Goal: Task Accomplishment & Management: Manage account settings

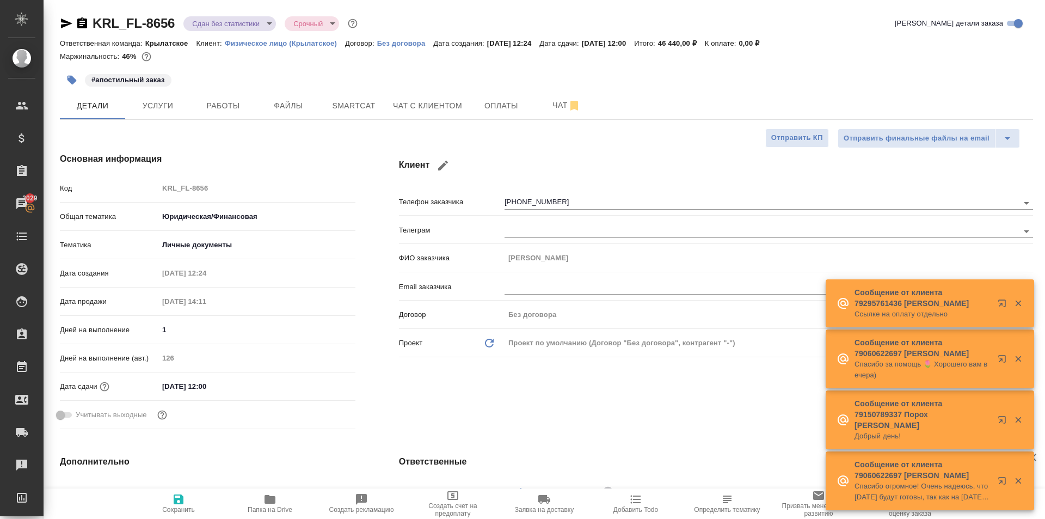
select select "RU"
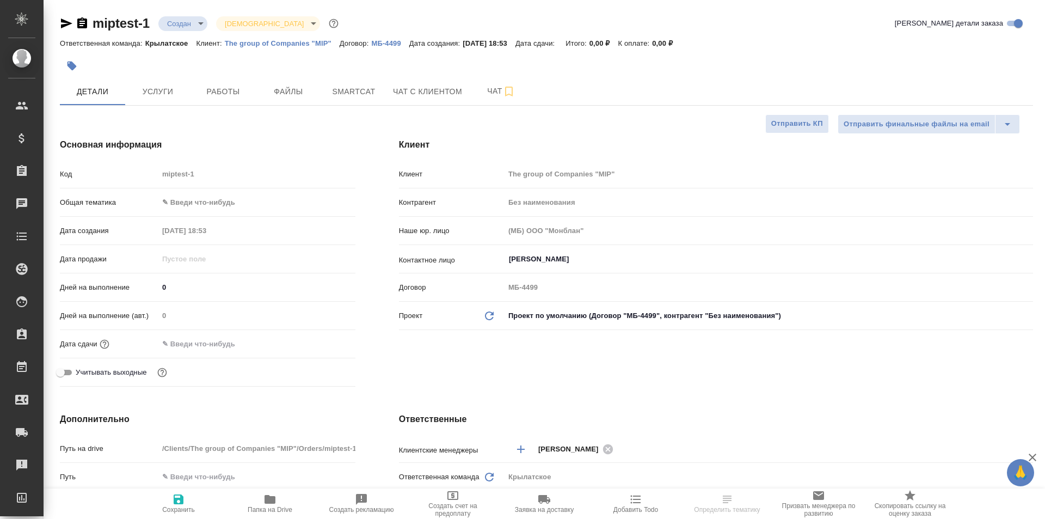
select select "RU"
type input "Мосина Ирина"
select select "RU"
type textarea "x"
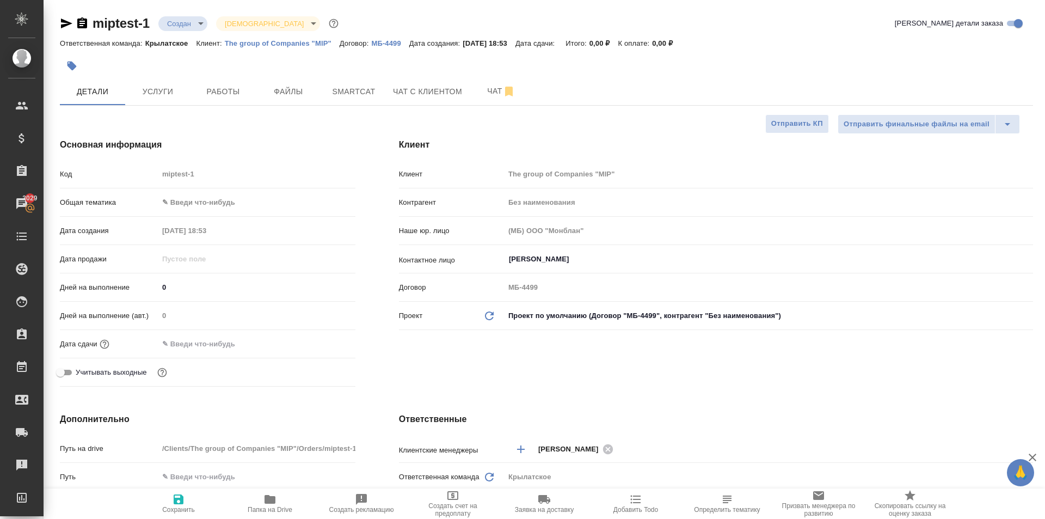
type textarea "x"
click at [287, 103] on button "Файлы" at bounding box center [288, 91] width 65 height 27
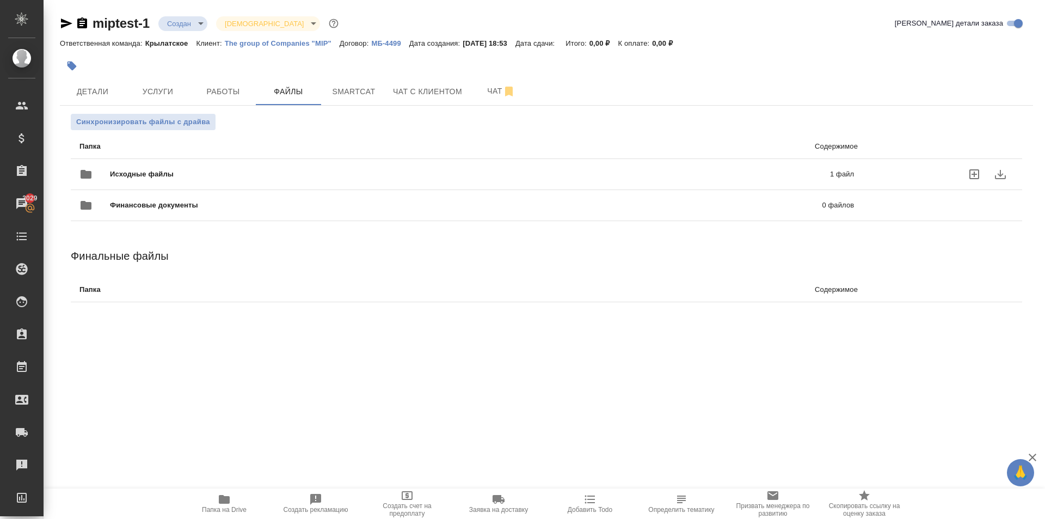
click at [167, 168] on div "Исходные файлы 1 файл" at bounding box center [466, 174] width 774 height 26
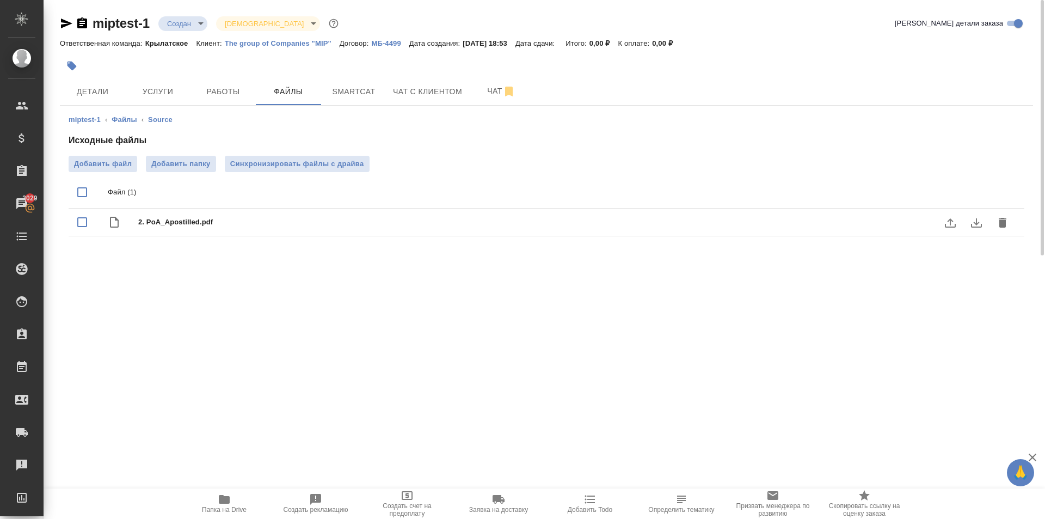
click at [978, 225] on icon "download" at bounding box center [976, 222] width 13 height 13
click at [121, 90] on button "Детали" at bounding box center [92, 91] width 65 height 27
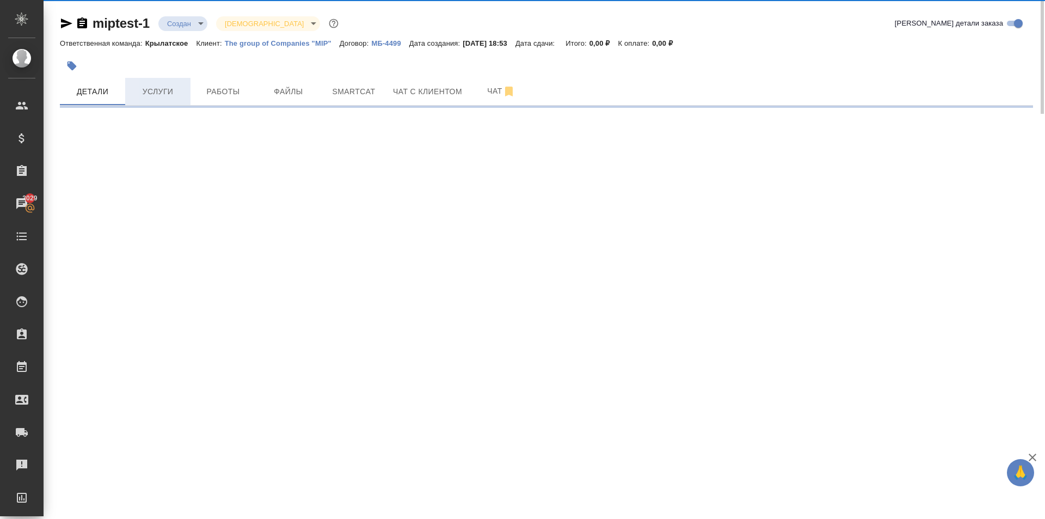
select select "RU"
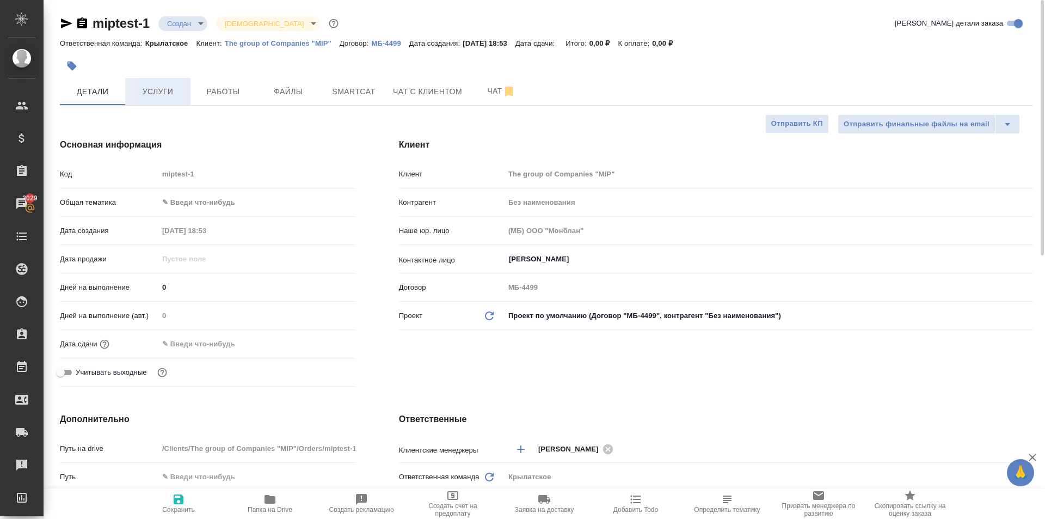
type textarea "x"
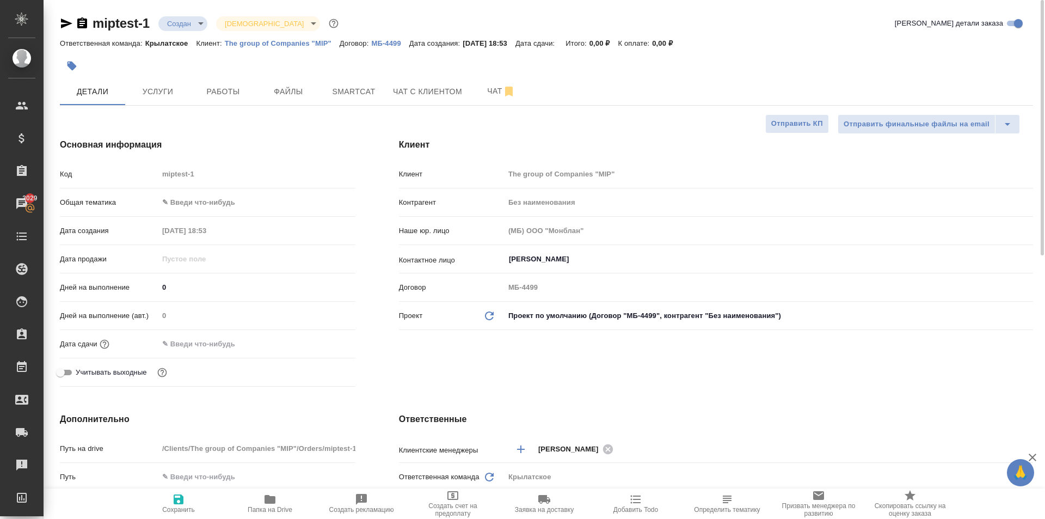
type textarea "x"
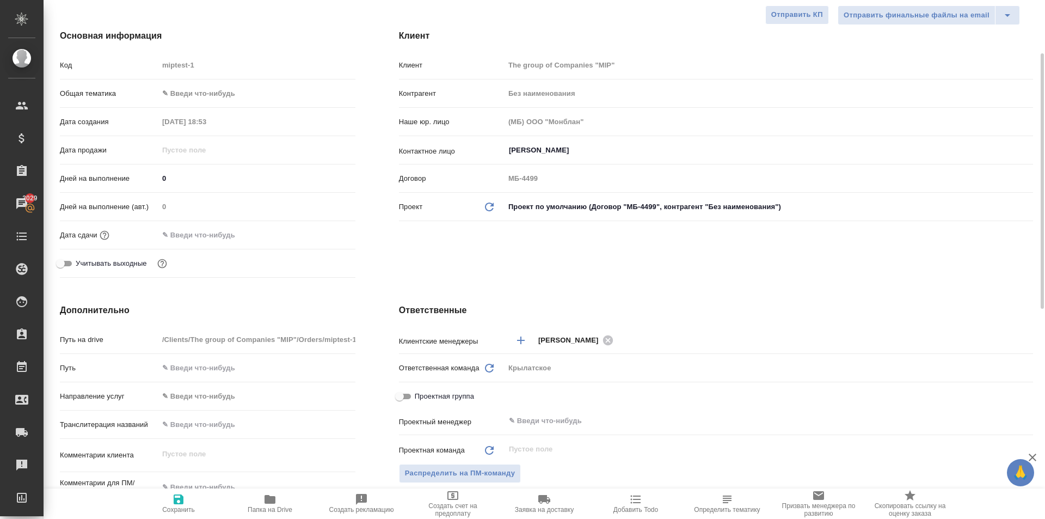
type textarea "x"
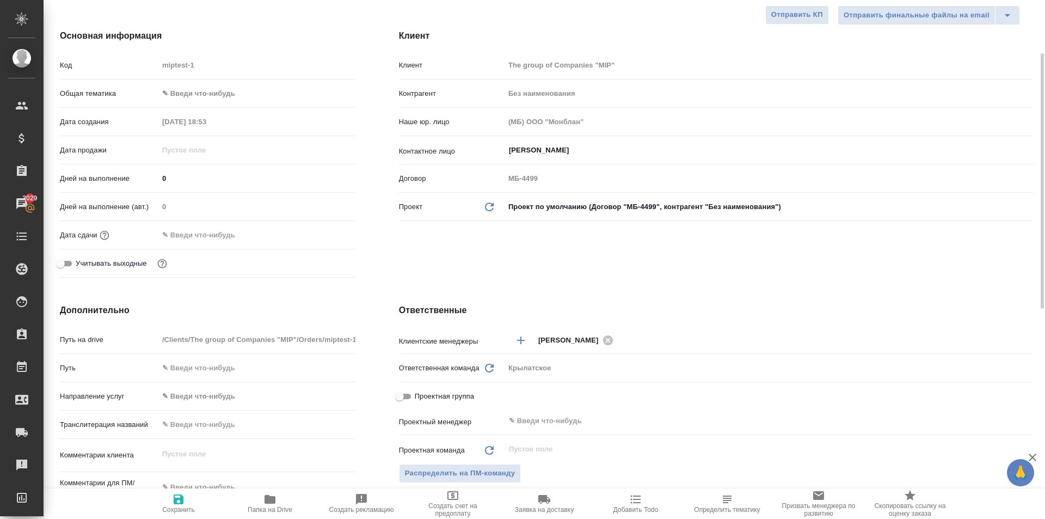
type textarea "x"
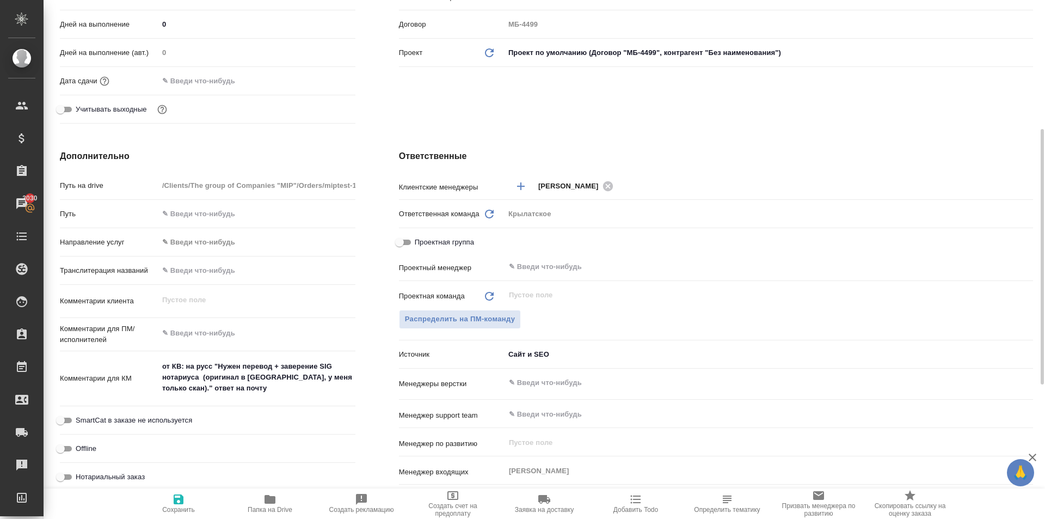
scroll to position [0, 0]
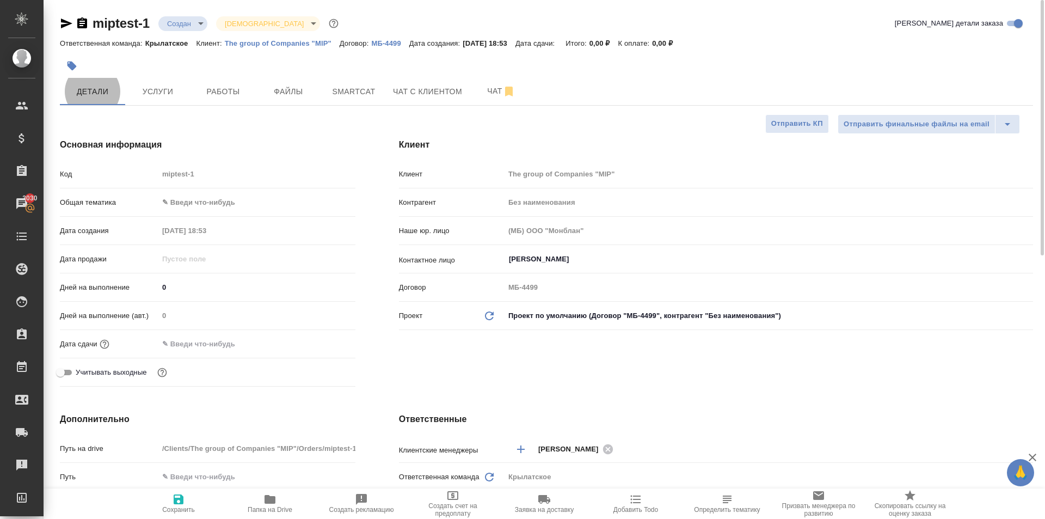
click at [380, 171] on div "Клиент Клиент The group of Companies "MIP" Контрагент Без наименования Наше юр.…" at bounding box center [716, 264] width 678 height 296
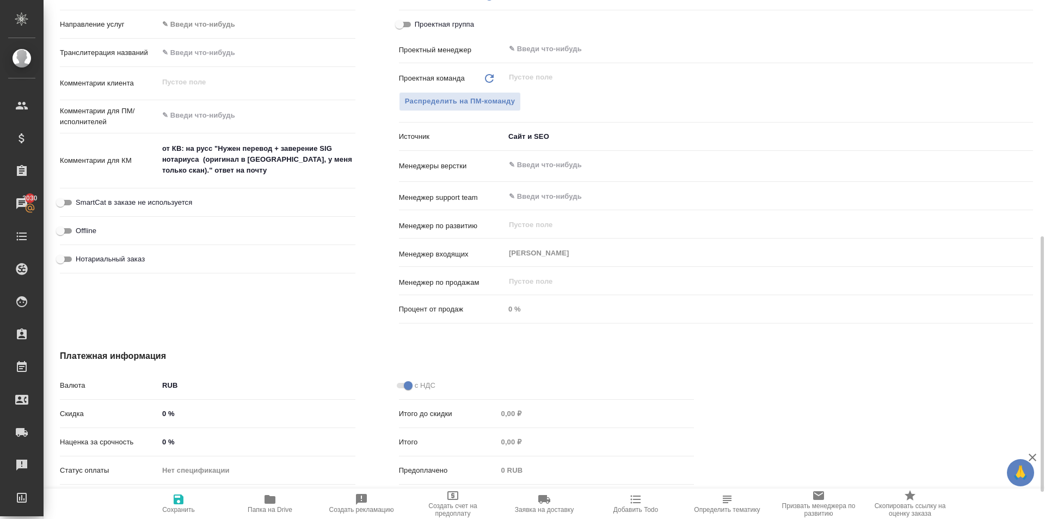
scroll to position [535, 0]
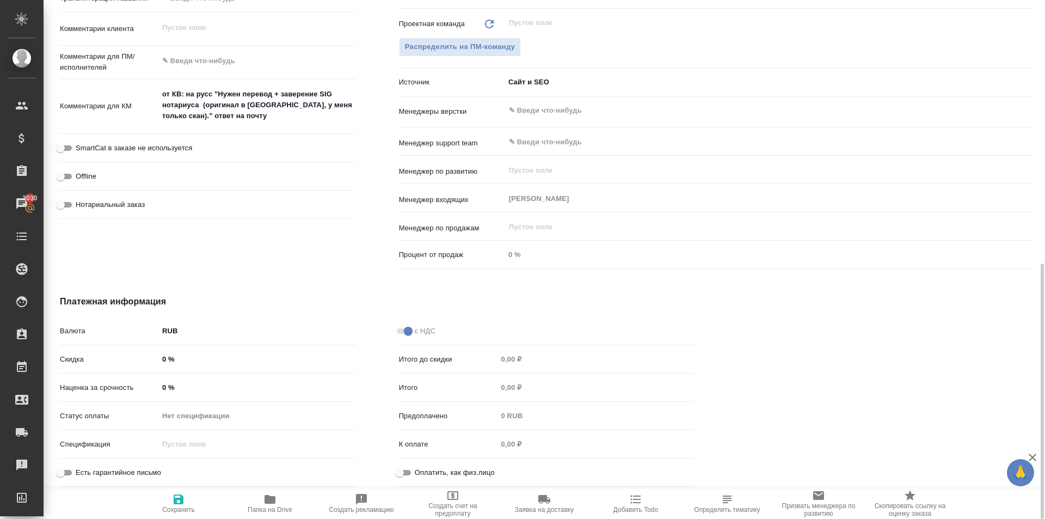
click at [133, 208] on span "Нотариальный заказ" at bounding box center [110, 204] width 69 height 11
click at [80, 208] on input "Нотариальный заказ" at bounding box center [60, 204] width 39 height 13
checkbox input "true"
type textarea "x"
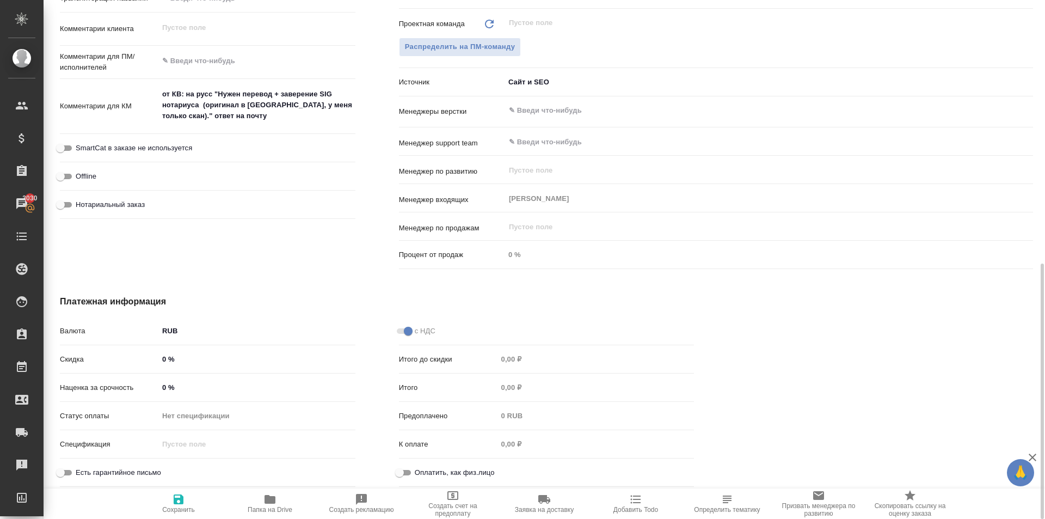
type textarea "x"
click at [396, 479] on div "с НДС Итого до скидки 0,00 ₽ Итого 0,00 ₽ Предоплачено 0 RUB К оплате 0,00 ₽ Оп…" at bounding box center [546, 405] width 339 height 213
click at [398, 472] on input "Оплатить, как физ.лицо" at bounding box center [399, 472] width 39 height 13
checkbox input "true"
type textarea "x"
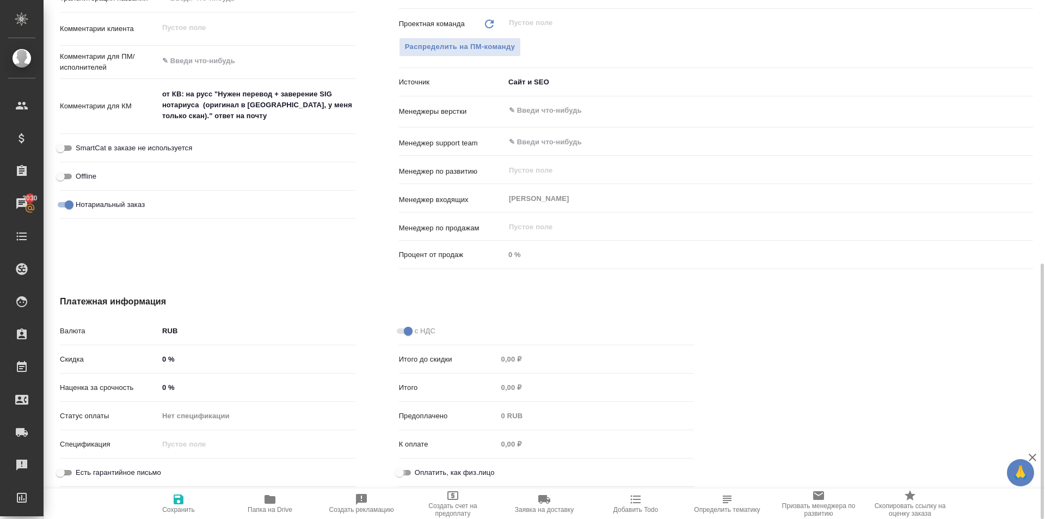
type textarea "x"
click at [184, 498] on icon "button" at bounding box center [178, 499] width 13 height 13
type textarea "x"
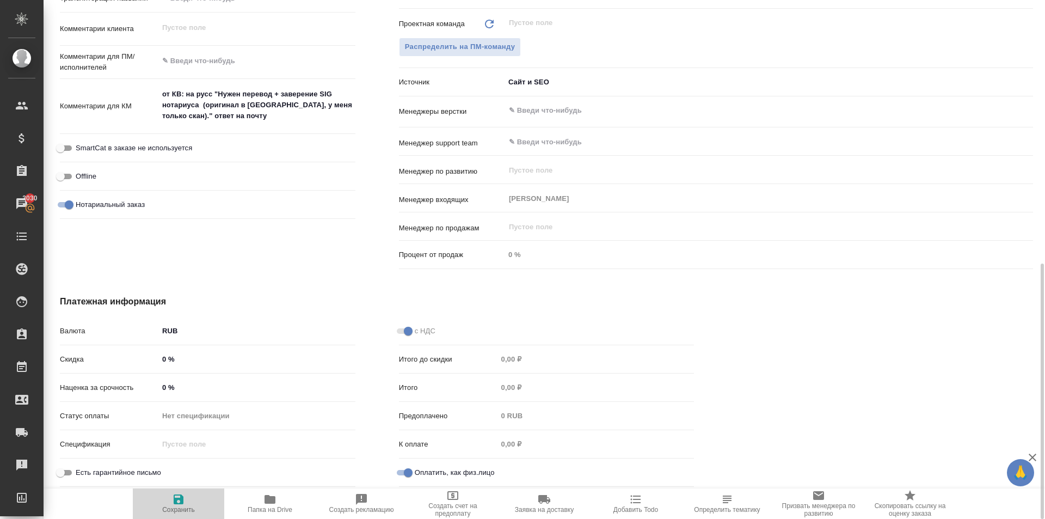
type textarea "x"
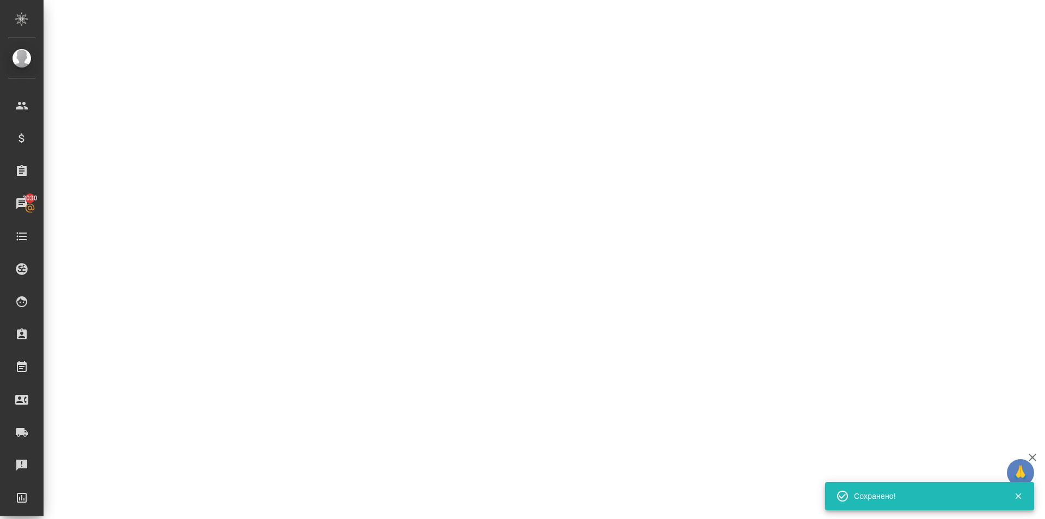
select select "RU"
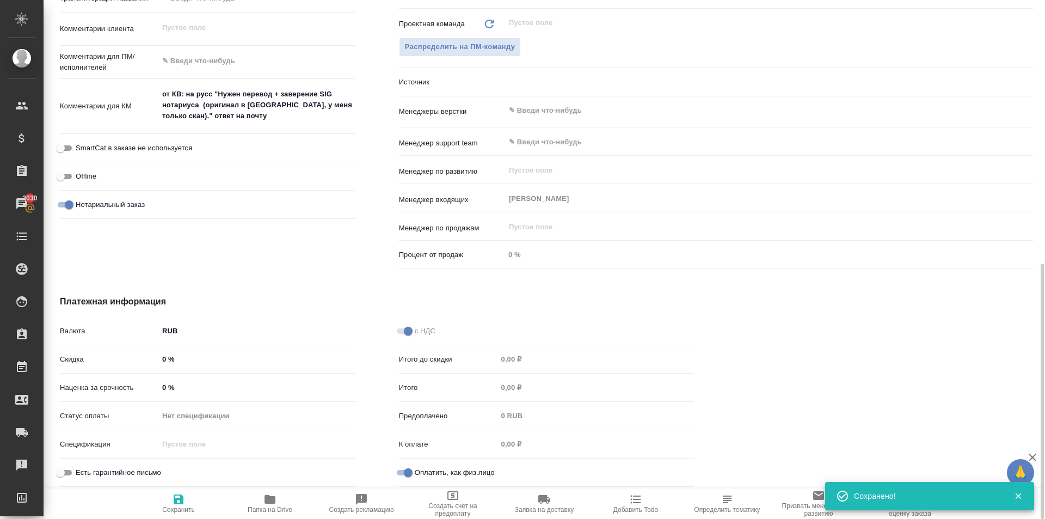
type textarea "x"
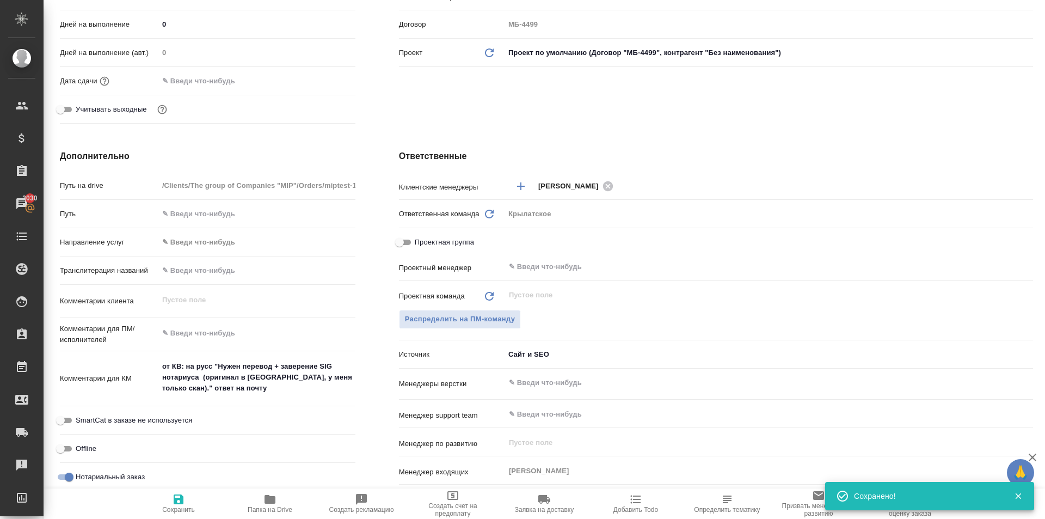
scroll to position [0, 0]
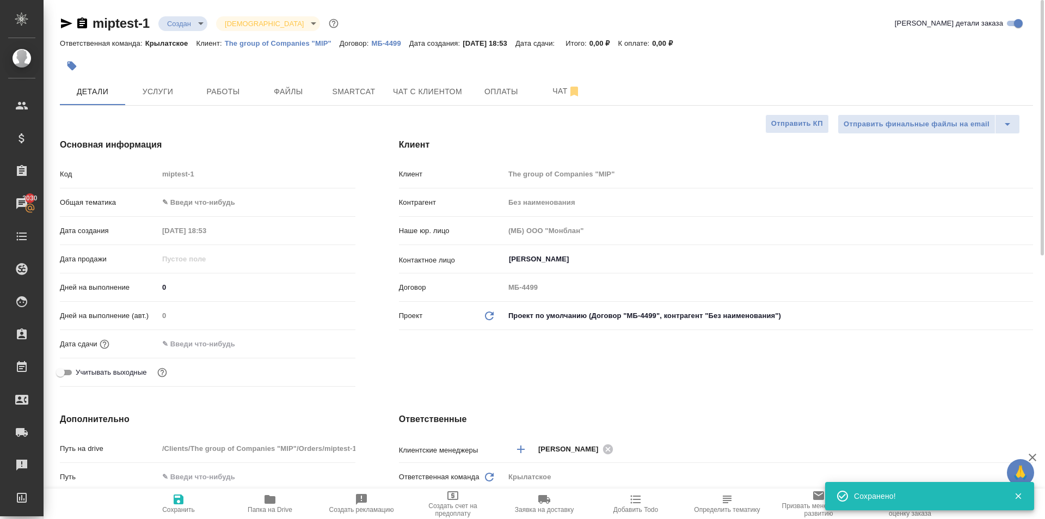
click at [241, 195] on body "🙏 .cls-1 fill:#fff; AWATERA Kasymov Timur Клиенты Спецификации Заказы 3030 Чаты…" at bounding box center [522, 259] width 1045 height 519
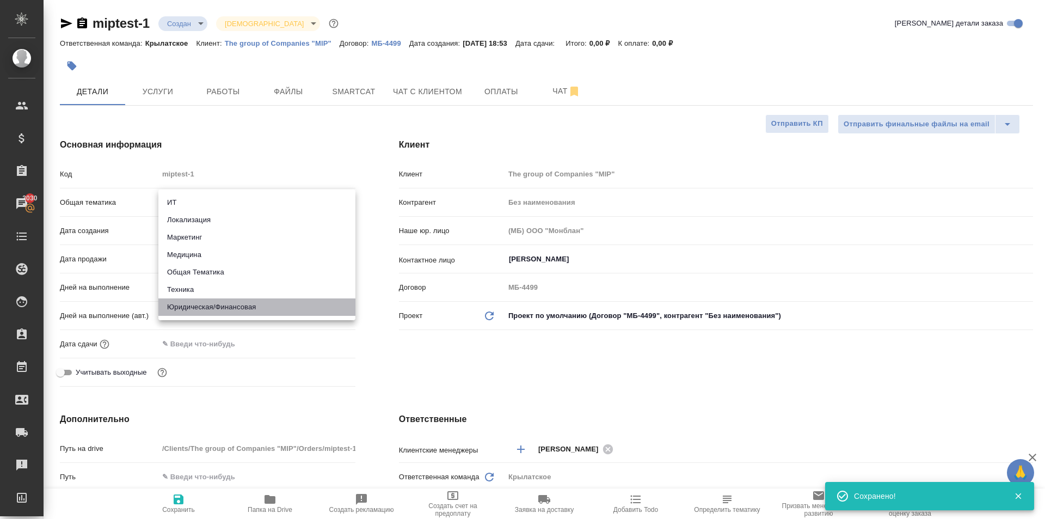
click at [219, 300] on li "Юридическая/Финансовая" at bounding box center [256, 306] width 197 height 17
type input "yr-fn"
type textarea "x"
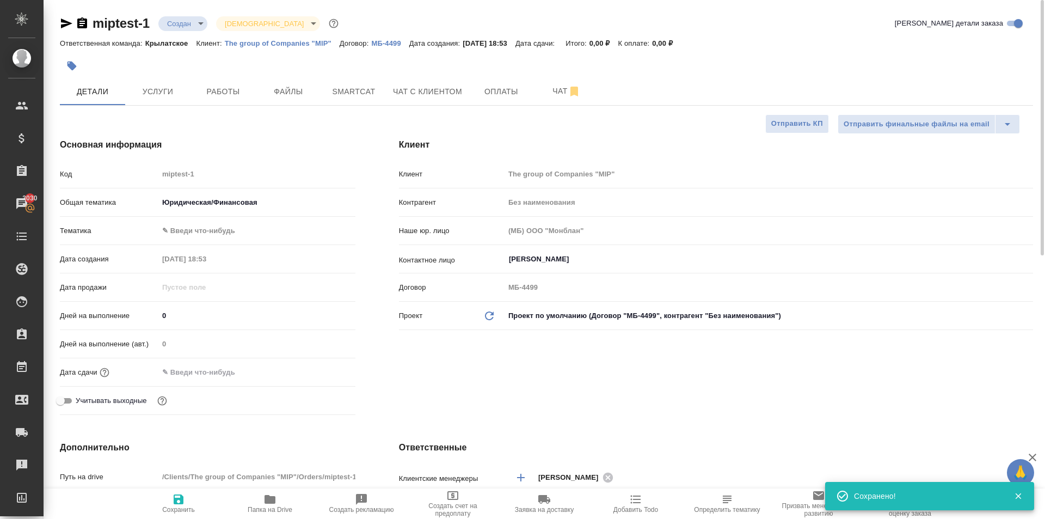
click at [211, 241] on div "Тематика ✎ Введи что-нибудь" at bounding box center [208, 235] width 296 height 28
drag, startPoint x: 242, startPoint y: 241, endPoint x: 238, endPoint y: 236, distance: 6.2
click at [239, 238] on div "Тематика ✎ Введи что-нибудь" at bounding box center [208, 235] width 296 height 28
click at [231, 229] on body "🙏 .cls-1 fill:#fff; AWATERA Kasymov Timur Клиенты Спецификации Заказы 3030 Чаты…" at bounding box center [522, 259] width 1045 height 519
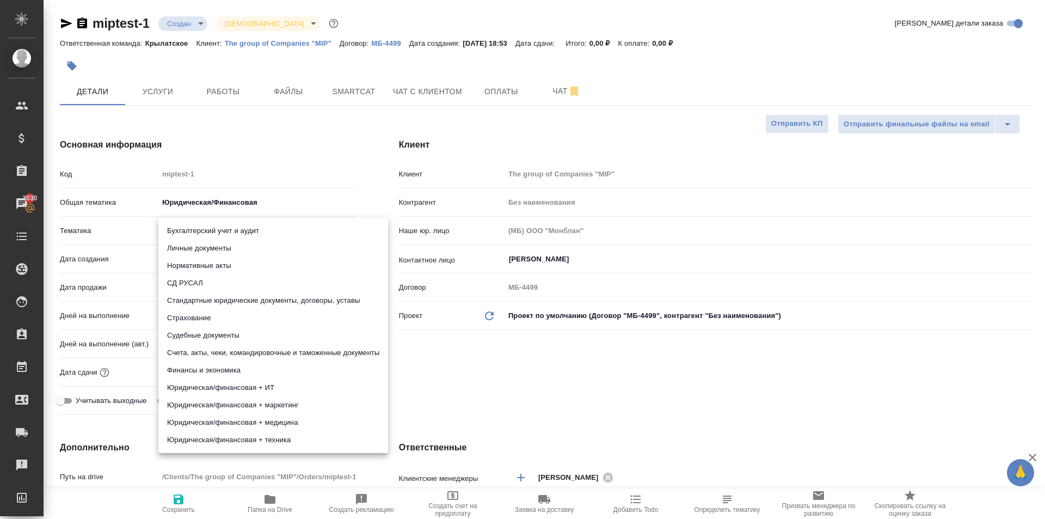
click at [479, 342] on div at bounding box center [522, 259] width 1045 height 519
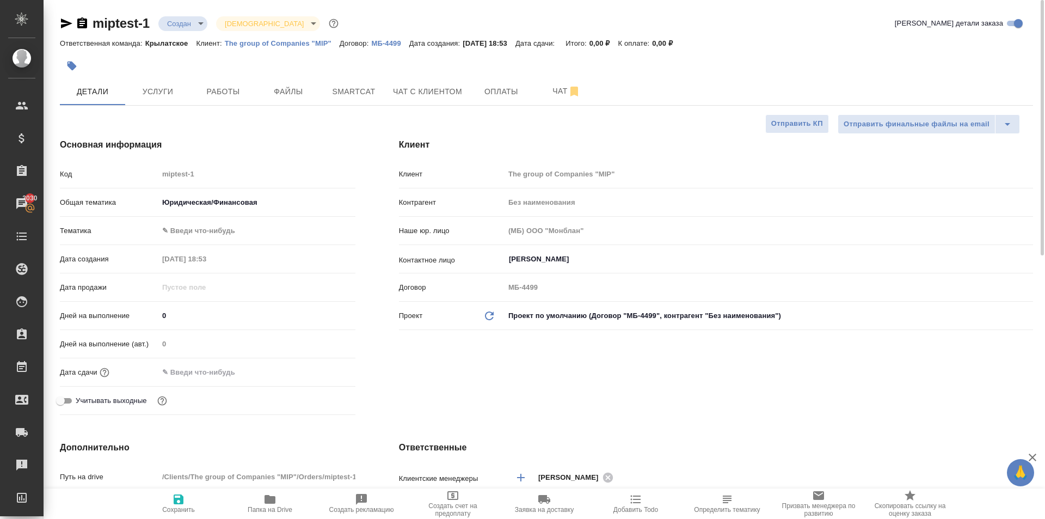
drag, startPoint x: 194, startPoint y: 498, endPoint x: 262, endPoint y: 479, distance: 70.6
click at [194, 498] on span "Сохранить" at bounding box center [178, 503] width 78 height 21
type textarea "x"
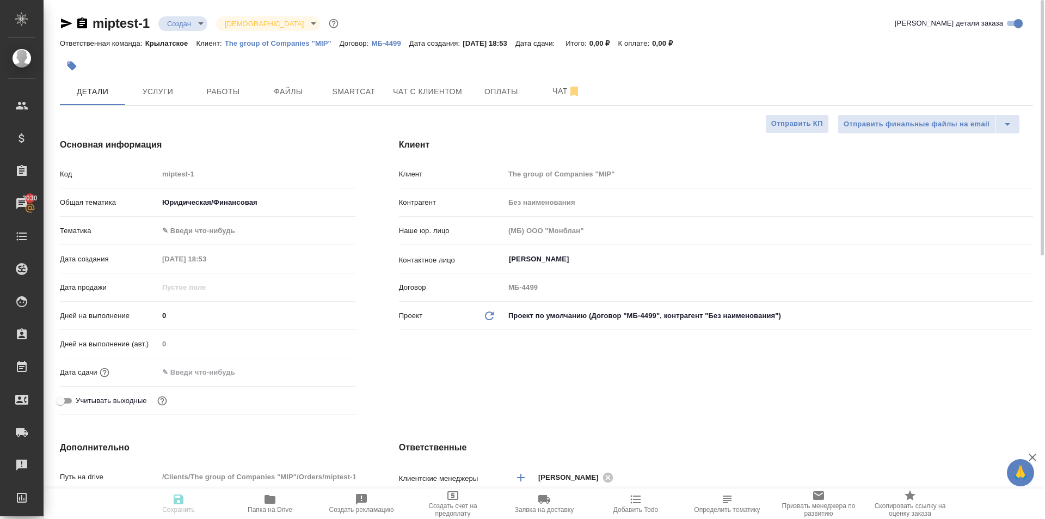
type textarea "x"
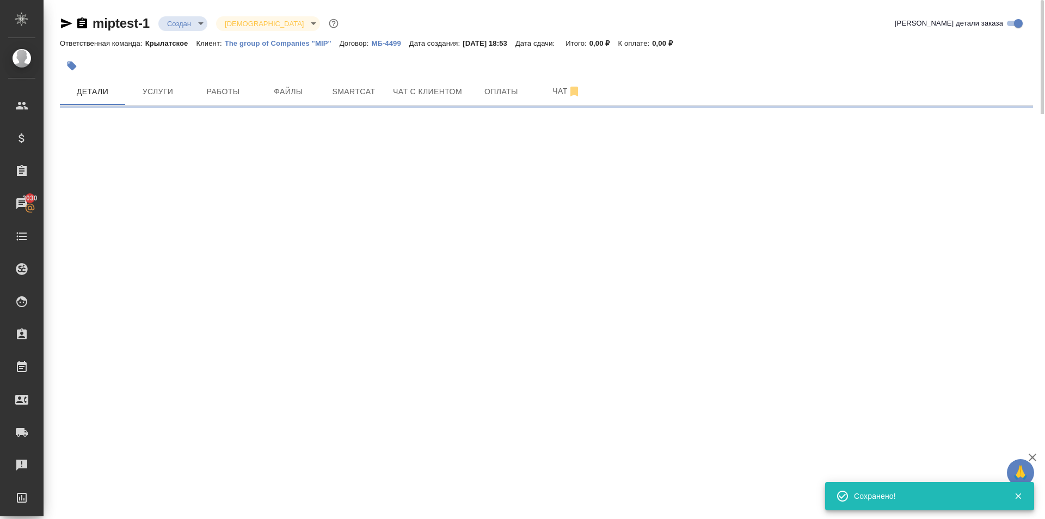
select select "RU"
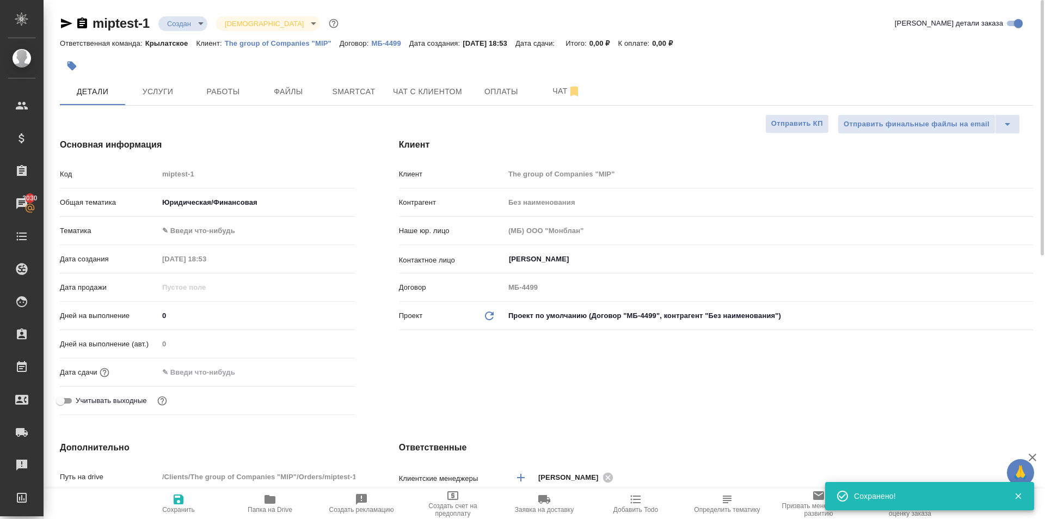
type textarea "x"
click at [268, 498] on icon "button" at bounding box center [269, 499] width 11 height 9
type textarea "x"
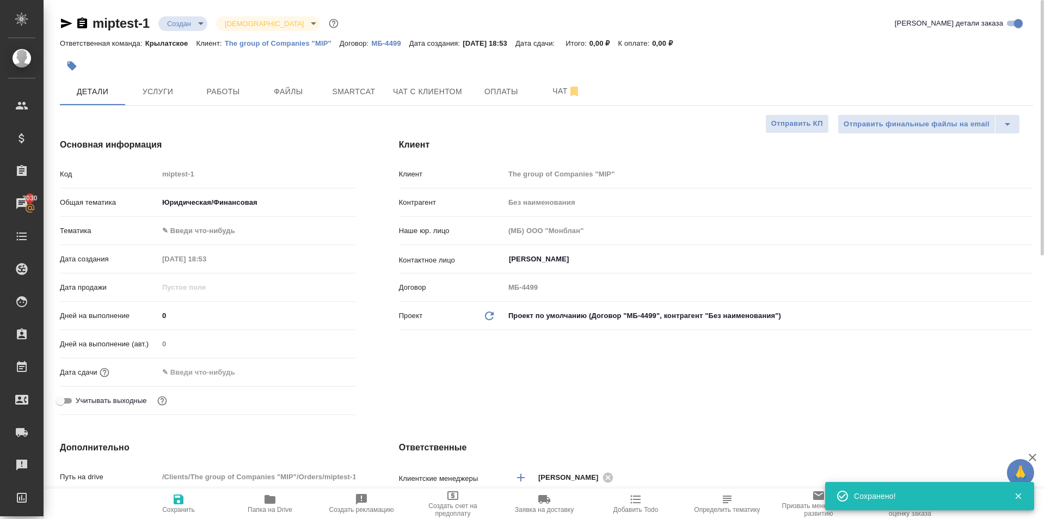
type textarea "x"
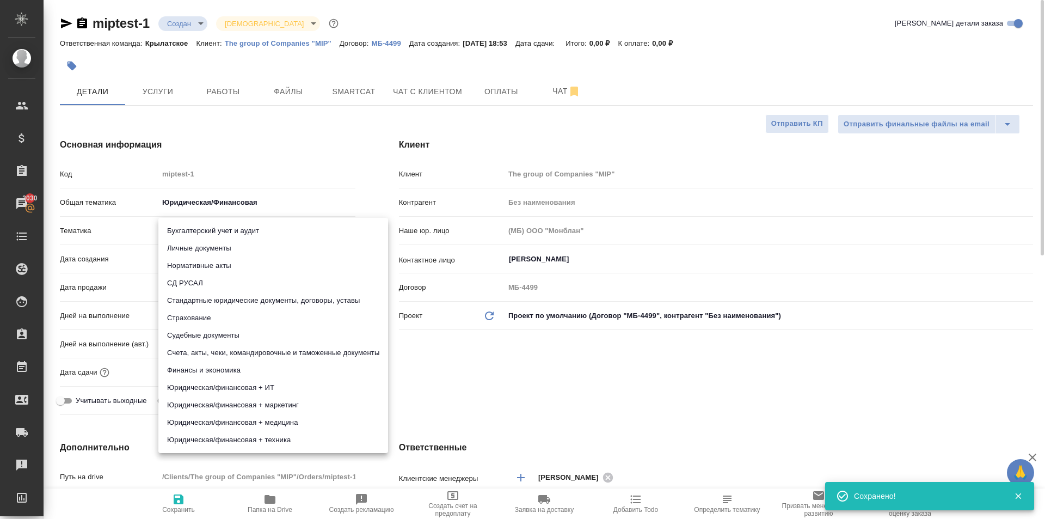
click at [205, 228] on body "🙏 .cls-1 fill:#fff; AWATERA Kasymov Timur Клиенты Спецификации Заказы 3030 Чаты…" at bounding box center [522, 259] width 1045 height 519
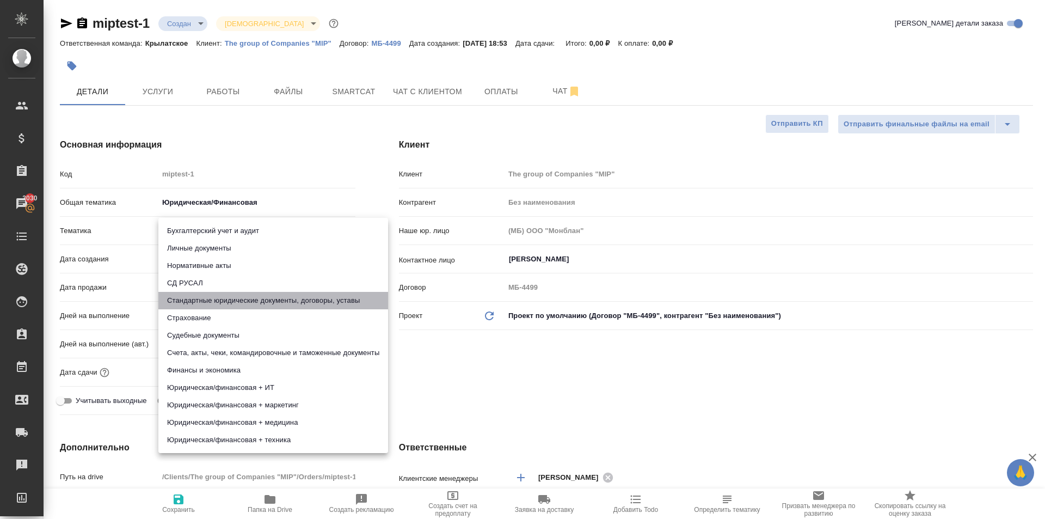
click at [313, 301] on li "Стандартные юридические документы, договоры, уставы" at bounding box center [273, 300] width 230 height 17
type input "5f647205b73bc97568ca66bf"
type textarea "x"
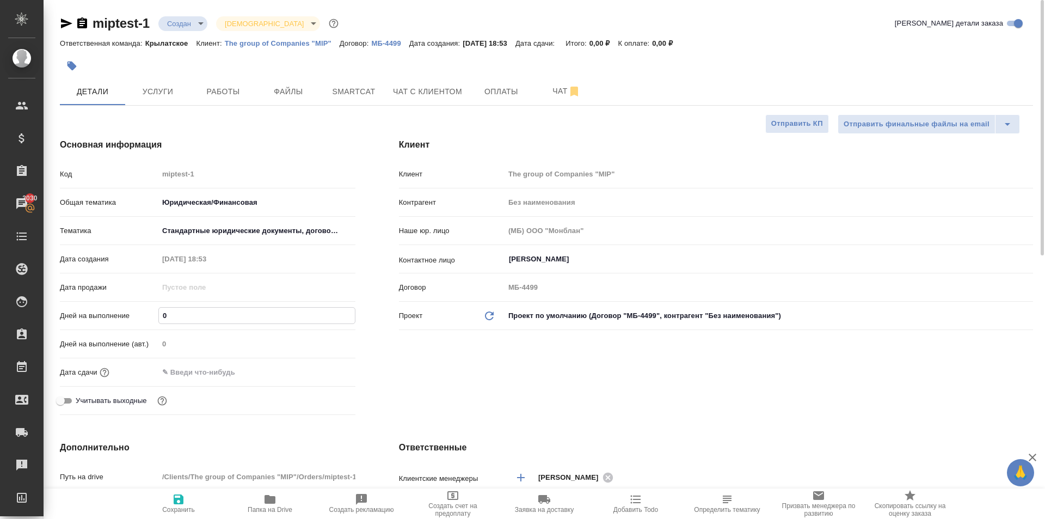
drag, startPoint x: 174, startPoint y: 315, endPoint x: 161, endPoint y: 314, distance: 12.5
click at [162, 314] on input "0" at bounding box center [257, 315] width 196 height 16
type input "1"
type textarea "x"
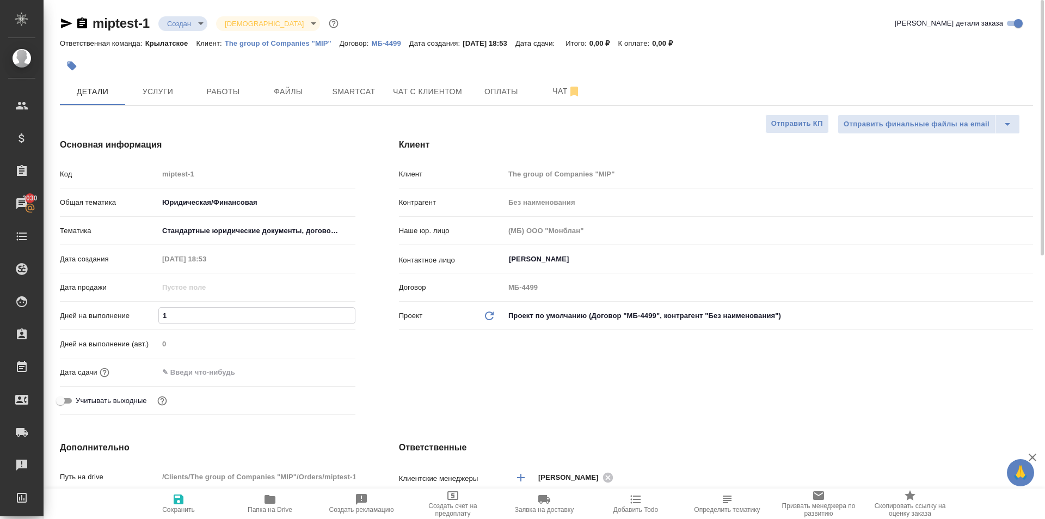
type textarea "x"
type input "1"
click at [177, 374] on input "text" at bounding box center [206, 372] width 95 height 16
click at [330, 370] on div at bounding box center [336, 371] width 38 height 13
click at [325, 374] on icon "button" at bounding box center [324, 371] width 10 height 11
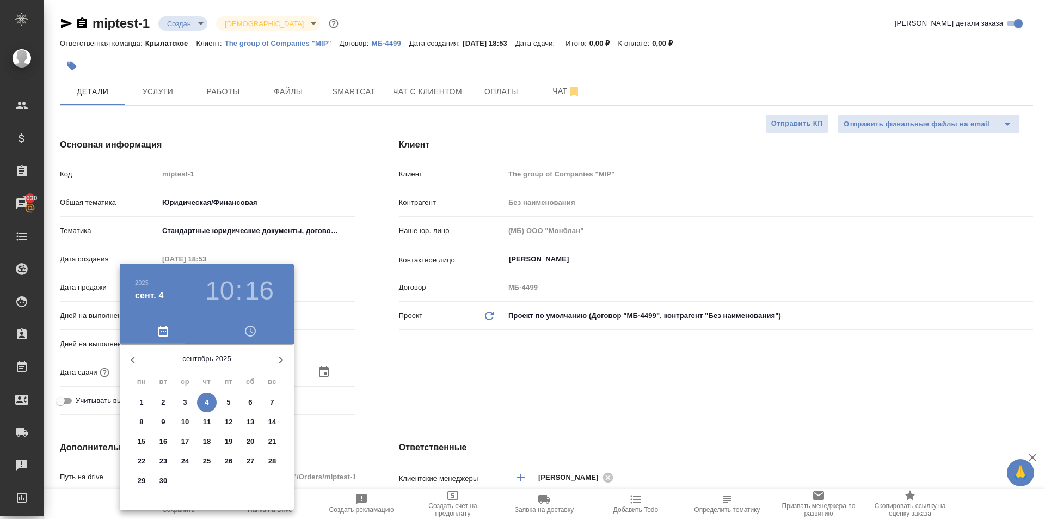
click at [222, 399] on span "5" at bounding box center [229, 402] width 20 height 11
type input "05.09.2025 10:16"
type textarea "x"
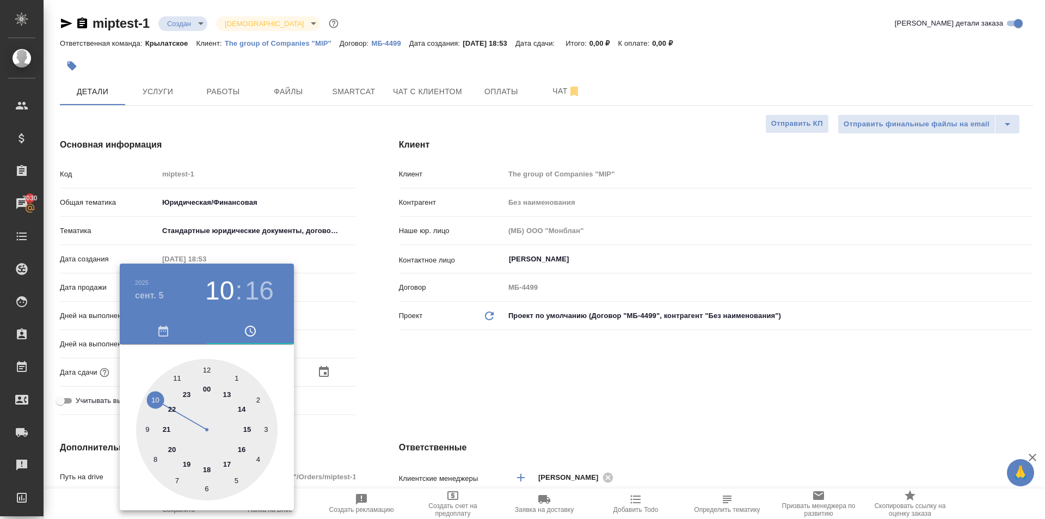
drag, startPoint x: 211, startPoint y: 374, endPoint x: 206, endPoint y: 370, distance: 6.2
click at [210, 374] on div at bounding box center [206, 429] width 141 height 141
click at [206, 370] on div at bounding box center [206, 429] width 141 height 141
type input "[DATE] 12:00"
type textarea "x"
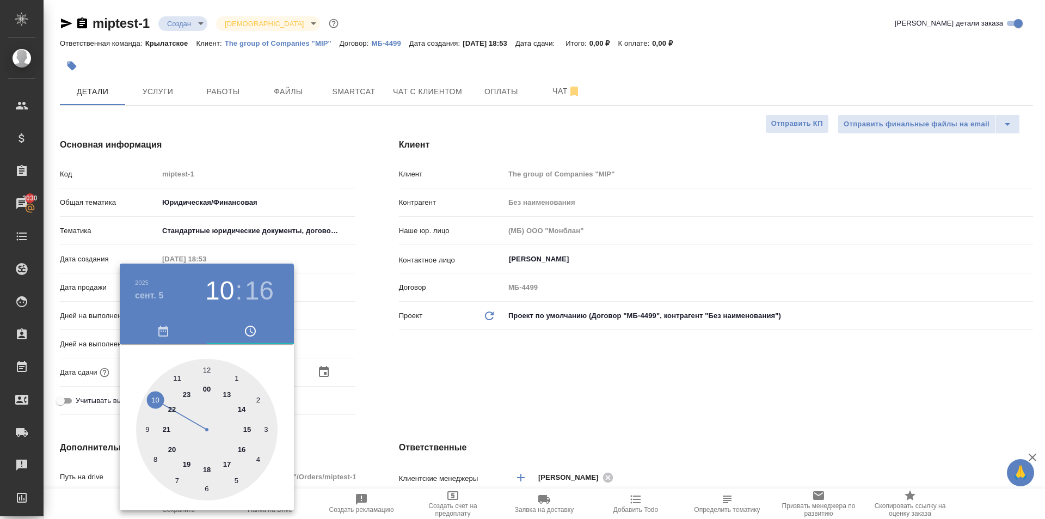
type textarea "x"
click at [420, 366] on div at bounding box center [522, 259] width 1045 height 519
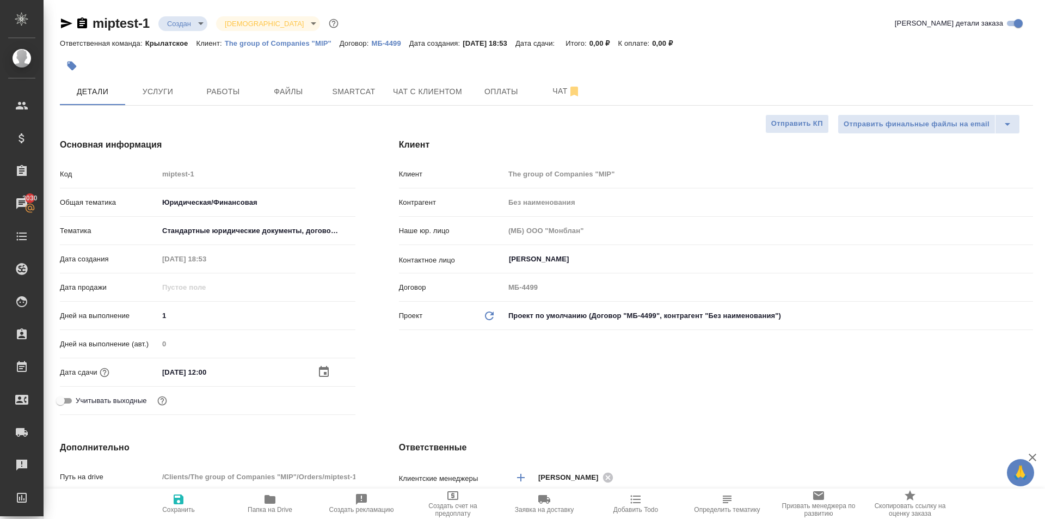
click at [98, 397] on span "Учитывать выходные" at bounding box center [111, 400] width 71 height 11
click at [80, 397] on input "Учитывать выходные" at bounding box center [60, 400] width 39 height 13
checkbox input "true"
type textarea "x"
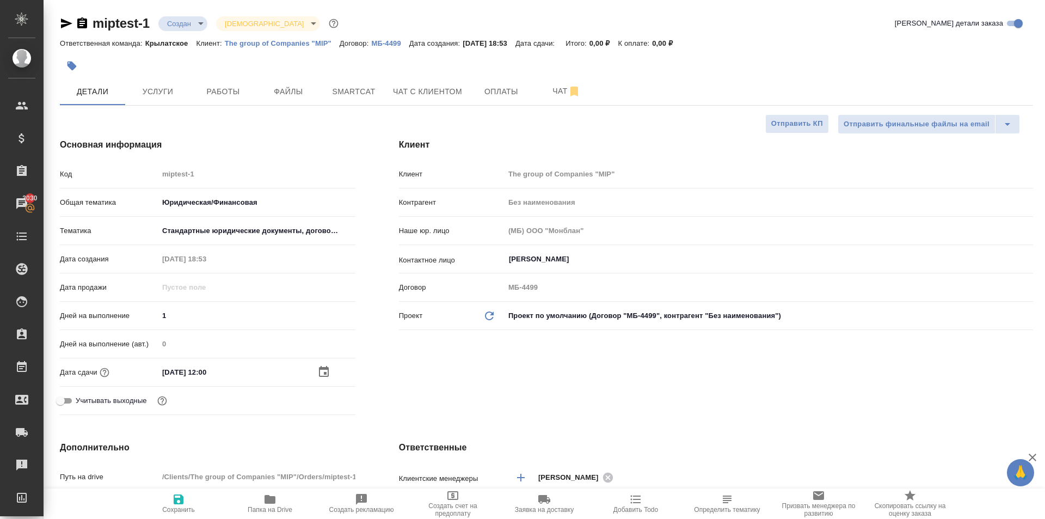
type textarea "x"
click at [99, 397] on span "Учитывать выходные" at bounding box center [111, 400] width 71 height 11
click at [89, 397] on input "Учитывать выходные" at bounding box center [69, 400] width 39 height 13
checkbox input "false"
type textarea "x"
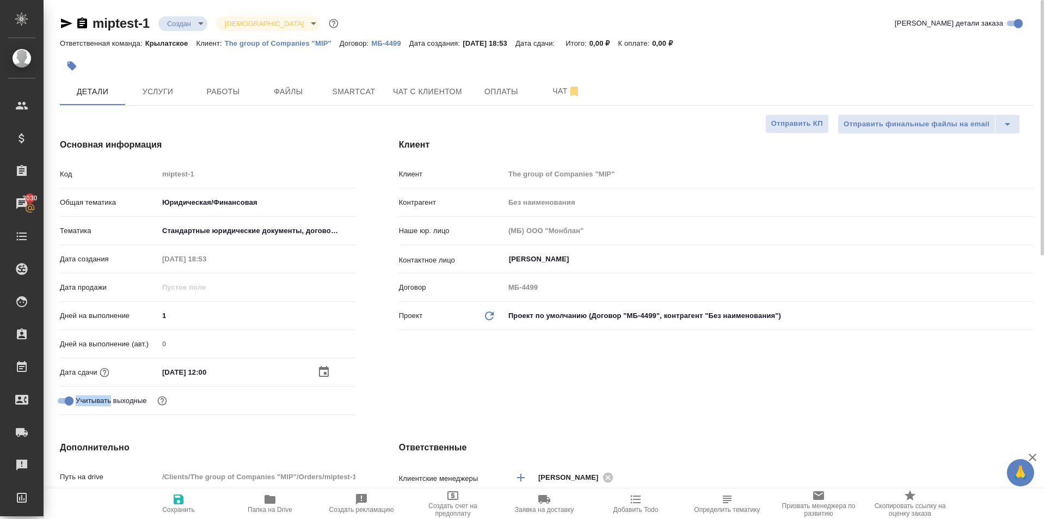
type textarea "x"
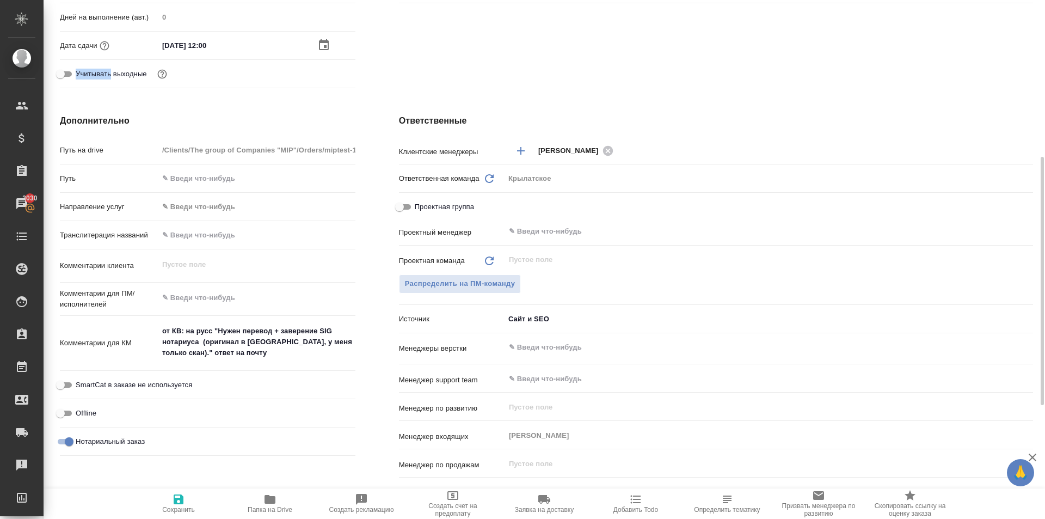
click at [204, 212] on body "🙏 .cls-1 fill:#fff; AWATERA Kasymov Timur Клиенты Спецификации Заказы 3030 Чаты…" at bounding box center [522, 259] width 1045 height 519
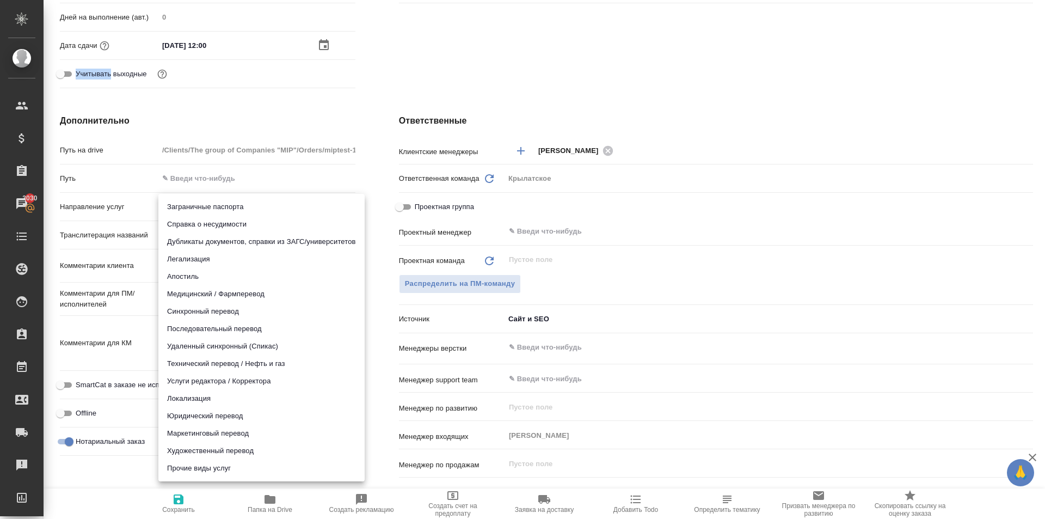
click at [199, 416] on li "Юридический перевод" at bounding box center [261, 415] width 206 height 17
type input "legalTranslation"
type textarea "x"
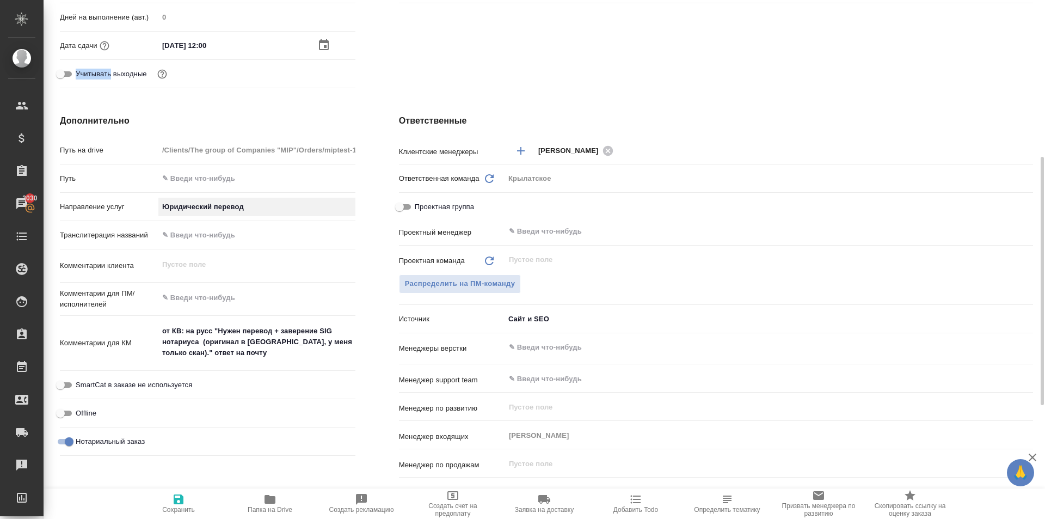
scroll to position [563, 0]
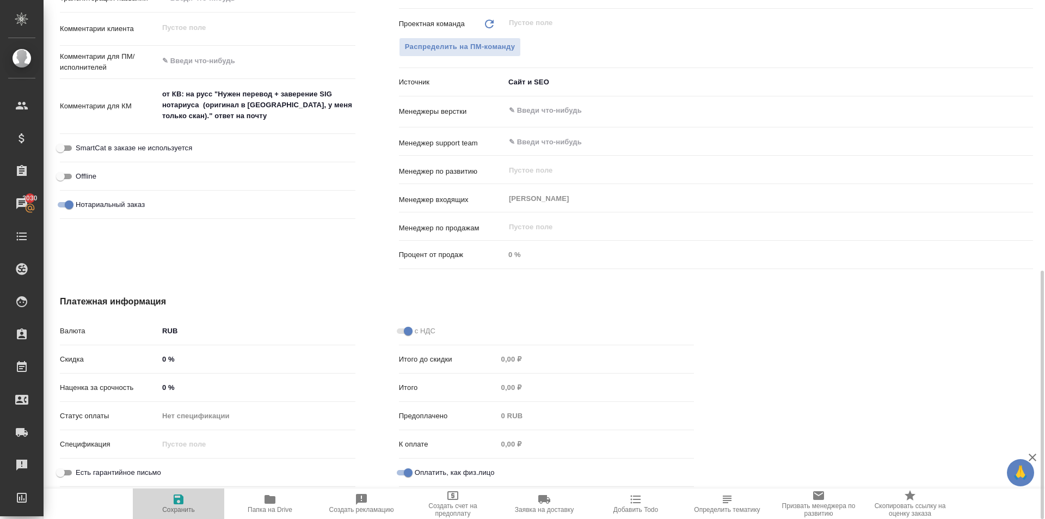
click at [192, 495] on span "Сохранить" at bounding box center [178, 503] width 78 height 21
type textarea "x"
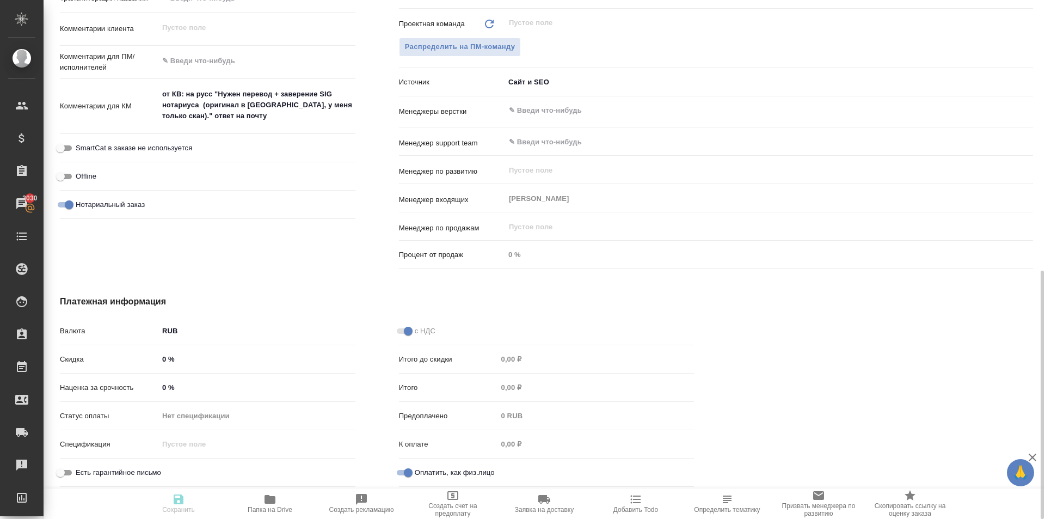
type textarea "x"
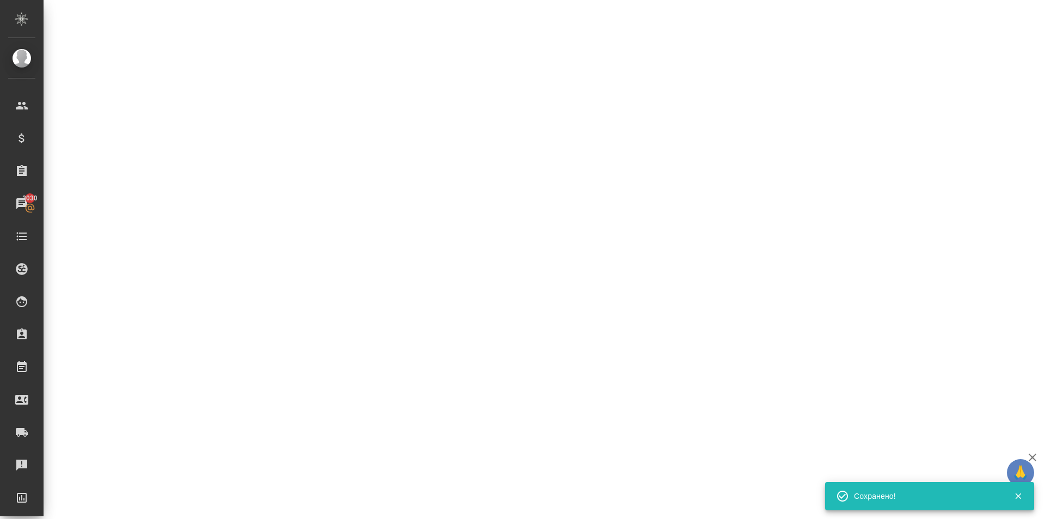
select select "RU"
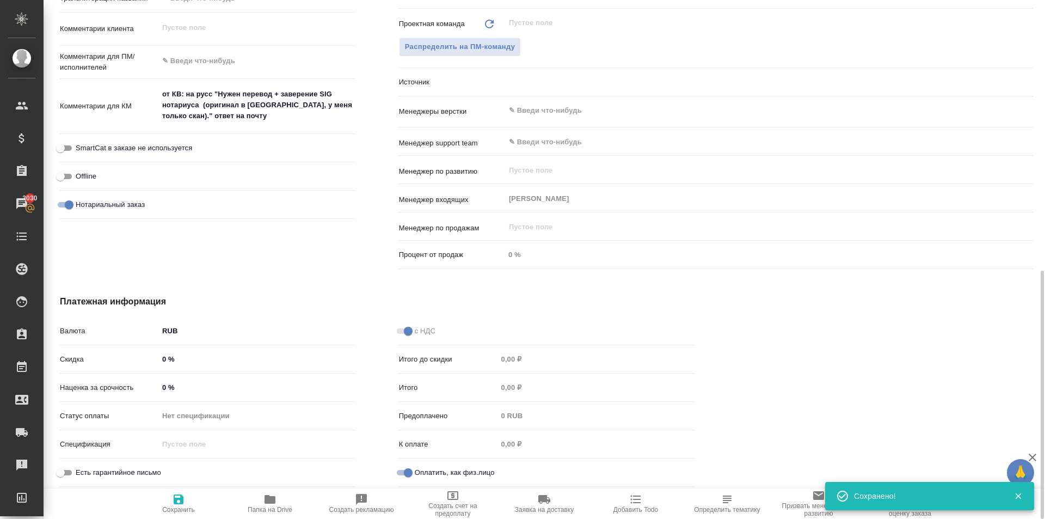
type textarea "x"
click at [420, 471] on span "Оплатить, как физ.лицо" at bounding box center [455, 472] width 80 height 11
click at [420, 471] on input "Оплатить, как физ.лицо" at bounding box center [408, 472] width 39 height 13
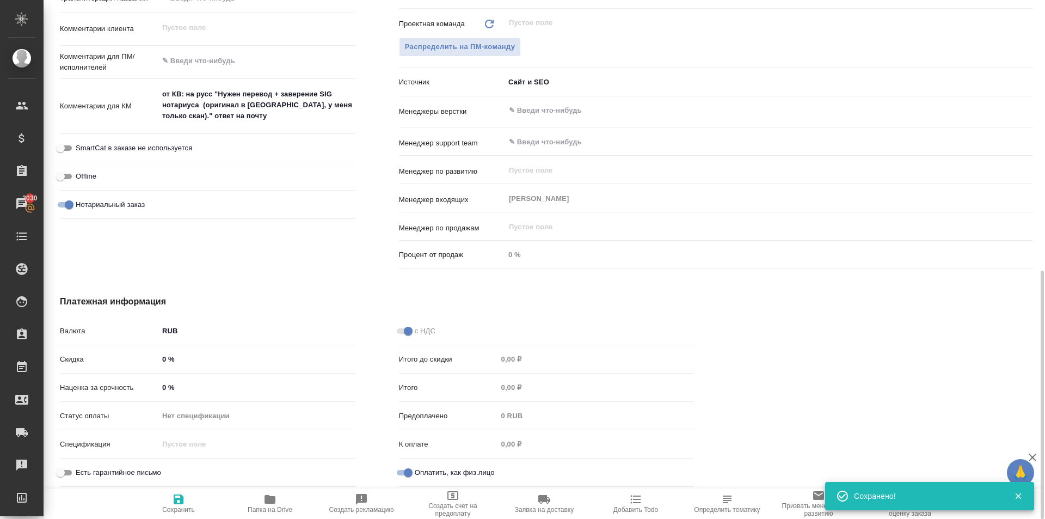
checkbox input "false"
type textarea "x"
drag, startPoint x: 191, startPoint y: 508, endPoint x: 200, endPoint y: 504, distance: 9.3
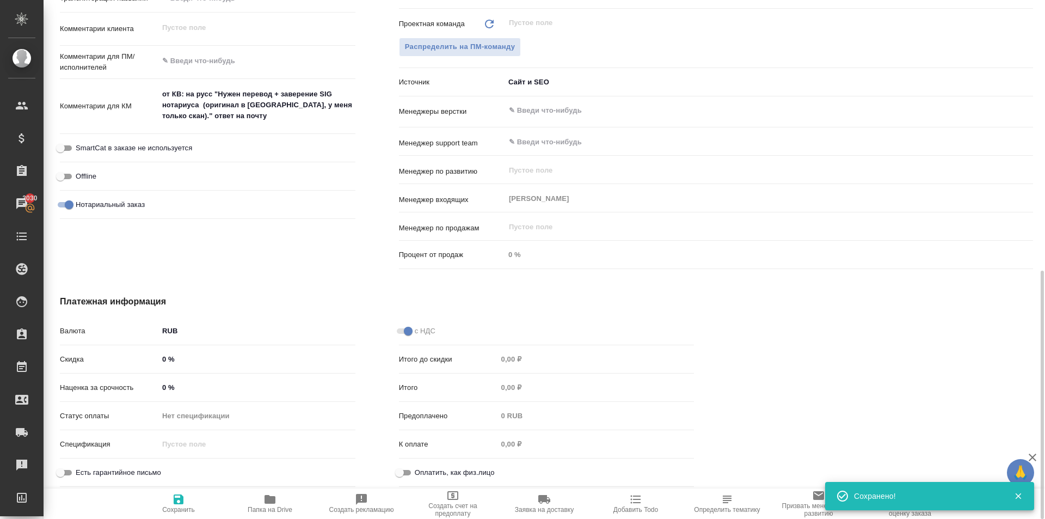
click at [190, 508] on span "Сохранить" at bounding box center [178, 510] width 33 height 8
type textarea "x"
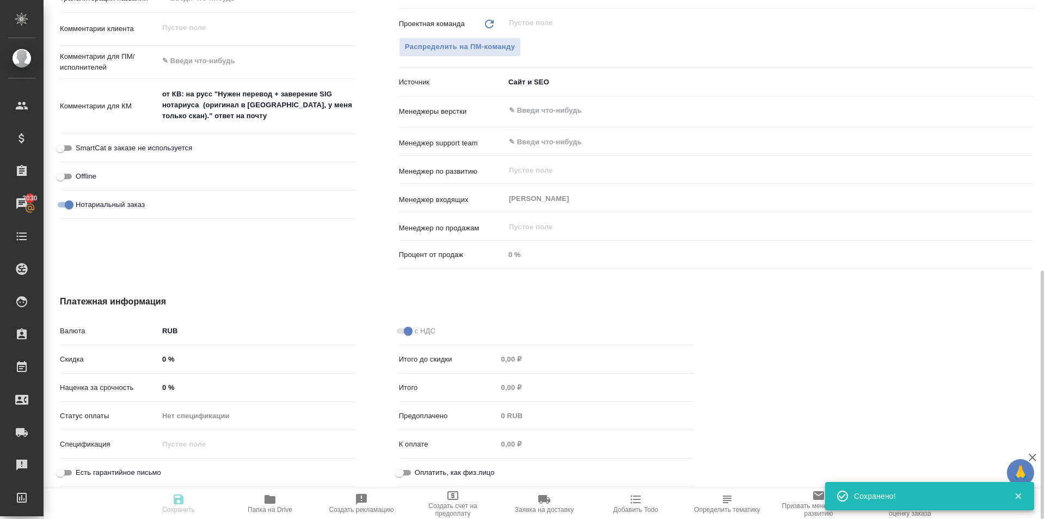
type textarea "x"
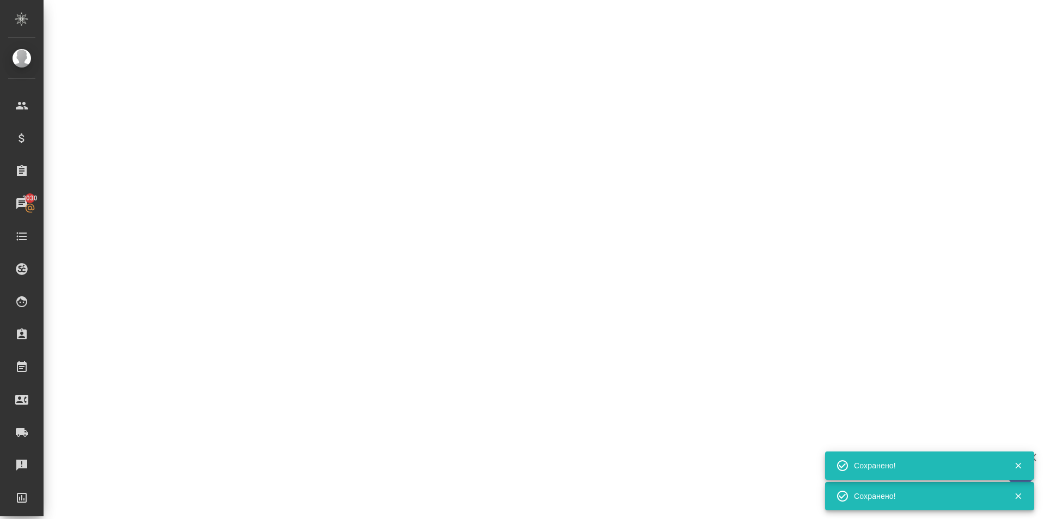
select select "RU"
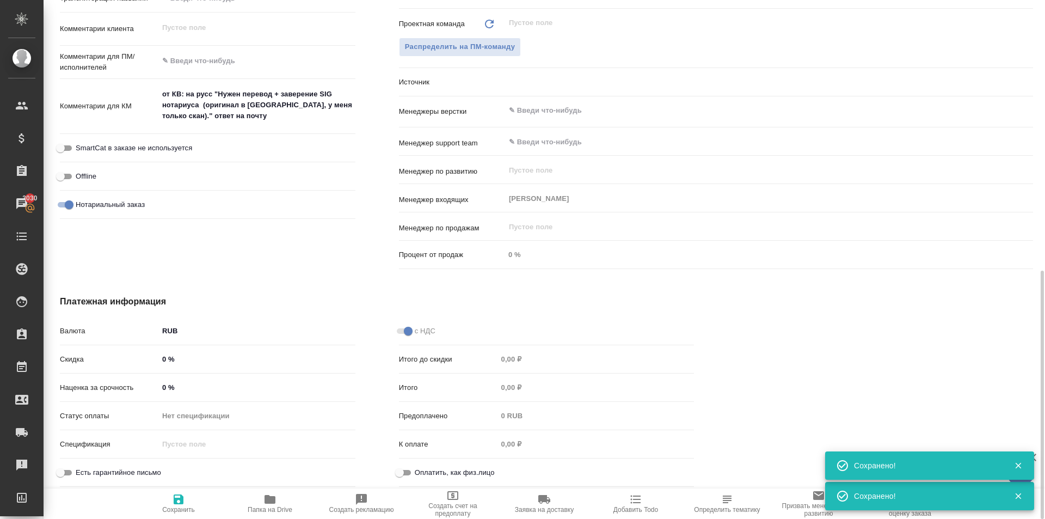
type textarea "x"
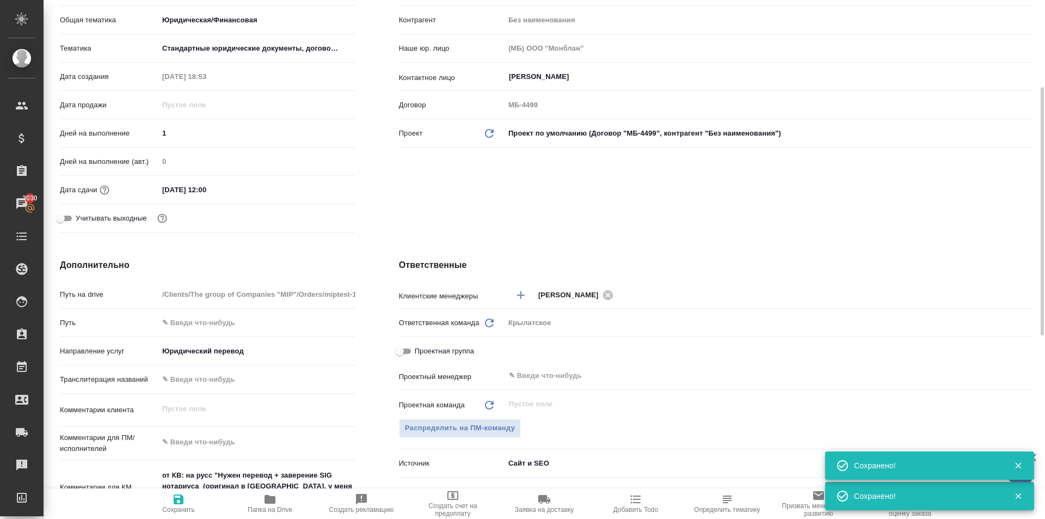
scroll to position [0, 0]
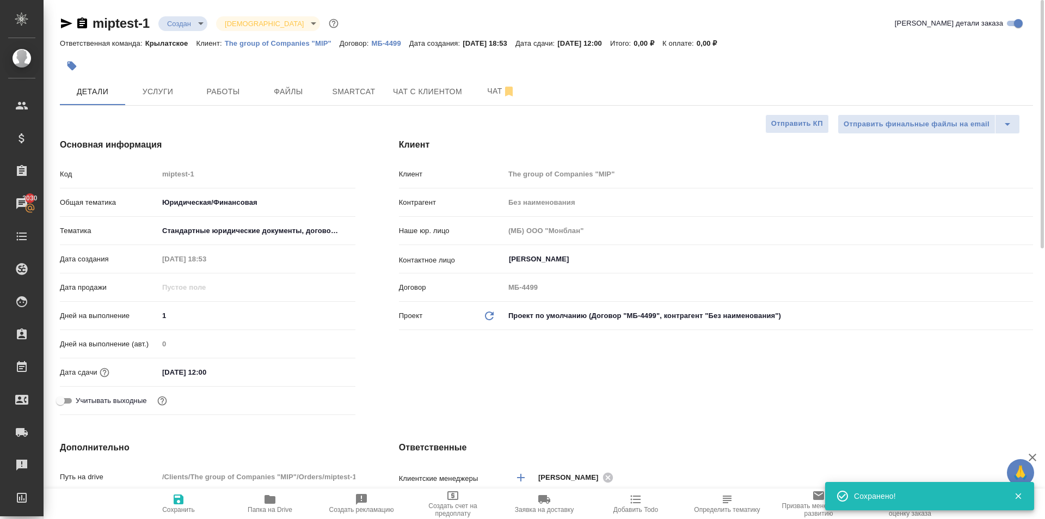
click at [262, 43] on p "The group of Companies "MIP"" at bounding box center [282, 43] width 115 height 8
type textarea "x"
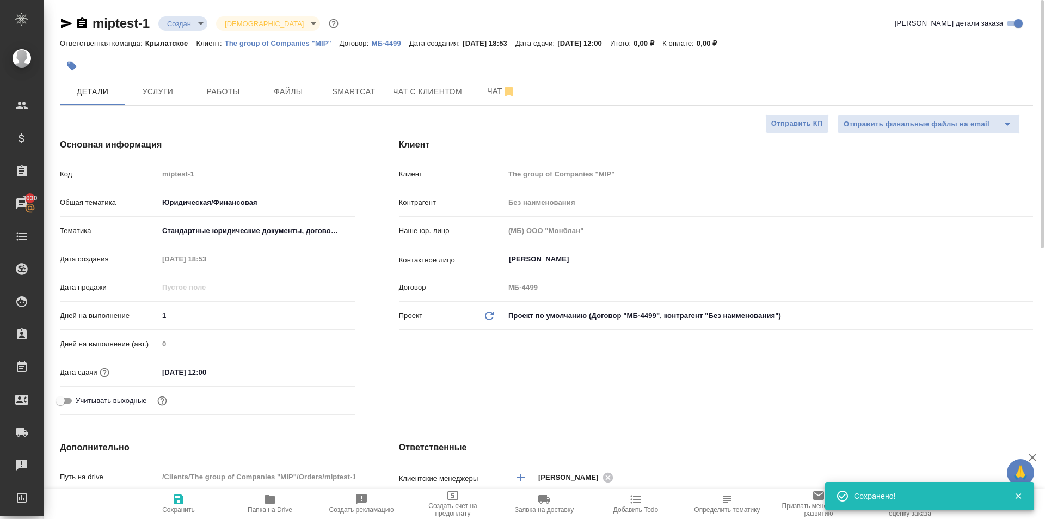
type textarea "x"
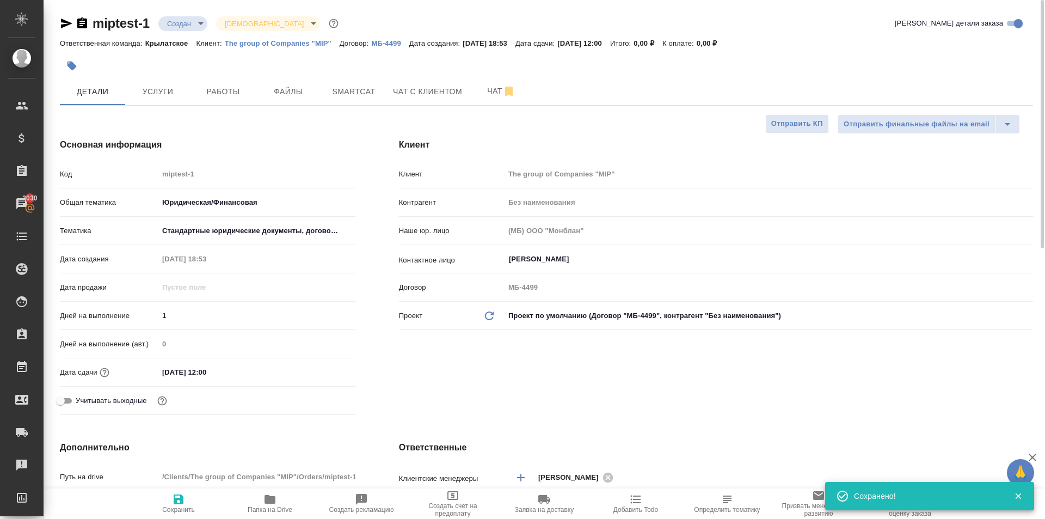
type textarea "x"
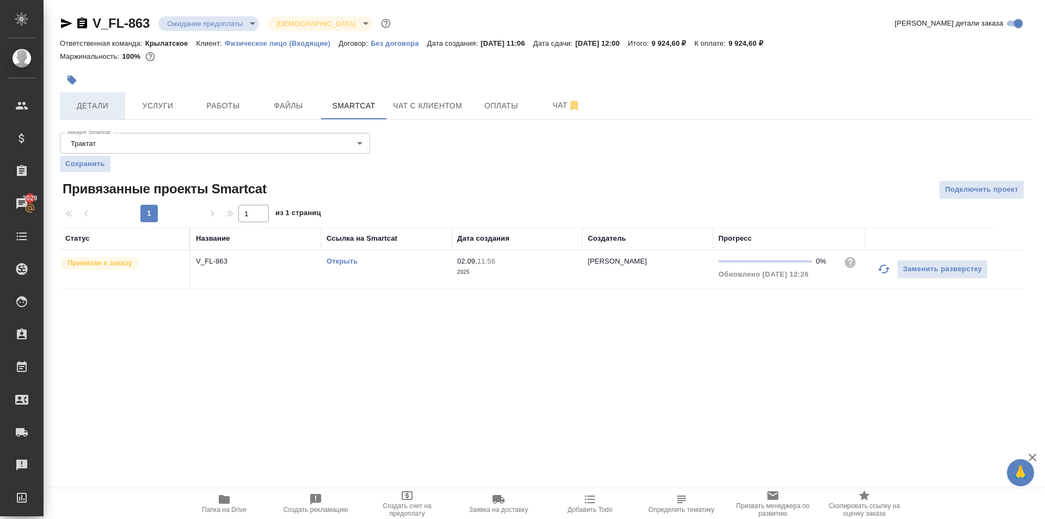
click at [101, 99] on span "Детали" at bounding box center [92, 106] width 52 height 14
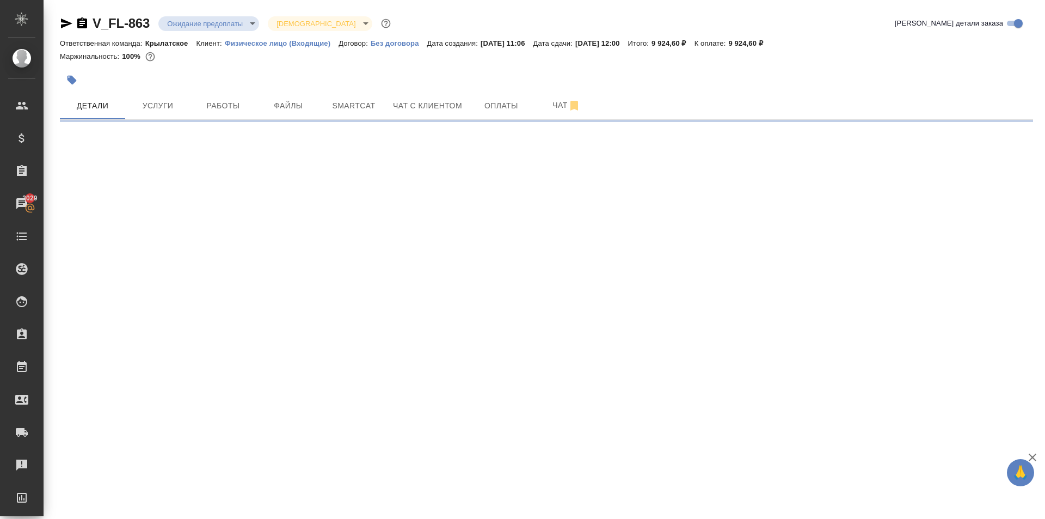
select select "RU"
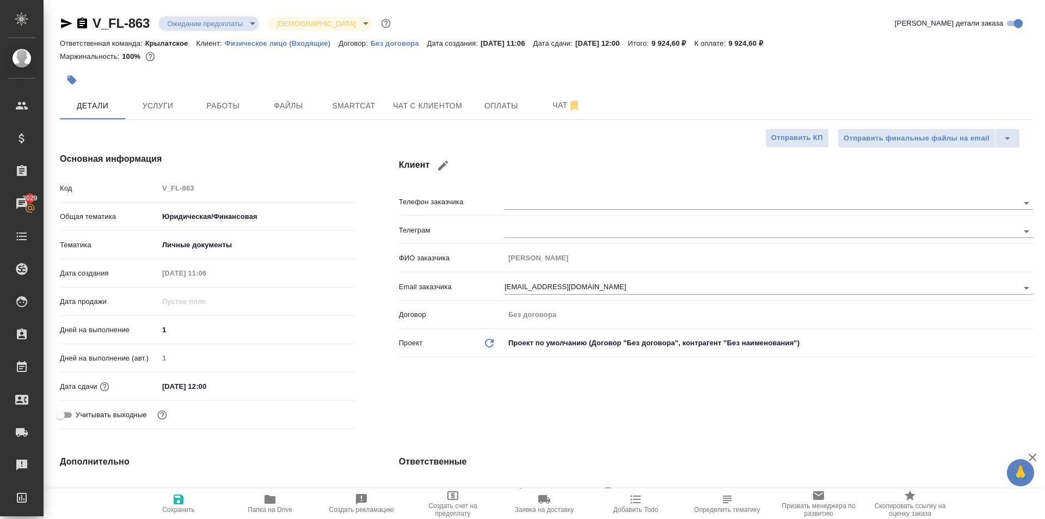
type textarea "x"
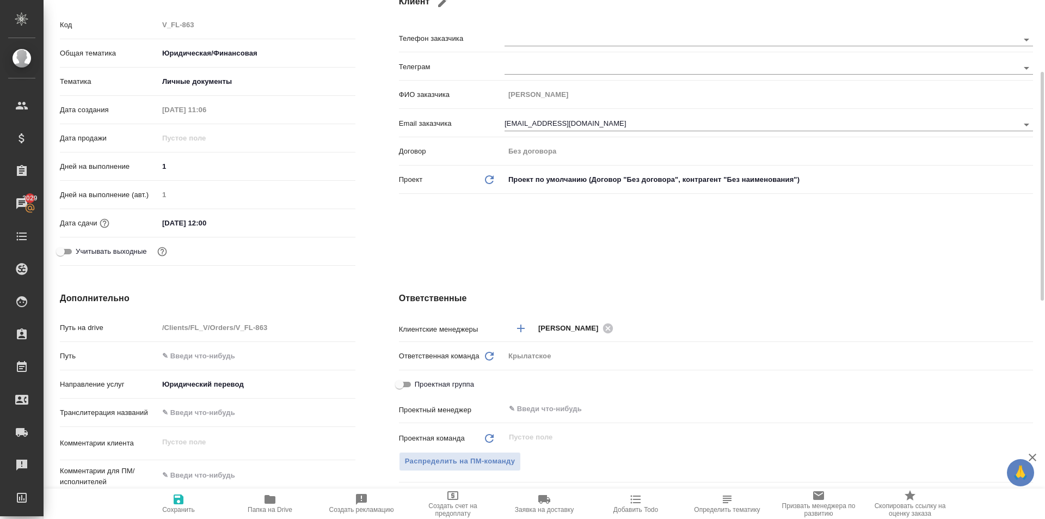
scroll to position [490, 0]
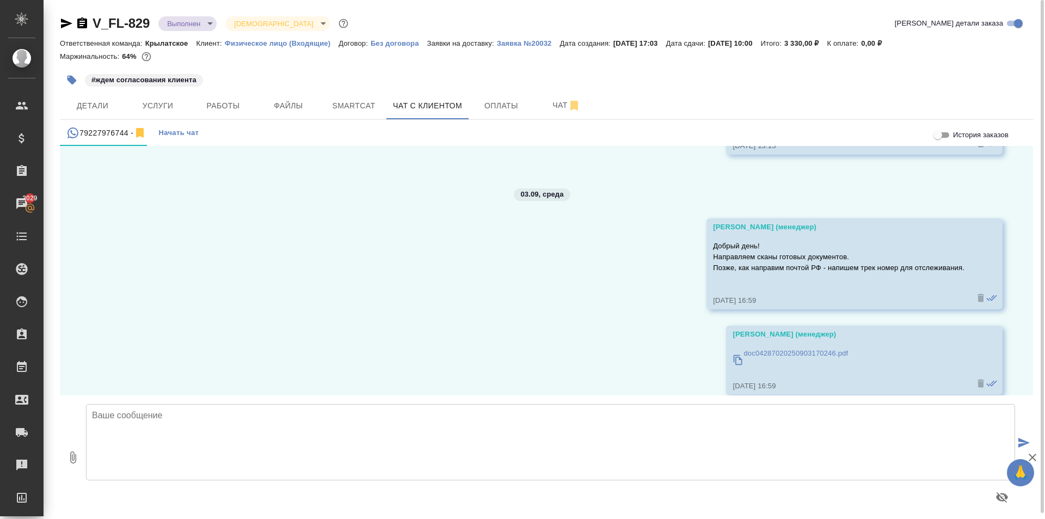
scroll to position [4185, 0]
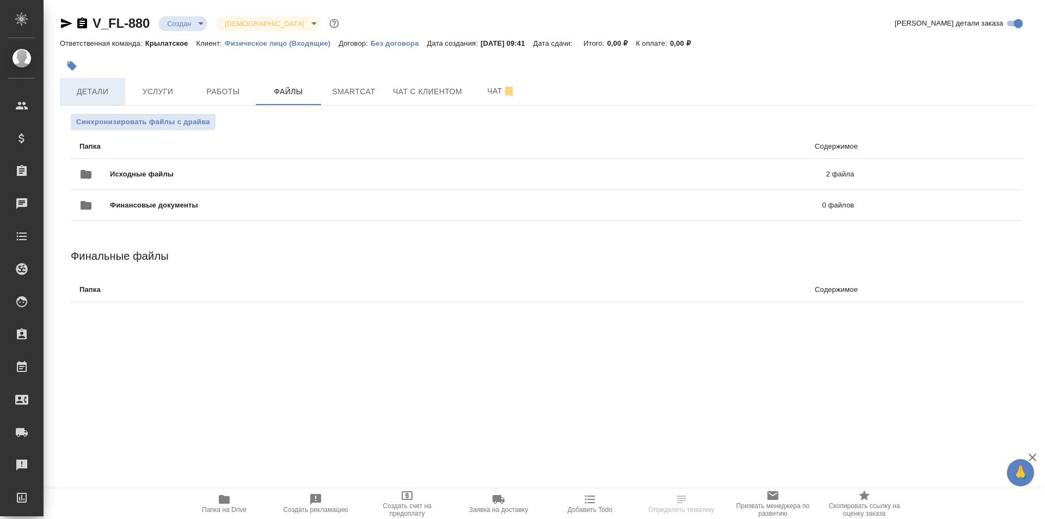
drag, startPoint x: 127, startPoint y: 71, endPoint x: 91, endPoint y: 90, distance: 40.9
click at [124, 72] on div at bounding box center [384, 66] width 649 height 24
click at [81, 95] on span "Детали" at bounding box center [92, 92] width 52 height 14
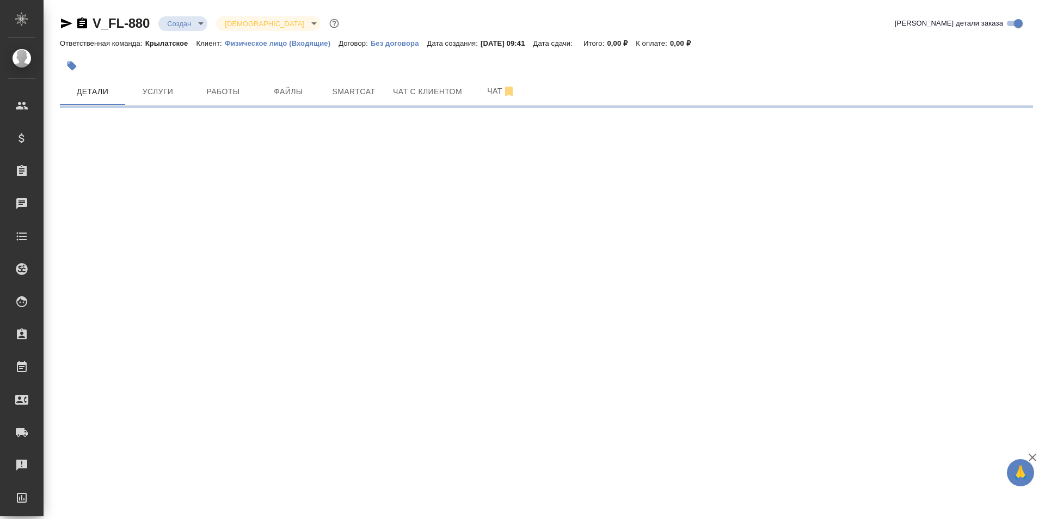
select select "RU"
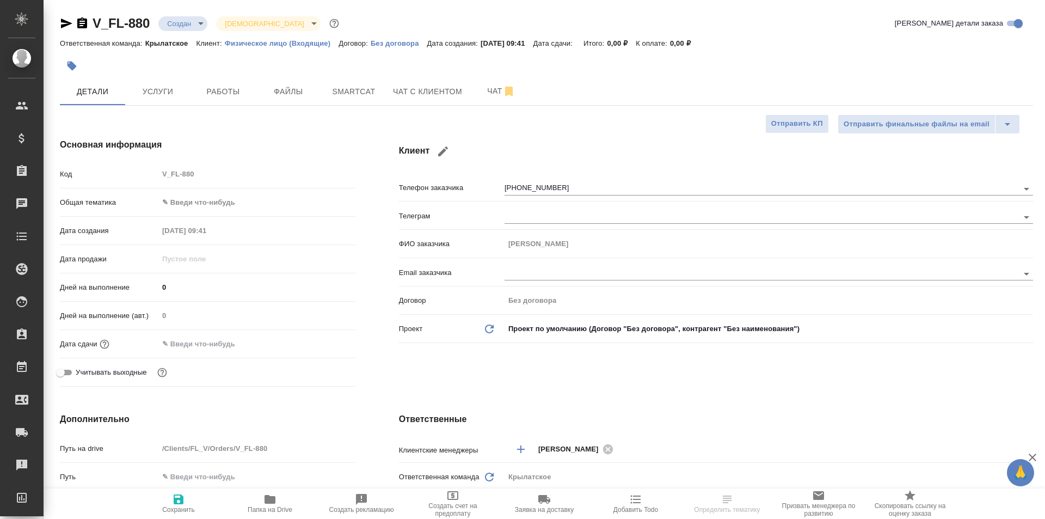
type textarea "x"
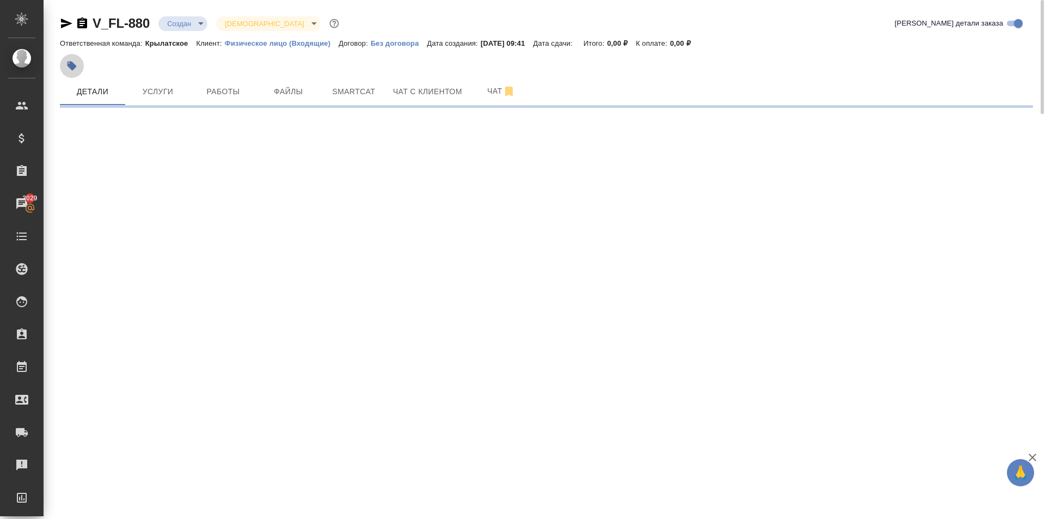
click at [79, 70] on button "button" at bounding box center [72, 66] width 24 height 24
select select "RU"
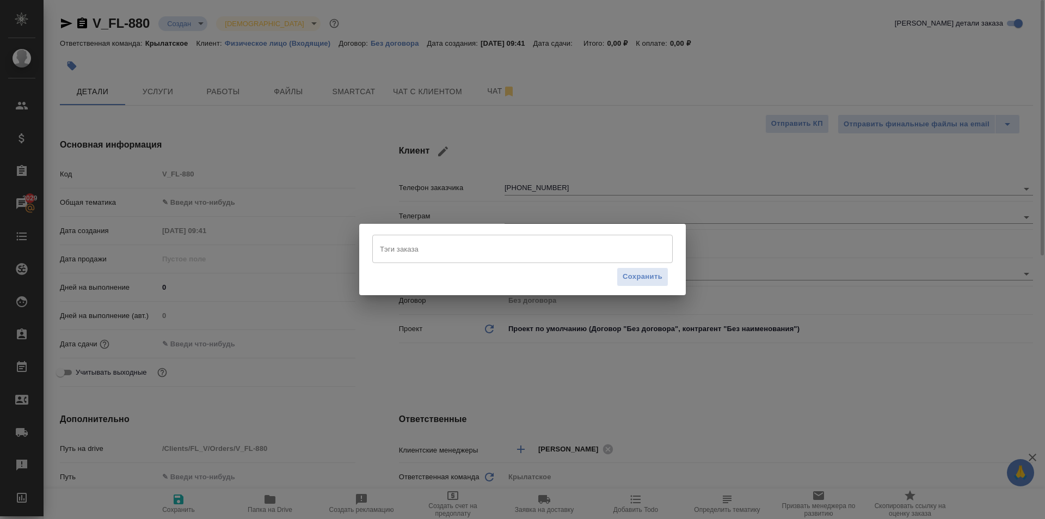
type textarea "x"
click at [446, 258] on div "Тэги заказа" at bounding box center [522, 249] width 300 height 28
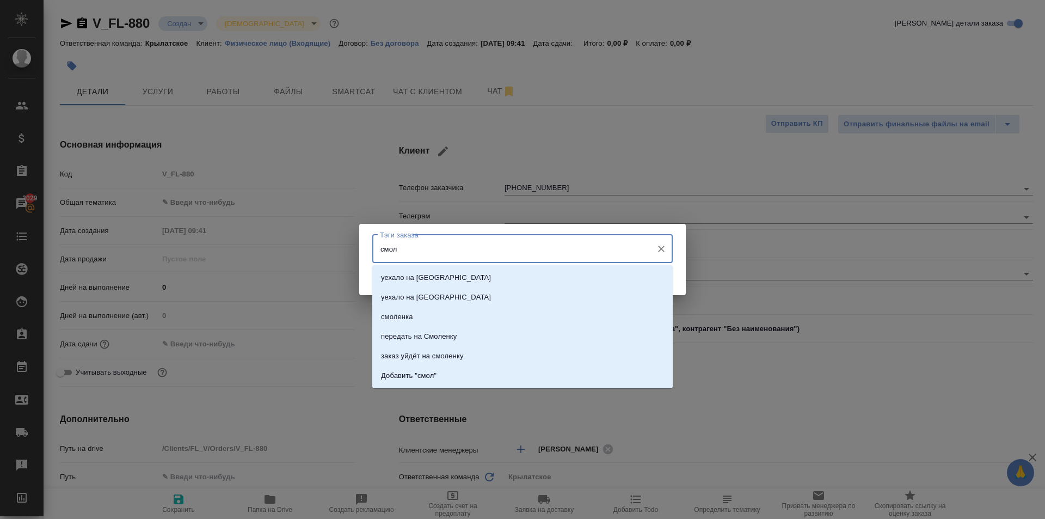
type input "смоле"
click at [491, 355] on li "заказ уйдёт на смоленку" at bounding box center [522, 356] width 300 height 20
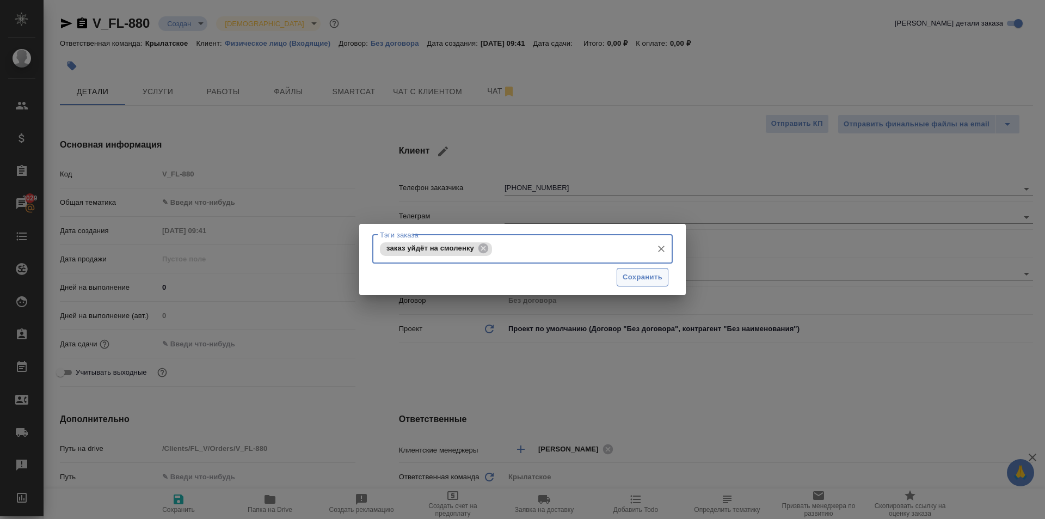
drag, startPoint x: 641, startPoint y: 270, endPoint x: 642, endPoint y: 280, distance: 9.4
click at [641, 271] on span "Сохранить" at bounding box center [643, 277] width 40 height 13
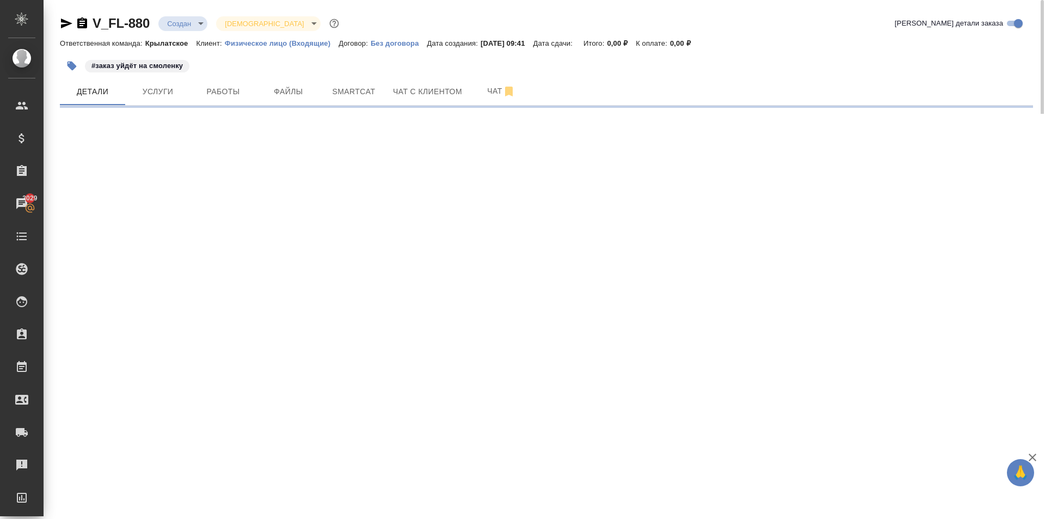
select select "RU"
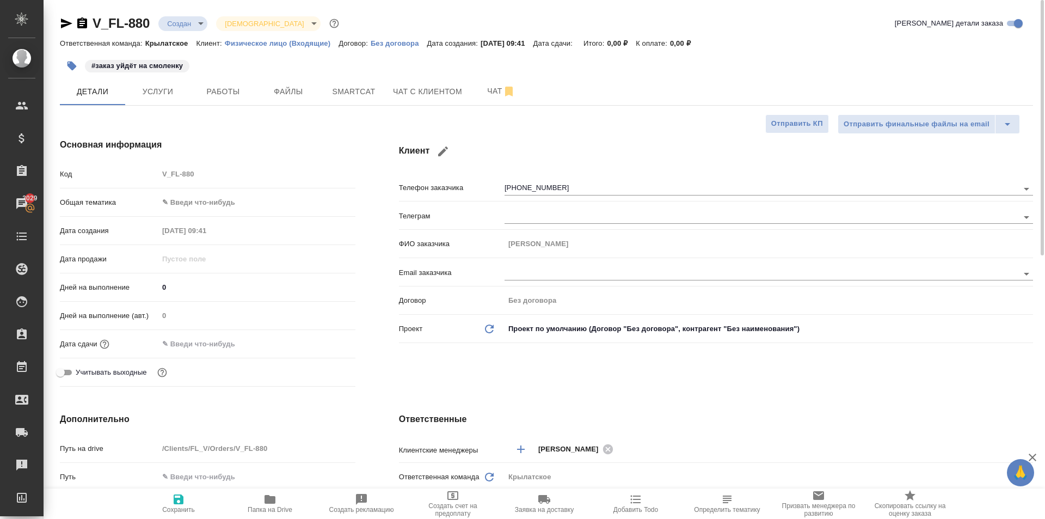
type textarea "x"
click at [292, 94] on span "Файлы" at bounding box center [288, 92] width 52 height 14
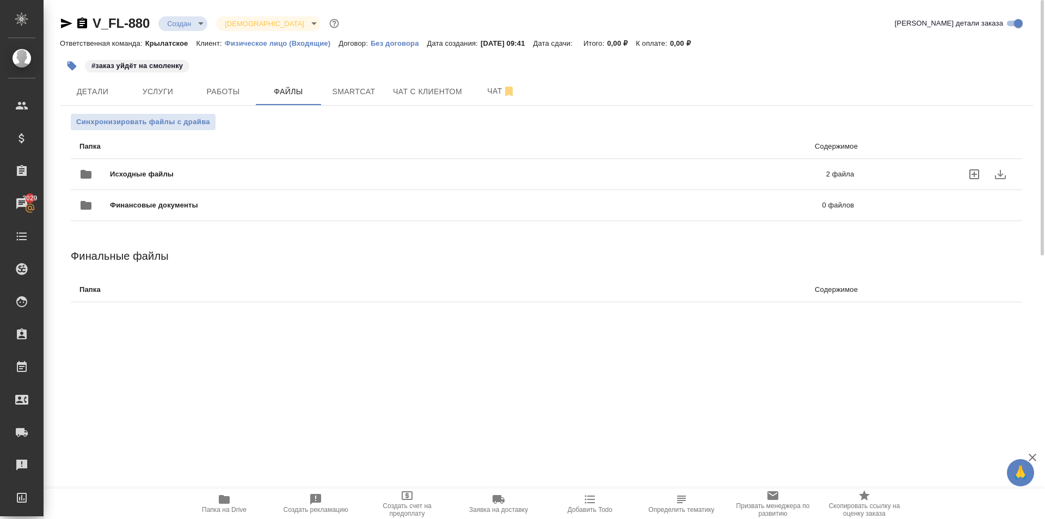
click at [194, 176] on span "Исходные файлы" at bounding box center [305, 174] width 390 height 11
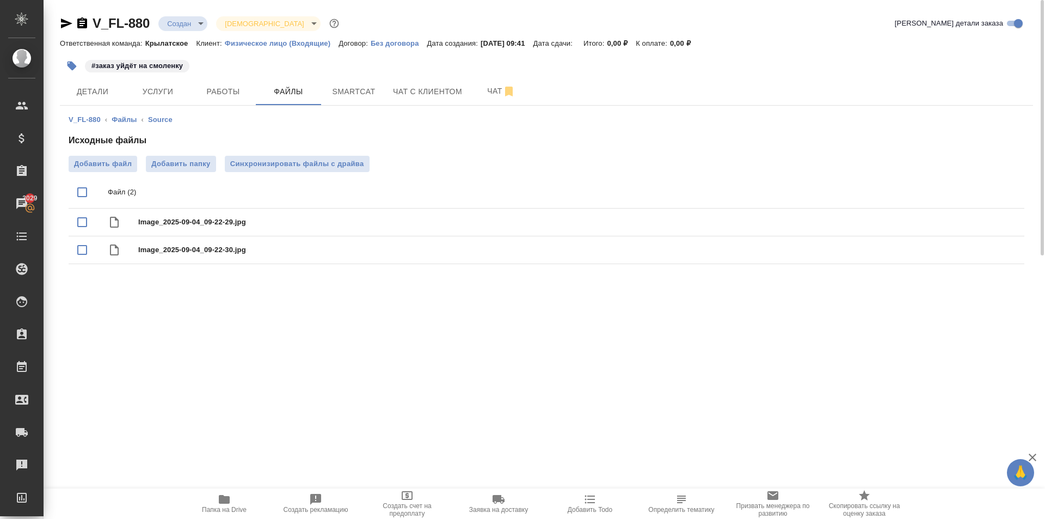
click at [230, 494] on icon "button" at bounding box center [224, 499] width 13 height 13
click at [162, 95] on span "Услуги" at bounding box center [158, 92] width 52 height 14
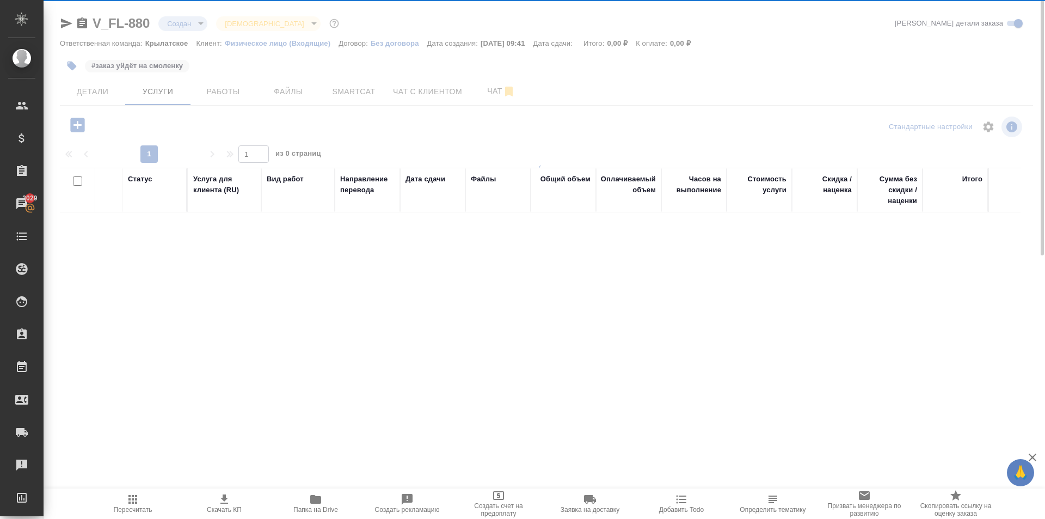
click at [83, 126] on icon "button" at bounding box center [77, 125] width 14 height 14
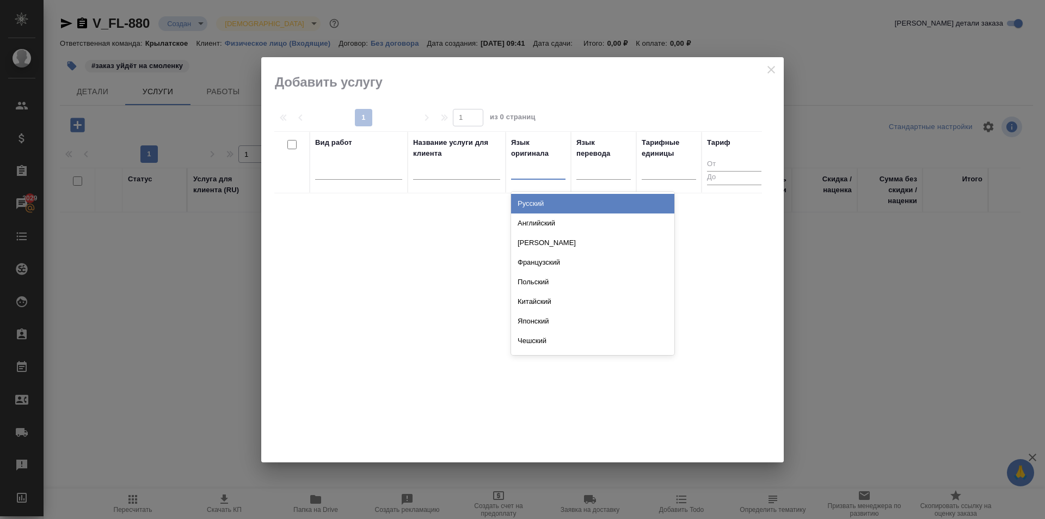
click at [541, 170] on div at bounding box center [538, 169] width 54 height 16
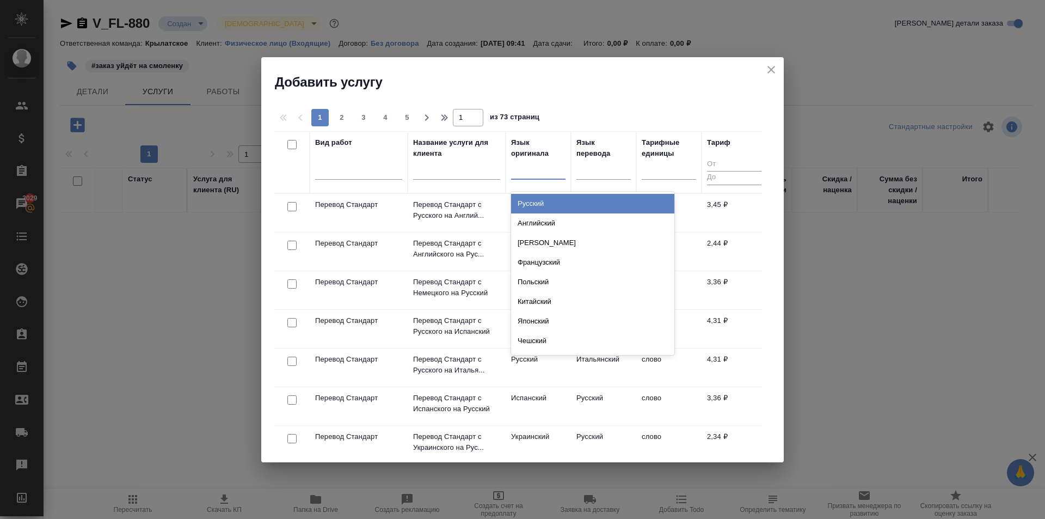
click at [551, 202] on div "Русский" at bounding box center [592, 204] width 163 height 20
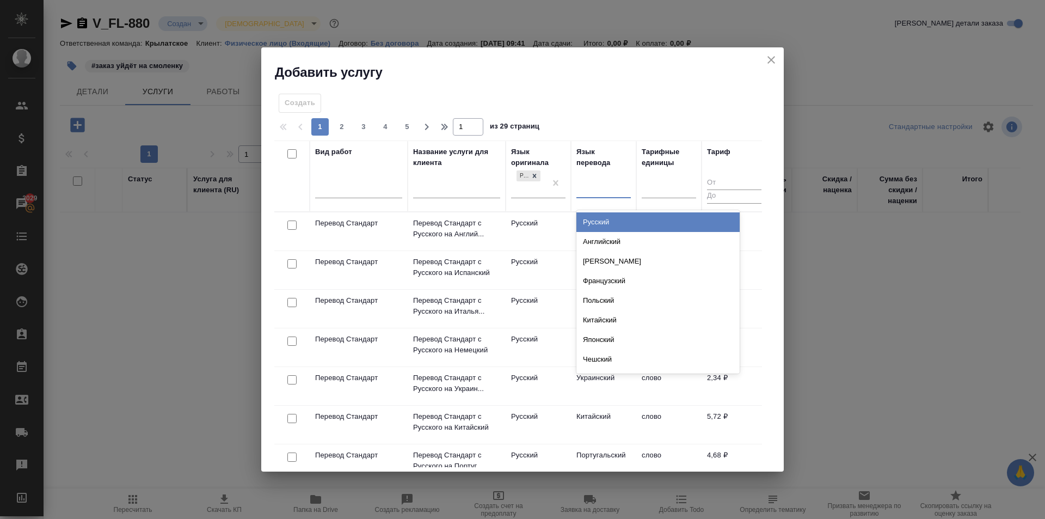
click at [584, 191] on div at bounding box center [603, 187] width 54 height 16
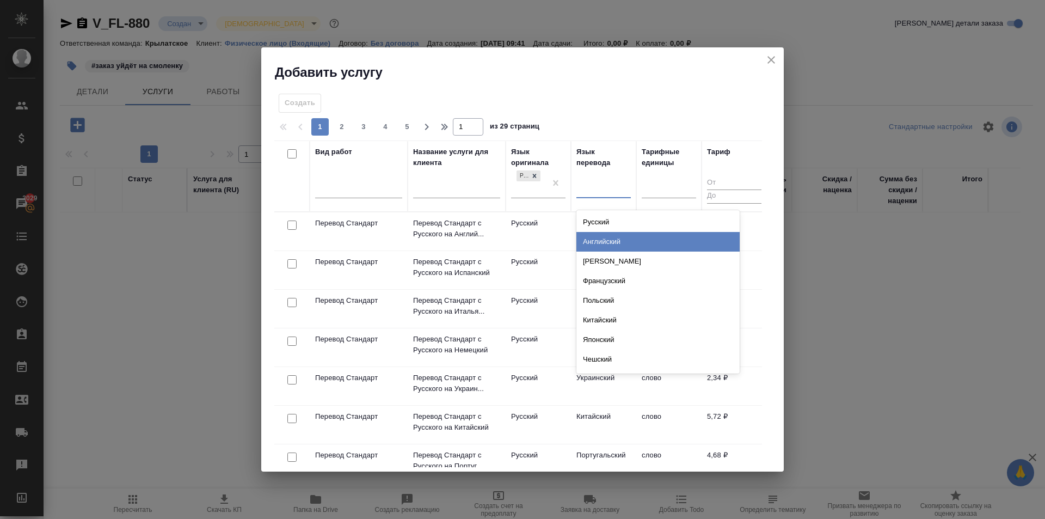
click at [594, 238] on div "Английский" at bounding box center [657, 242] width 163 height 20
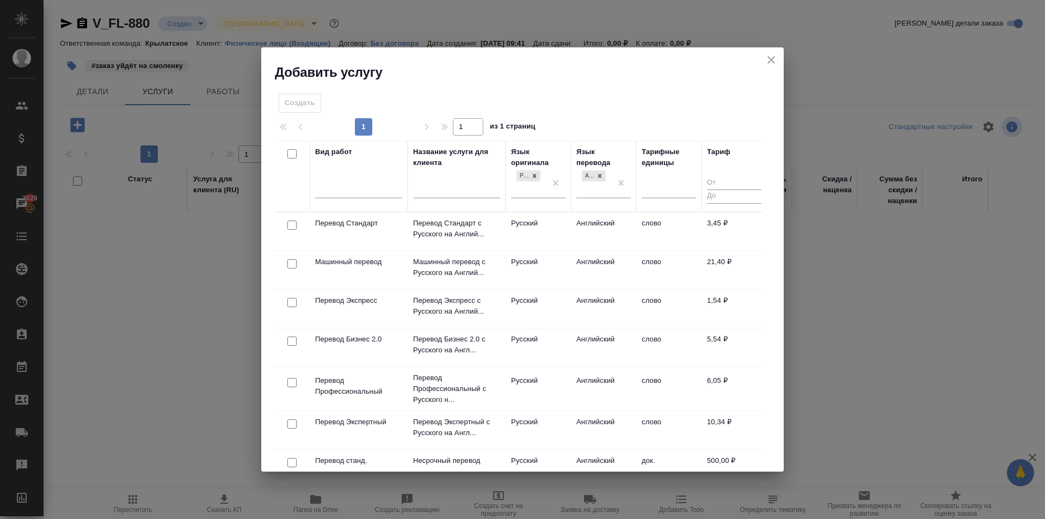
click at [531, 229] on td "Русский" at bounding box center [538, 231] width 65 height 38
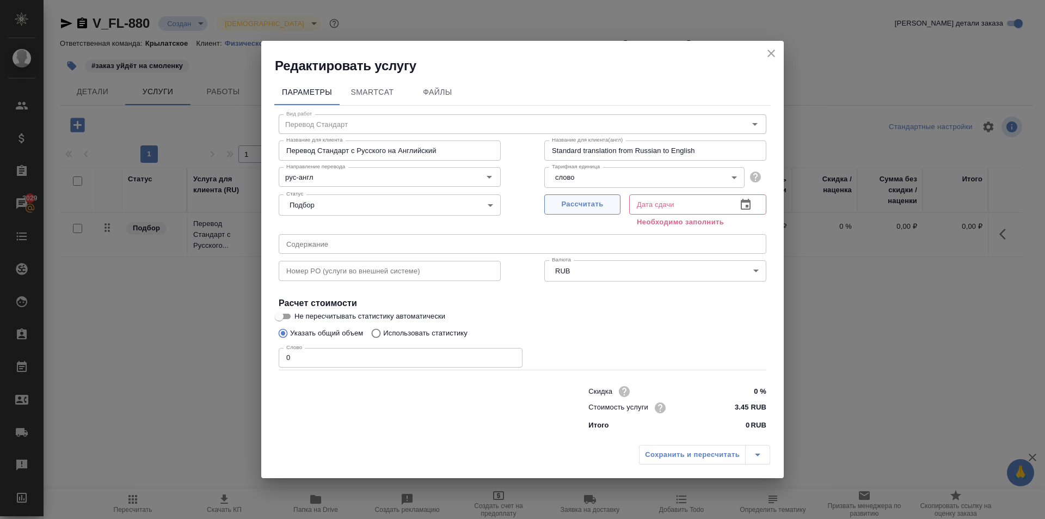
click at [581, 200] on span "Рассчитать" at bounding box center [582, 204] width 64 height 13
type input "04.09.2025 10:13"
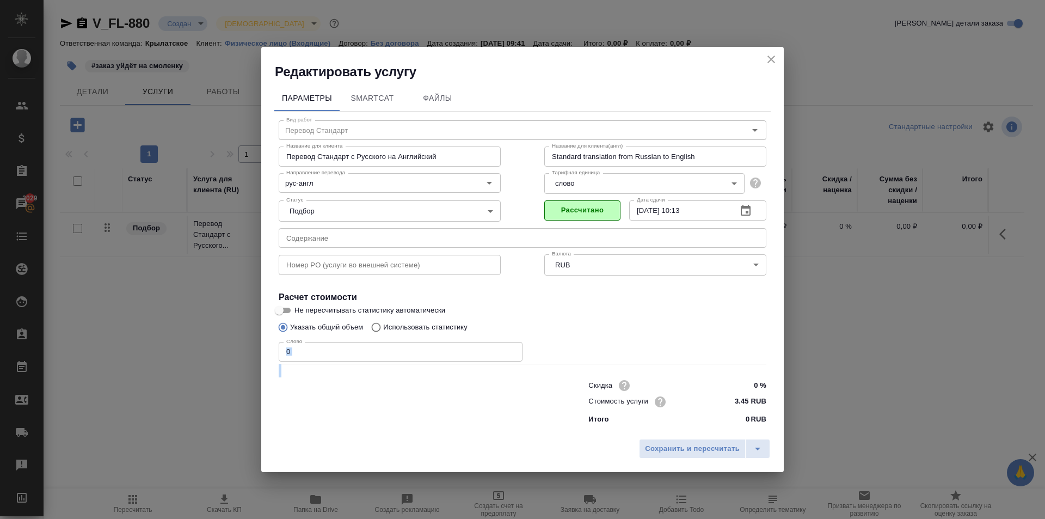
drag, startPoint x: 321, startPoint y: 366, endPoint x: 306, endPoint y: 355, distance: 17.5
click at [306, 355] on div "Вид работ Перевод Стандарт Вид работ Название для клиента Перевод Стандарт с Ру…" at bounding box center [522, 270] width 496 height 317
drag, startPoint x: 270, startPoint y: 355, endPoint x: 250, endPoint y: 355, distance: 19.6
click at [250, 355] on div "Редактировать услугу Параметры SmartCat Файлы Вид работ Перевод Стандарт Вид ра…" at bounding box center [522, 259] width 1045 height 519
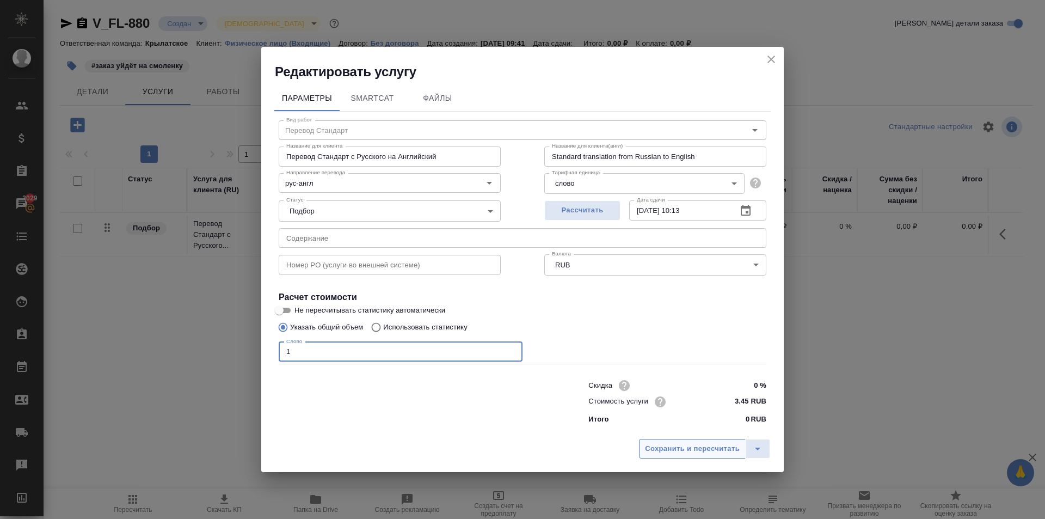
type input "1"
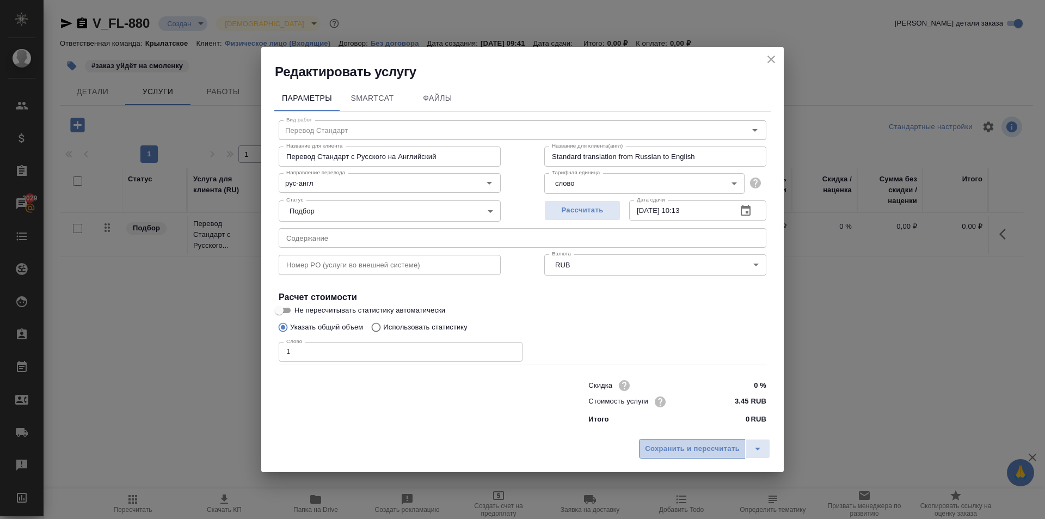
click at [685, 439] on button "Сохранить и пересчитать" at bounding box center [692, 449] width 107 height 20
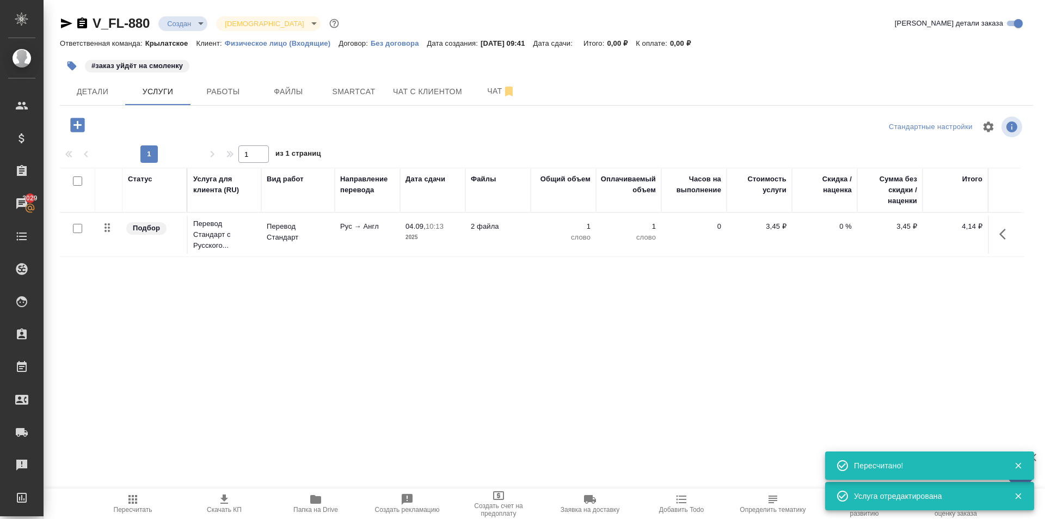
click at [73, 126] on div "V_FL-880 Создан new Святая троица holyTrinity Кратко детали заказа Ответственна…" at bounding box center [546, 214] width 985 height 429
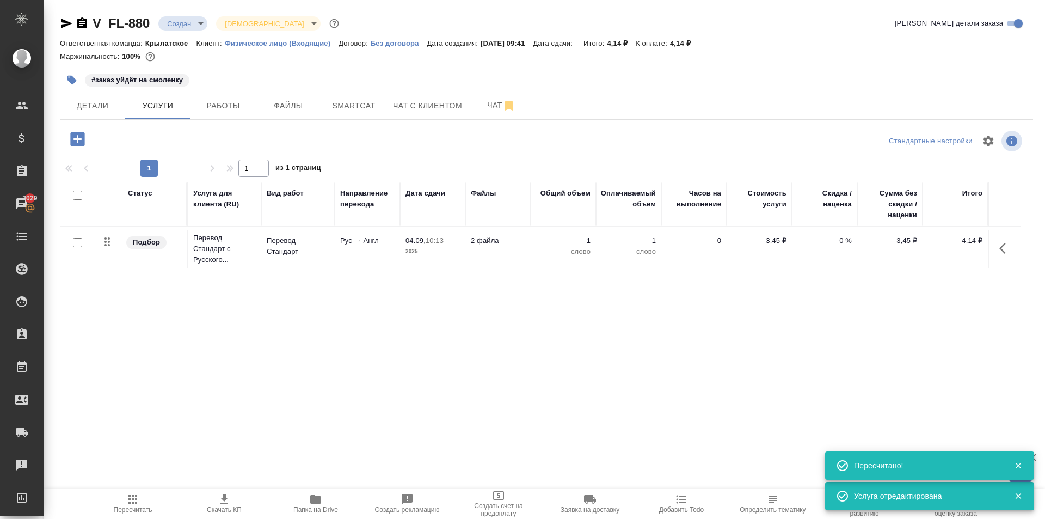
click at [83, 141] on icon "button" at bounding box center [77, 139] width 14 height 14
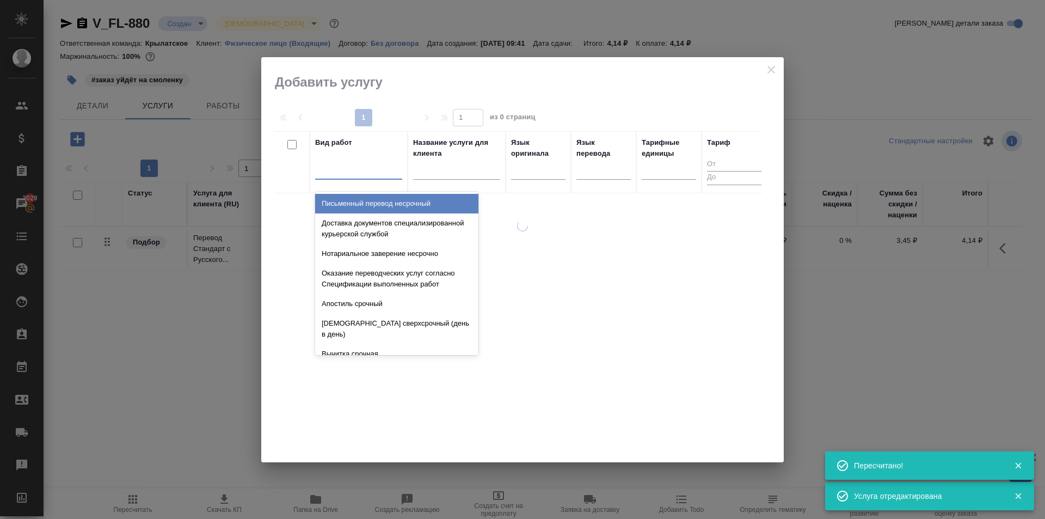
click at [370, 177] on div at bounding box center [358, 169] width 87 height 21
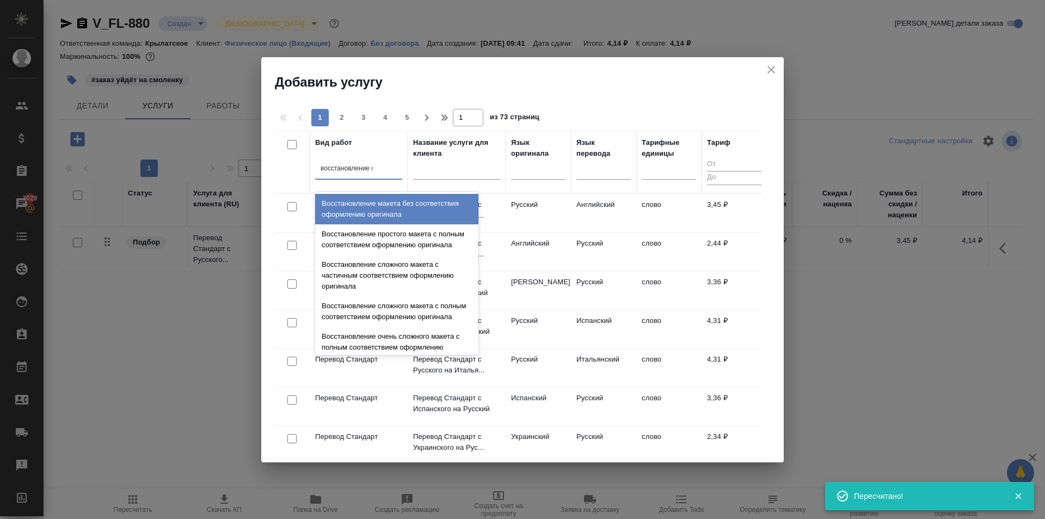
type input "восстановление ма"
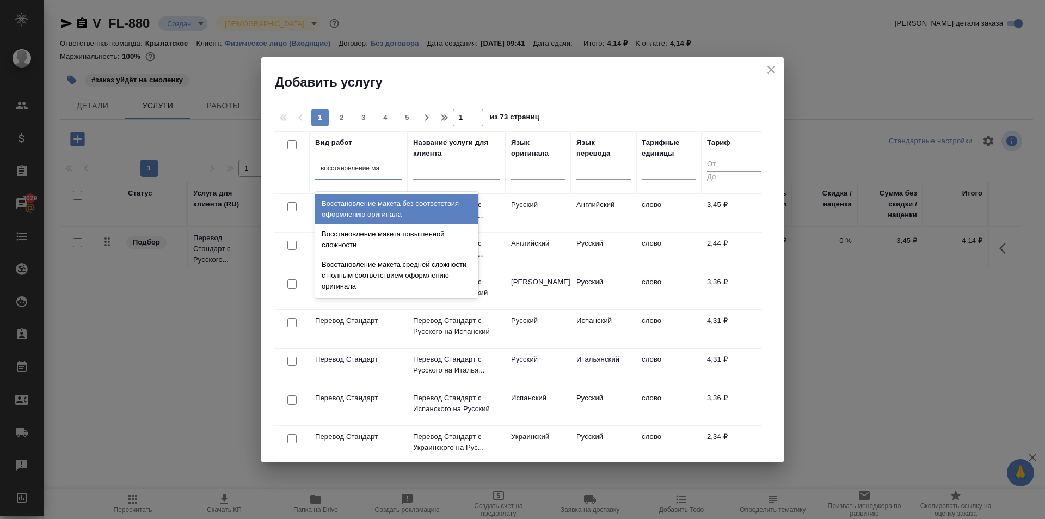
click at [439, 268] on div "Восстановление макета средней сложности с полным соответствием оформлению ориги…" at bounding box center [396, 275] width 163 height 41
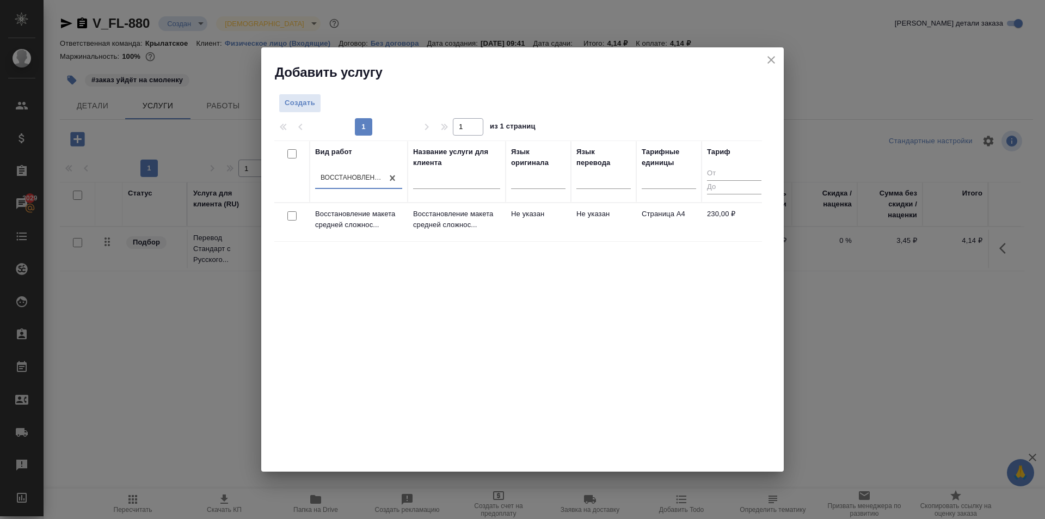
click at [447, 237] on td "Восстановление макета средней сложнос..." at bounding box center [457, 222] width 98 height 38
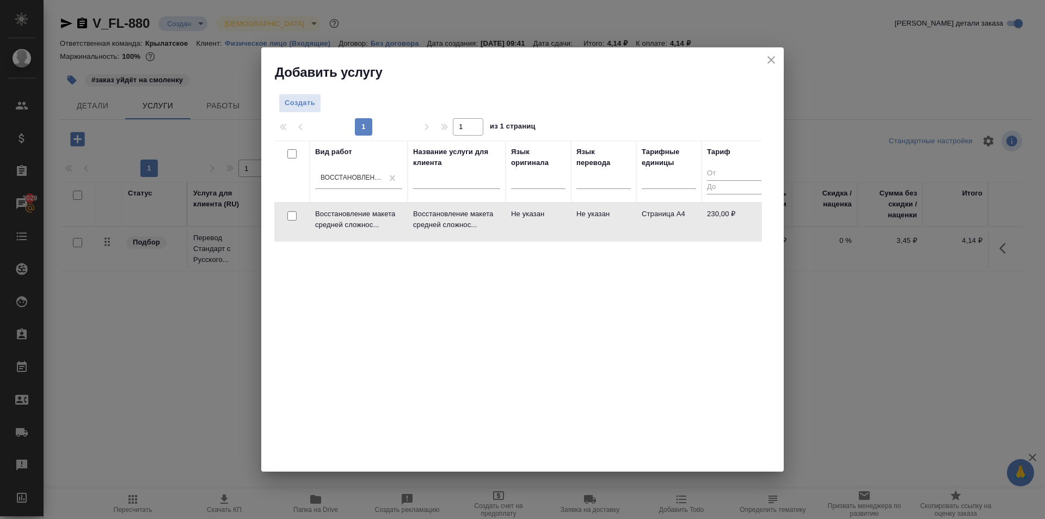
click at [447, 237] on td "Восстановление макета средней сложнос..." at bounding box center [457, 222] width 98 height 38
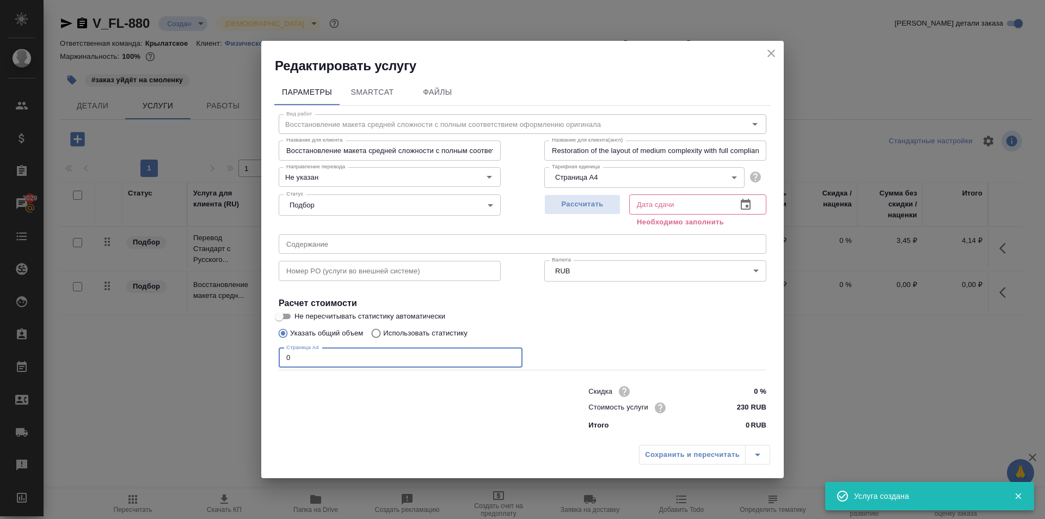
drag, startPoint x: 338, startPoint y: 361, endPoint x: 221, endPoint y: 354, distance: 117.2
click at [217, 353] on div "Редактировать услугу Параметры SmartCat Файлы Вид работ Восстановление макета с…" at bounding box center [522, 259] width 1045 height 519
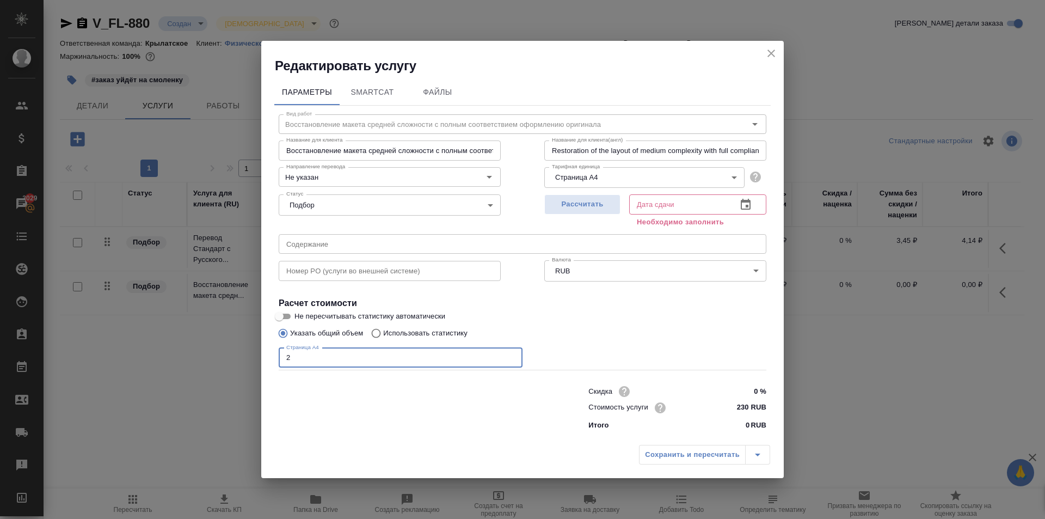
type input "2"
click at [603, 215] on div "Рассчитать" at bounding box center [582, 209] width 76 height 39
click at [603, 214] on button "Рассчитать" at bounding box center [582, 204] width 76 height 20
type input "04.09.2025 10:25"
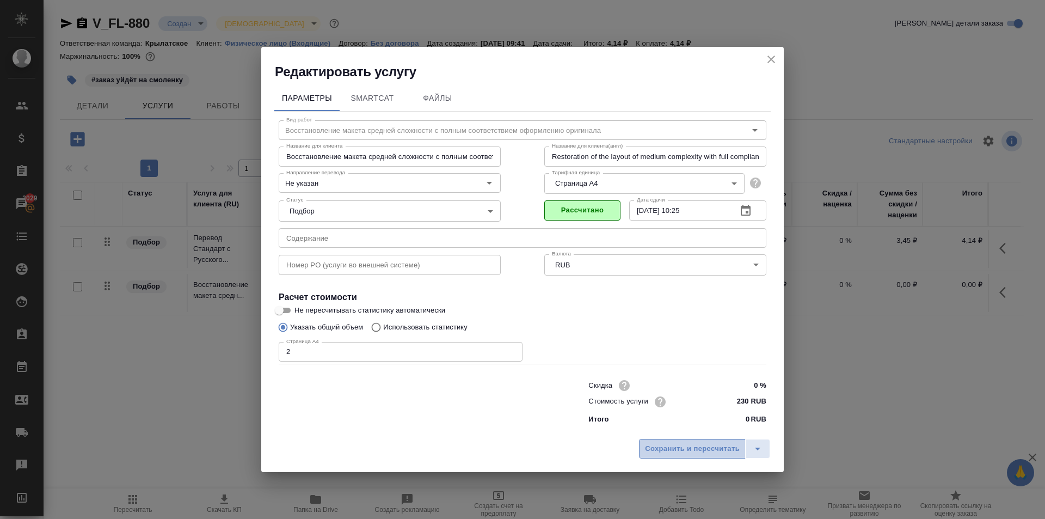
drag, startPoint x: 676, startPoint y: 446, endPoint x: 668, endPoint y: 451, distance: 9.3
click at [674, 447] on span "Сохранить и пересчитать" at bounding box center [692, 448] width 95 height 13
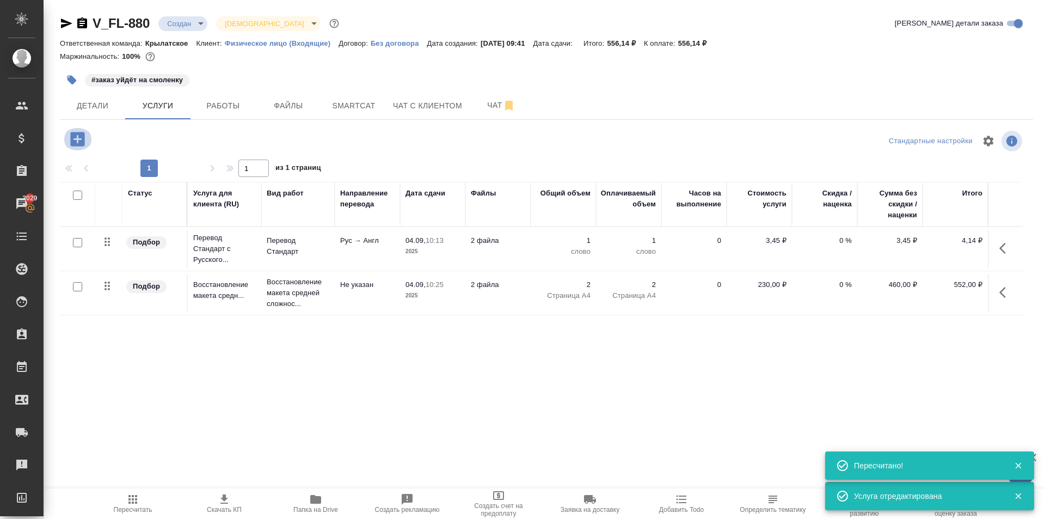
click at [70, 144] on icon "button" at bounding box center [77, 139] width 19 height 19
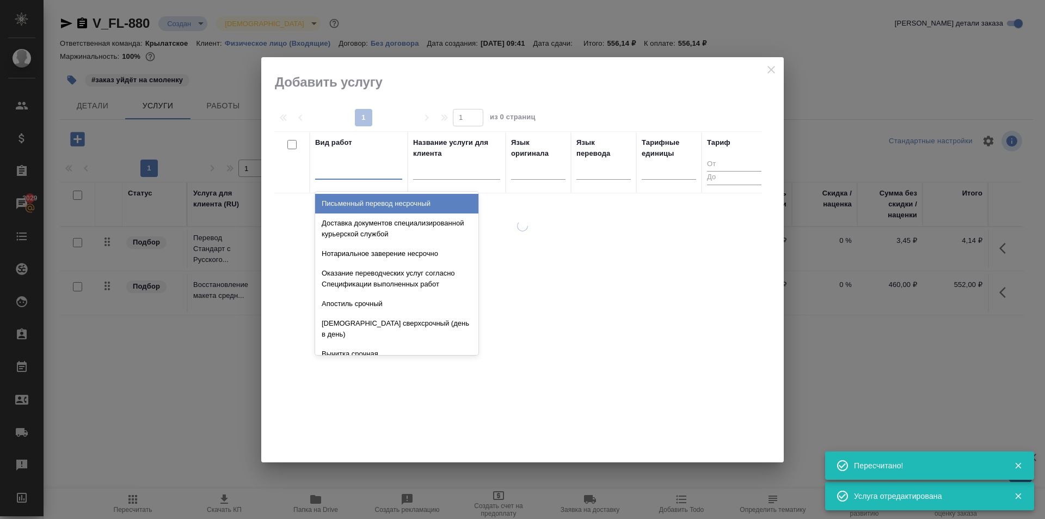
click at [323, 173] on div at bounding box center [358, 169] width 87 height 16
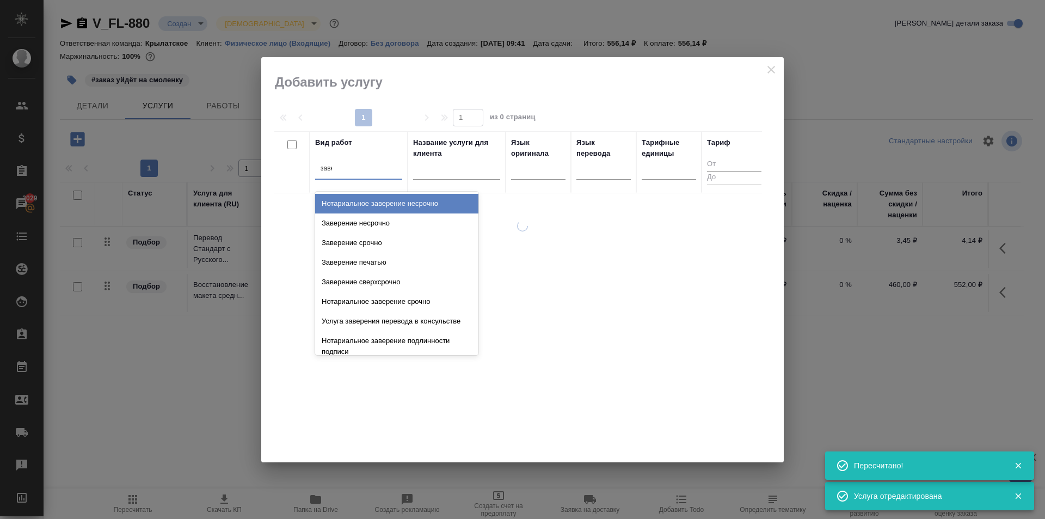
type input "завер"
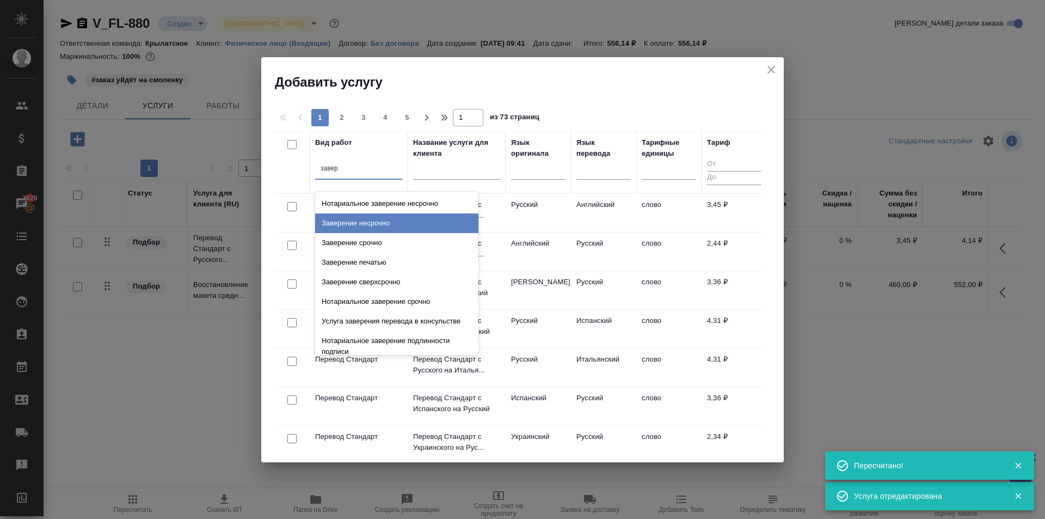
click at [404, 220] on div "Заверение несрочно" at bounding box center [396, 223] width 163 height 20
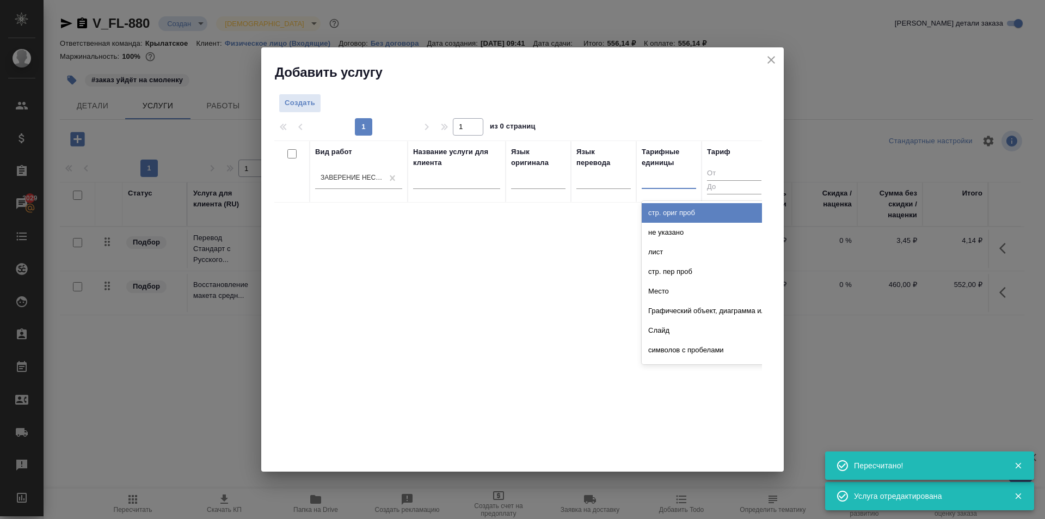
click at [663, 171] on div at bounding box center [669, 178] width 54 height 16
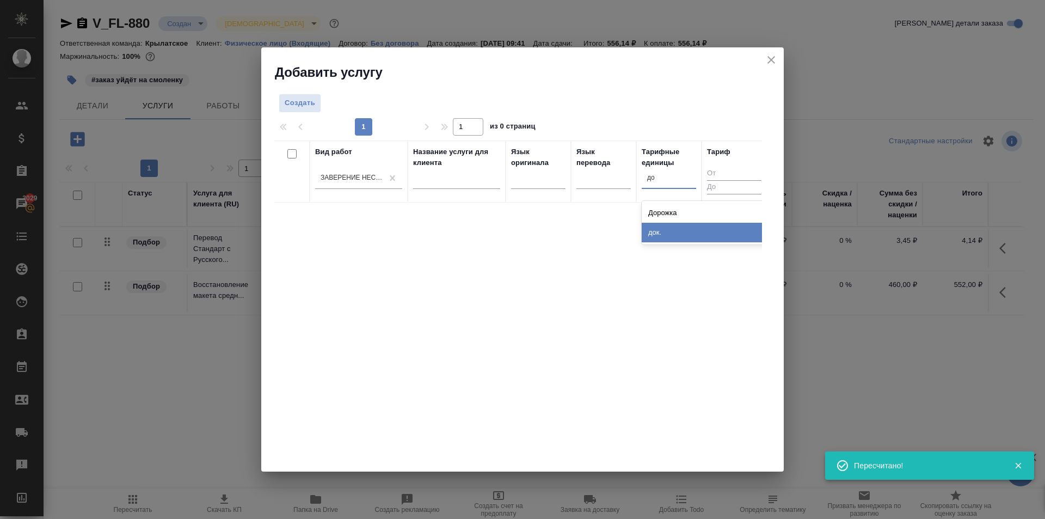
type input "до"
click at [673, 247] on div "Вид работ Заверение несрочно Название услуги для клиента Язык оригинала Язык пе…" at bounding box center [518, 303] width 488 height 327
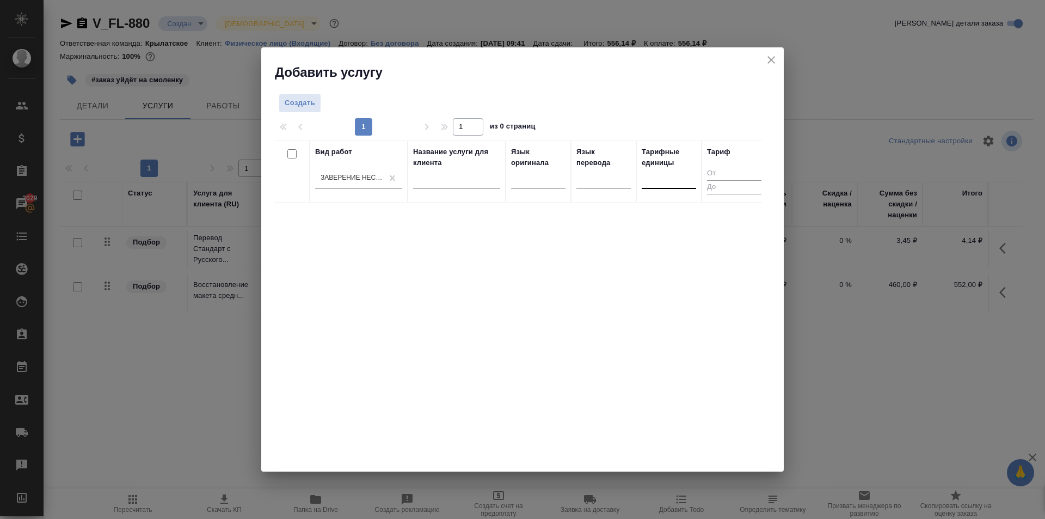
click at [658, 181] on div at bounding box center [669, 178] width 54 height 16
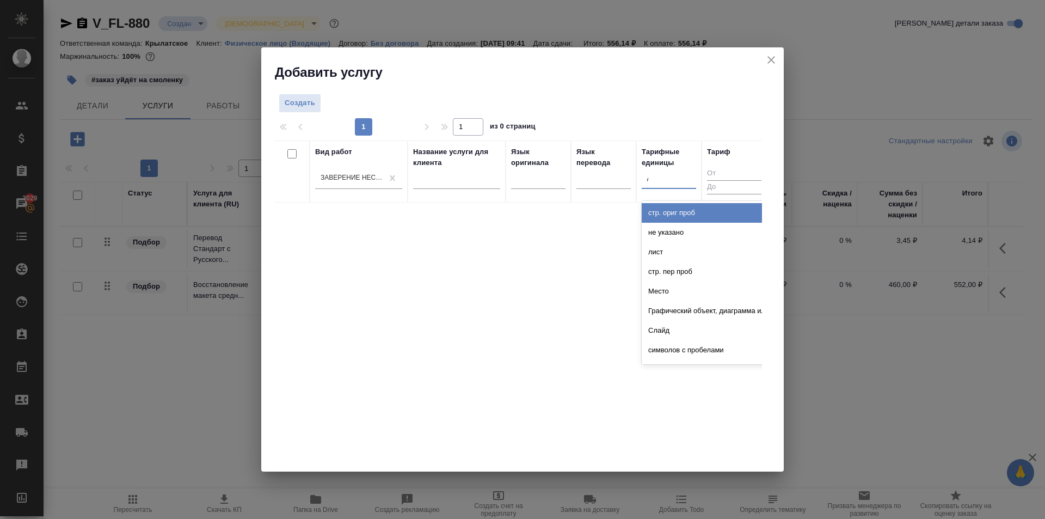
type input "до"
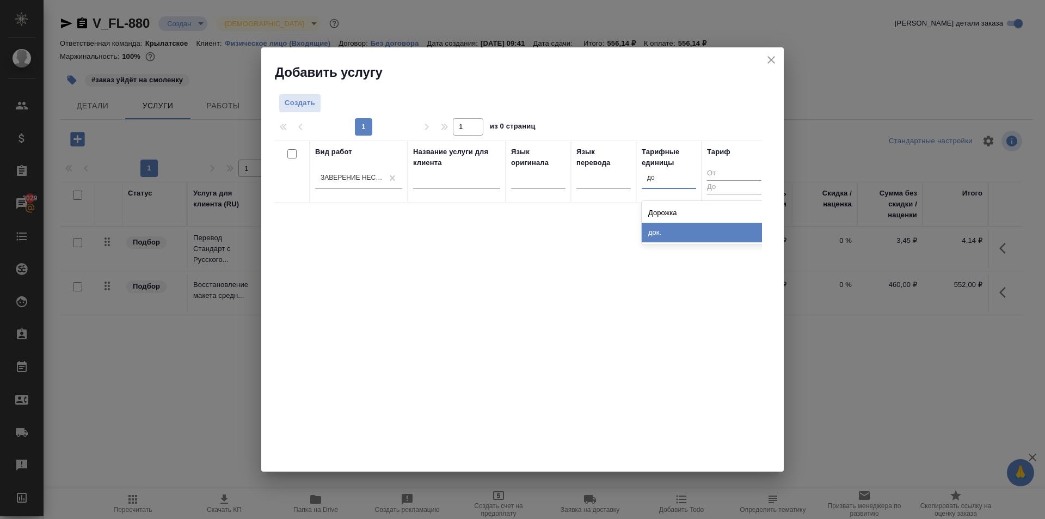
drag, startPoint x: 666, startPoint y: 232, endPoint x: 645, endPoint y: 226, distance: 21.5
click at [664, 232] on div "док." at bounding box center [723, 233] width 163 height 20
click at [282, 104] on button "Создать" at bounding box center [300, 103] width 42 height 19
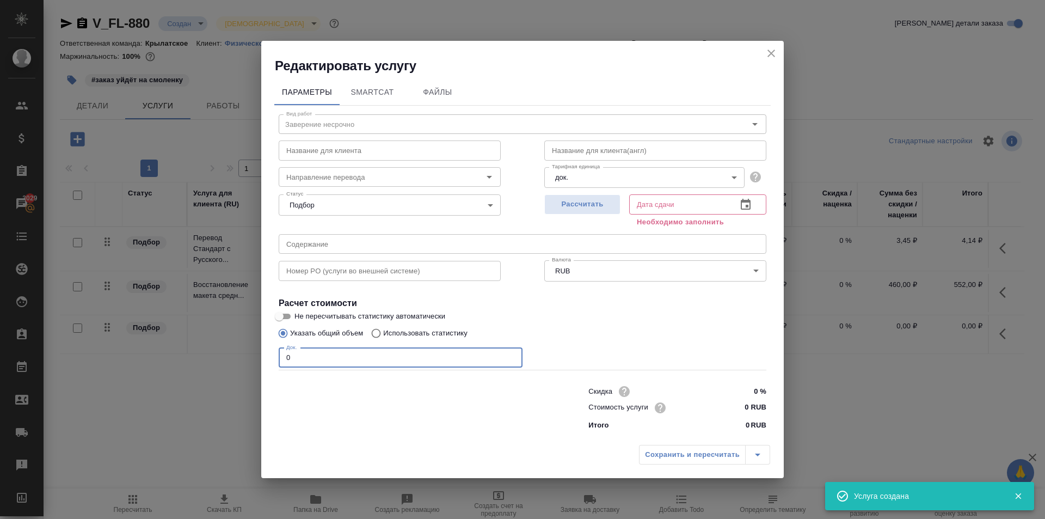
drag, startPoint x: 315, startPoint y: 363, endPoint x: 378, endPoint y: 369, distance: 63.4
click at [267, 359] on div "Параметры SmartCat Файлы Вид работ Заверение несрочно Вид работ Название для кл…" at bounding box center [522, 257] width 522 height 365
type input "1"
drag, startPoint x: 739, startPoint y: 407, endPoint x: 762, endPoint y: 410, distance: 23.1
click at [762, 410] on input "0 RUB" at bounding box center [746, 407] width 40 height 16
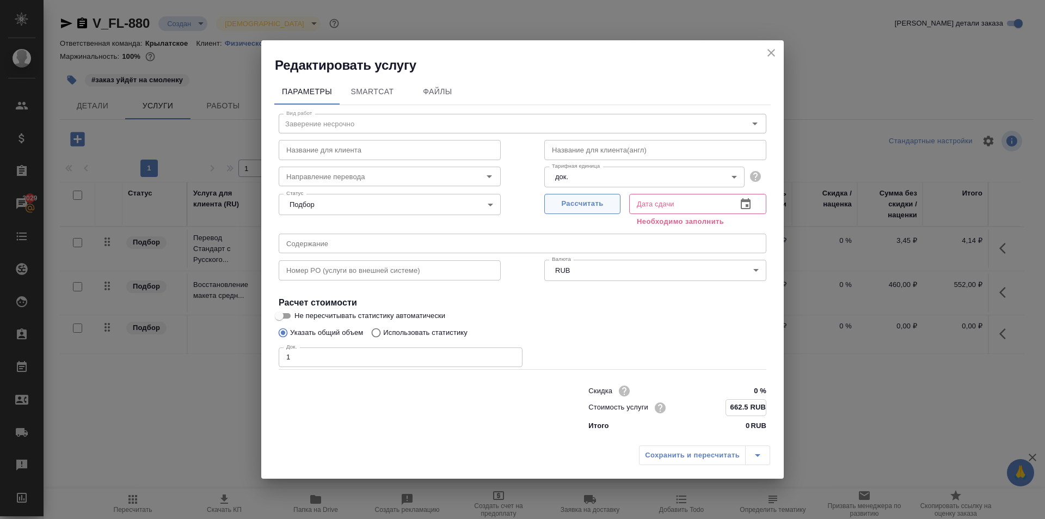
type input "662.5 RUB"
click at [580, 205] on span "Рассчитать" at bounding box center [582, 204] width 64 height 13
type input "04.09.2025 10:25"
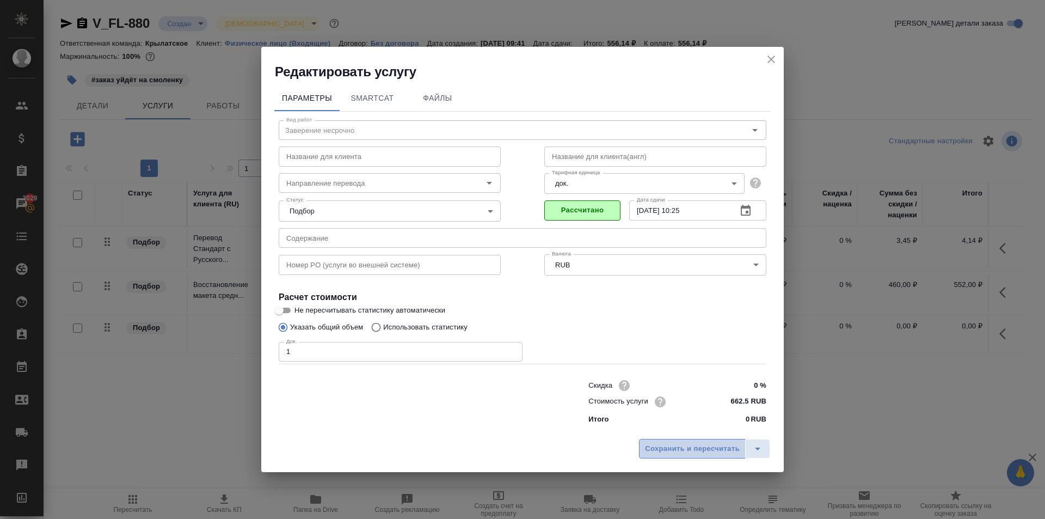
click at [668, 444] on span "Сохранить и пересчитать" at bounding box center [692, 448] width 95 height 13
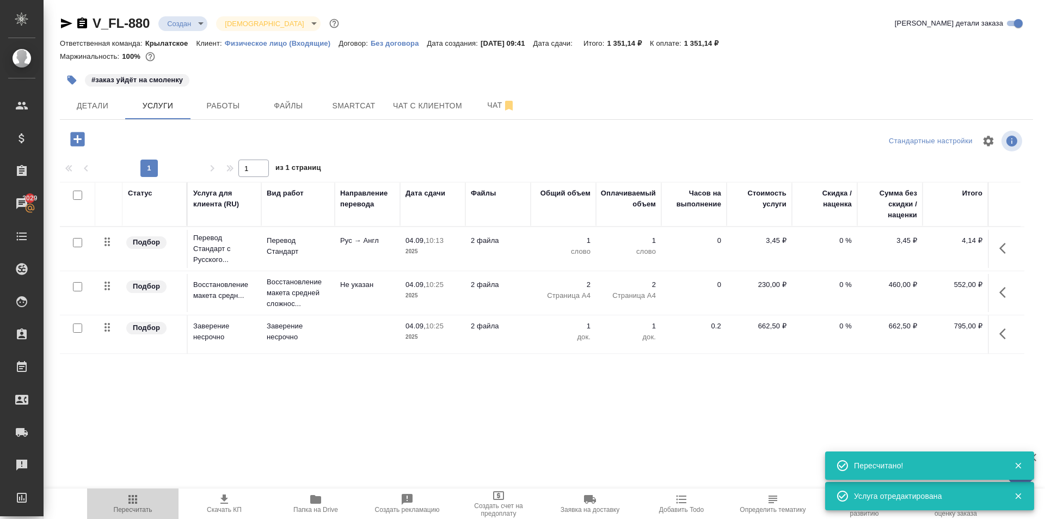
click at [113, 500] on span "Пересчитать" at bounding box center [133, 503] width 78 height 21
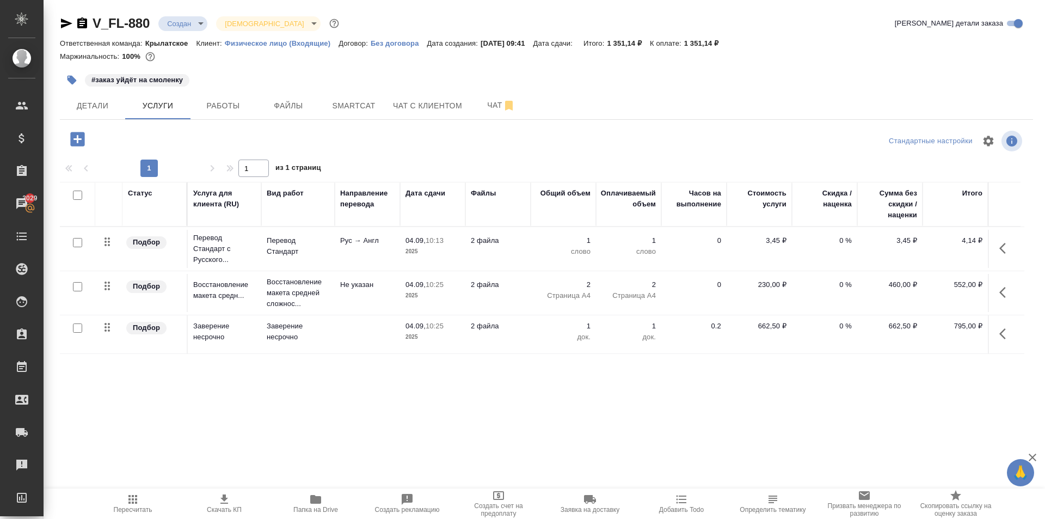
click at [79, 245] on input "checkbox" at bounding box center [77, 242] width 9 height 9
checkbox input "true"
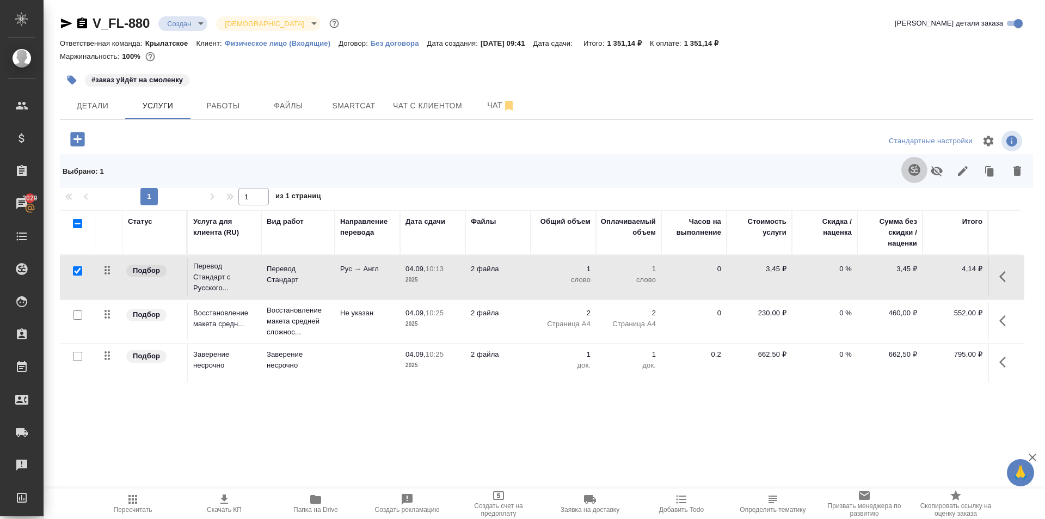
click at [906, 175] on button "button" at bounding box center [914, 170] width 26 height 26
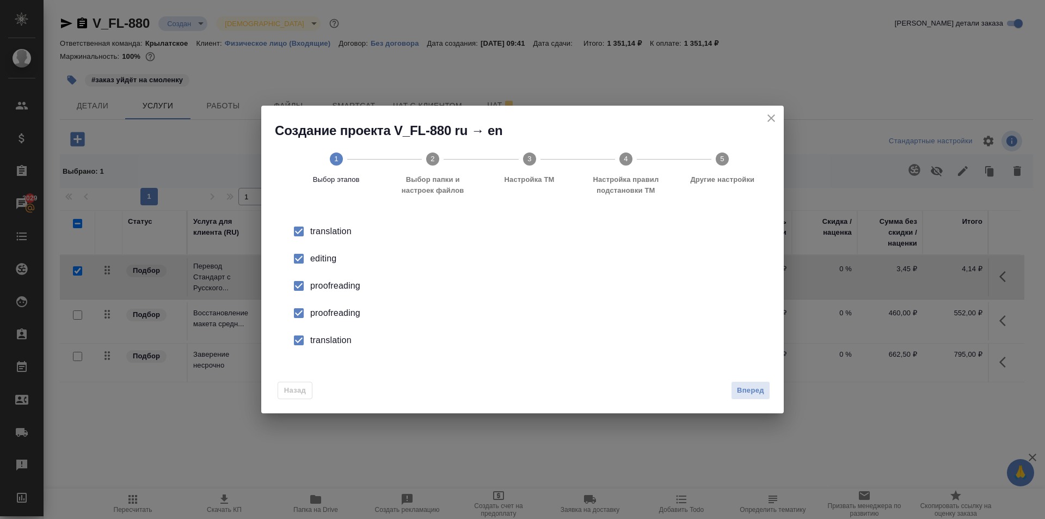
click at [291, 257] on input "checkbox" at bounding box center [298, 258] width 23 height 23
click at [303, 275] on input "checkbox" at bounding box center [298, 285] width 23 height 23
click at [298, 321] on input "checkbox" at bounding box center [298, 312] width 23 height 23
click at [303, 343] on input "checkbox" at bounding box center [298, 340] width 23 height 23
drag, startPoint x: 773, startPoint y: 388, endPoint x: 764, endPoint y: 392, distance: 10.5
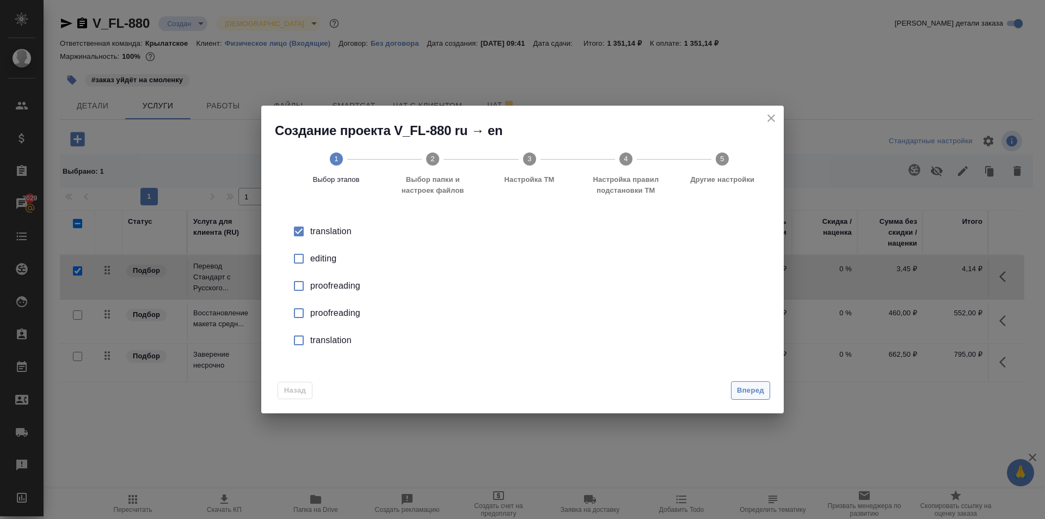
click at [772, 389] on div "Назад Вперед" at bounding box center [522, 387] width 522 height 51
click at [762, 392] on span "Вперед" at bounding box center [750, 390] width 27 height 13
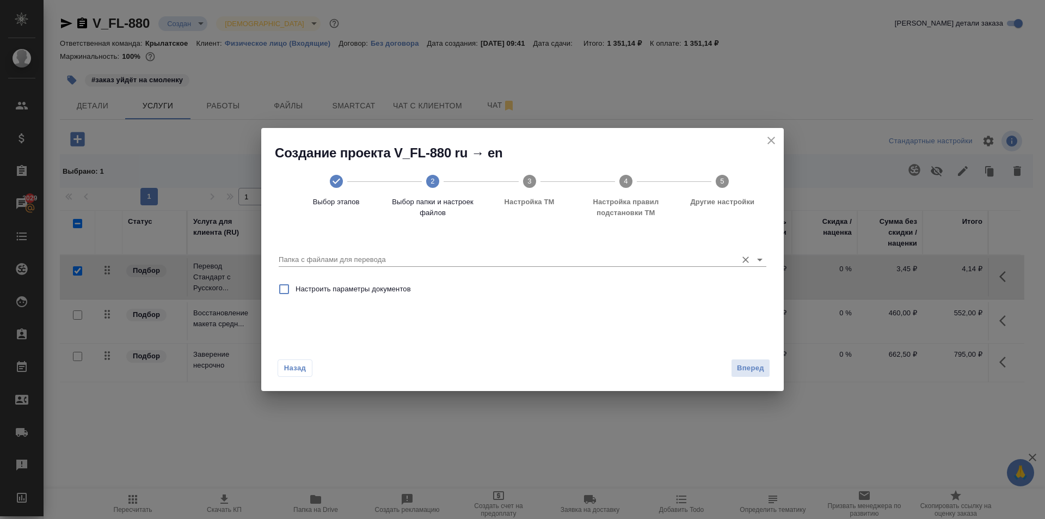
click at [316, 266] on input "Папка с файлами для перевода" at bounding box center [505, 259] width 453 height 13
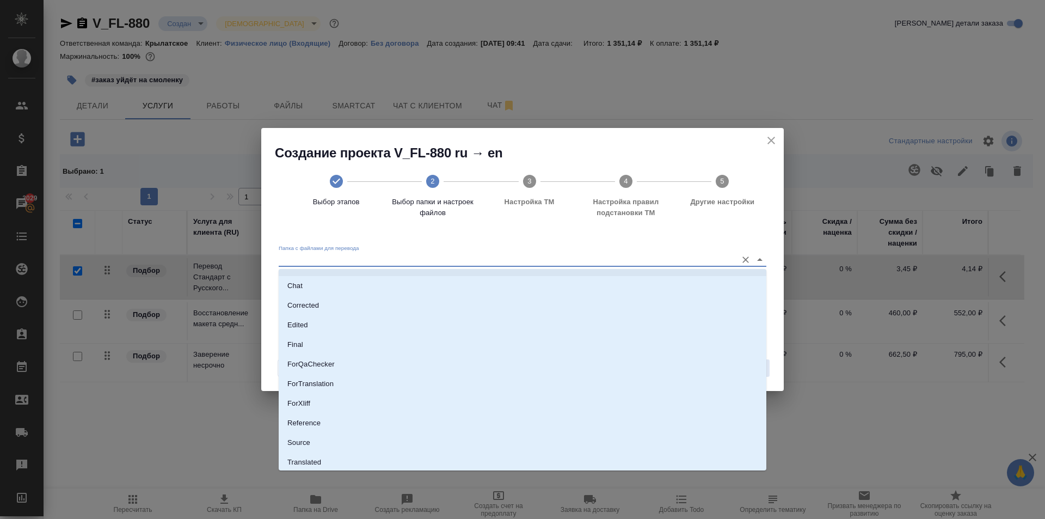
scroll to position [57, 0]
click at [309, 417] on p "Source" at bounding box center [298, 420] width 23 height 11
type input "Source"
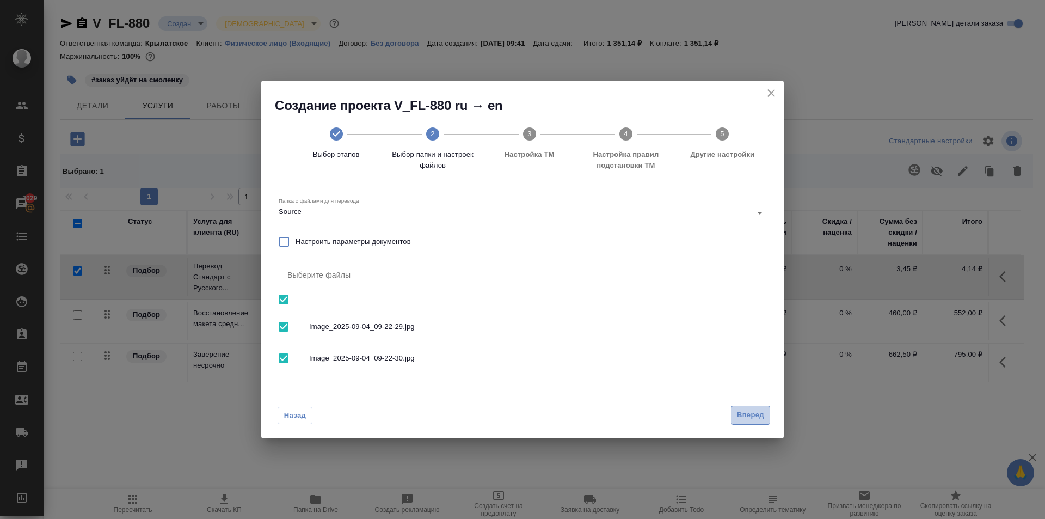
click at [766, 416] on button "Вперед" at bounding box center [750, 414] width 39 height 19
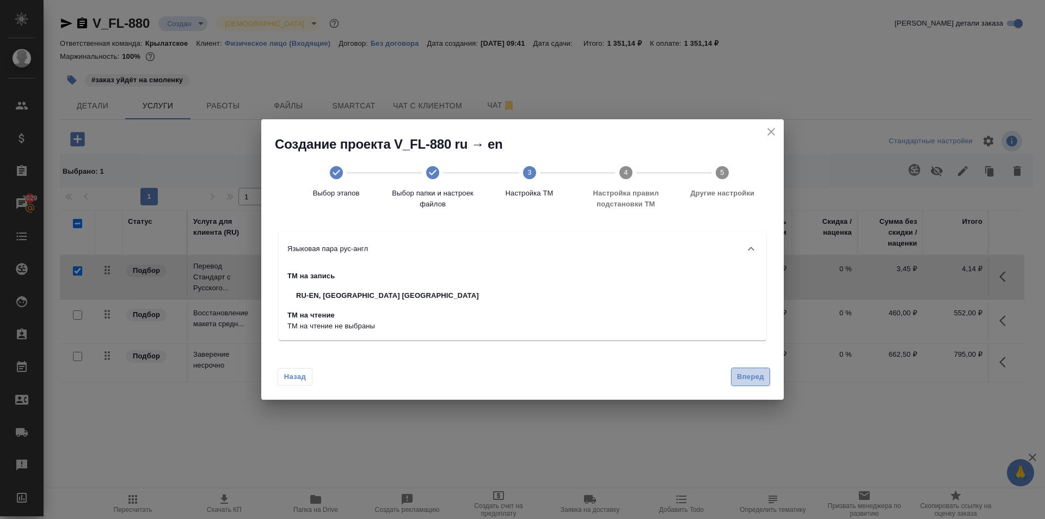
click at [749, 380] on span "Вперед" at bounding box center [750, 377] width 27 height 13
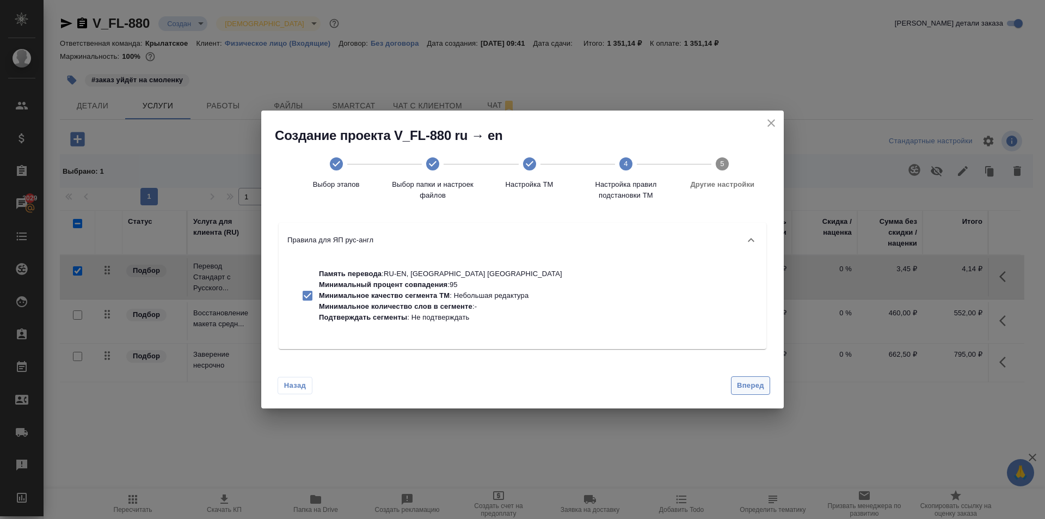
drag, startPoint x: 773, startPoint y: 396, endPoint x: 763, endPoint y: 389, distance: 11.8
click at [770, 394] on div "Назад Вперед" at bounding box center [522, 383] width 522 height 51
click at [761, 389] on span "Вперед" at bounding box center [750, 385] width 27 height 13
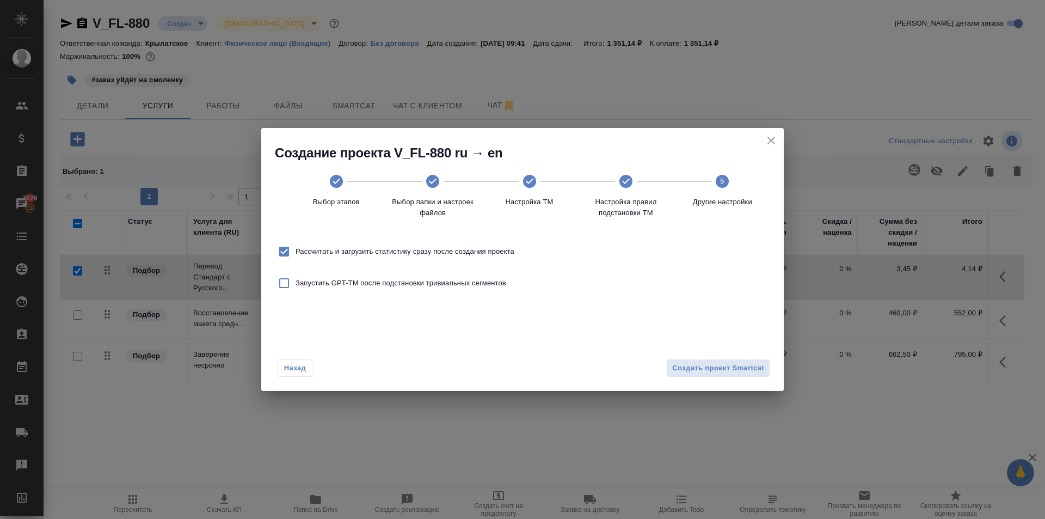
click at [504, 243] on label "Рассчитать и загрузить статистику сразу после создания проекта" at bounding box center [394, 251] width 242 height 23
click at [296, 243] on input "Рассчитать и загрузить статистику сразу после создания проекта" at bounding box center [284, 251] width 23 height 23
checkbox input "false"
click at [743, 367] on span "Создать проект Smartcat" at bounding box center [718, 368] width 92 height 13
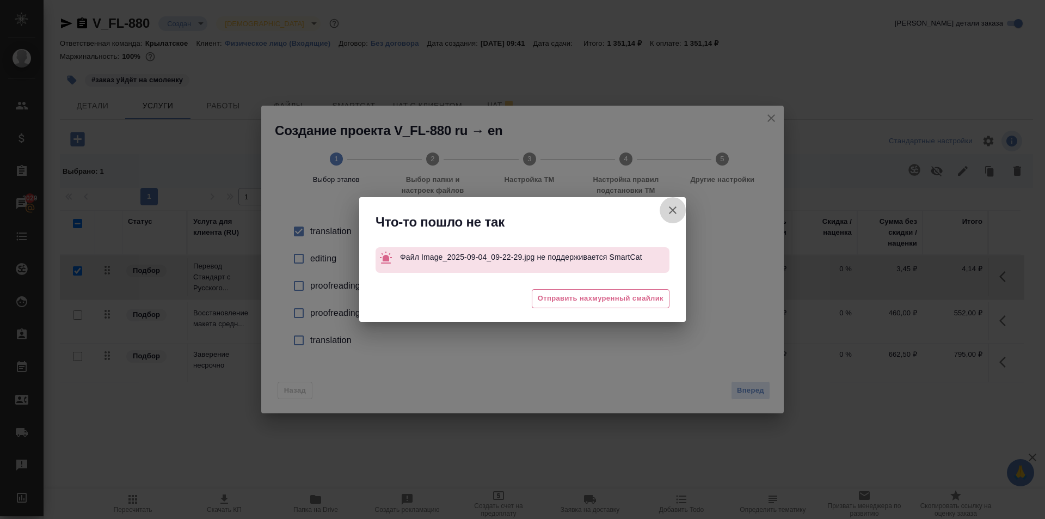
click at [675, 209] on icon "button" at bounding box center [672, 210] width 13 height 13
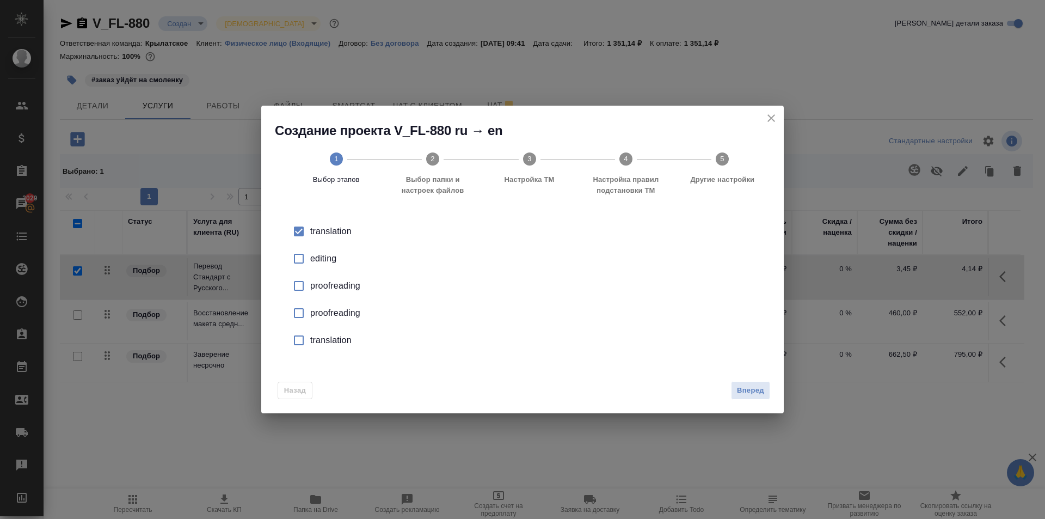
click at [770, 113] on icon "close" at bounding box center [771, 118] width 13 height 13
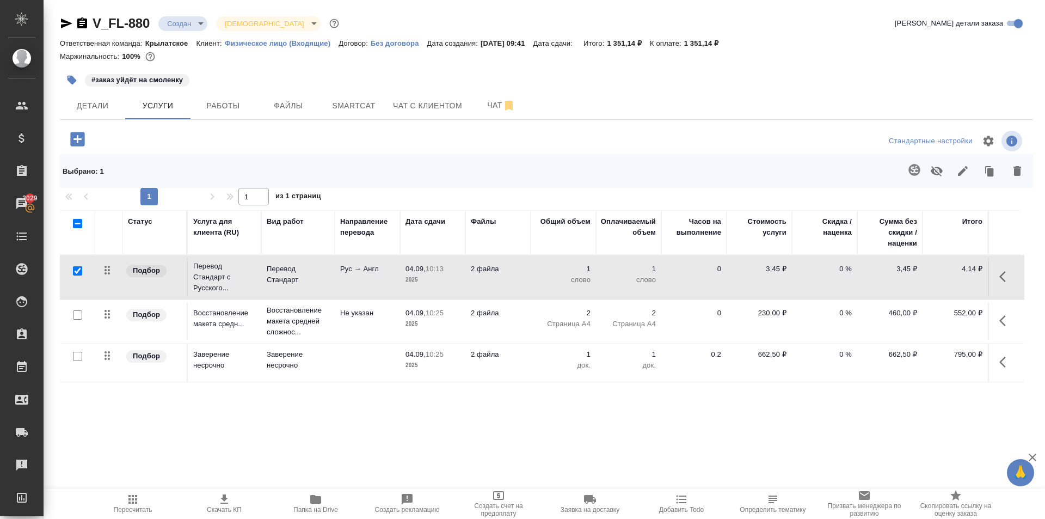
click at [83, 17] on icon "button" at bounding box center [82, 23] width 13 height 13
click at [234, 139] on div at bounding box center [222, 139] width 324 height 22
click at [118, 116] on button "Детали" at bounding box center [92, 105] width 65 height 27
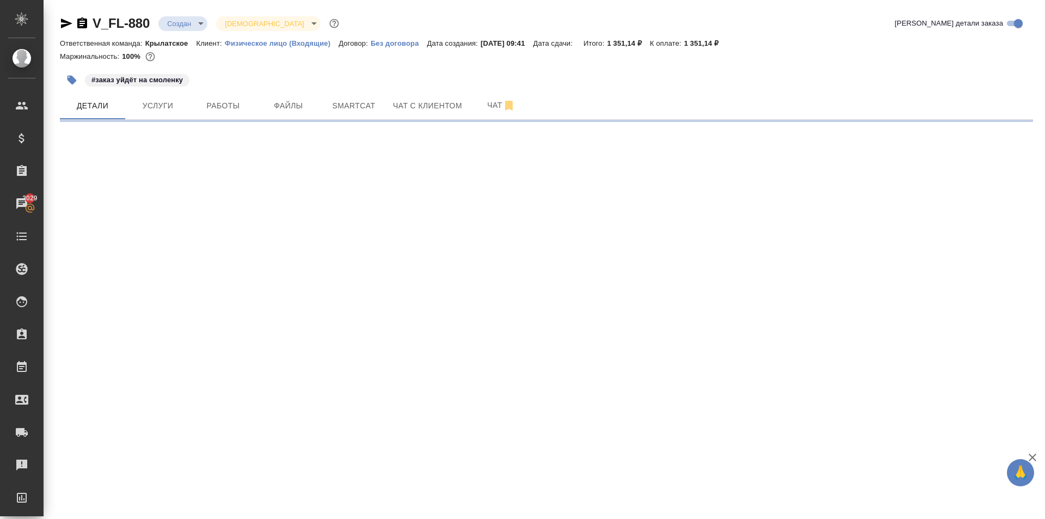
select select "RU"
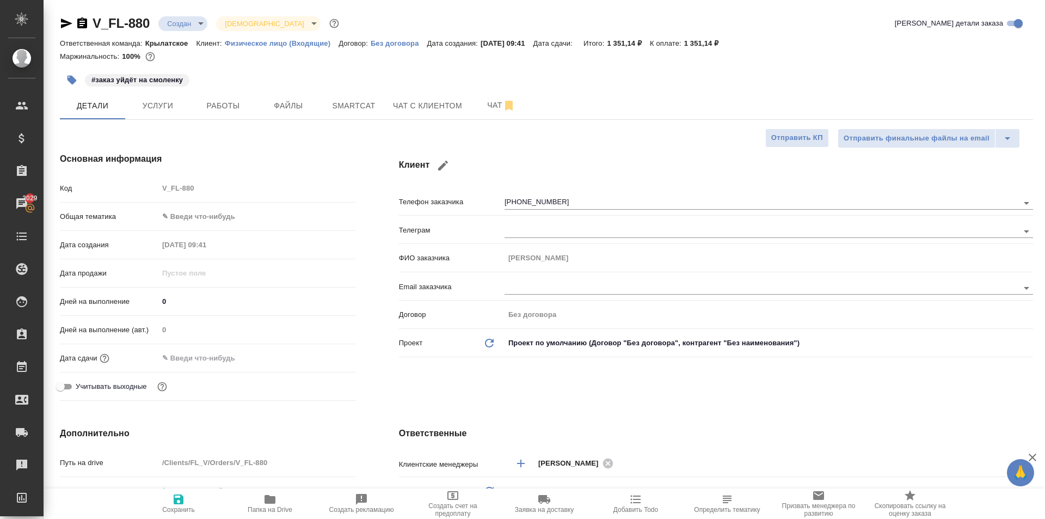
type textarea "x"
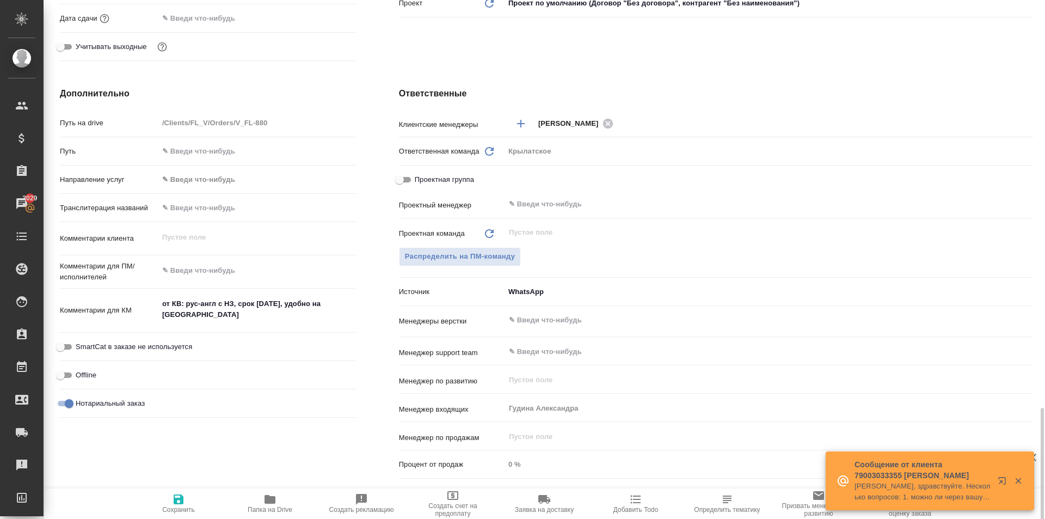
scroll to position [231, 0]
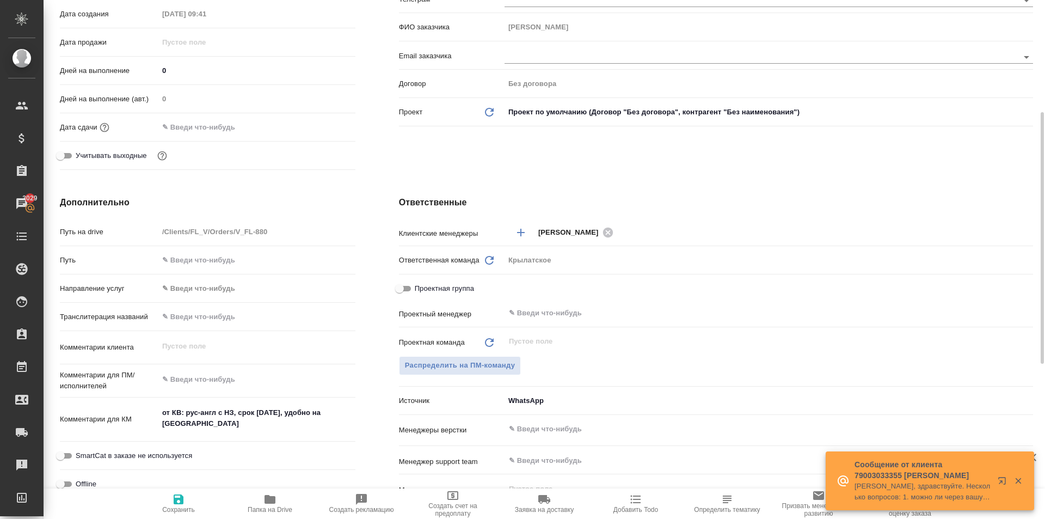
type textarea "x"
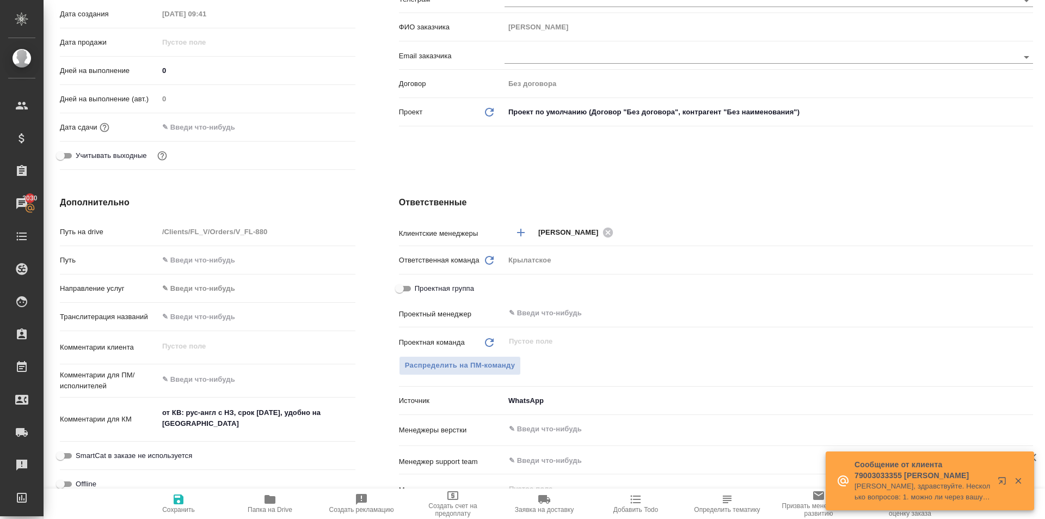
type textarea "x"
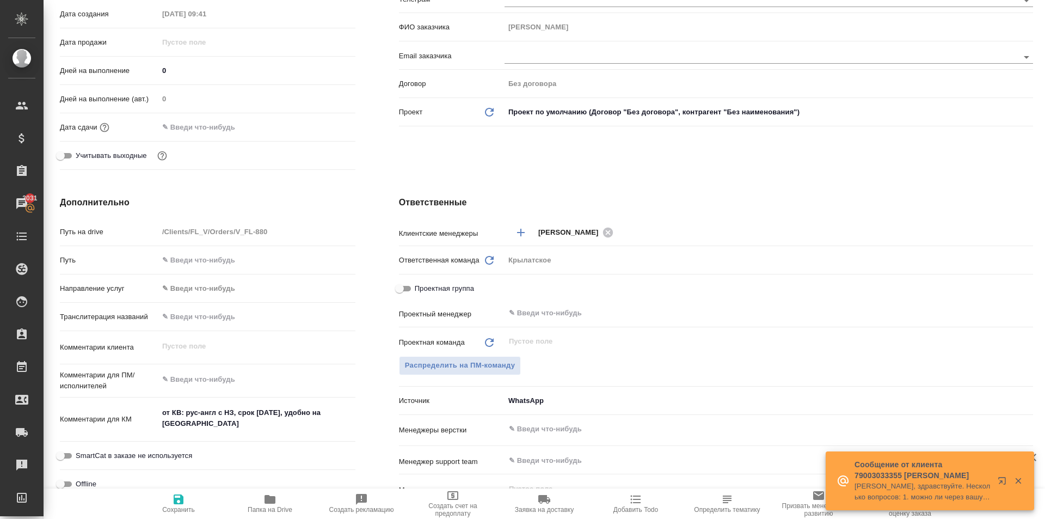
type textarea "x"
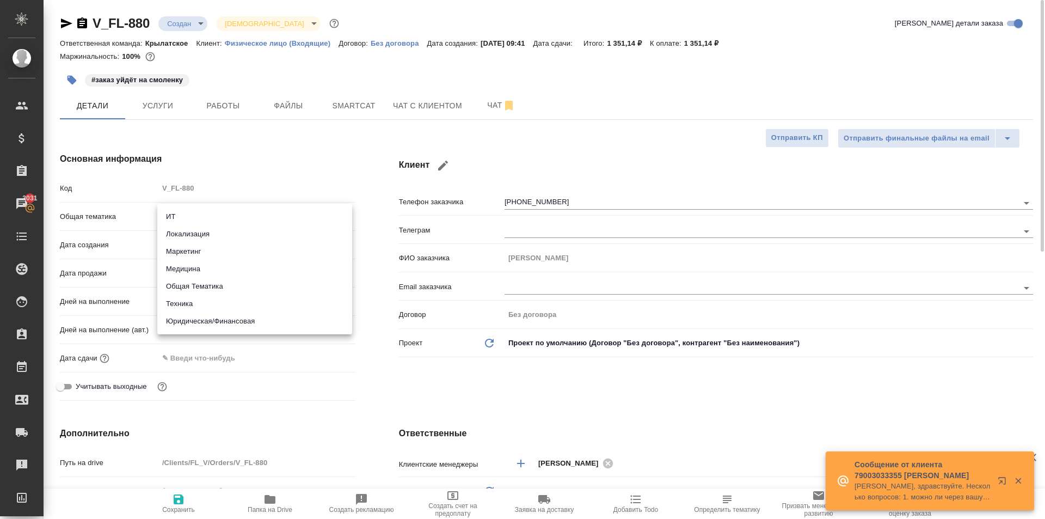
click at [219, 216] on body "🙏 .cls-1 fill:#fff; AWATERA Kasymov Timur Клиенты Спецификации Заказы 3031 Чаты…" at bounding box center [522, 259] width 1045 height 519
click at [210, 316] on li "Юридическая/Финансовая" at bounding box center [254, 320] width 195 height 17
type input "yr-fn"
type textarea "x"
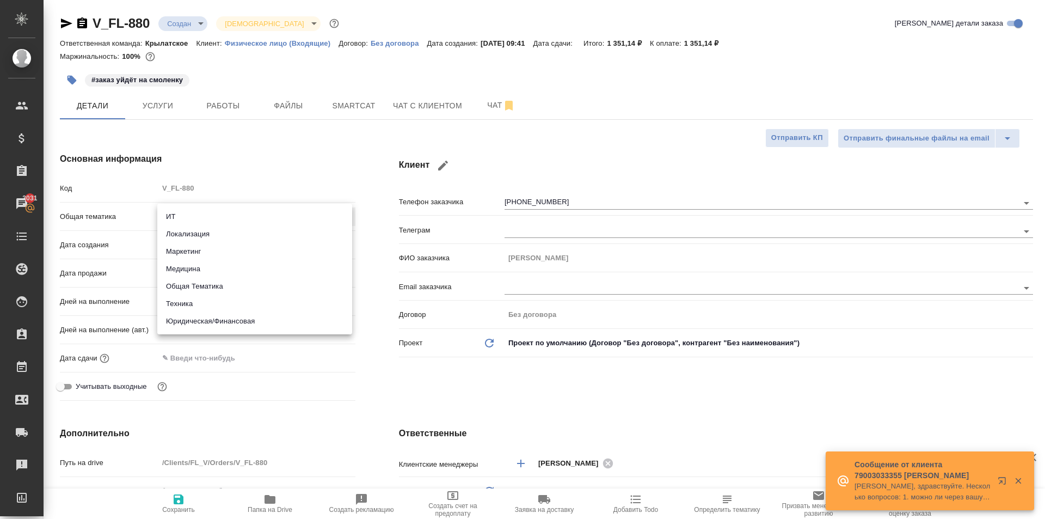
type textarea "x"
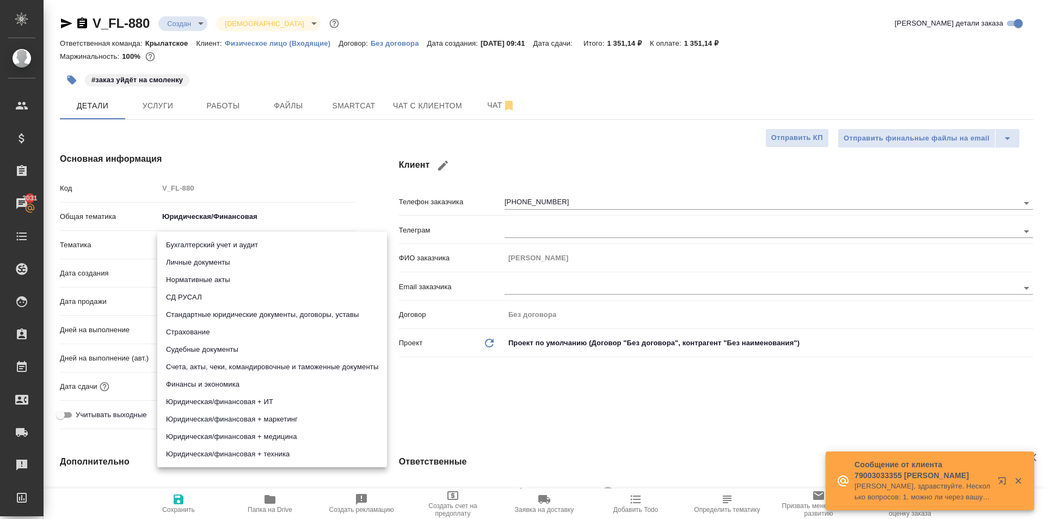
click at [206, 238] on body "🙏 .cls-1 fill:#fff; AWATERA Kasymov Timur Клиенты Спецификации Заказы 3031 Чаты…" at bounding box center [522, 259] width 1045 height 519
drag, startPoint x: 206, startPoint y: 255, endPoint x: 217, endPoint y: 247, distance: 13.7
click at [211, 251] on ul "Бухгалтерский учет и аудит Личные документы Нормативные акты СД РУСАЛ Стандартн…" at bounding box center [272, 349] width 230 height 235
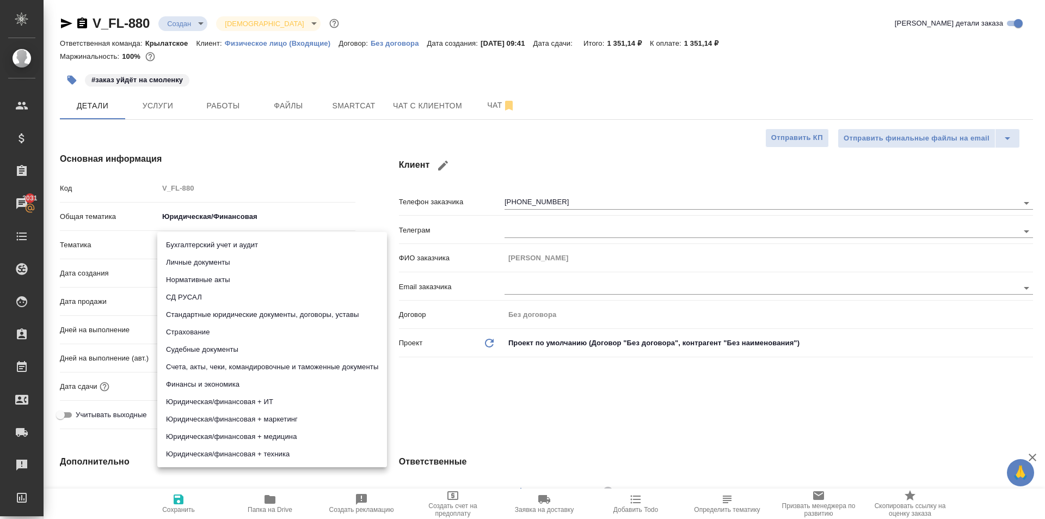
click at [217, 262] on li "Личные документы" at bounding box center [272, 262] width 230 height 17
type textarea "x"
type input "5a8b8b956a9677013d343cfe"
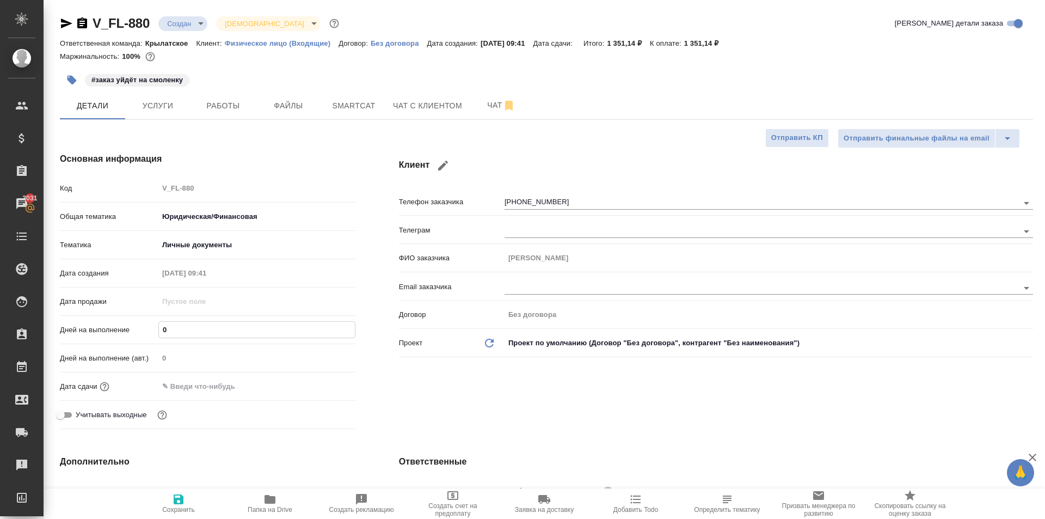
drag, startPoint x: 183, startPoint y: 328, endPoint x: 130, endPoint y: 325, distance: 53.9
click at [130, 325] on div "Дней на выполнение 0" at bounding box center [208, 329] width 296 height 19
type input "1"
type textarea "x"
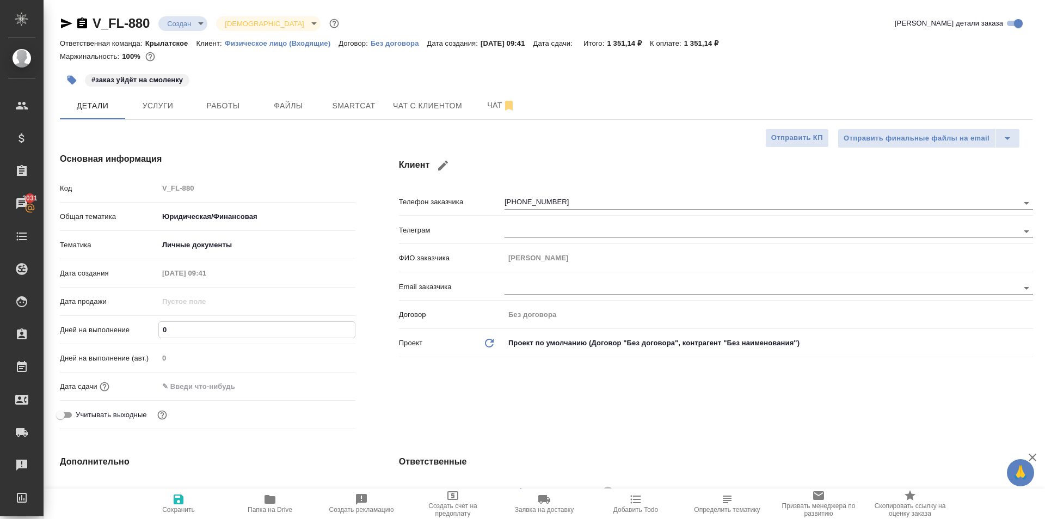
type textarea "x"
type input "1"
click at [188, 396] on div "Дата сдачи" at bounding box center [208, 391] width 296 height 28
click at [180, 388] on input "text" at bounding box center [206, 386] width 95 height 16
click at [317, 380] on icon "button" at bounding box center [323, 385] width 13 height 13
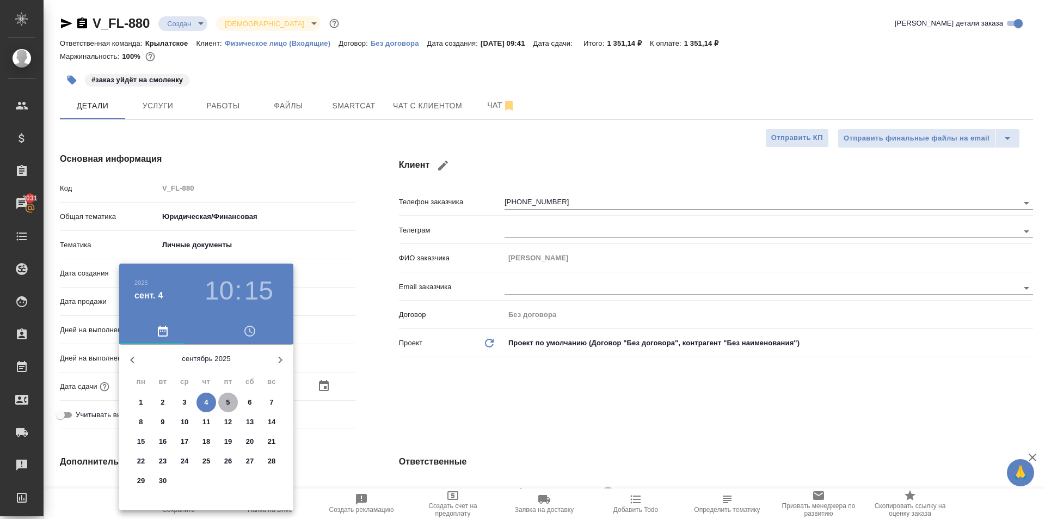
click at [227, 402] on p "5" at bounding box center [228, 402] width 4 height 11
type input "05.09.2025 10:15"
type textarea "x"
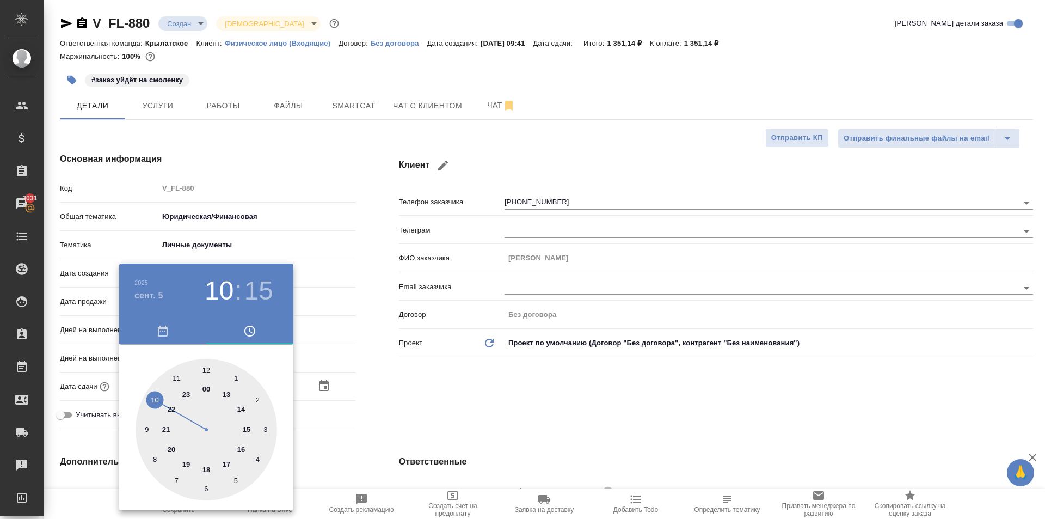
click at [211, 372] on div at bounding box center [206, 429] width 141 height 141
type input "05.09.2025 12:15"
type textarea "x"
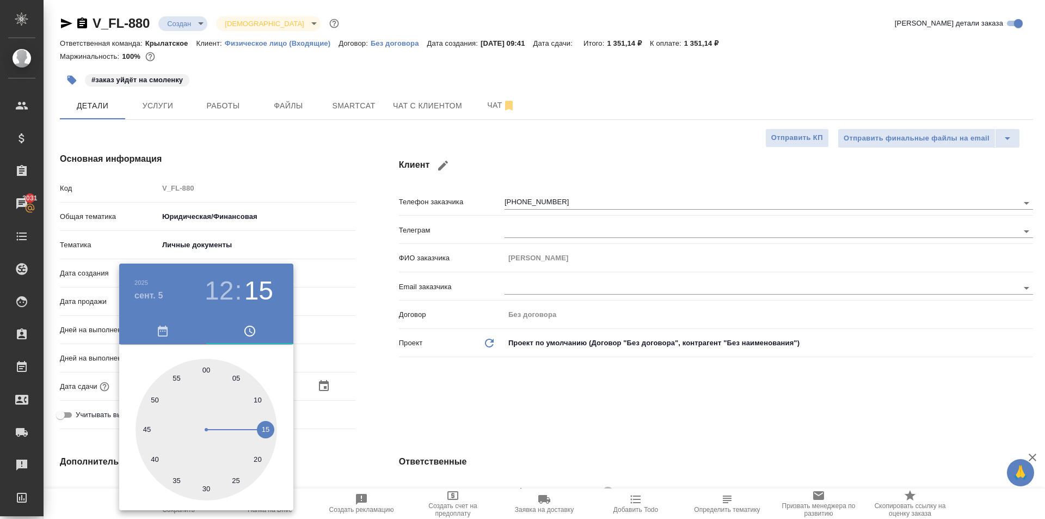
click at [204, 364] on div at bounding box center [206, 429] width 141 height 141
type input "05.09.2025 12:00"
type textarea "x"
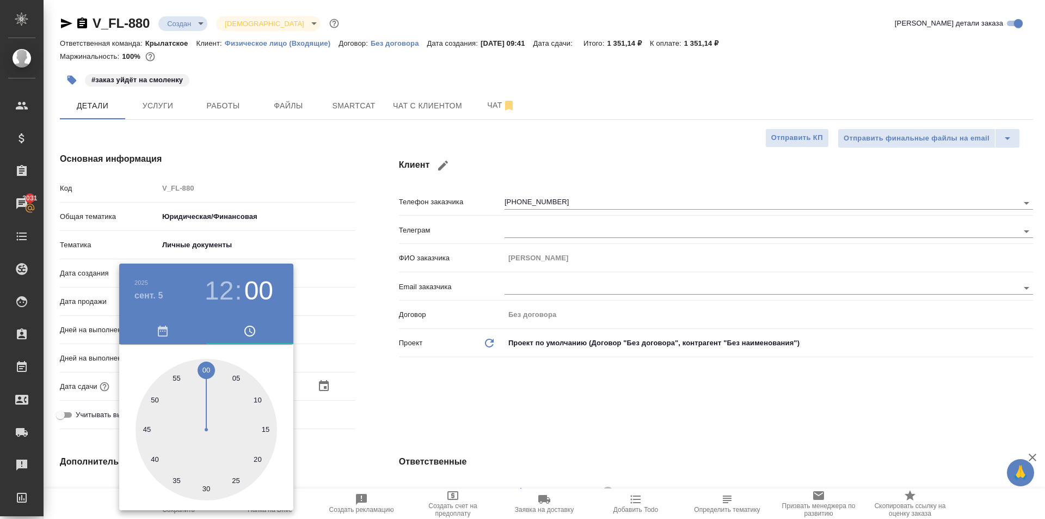
drag, startPoint x: 458, startPoint y: 367, endPoint x: 230, endPoint y: 393, distance: 229.5
click at [451, 370] on div at bounding box center [522, 259] width 1045 height 519
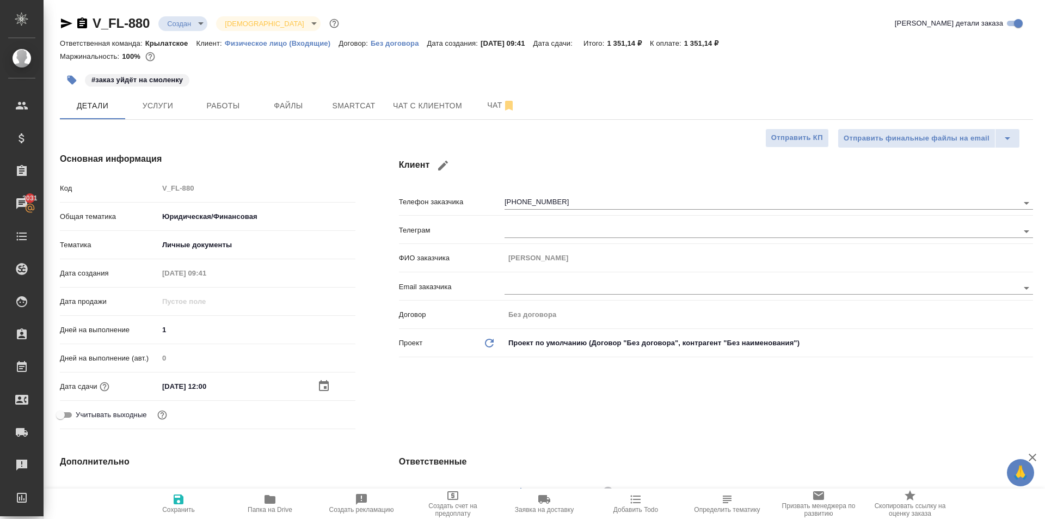
click at [97, 415] on span "Учитывать выходные" at bounding box center [111, 414] width 71 height 11
click at [80, 415] on input "Учитывать выходные" at bounding box center [60, 414] width 39 height 13
checkbox input "true"
type textarea "x"
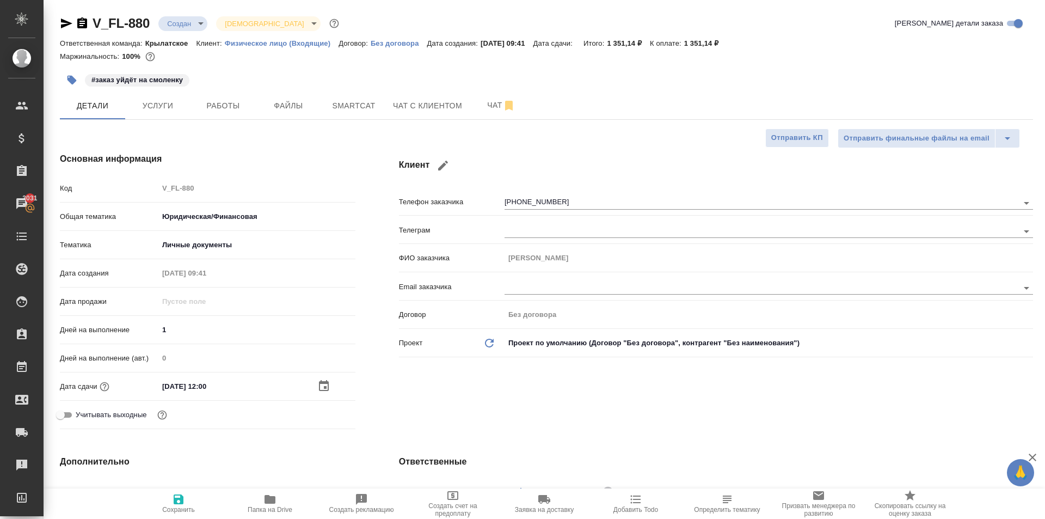
type textarea "x"
click at [99, 415] on span "Учитывать выходные" at bounding box center [111, 414] width 71 height 11
click at [89, 415] on input "Учитывать выходные" at bounding box center [69, 414] width 39 height 13
checkbox input "false"
type textarea "x"
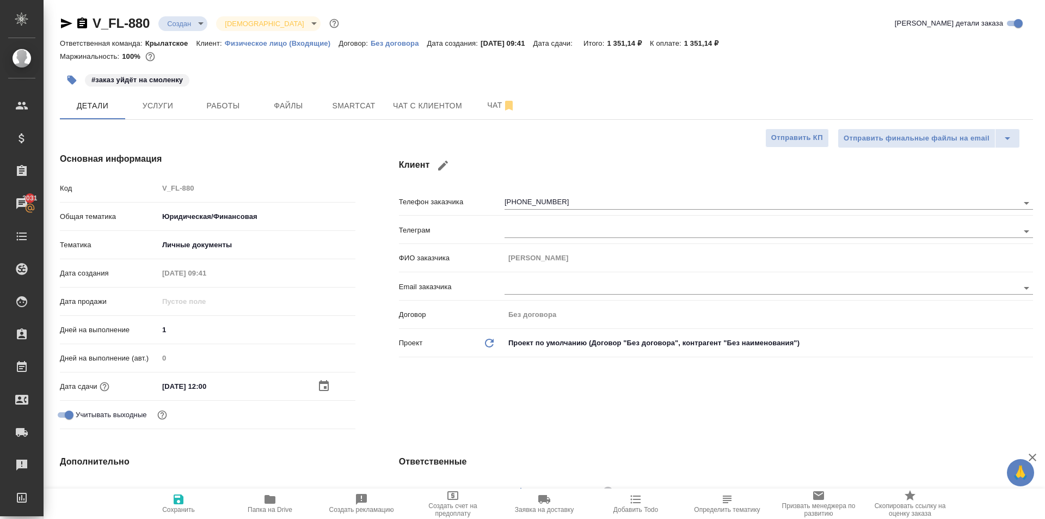
type textarea "x"
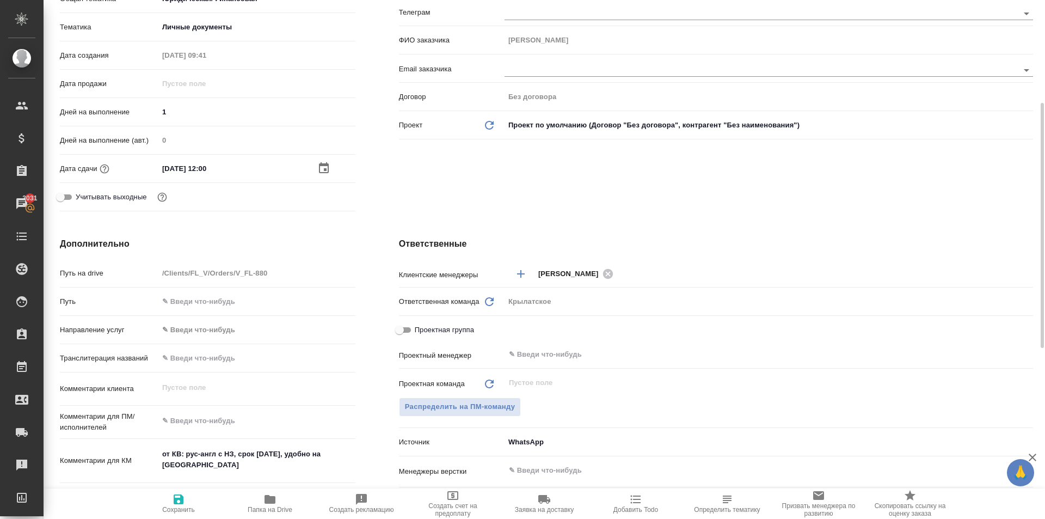
click at [217, 328] on body "🙏 .cls-1 fill:#fff; AWATERA Kasymov Timur Клиенты Спецификации Заказы 3031 Чаты…" at bounding box center [522, 259] width 1045 height 519
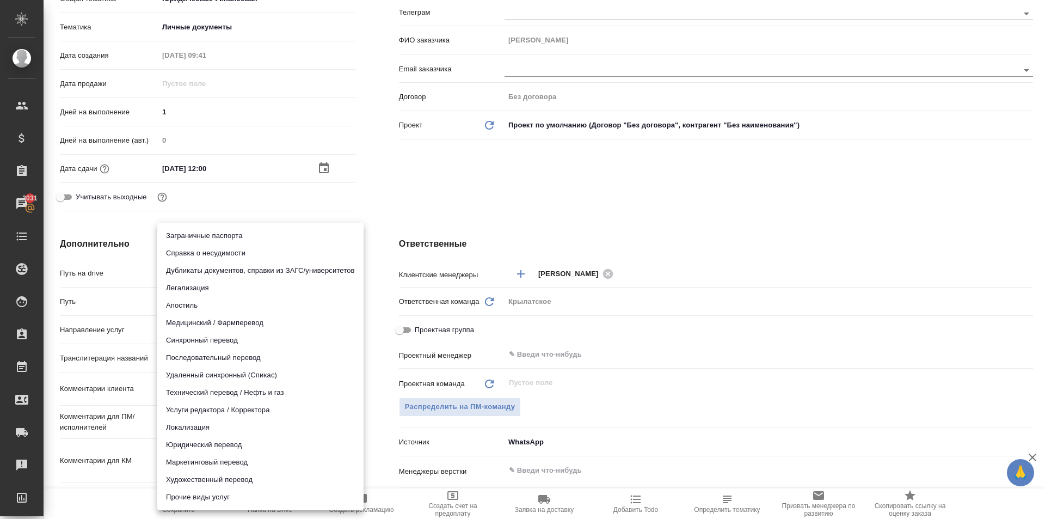
click at [212, 442] on li "Юридический перевод" at bounding box center [260, 444] width 206 height 17
type input "legalTranslation"
type textarea "x"
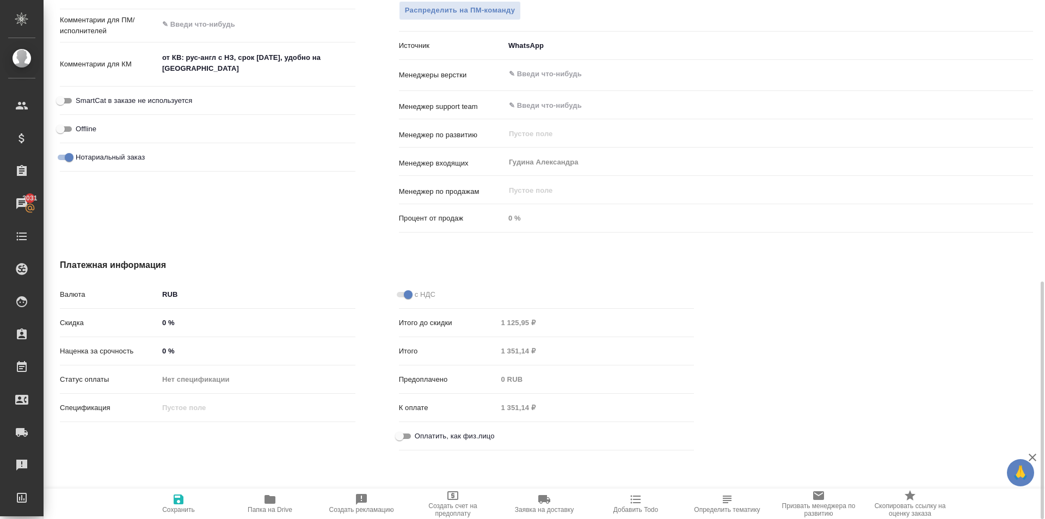
scroll to position [618, 0]
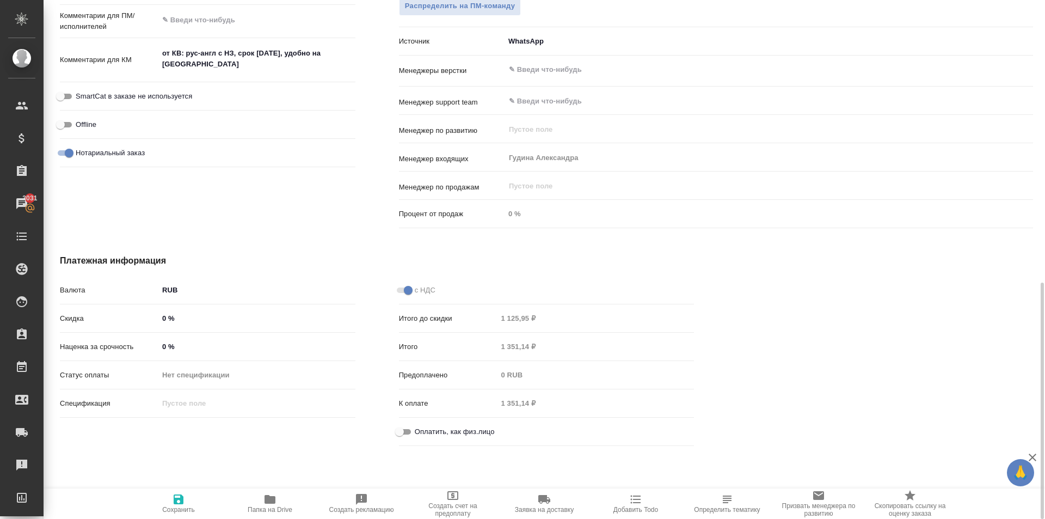
click at [401, 432] on input "Оплатить, как физ.лицо" at bounding box center [399, 431] width 39 height 13
checkbox input "true"
type textarea "x"
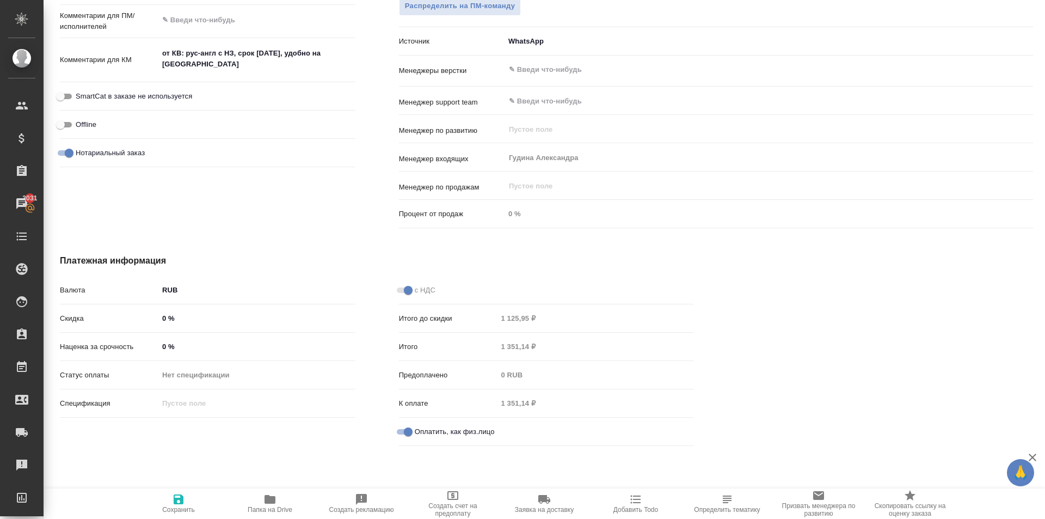
click at [162, 496] on span "Сохранить" at bounding box center [178, 503] width 78 height 21
type textarea "x"
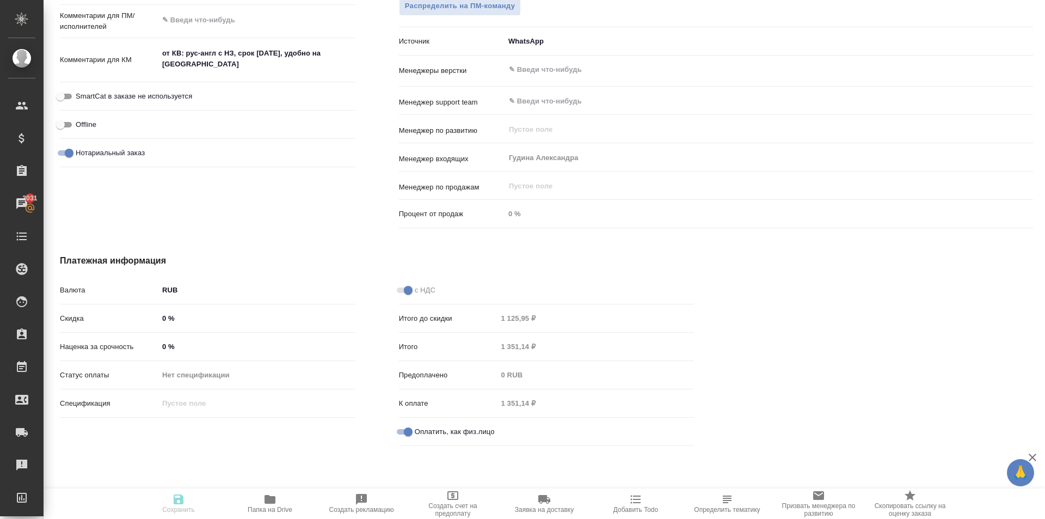
type textarea "x"
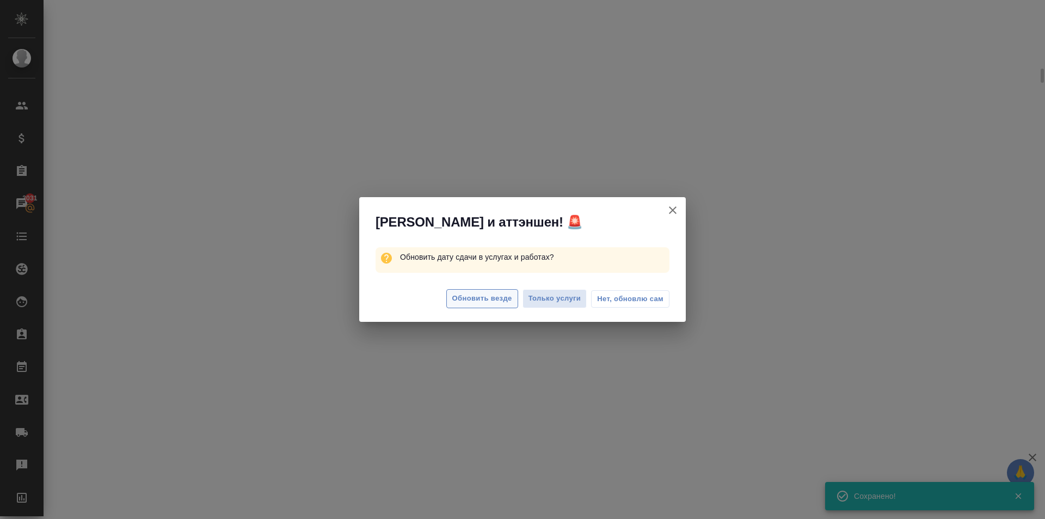
click at [498, 298] on span "Обновить везде" at bounding box center [482, 298] width 60 height 13
select select "RU"
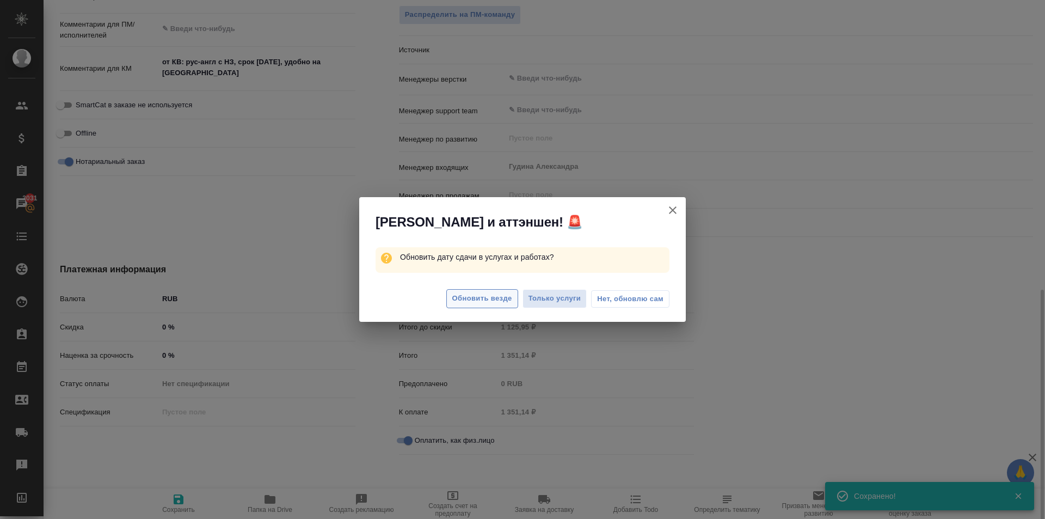
type textarea "x"
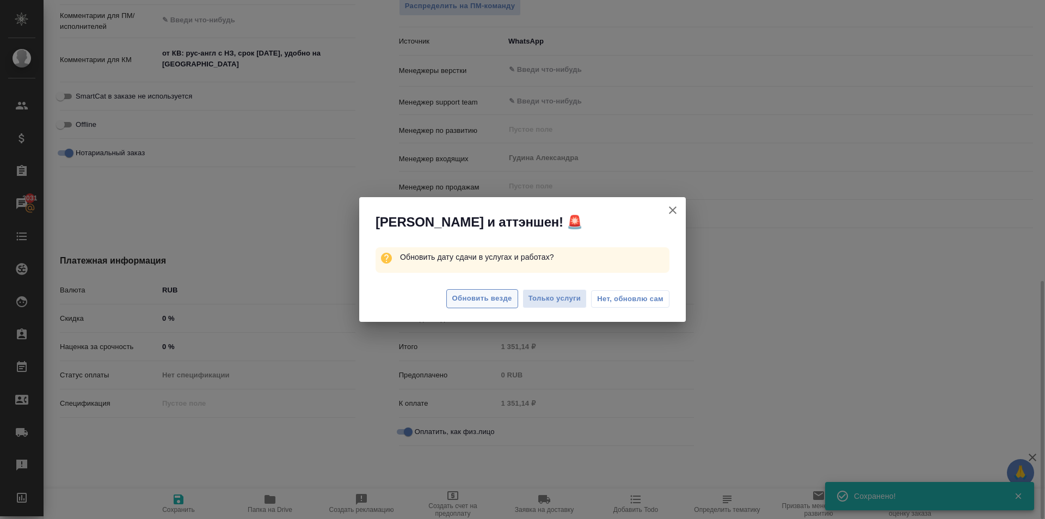
type textarea "x"
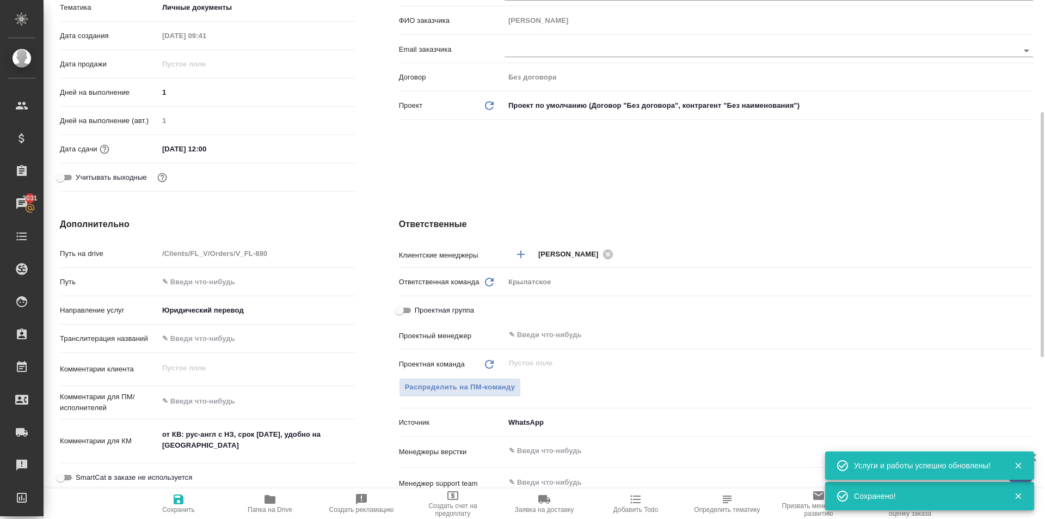
scroll to position [0, 0]
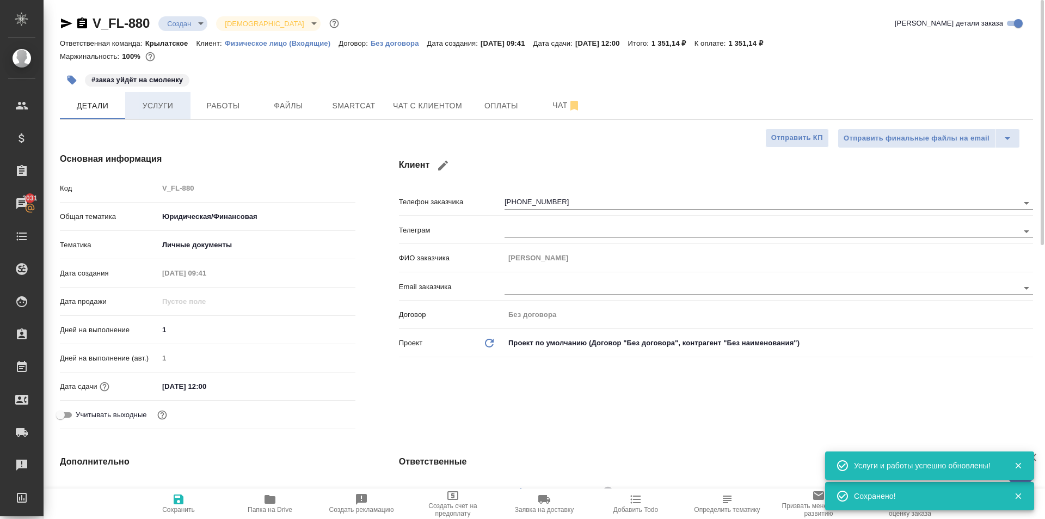
click at [138, 100] on span "Услуги" at bounding box center [158, 106] width 52 height 14
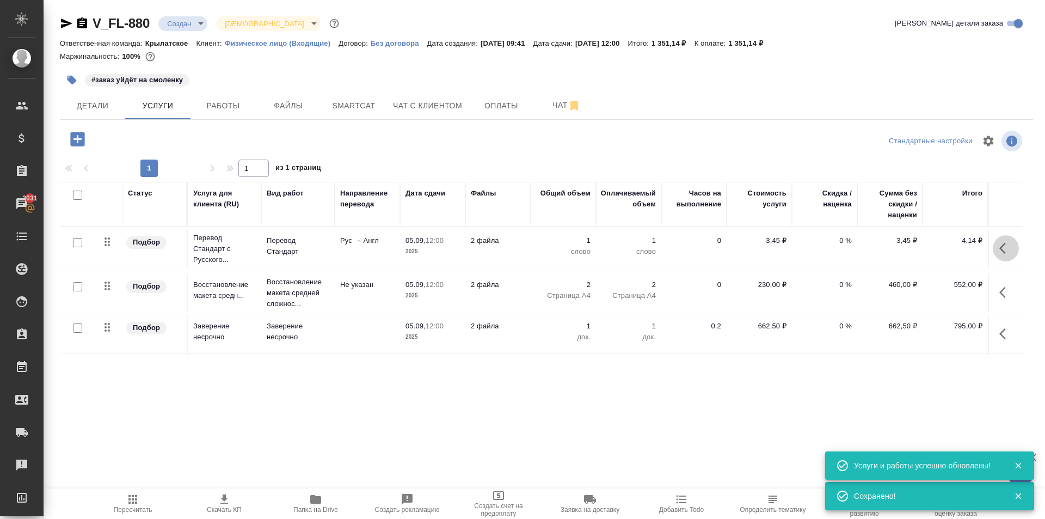
click at [999, 243] on icon "button" at bounding box center [1005, 248] width 13 height 13
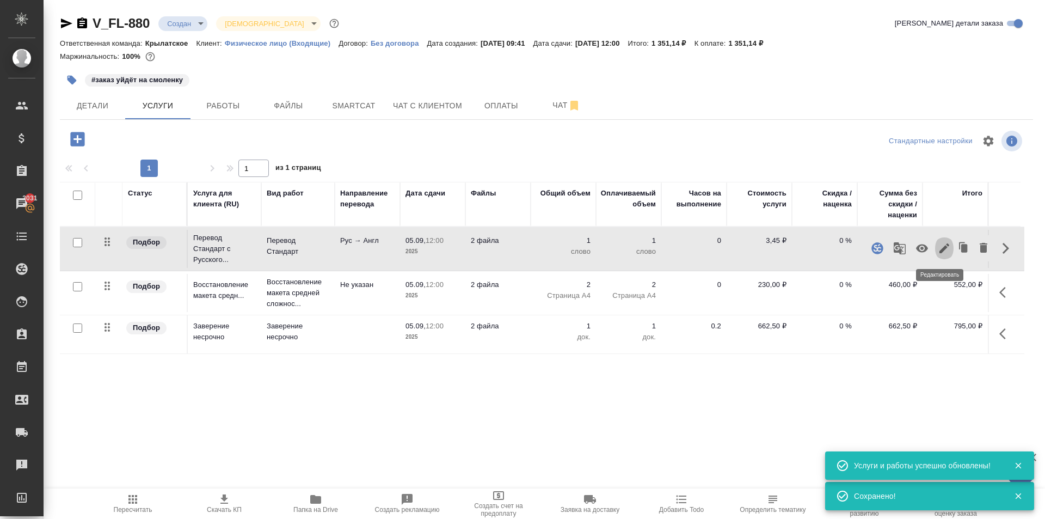
click at [940, 250] on icon "button" at bounding box center [944, 248] width 13 height 13
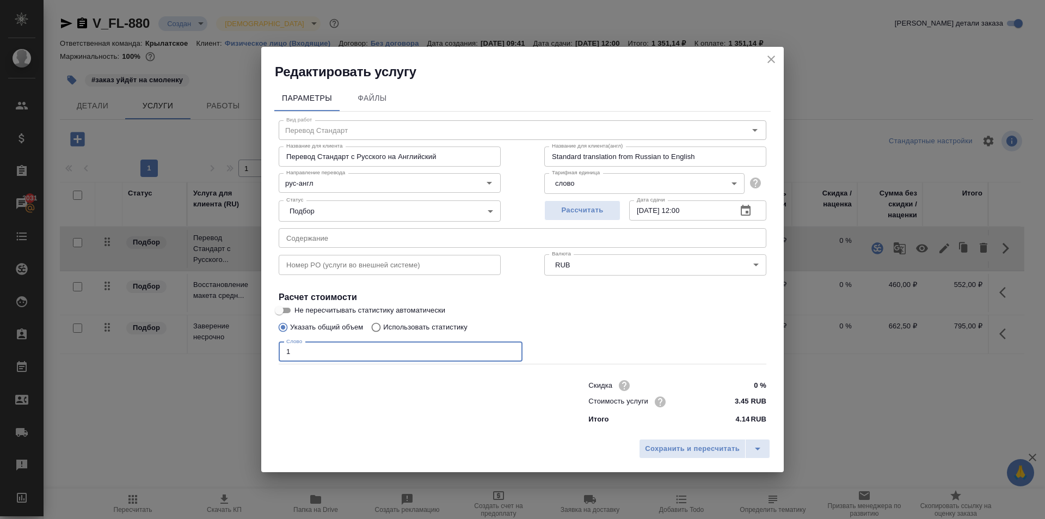
drag, startPoint x: 344, startPoint y: 346, endPoint x: 266, endPoint y: 351, distance: 79.1
click at [266, 351] on div "Параметры Файлы Вид работ Перевод Стандарт Вид работ Название для клиента Перев…" at bounding box center [522, 257] width 522 height 353
type input "580"
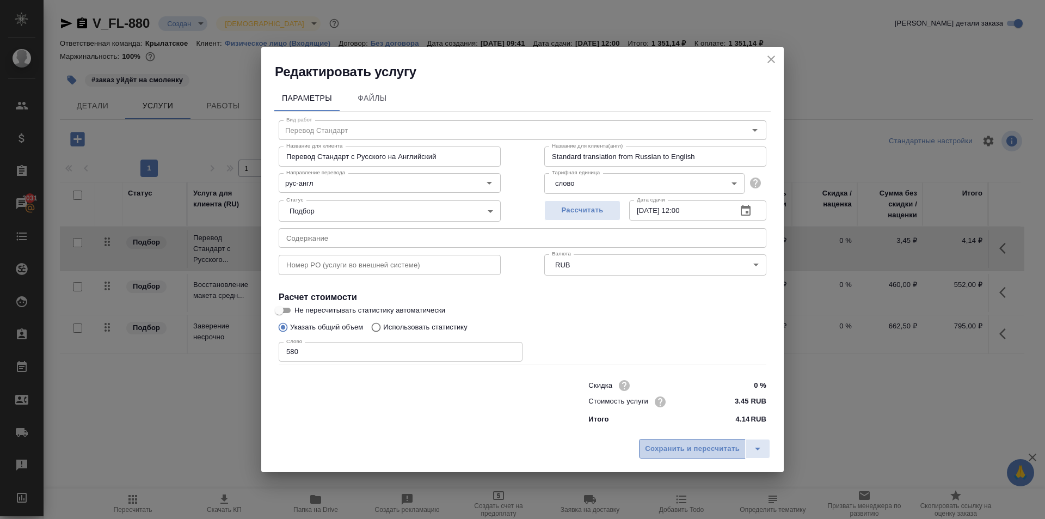
click at [669, 442] on span "Сохранить и пересчитать" at bounding box center [692, 448] width 95 height 13
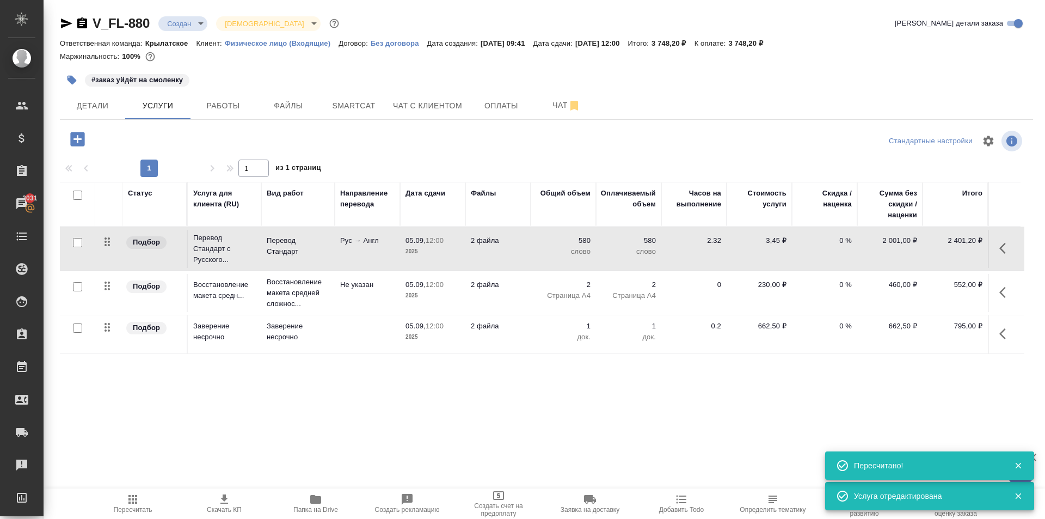
click at [143, 495] on span "Пересчитать" at bounding box center [133, 503] width 78 height 21
click at [393, 110] on span "Чат с клиентом" at bounding box center [427, 106] width 69 height 14
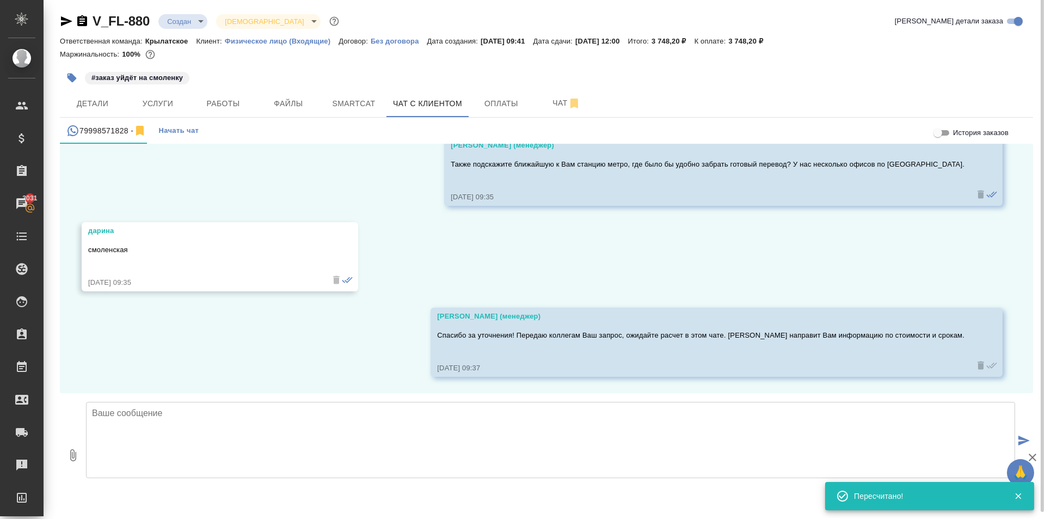
scroll to position [6, 0]
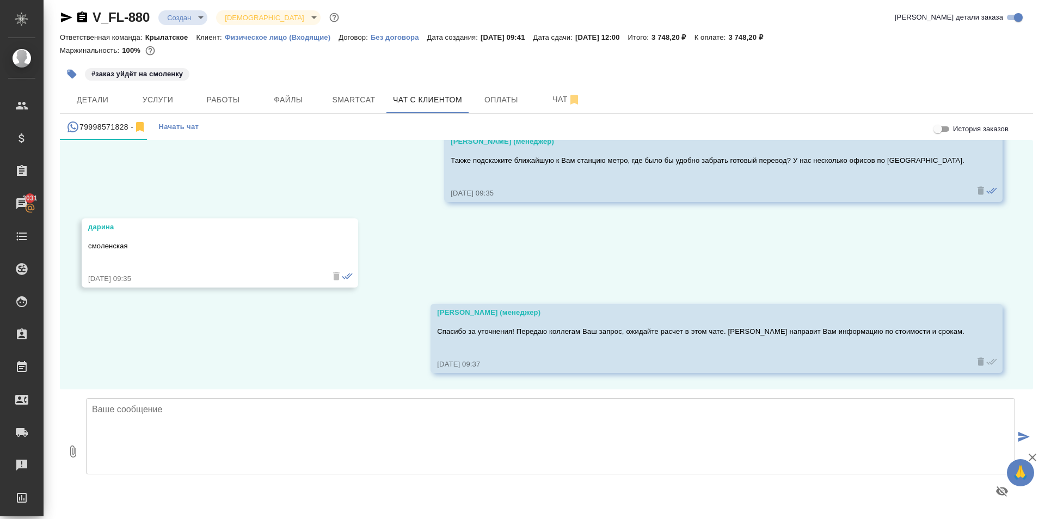
click at [565, 58] on div at bounding box center [546, 59] width 973 height 2
click at [249, 421] on textarea at bounding box center [550, 436] width 929 height 76
paste textarea "Срок исполнения: 1 рабочий день. Стоимость заказа составит: 3 748 руб. (!) в ст…"
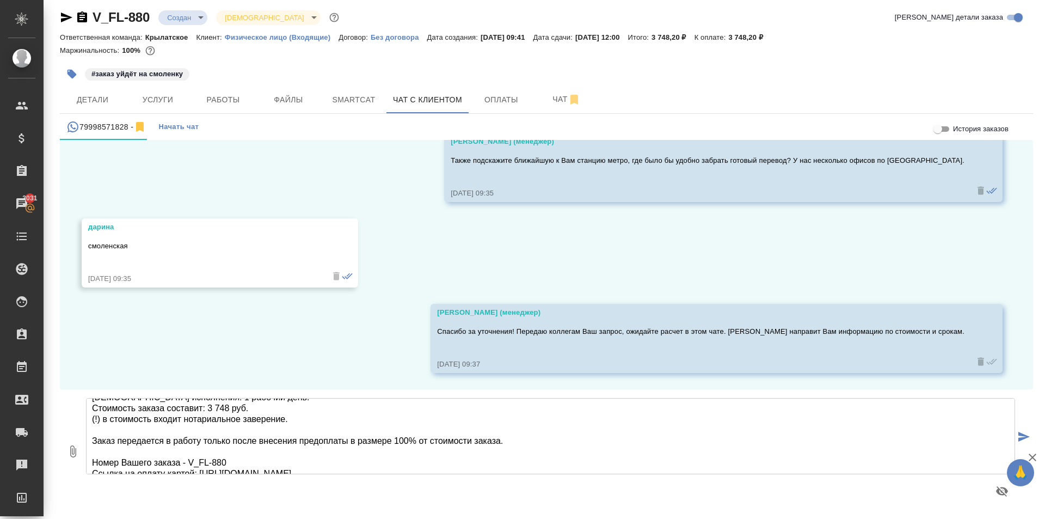
scroll to position [0, 0]
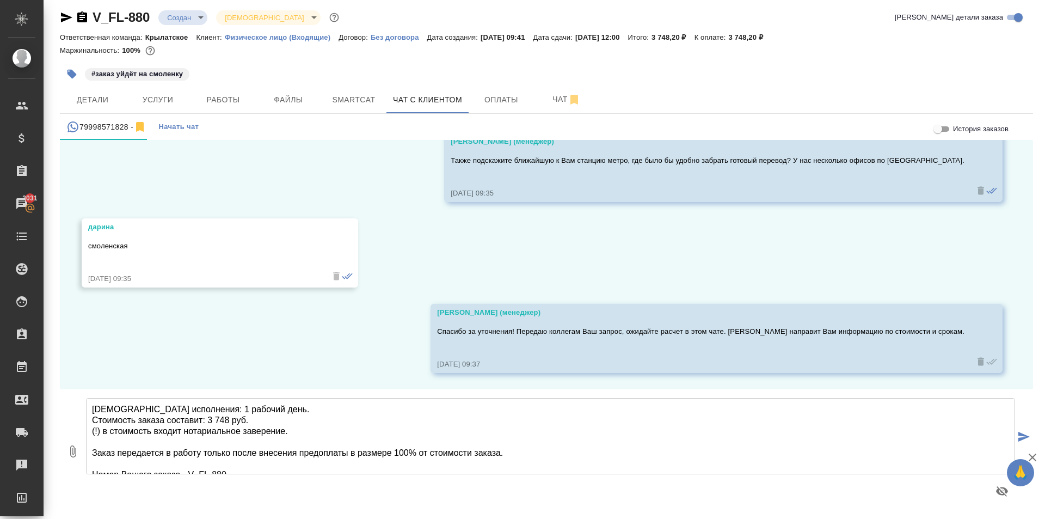
type textarea "Срок исполнения: 1 рабочий день. Стоимость заказа составит: 3 748 руб. (!) в ст…"
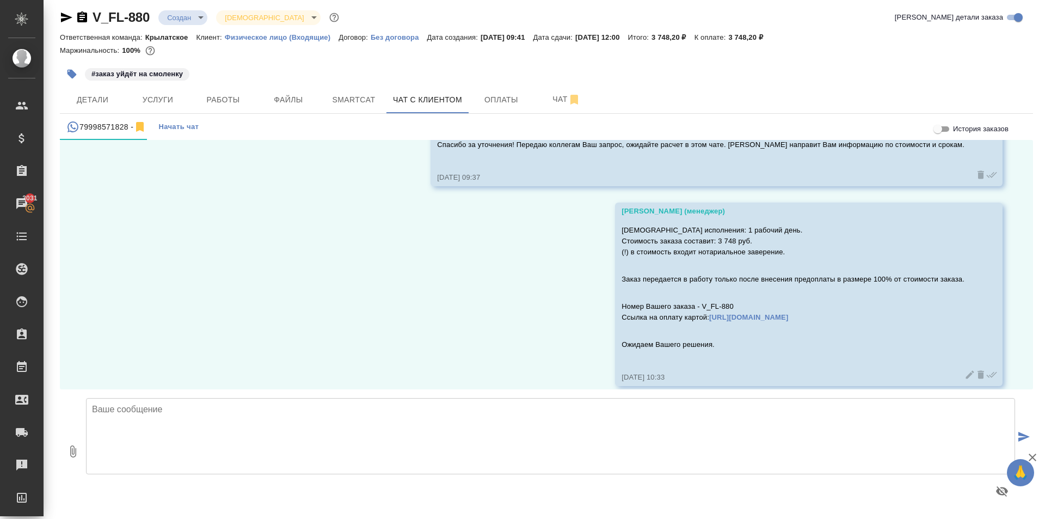
scroll to position [830, 0]
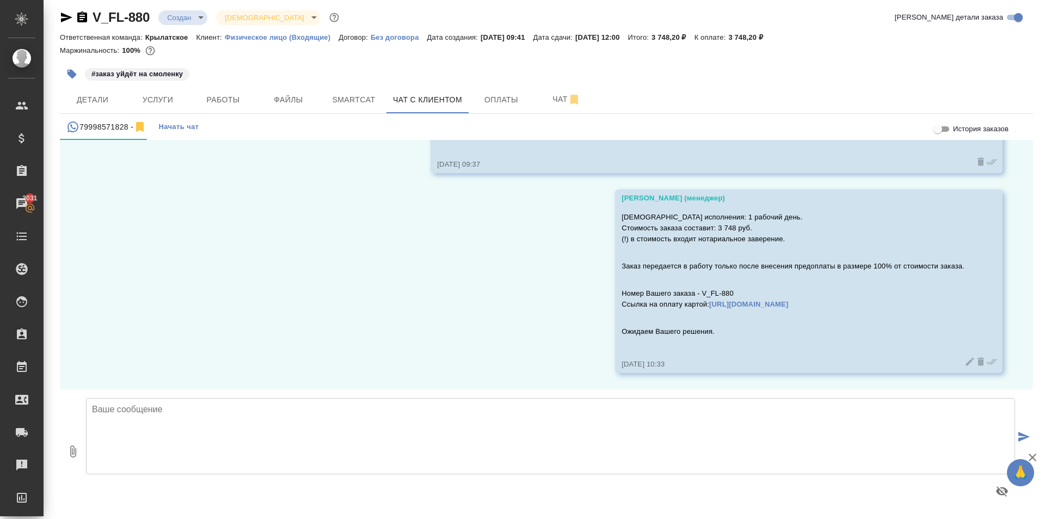
click at [180, 20] on body "🙏 .cls-1 fill:#fff; AWATERA Kasymov Timur Клиенты Спецификации Заказы 3031 Чаты…" at bounding box center [522, 259] width 1045 height 519
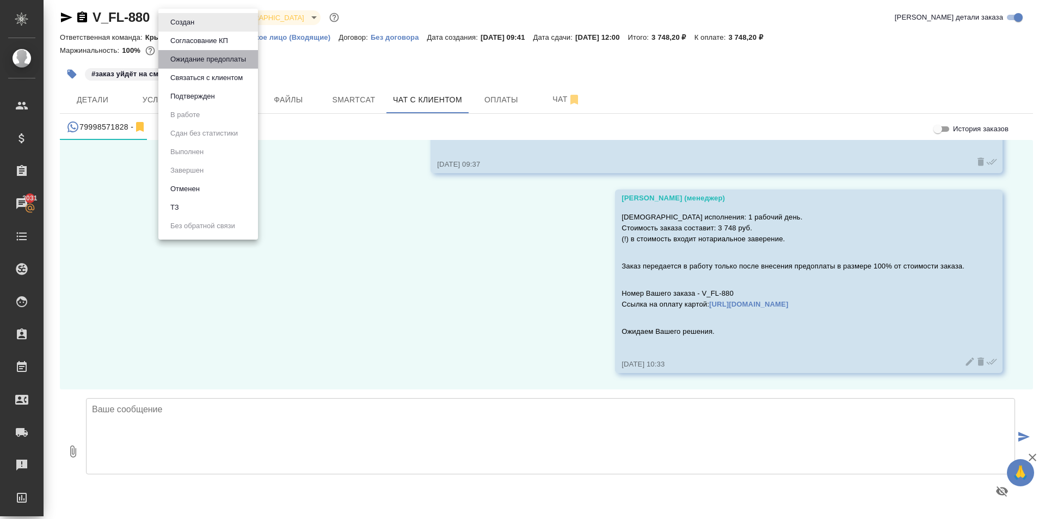
click at [204, 64] on button "Ожидание предоплаты" at bounding box center [208, 59] width 82 height 12
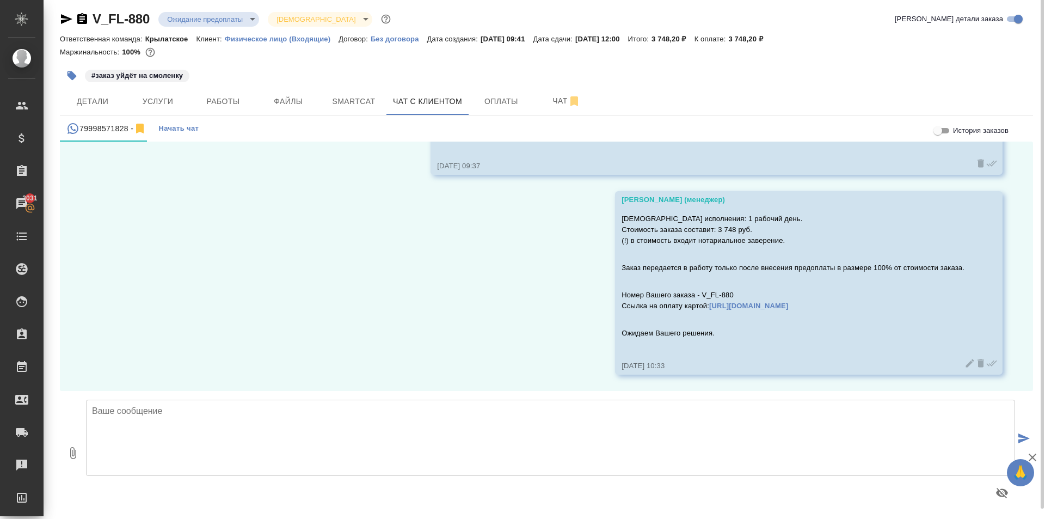
scroll to position [6, 0]
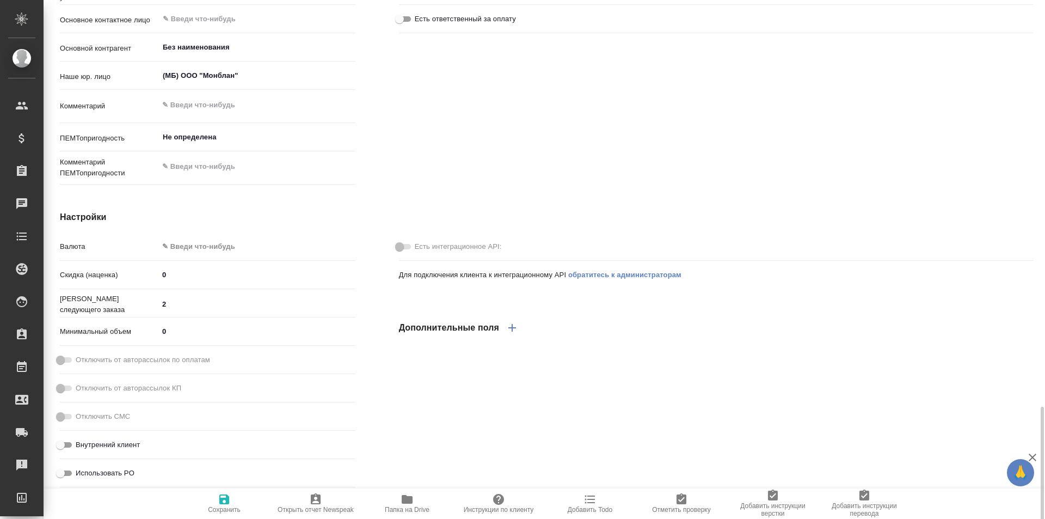
scroll to position [525, 0]
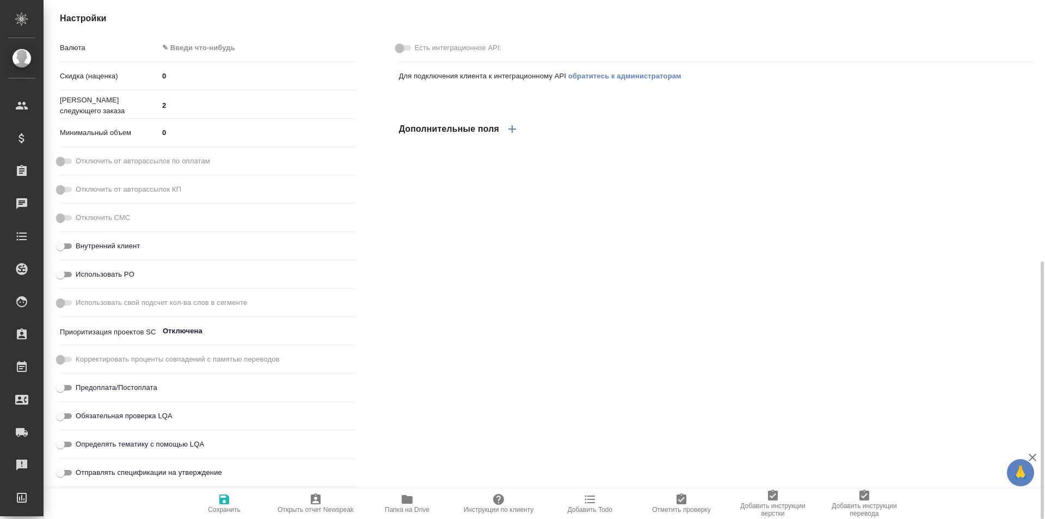
click at [199, 57] on body "🙏 .cls-1 fill:#fff; AWATERA Kasymov Timur Клиенты Спецификации Заказы Чаты Todo…" at bounding box center [522, 259] width 1045 height 519
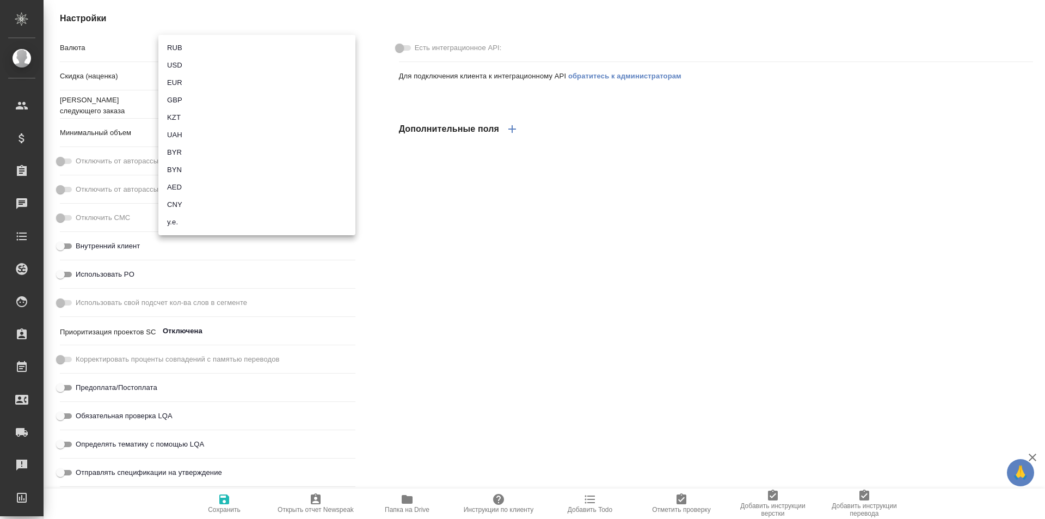
click at [193, 49] on li "RUB" at bounding box center [256, 47] width 197 height 17
type input "RUB"
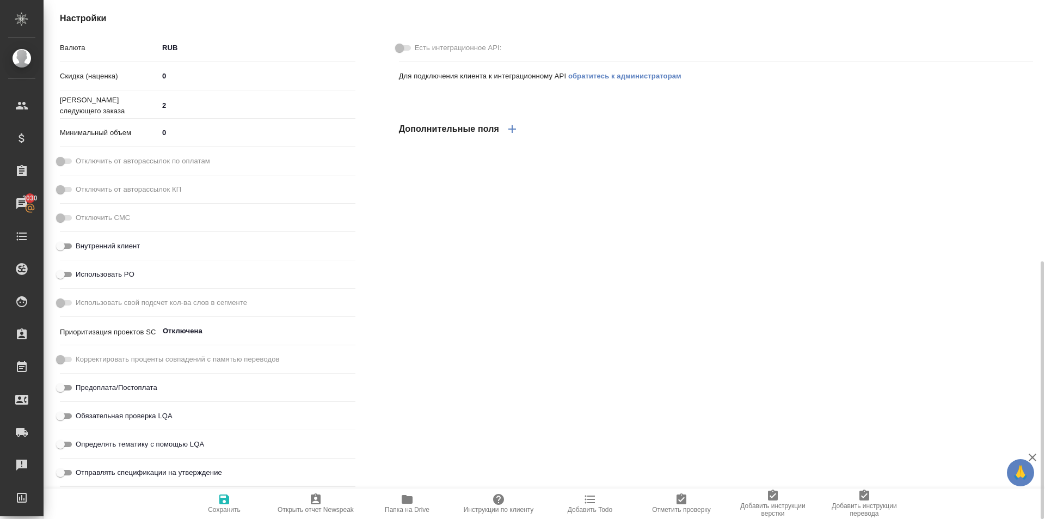
click at [219, 508] on span "Сохранить" at bounding box center [224, 510] width 33 height 8
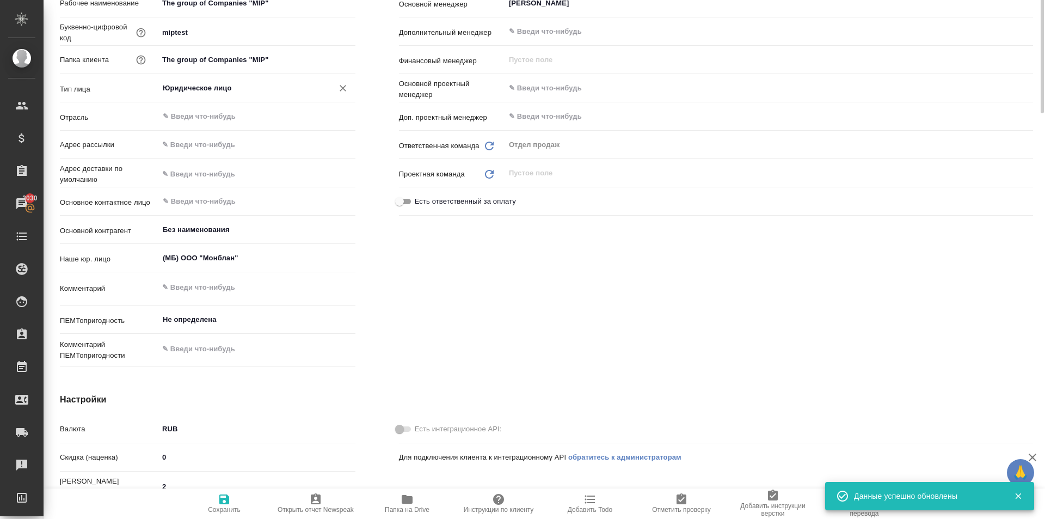
scroll to position [0, 0]
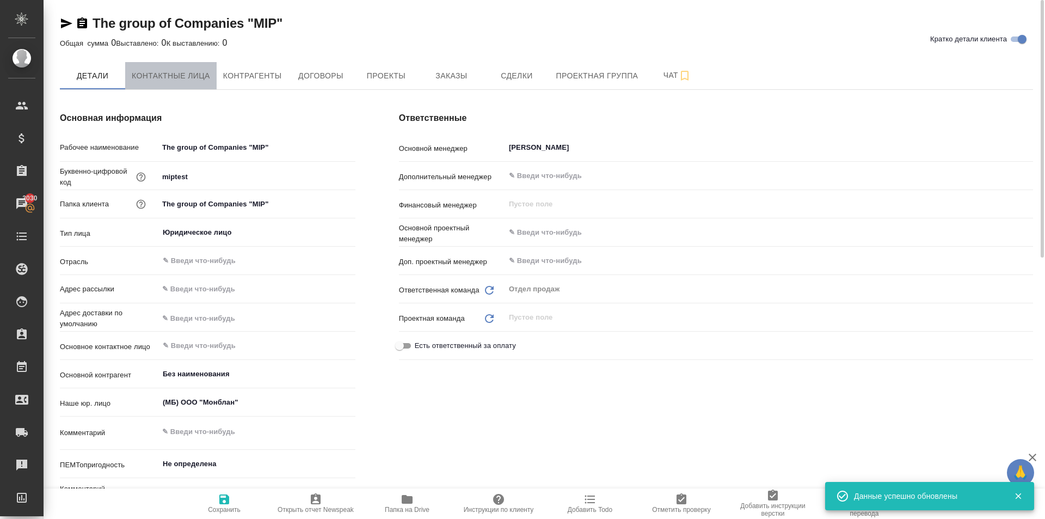
click at [185, 70] on span "Контактные лица" at bounding box center [171, 76] width 78 height 14
select select "RU"
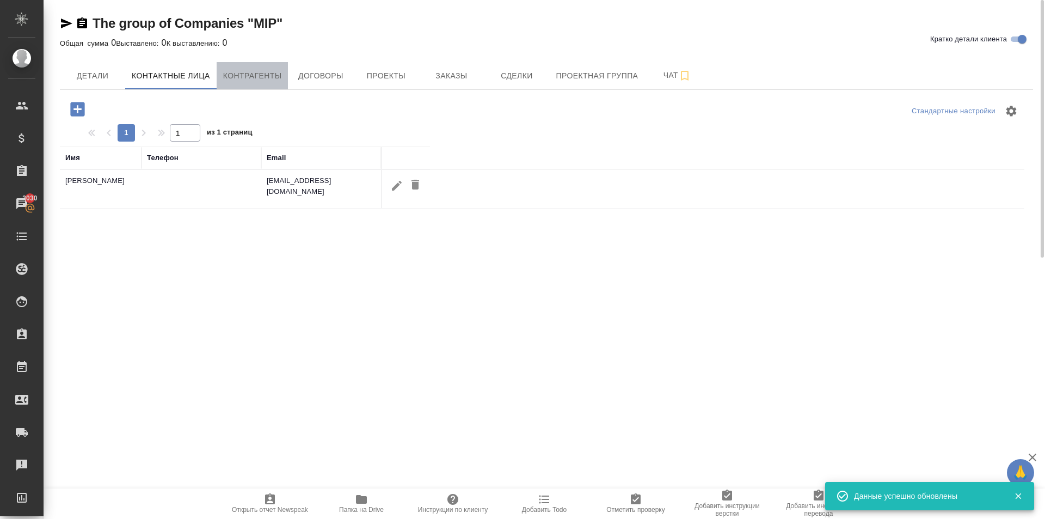
click at [257, 73] on span "Контрагенты" at bounding box center [252, 76] width 59 height 14
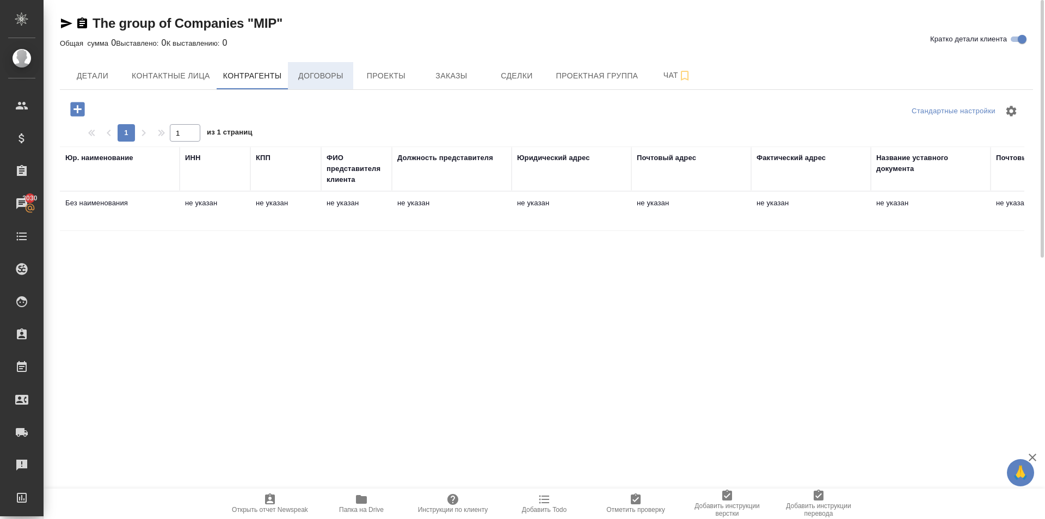
click at [319, 71] on span "Договоры" at bounding box center [320, 76] width 52 height 14
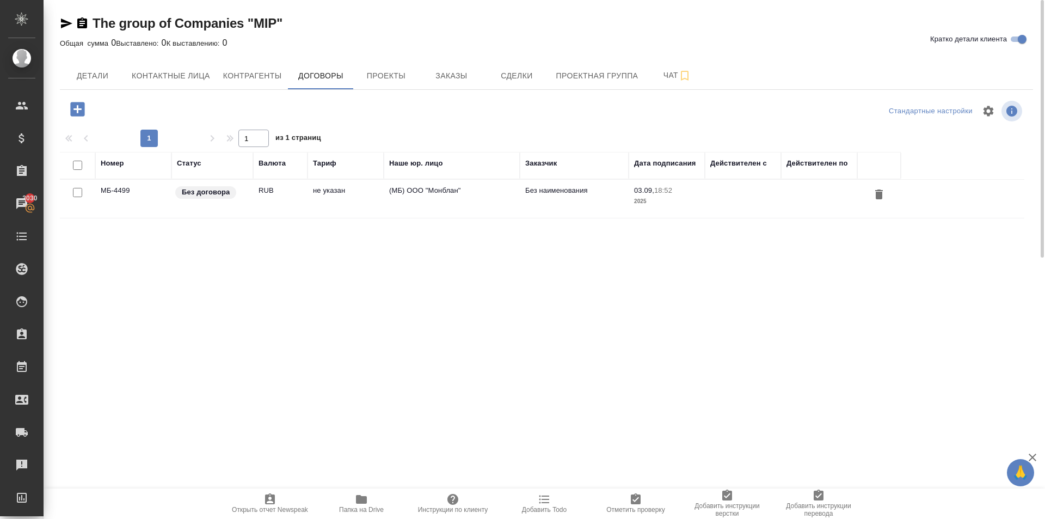
click at [407, 199] on td "(МБ) ООО "Монблан"" at bounding box center [452, 199] width 136 height 38
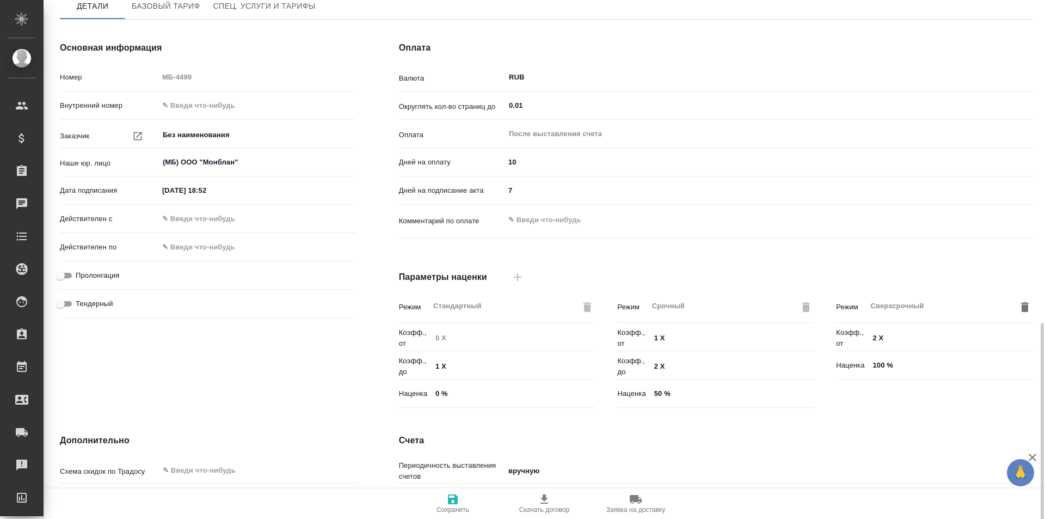
scroll to position [221, 0]
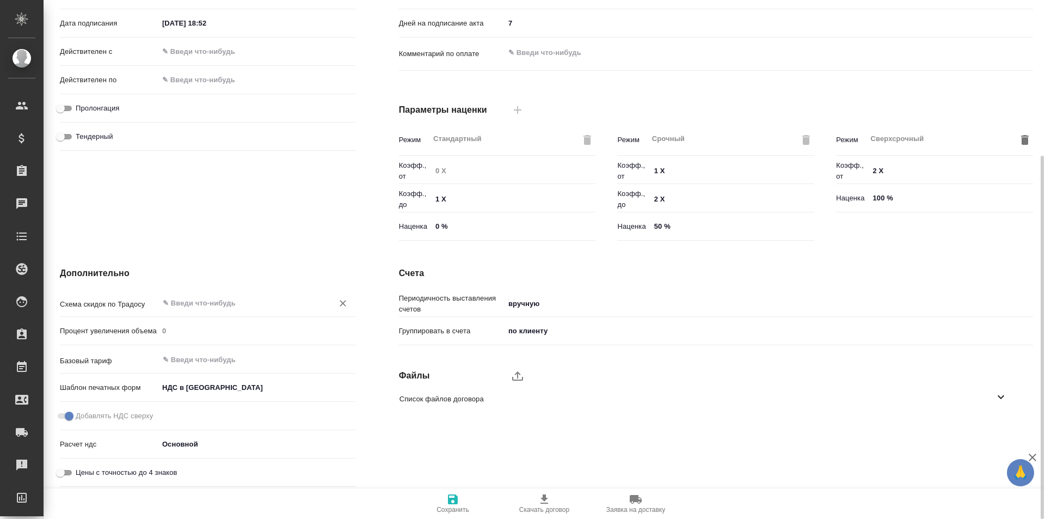
click at [211, 304] on input "text" at bounding box center [239, 302] width 154 height 13
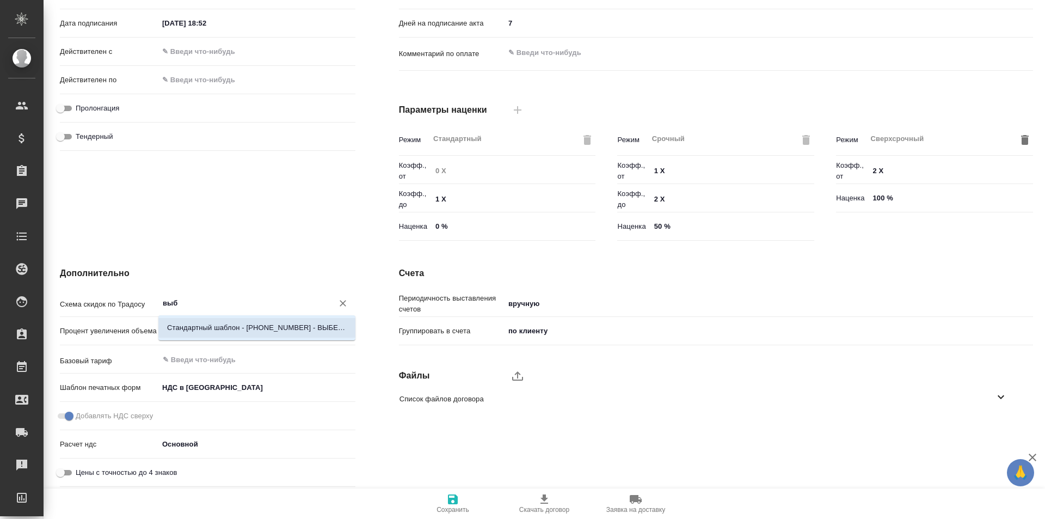
click at [232, 327] on p "Стандартный шаблон - 30-70-100 - ВЫБЕРИ МЕНЯ!" at bounding box center [257, 327] width 180 height 11
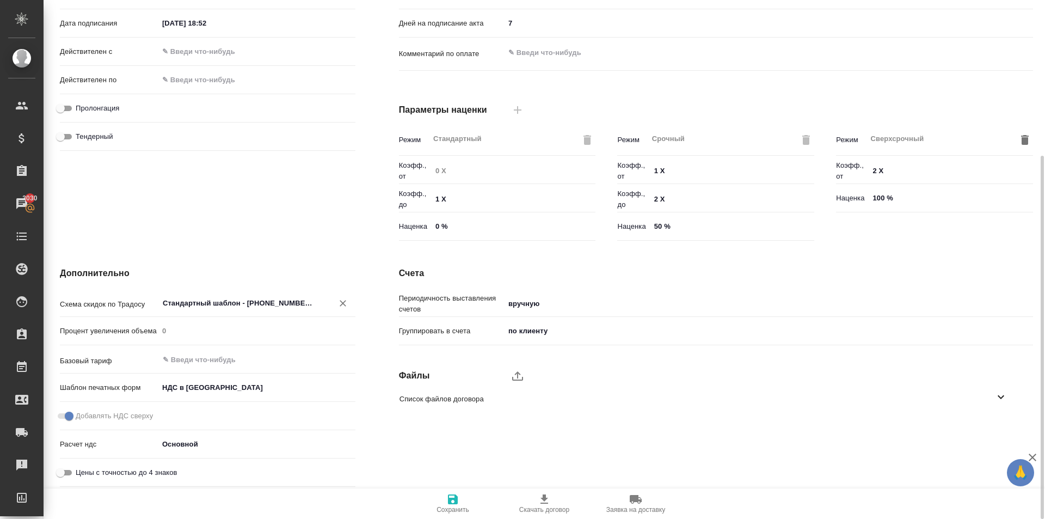
type input "Стандартный шаблон - 30-70-100 - ВЫБЕРИ МЕНЯ!"
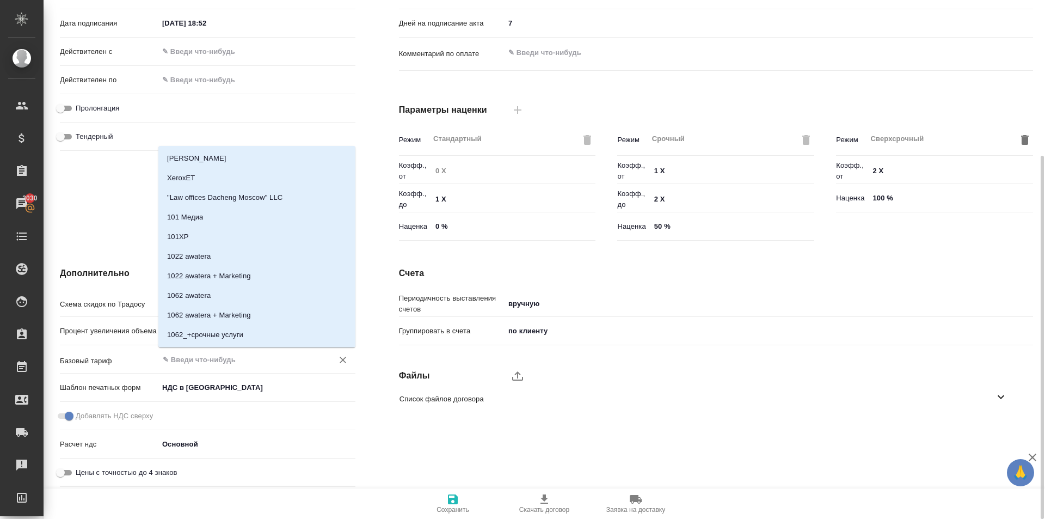
click at [201, 361] on input "text" at bounding box center [239, 359] width 154 height 13
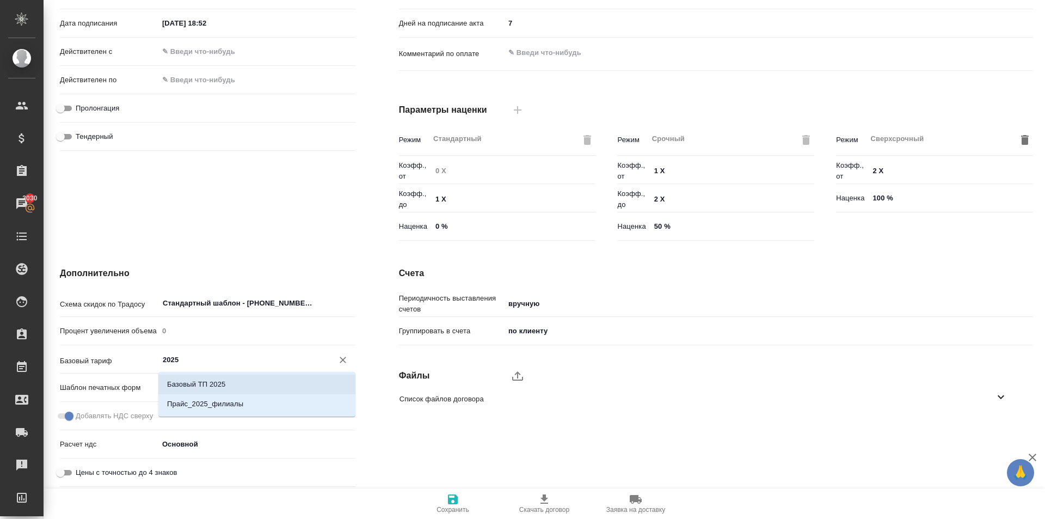
click at [236, 385] on li "Базовый ТП 2025" at bounding box center [256, 384] width 197 height 20
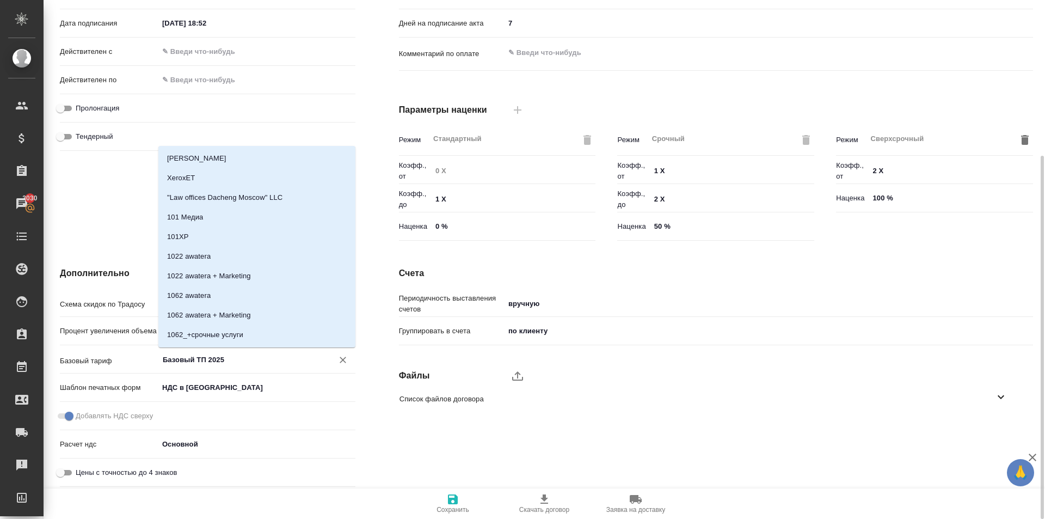
drag, startPoint x: 252, startPoint y: 365, endPoint x: 75, endPoint y: 373, distance: 177.1
click at [75, 373] on div "Базовый тариф Базовый ТП 2025 ​" at bounding box center [208, 363] width 296 height 28
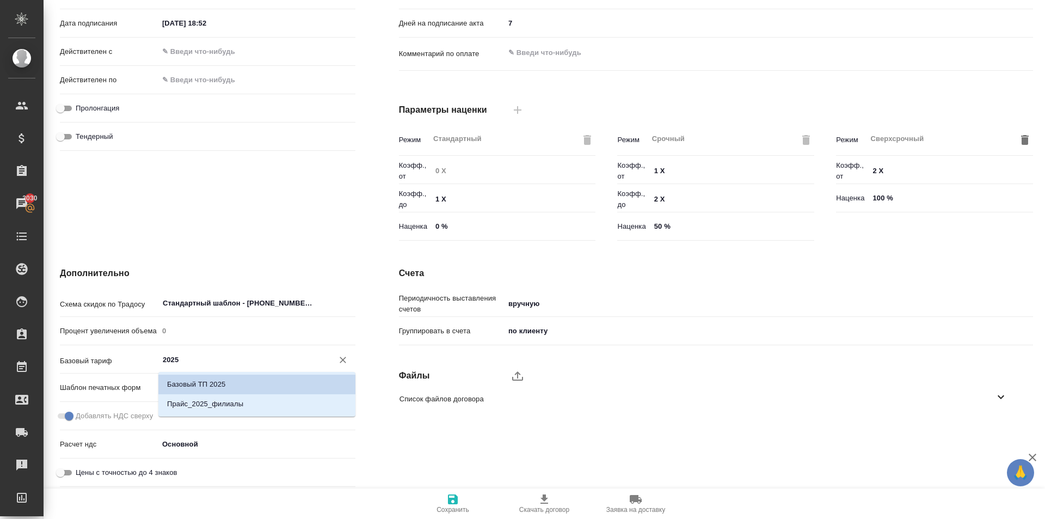
scroll to position [17, 0]
click at [269, 390] on li "Прайс_2025_филиалы" at bounding box center [256, 387] width 197 height 20
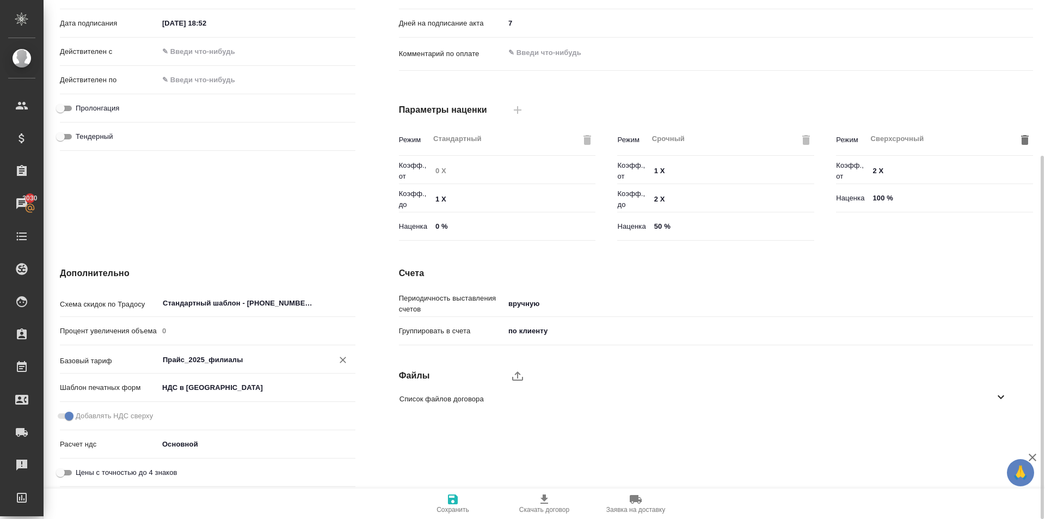
type input "Прайс_2025_филиалы"
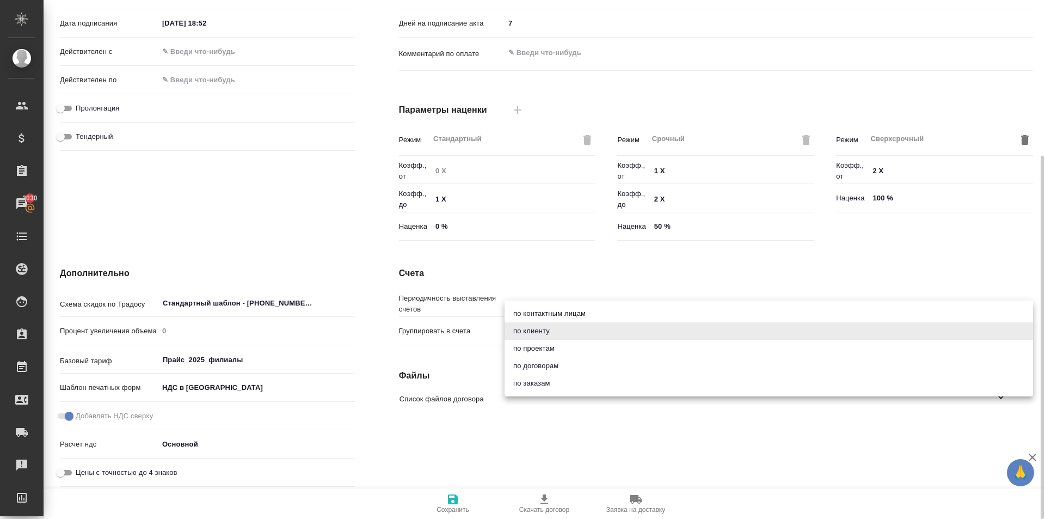
click at [557, 335] on body "🙏 .cls-1 fill:#fff; AWATERA Kasymov Timur Клиенты Спецификации Заказы 3030 Чаты…" at bounding box center [522, 259] width 1045 height 519
click at [559, 386] on li "по заказам" at bounding box center [768, 382] width 528 height 17
type input "order"
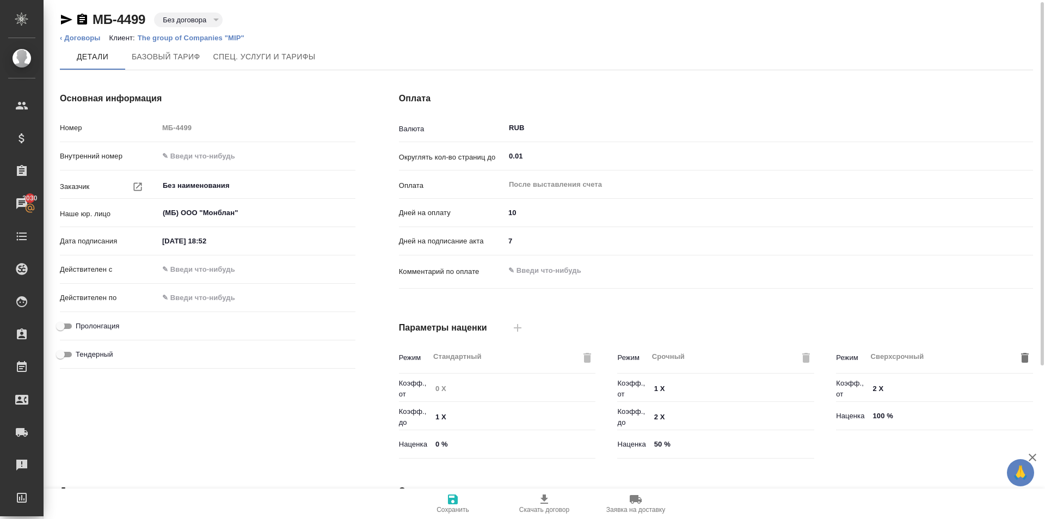
scroll to position [0, 0]
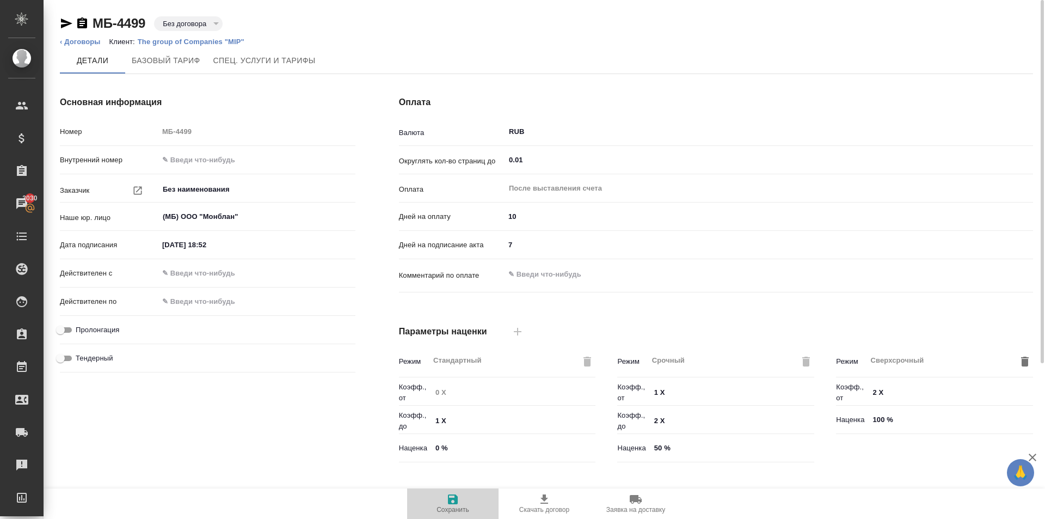
click at [452, 502] on icon "button" at bounding box center [452, 499] width 13 height 13
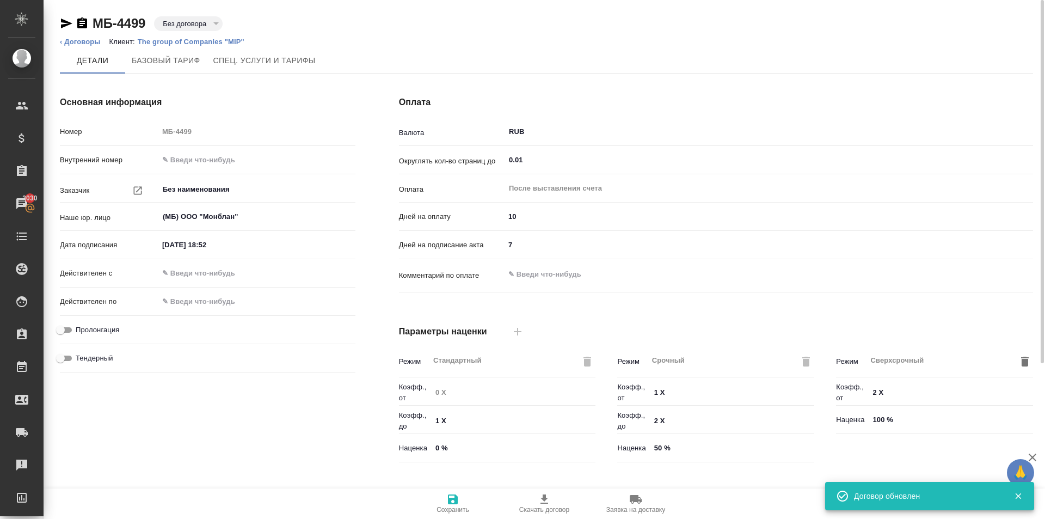
type input "Прайс_2025_филиалы"
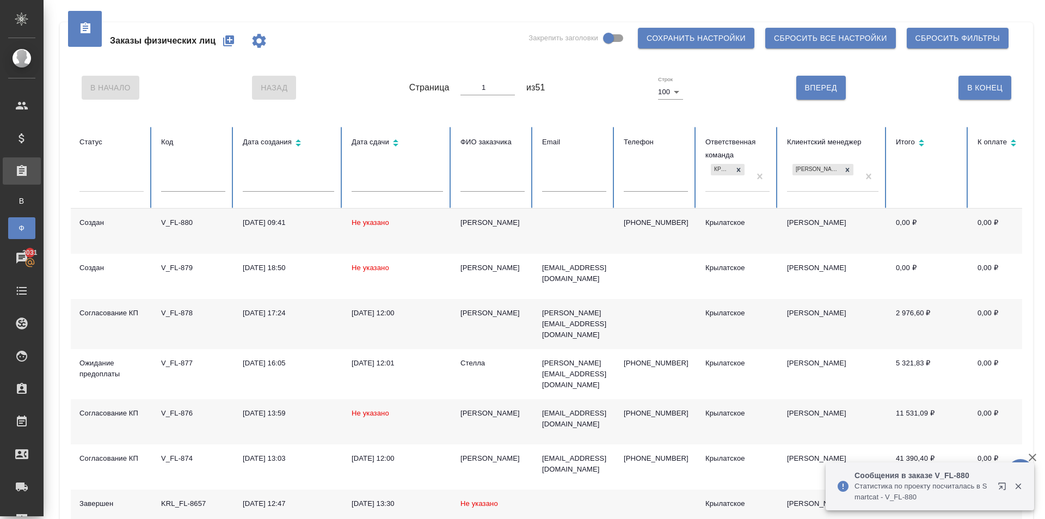
click at [229, 37] on icon "button" at bounding box center [228, 40] width 11 height 11
click at [220, 35] on button "button" at bounding box center [229, 41] width 26 height 26
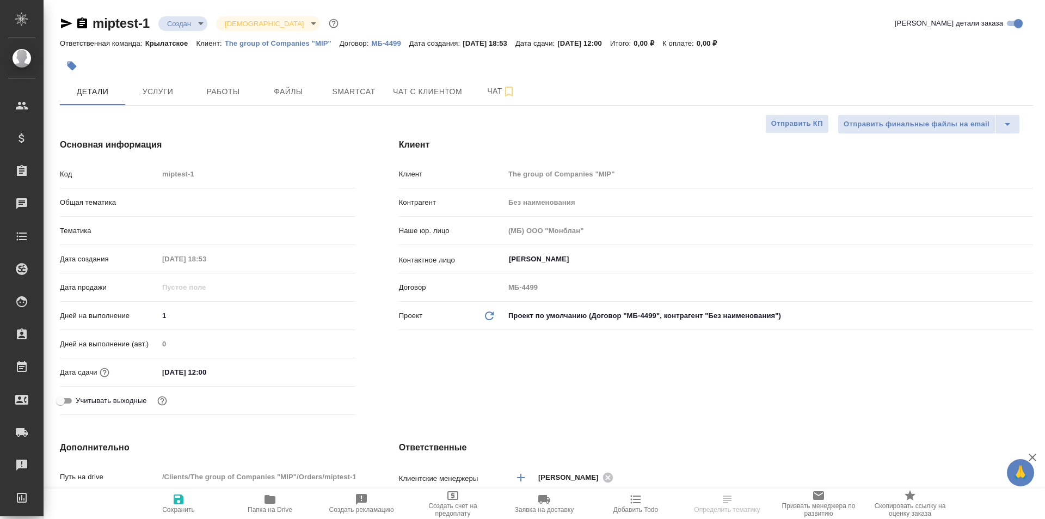
select select "RU"
click at [164, 91] on span "Услуги" at bounding box center [158, 92] width 52 height 14
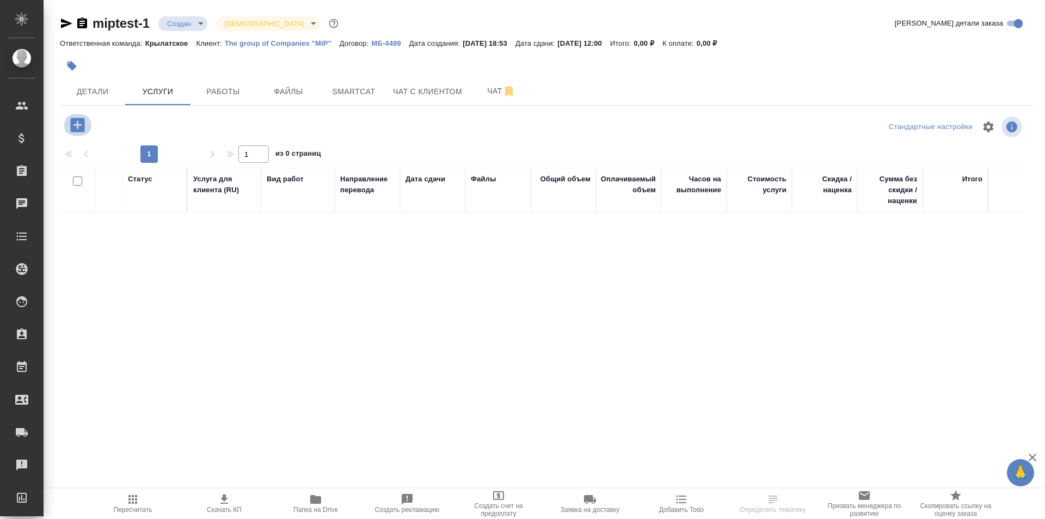
click at [81, 119] on icon "button" at bounding box center [77, 125] width 14 height 14
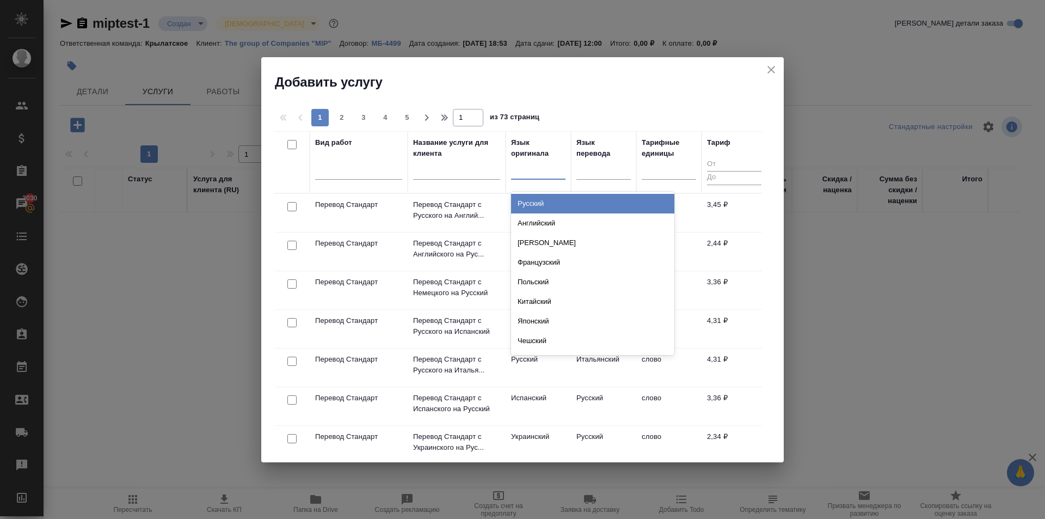
click at [539, 176] on div at bounding box center [538, 169] width 54 height 16
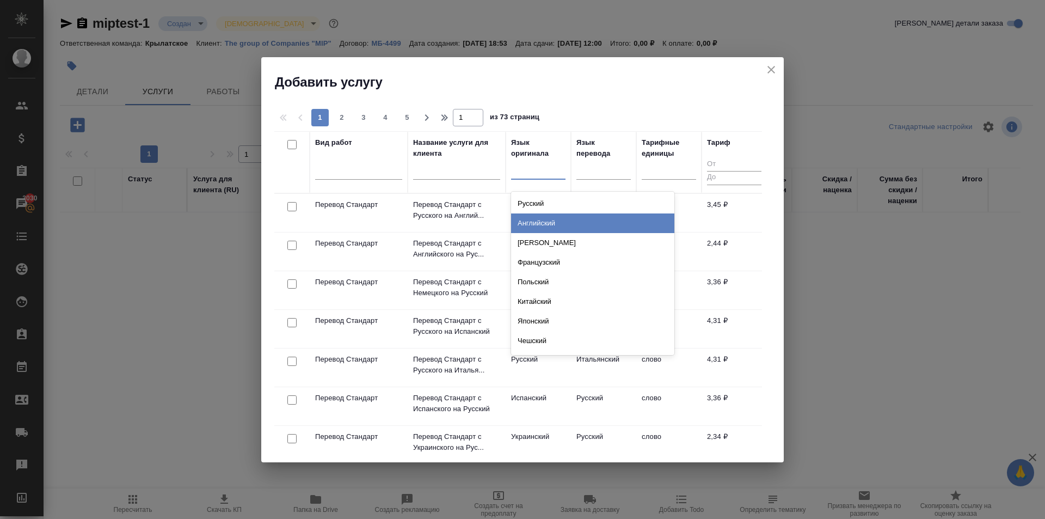
click at [544, 220] on div "Английский" at bounding box center [592, 223] width 163 height 20
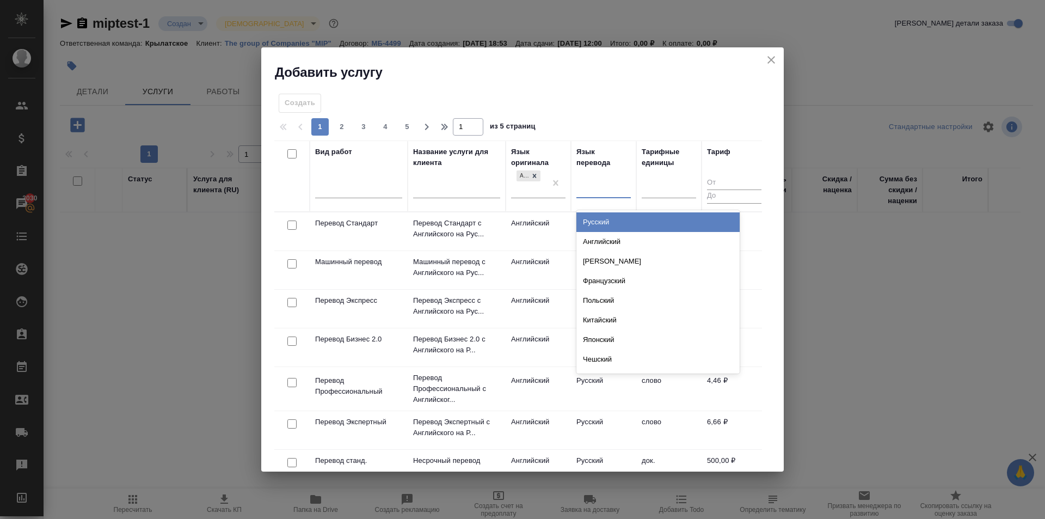
click at [599, 189] on div at bounding box center [603, 187] width 54 height 16
click at [604, 214] on div "Русский" at bounding box center [657, 222] width 163 height 20
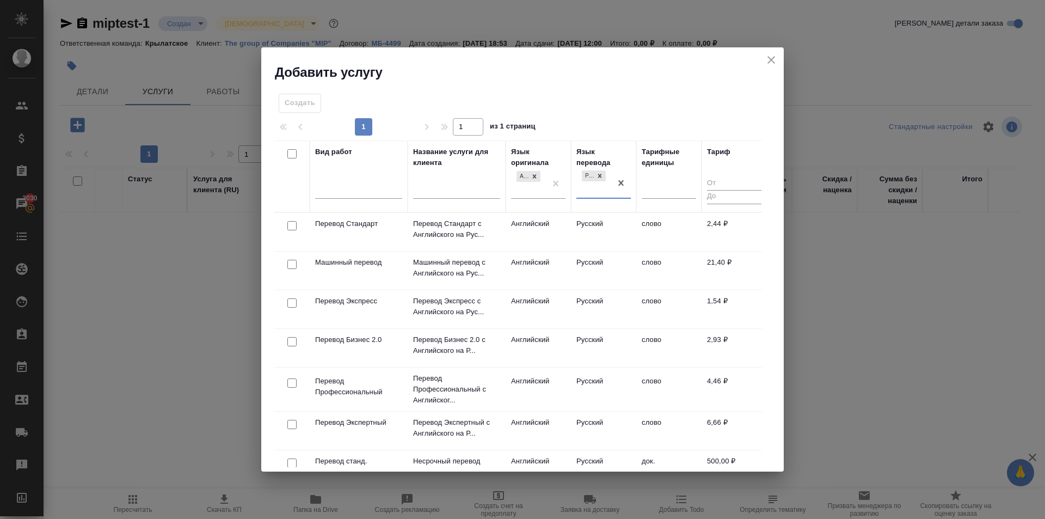
click at [606, 226] on td "Русский" at bounding box center [603, 232] width 65 height 38
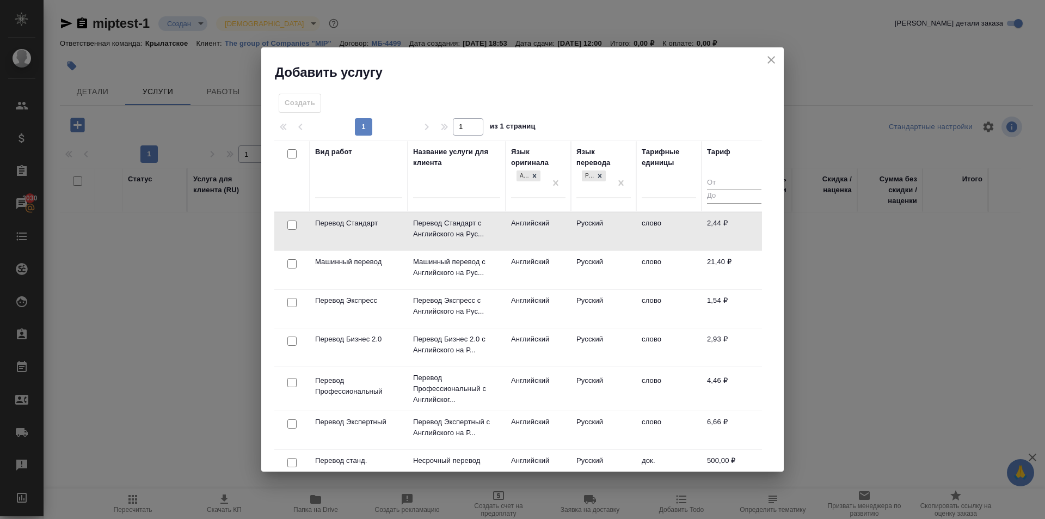
click at [606, 226] on td "Русский" at bounding box center [603, 231] width 65 height 38
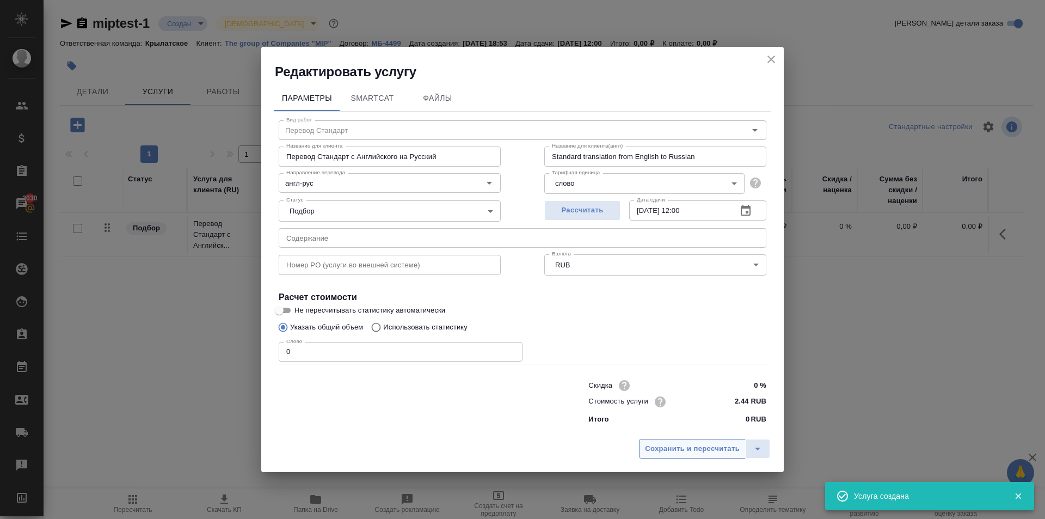
click at [669, 448] on span "Сохранить и пересчитать" at bounding box center [692, 448] width 95 height 13
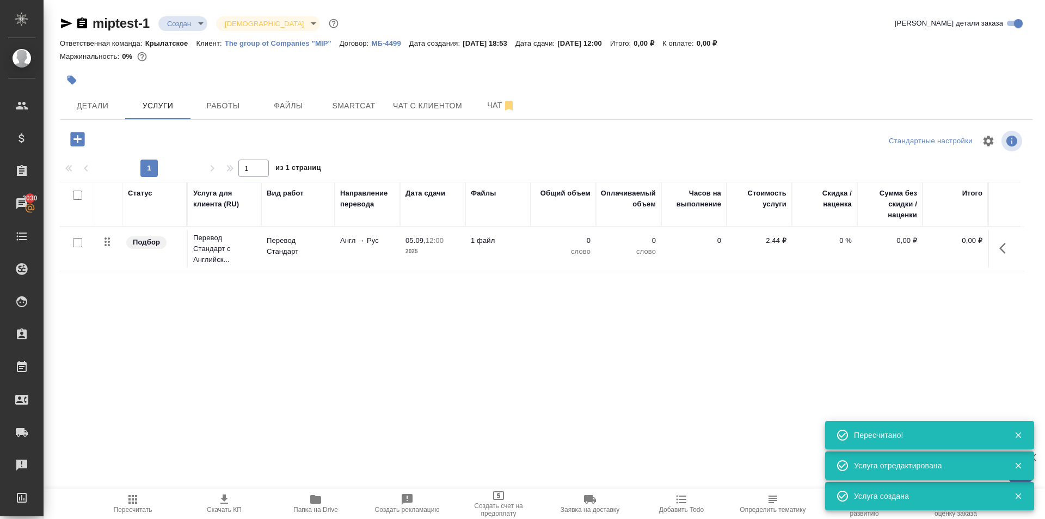
click at [194, 21] on body "🙏 .cls-1 fill:#fff; AWATERA Kasymov Timur Клиенты Спецификации Заказы 3030 Чаты…" at bounding box center [522, 259] width 1045 height 519
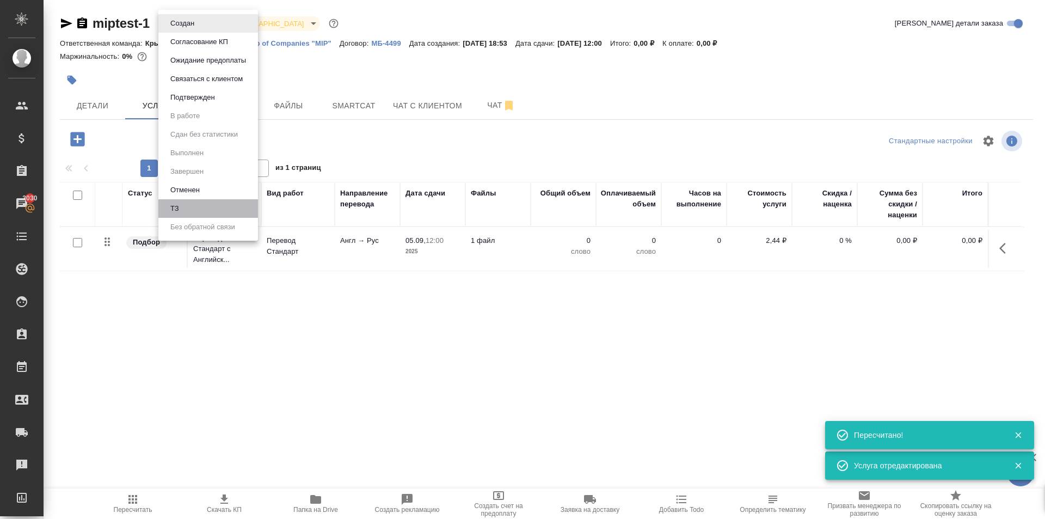
click at [187, 208] on li "ТЗ" at bounding box center [208, 208] width 100 height 19
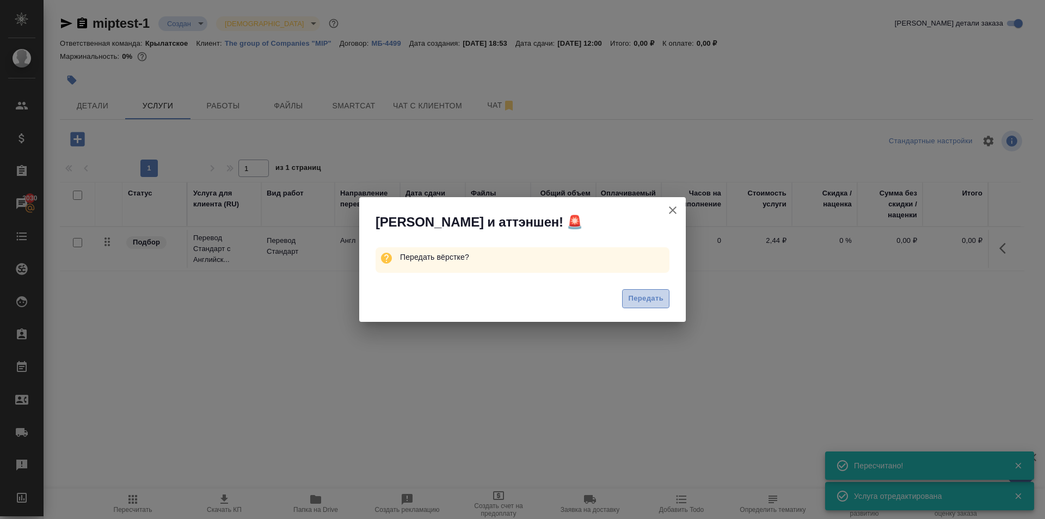
click at [636, 296] on span "Передать" at bounding box center [645, 298] width 35 height 13
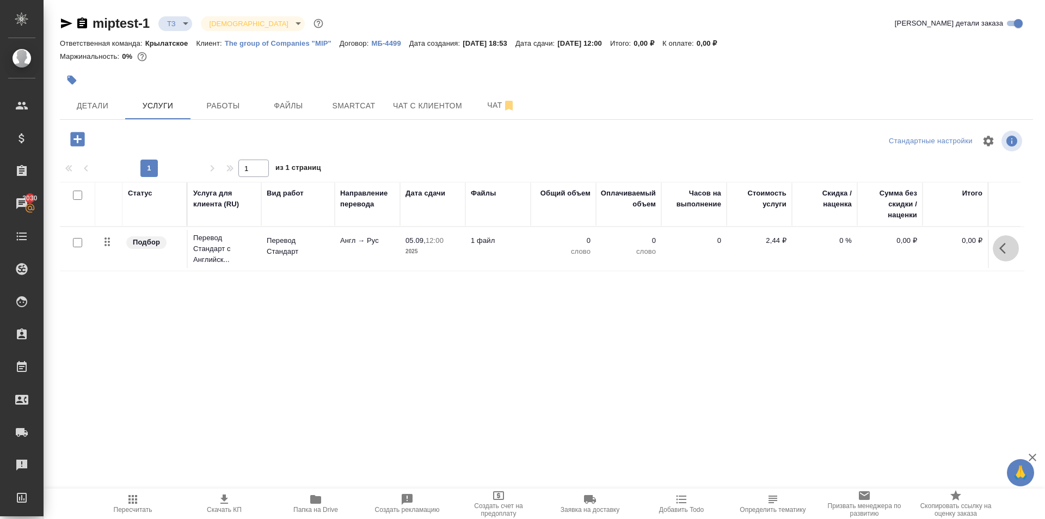
drag, startPoint x: 1004, startPoint y: 240, endPoint x: 993, endPoint y: 242, distance: 10.6
click at [1001, 240] on button "button" at bounding box center [1006, 248] width 26 height 26
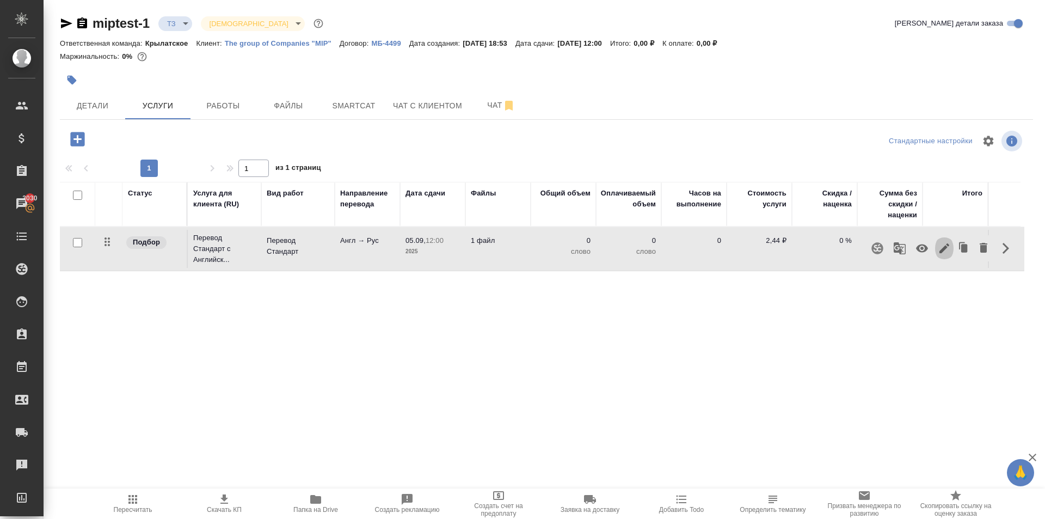
click at [946, 245] on icon "button" at bounding box center [944, 248] width 13 height 13
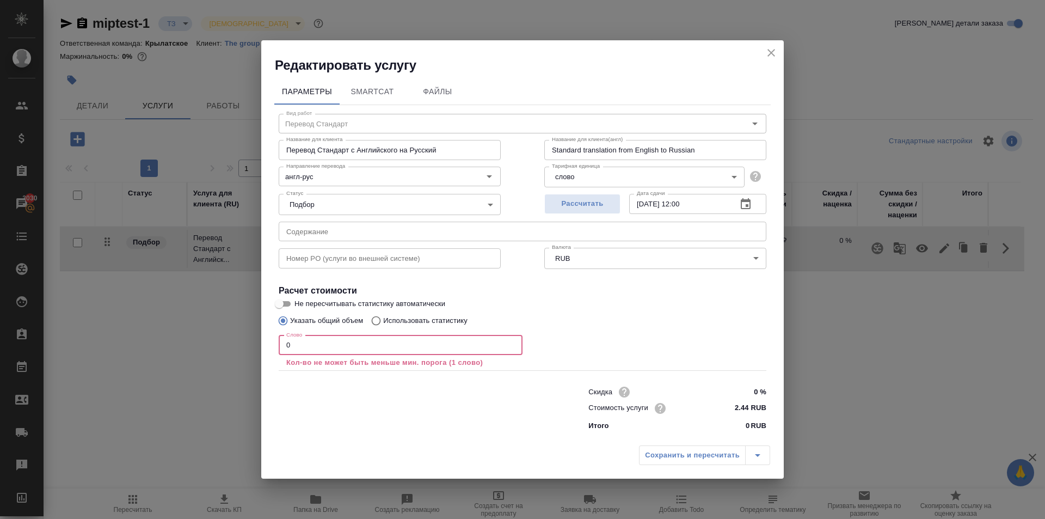
drag, startPoint x: 383, startPoint y: 352, endPoint x: 229, endPoint y: 350, distance: 153.5
click at [229, 350] on div "Редактировать услугу Параметры SmartCat Файлы Вид работ Перевод Стандарт Вид ра…" at bounding box center [522, 259] width 1045 height 519
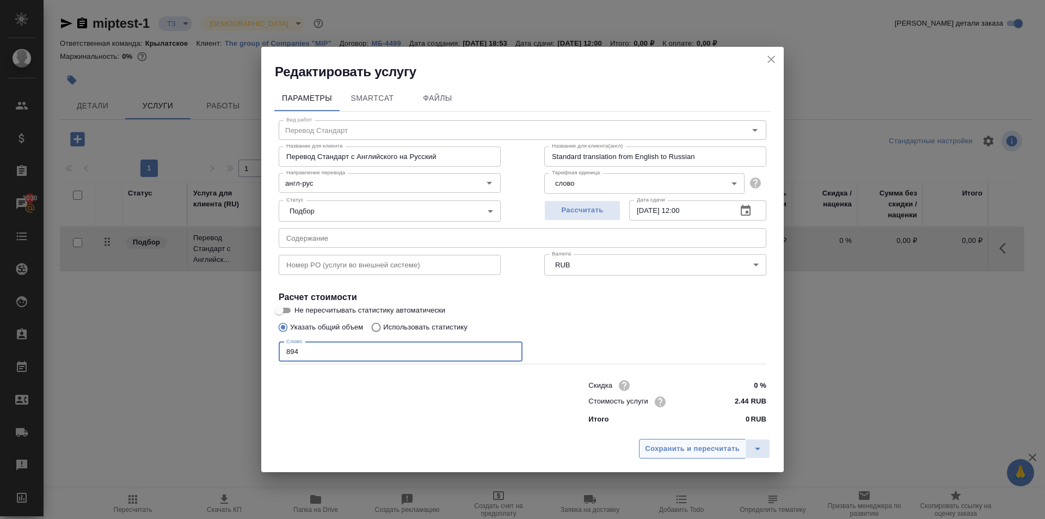
type input "894"
click at [670, 442] on span "Сохранить и пересчитать" at bounding box center [692, 448] width 95 height 13
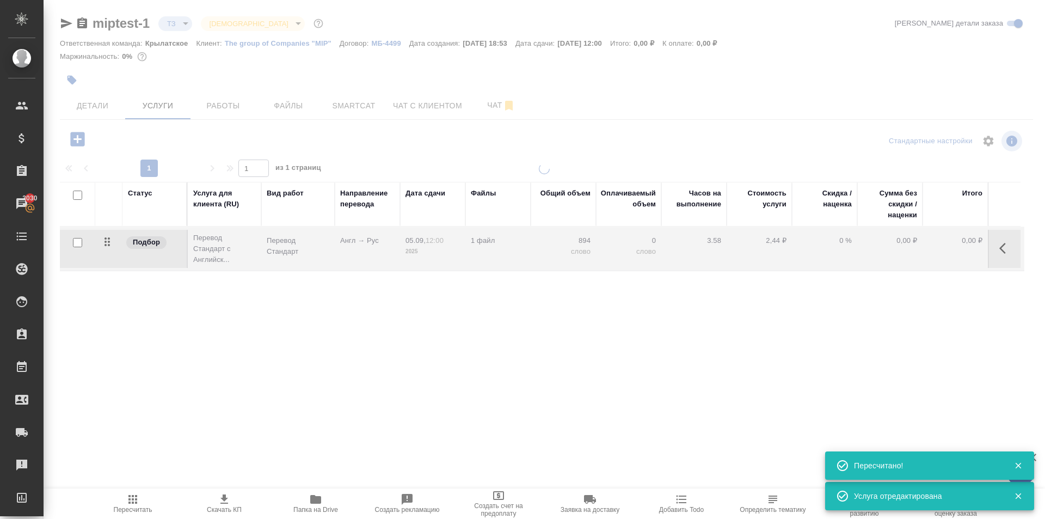
type input "new"
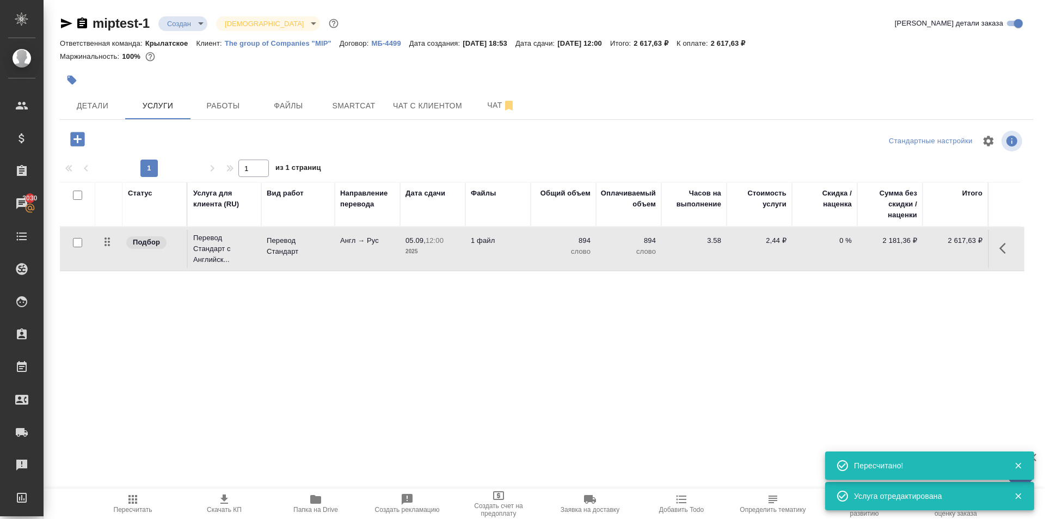
click at [73, 138] on icon "button" at bounding box center [77, 139] width 14 height 14
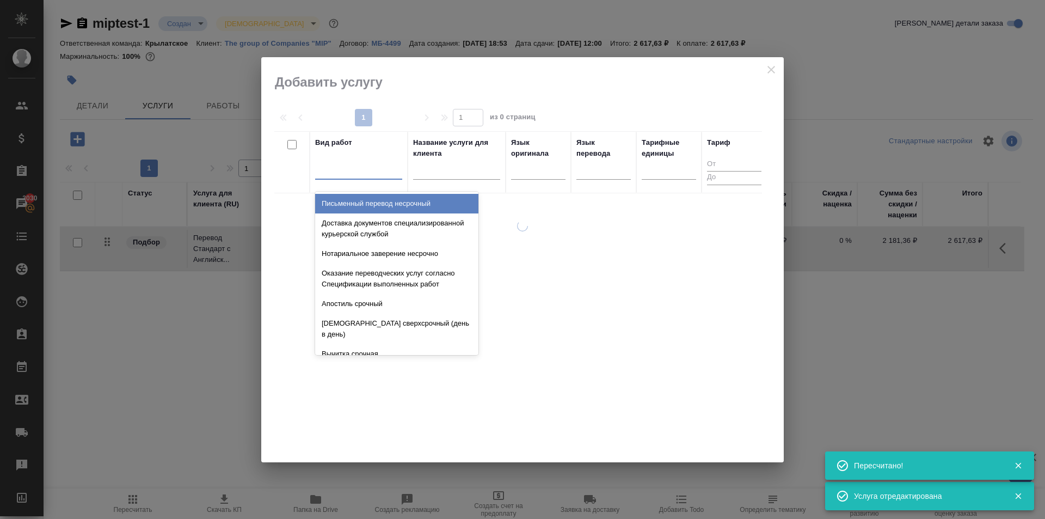
click at [379, 174] on div at bounding box center [358, 169] width 87 height 16
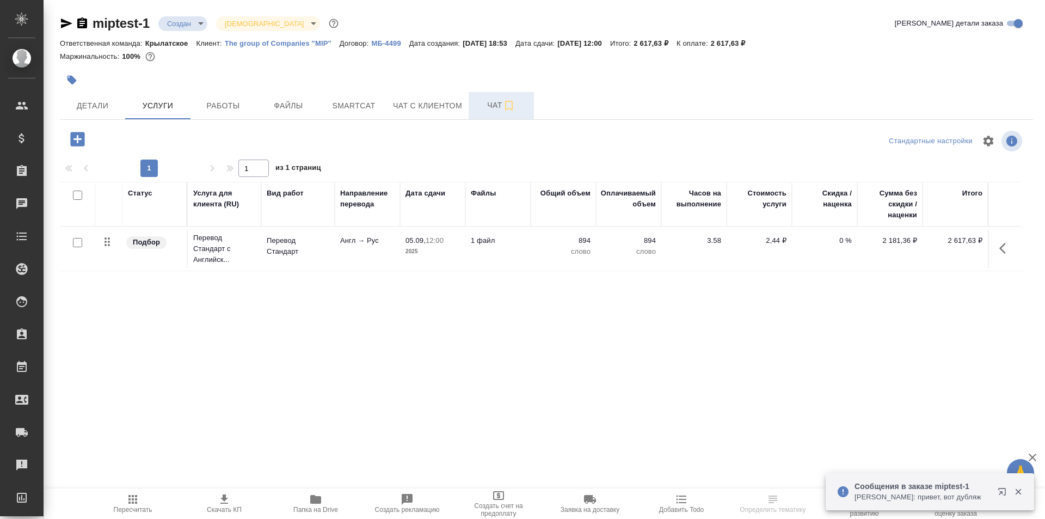
click at [496, 112] on button "Чат" at bounding box center [501, 105] width 65 height 27
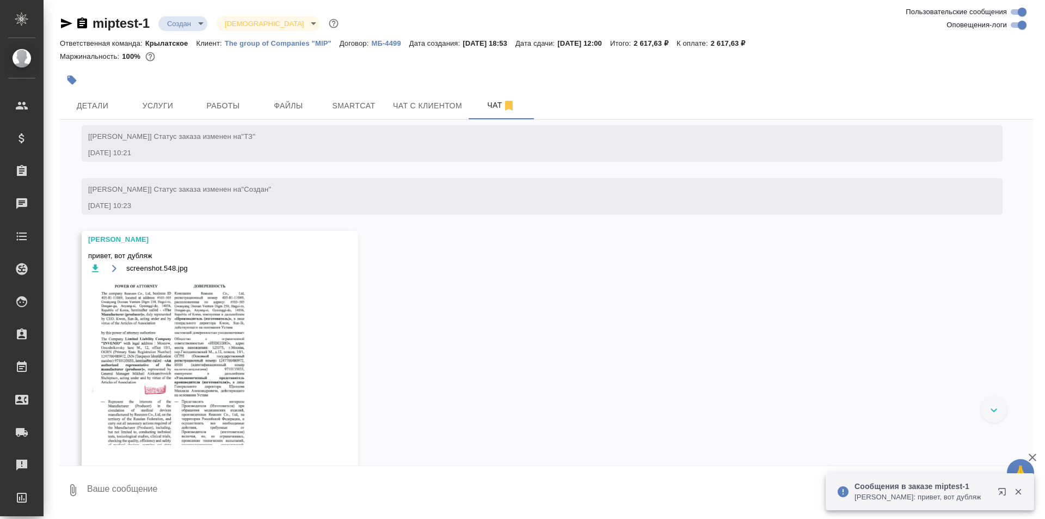
scroll to position [176, 0]
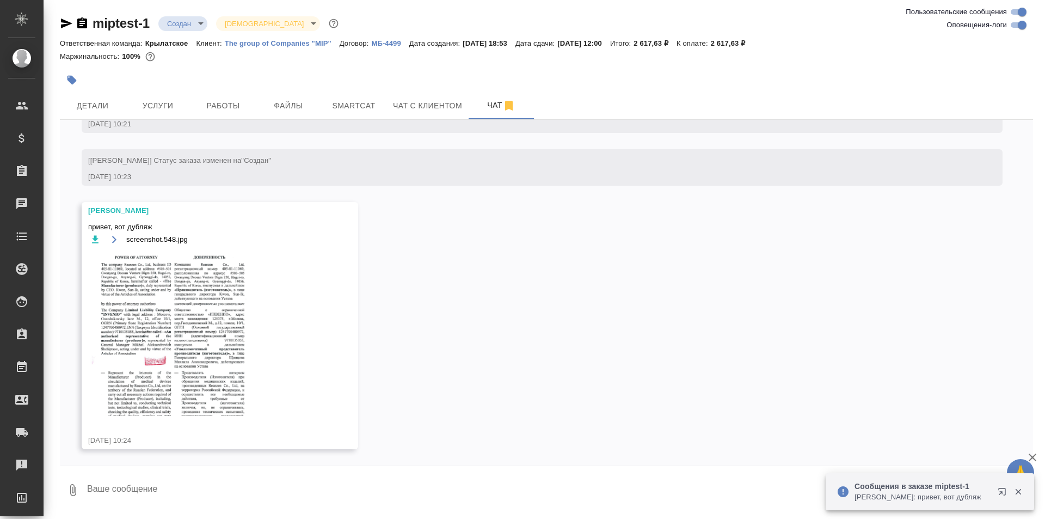
click at [206, 318] on img at bounding box center [169, 333] width 163 height 164
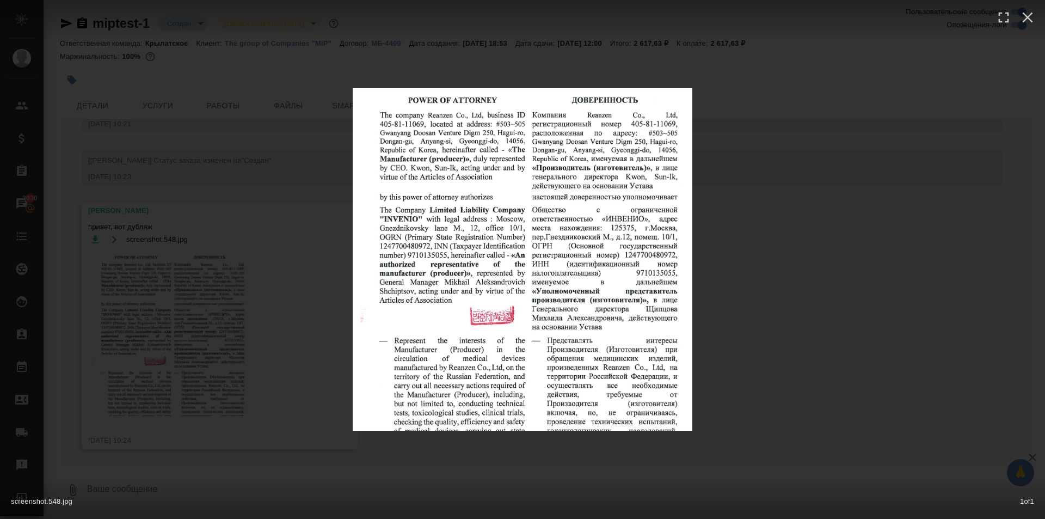
click at [762, 301] on div "screenshot.548.jpg 1 of 1" at bounding box center [522, 259] width 1045 height 519
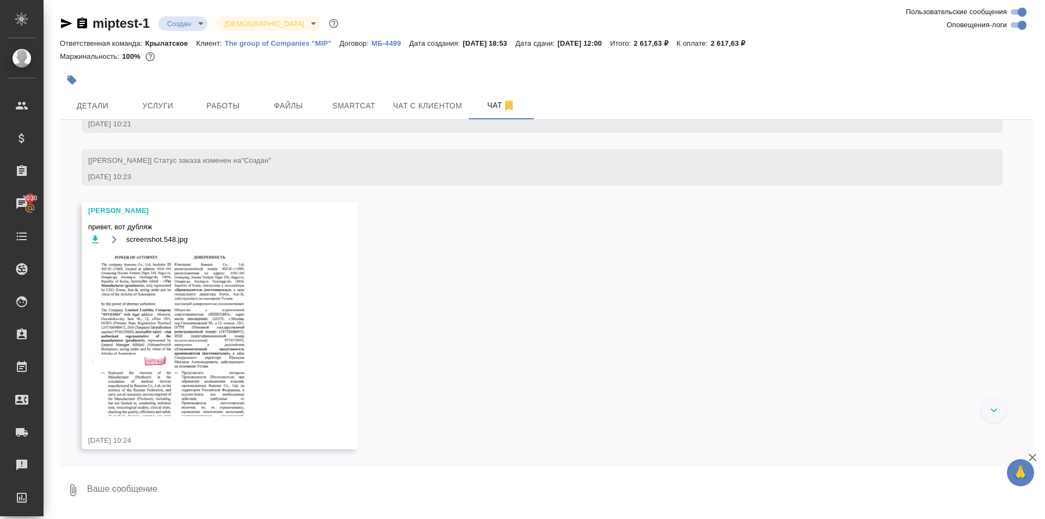
scroll to position [0, 0]
click at [197, 285] on img at bounding box center [169, 333] width 163 height 164
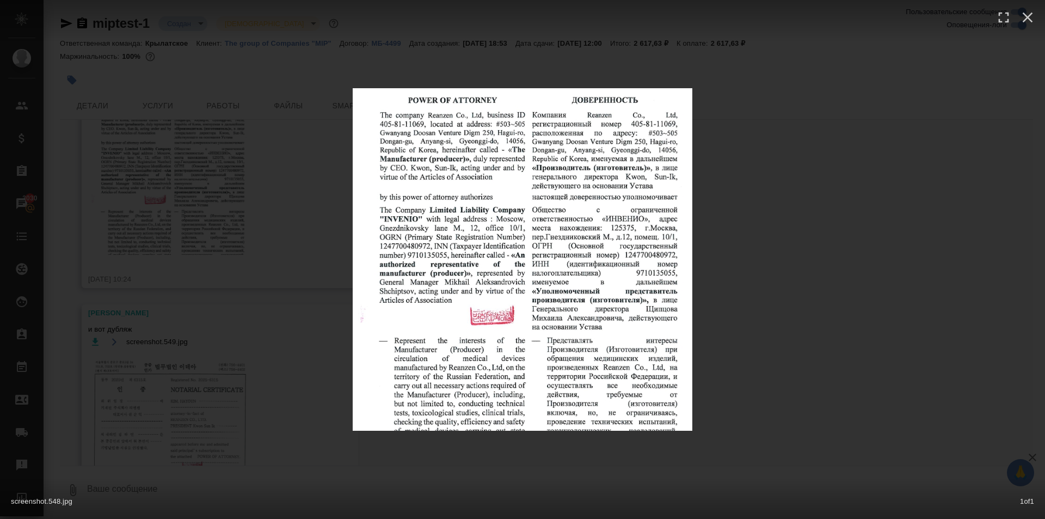
scroll to position [342, 0]
click at [229, 298] on div "screenshot.548.jpg 1 of 1" at bounding box center [522, 259] width 1045 height 519
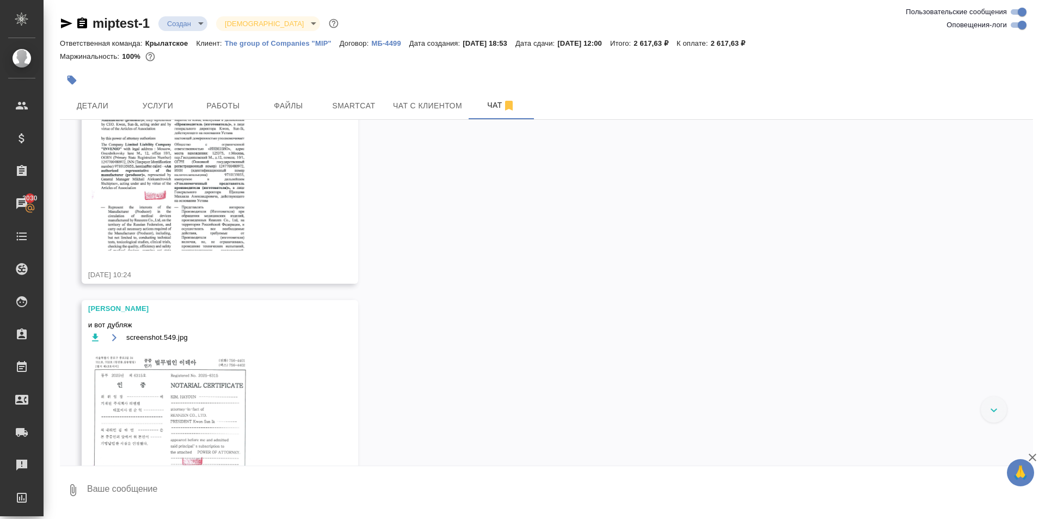
scroll to position [500, 0]
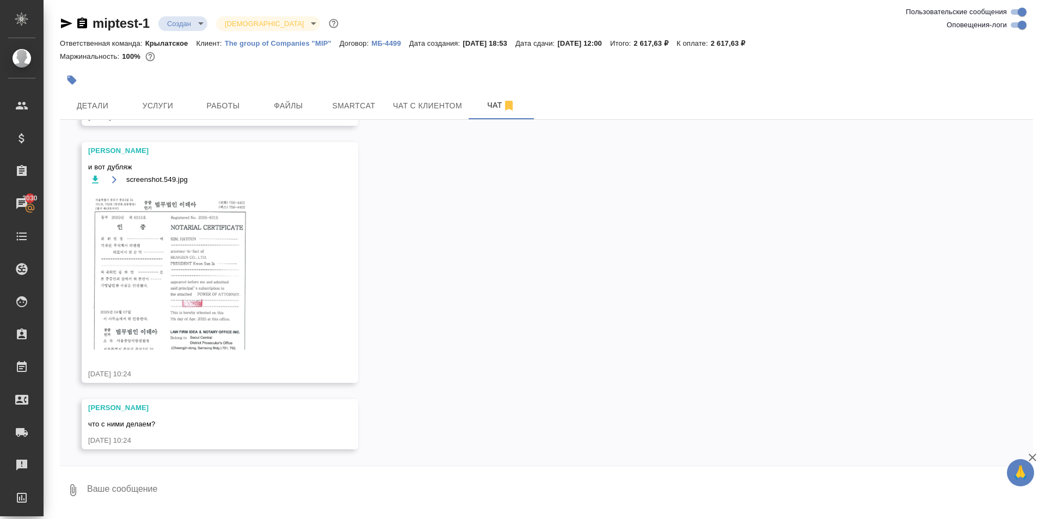
click at [173, 288] on img at bounding box center [169, 271] width 163 height 158
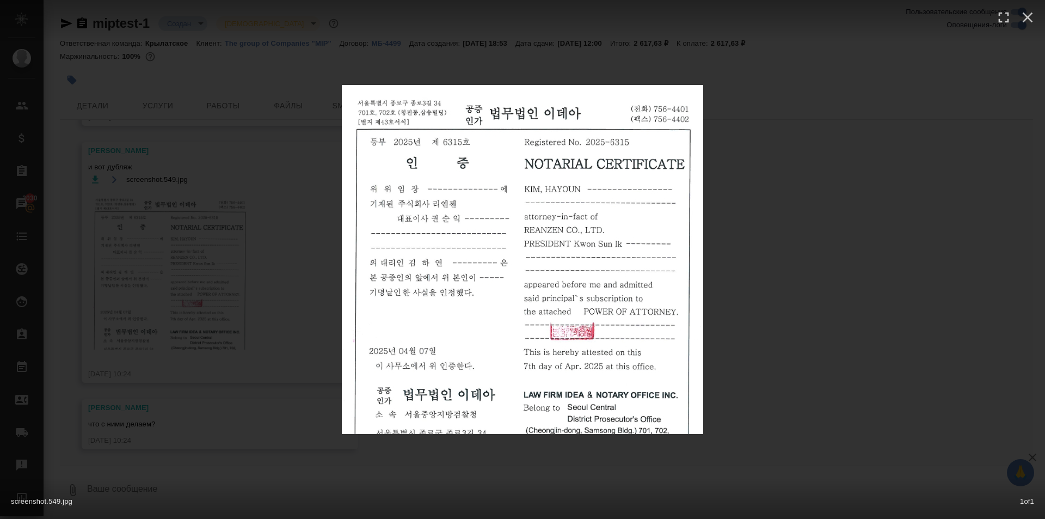
click at [788, 267] on div "screenshot.549.jpg 1 of 1" at bounding box center [522, 259] width 1045 height 519
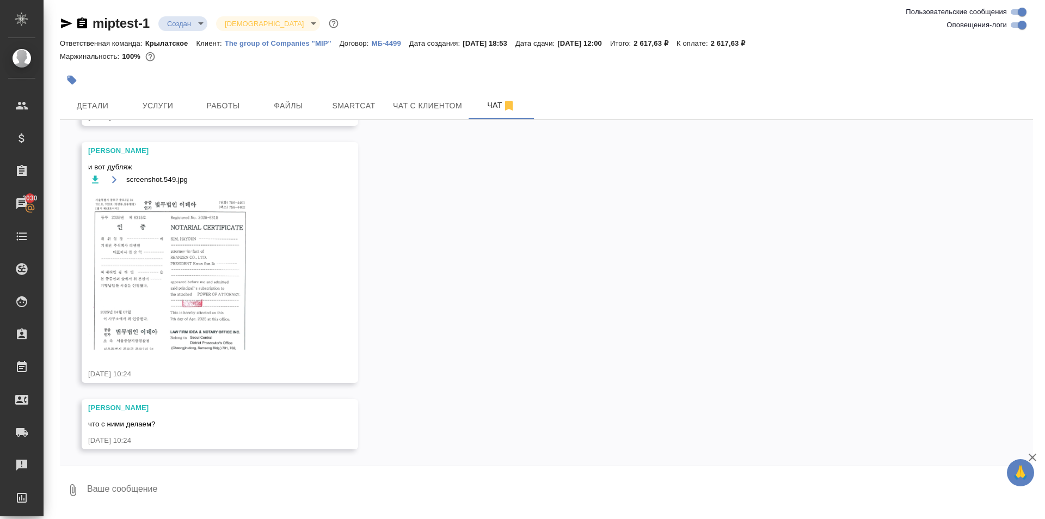
click at [175, 479] on textarea at bounding box center [559, 489] width 947 height 37
type textarea "Переводим с англ"
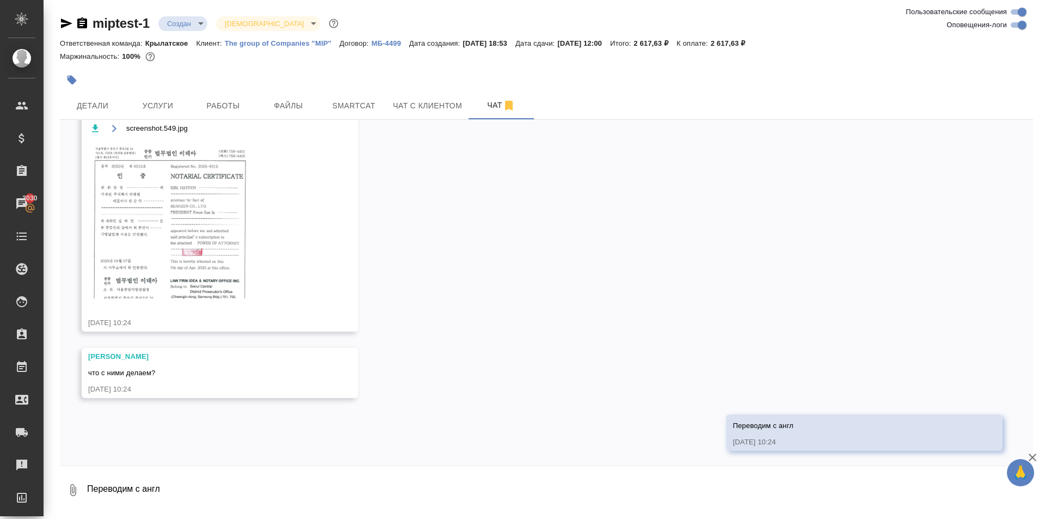
scroll to position [552, 0]
click at [214, 254] on img at bounding box center [169, 218] width 163 height 158
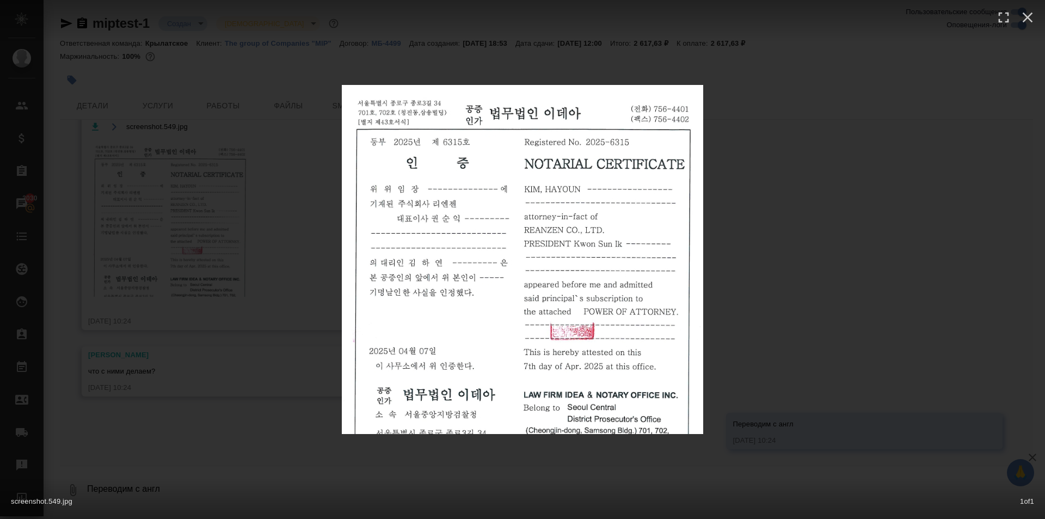
click at [841, 236] on div "screenshot.549.jpg 1 of 1" at bounding box center [522, 259] width 1045 height 519
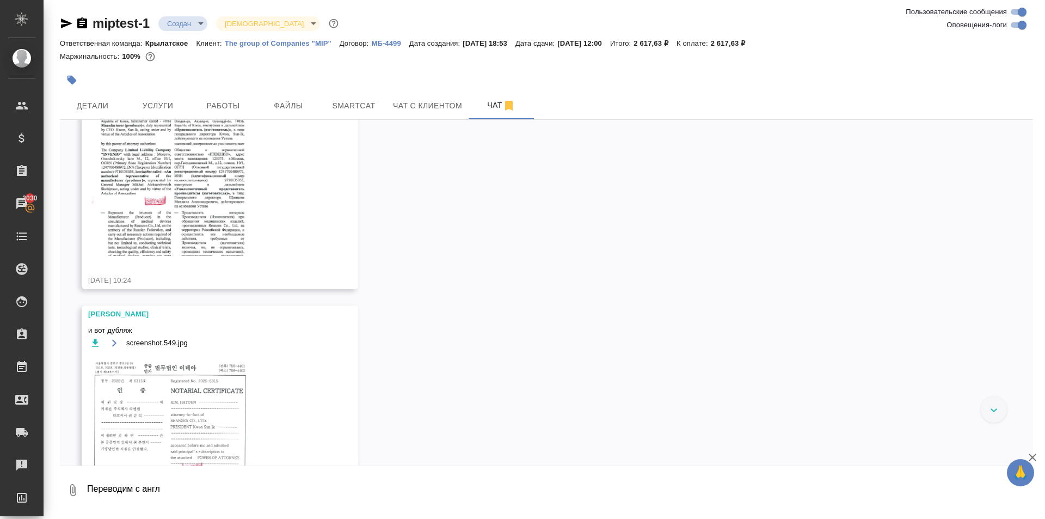
scroll to position [335, 0]
click at [215, 239] on img at bounding box center [169, 175] width 163 height 164
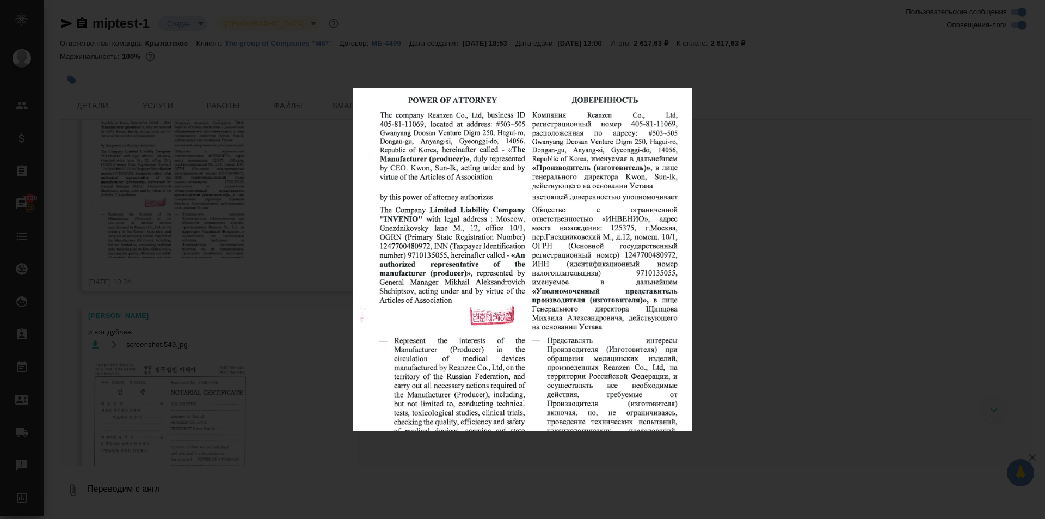
click at [766, 217] on div "screenshot.548.jpg 1 of 1" at bounding box center [522, 259] width 1045 height 519
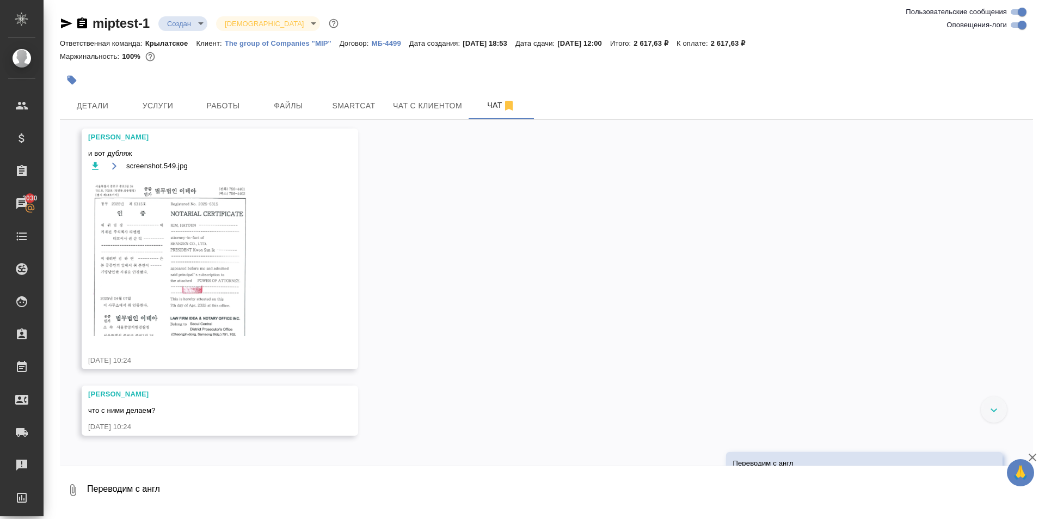
scroll to position [552, 0]
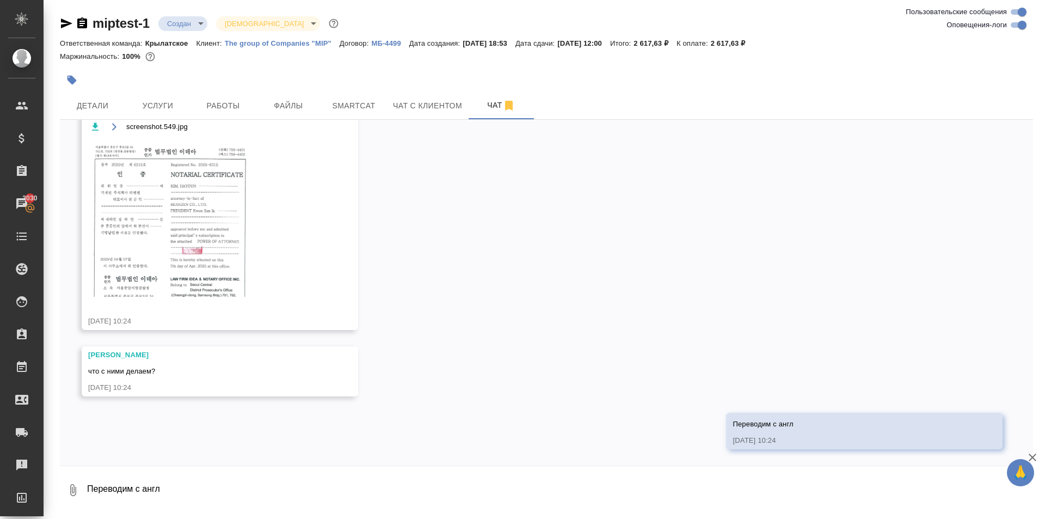
click at [201, 227] on img at bounding box center [169, 218] width 163 height 158
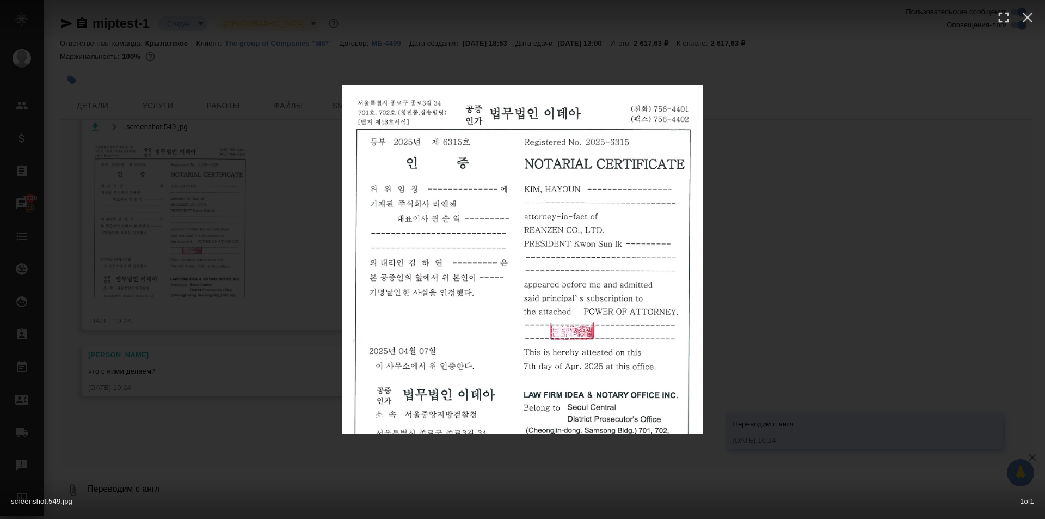
click at [787, 241] on div "screenshot.549.jpg 1 of 1" at bounding box center [522, 259] width 1045 height 519
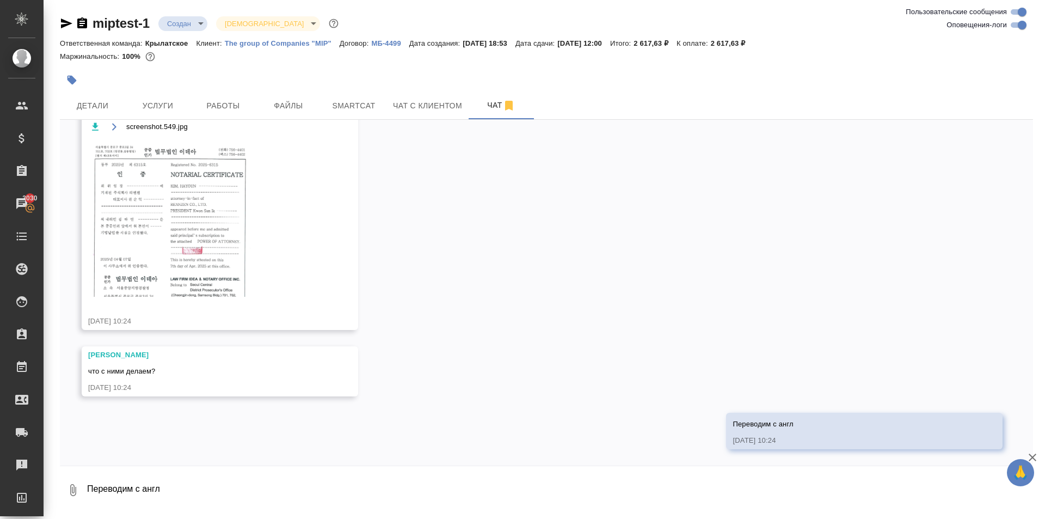
drag, startPoint x: 205, startPoint y: 490, endPoint x: 199, endPoint y: 488, distance: 6.4
click at [199, 489] on textarea "Переводим с англ" at bounding box center [559, 489] width 947 height 37
type textarea "русский прописываем как /дублирующийся текст на русском языке/"
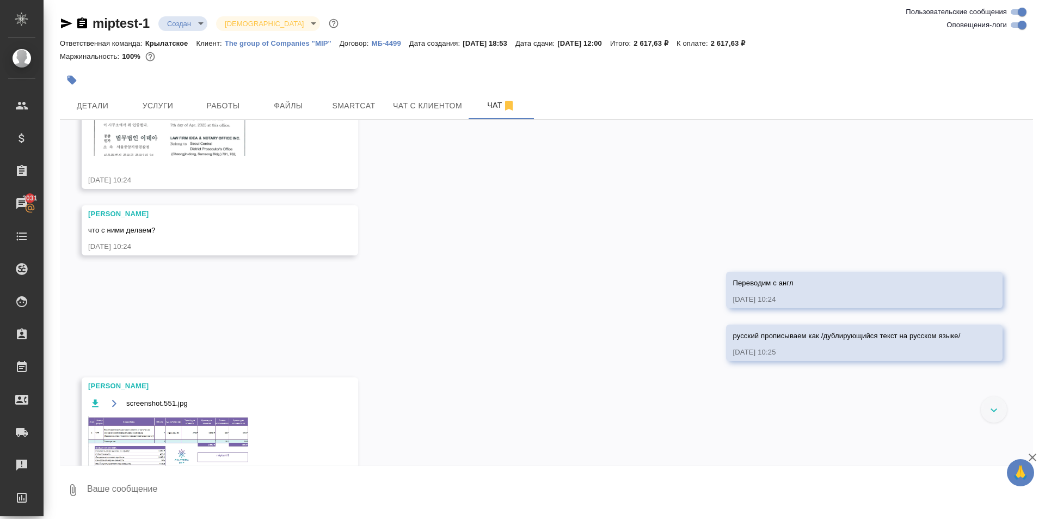
scroll to position [748, 0]
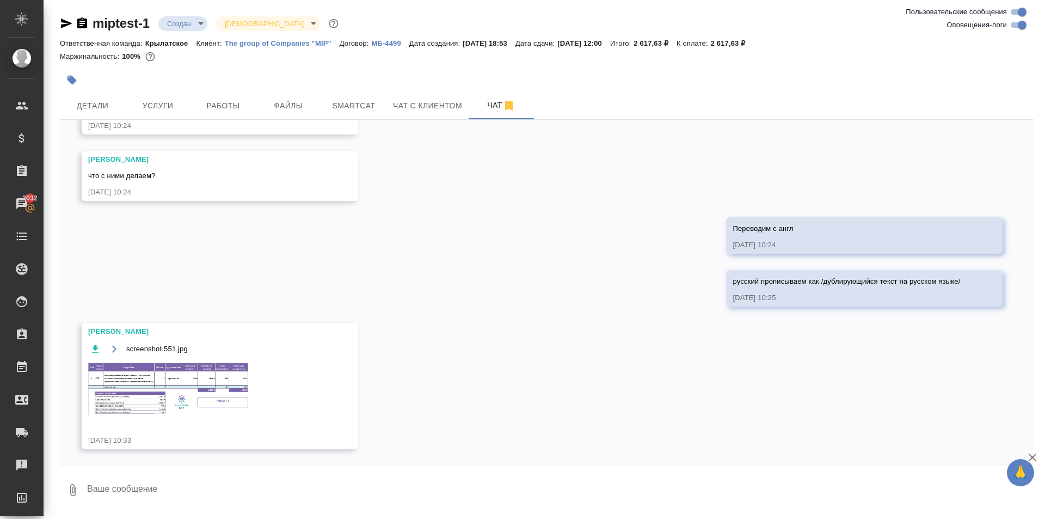
click at [219, 372] on img at bounding box center [169, 388] width 163 height 54
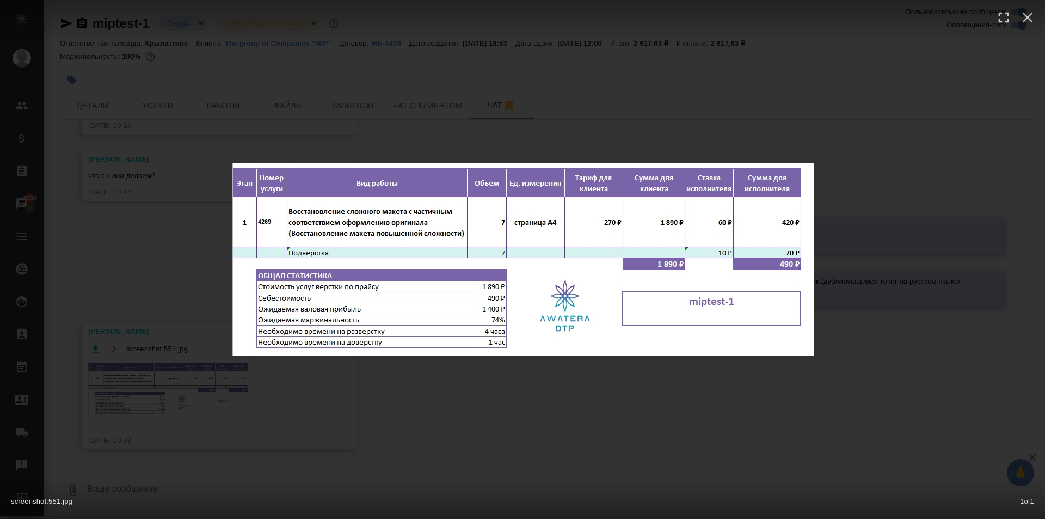
click at [420, 392] on div "screenshot.551.jpg 1 of 1" at bounding box center [522, 259] width 1045 height 519
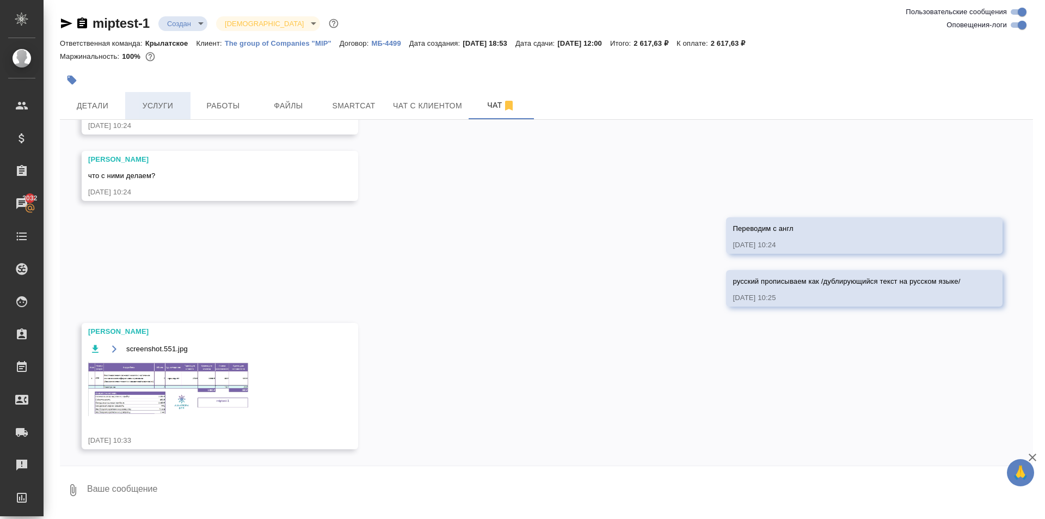
click at [165, 97] on div "miptest-1 Создан new Святая троица holyTrinity Ответственная команда: Крылатско…" at bounding box center [546, 257] width 985 height 515
click at [169, 114] on button "Услуги" at bounding box center [157, 105] width 65 height 27
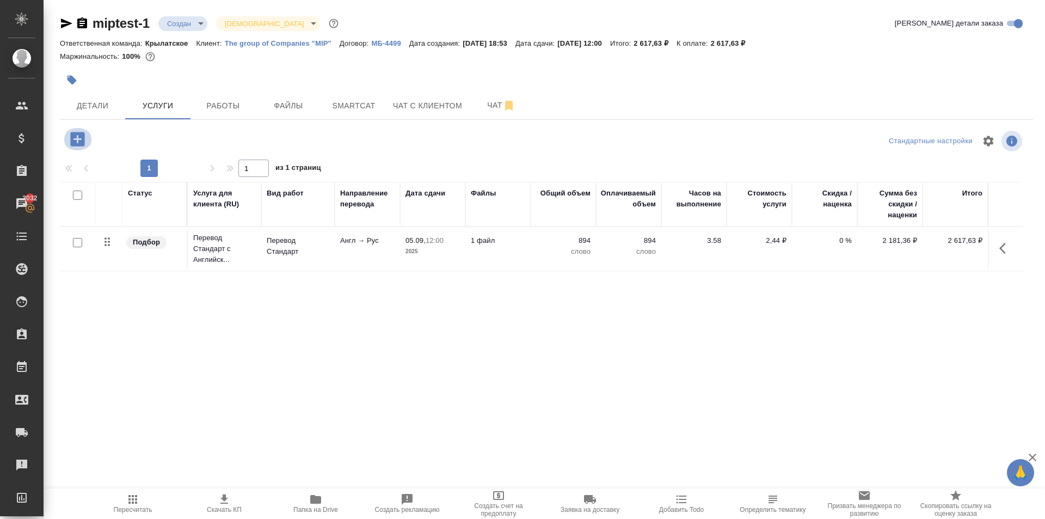
click at [82, 136] on icon "button" at bounding box center [77, 139] width 14 height 14
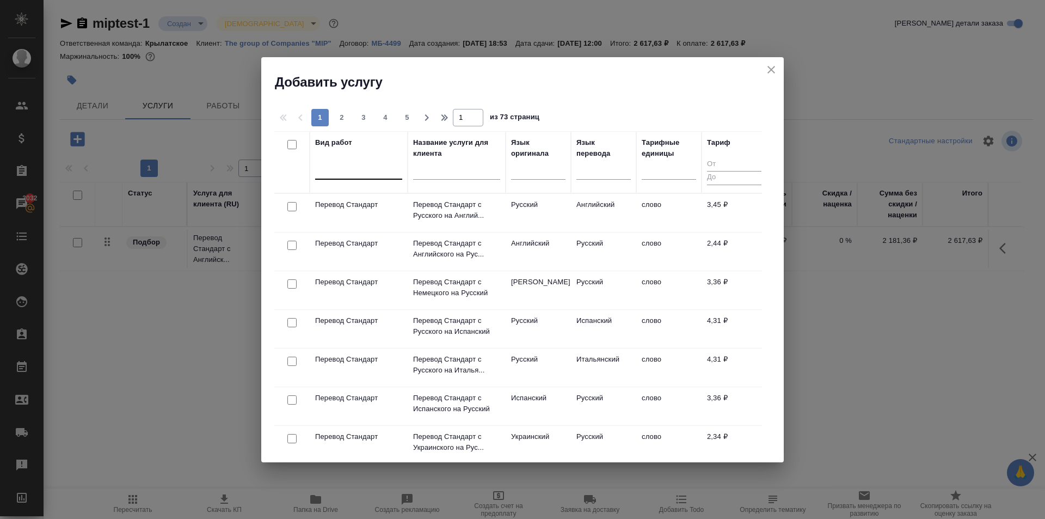
click at [338, 172] on div at bounding box center [358, 169] width 87 height 16
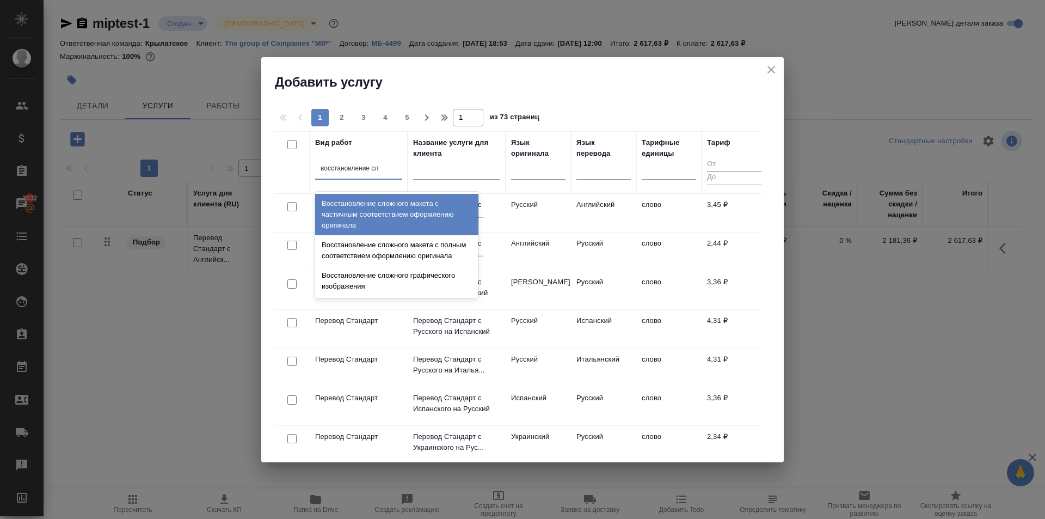
type input "восстановление сло"
click at [426, 205] on div "Восстановление сложного макета с частичным соответствием оформлению оригинала" at bounding box center [396, 214] width 163 height 41
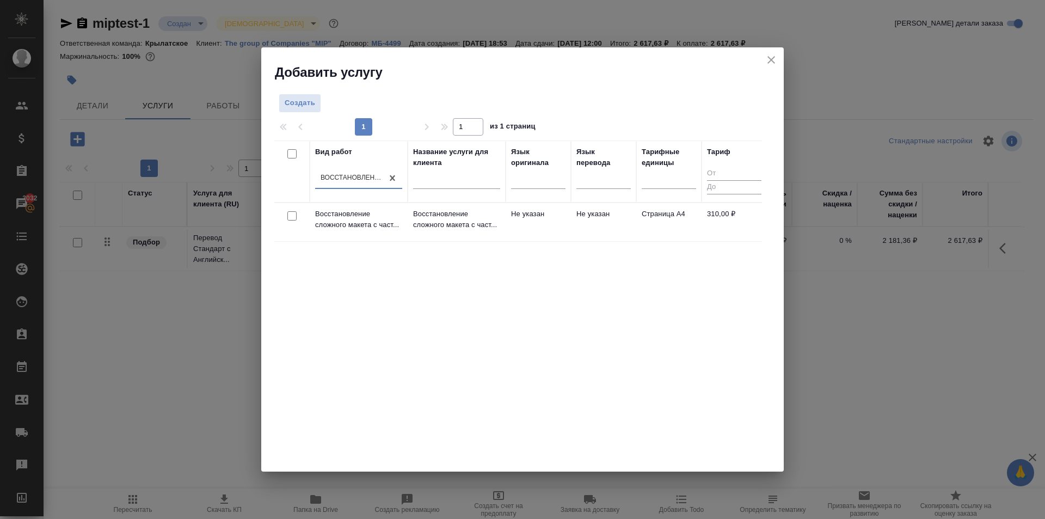
click at [482, 202] on th "Название услуги для клиента" at bounding box center [457, 171] width 98 height 62
click at [491, 210] on p "Восстановление сложного макета с част..." at bounding box center [456, 219] width 87 height 22
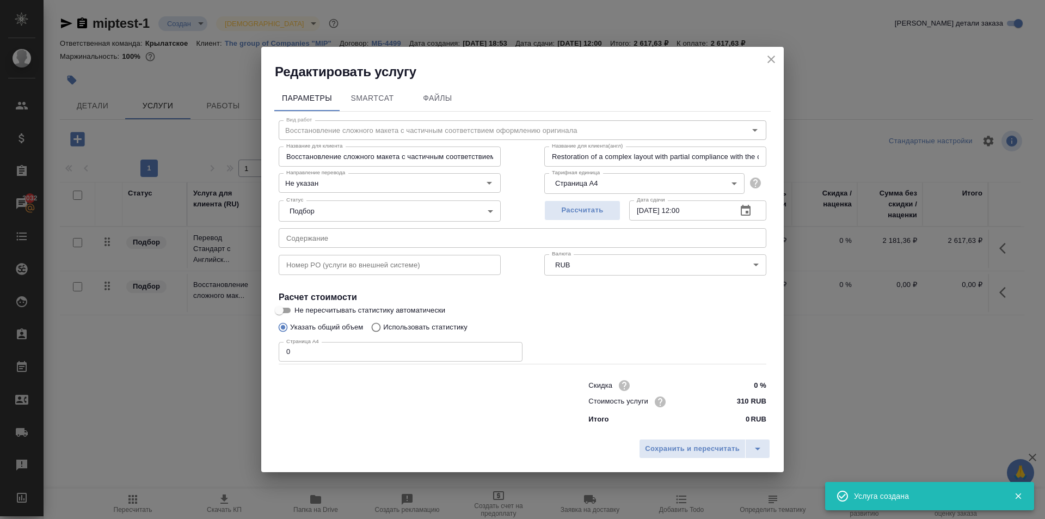
drag, startPoint x: 266, startPoint y: 352, endPoint x: 236, endPoint y: 354, distance: 30.0
click at [236, 354] on div "Редактировать услугу Параметры SmartCat Файлы Вид работ Восстановление сложного…" at bounding box center [522, 259] width 1045 height 519
type input "7"
click at [745, 401] on input "310 RUB" at bounding box center [746, 401] width 40 height 16
click at [744, 401] on input "310 RUB" at bounding box center [746, 401] width 40 height 16
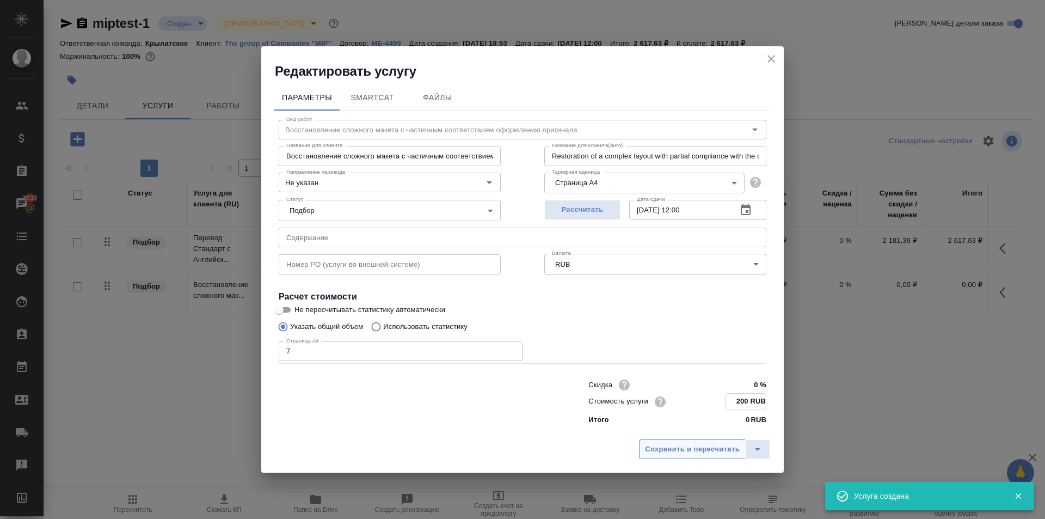
type input "200 RUB"
click at [693, 446] on span "Сохранить и пересчитать" at bounding box center [692, 448] width 95 height 13
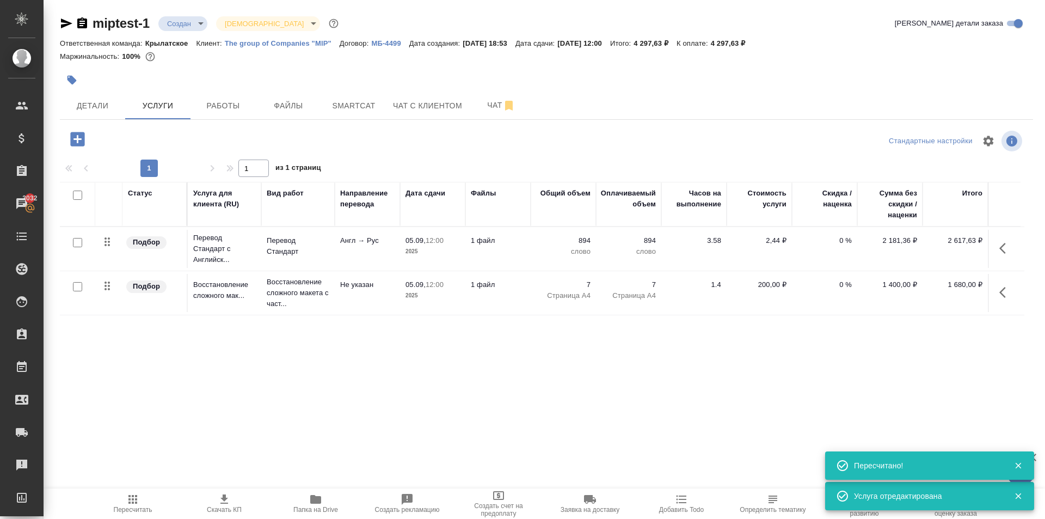
click at [144, 496] on span "Пересчитать" at bounding box center [133, 503] width 78 height 21
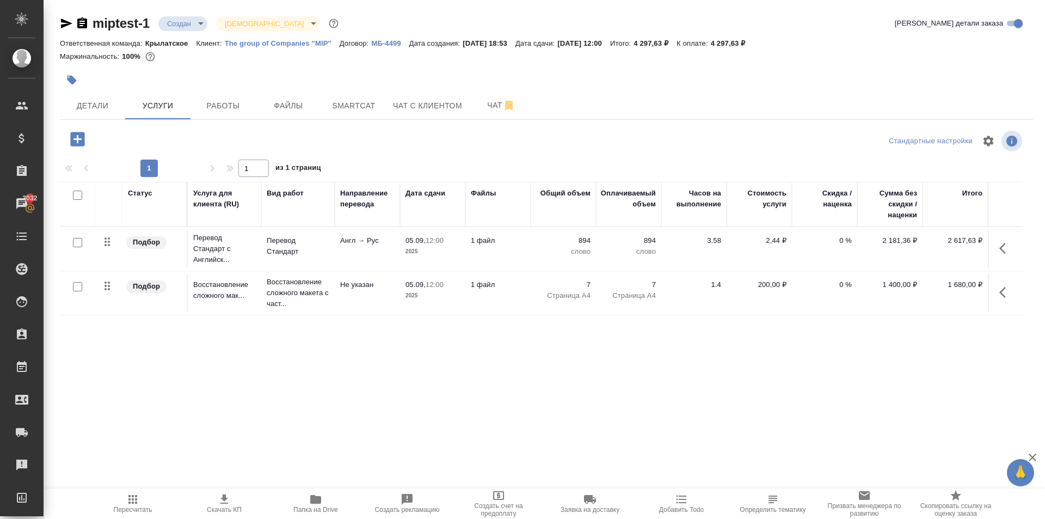
click at [80, 141] on icon "button" at bounding box center [77, 139] width 14 height 14
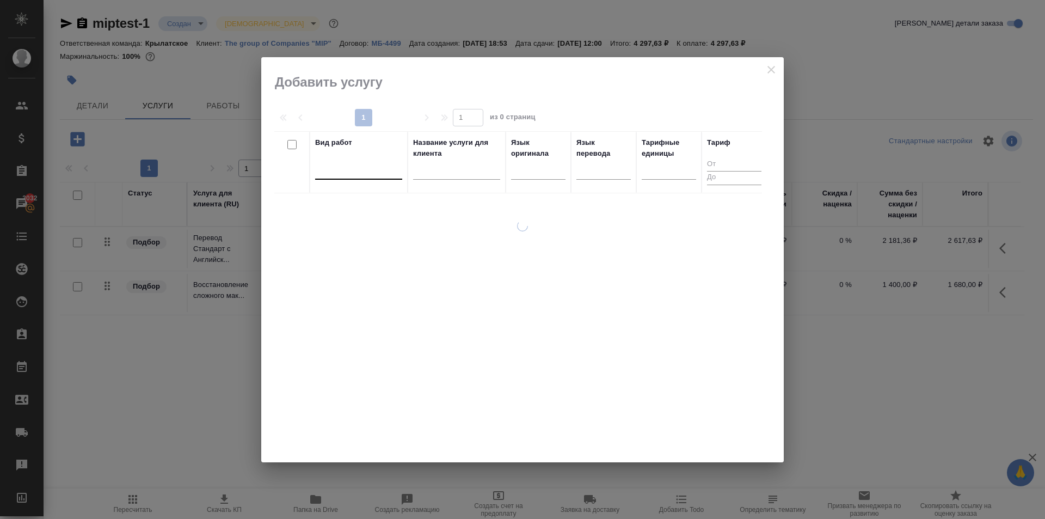
click at [380, 170] on div at bounding box center [358, 169] width 87 height 16
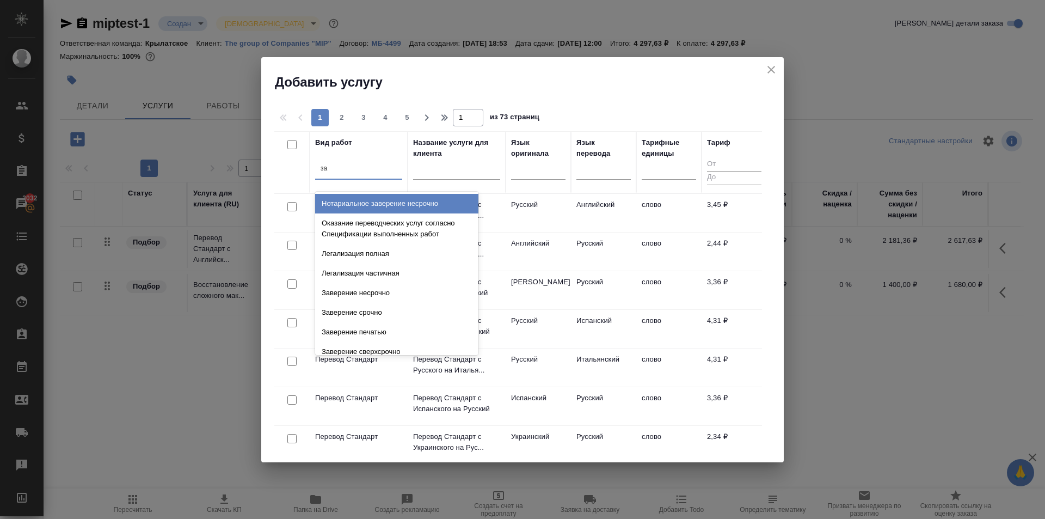
type input "з"
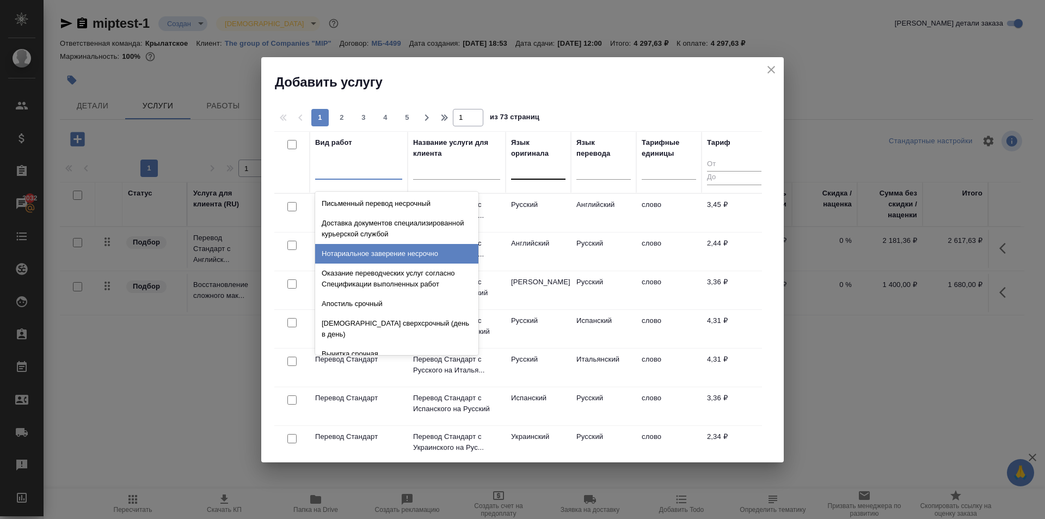
click at [542, 177] on div at bounding box center [538, 169] width 54 height 21
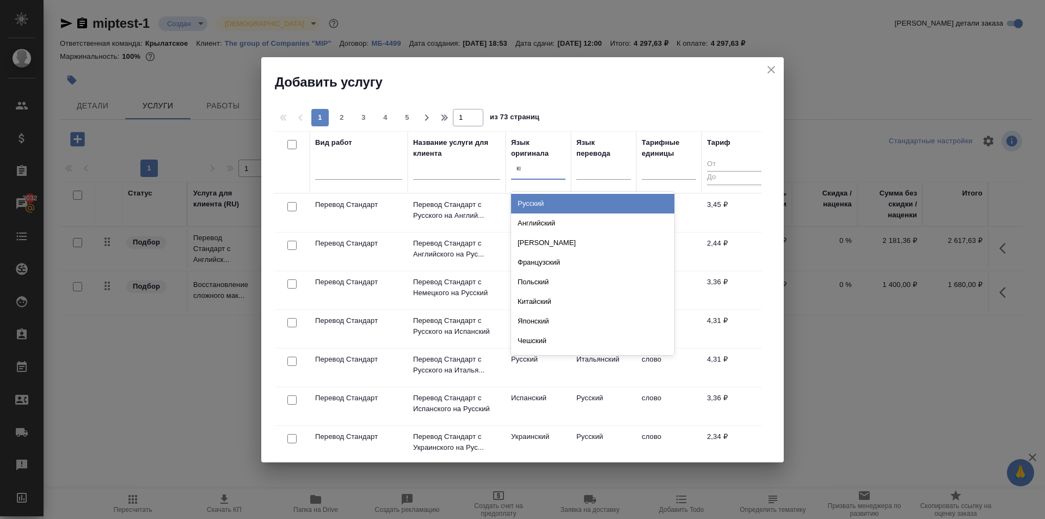
type input "кит"
click at [551, 201] on div "Китайский" at bounding box center [592, 204] width 163 height 20
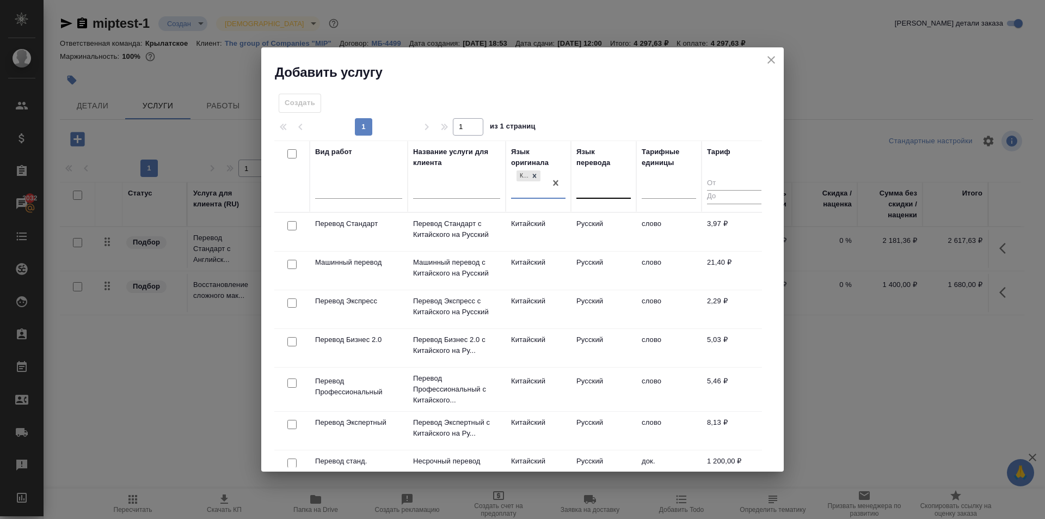
click at [603, 184] on div at bounding box center [603, 188] width 54 height 16
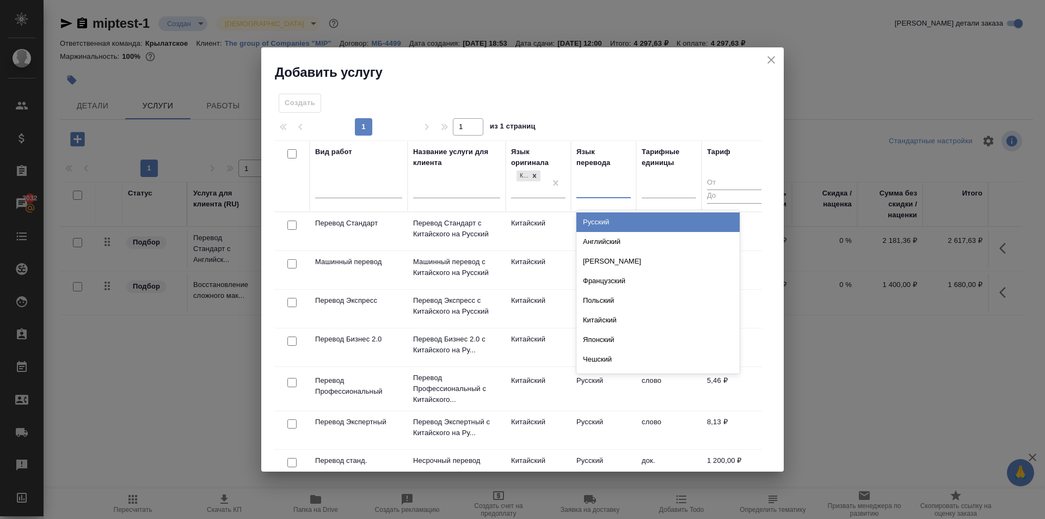
click at [595, 220] on div "Русский" at bounding box center [657, 222] width 163 height 20
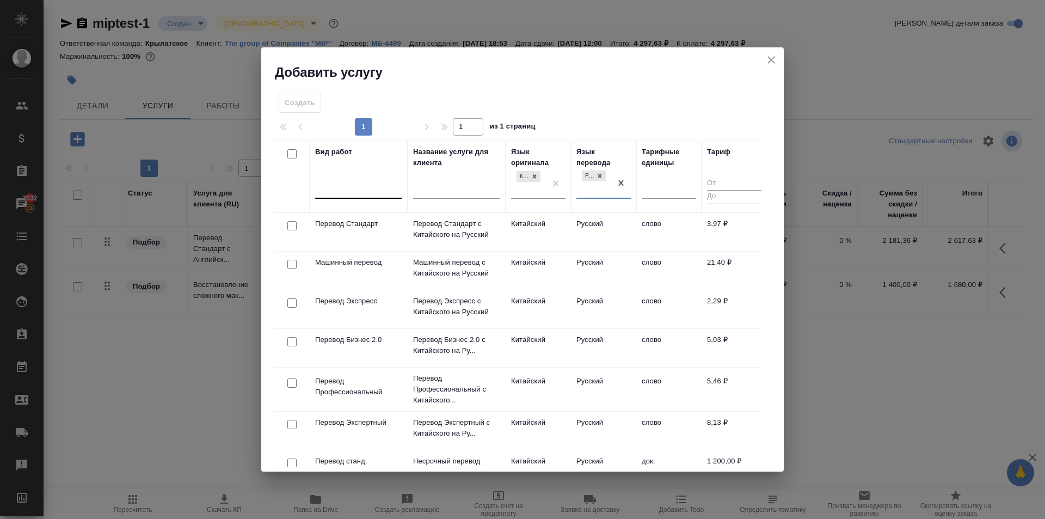
click at [366, 188] on div at bounding box center [358, 188] width 87 height 16
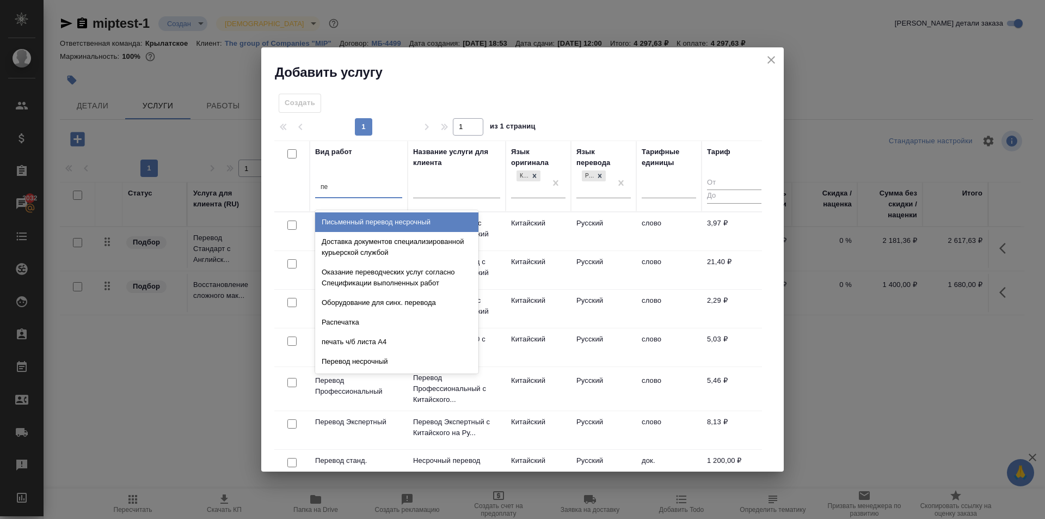
type input "п"
click at [625, 105] on div at bounding box center [687, 103] width 165 height 19
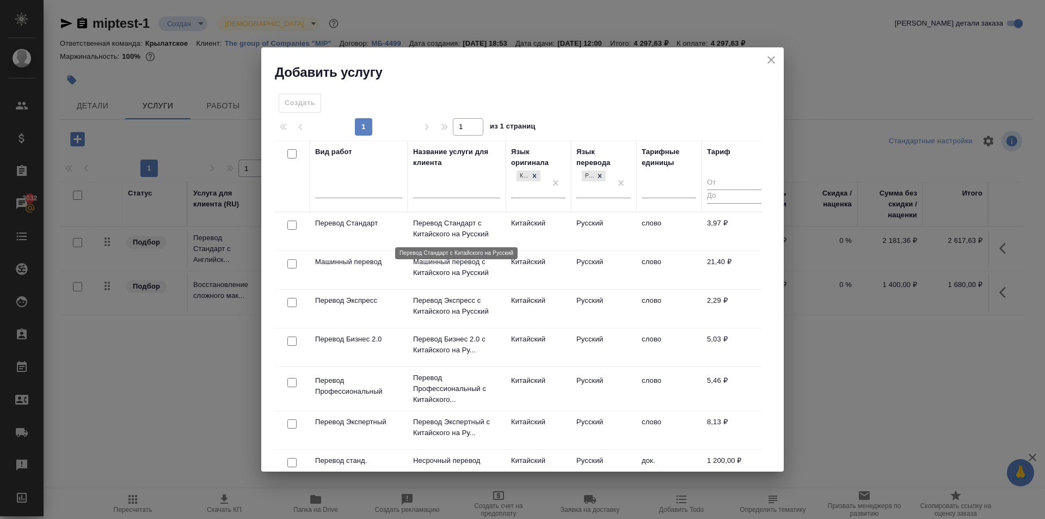
click at [497, 225] on p "Перевод Стандарт с Китайского на Русский" at bounding box center [456, 229] width 87 height 22
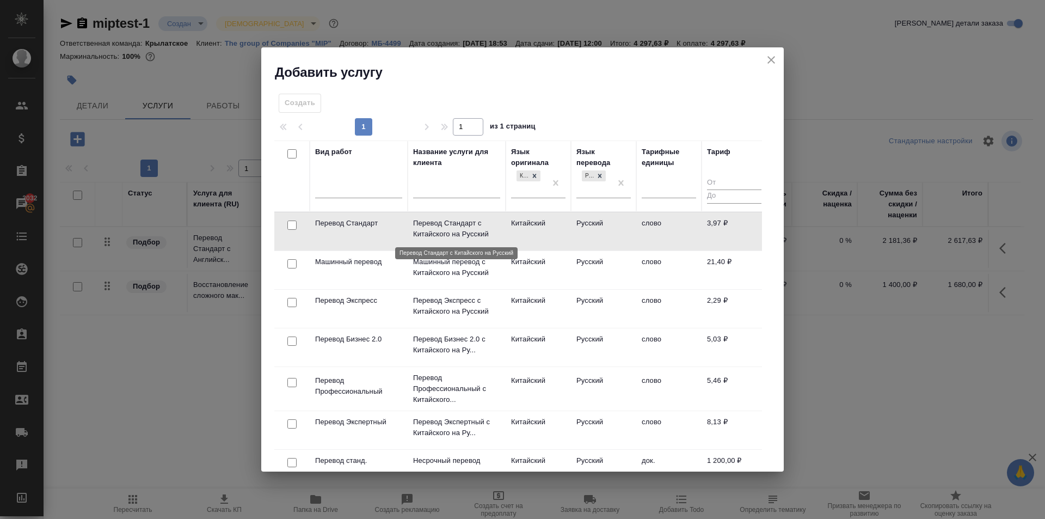
click at [497, 225] on p "Перевод Стандарт с Китайского на Русский" at bounding box center [456, 229] width 87 height 22
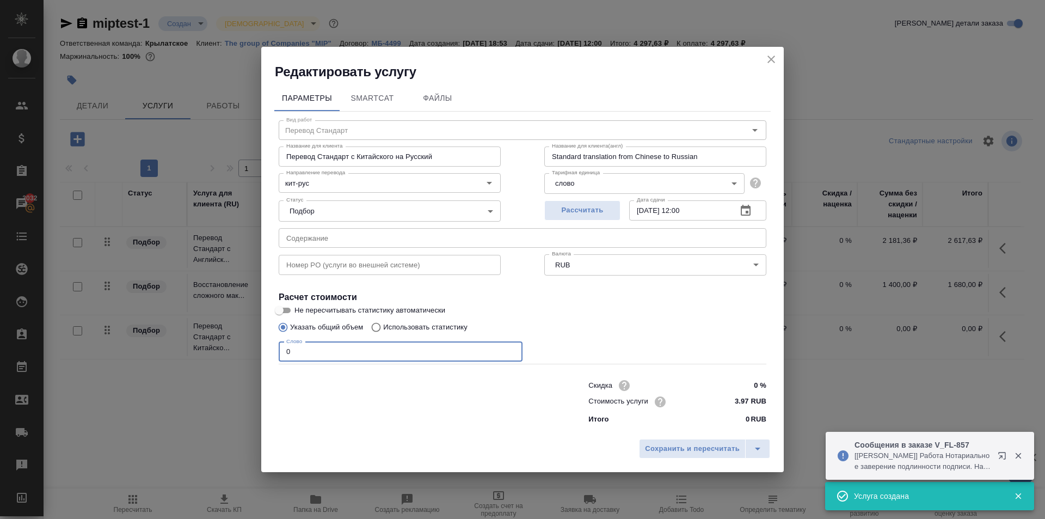
drag, startPoint x: 233, startPoint y: 343, endPoint x: 223, endPoint y: 340, distance: 11.5
click at [223, 340] on div "Редактировать услугу Параметры SmartCat Файлы Вид работ Перевод Стандарт Вид ра…" at bounding box center [522, 259] width 1045 height 519
type input "250"
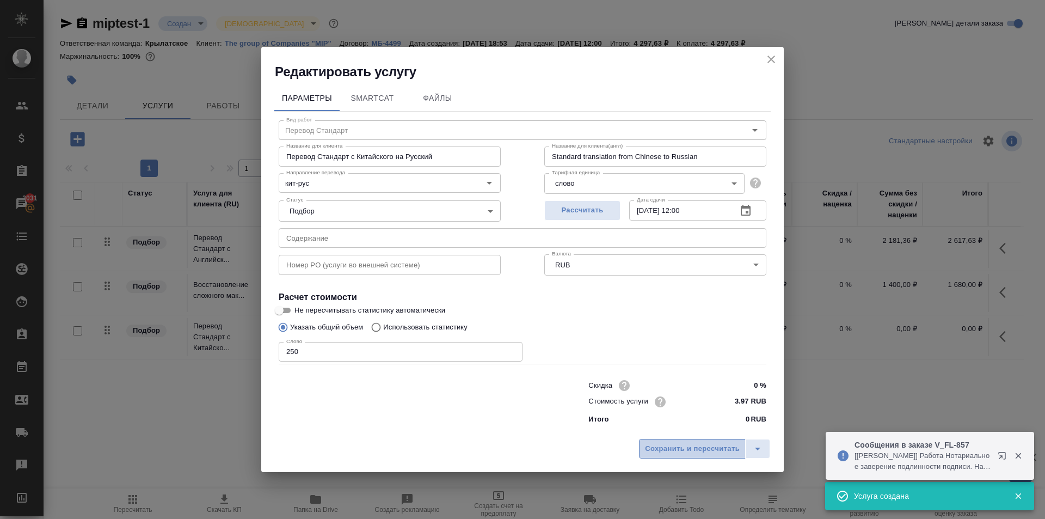
click at [666, 452] on span "Сохранить и пересчитать" at bounding box center [692, 448] width 95 height 13
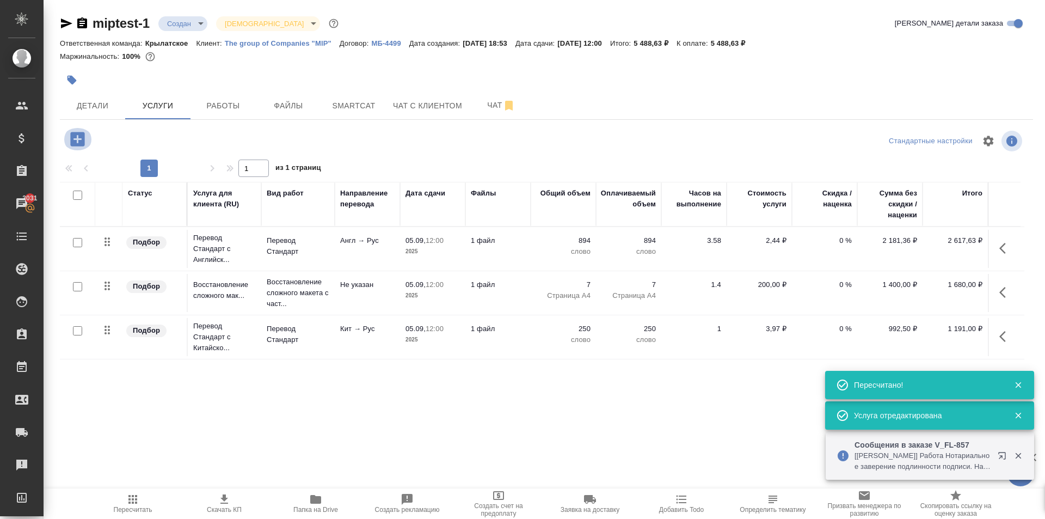
click at [76, 139] on icon "button" at bounding box center [77, 139] width 19 height 19
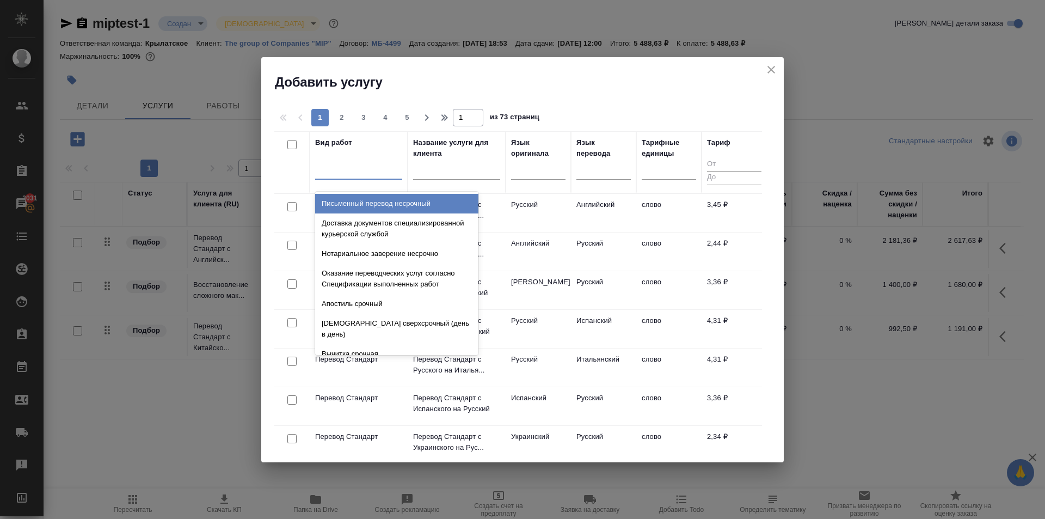
click at [367, 174] on div at bounding box center [358, 169] width 87 height 16
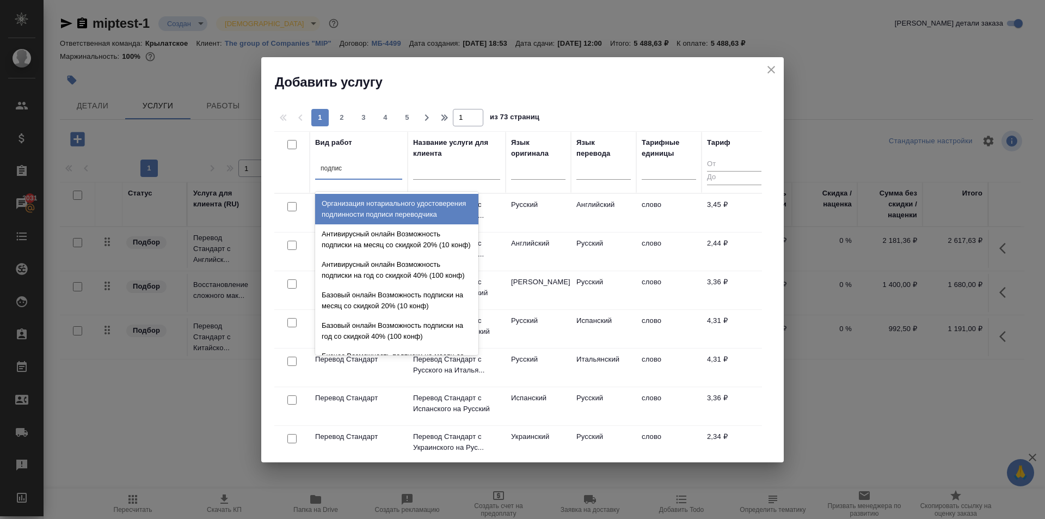
type input "подписи"
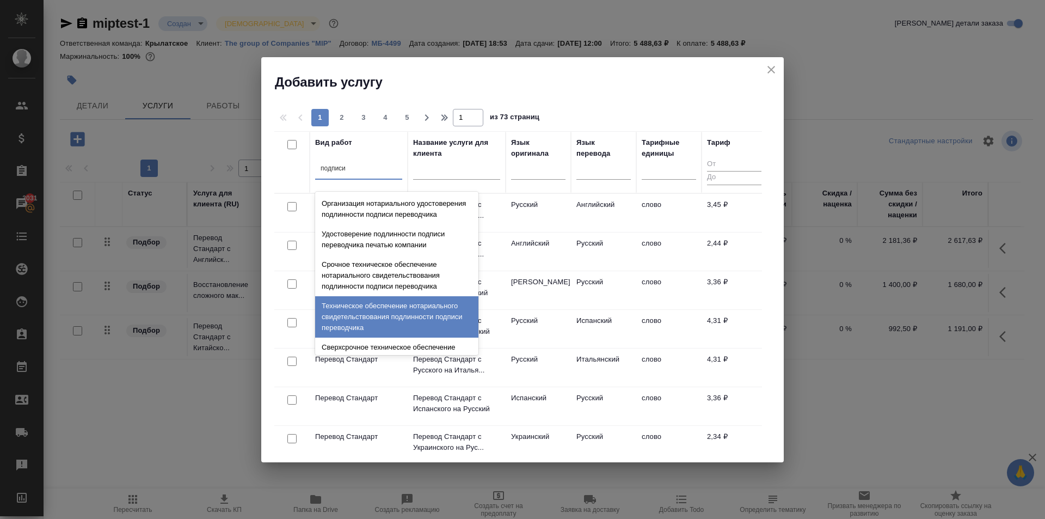
click at [410, 327] on div "Техническое обеспечение нотариального свидетельствования подлинности подписи пе…" at bounding box center [396, 316] width 163 height 41
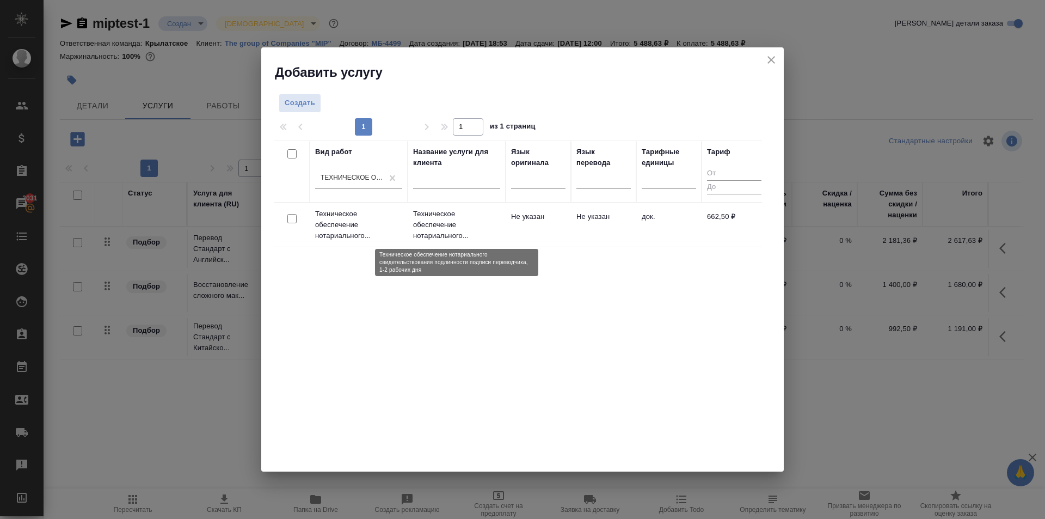
click at [496, 231] on p "Техническое обеспечение нотариального..." at bounding box center [456, 224] width 87 height 33
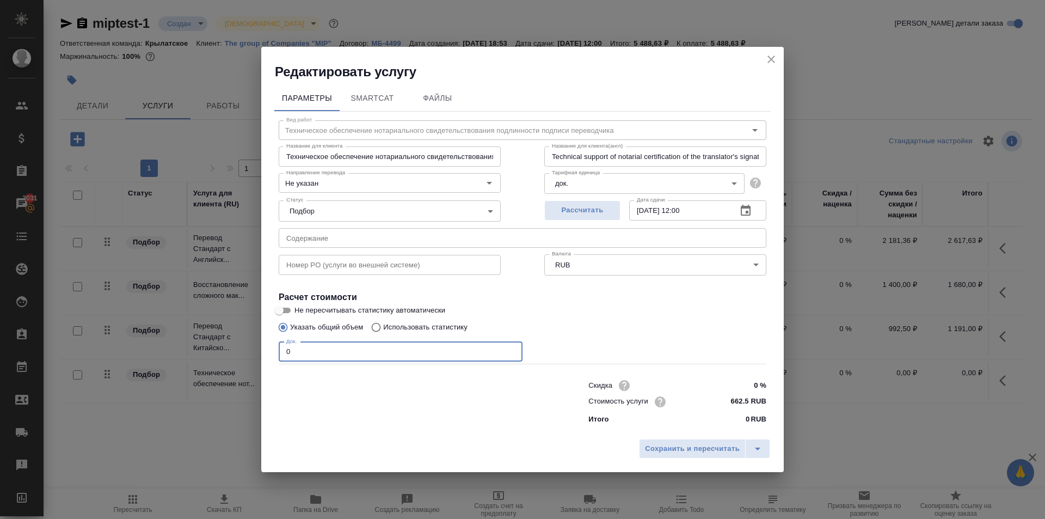
drag, startPoint x: 323, startPoint y: 352, endPoint x: 274, endPoint y: 349, distance: 49.1
click at [274, 349] on div "Параметры SmartCat Файлы Вид работ Техническое обеспечение нотариального свидет…" at bounding box center [522, 257] width 522 height 353
type input "1"
click at [678, 450] on span "Сохранить и пересчитать" at bounding box center [692, 448] width 95 height 13
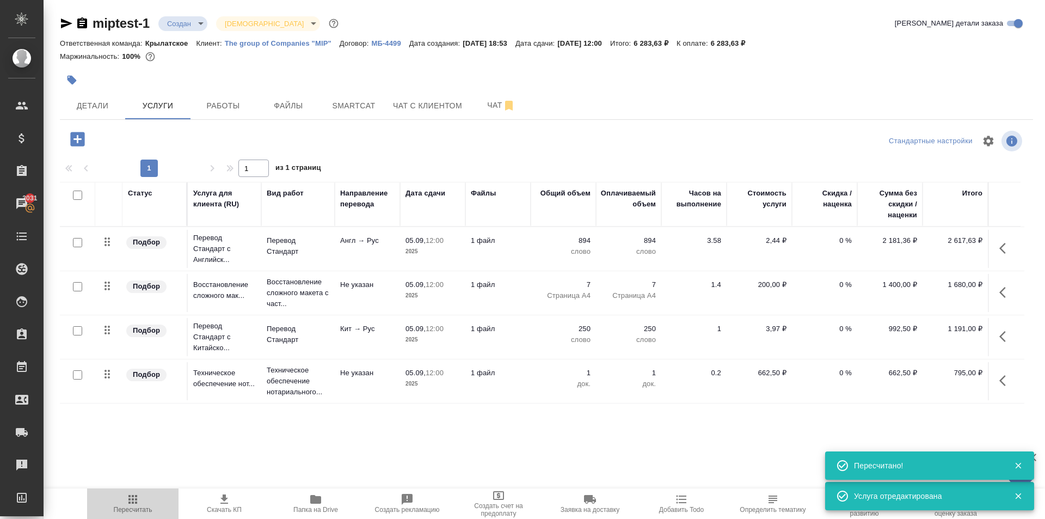
click at [141, 497] on span "Пересчитать" at bounding box center [133, 503] width 78 height 21
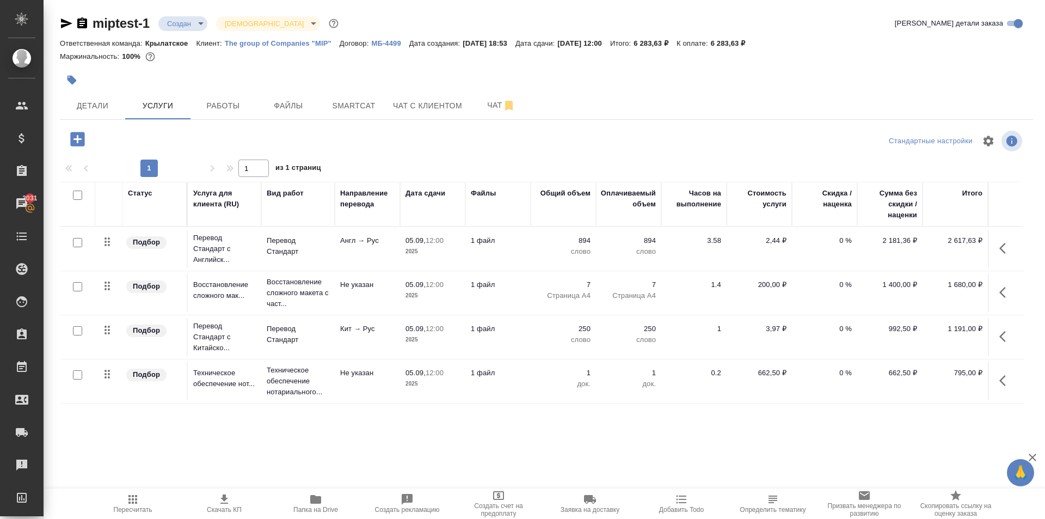
click at [158, 497] on span "Пересчитать" at bounding box center [133, 503] width 78 height 21
click at [127, 511] on span "Пересчитать" at bounding box center [133, 510] width 39 height 8
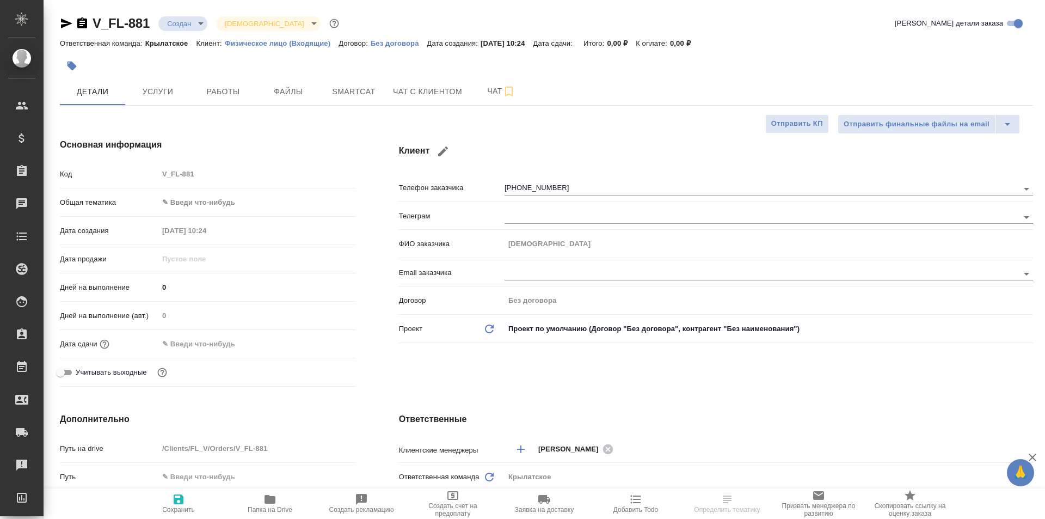
select select "RU"
type textarea "x"
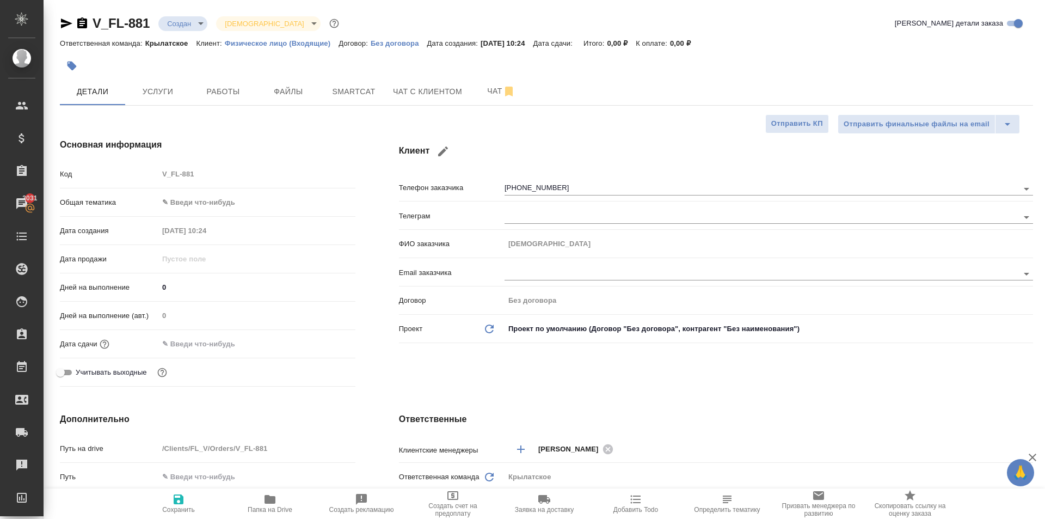
type textarea "x"
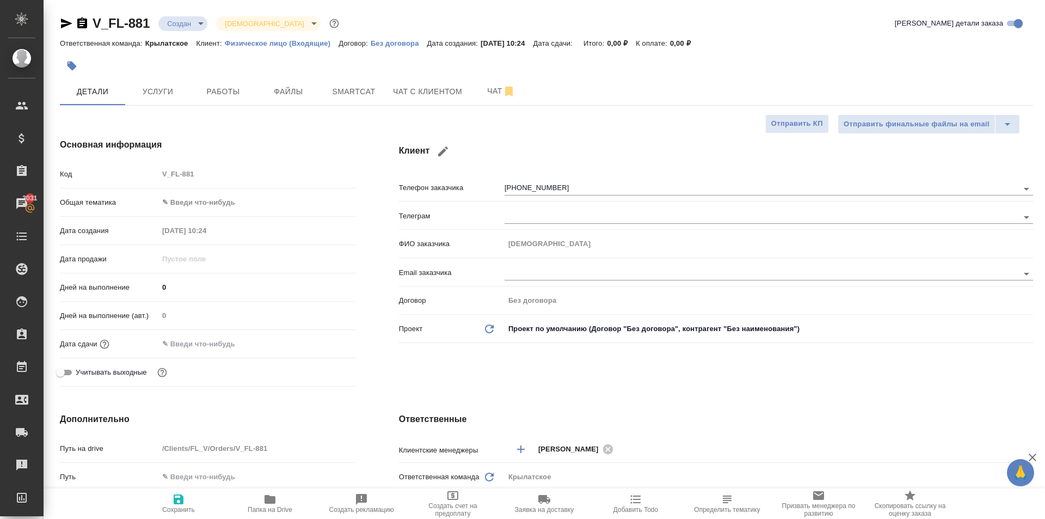
type textarea "x"
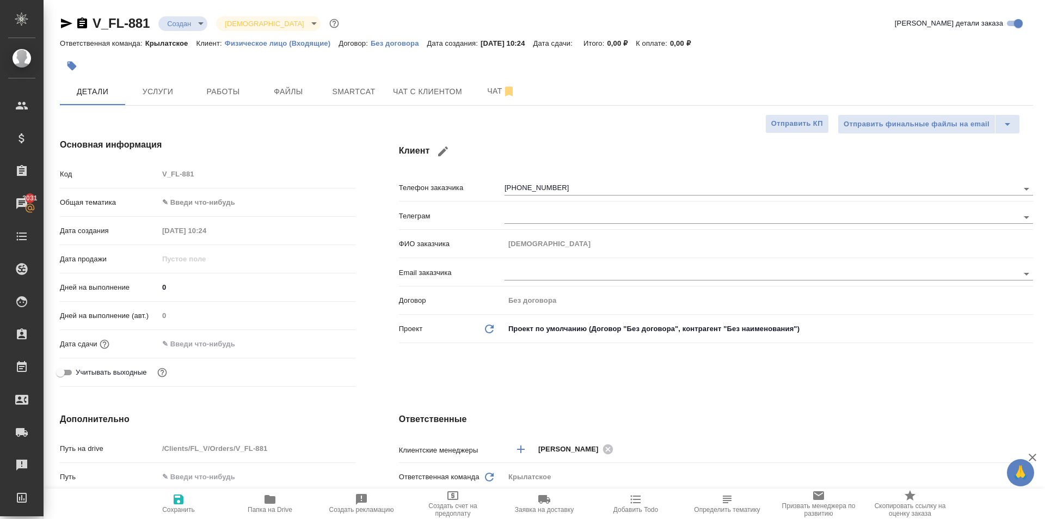
type textarea "x"
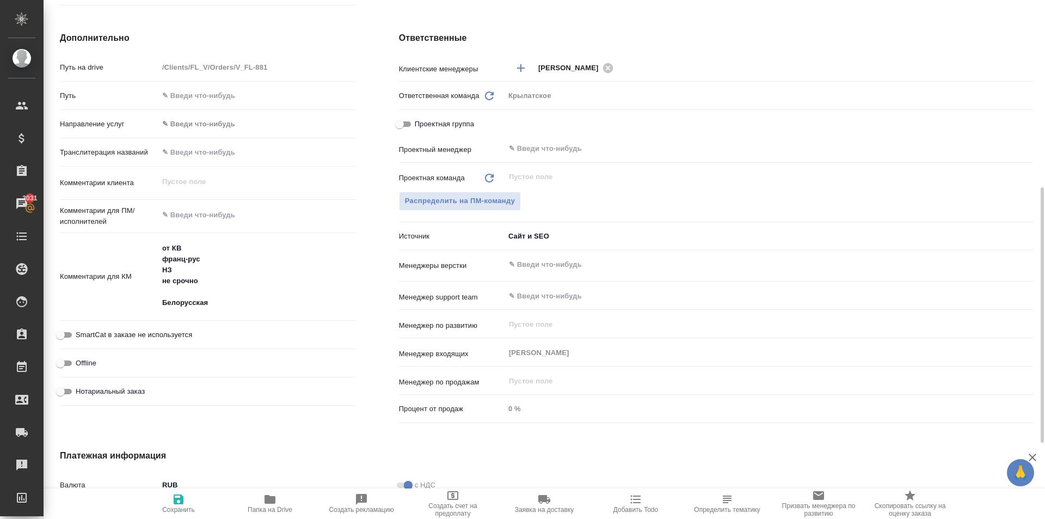
scroll to position [535, 0]
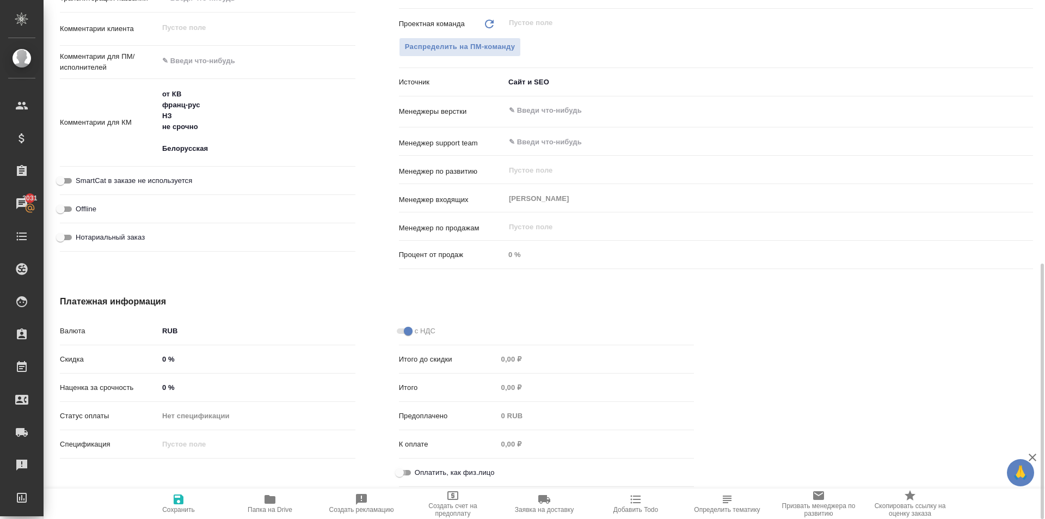
drag, startPoint x: 404, startPoint y: 472, endPoint x: 387, endPoint y: 469, distance: 17.3
click at [404, 472] on input "Оплатить, как физ.лицо" at bounding box center [399, 472] width 39 height 13
checkbox input "true"
type textarea "x"
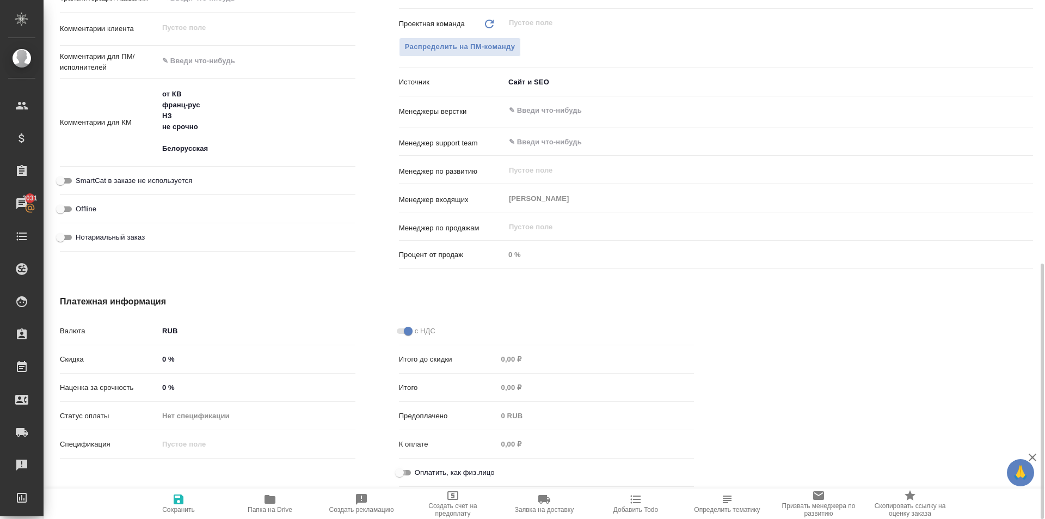
type textarea "x"
click at [126, 250] on div "Нотариальный заказ" at bounding box center [208, 241] width 296 height 28
click at [121, 242] on span "Нотариальный заказ" at bounding box center [110, 237] width 69 height 11
click at [80, 242] on input "Нотариальный заказ" at bounding box center [60, 237] width 39 height 13
checkbox input "true"
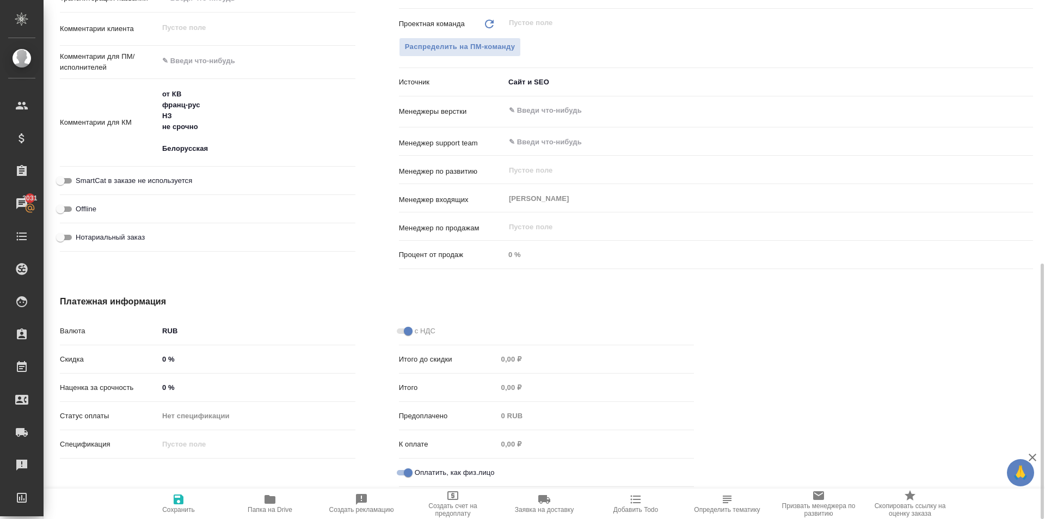
type textarea "x"
drag, startPoint x: 164, startPoint y: 505, endPoint x: 195, endPoint y: 479, distance: 40.6
click at [164, 504] on span "Сохранить" at bounding box center [178, 503] width 78 height 21
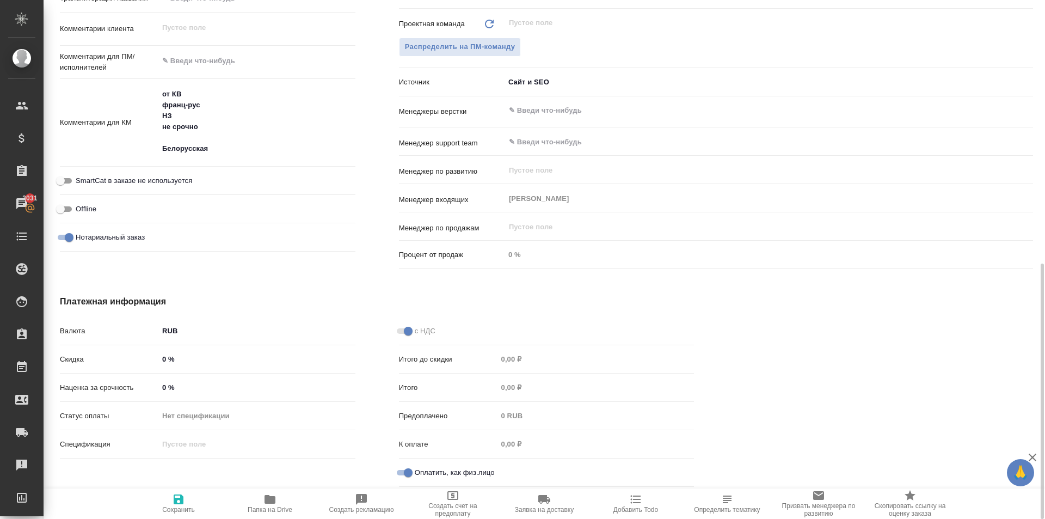
type textarea "x"
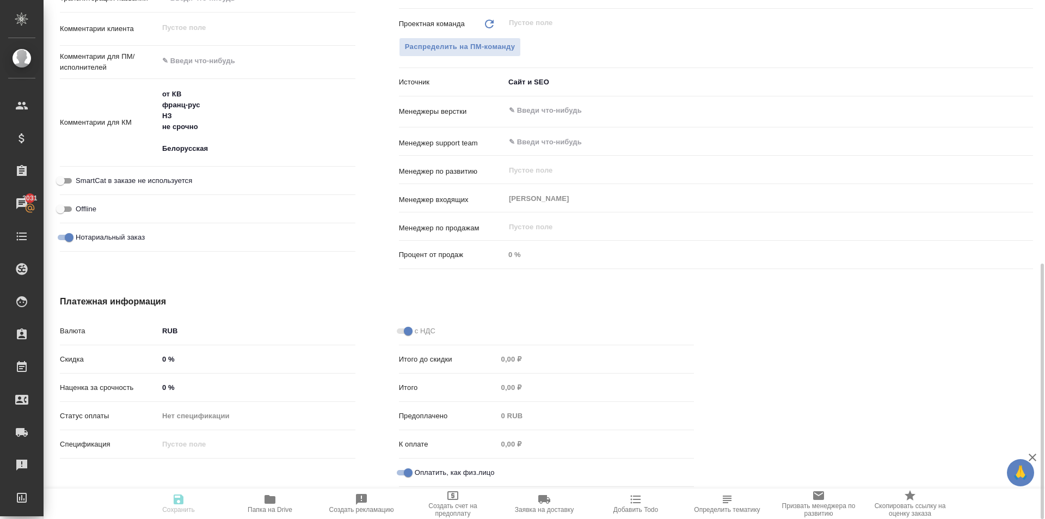
type textarea "x"
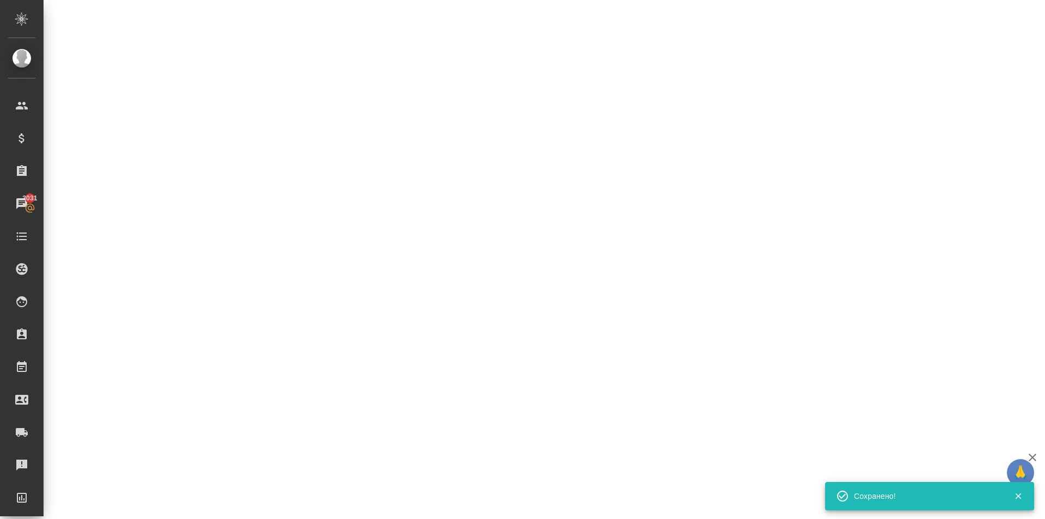
select select "RU"
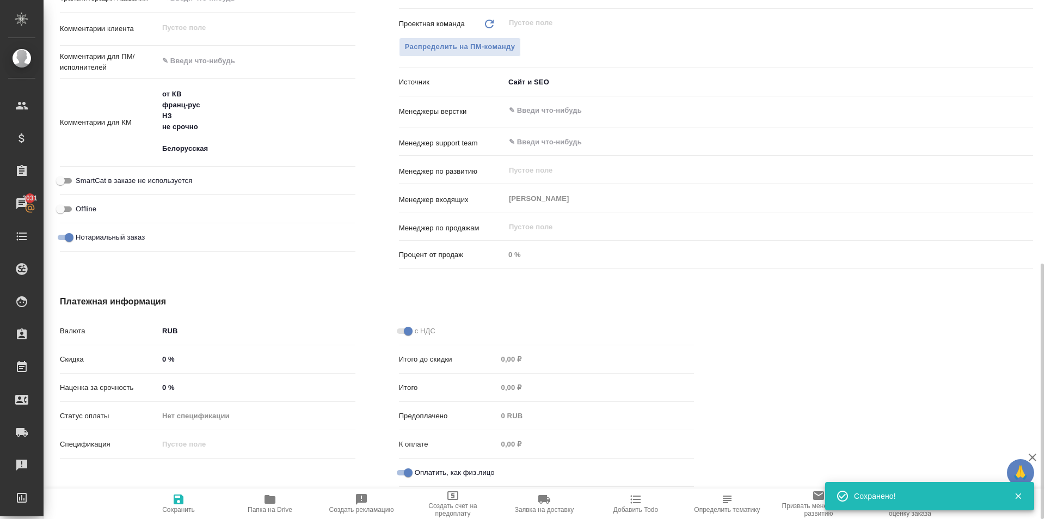
type textarea "x"
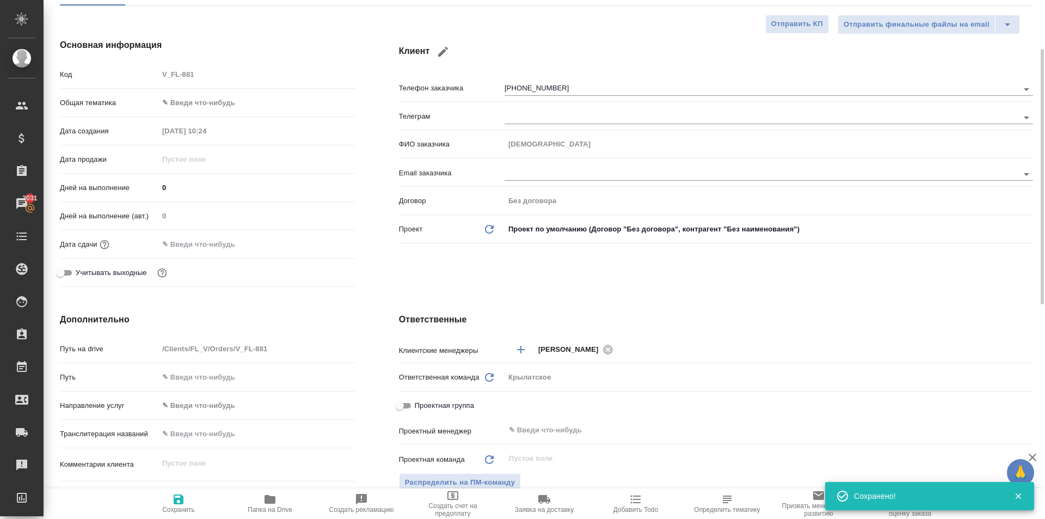
scroll to position [0, 0]
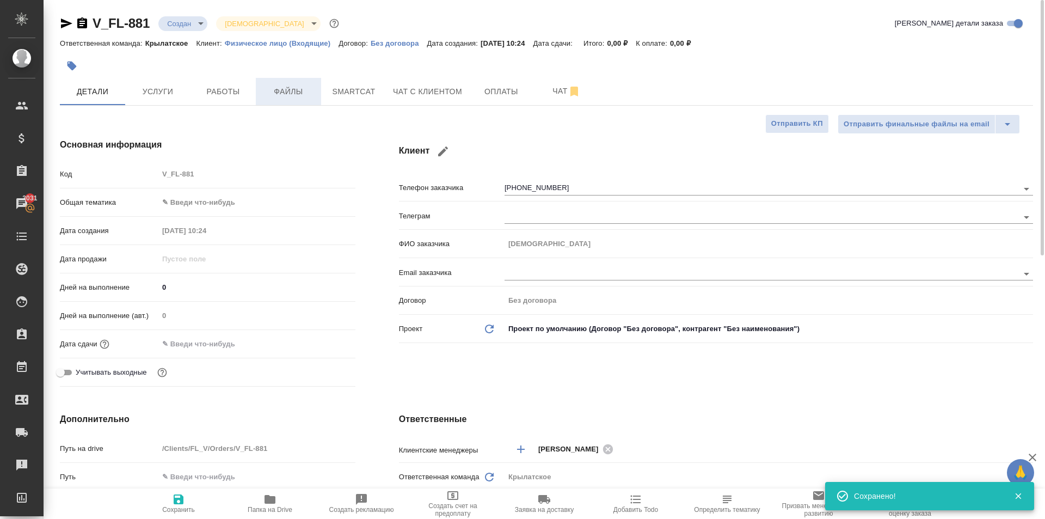
click at [307, 91] on span "Файлы" at bounding box center [288, 92] width 52 height 14
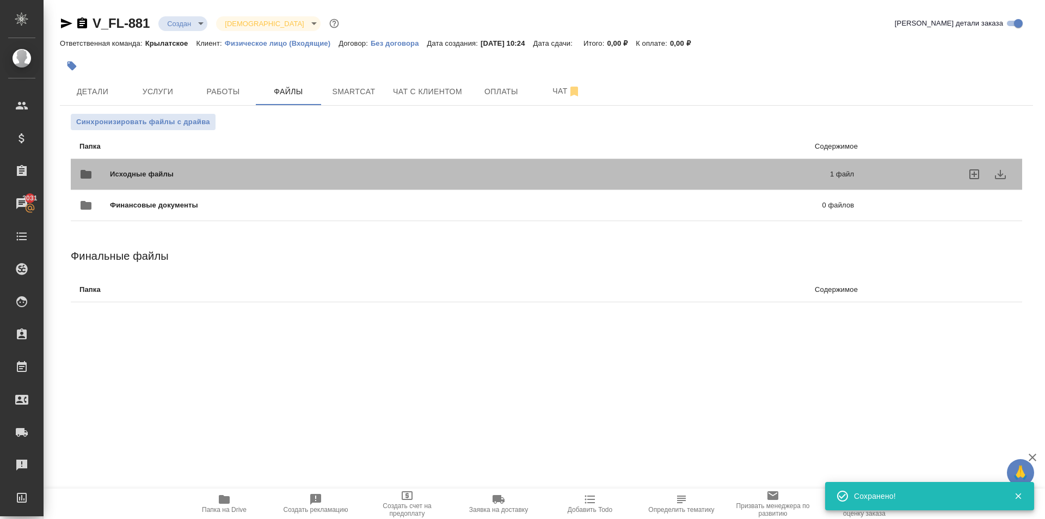
click at [146, 176] on span "Исходные файлы" at bounding box center [306, 174] width 392 height 11
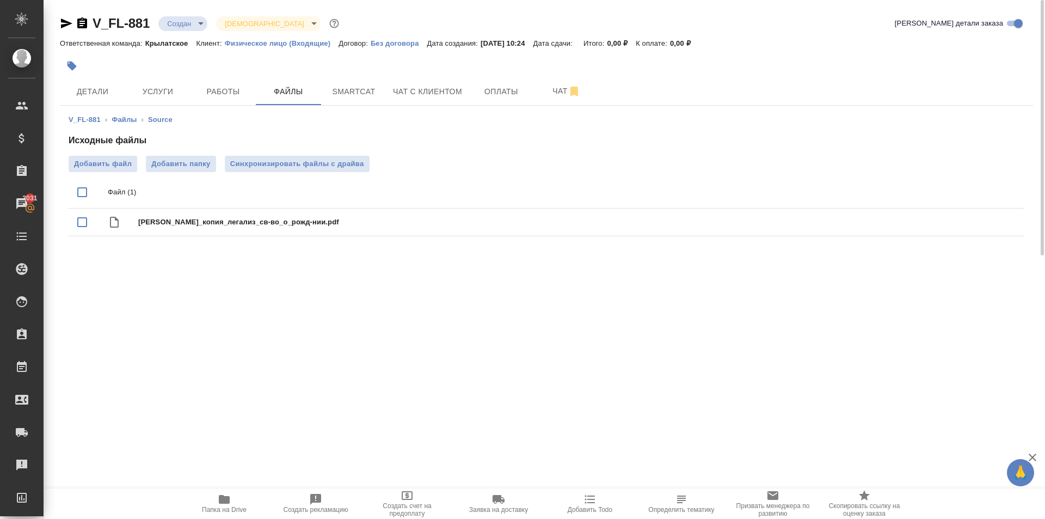
click at [201, 507] on span "Папка на Drive" at bounding box center [224, 503] width 78 height 21
click at [163, 94] on span "Услуги" at bounding box center [158, 92] width 52 height 14
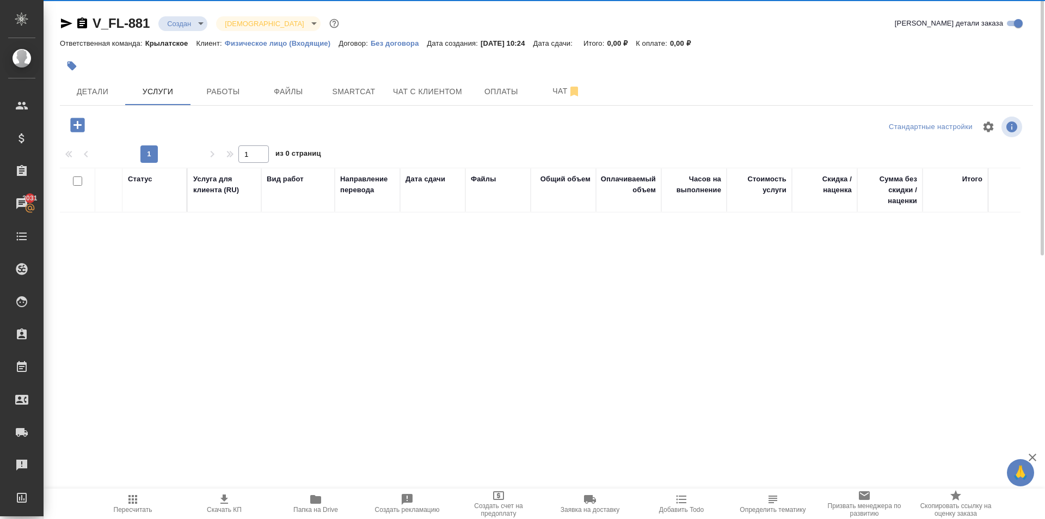
click at [77, 123] on icon "button" at bounding box center [77, 125] width 14 height 14
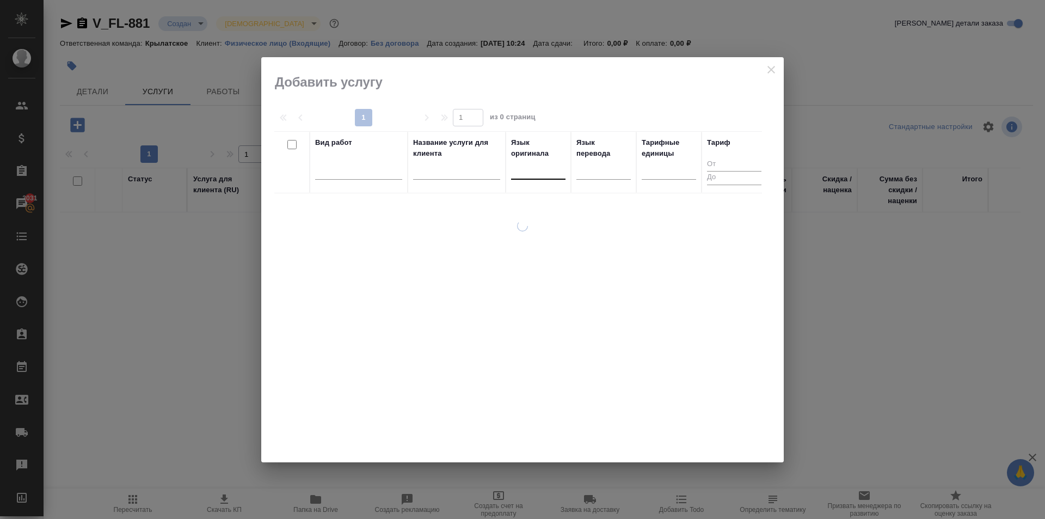
click at [539, 176] on div at bounding box center [538, 169] width 54 height 16
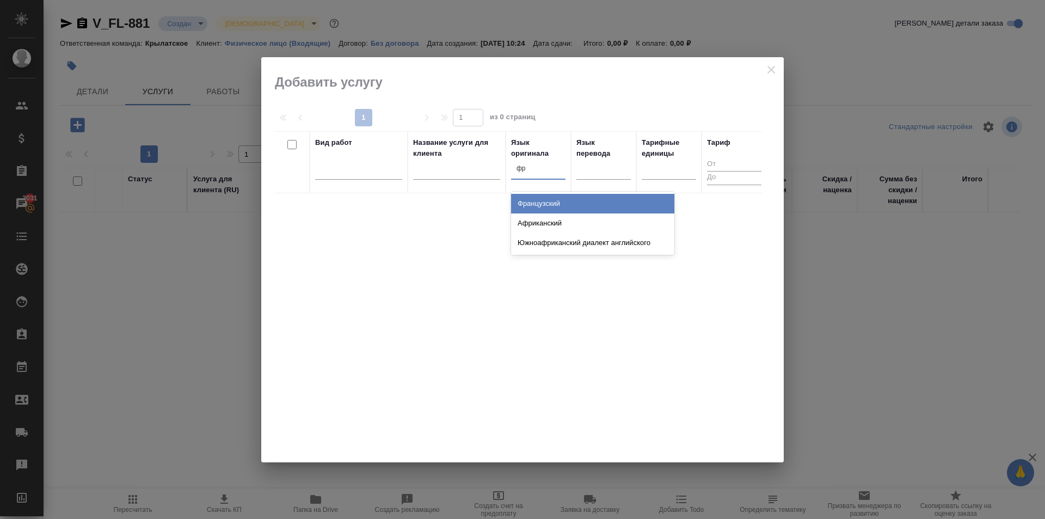
type input "фра"
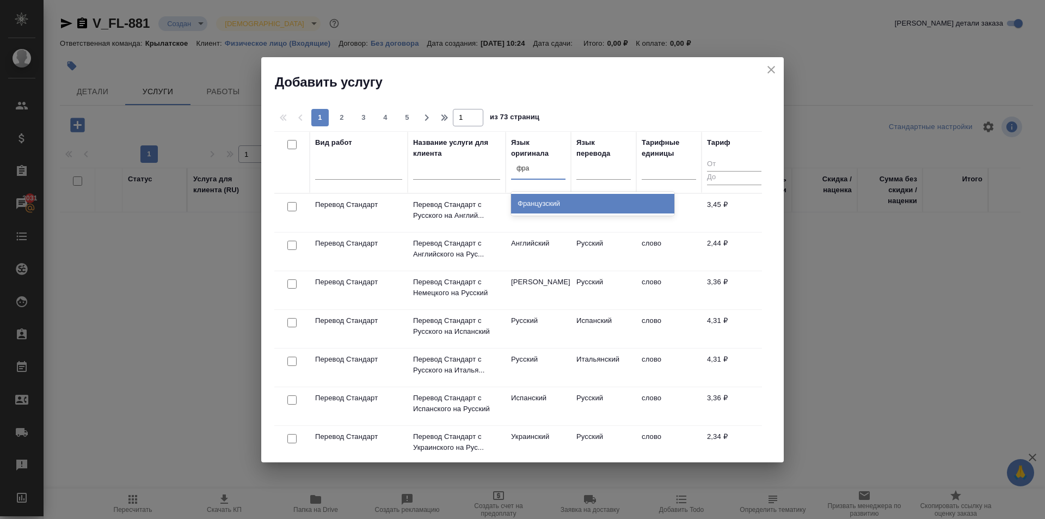
click at [551, 203] on div "Французский" at bounding box center [592, 204] width 163 height 20
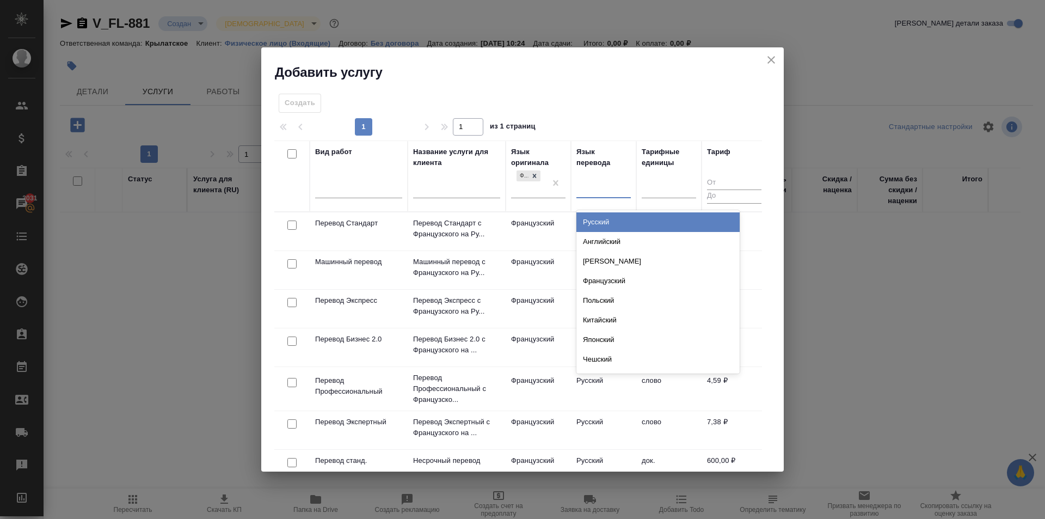
click at [595, 184] on div at bounding box center [603, 187] width 54 height 16
click at [602, 219] on div "Русский" at bounding box center [657, 222] width 163 height 20
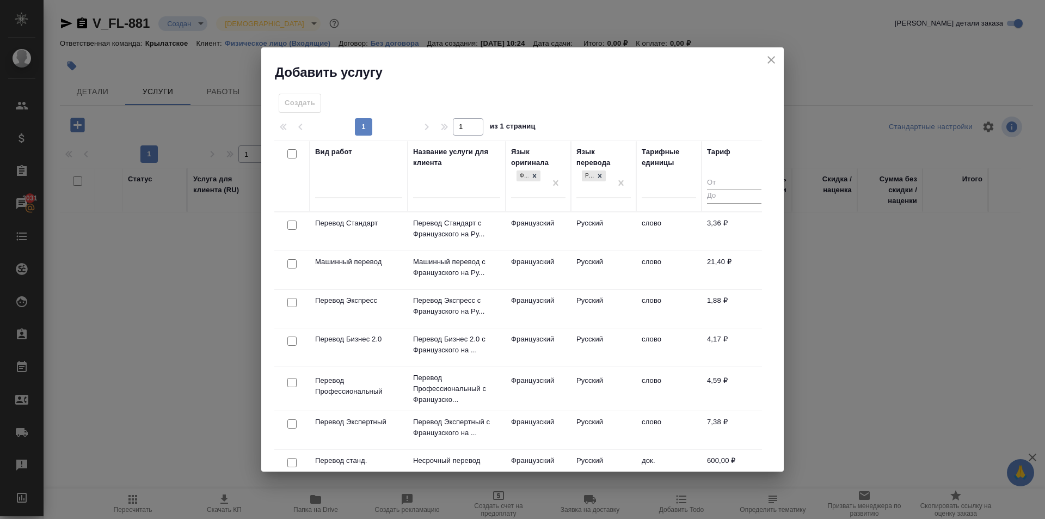
click at [574, 230] on td "Русский" at bounding box center [603, 231] width 65 height 38
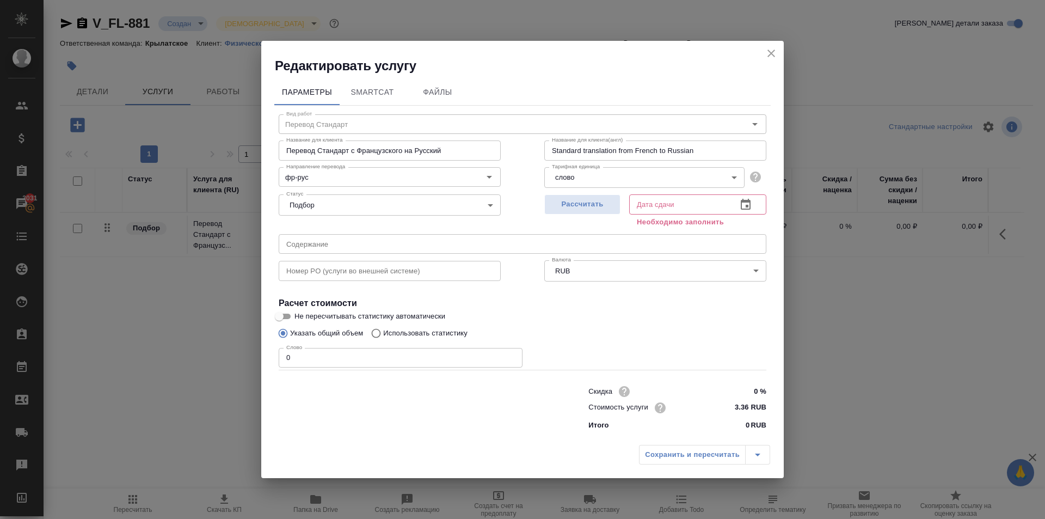
drag, startPoint x: 307, startPoint y: 351, endPoint x: 230, endPoint y: 363, distance: 78.2
click at [230, 363] on div "Редактировать услугу Параметры SmartCat Файлы Вид работ Перевод Стандарт Вид ра…" at bounding box center [522, 259] width 1045 height 519
type input "1"
click at [592, 207] on span "Рассчитать" at bounding box center [582, 204] width 64 height 13
type input "04.09.2025 10:43"
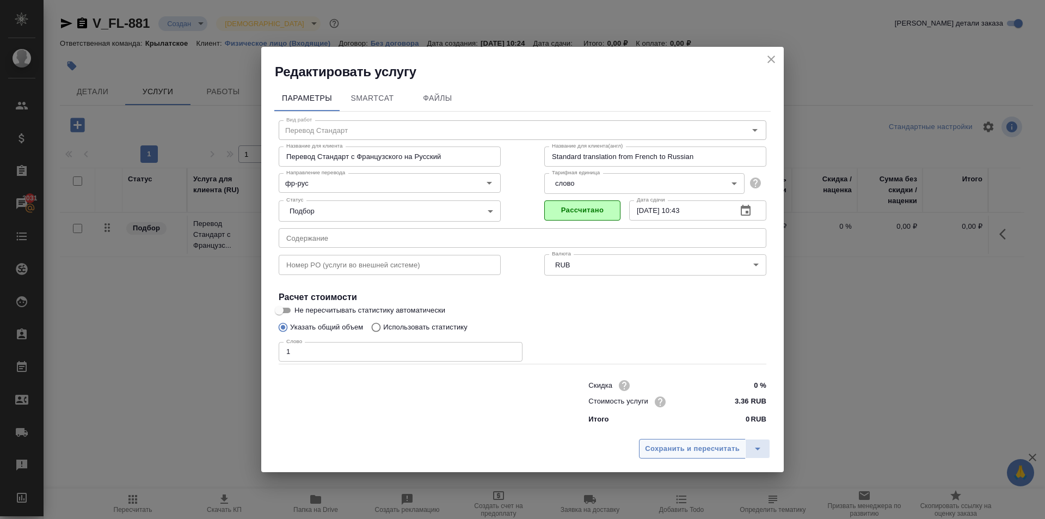
click at [706, 439] on button "Сохранить и пересчитать" at bounding box center [692, 449] width 107 height 20
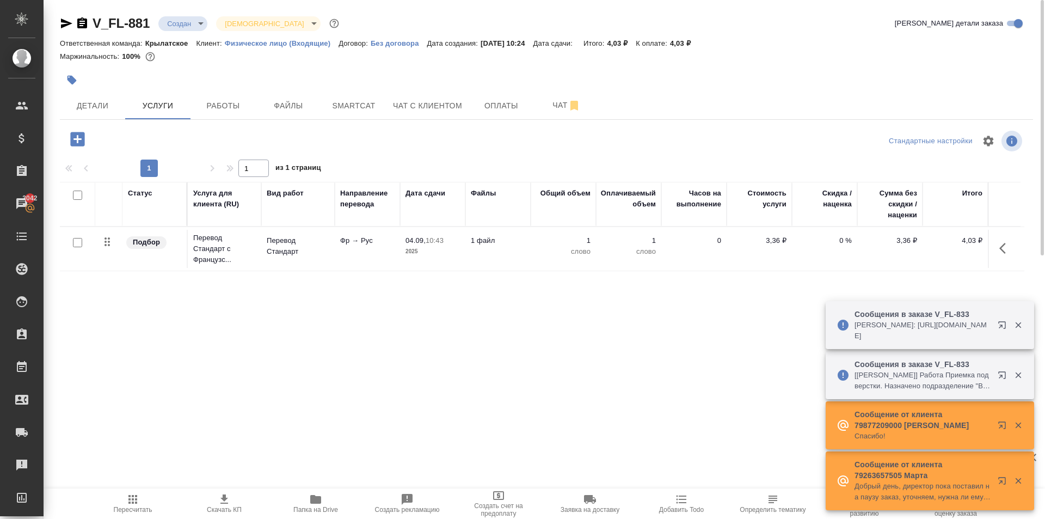
click at [84, 138] on icon "button" at bounding box center [77, 139] width 14 height 14
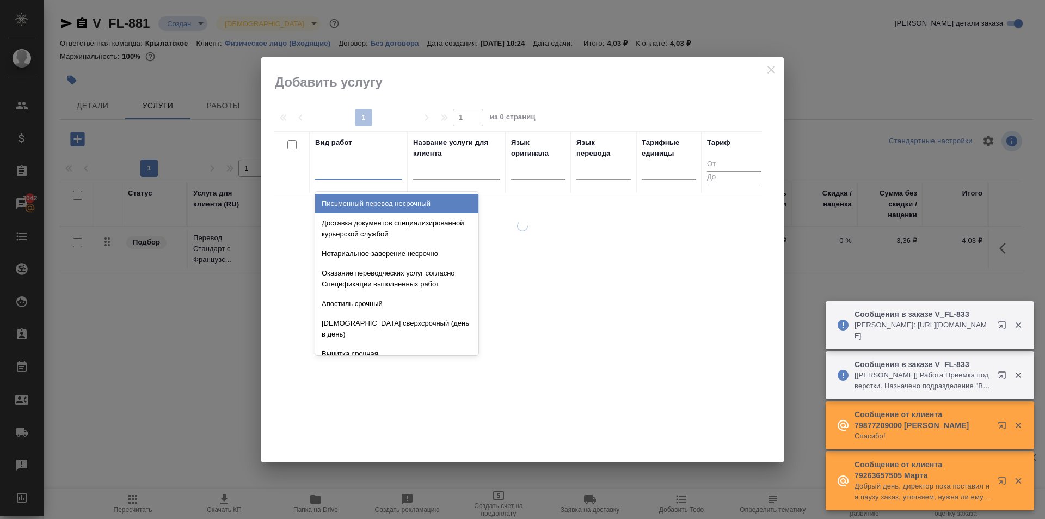
click at [371, 174] on div at bounding box center [358, 169] width 87 height 16
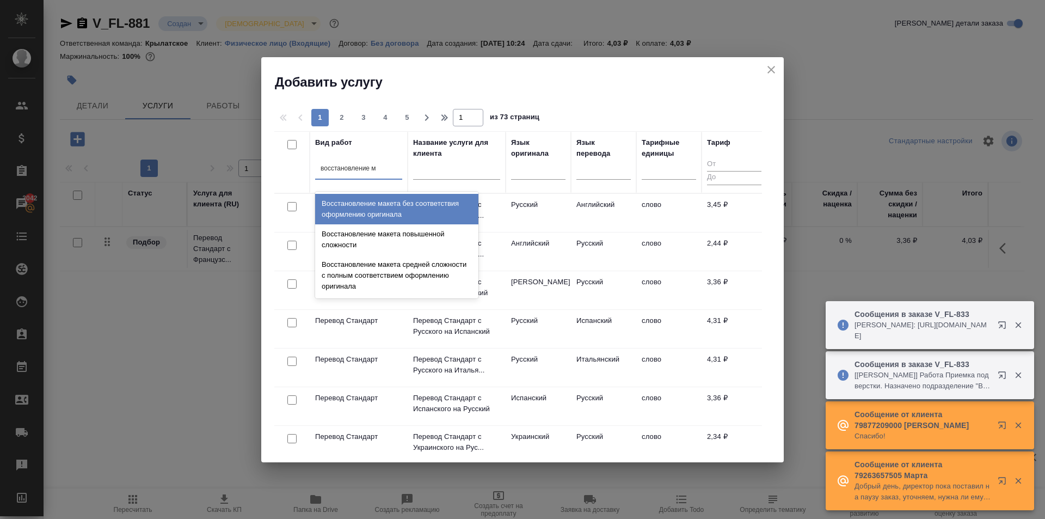
type input "восстановление ма"
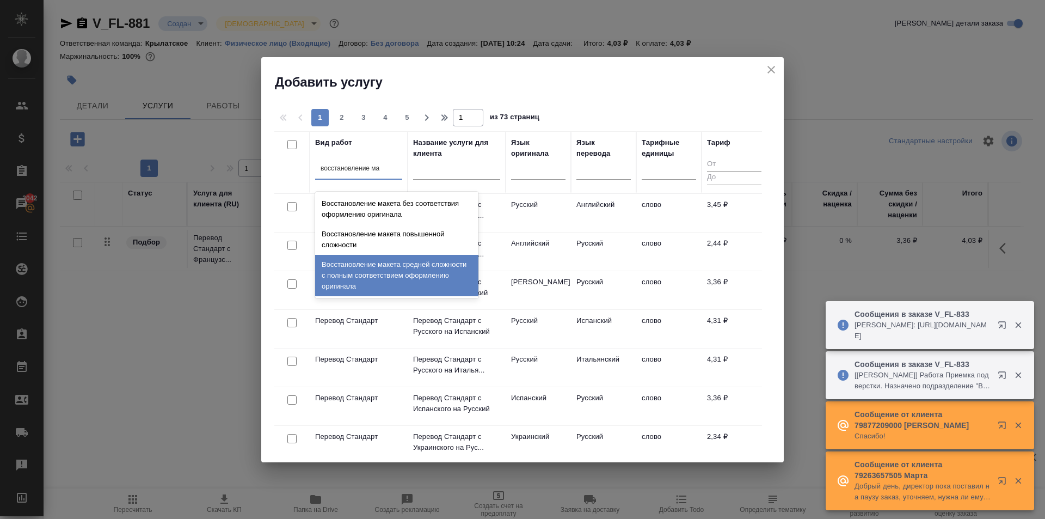
click at [430, 268] on div "Восстановление макета средней сложности с полным соответствием оформлению ориги…" at bounding box center [396, 275] width 163 height 41
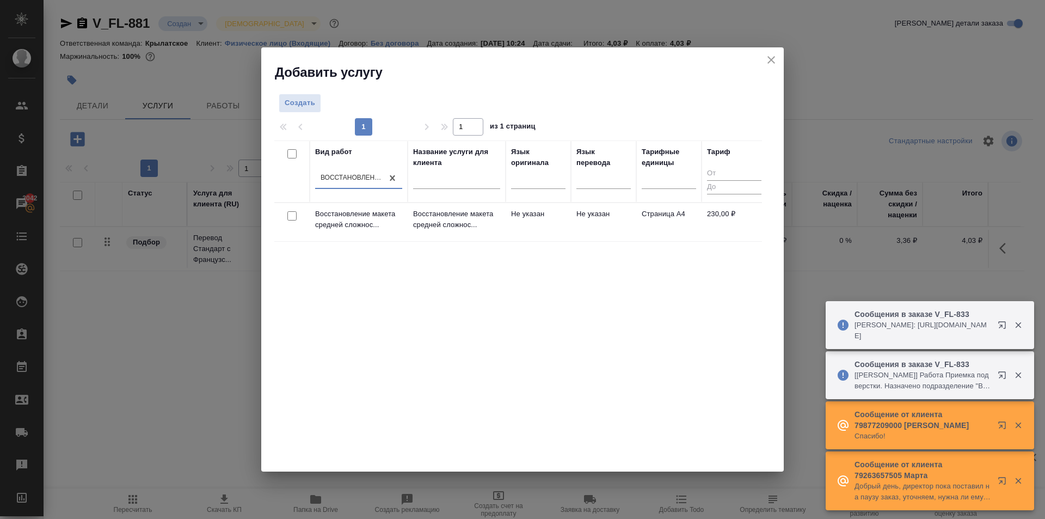
click at [487, 214] on p "Восстановление макета средней сложнос..." at bounding box center [456, 219] width 87 height 22
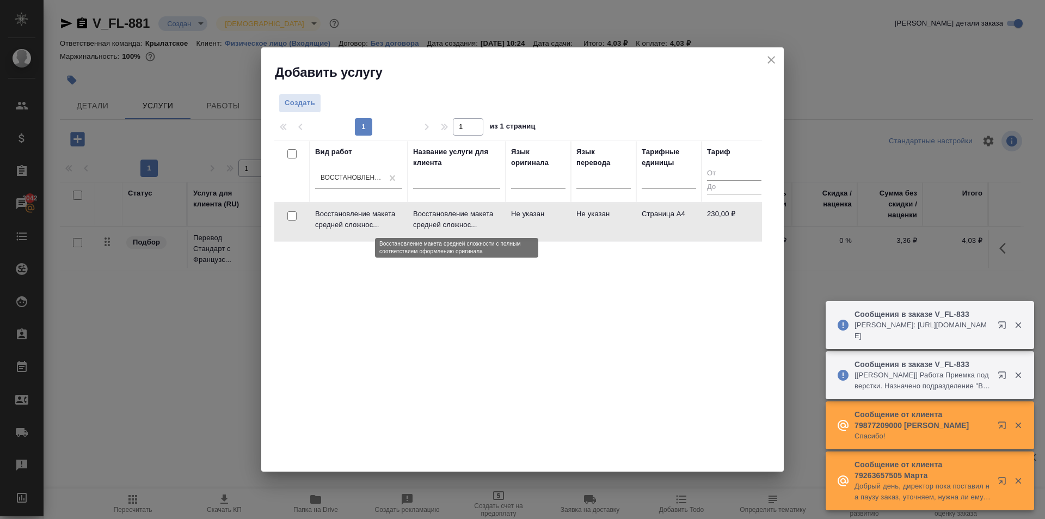
click at [487, 214] on p "Восстановление макета средней сложнос..." at bounding box center [456, 219] width 87 height 22
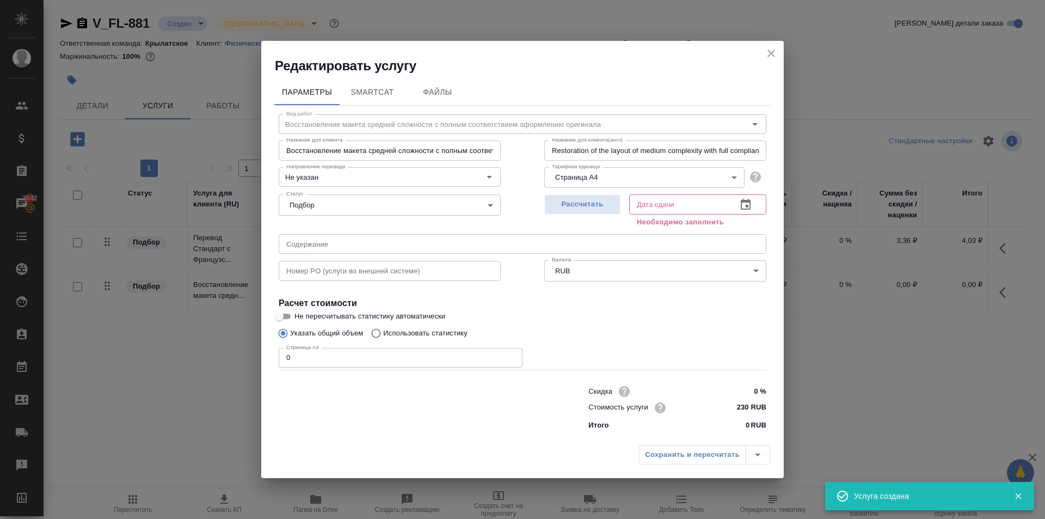
drag, startPoint x: 305, startPoint y: 358, endPoint x: 237, endPoint y: 368, distance: 68.9
click at [237, 368] on div "Редактировать услугу Параметры SmartCat Файлы Вид работ Восстановление макета с…" at bounding box center [522, 259] width 1045 height 519
type input "2"
click at [582, 193] on div "Рассчитать" at bounding box center [582, 209] width 76 height 39
click at [586, 210] on span "Рассчитать" at bounding box center [582, 204] width 64 height 13
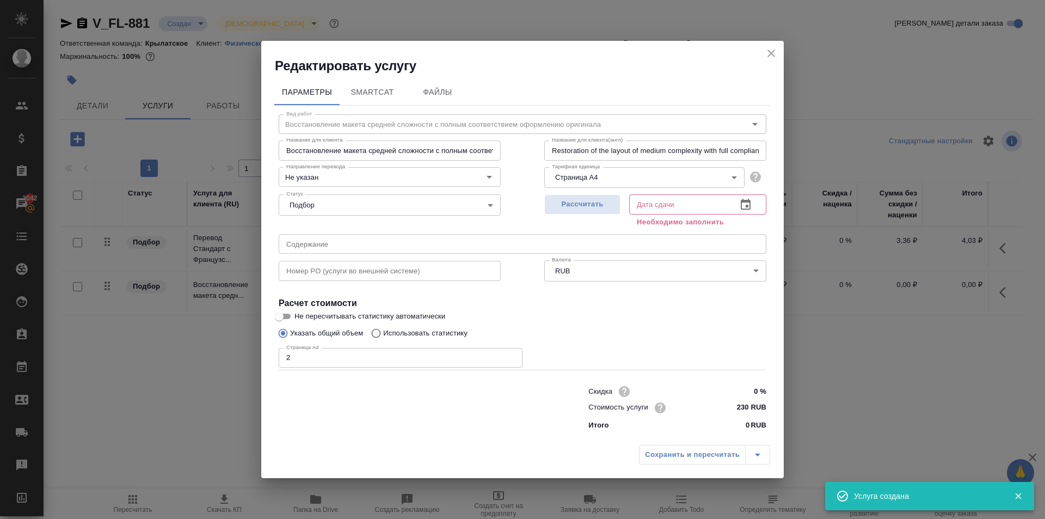
type input "04.09.2025 11:24"
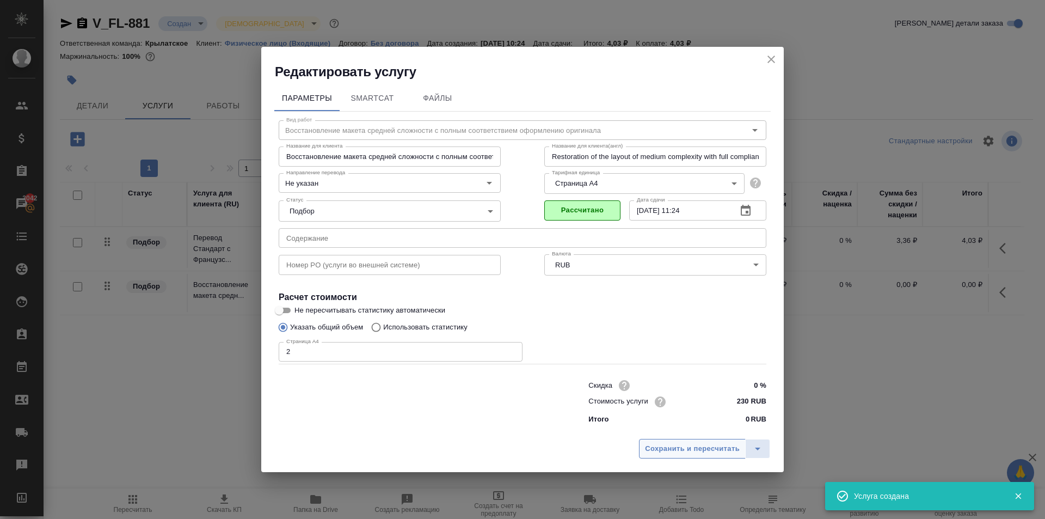
click at [688, 451] on span "Сохранить и пересчитать" at bounding box center [692, 448] width 95 height 13
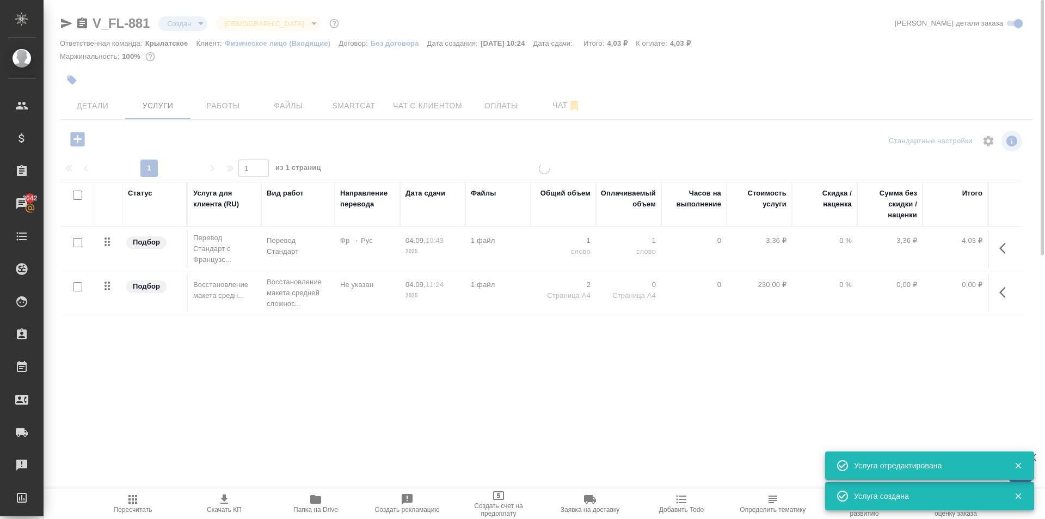
click at [72, 96] on div "V_FL-881 Создан new Святая троица holyTrinity Кратко детали заказа Ответственна…" at bounding box center [546, 222] width 985 height 444
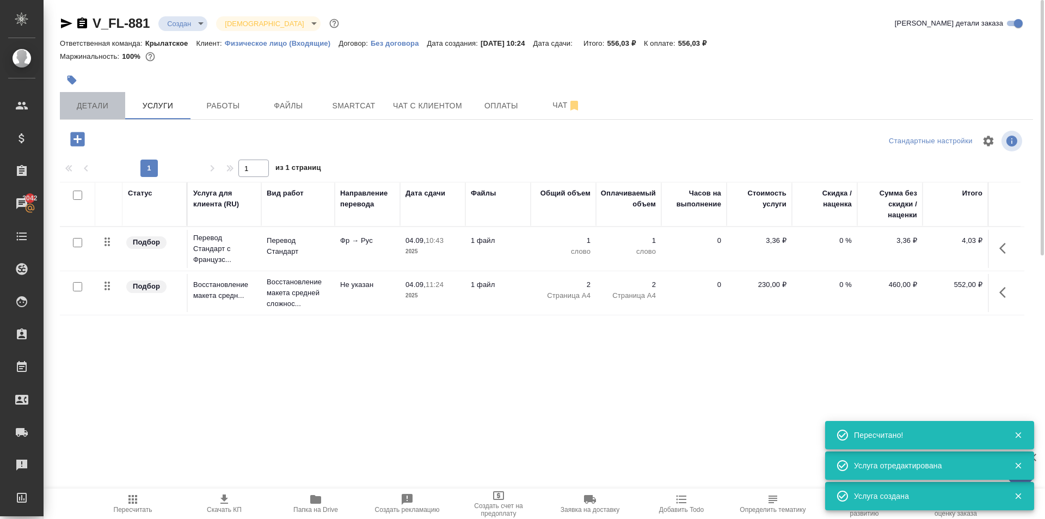
click at [77, 100] on button "Детали" at bounding box center [92, 105] width 65 height 27
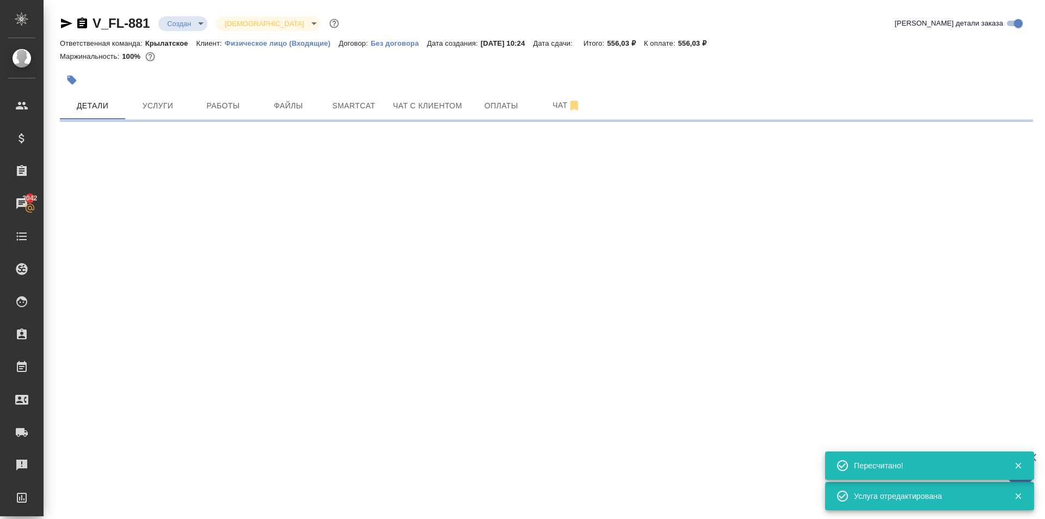
select select "RU"
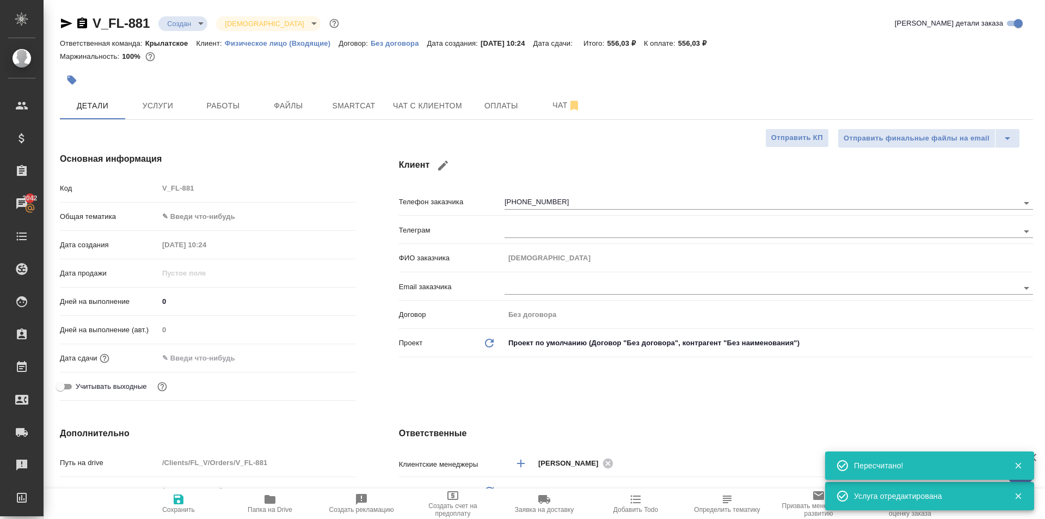
type textarea "x"
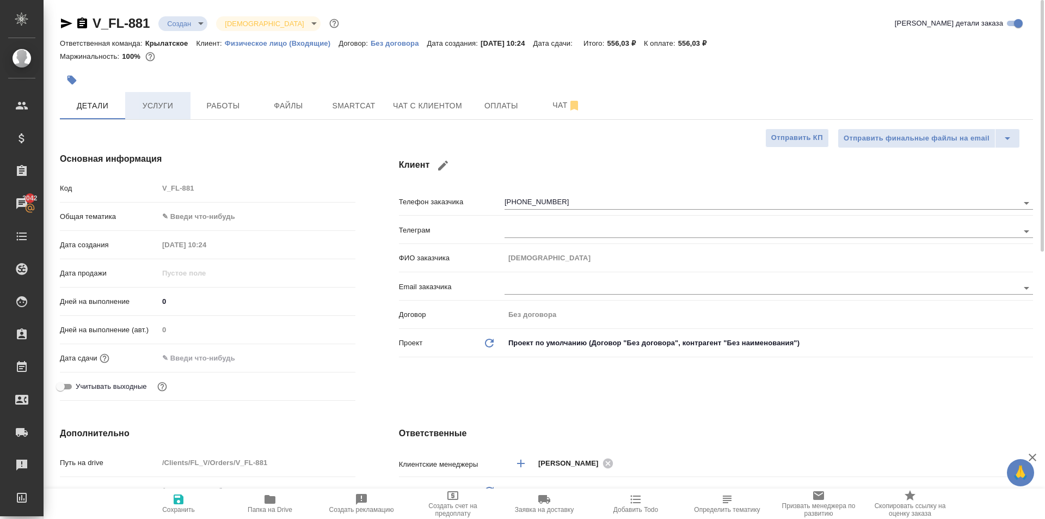
drag, startPoint x: 140, startPoint y: 128, endPoint x: 155, endPoint y: 102, distance: 30.2
click at [155, 102] on span "Услуги" at bounding box center [158, 106] width 52 height 14
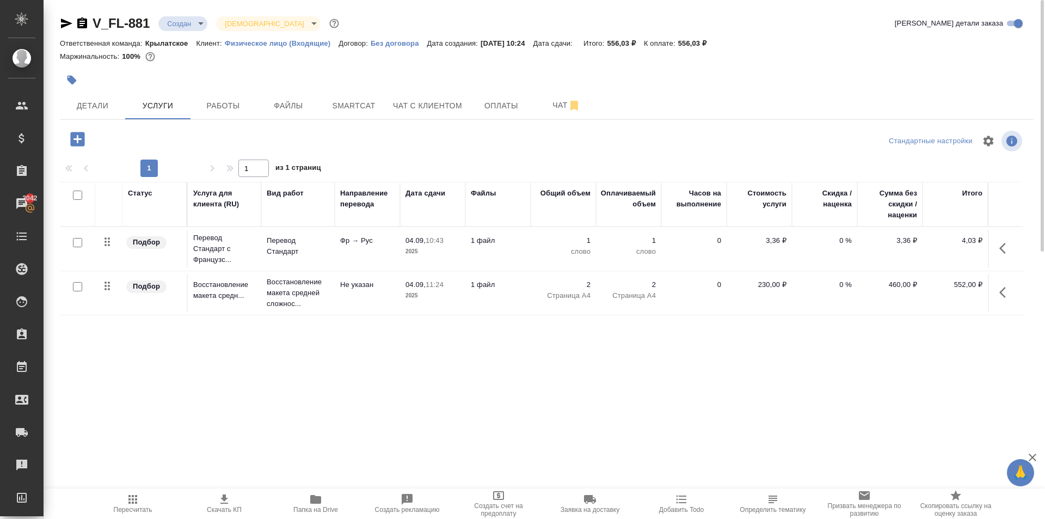
click at [79, 141] on icon "button" at bounding box center [77, 139] width 14 height 14
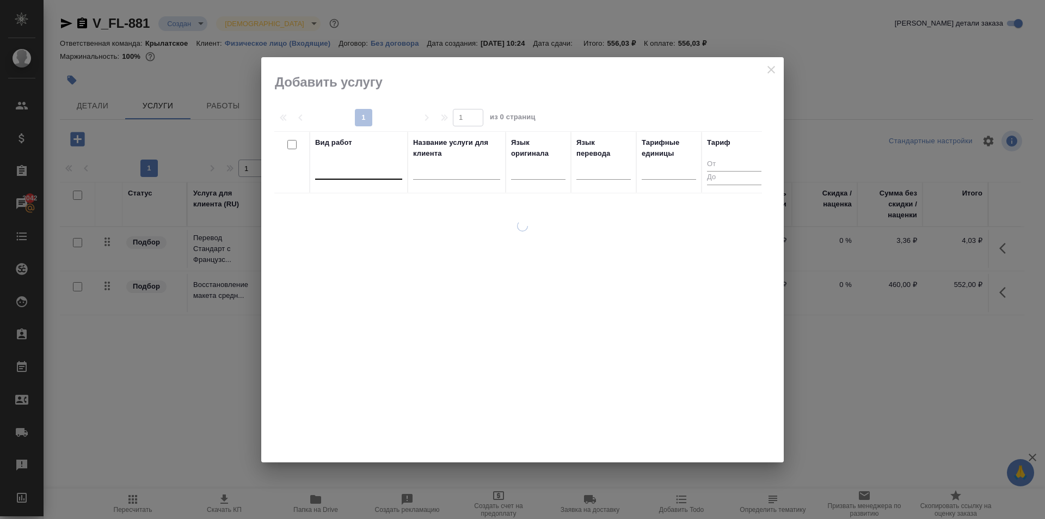
click at [353, 176] on div at bounding box center [358, 169] width 87 height 16
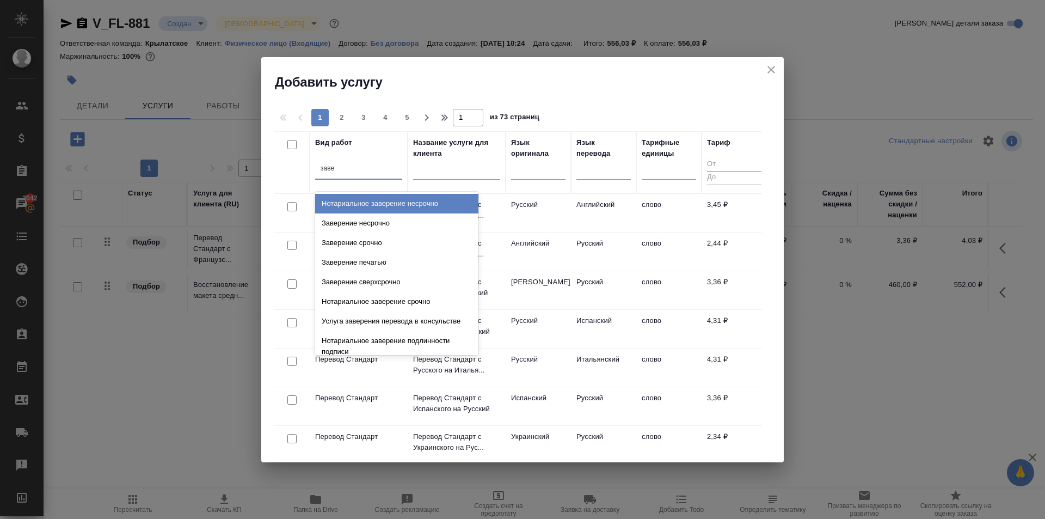
type input "завер"
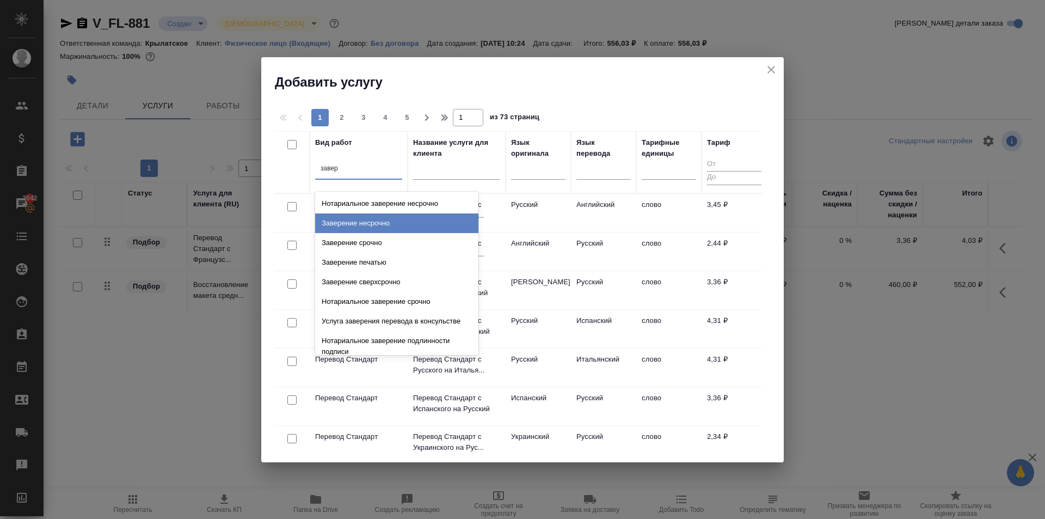
click at [411, 226] on div "Заверение несрочно" at bounding box center [396, 223] width 163 height 20
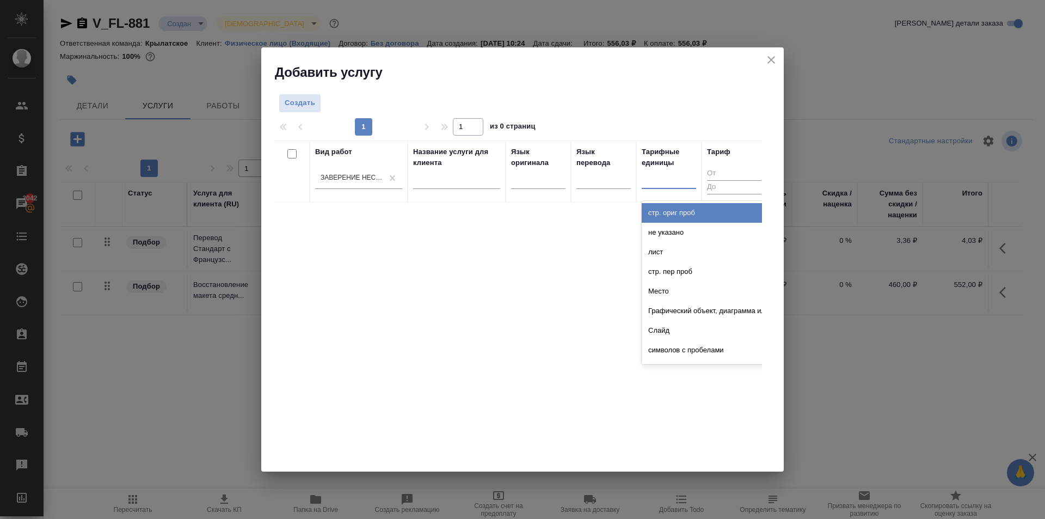
click at [646, 175] on div at bounding box center [669, 178] width 54 height 16
type input "до"
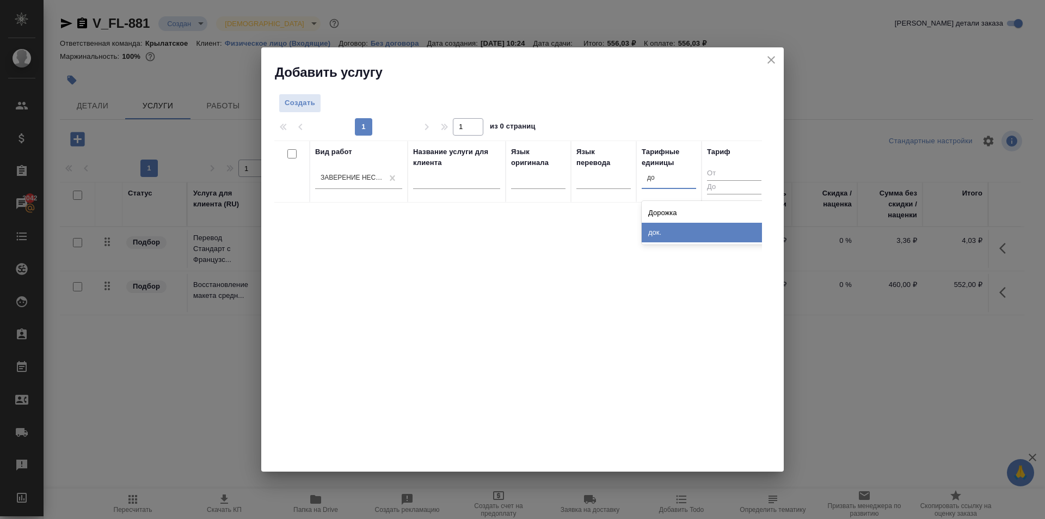
click at [670, 239] on div "док." at bounding box center [723, 233] width 163 height 20
click at [303, 102] on span "Создать" at bounding box center [300, 103] width 30 height 13
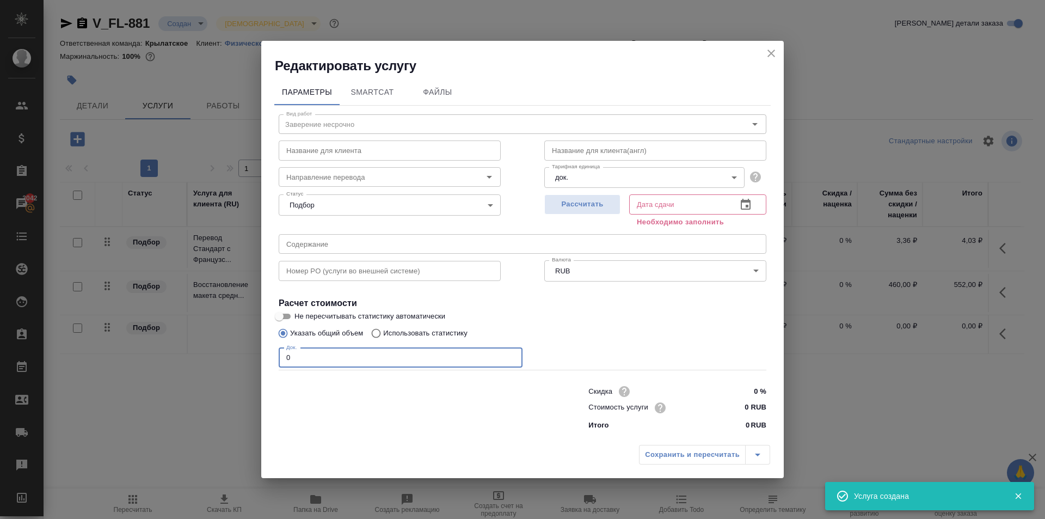
drag, startPoint x: 256, startPoint y: 352, endPoint x: 250, endPoint y: 353, distance: 5.5
click at [250, 352] on div "Редактировать услугу Параметры SmartCat Файлы Вид работ Заверение несрочно Вид …" at bounding box center [522, 259] width 1045 height 519
type input "1"
drag, startPoint x: 741, startPoint y: 408, endPoint x: 803, endPoint y: 411, distance: 62.7
click at [803, 411] on div "Редактировать услугу Параметры SmartCat Файлы Вид работ Заверение несрочно Вид …" at bounding box center [522, 259] width 1045 height 519
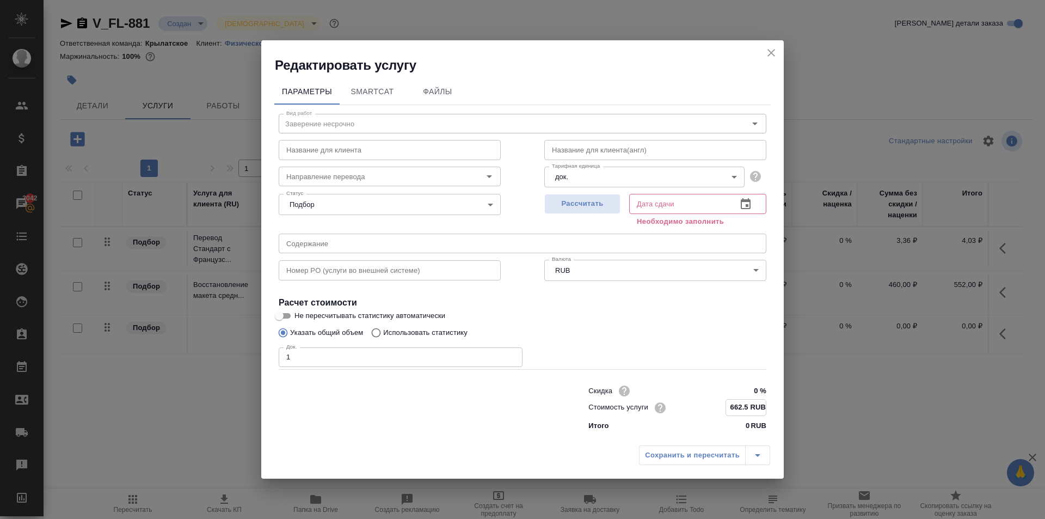
type input "662.5 RUB"
click at [581, 218] on div "Рассчитать" at bounding box center [582, 209] width 76 height 39
click at [579, 211] on button "Рассчитать" at bounding box center [582, 204] width 76 height 20
type input "04.09.2025 11:25"
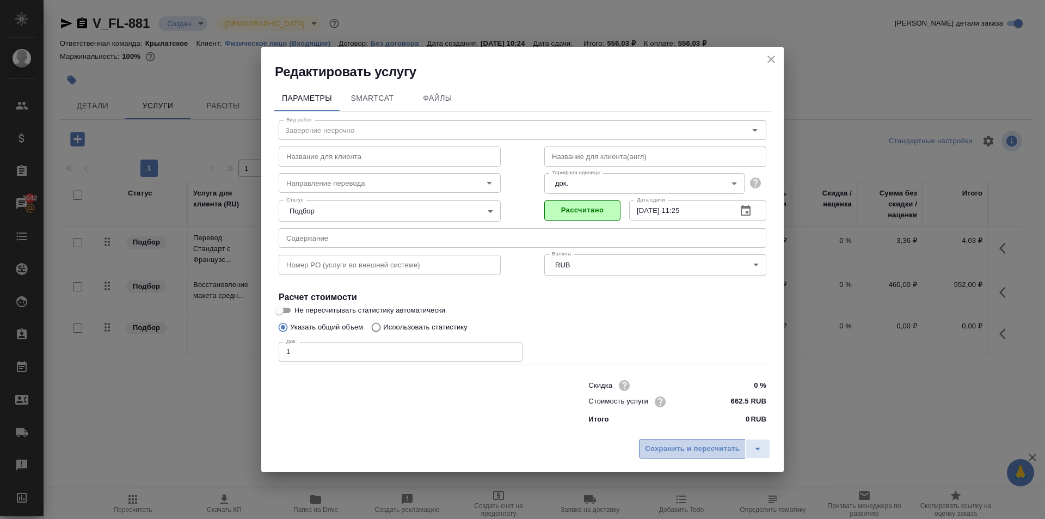
click at [658, 451] on span "Сохранить и пересчитать" at bounding box center [692, 448] width 95 height 13
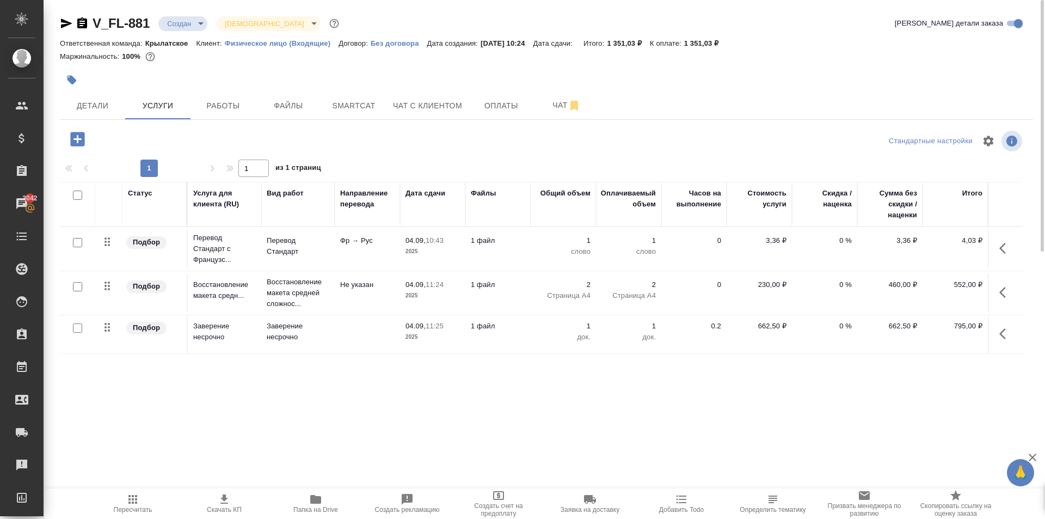
click at [1005, 249] on icon "button" at bounding box center [1005, 248] width 13 height 13
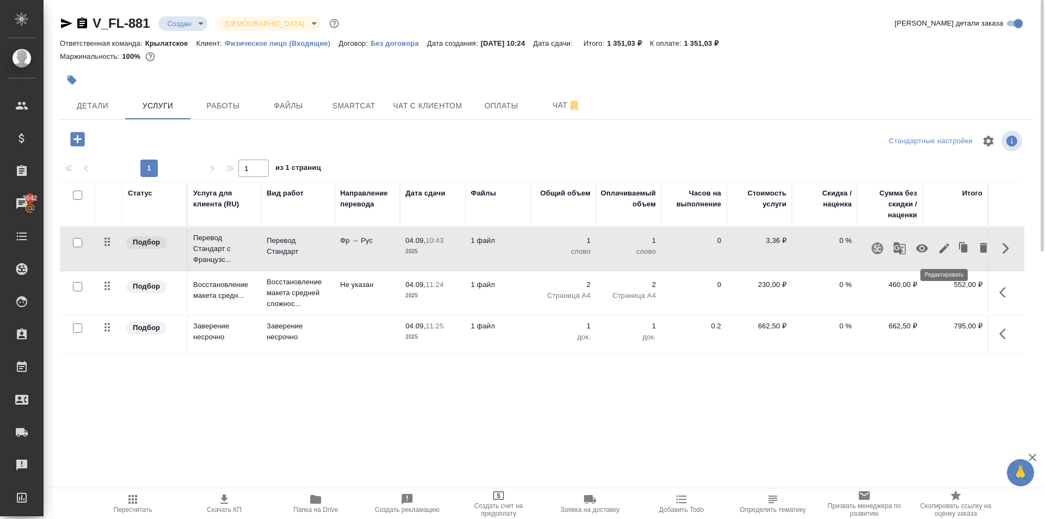
click at [943, 256] on button "button" at bounding box center [944, 248] width 19 height 26
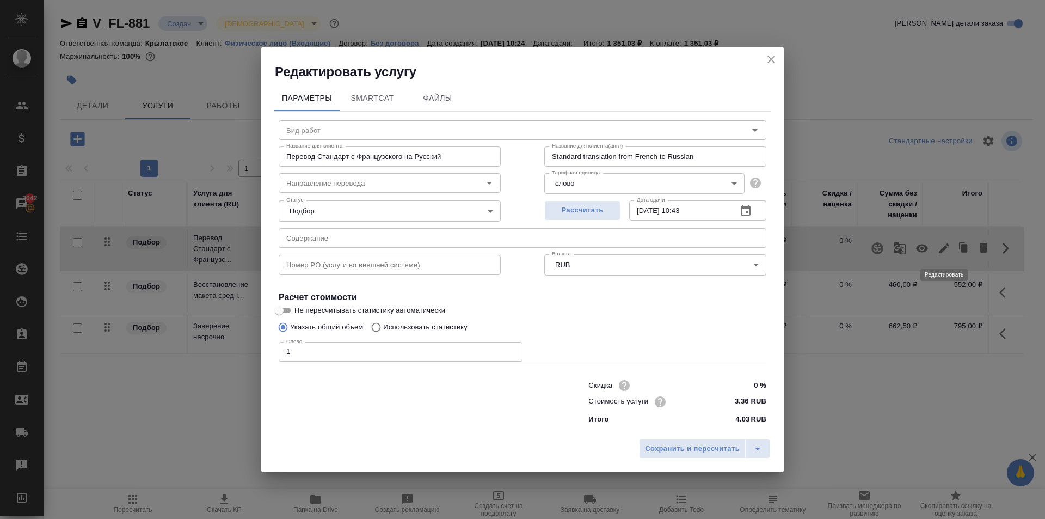
type input "Перевод Стандарт"
type input "фр-рус"
click at [385, 361] on input "1" at bounding box center [401, 352] width 244 height 20
drag, startPoint x: 384, startPoint y: 360, endPoint x: 256, endPoint y: 340, distance: 130.0
click at [256, 340] on div "Редактировать услугу Параметры SmartCat Файлы Вид работ Перевод Стандарт Вид ра…" at bounding box center [522, 259] width 1045 height 519
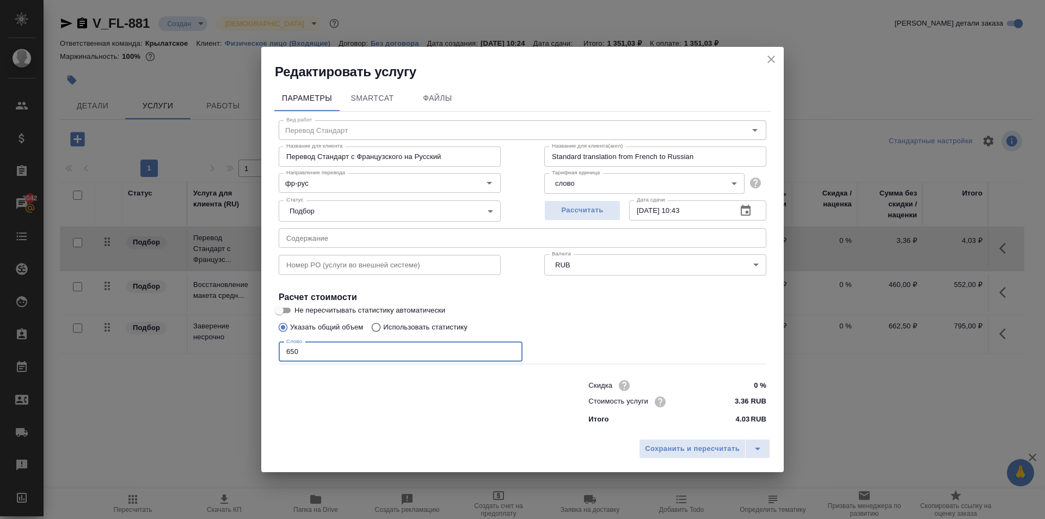
type input "650"
click at [662, 461] on div "Сохранить и пересчитать" at bounding box center [522, 452] width 522 height 39
click at [657, 455] on button "Сохранить и пересчитать" at bounding box center [692, 449] width 107 height 20
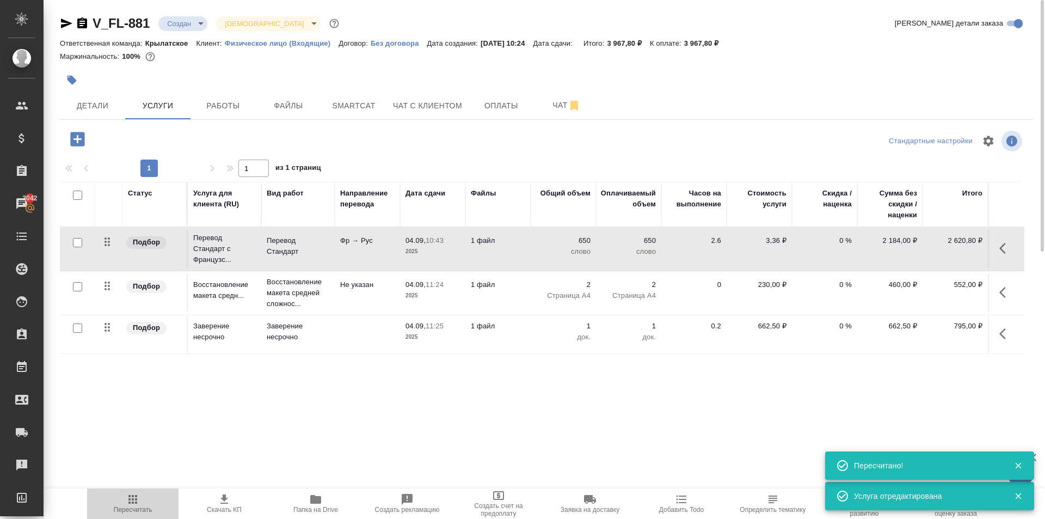
click at [134, 494] on icon "button" at bounding box center [132, 499] width 13 height 13
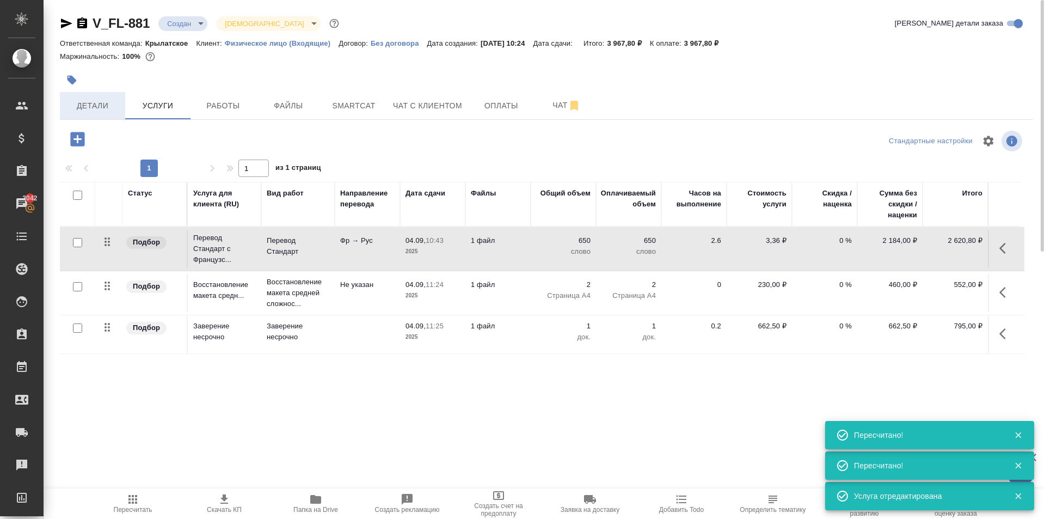
click at [108, 95] on button "Детали" at bounding box center [92, 105] width 65 height 27
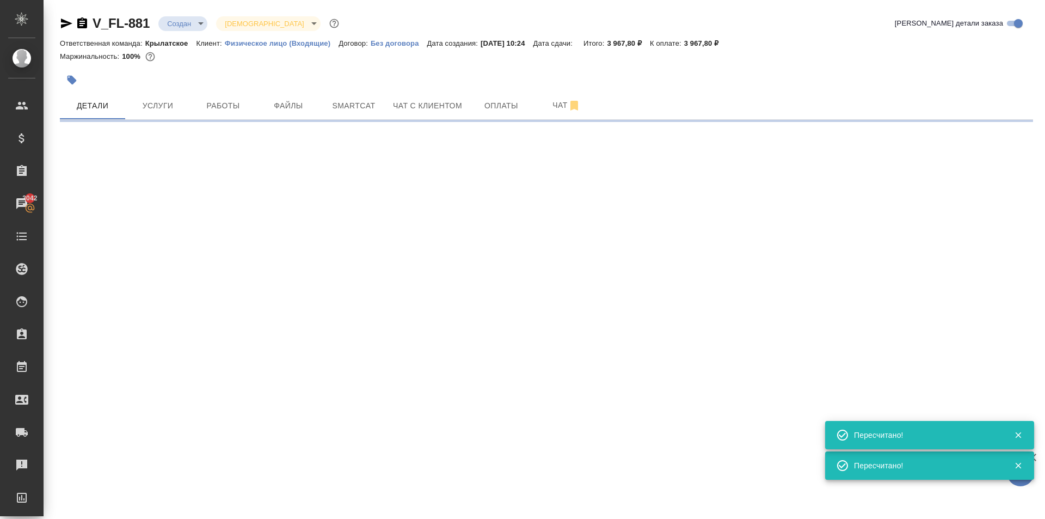
select select "RU"
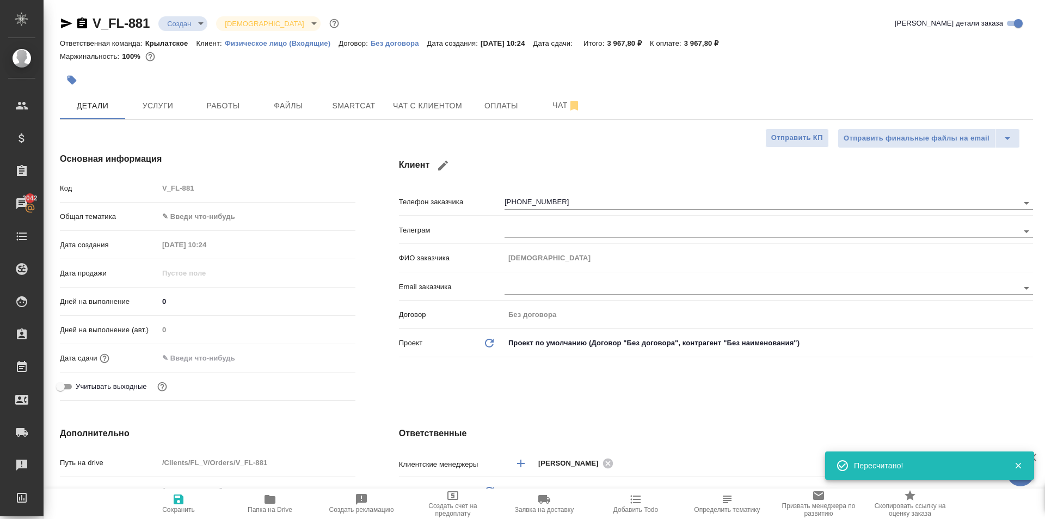
type textarea "x"
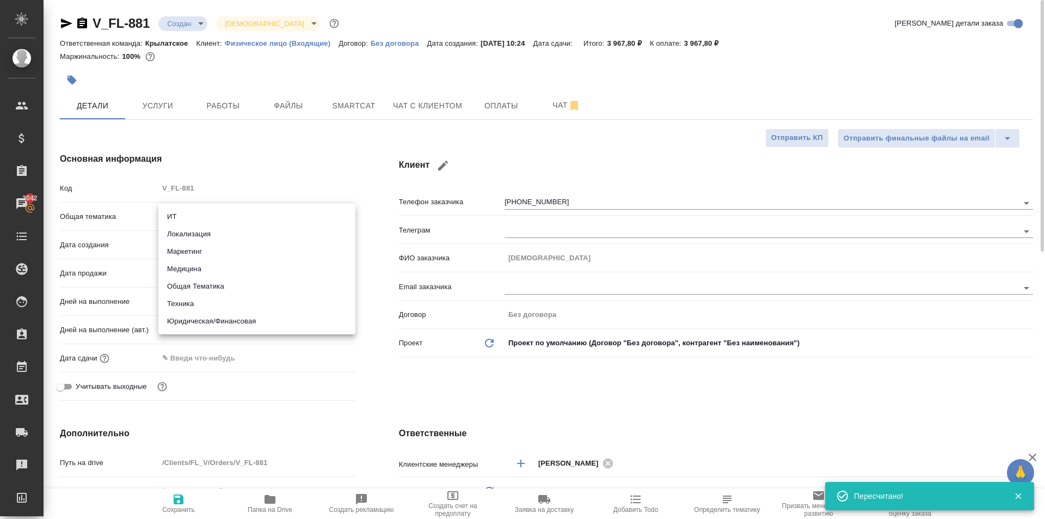
click at [255, 214] on body "🙏 .cls-1 fill:#fff; AWATERA Kasymov Timur Клиенты Спецификации Заказы 3042 Чаты…" at bounding box center [522, 259] width 1045 height 519
click at [225, 322] on li "Юридическая/Финансовая" at bounding box center [256, 320] width 197 height 17
type input "yr-fn"
type textarea "x"
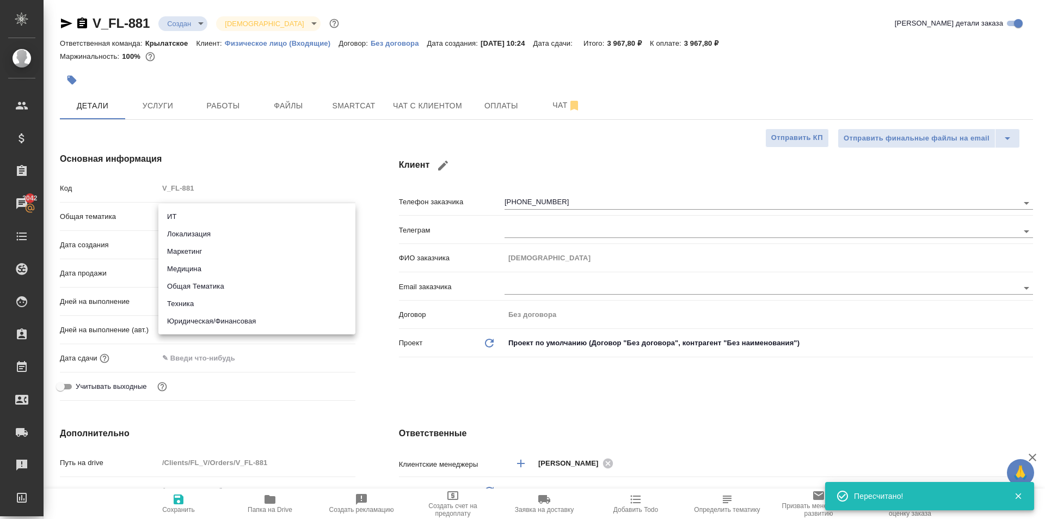
type textarea "x"
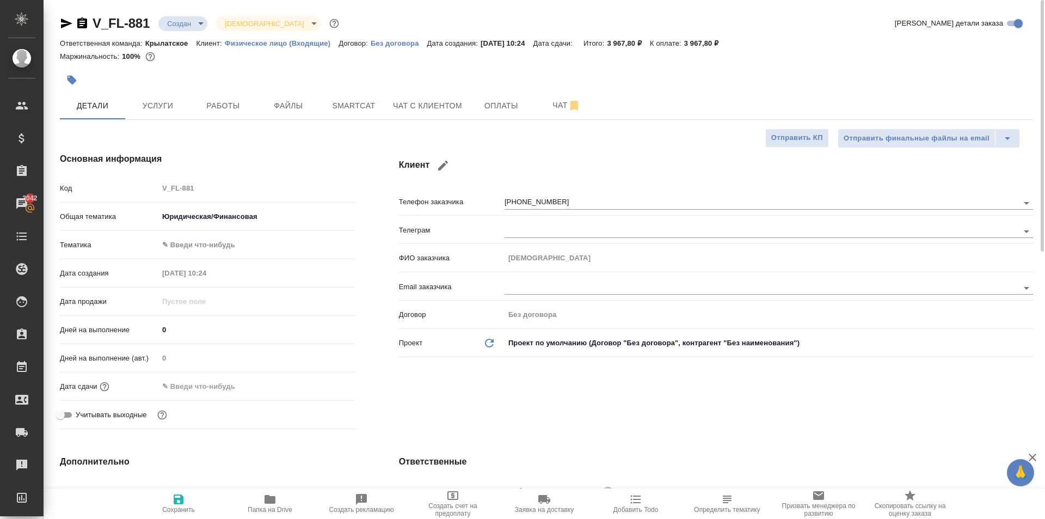
click at [218, 249] on body "🙏 .cls-1 fill:#fff; AWATERA Kasymov Timur Клиенты Спецификации Заказы 3042 Чаты…" at bounding box center [522, 259] width 1045 height 519
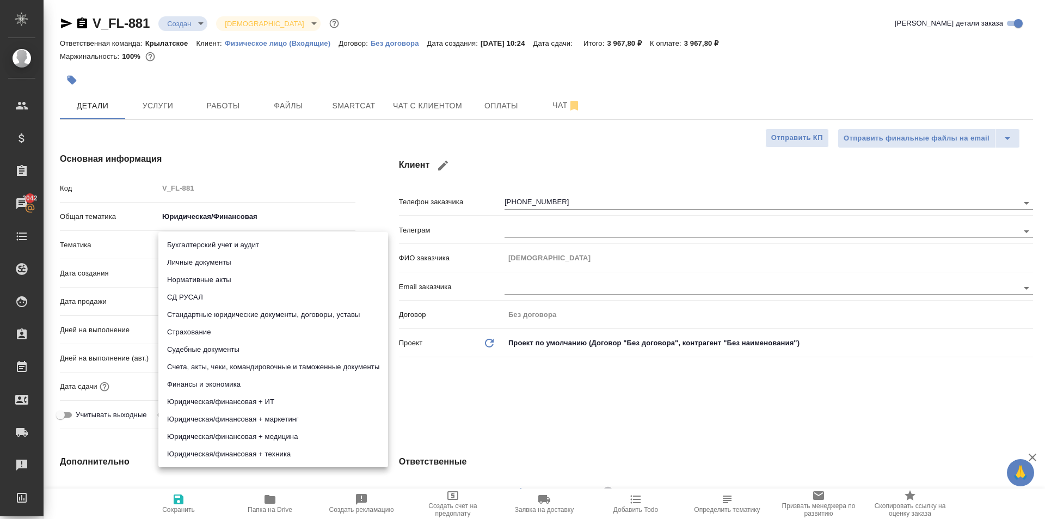
click at [216, 257] on li "Личные документы" at bounding box center [273, 262] width 230 height 17
type textarea "x"
type input "5a8b8b956a9677013d343cfe"
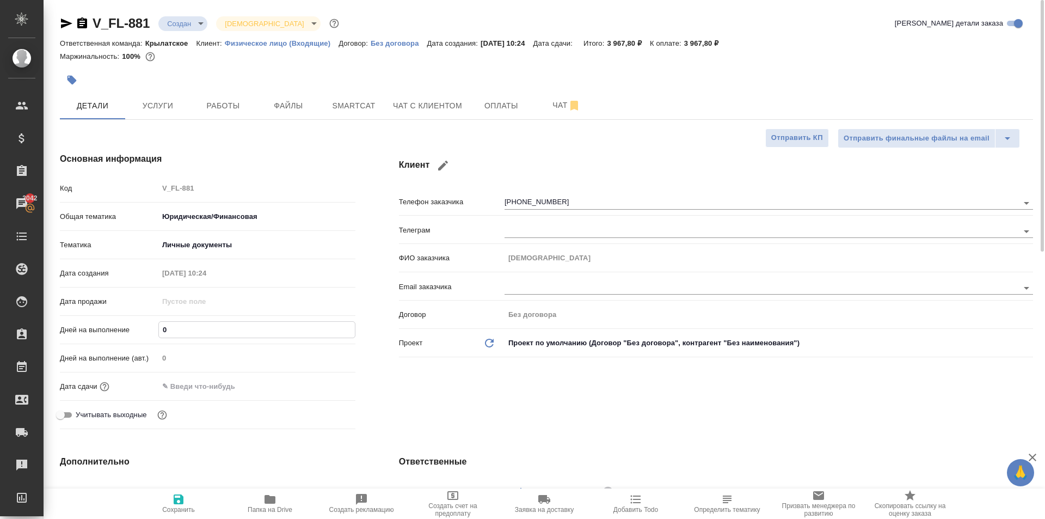
drag, startPoint x: 178, startPoint y: 327, endPoint x: 133, endPoint y: 333, distance: 45.5
click at [133, 333] on div "Дней на выполнение 0" at bounding box center [208, 329] width 296 height 19
type input "1"
type textarea "x"
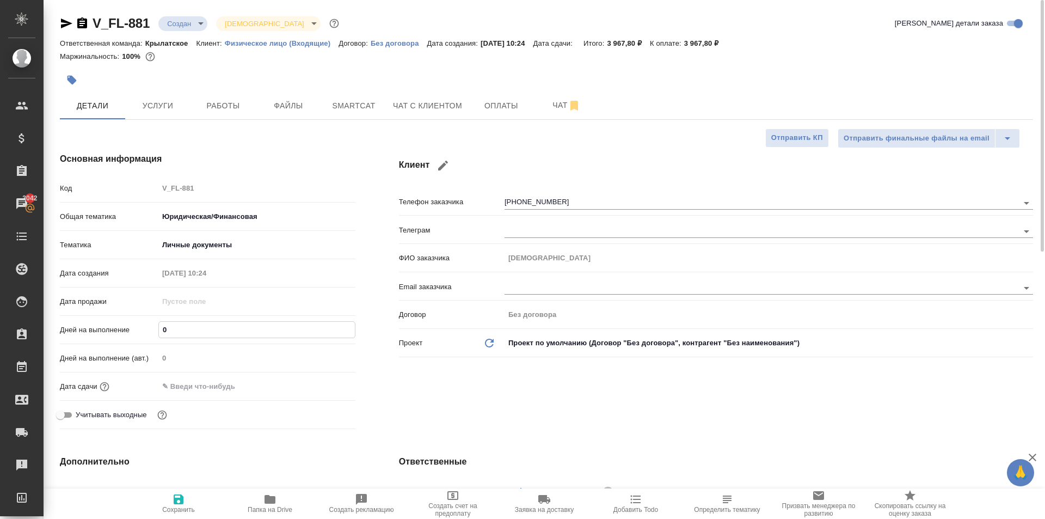
type textarea "x"
type input "1"
click at [178, 389] on input "text" at bounding box center [205, 386] width 95 height 16
click at [317, 382] on icon "button" at bounding box center [323, 385] width 13 height 13
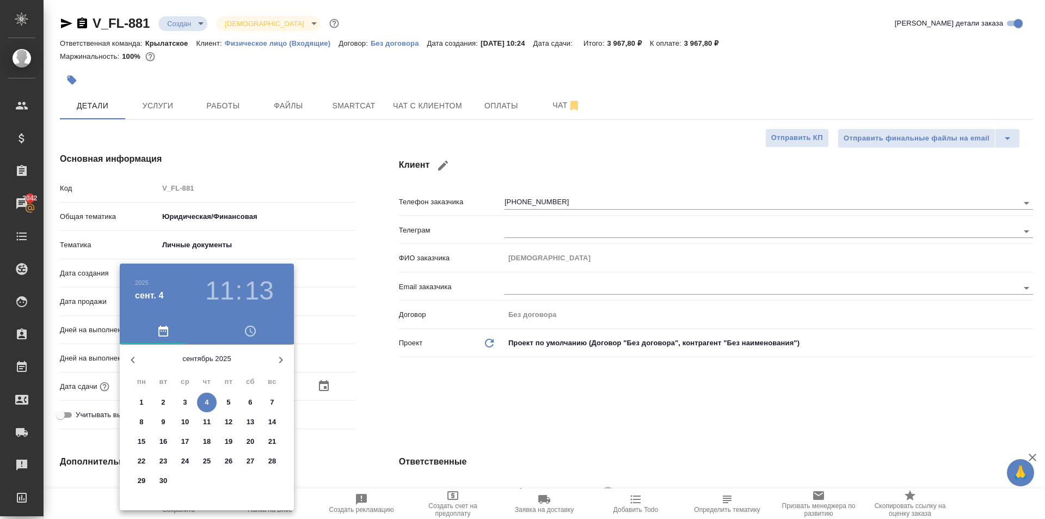
click at [225, 407] on span "5" at bounding box center [229, 402] width 20 height 11
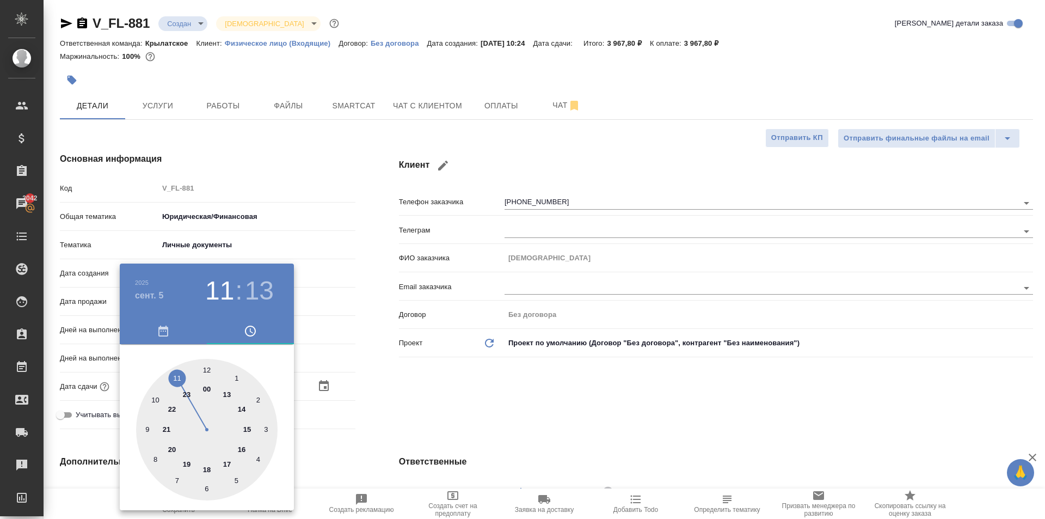
type input "05.09.2025 11:13"
type textarea "x"
type input "05.09.2025 12:13"
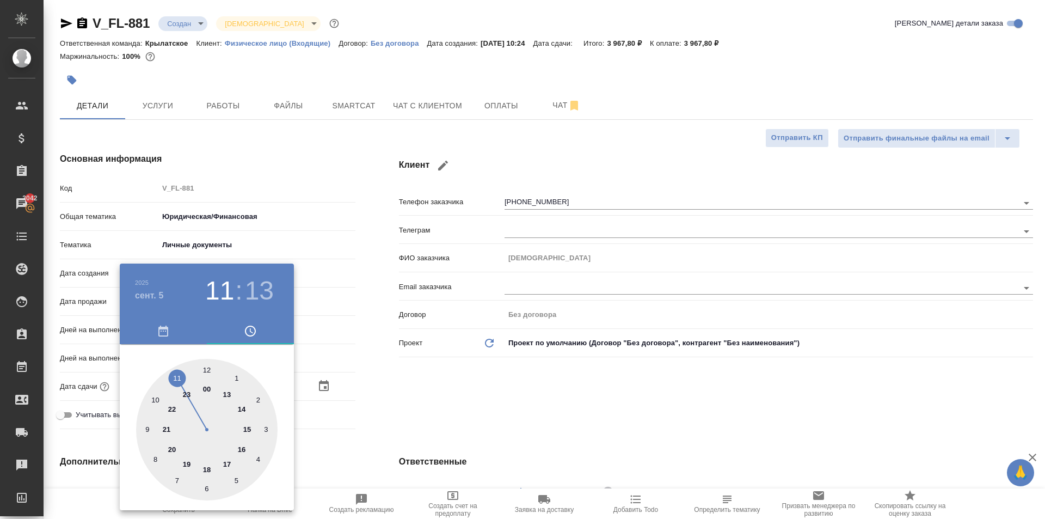
type textarea "x"
click at [207, 361] on div at bounding box center [206, 429] width 141 height 141
type textarea "x"
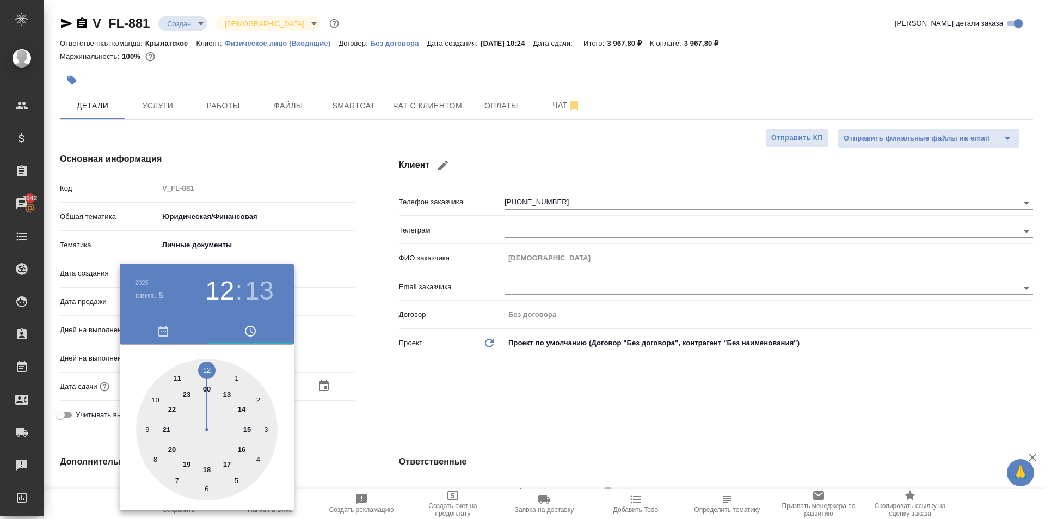
type textarea "x"
click at [207, 364] on div at bounding box center [206, 429] width 141 height 141
type input "05.09.2025 12:00"
type textarea "x"
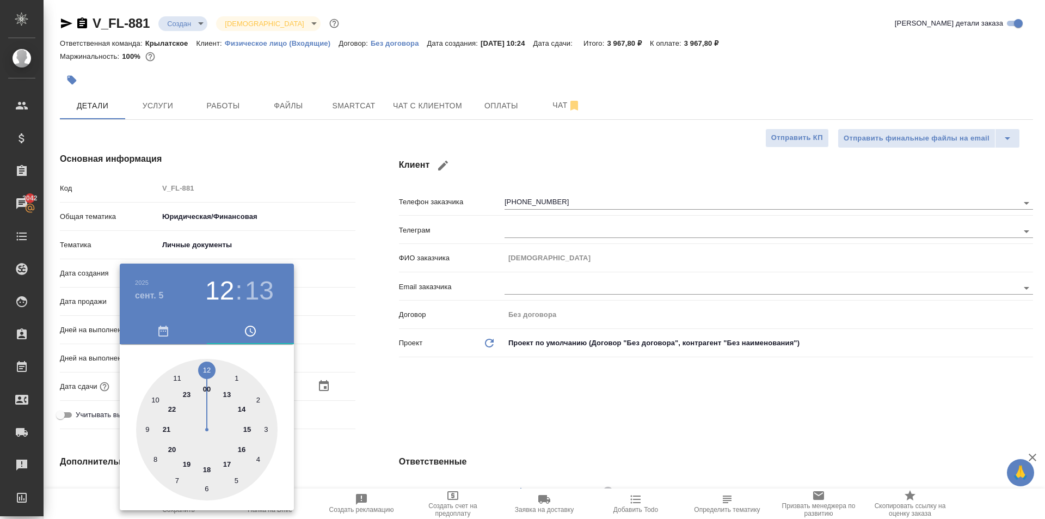
type textarea "x"
click at [429, 413] on div at bounding box center [522, 259] width 1045 height 519
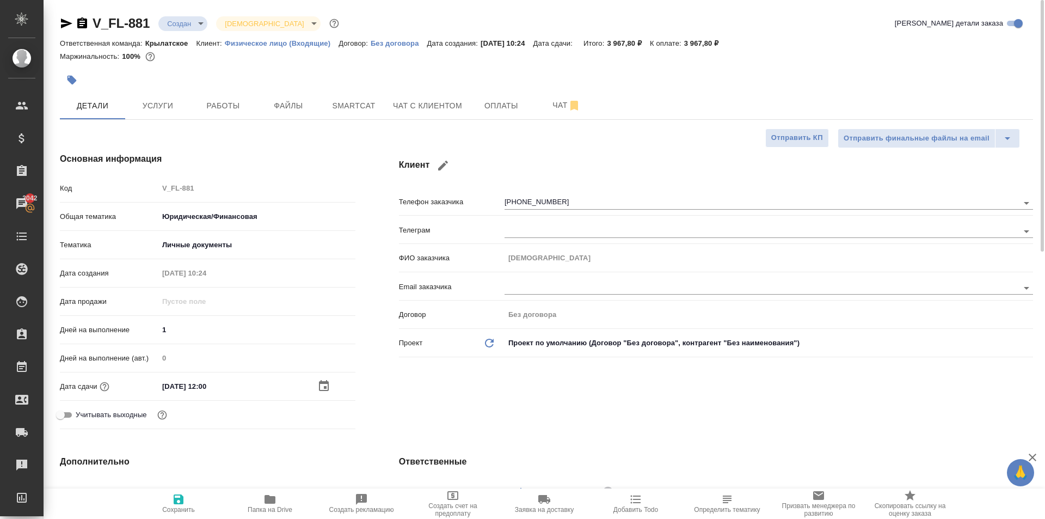
drag, startPoint x: 170, startPoint y: 494, endPoint x: 257, endPoint y: 469, distance: 89.9
click at [173, 492] on button "Сохранить" at bounding box center [178, 503] width 91 height 30
type textarea "x"
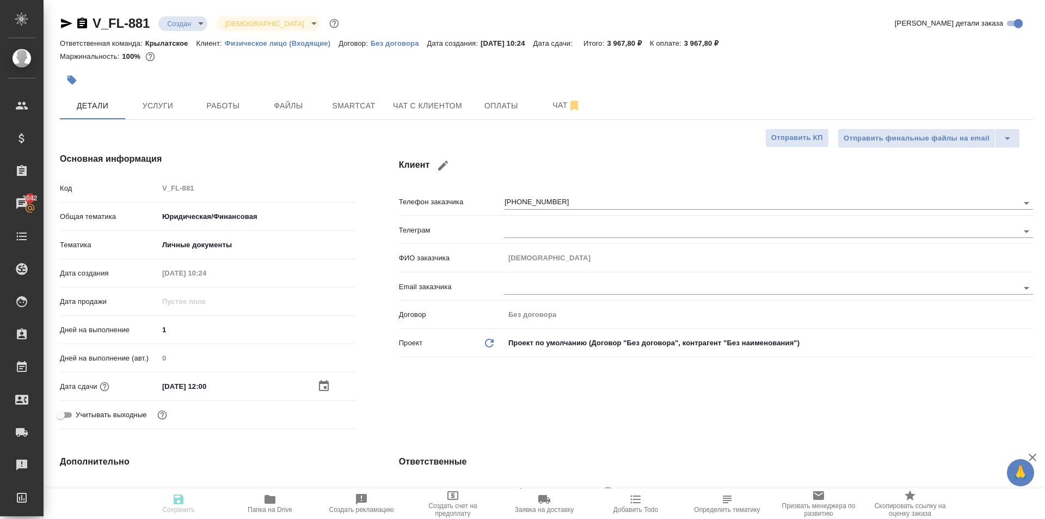
type textarea "x"
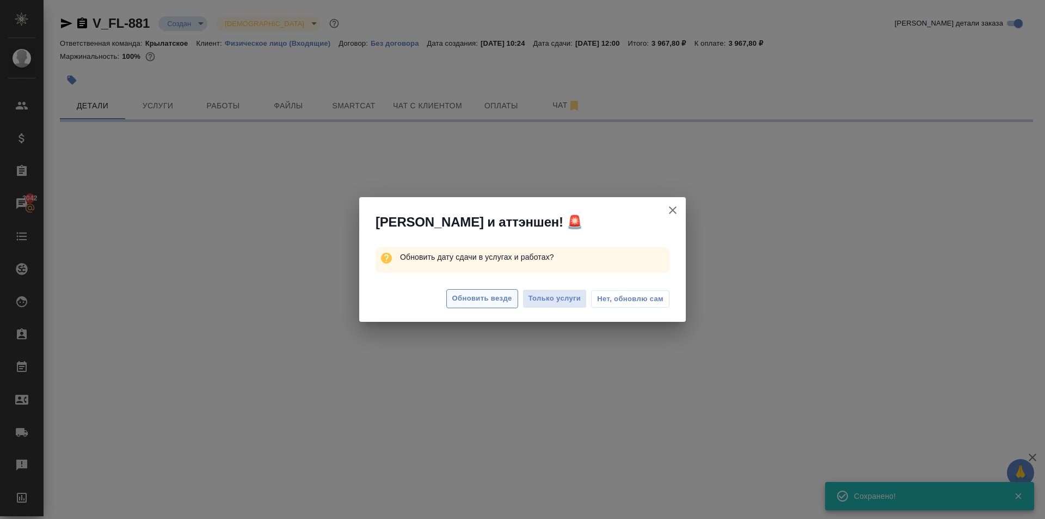
drag, startPoint x: 459, startPoint y: 315, endPoint x: 458, endPoint y: 303, distance: 12.6
click at [459, 308] on div "Обновить везде Только услуги Нет, обновлю сам" at bounding box center [522, 300] width 327 height 44
click at [458, 303] on span "Обновить везде" at bounding box center [482, 298] width 60 height 13
select select "RU"
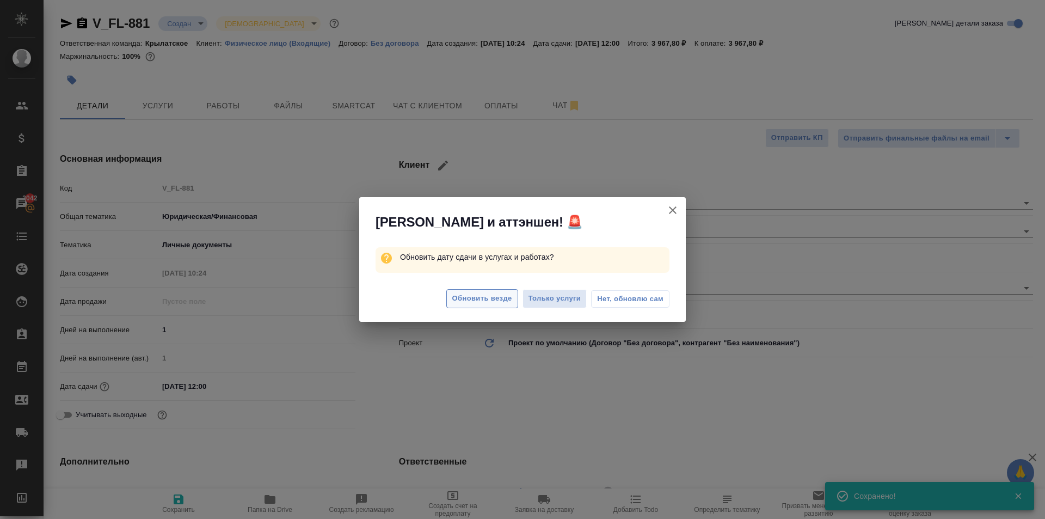
type textarea "x"
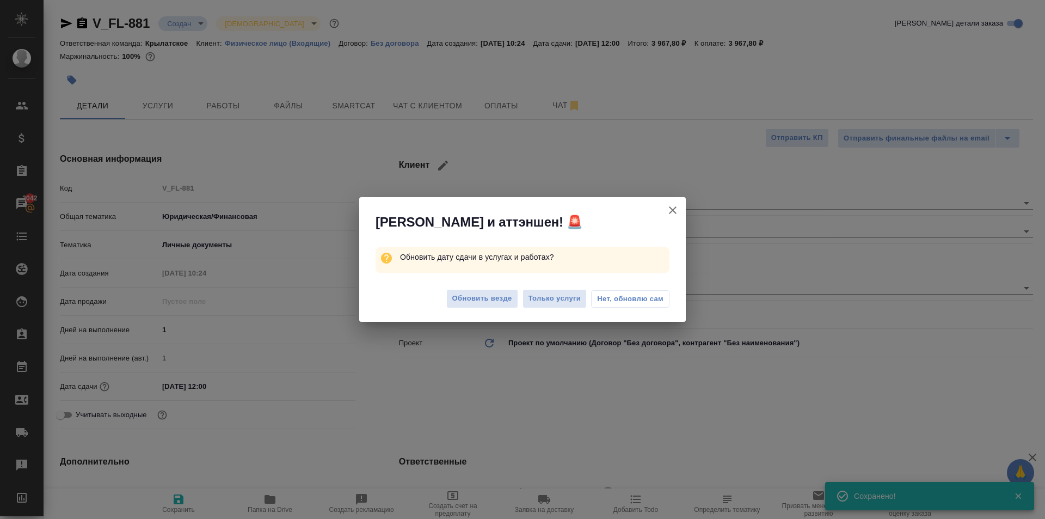
type textarea "x"
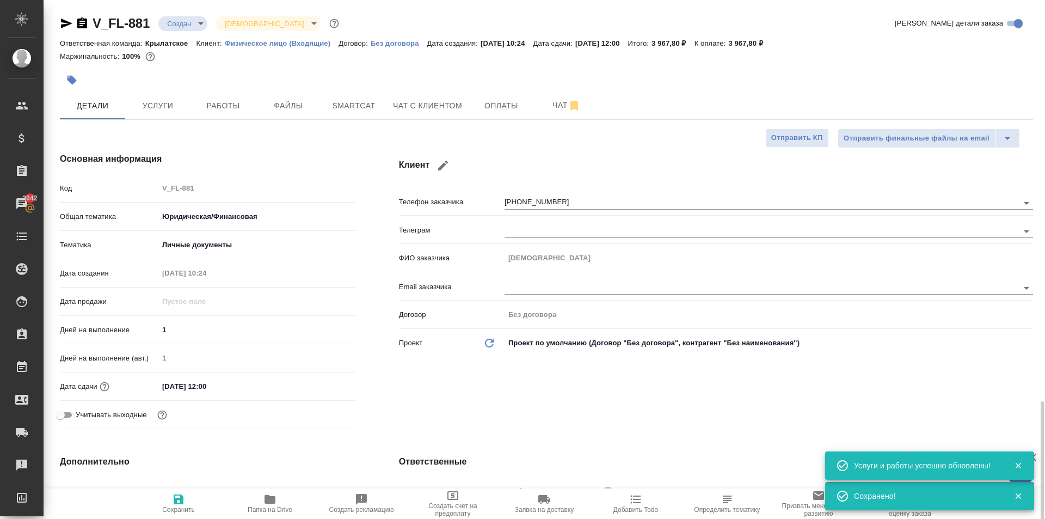
scroll to position [327, 0]
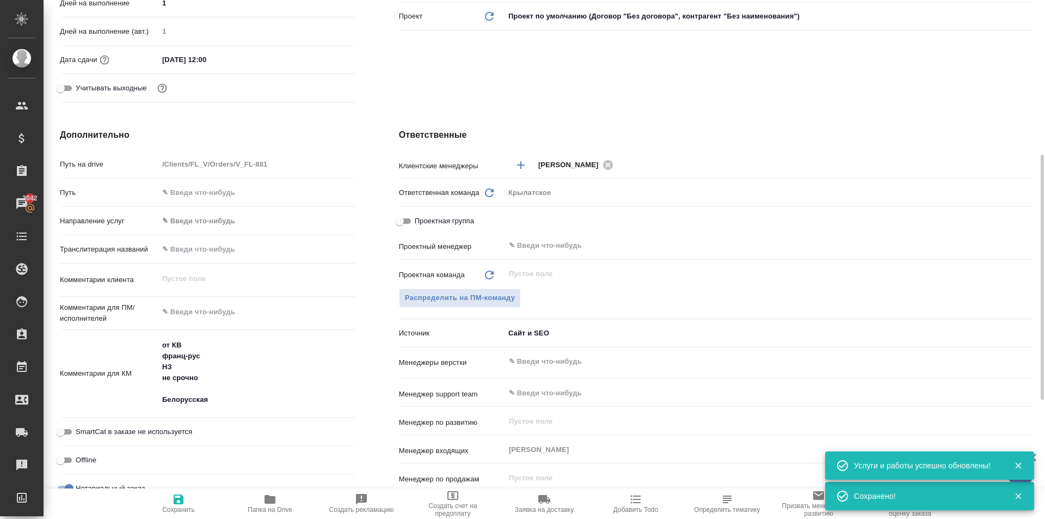
click at [218, 225] on body "🙏 .cls-1 fill:#fff; AWATERA Kasymov Timur Клиенты Спецификации Заказы 3042 Чаты…" at bounding box center [522, 259] width 1045 height 519
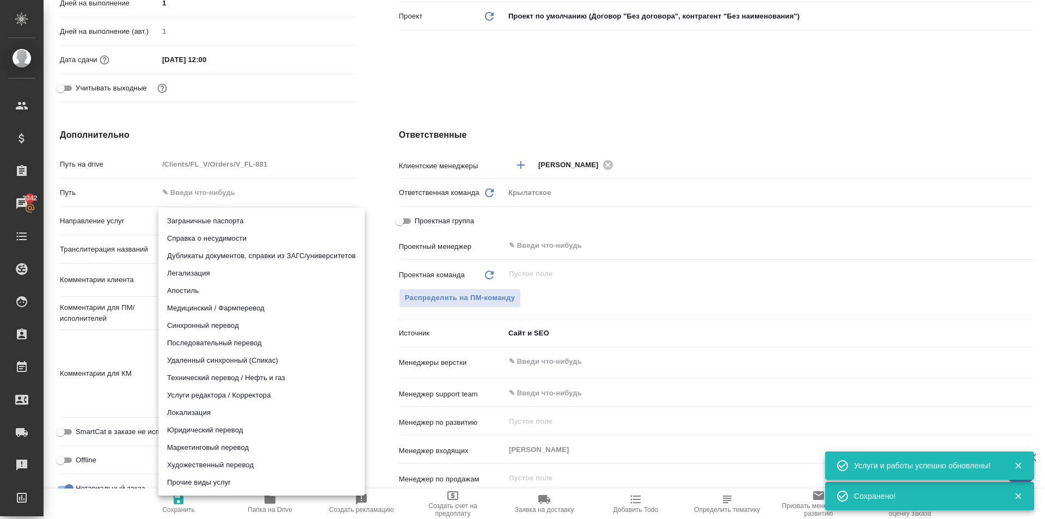
click at [196, 437] on li "Юридический перевод" at bounding box center [261, 429] width 206 height 17
type input "legalTranslation"
type textarea "x"
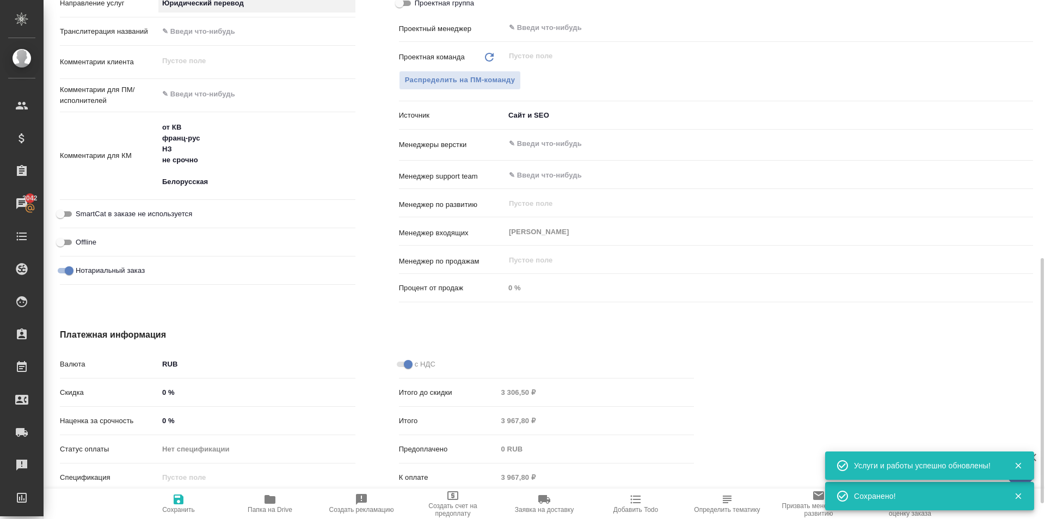
scroll to position [577, 0]
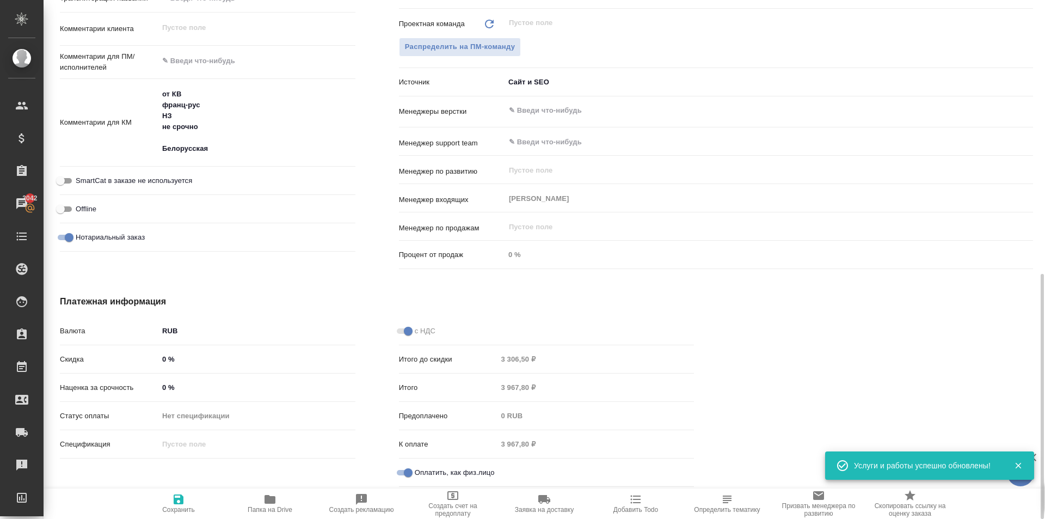
click at [209, 499] on span "Сохранить" at bounding box center [178, 503] width 78 height 21
type textarea "x"
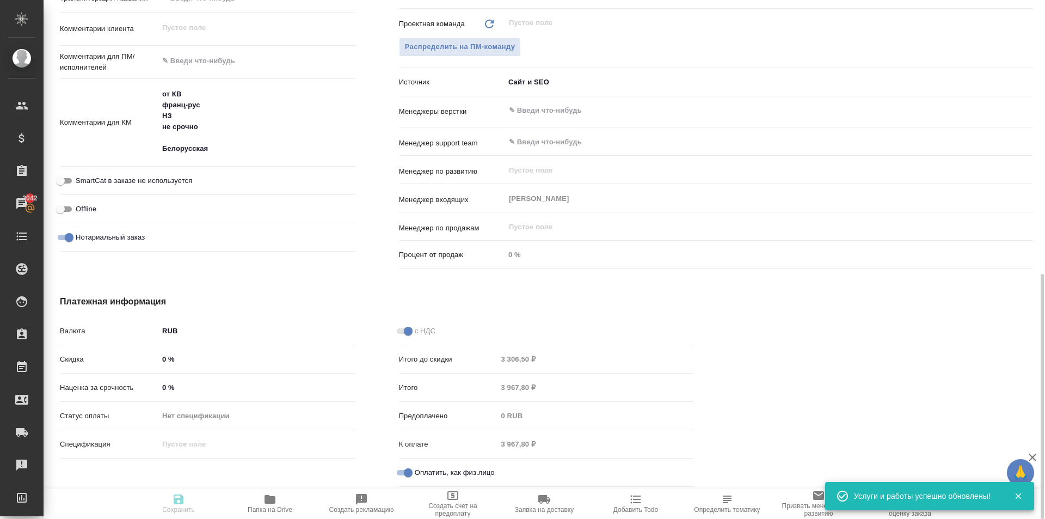
type textarea "x"
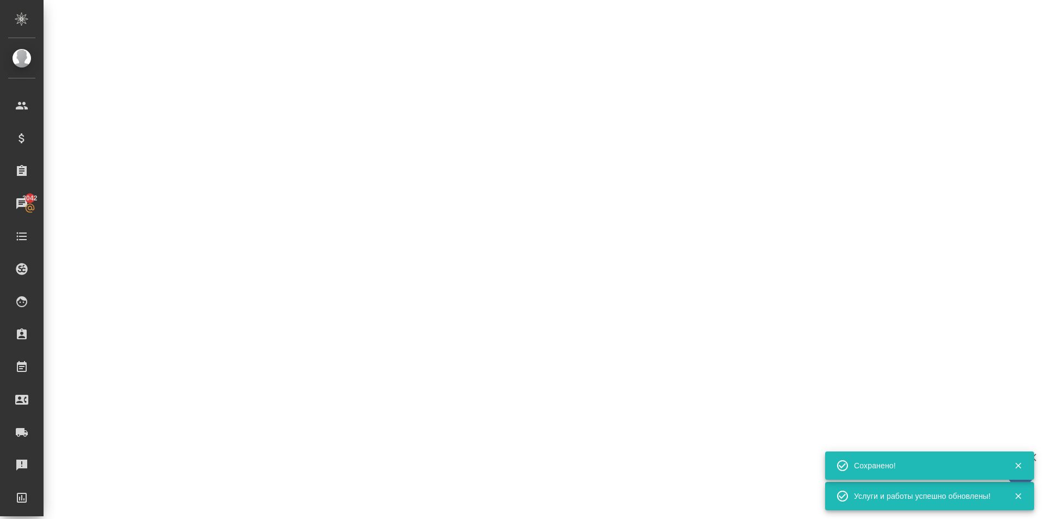
select select "RU"
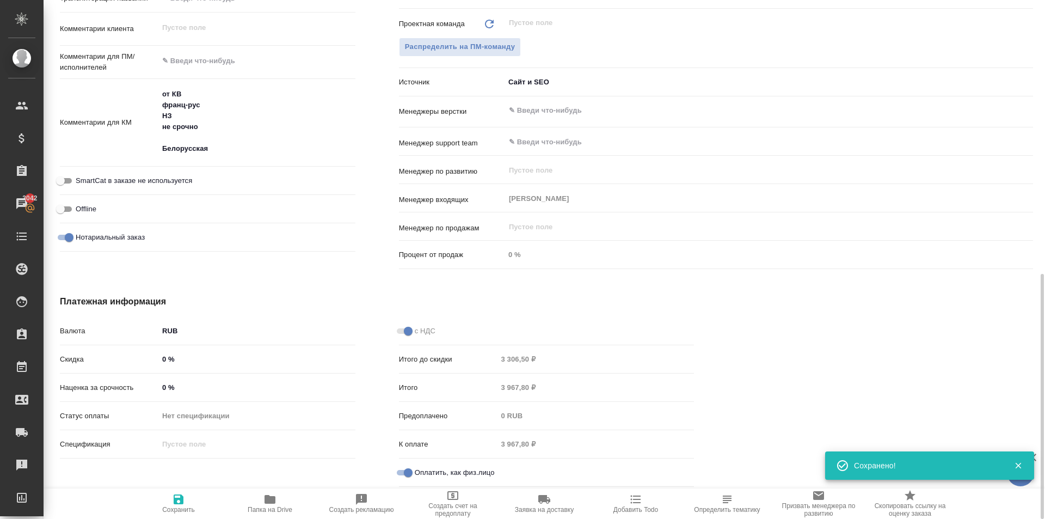
type textarea "x"
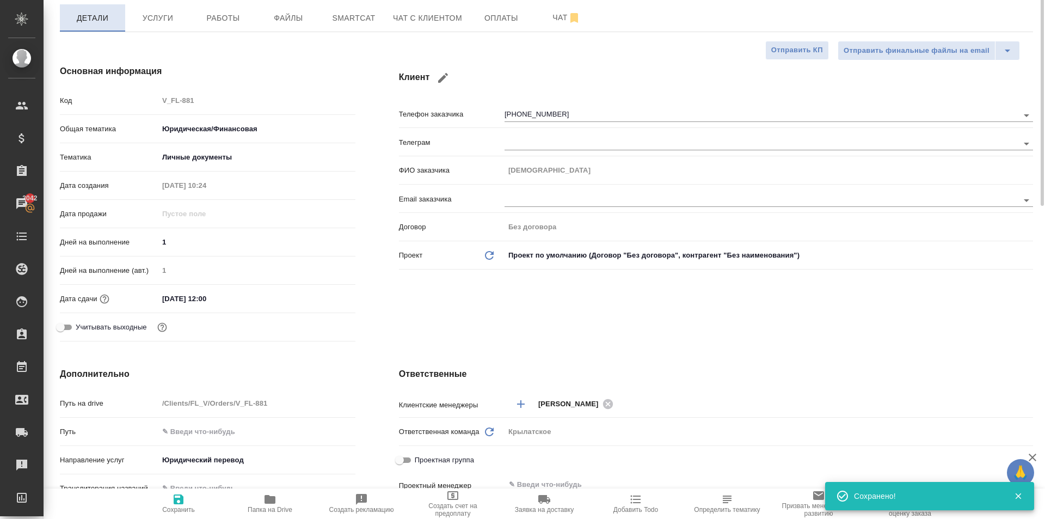
scroll to position [0, 0]
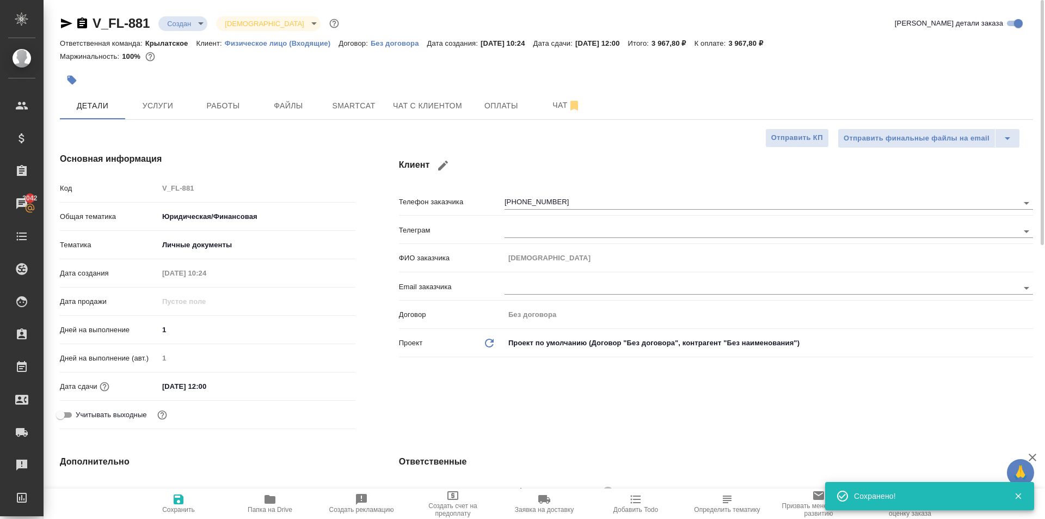
drag, startPoint x: 75, startPoint y: 63, endPoint x: 75, endPoint y: 71, distance: 8.2
click at [75, 64] on div "V_FL-881 Создан new Святая троица holyTrinity Кратко детали заказа Ответственна…" at bounding box center [546, 41] width 973 height 53
click at [73, 71] on button "button" at bounding box center [72, 80] width 24 height 24
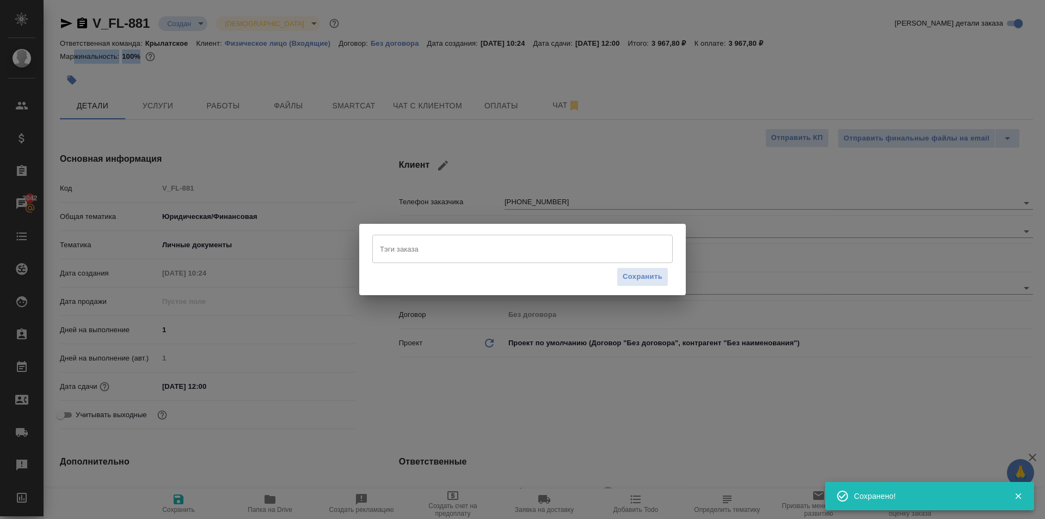
click at [381, 245] on input "Тэги заказа" at bounding box center [512, 248] width 270 height 19
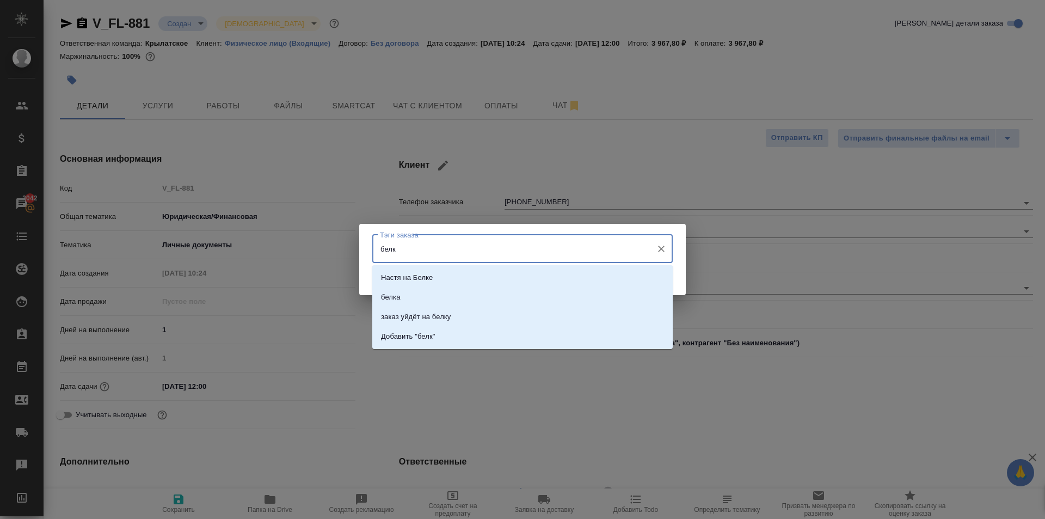
type input "белку"
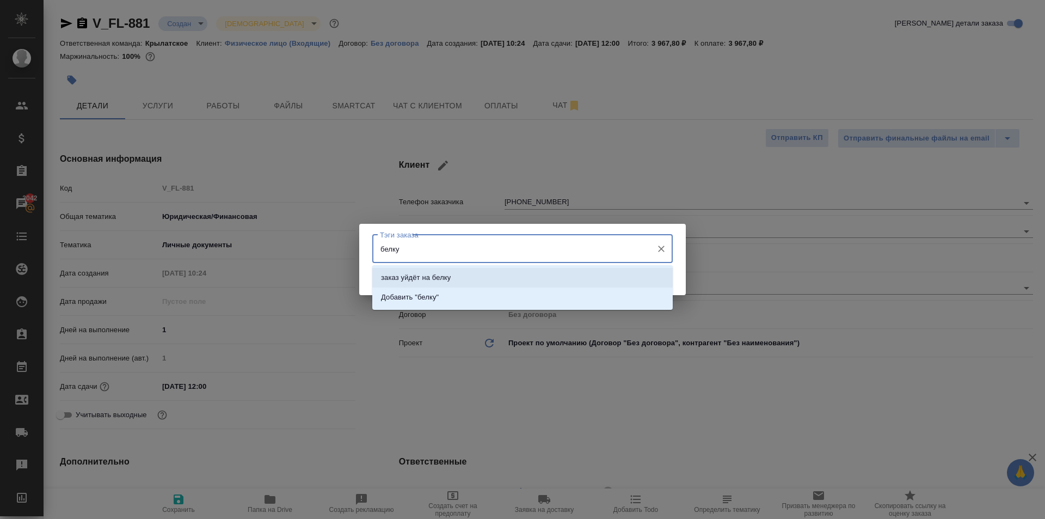
click at [472, 273] on li "заказ уйдёт на белку" at bounding box center [522, 278] width 300 height 20
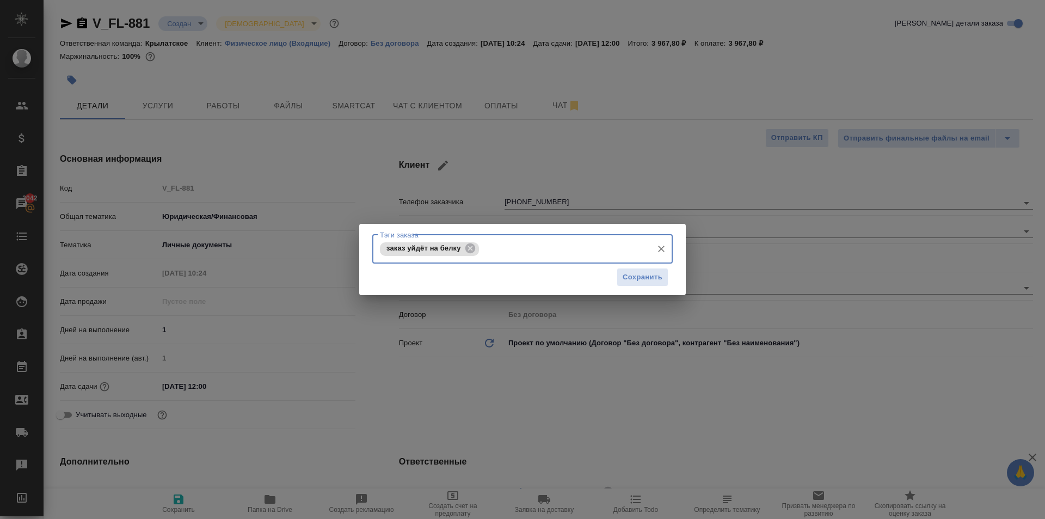
click at [637, 266] on div "Сохранить" at bounding box center [522, 277] width 300 height 28
click at [641, 274] on span "Сохранить" at bounding box center [643, 277] width 40 height 13
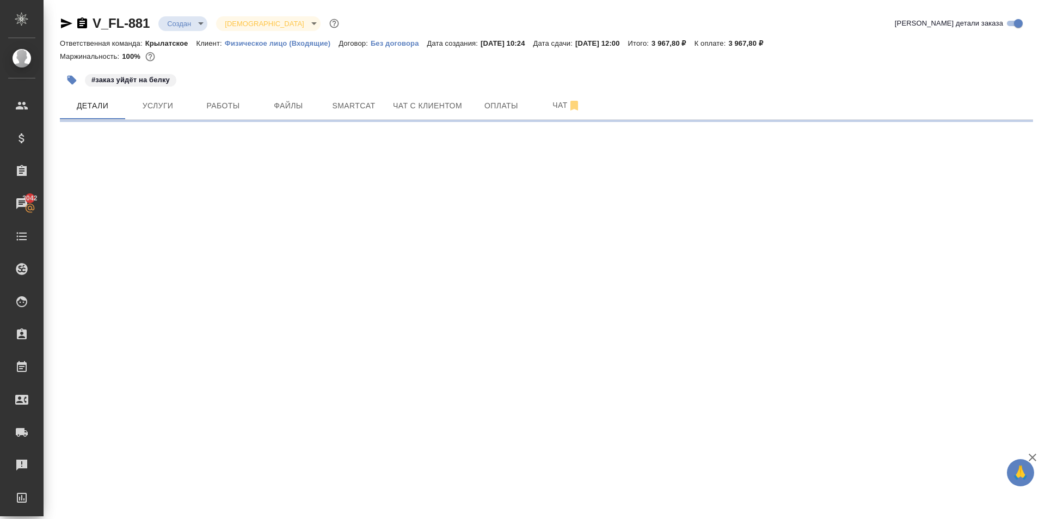
select select "RU"
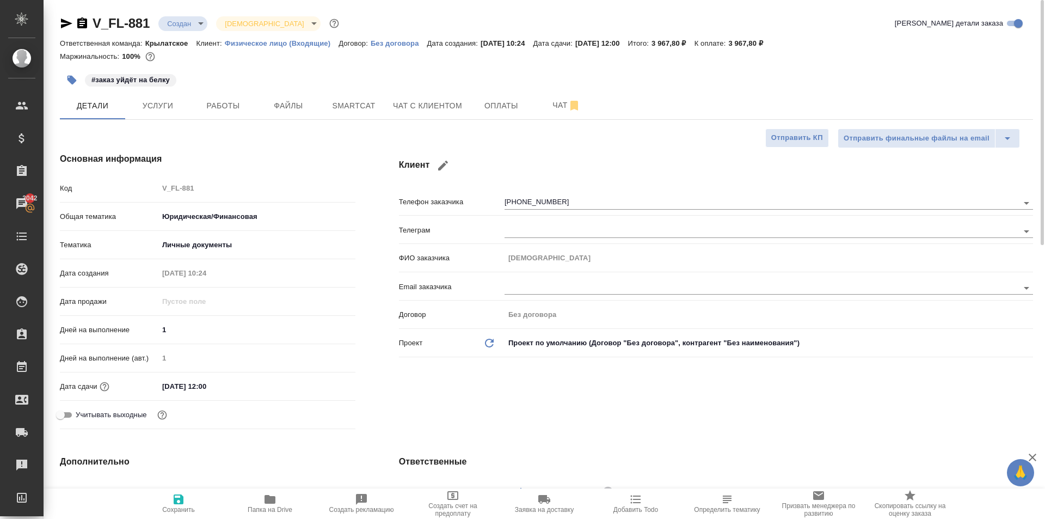
type textarea "x"
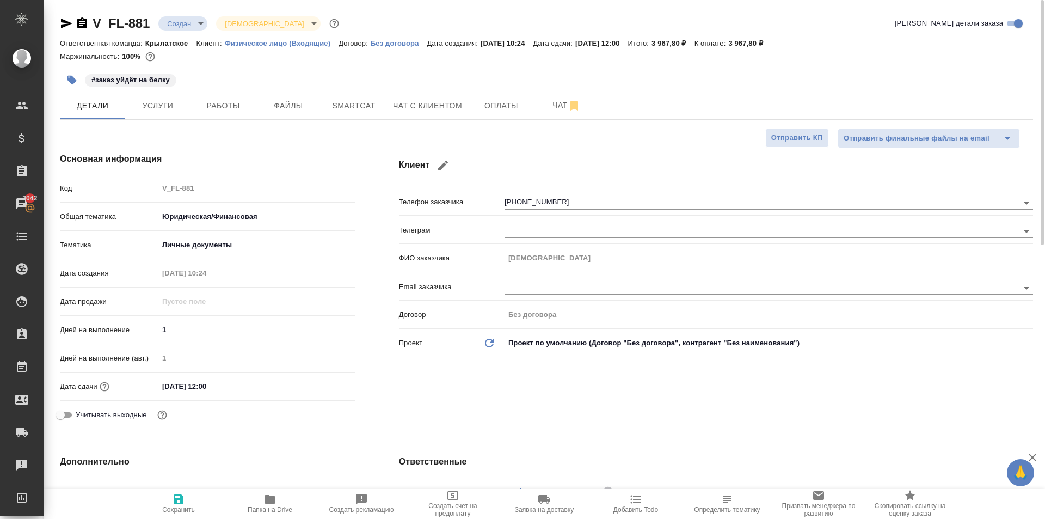
type textarea "x"
click at [167, 97] on button "Услуги" at bounding box center [157, 105] width 65 height 27
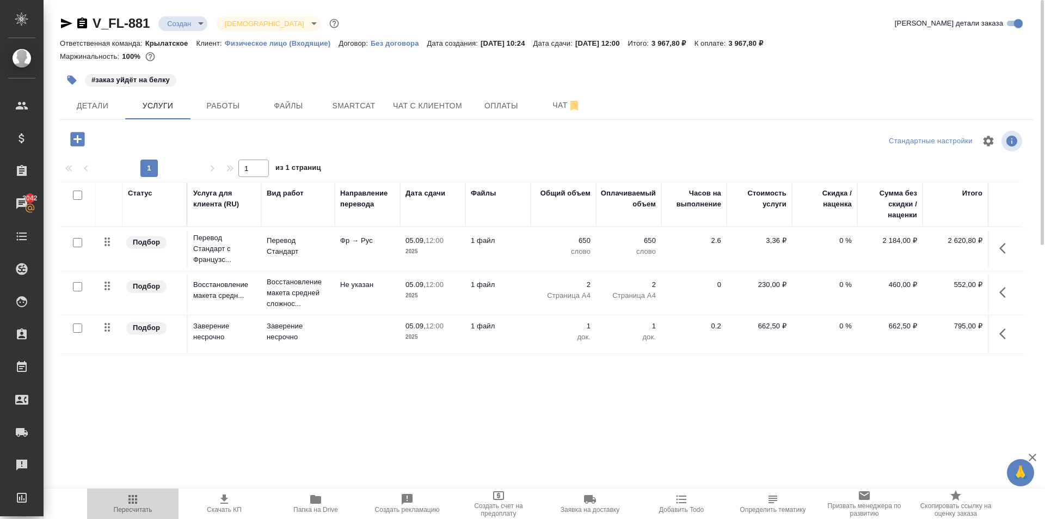
drag, startPoint x: 159, startPoint y: 498, endPoint x: 279, endPoint y: 444, distance: 132.2
click at [158, 497] on span "Пересчитать" at bounding box center [133, 503] width 78 height 21
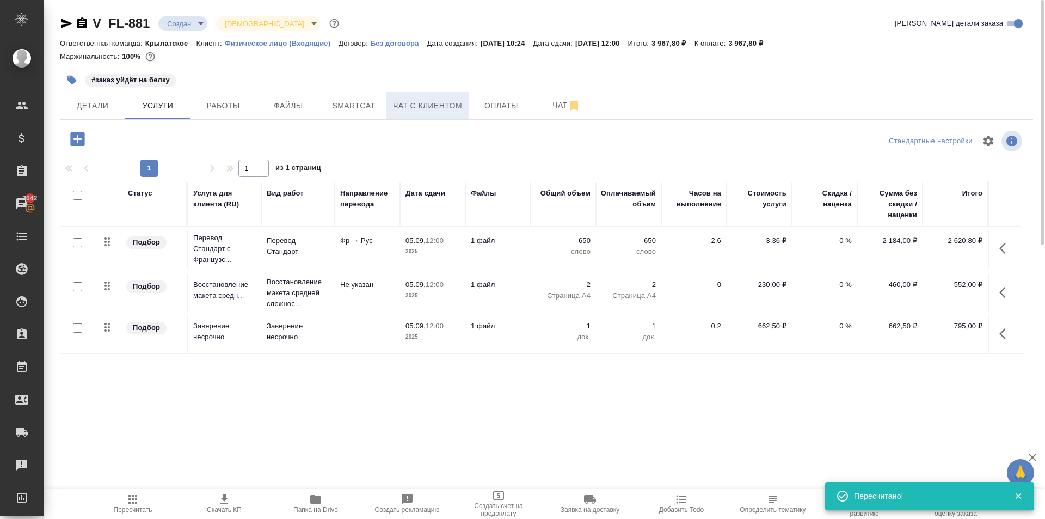
click at [410, 107] on span "Чат с клиентом" at bounding box center [427, 106] width 69 height 14
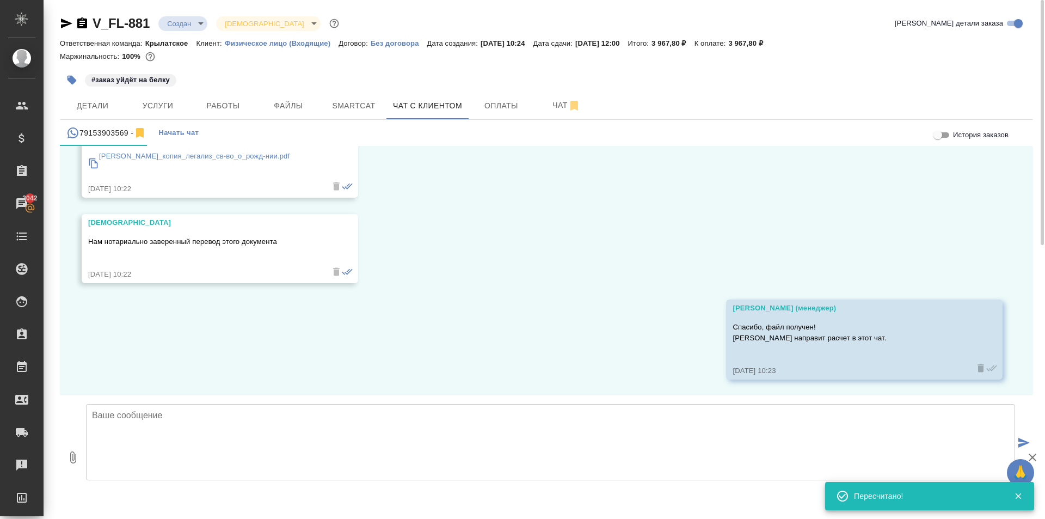
scroll to position [274, 0]
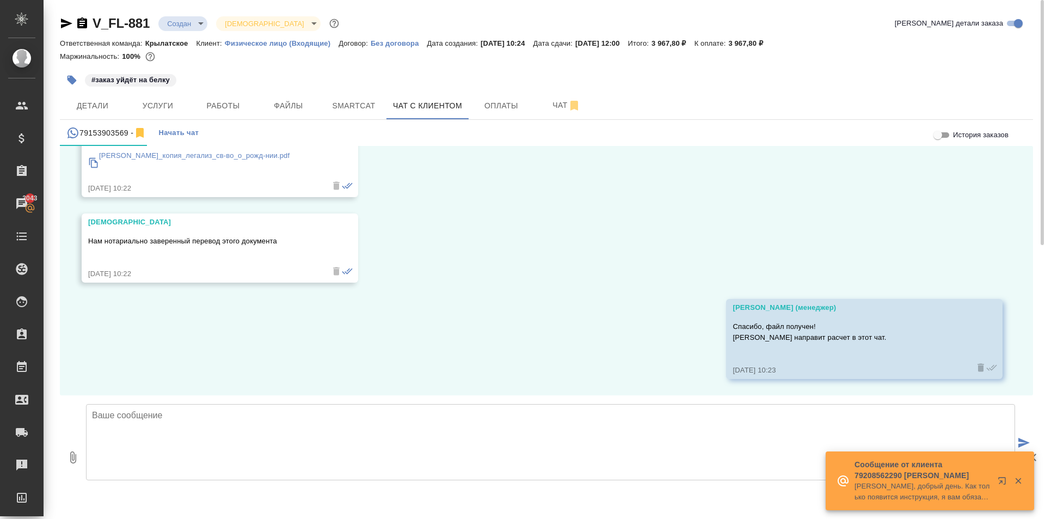
click at [699, 282] on div "04.09, четверг Касаткина Александра (менеджер) Алла, добрый день! Это компания …" at bounding box center [546, 270] width 973 height 249
click at [112, 107] on span "Детали" at bounding box center [92, 106] width 52 height 14
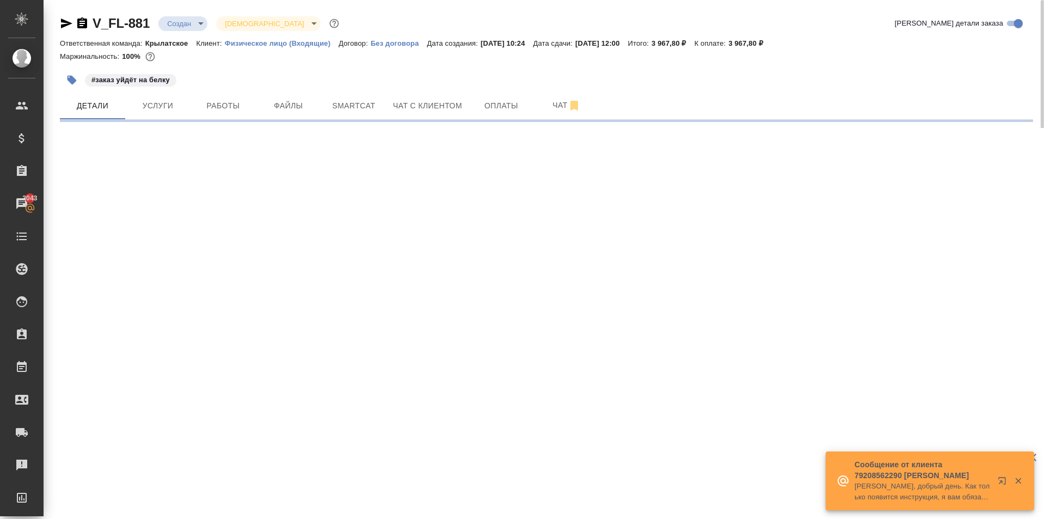
select select "RU"
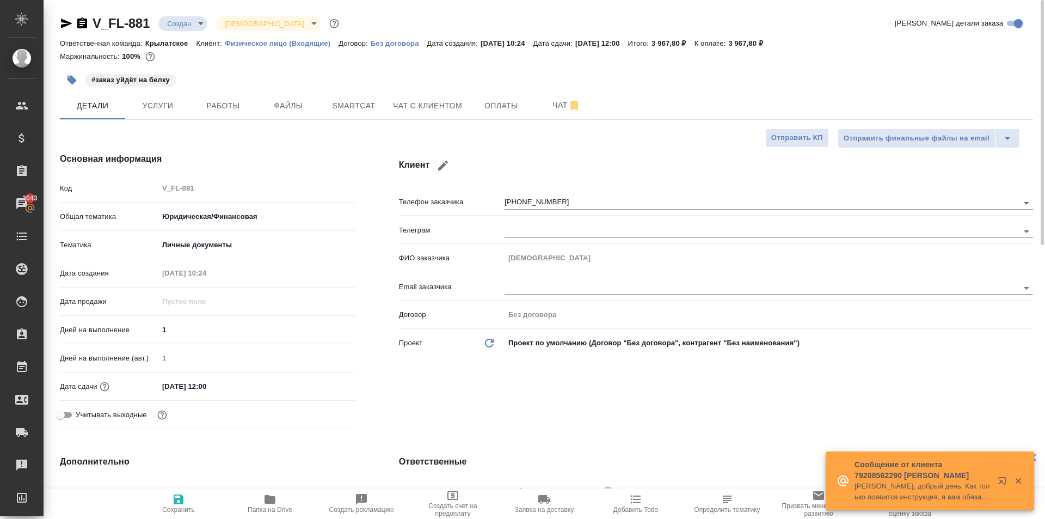
type textarea "x"
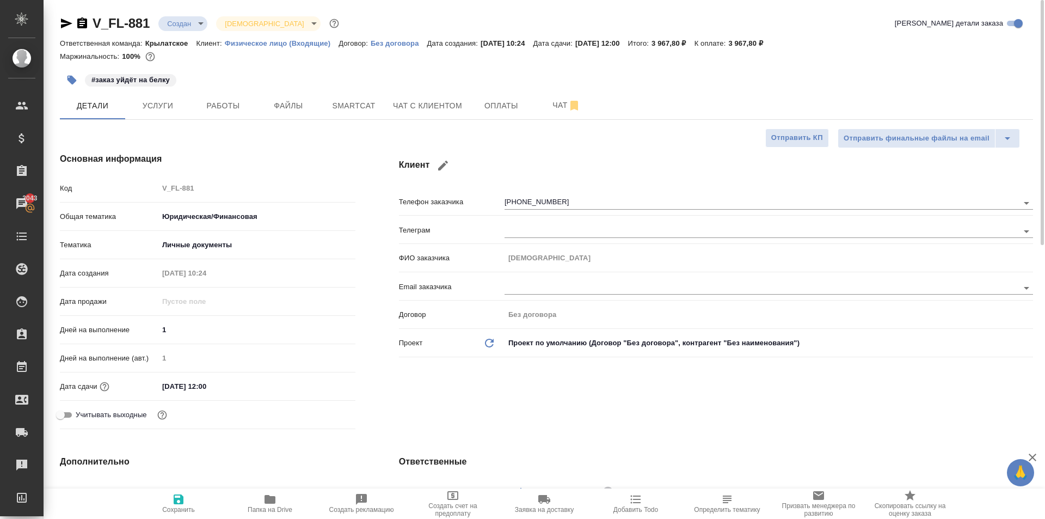
click at [387, 224] on div "Клиент Телефон заказчика +79153903569 Телеграм ФИО заказчика Алла Email заказчи…" at bounding box center [716, 293] width 678 height 324
click at [230, 73] on div "#заказ уйдёт на белку" at bounding box center [384, 80] width 649 height 24
type textarea "x"
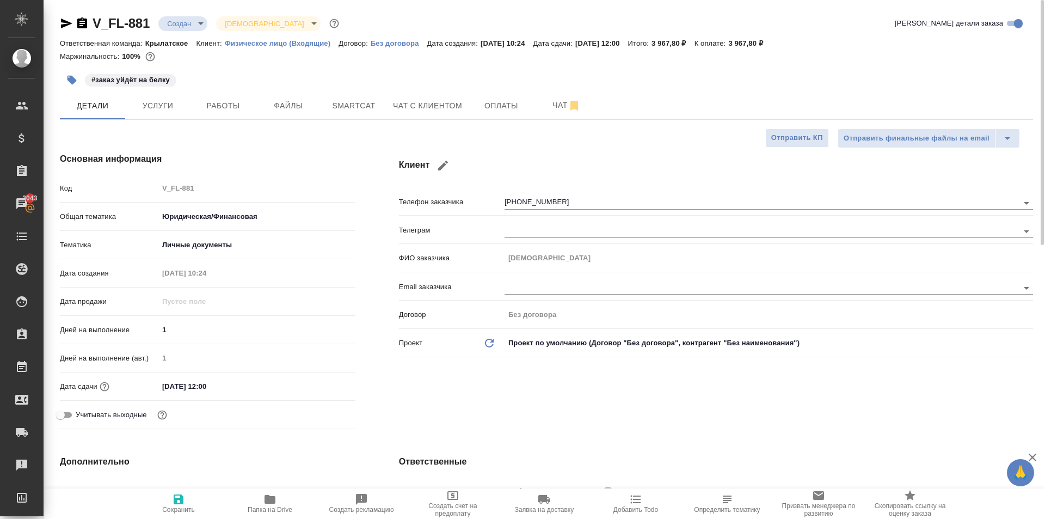
type textarea "x"
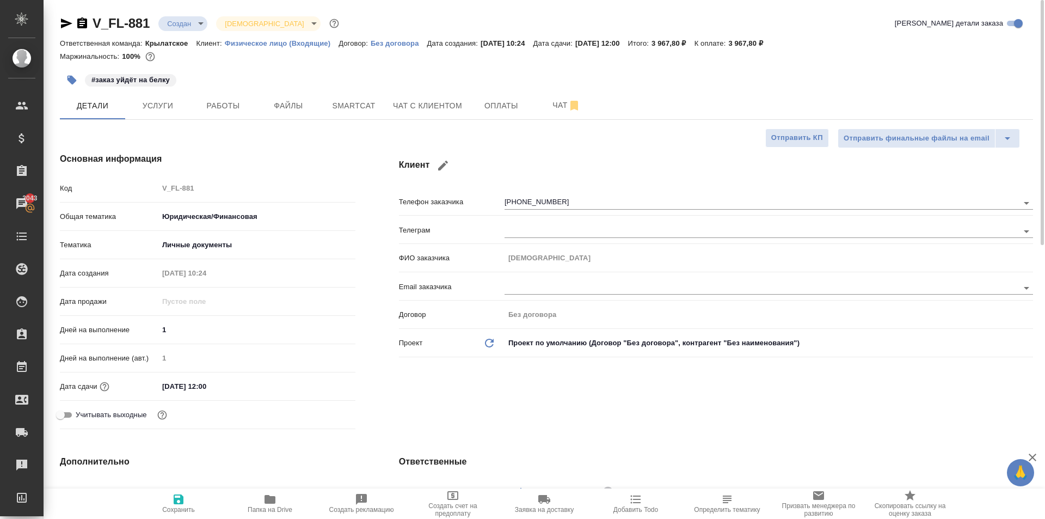
type textarea "x"
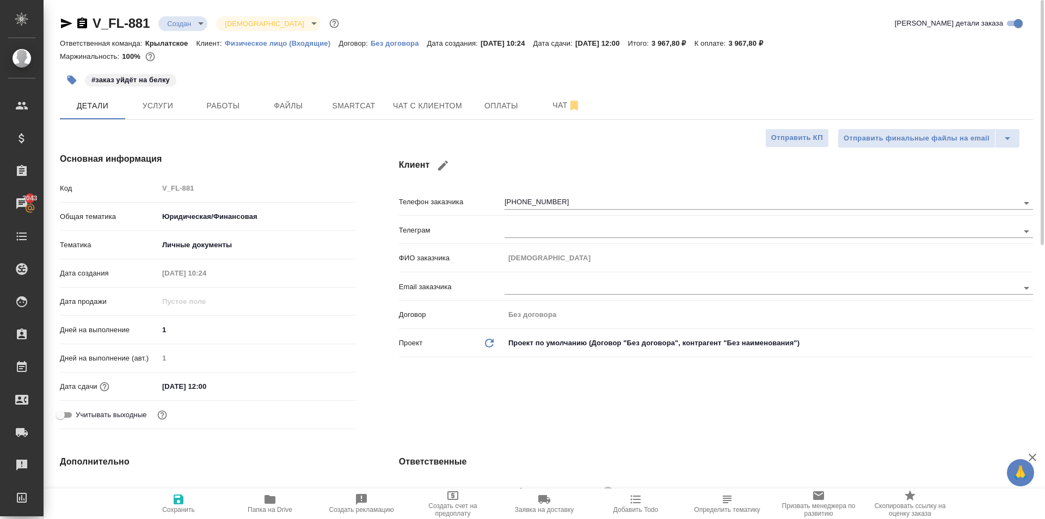
type textarea "x"
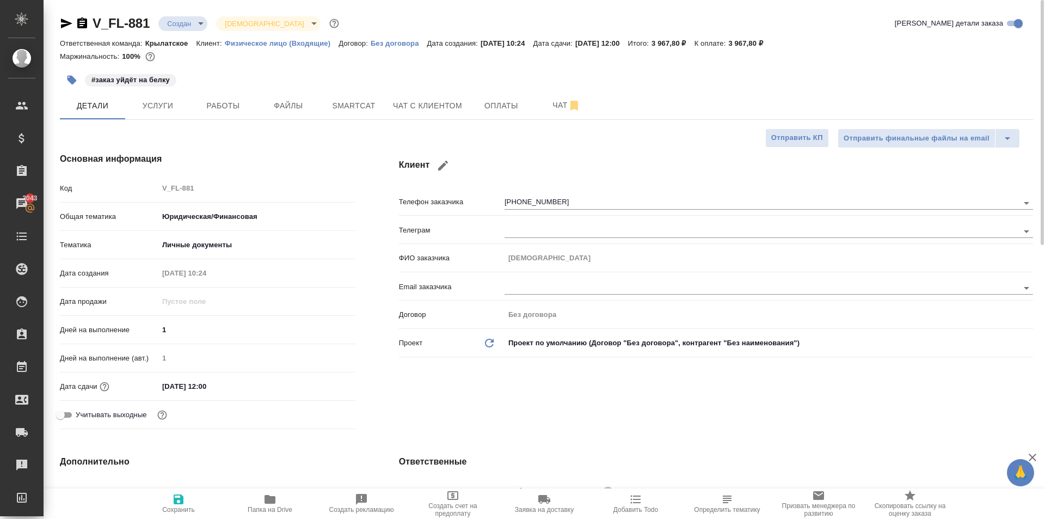
type textarea "x"
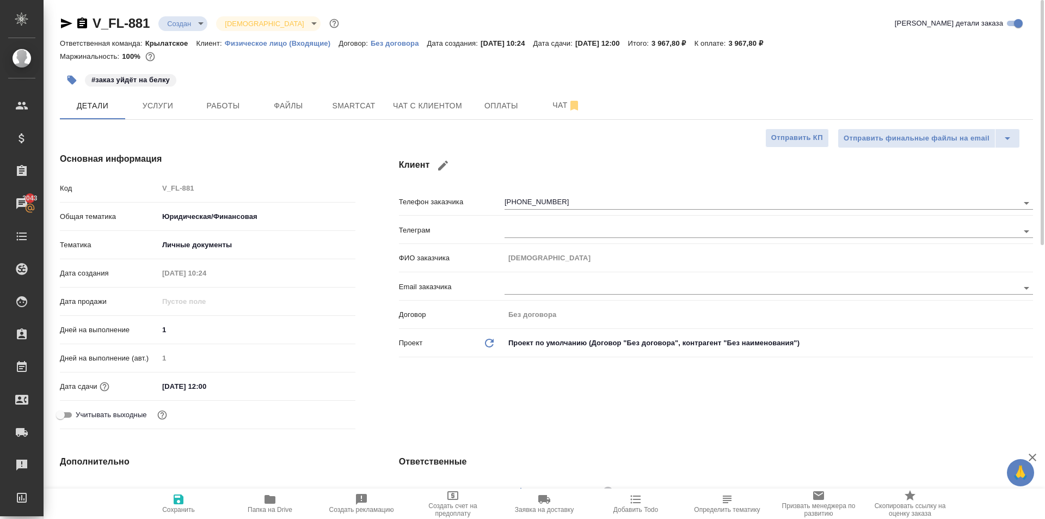
type textarea "x"
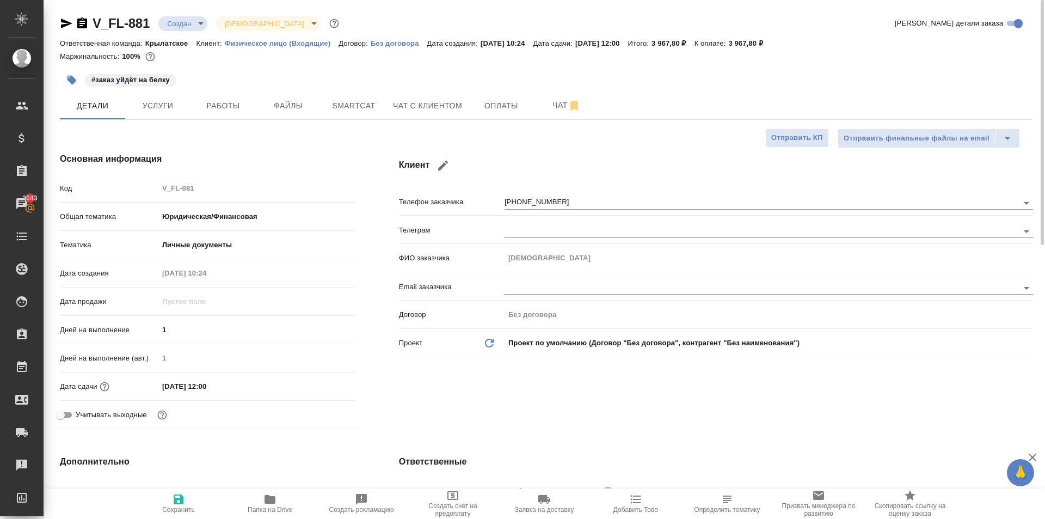
type textarea "x"
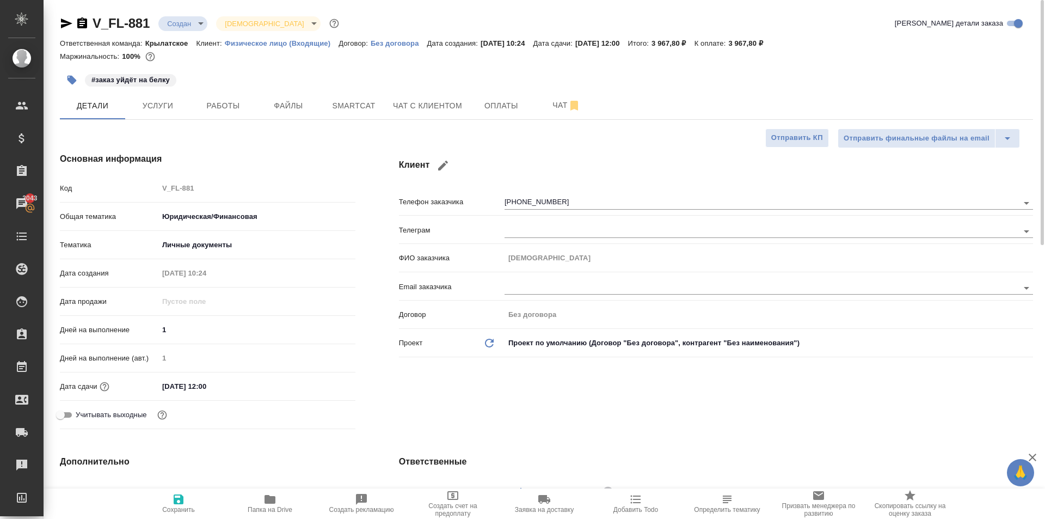
type textarea "x"
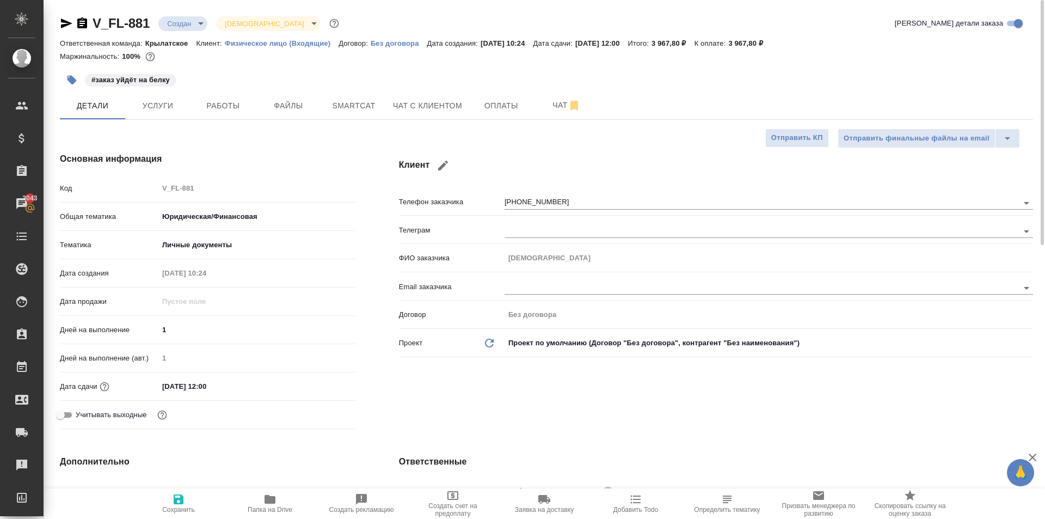
type textarea "x"
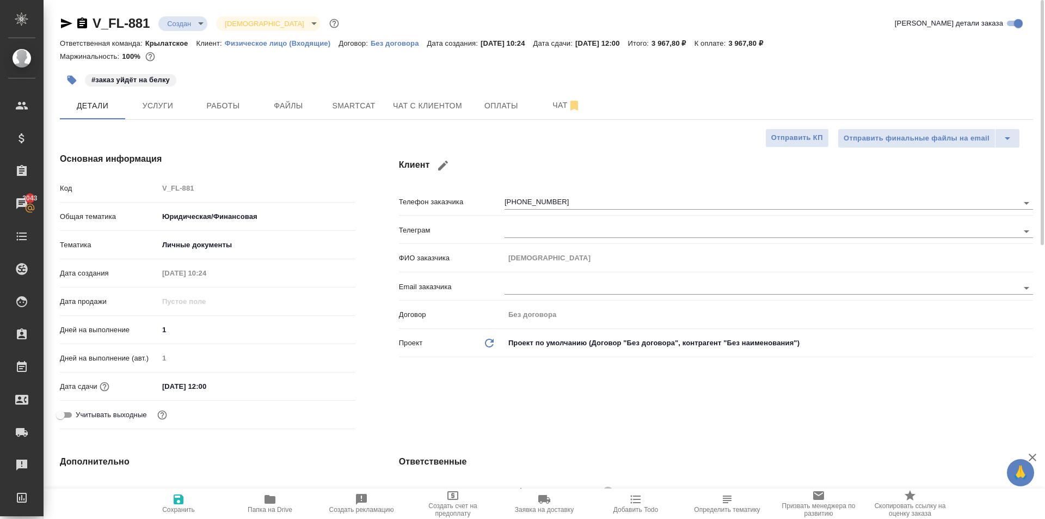
type textarea "x"
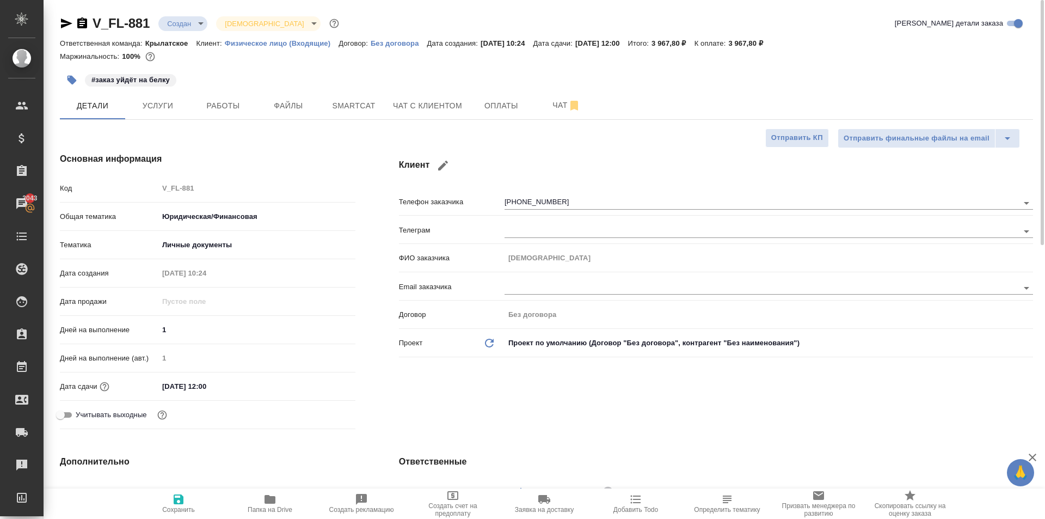
type textarea "x"
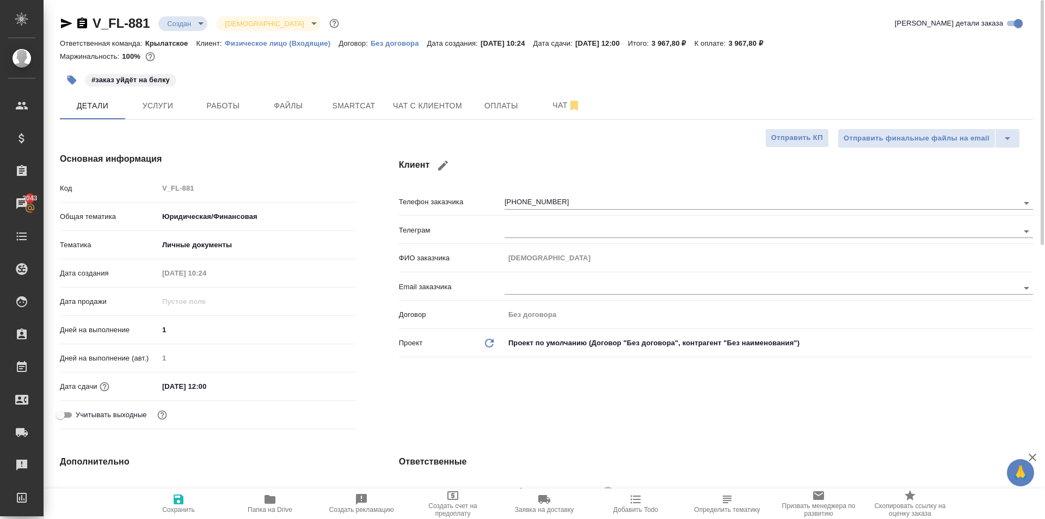
type textarea "x"
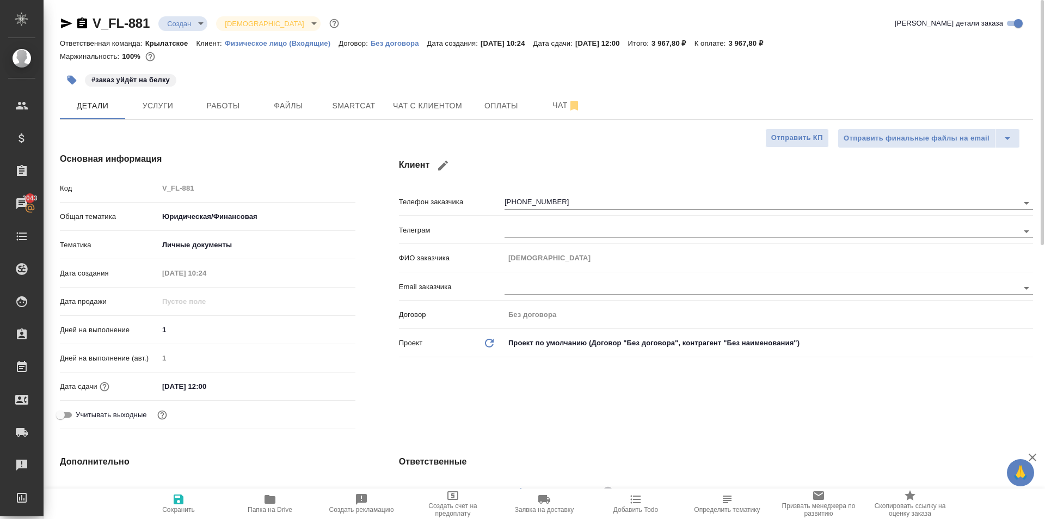
type textarea "x"
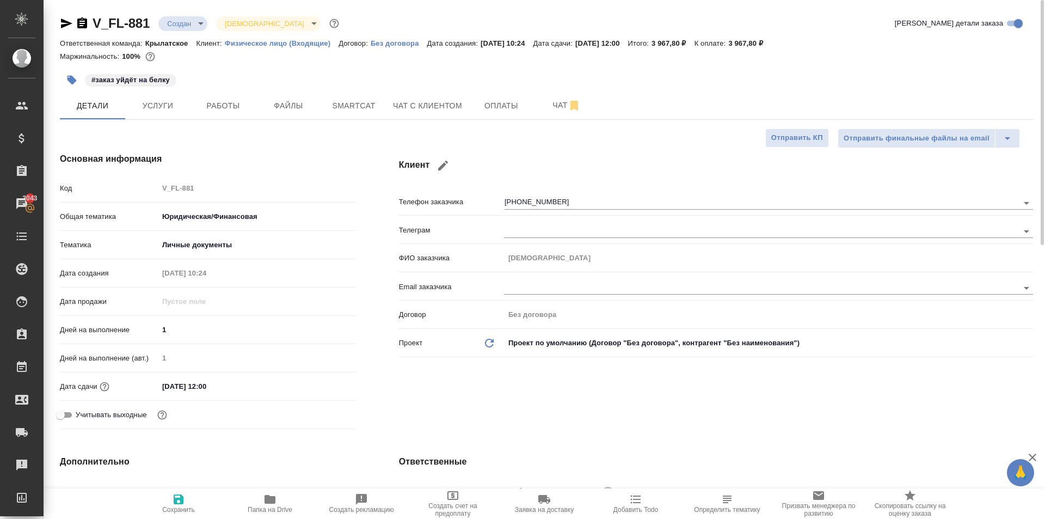
type textarea "x"
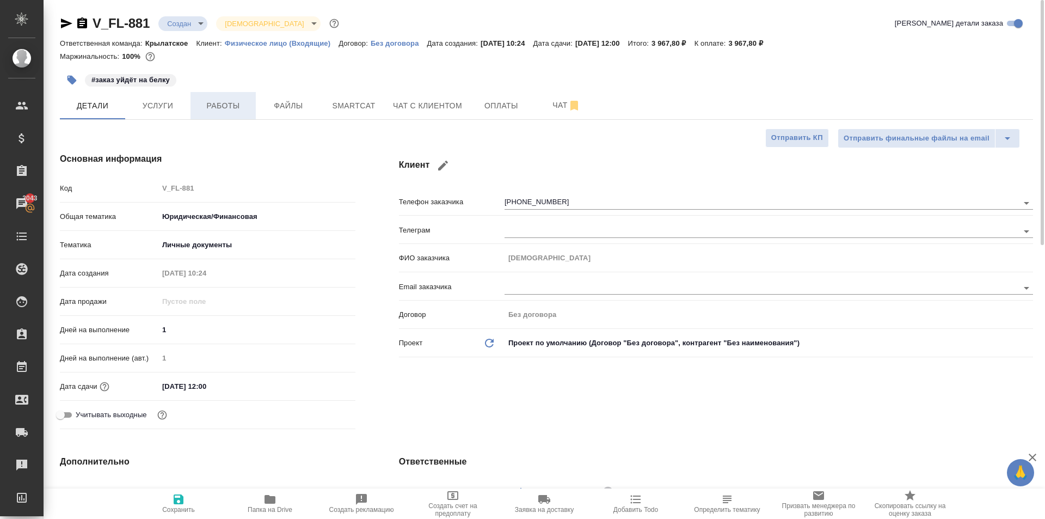
click at [237, 109] on span "Работы" at bounding box center [223, 106] width 52 height 14
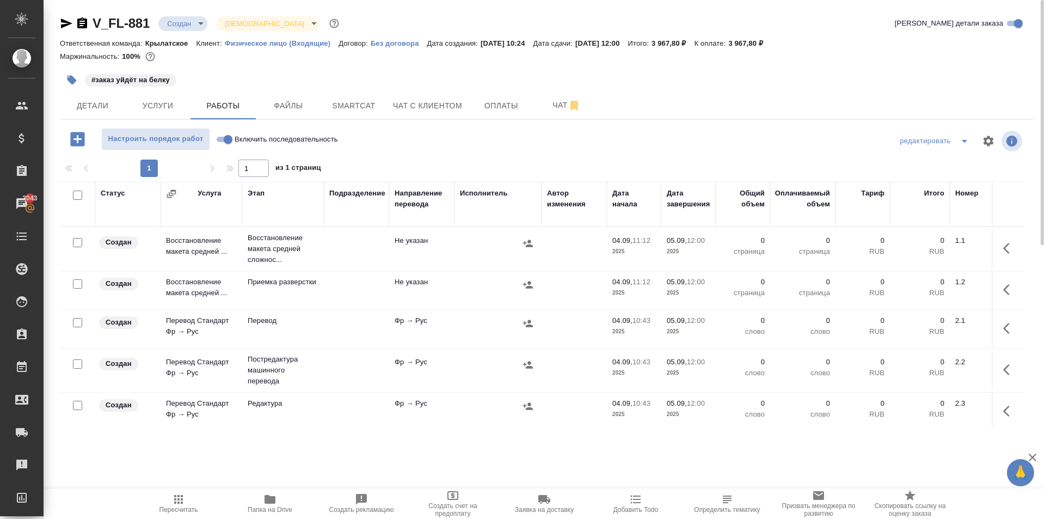
click at [156, 508] on span "Пересчитать" at bounding box center [178, 503] width 78 height 21
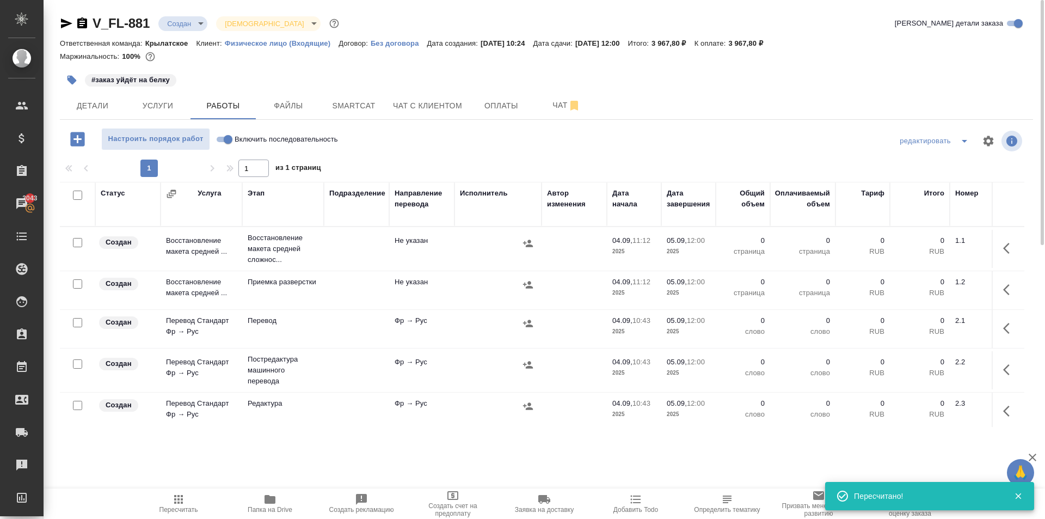
click at [435, 134] on div at bounding box center [546, 141] width 324 height 26
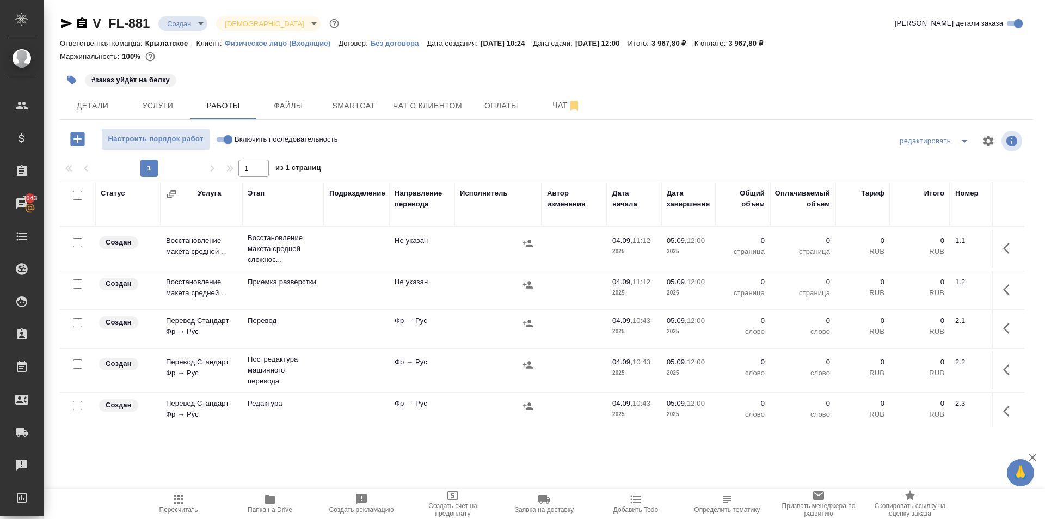
click at [465, 57] on div "Маржинальность: 100%" at bounding box center [546, 57] width 973 height 14
click at [370, 180] on div "Настроить порядок работ Включить последовательность редактировать 1 1 из 1 стра…" at bounding box center [546, 277] width 973 height 299
click at [180, 488] on button "Пересчитать" at bounding box center [178, 503] width 91 height 30
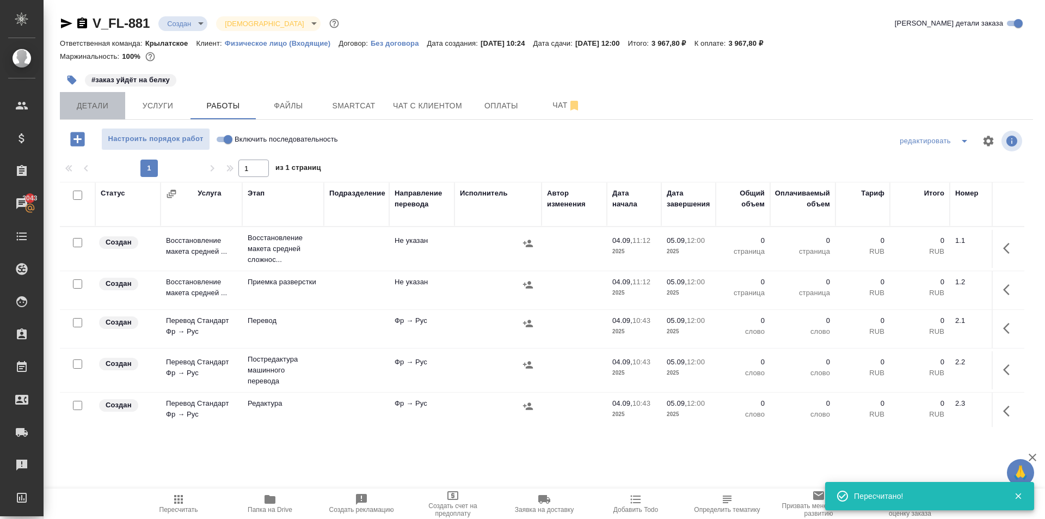
click at [116, 96] on button "Детали" at bounding box center [92, 105] width 65 height 27
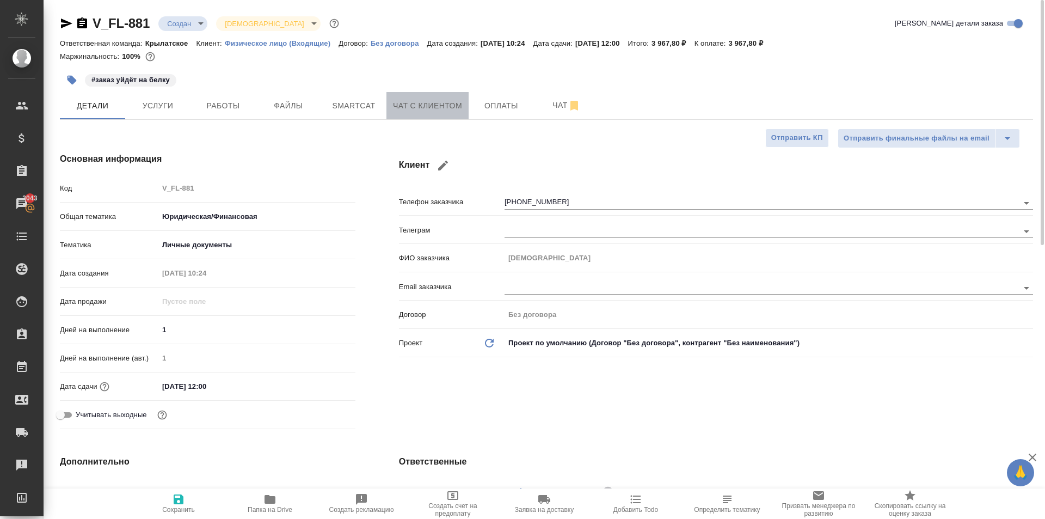
click at [407, 97] on button "Чат с клиентом" at bounding box center [427, 105] width 82 height 27
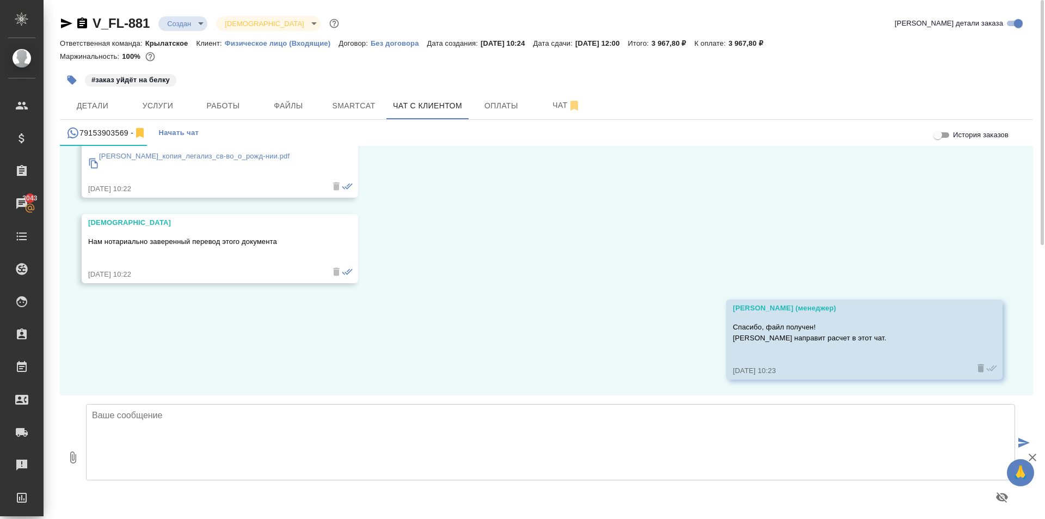
scroll to position [274, 0]
click at [115, 427] on textarea at bounding box center [550, 442] width 929 height 76
paste textarea "Срок исполнения: 2 рабочих дня. Стоимость заказа составит: 3 968 руб. (!) в сто…"
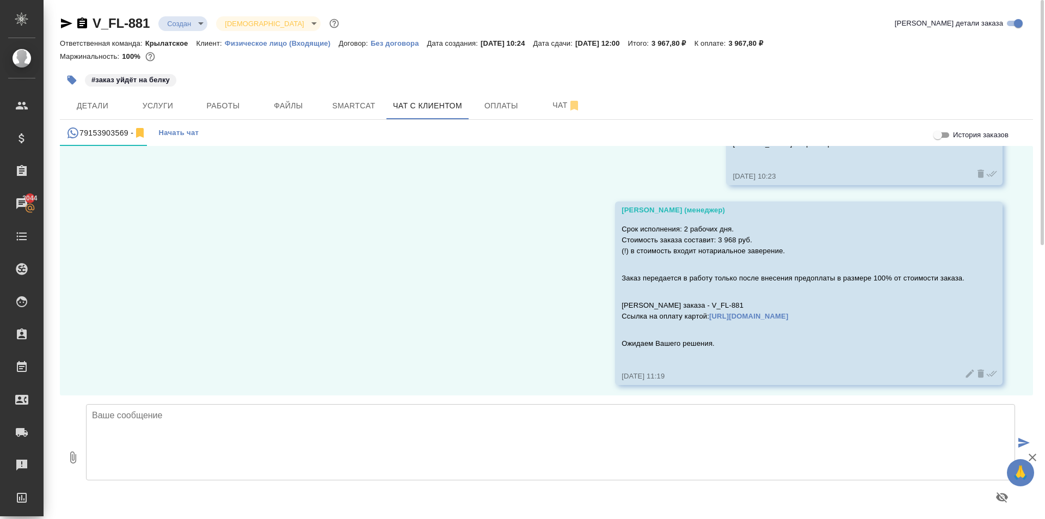
scroll to position [474, 0]
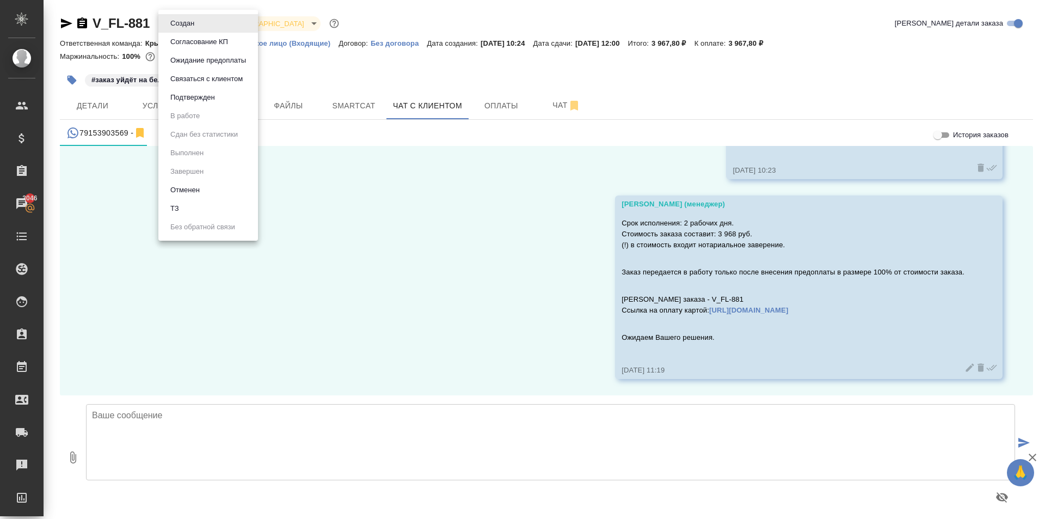
click at [203, 19] on body "🙏 .cls-1 fill:#fff; AWATERA Kasymov Timur Клиенты Спецификации Заказы 3046 Чаты…" at bounding box center [522, 259] width 1045 height 519
click at [213, 56] on button "Ожидание предоплаты" at bounding box center [208, 60] width 82 height 12
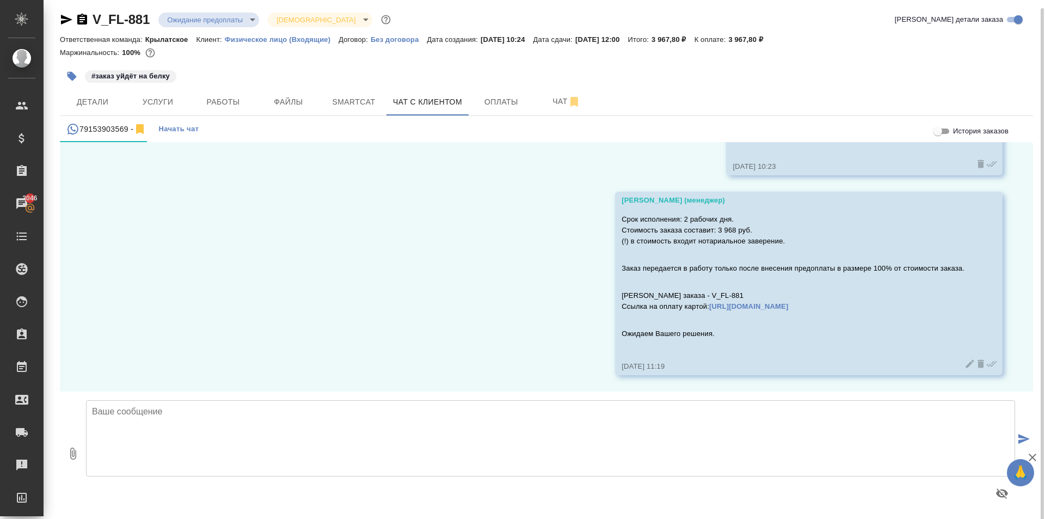
scroll to position [6, 0]
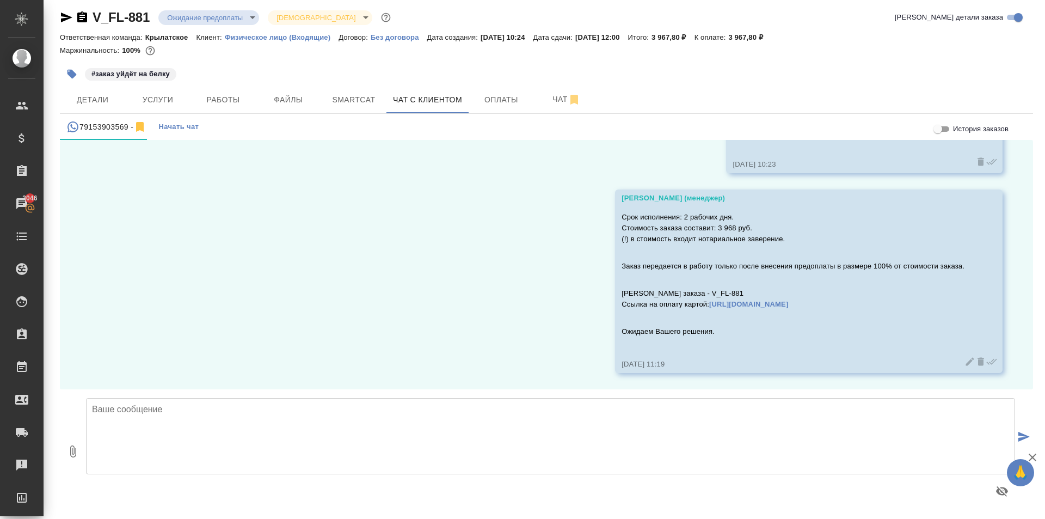
drag, startPoint x: 277, startPoint y: 66, endPoint x: 256, endPoint y: 50, distance: 26.3
click at [277, 66] on div "#заказ уйдёт на белку" at bounding box center [384, 74] width 649 height 24
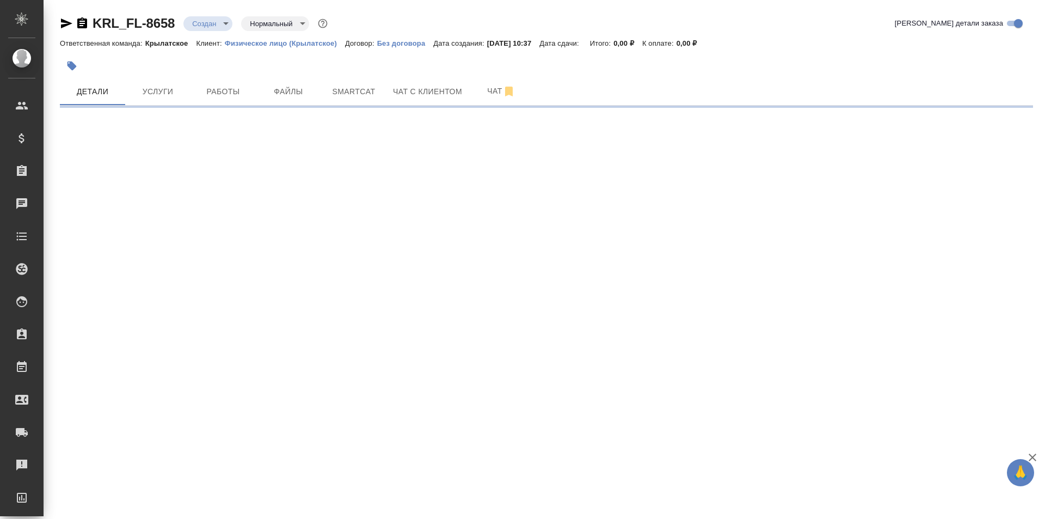
select select "RU"
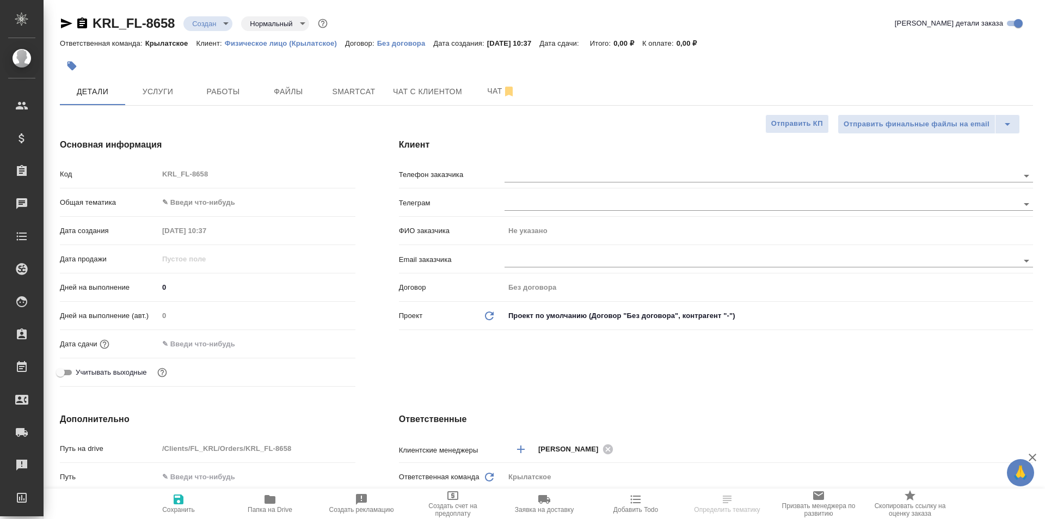
type textarea "x"
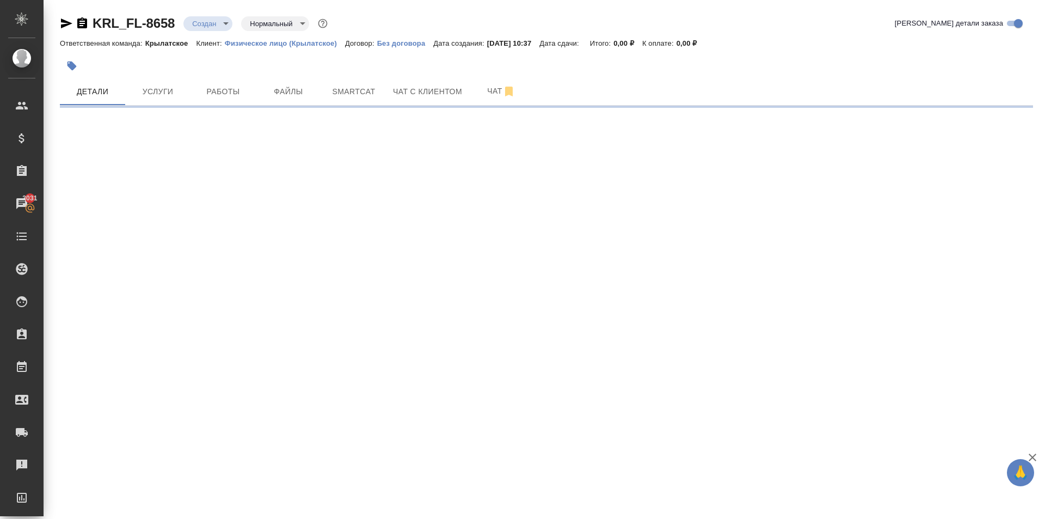
select select "RU"
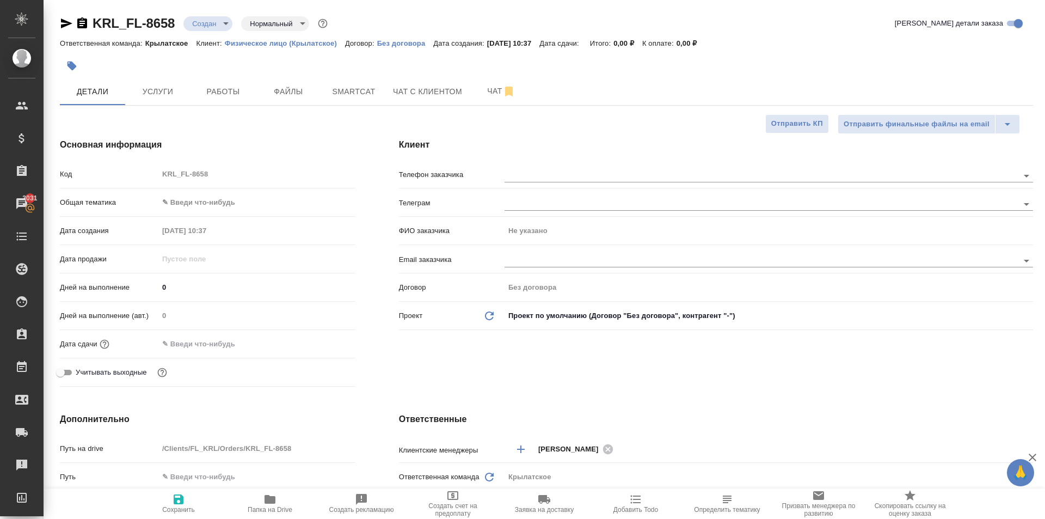
type textarea "x"
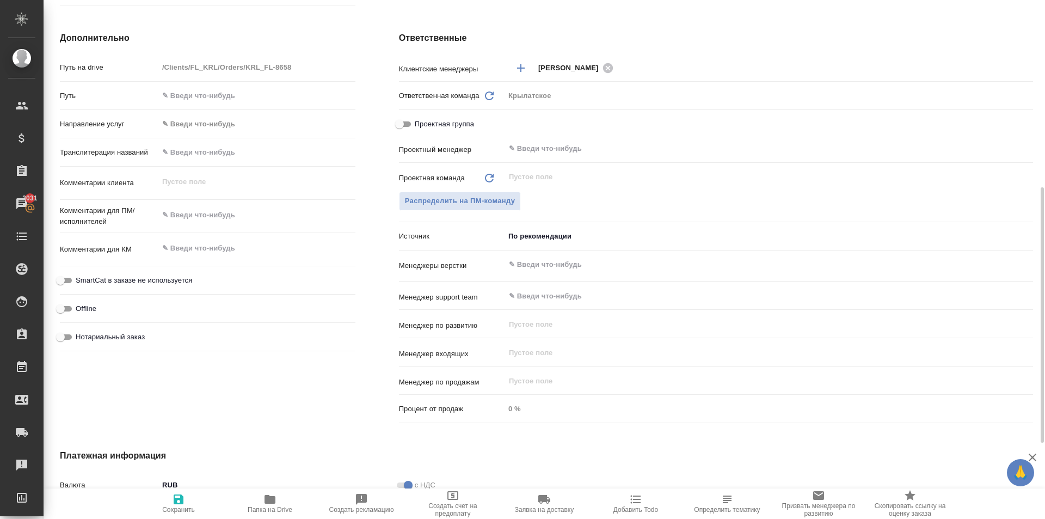
click at [193, 150] on input "text" at bounding box center [256, 152] width 197 height 16
type input "Т"
type textarea "x"
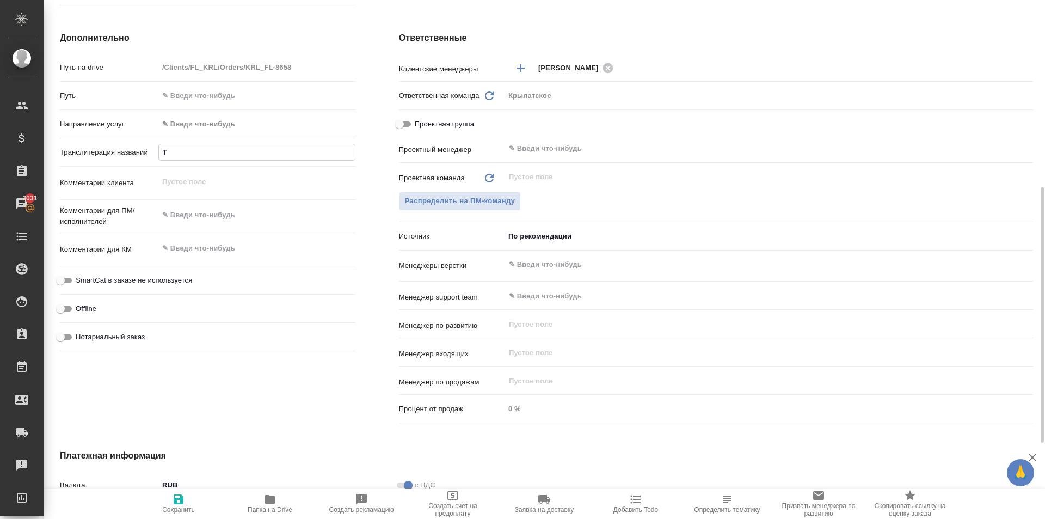
type input "ТУ"
type textarea "x"
type input "ТУК"
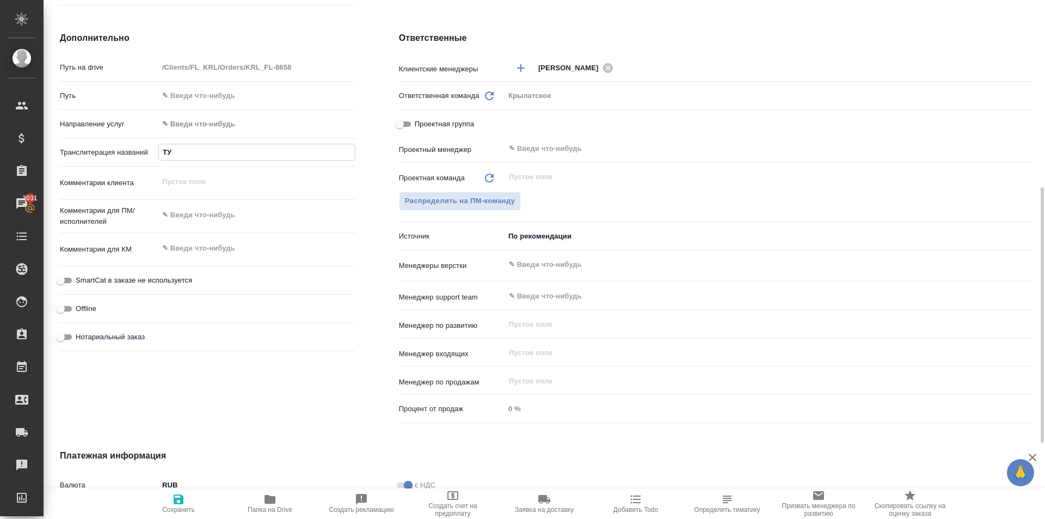
type textarea "x"
type input "ТУКС"
type textarea "x"
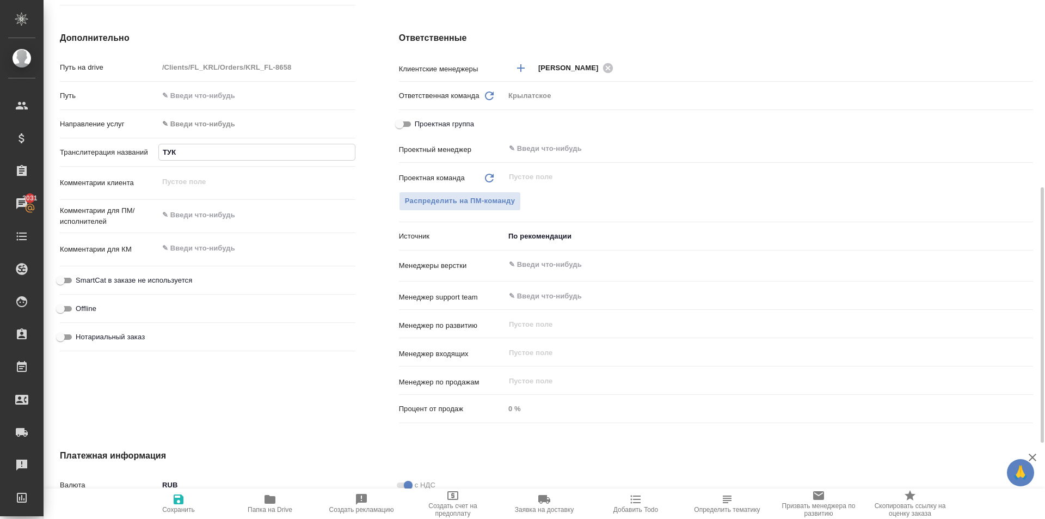
type textarea "x"
type input "ТУКСА"
type textarea "x"
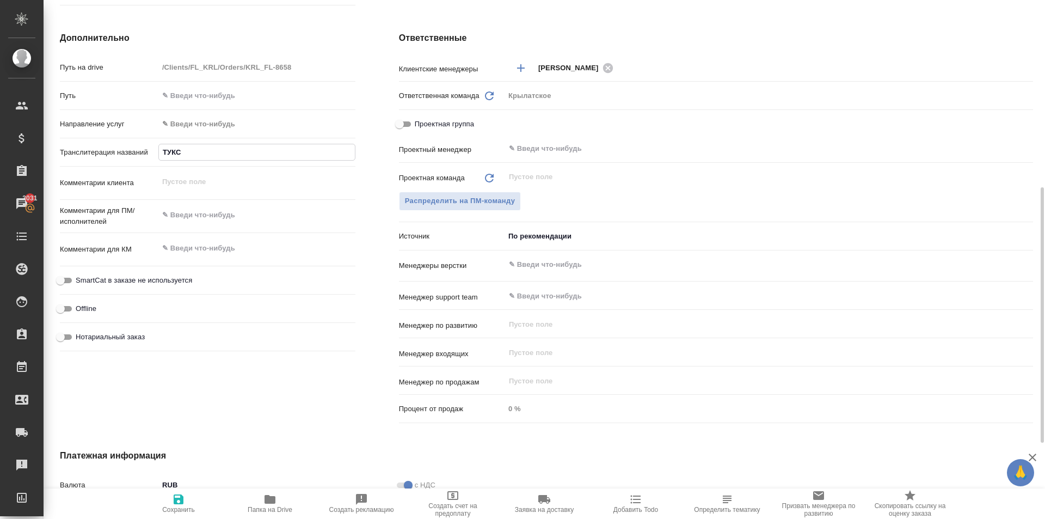
type textarea "x"
type input "ТУКСАН"
type textarea "x"
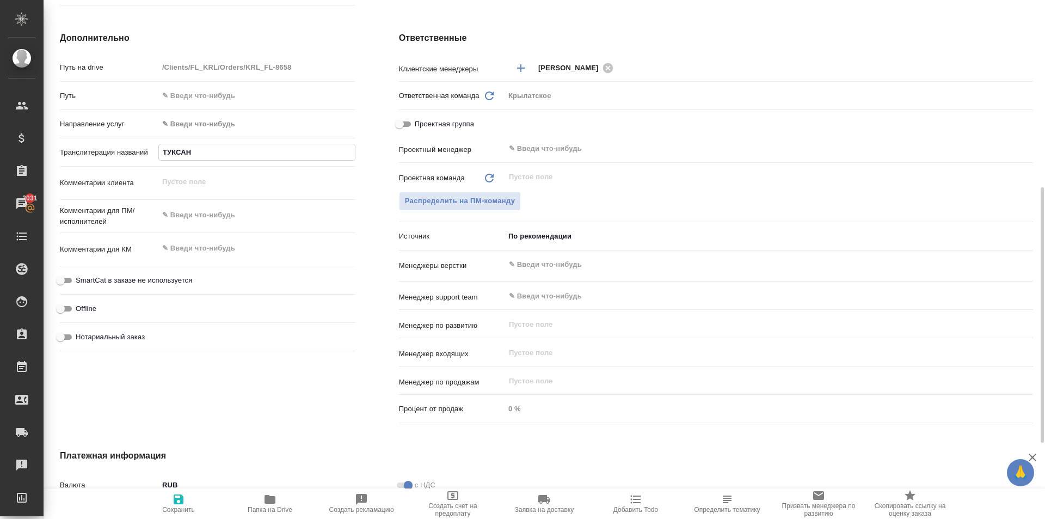
type input "[PERSON_NAME]"
type textarea "x"
type input "[PERSON_NAME]"
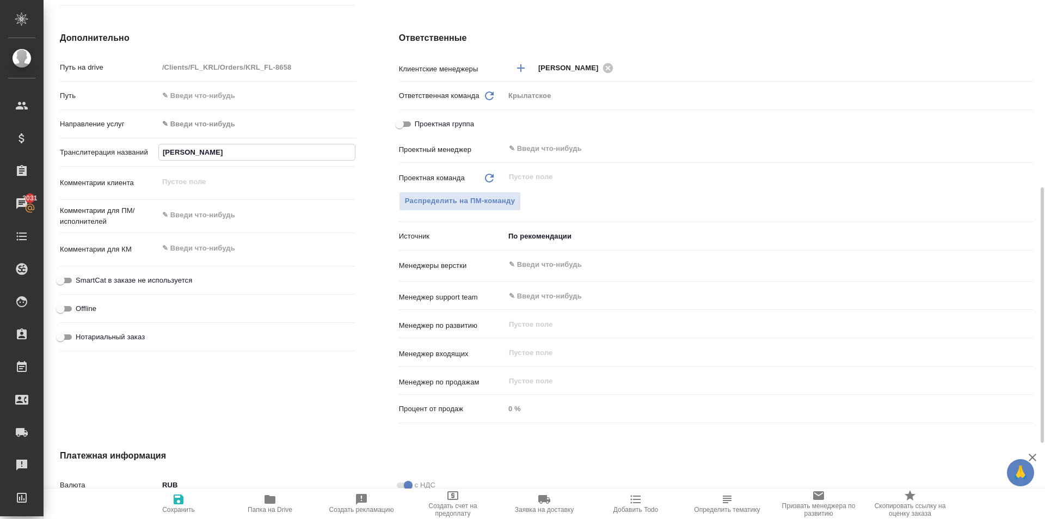
type textarea "x"
type input "[PERSON_NAME]"
type textarea "x"
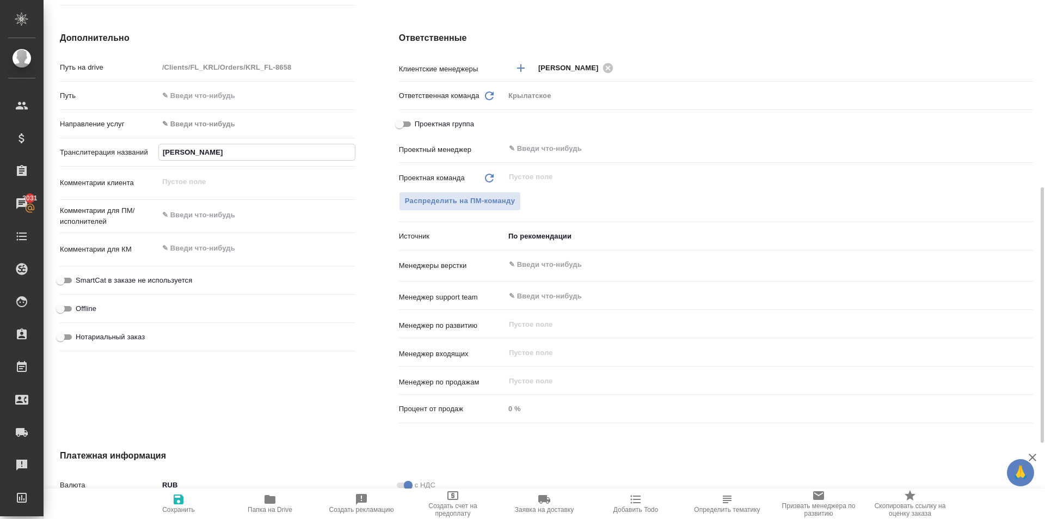
type textarea "x"
type input "[PERSON_NAME]"
type textarea "x"
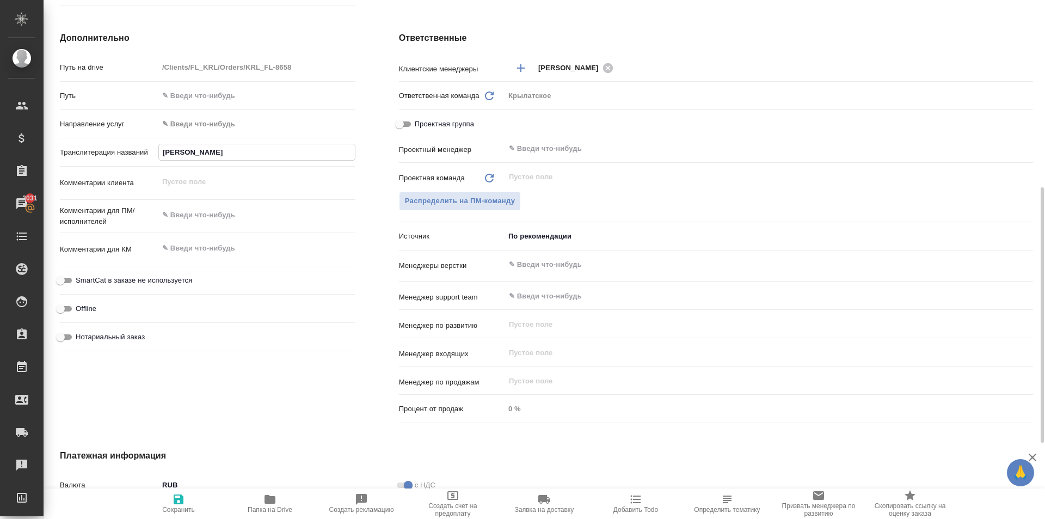
type textarea "x"
type input "[PERSON_NAME] [PERSON_NAME]"
type textarea "x"
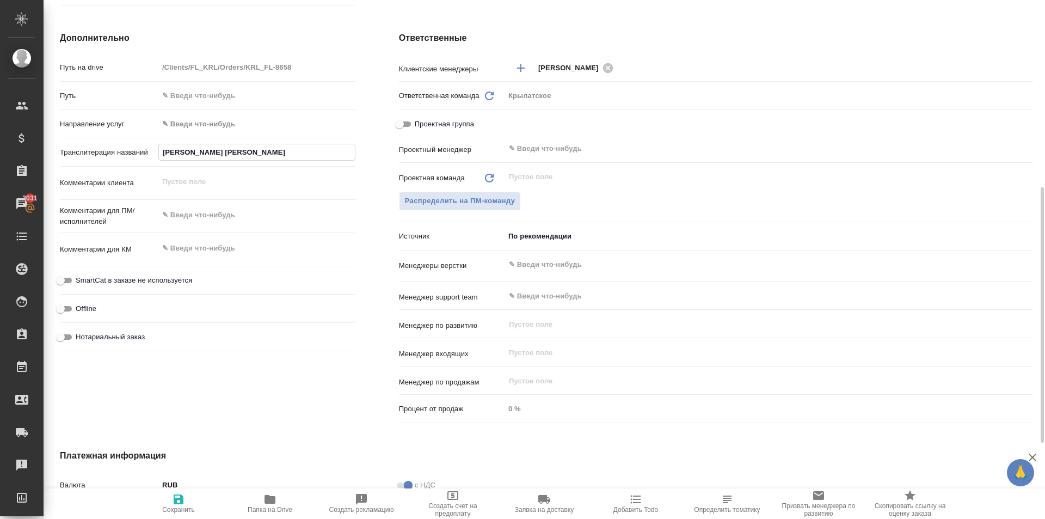
type input "[PERSON_NAME]"
type textarea "x"
type input "[PERSON_NAME] [PERSON_NAME]"
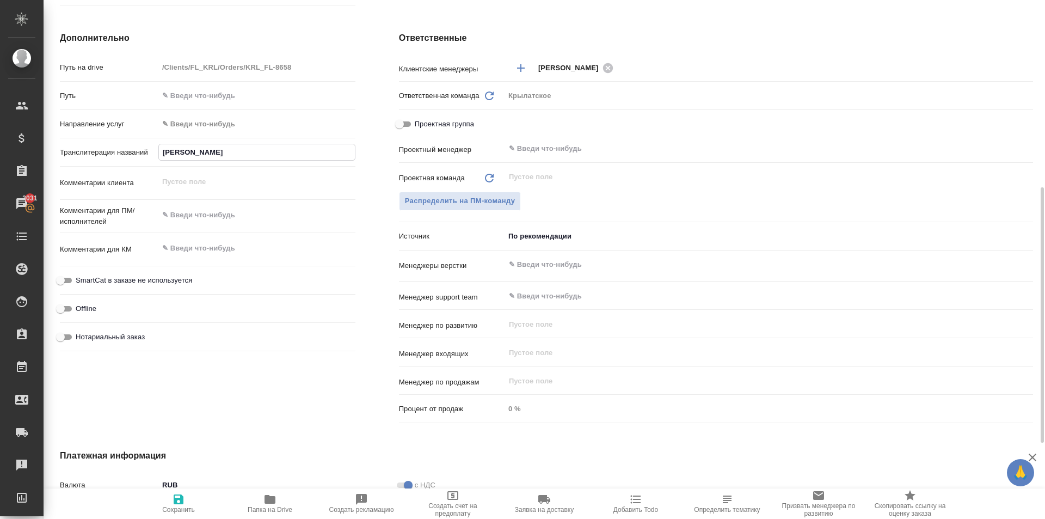
type textarea "x"
type input "[PERSON_NAME] ДИ"
type textarea "x"
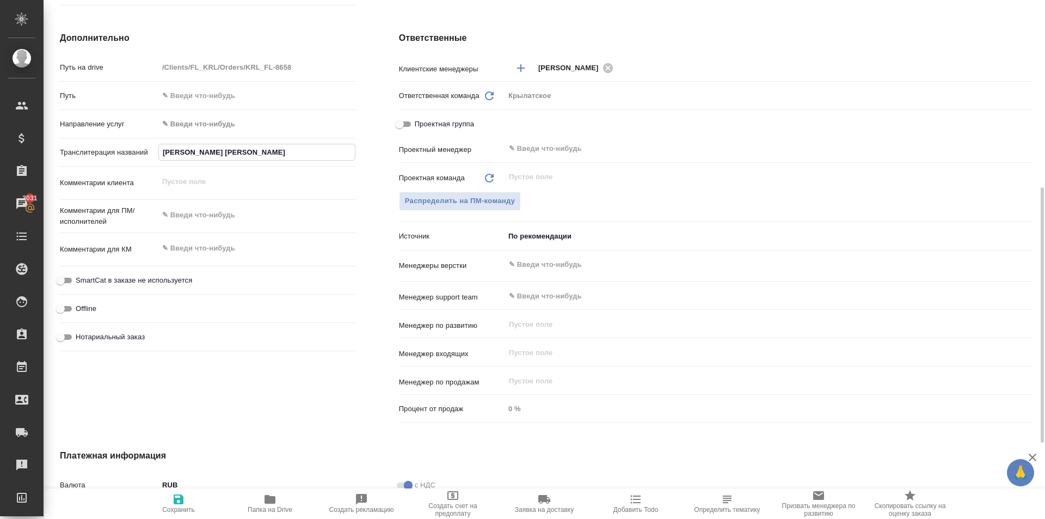
type textarea "x"
type input "[PERSON_NAME] ДИЛ"
type textarea "x"
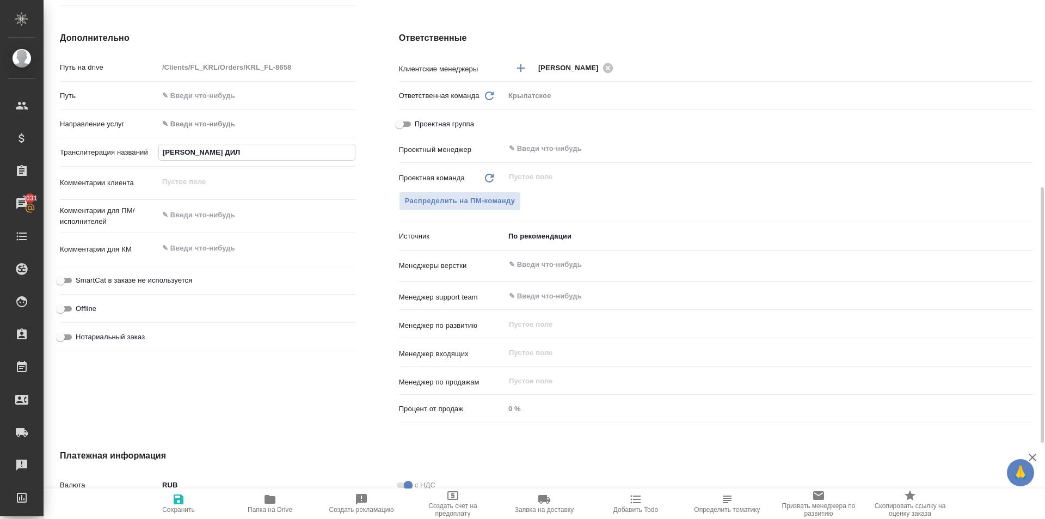
type textarea "x"
type input "[PERSON_NAME]"
type textarea "x"
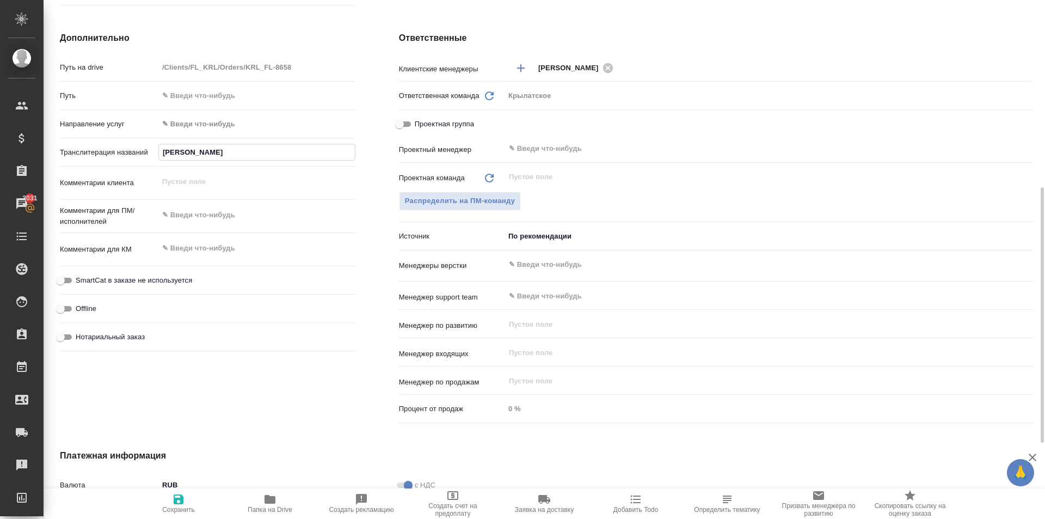
type input "[PERSON_NAME]"
type textarea "x"
type input "[PERSON_NAME]"
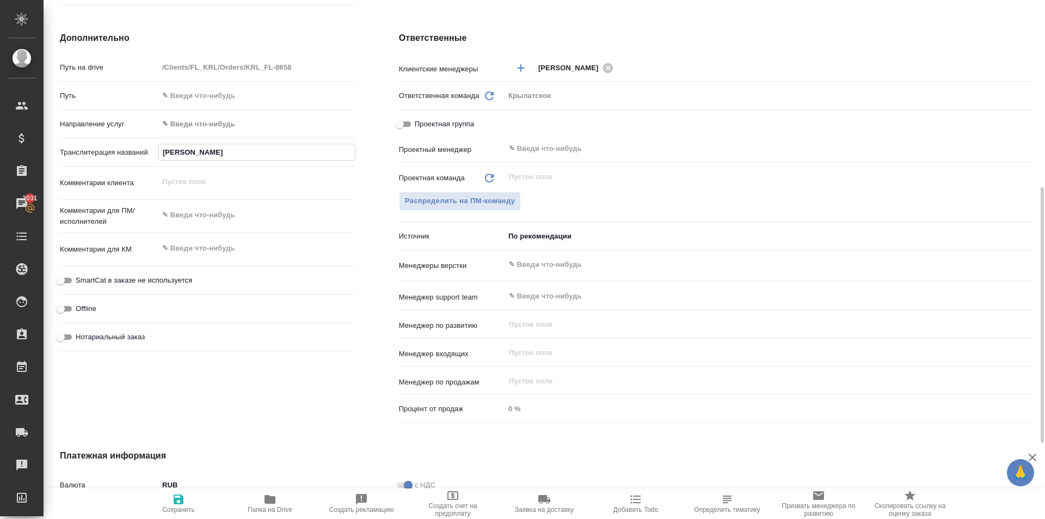
type textarea "x"
type input "[PERSON_NAME]"
type textarea "x"
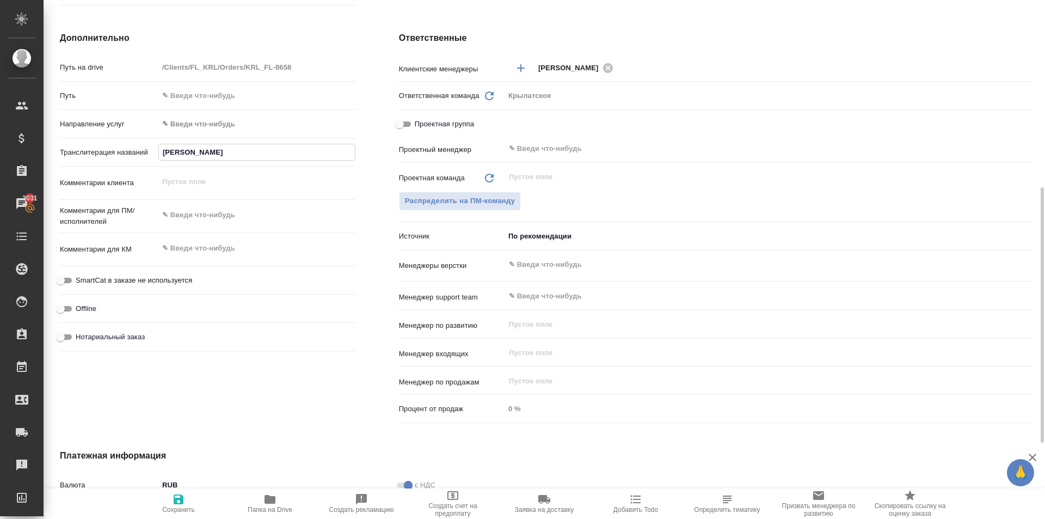
type textarea "x"
type input "[PERSON_NAME]"
type textarea "x"
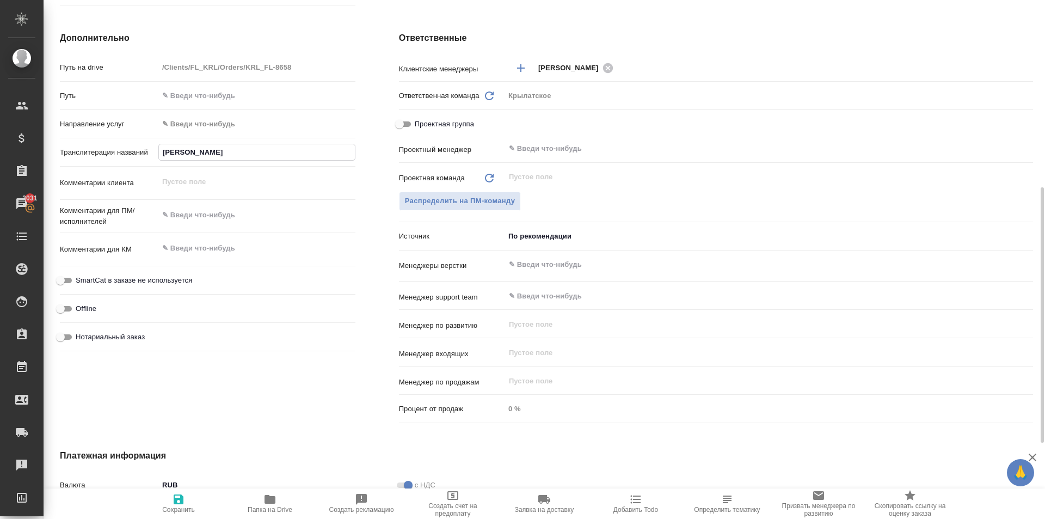
type textarea "x"
type input "[PERSON_NAME] ДИЛРАБО С"
type textarea "x"
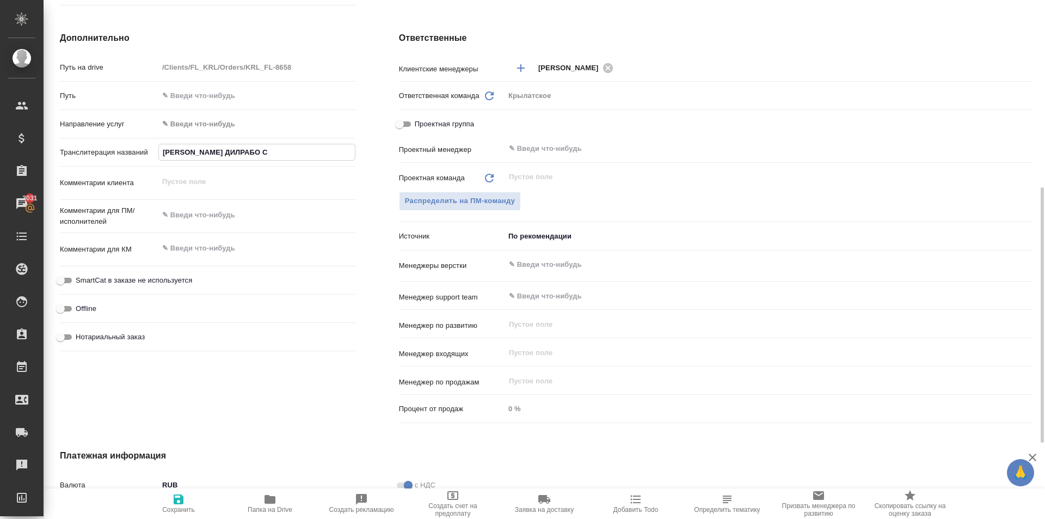
type input "[PERSON_NAME] [PERSON_NAME]"
type textarea "x"
type input "[PERSON_NAME] ДИЛРАБО СУВ"
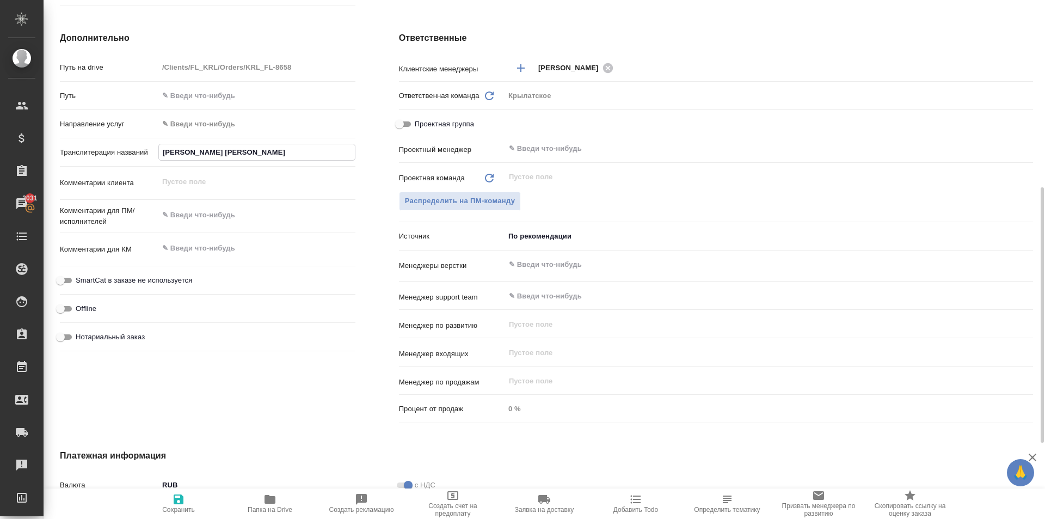
type textarea "x"
type input "[PERSON_NAME] ДИЛРАБО СУВО"
type textarea "x"
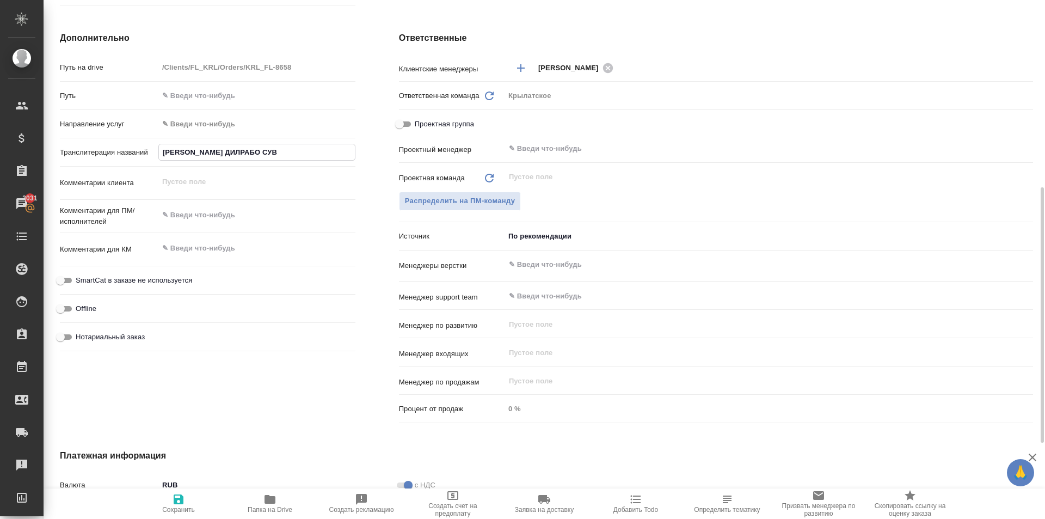
type textarea "x"
type input "[PERSON_NAME] [PERSON_NAME]"
type textarea "x"
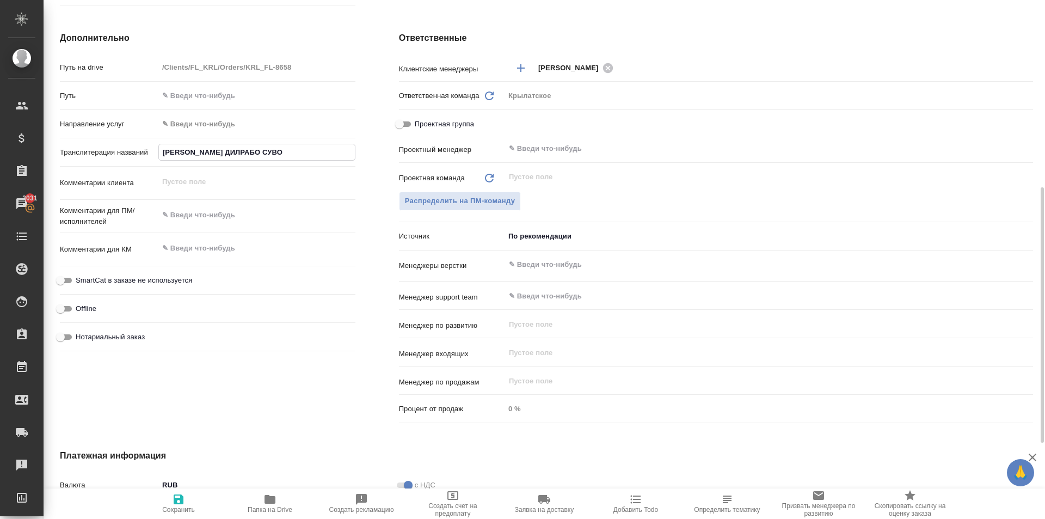
type textarea "x"
type input "[PERSON_NAME] ДИЛРАБО СУВОНК"
type textarea "x"
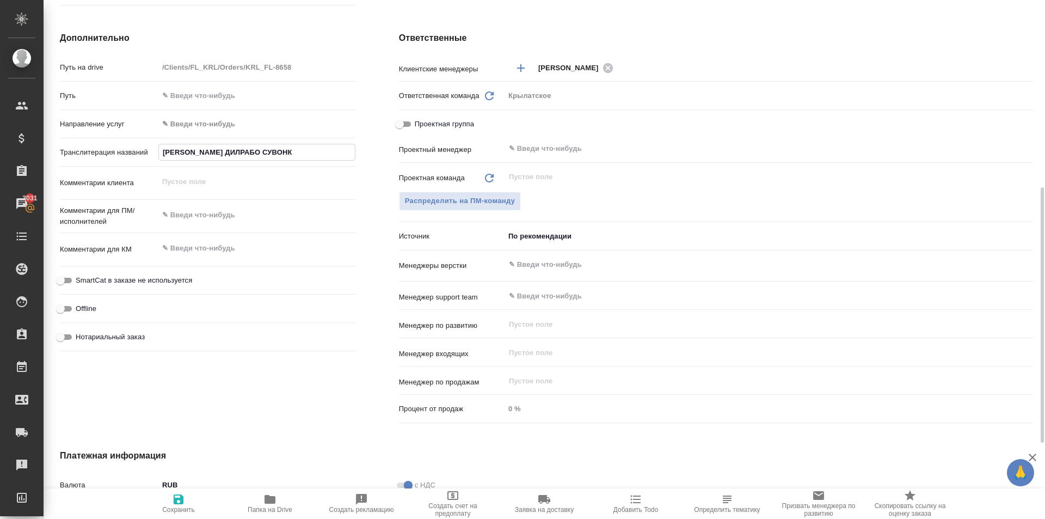
type input "[PERSON_NAME] [PERSON_NAME]"
type textarea "x"
type input "[PERSON_NAME] [PERSON_NAME]"
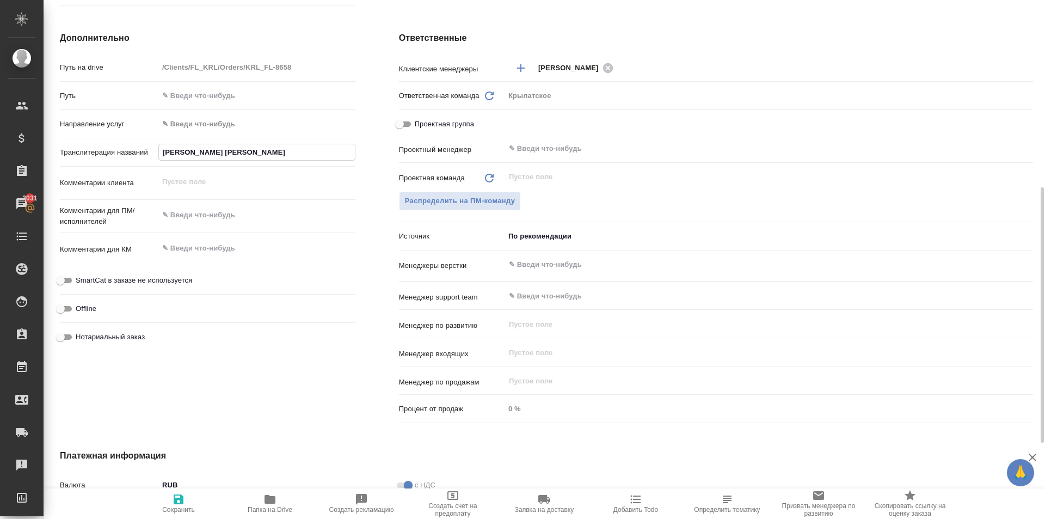
type textarea "x"
type input "ТУКСАНОВА ДИЛРАБО СУВОНКУЛО"
type textarea "x"
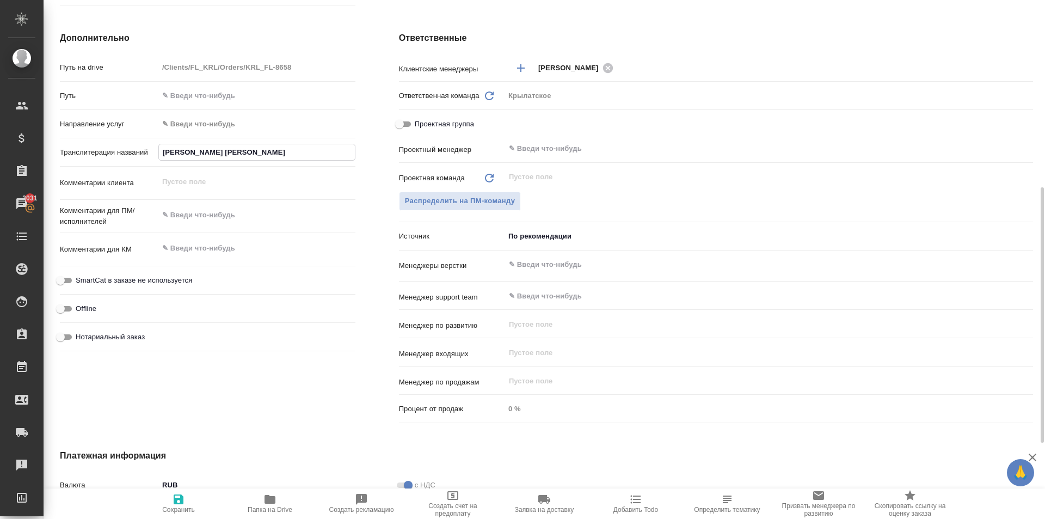
type textarea "x"
type input "ТУКСАНОВА ДИЛРАБО СУВОНКУЛОВ"
type textarea "x"
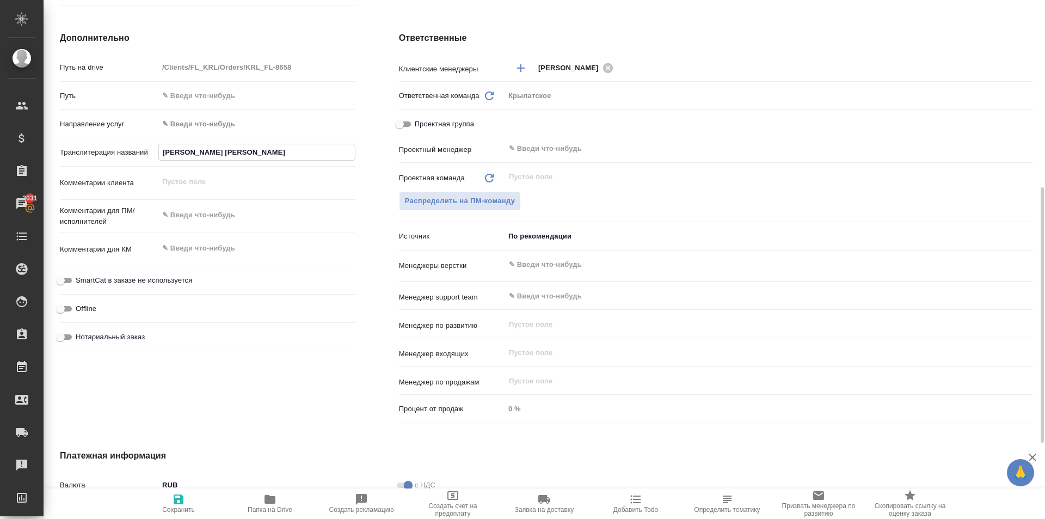
type textarea "x"
type input "ТУКСАНОВА ДИЛРАБО СУВОНКУЛОВН"
type textarea "x"
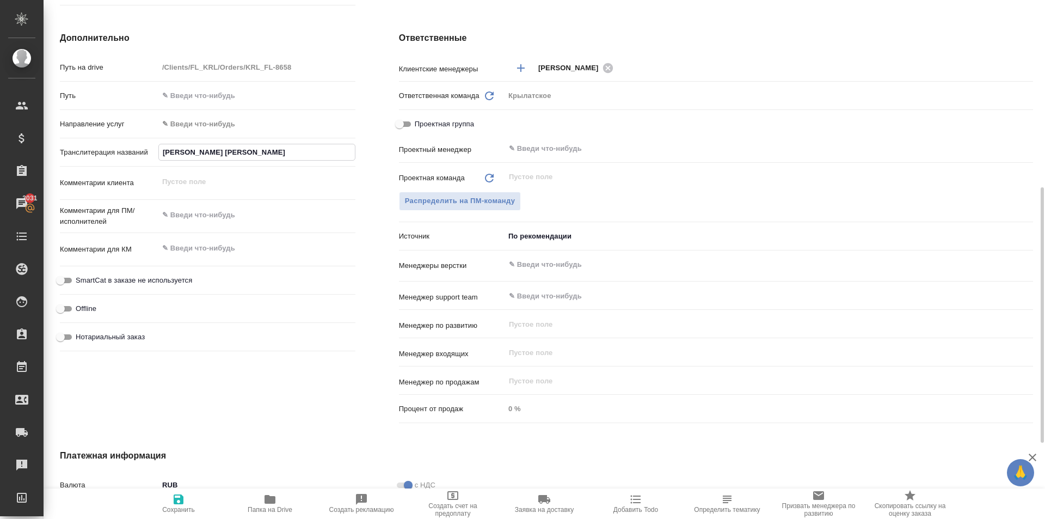
type input "ТУКСАНОВА ДИЛРАБО СУВОНКУЛОВНА"
type textarea "x"
type input "ТУКСАНОВА ДИЛРАБО СУВОНКУЛОВНА"
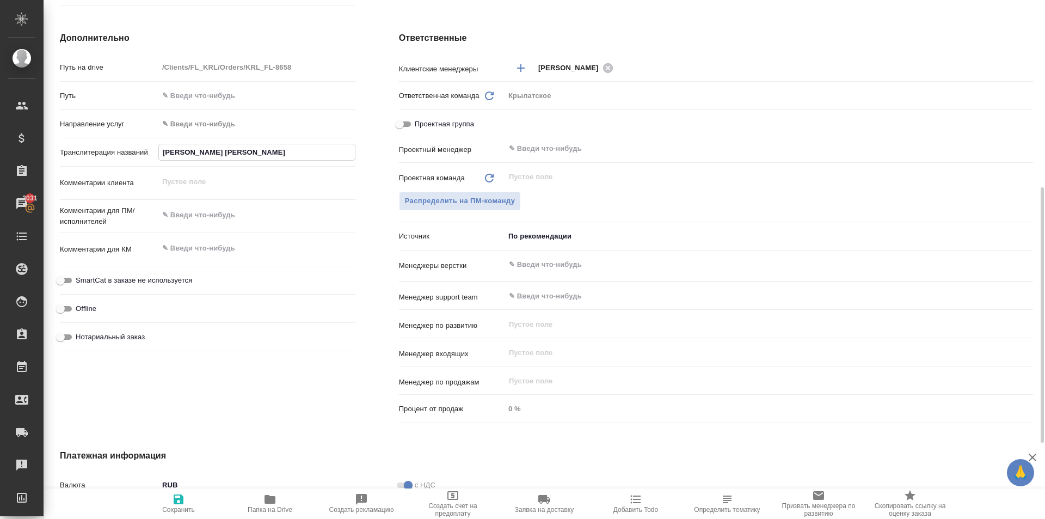
type textarea "x"
type input "ТУКСАНОВА ДИЛРАБО СУВОНКУЛОВНА"
click at [177, 496] on icon "button" at bounding box center [178, 499] width 13 height 13
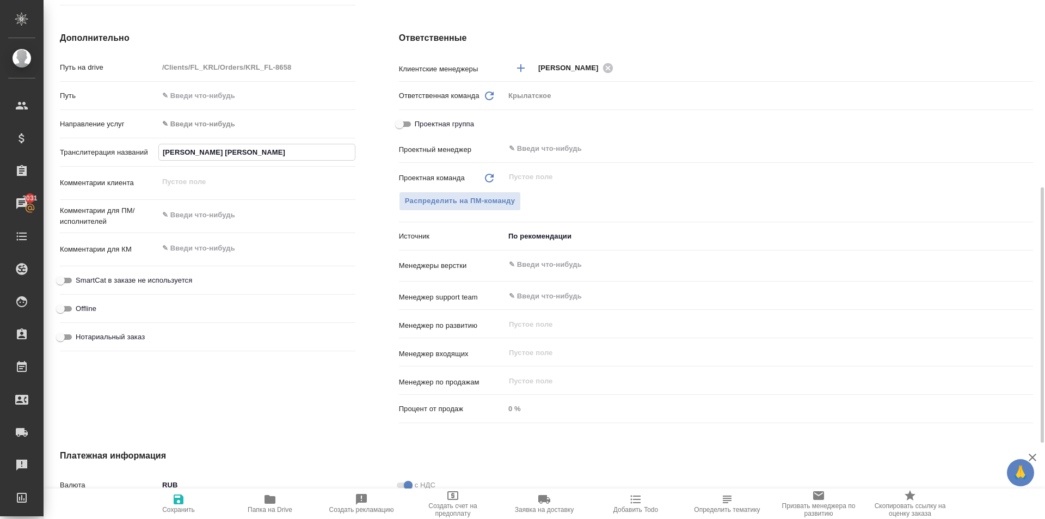
type textarea "x"
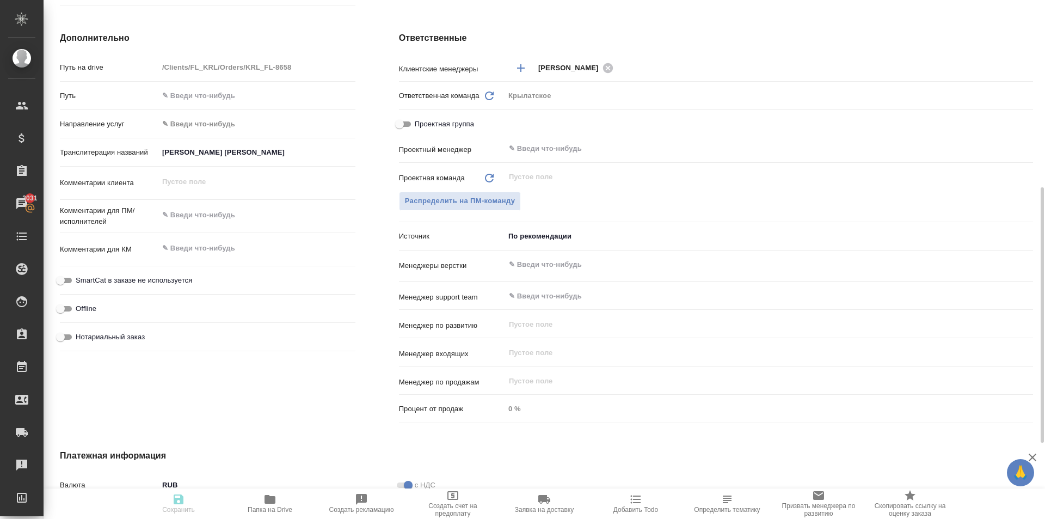
type textarea "x"
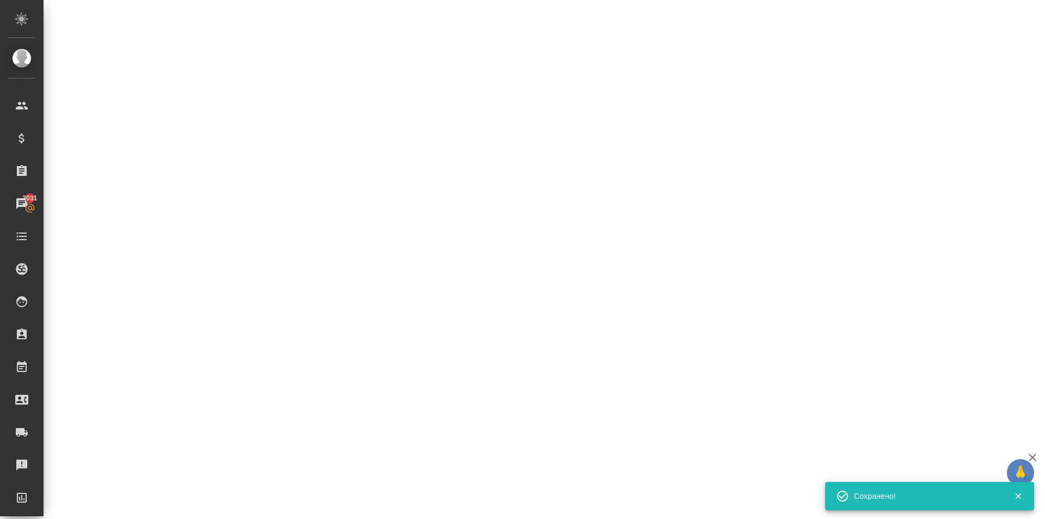
select select "RU"
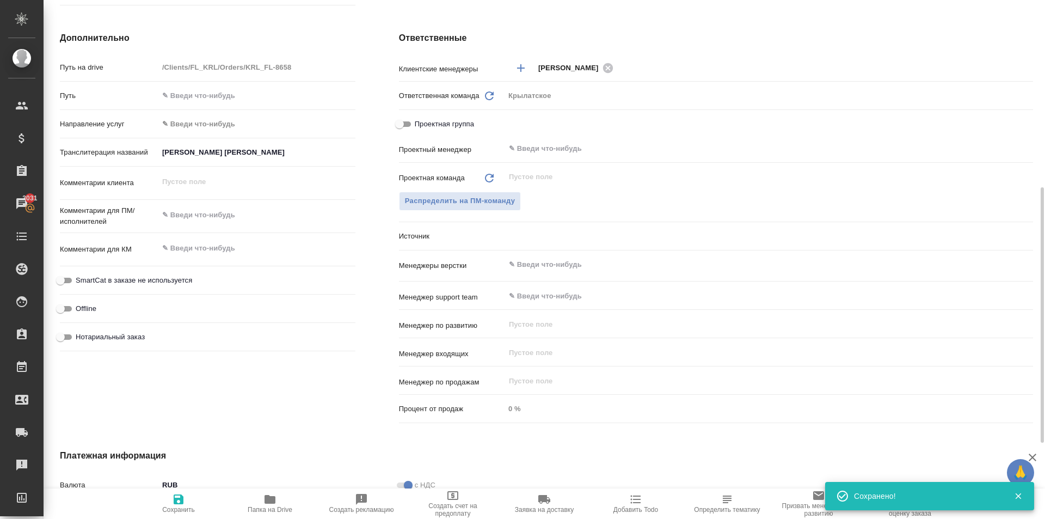
type textarea "x"
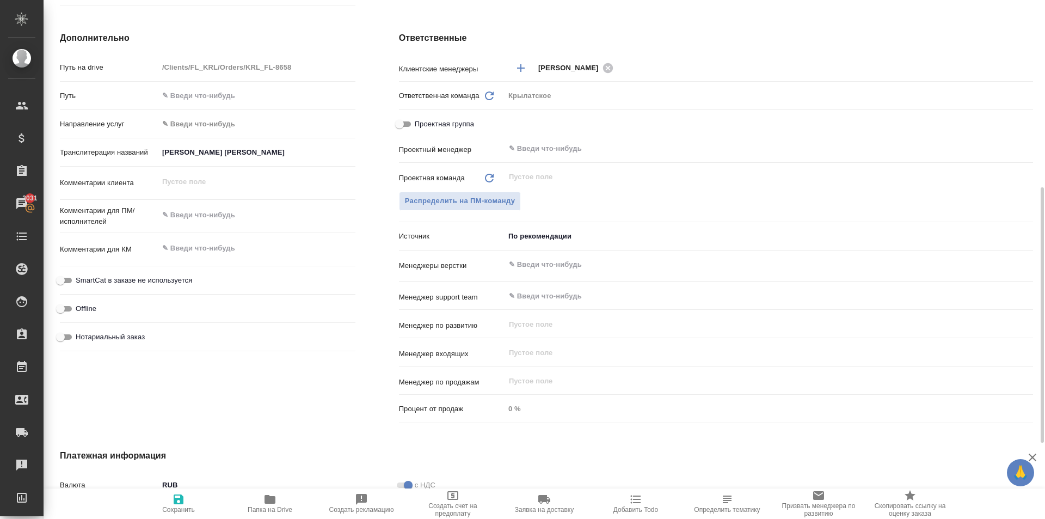
click at [143, 270] on div "Комментарии для КМ x" at bounding box center [208, 253] width 296 height 33
click at [149, 279] on span "SmartCat в заказе не используется" at bounding box center [134, 280] width 116 height 11
click at [80, 279] on input "SmartCat в заказе не используется" at bounding box center [60, 280] width 39 height 13
checkbox input "true"
type textarea "x"
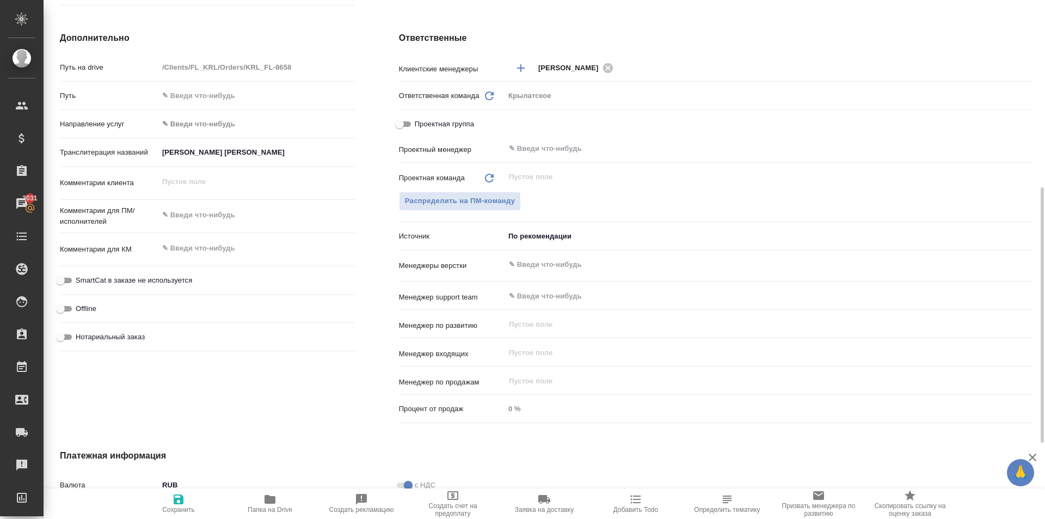
type textarea "x"
click at [116, 336] on span "Нотариальный заказ" at bounding box center [110, 336] width 69 height 11
click at [80, 336] on input "Нотариальный заказ" at bounding box center [60, 336] width 39 height 13
checkbox input "true"
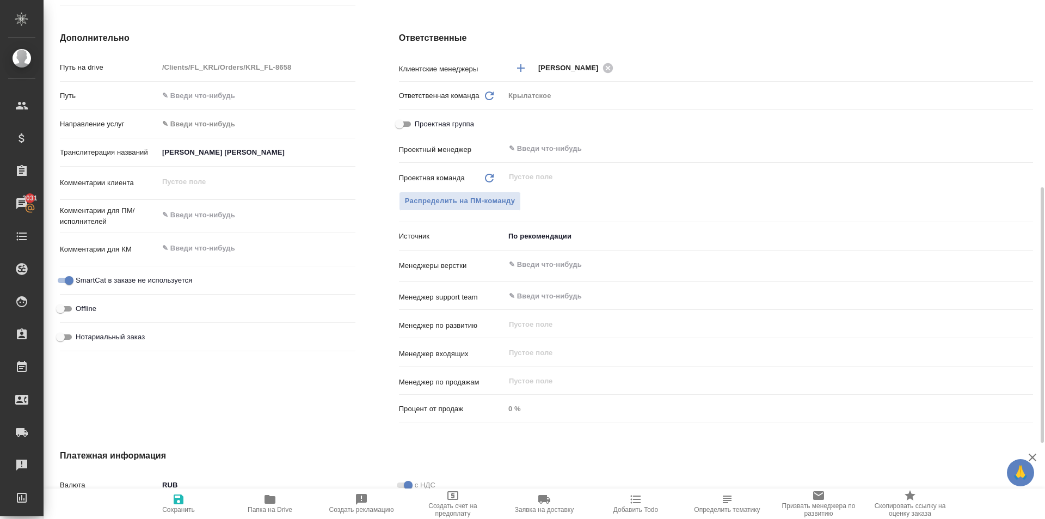
type textarea "x"
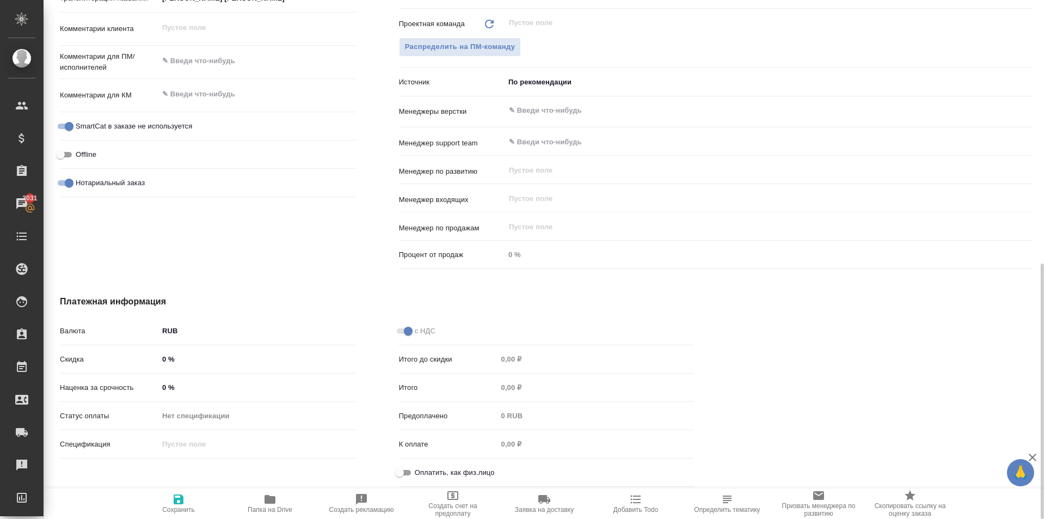
click at [404, 474] on input "Оплатить, как физ.лицо" at bounding box center [399, 472] width 39 height 13
checkbox input "true"
type textarea "x"
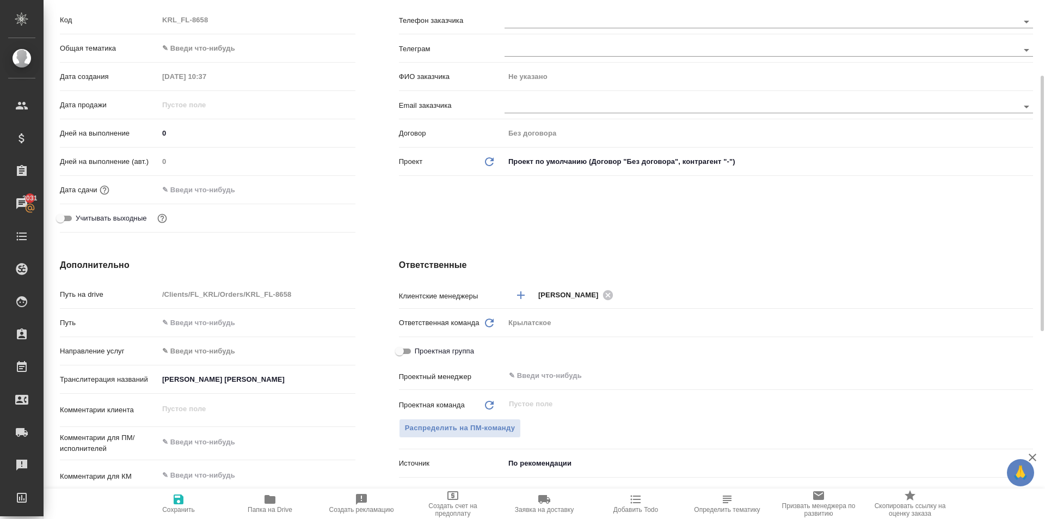
scroll to position [0, 0]
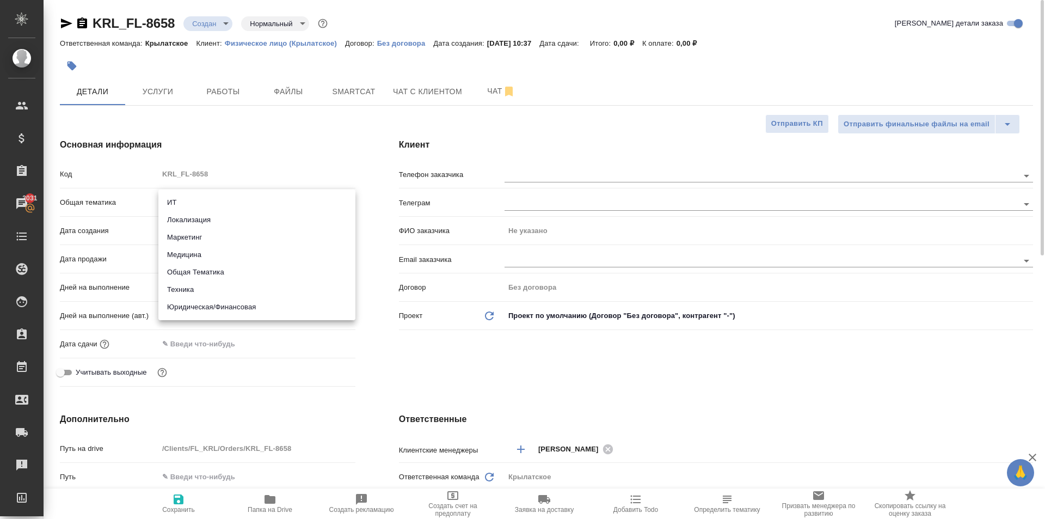
click at [247, 202] on body "🙏 .cls-1 fill:#fff; AWATERA Kasymov Timur Клиенты Спецификации Заказы 3031 Чаты…" at bounding box center [522, 259] width 1045 height 519
click at [246, 306] on li "Юридическая/Финансовая" at bounding box center [256, 306] width 197 height 17
type input "yr-fn"
type textarea "x"
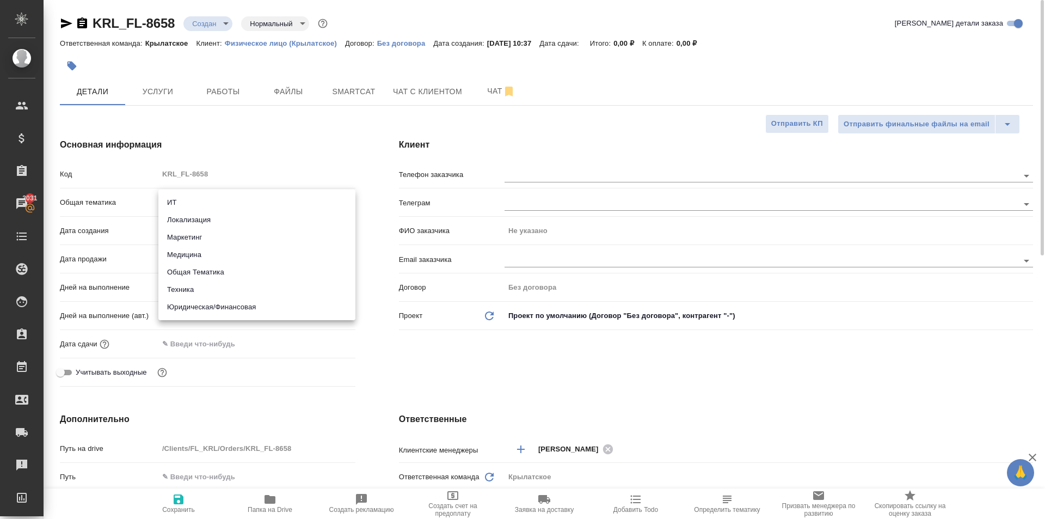
type textarea "x"
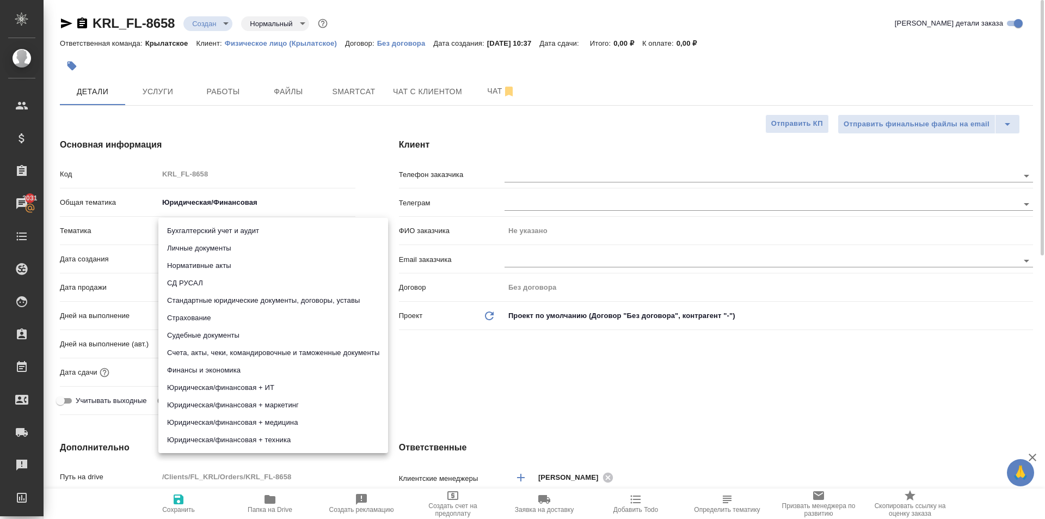
click at [202, 232] on body "🙏 .cls-1 fill:#fff; AWATERA Kasymov Timur Клиенты Спецификации Заказы 3031 Чаты…" at bounding box center [522, 259] width 1045 height 519
click at [204, 248] on li "Личные документы" at bounding box center [273, 247] width 230 height 17
type textarea "x"
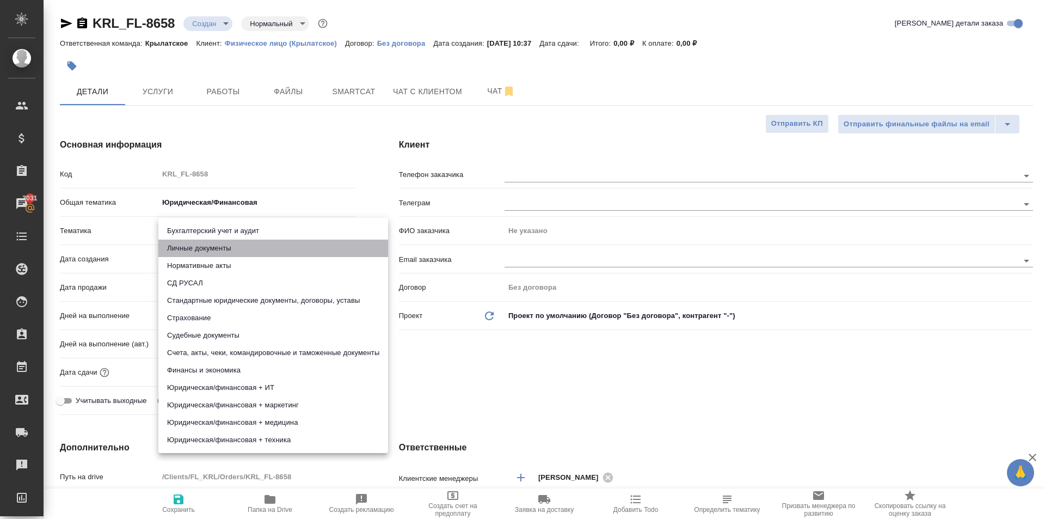
type input "5a8b8b956a9677013d343cfe"
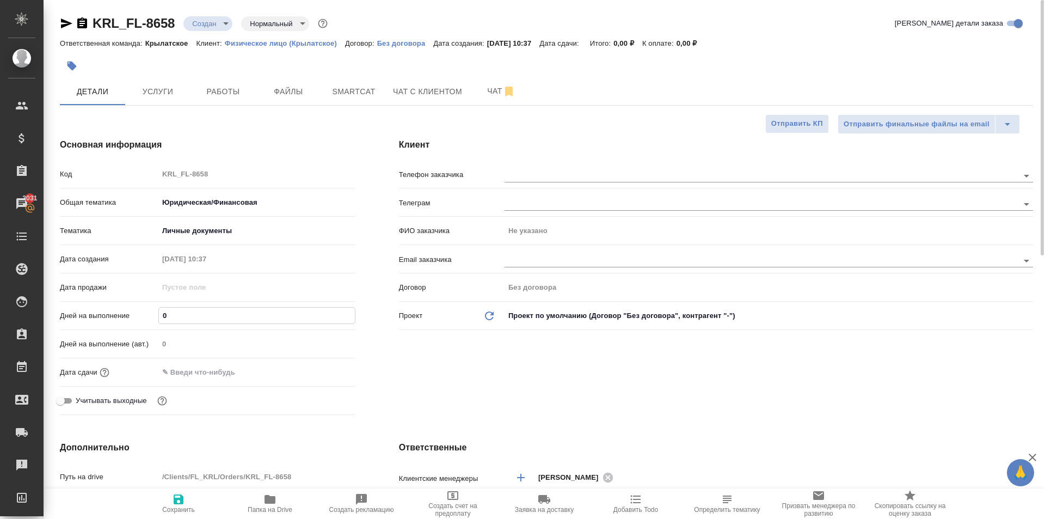
drag, startPoint x: 195, startPoint y: 321, endPoint x: 125, endPoint y: 309, distance: 71.2
click at [125, 309] on div "Дней на выполнение 0" at bounding box center [208, 315] width 296 height 19
type input "1"
type textarea "x"
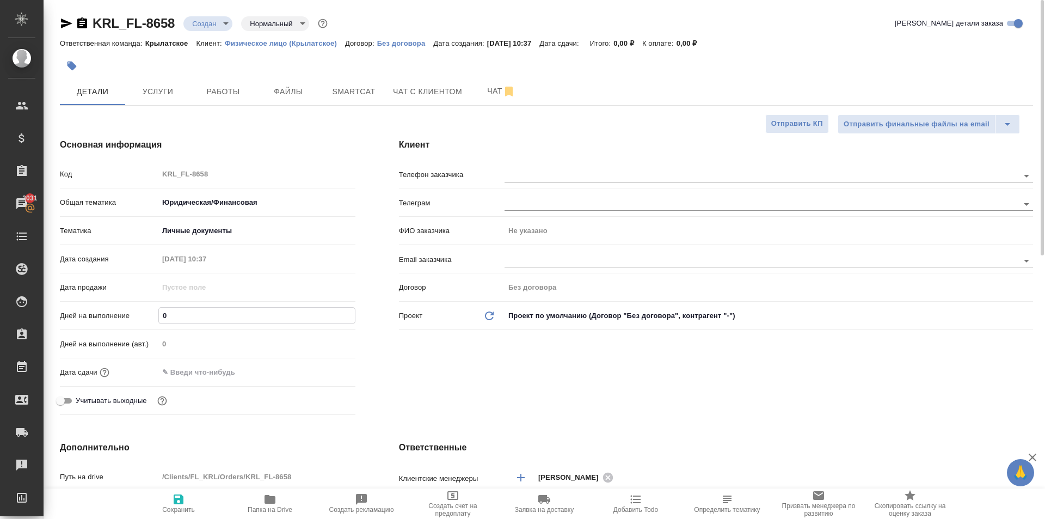
type textarea "x"
type input "1"
click at [189, 368] on input "text" at bounding box center [205, 372] width 95 height 16
click at [323, 373] on icon "button" at bounding box center [323, 371] width 13 height 13
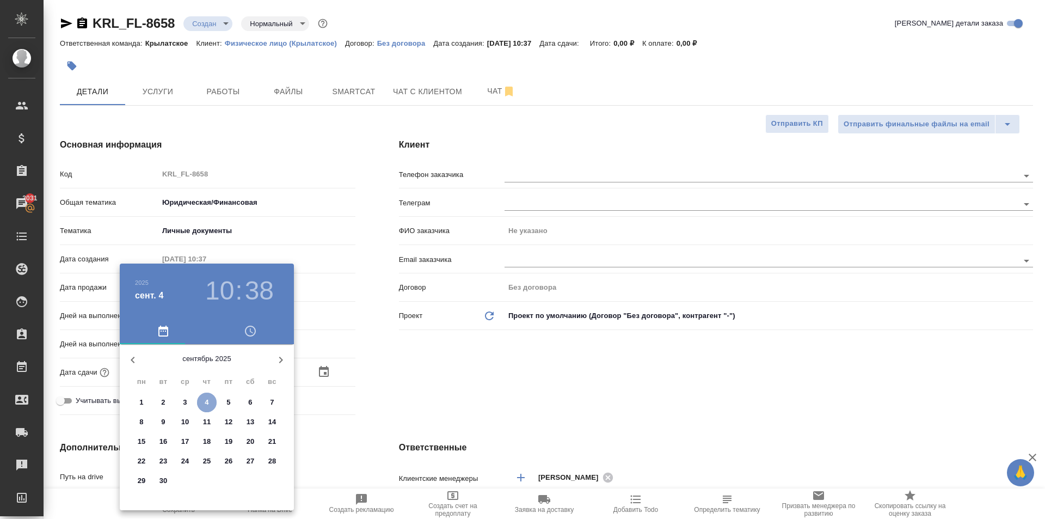
click at [207, 402] on p "4" at bounding box center [207, 402] width 4 height 11
type input "04.09.2025 10:38"
type textarea "x"
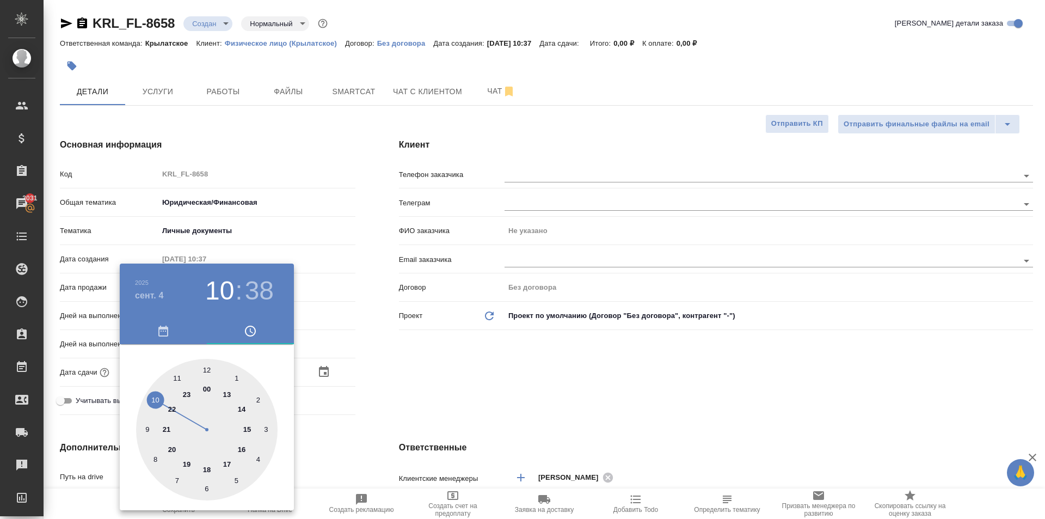
drag, startPoint x: 235, startPoint y: 412, endPoint x: 241, endPoint y: 408, distance: 7.8
click at [238, 409] on div at bounding box center [206, 429] width 141 height 141
type input "04.09.2025 14:38"
type textarea "x"
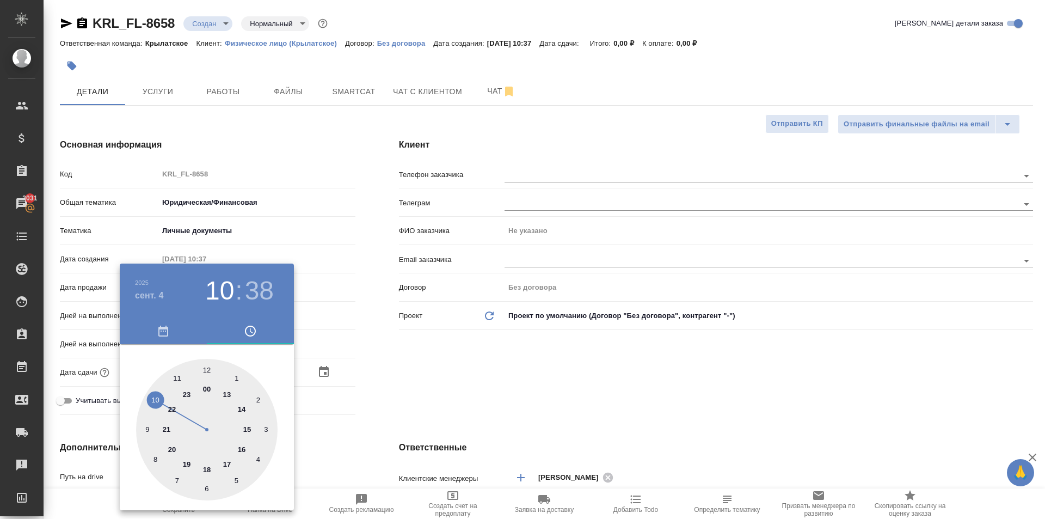
type textarea "x"
type input "04.09.2025 14:00"
type textarea "x"
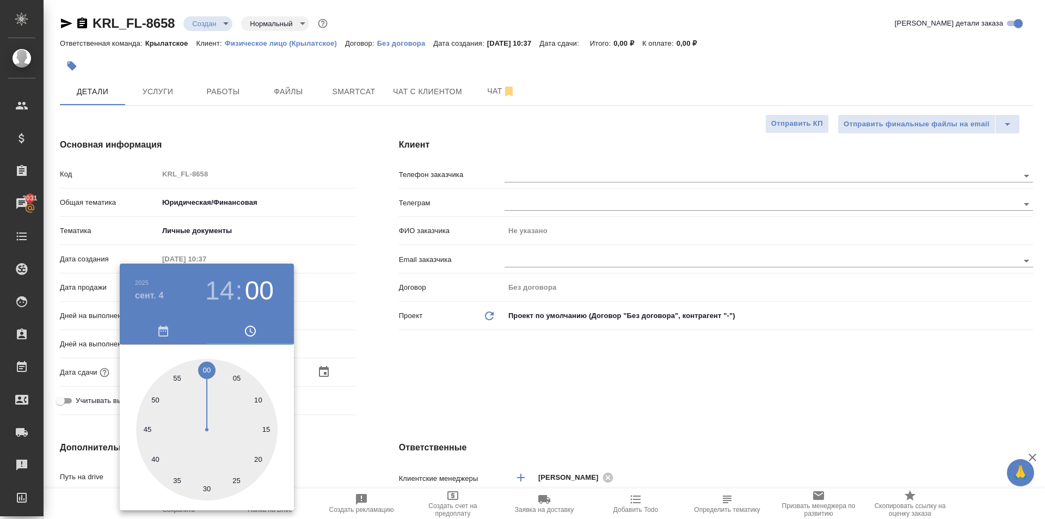
drag, startPoint x: 214, startPoint y: 376, endPoint x: 208, endPoint y: 367, distance: 10.1
click at [208, 367] on div at bounding box center [206, 429] width 141 height 141
type textarea "x"
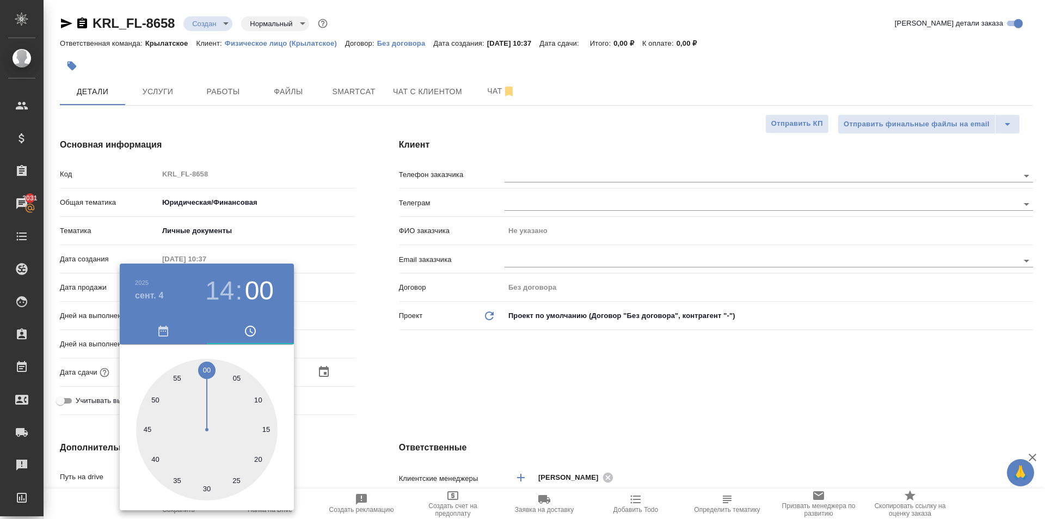
click at [374, 390] on div at bounding box center [522, 259] width 1045 height 519
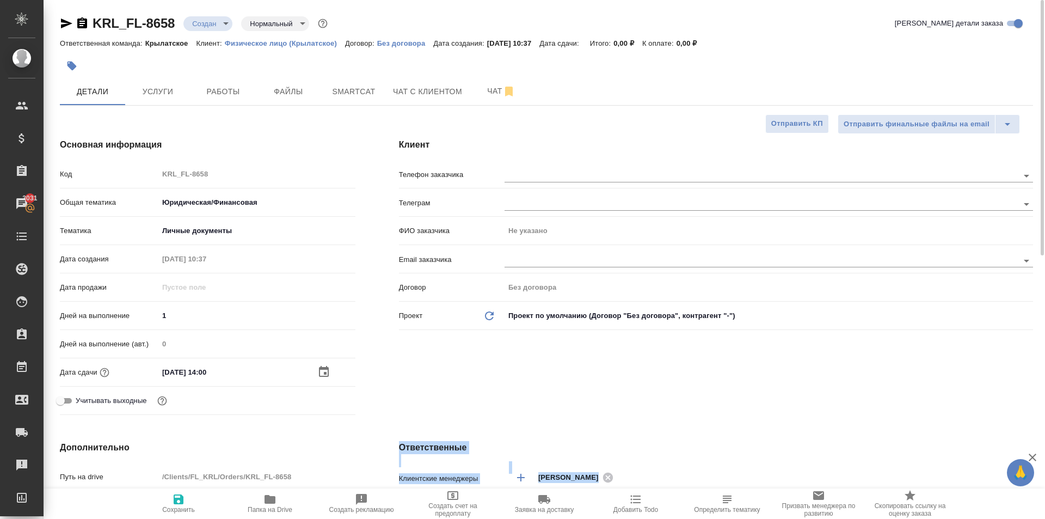
click at [183, 493] on icon "button" at bounding box center [178, 499] width 13 height 13
type textarea "x"
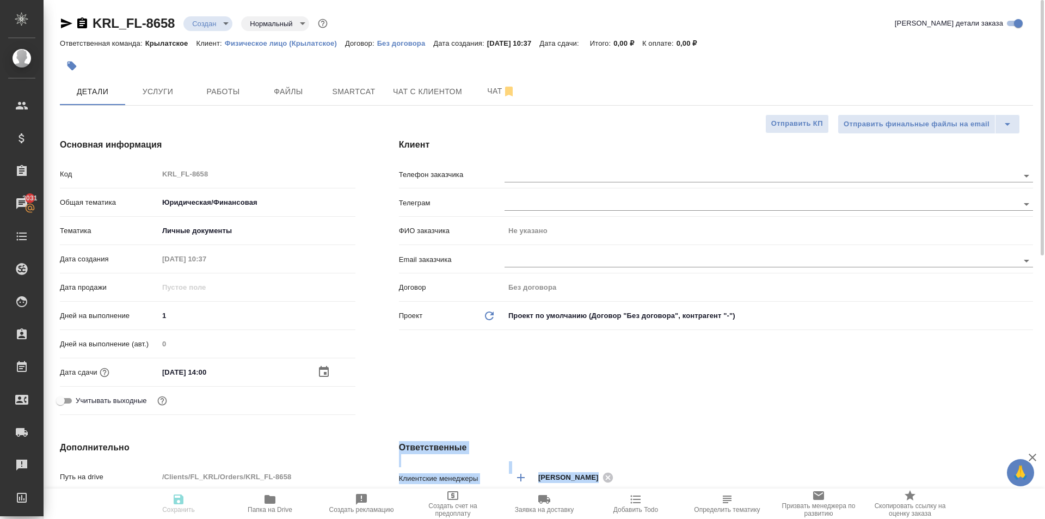
type textarea "x"
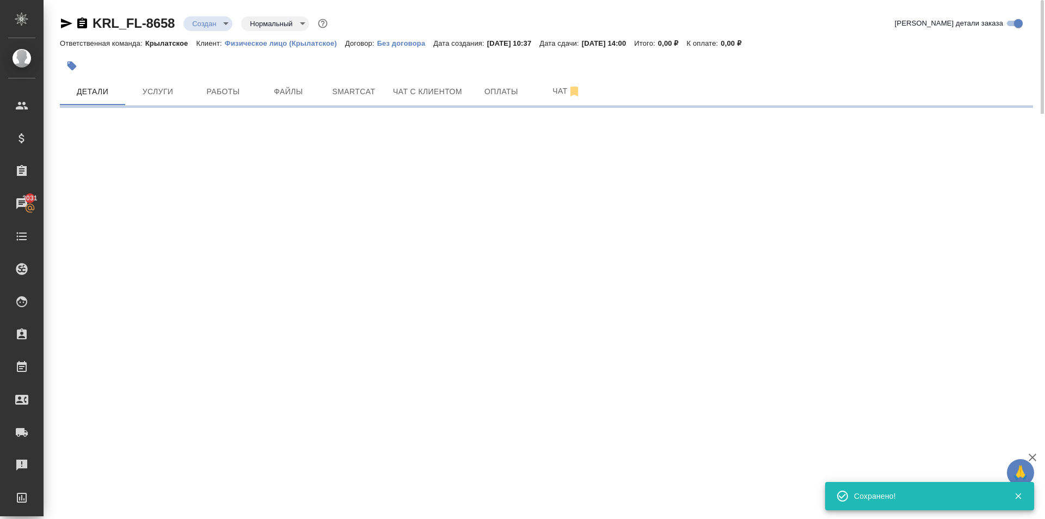
select select "RU"
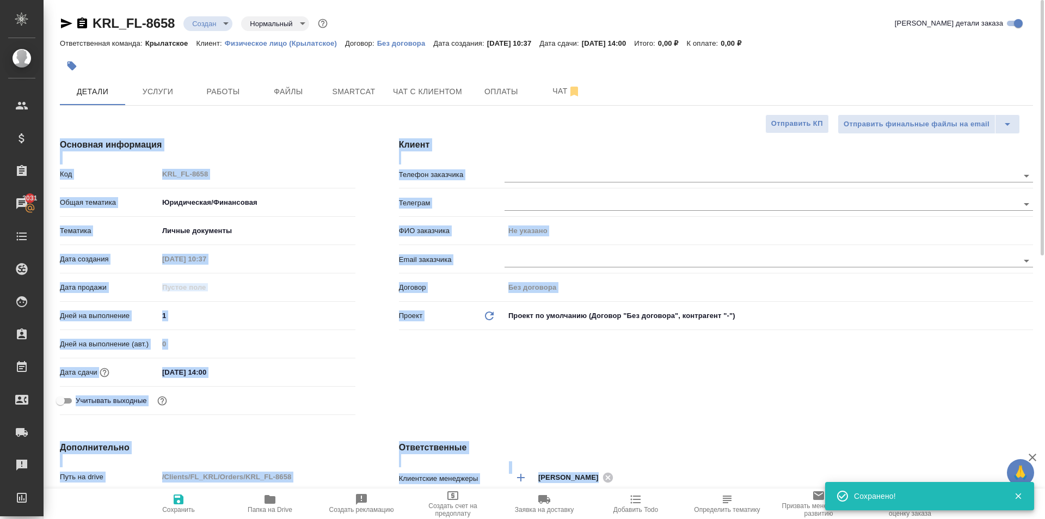
type textarea "x"
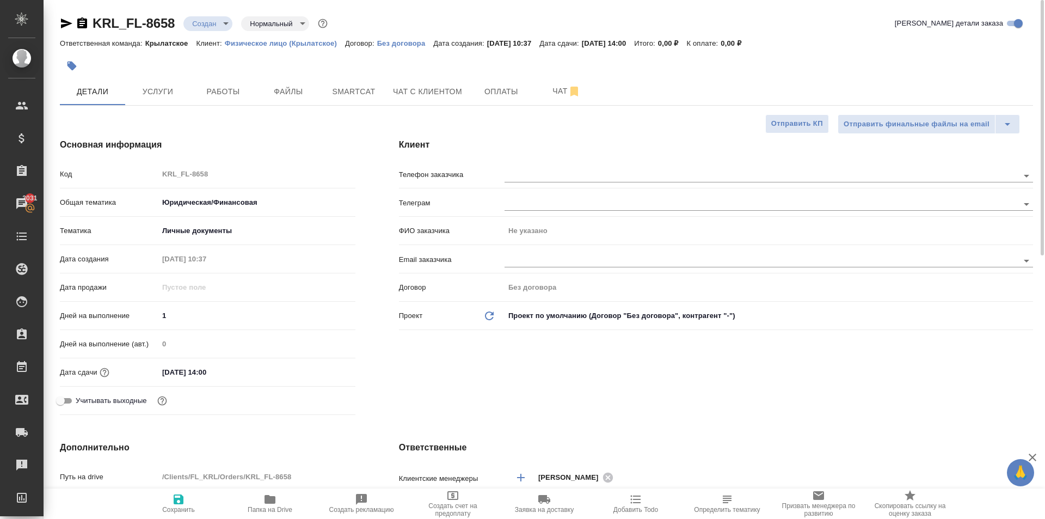
drag, startPoint x: 508, startPoint y: 157, endPoint x: 521, endPoint y: 163, distance: 14.4
click at [512, 158] on div "Клиент Телефон заказчика Телеграм ФИО заказчика Не указано Email заказчика Дого…" at bounding box center [716, 278] width 678 height 324
click at [521, 163] on div "Клиент Телефон заказчика Телеграм ФИО заказчика Не указано Email заказчика Дого…" at bounding box center [716, 278] width 678 height 324
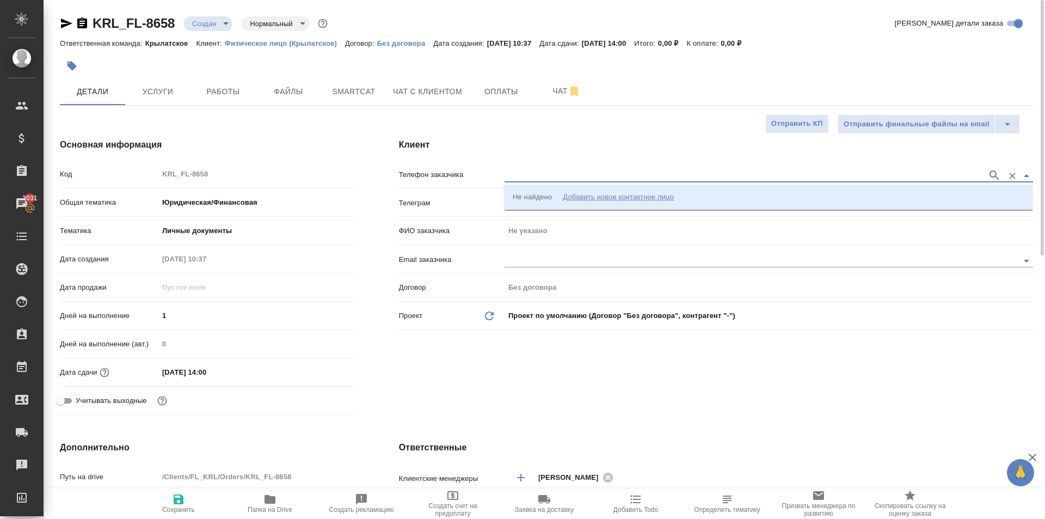
click at [534, 173] on input "text" at bounding box center [742, 175] width 477 height 13
click at [555, 189] on li "Не найдено Добавить новое контактное лицо" at bounding box center [768, 197] width 528 height 20
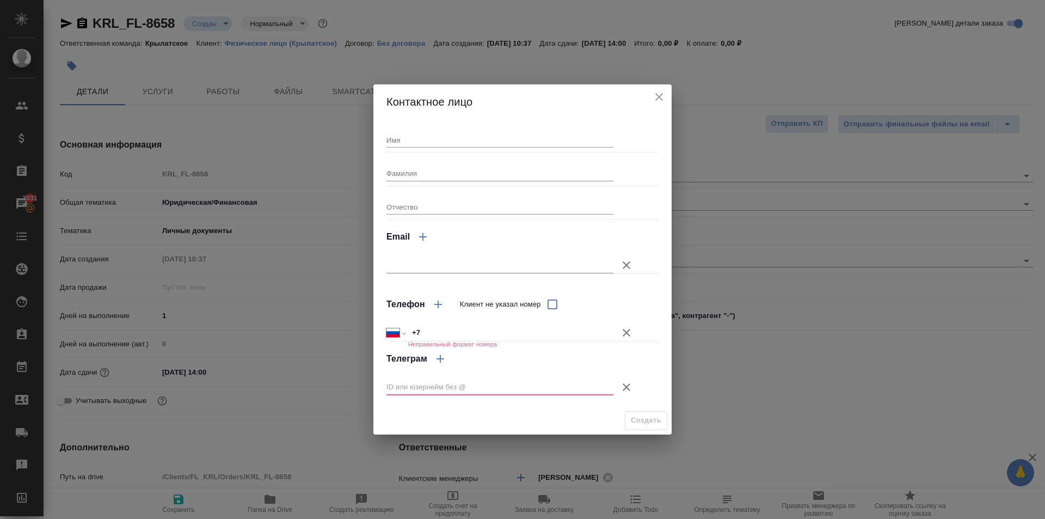
click at [413, 143] on input "Имя" at bounding box center [499, 139] width 227 height 15
click at [625, 334] on icon "button" at bounding box center [627, 333] width 8 height 8
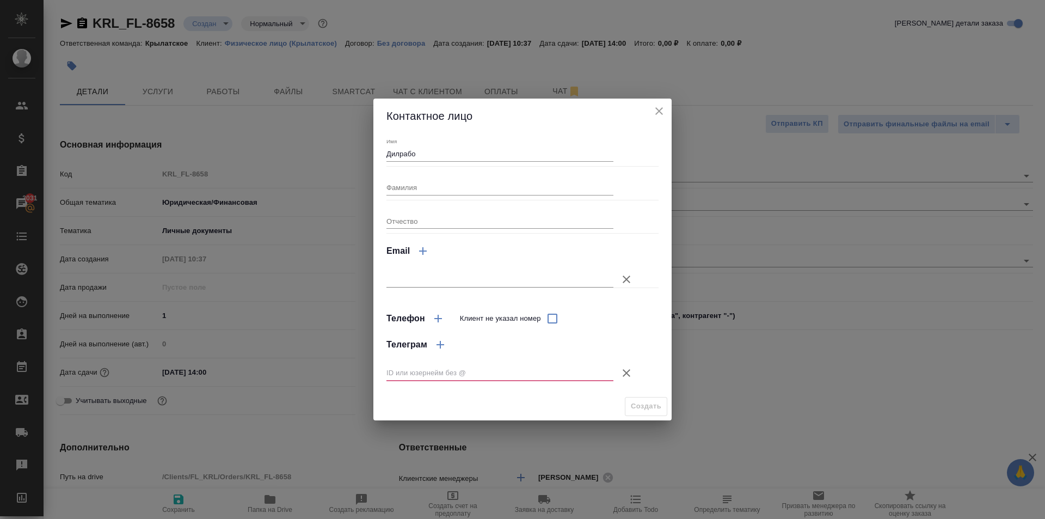
click at [626, 373] on icon "button" at bounding box center [626, 372] width 13 height 13
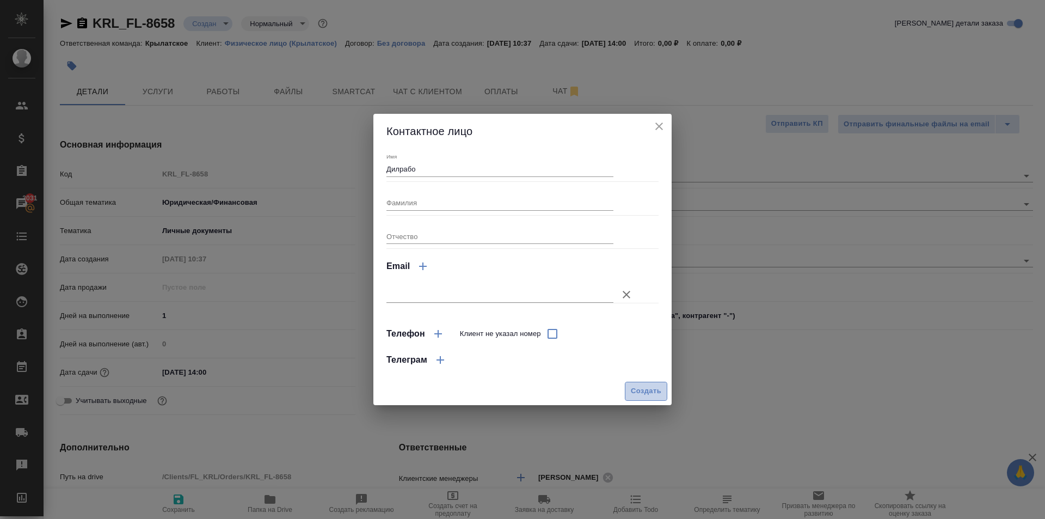
click at [637, 398] on button "Создать" at bounding box center [646, 390] width 42 height 19
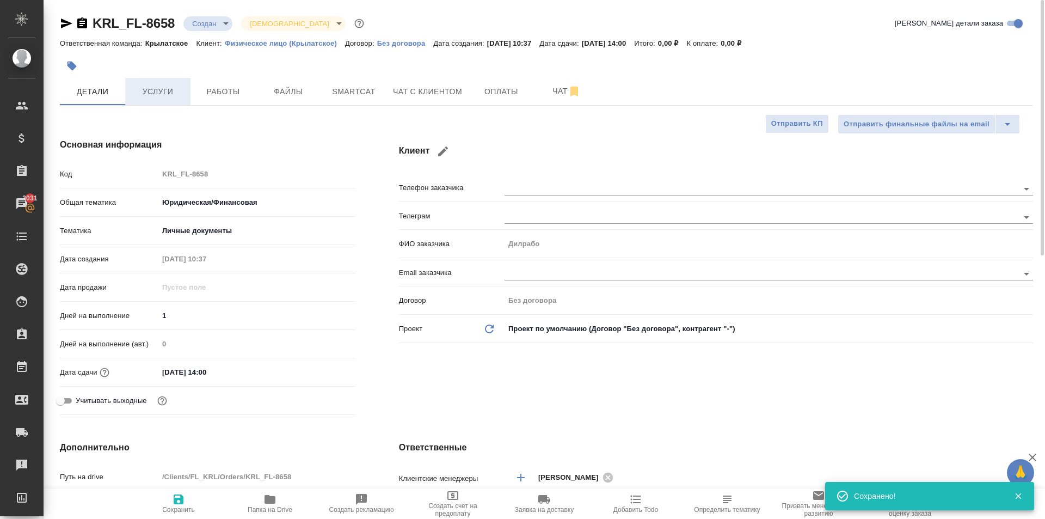
click at [158, 90] on span "Услуги" at bounding box center [158, 92] width 52 height 14
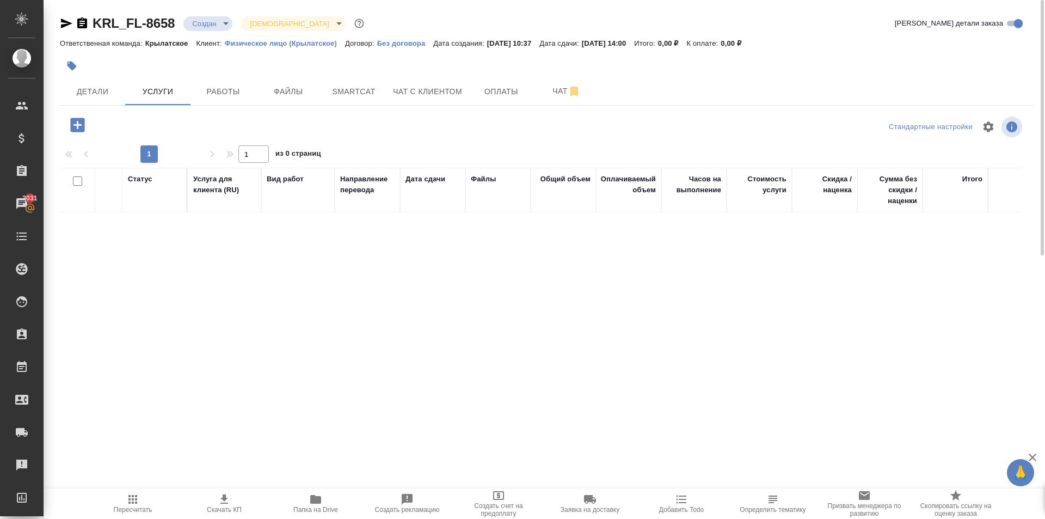
click at [78, 128] on icon "button" at bounding box center [77, 125] width 14 height 14
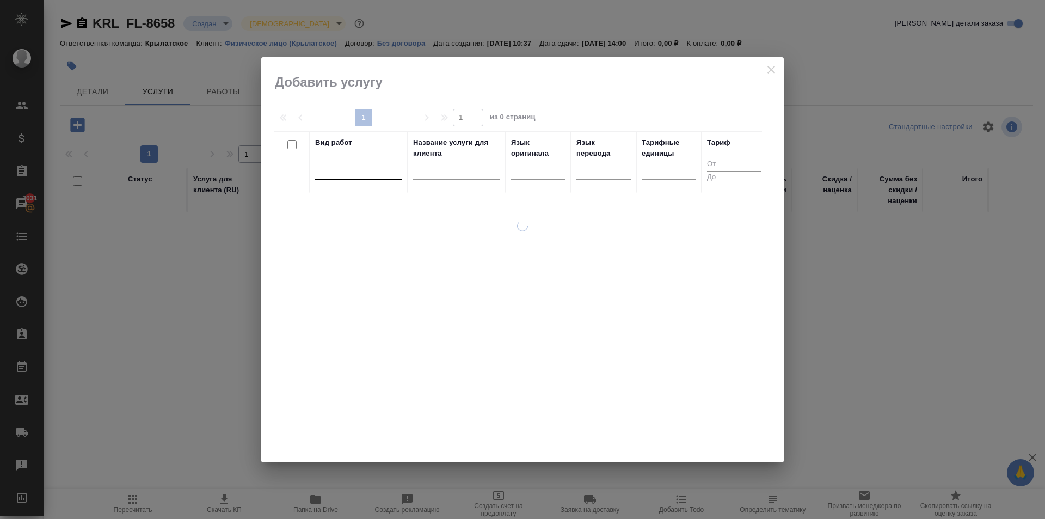
click at [364, 161] on div at bounding box center [358, 169] width 87 height 16
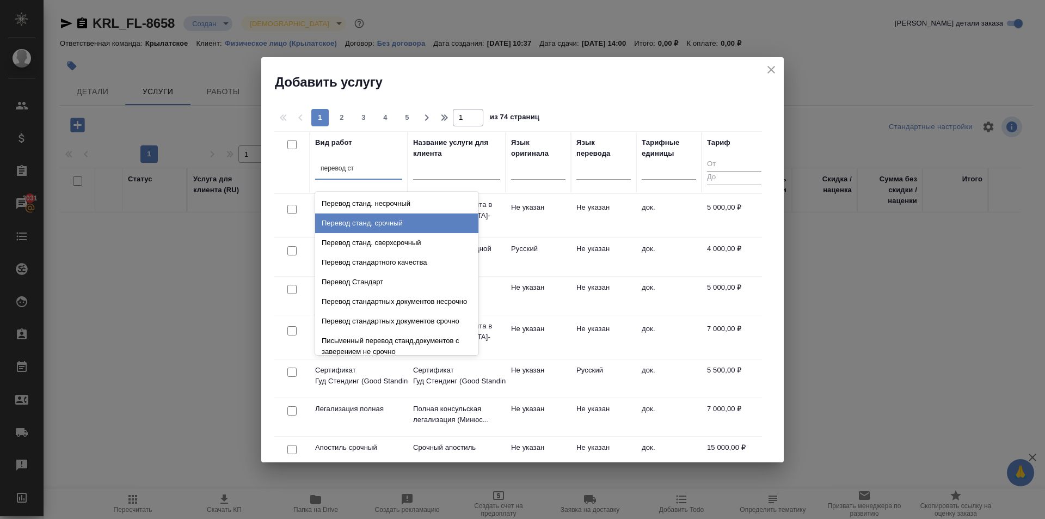
click at [415, 220] on div "Перевод станд. срочный" at bounding box center [396, 223] width 163 height 20
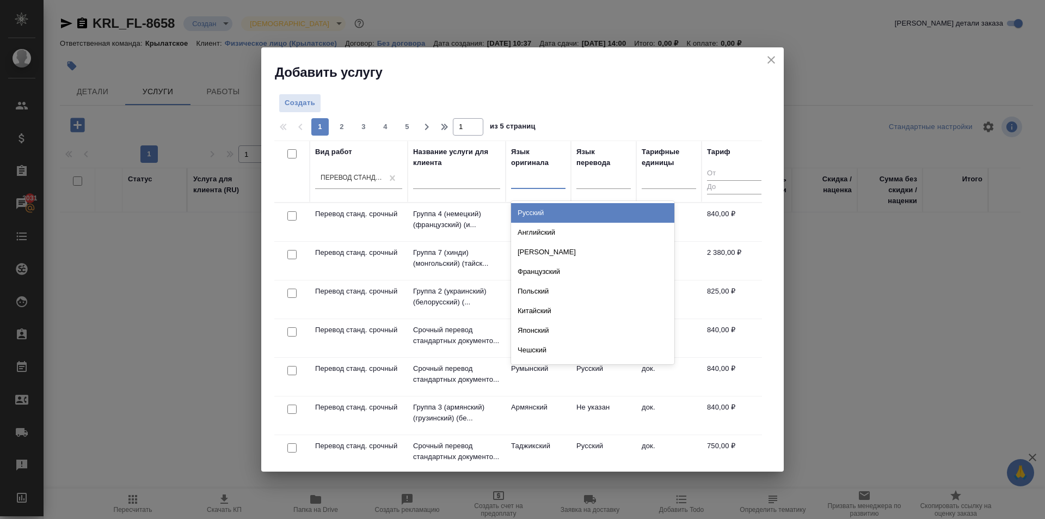
click at [550, 180] on div at bounding box center [538, 178] width 54 height 16
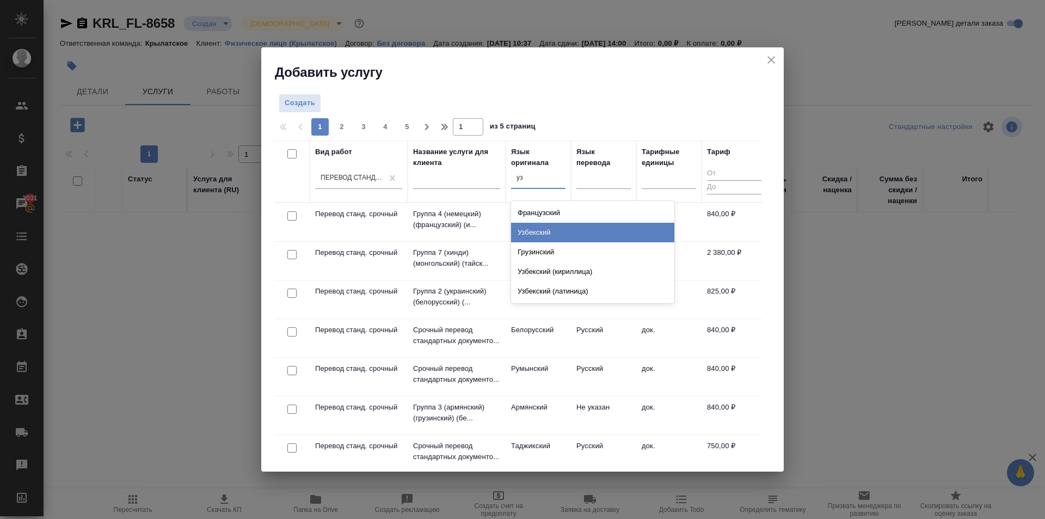
click at [551, 227] on div "Узбекский" at bounding box center [592, 233] width 163 height 20
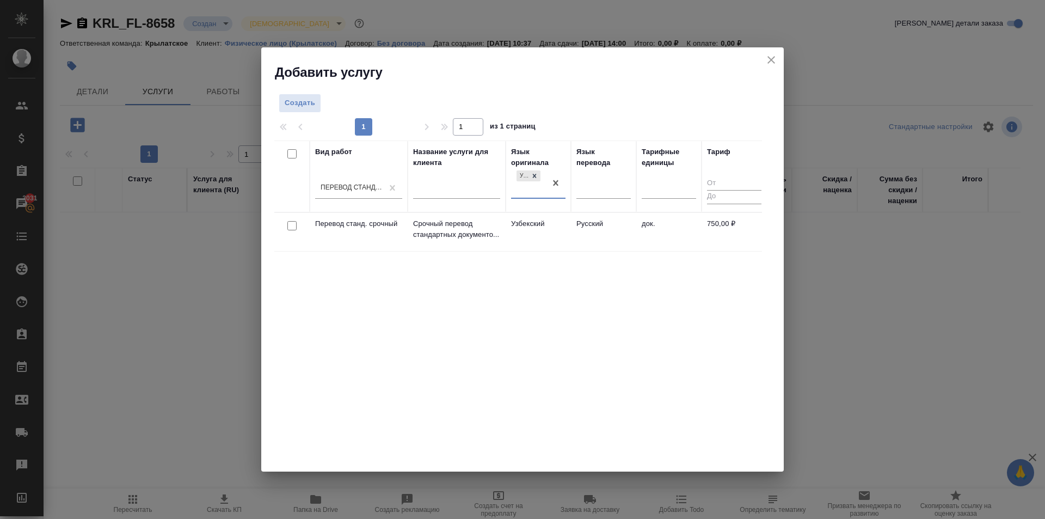
click at [551, 229] on td "Узбекский" at bounding box center [538, 232] width 65 height 38
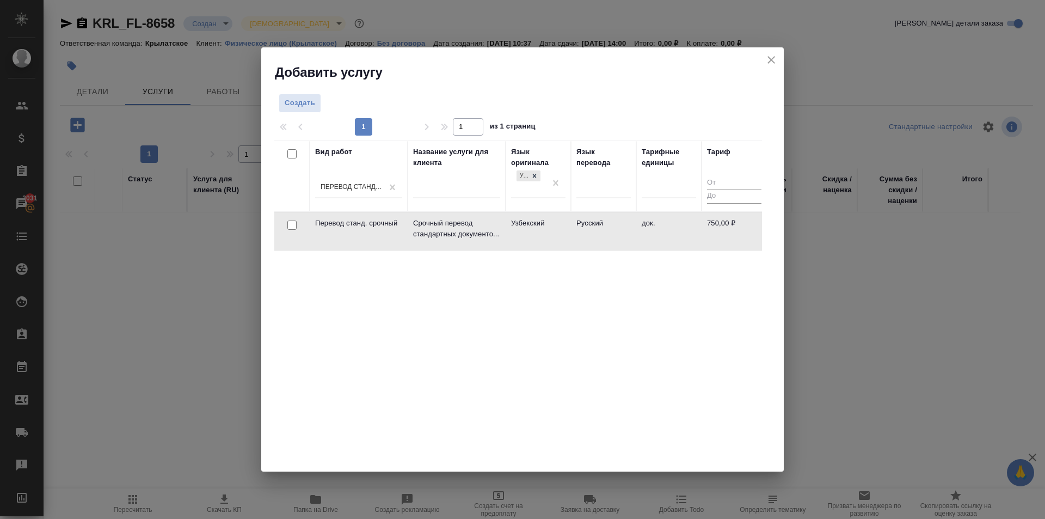
click at [551, 229] on td "Узбекский" at bounding box center [538, 231] width 65 height 38
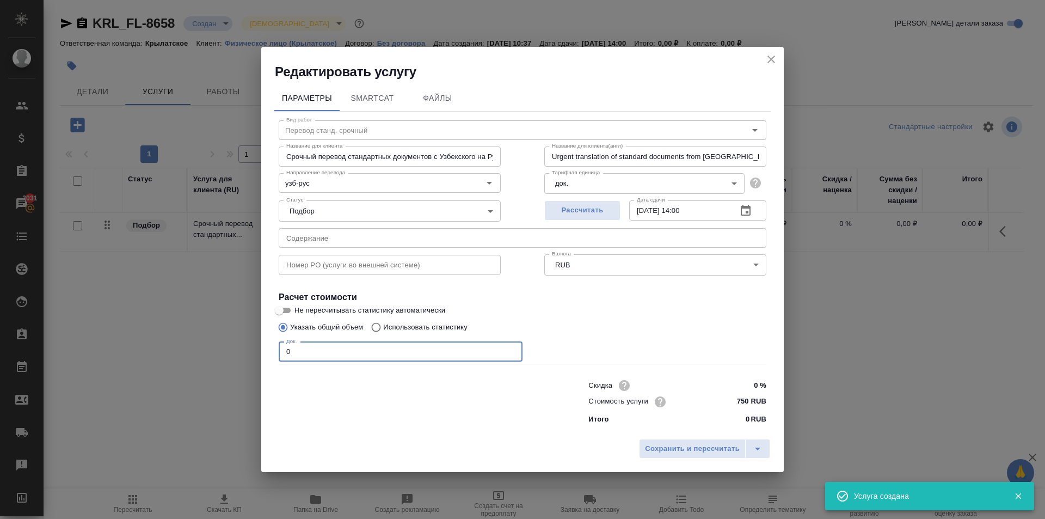
drag, startPoint x: 313, startPoint y: 353, endPoint x: 257, endPoint y: 343, distance: 56.9
click at [257, 343] on div "Редактировать услугу Параметры SmartCat Файлы Вид работ Перевод станд. срочный …" at bounding box center [522, 259] width 1045 height 519
click at [656, 440] on button "Сохранить и пересчитать" at bounding box center [692, 449] width 107 height 20
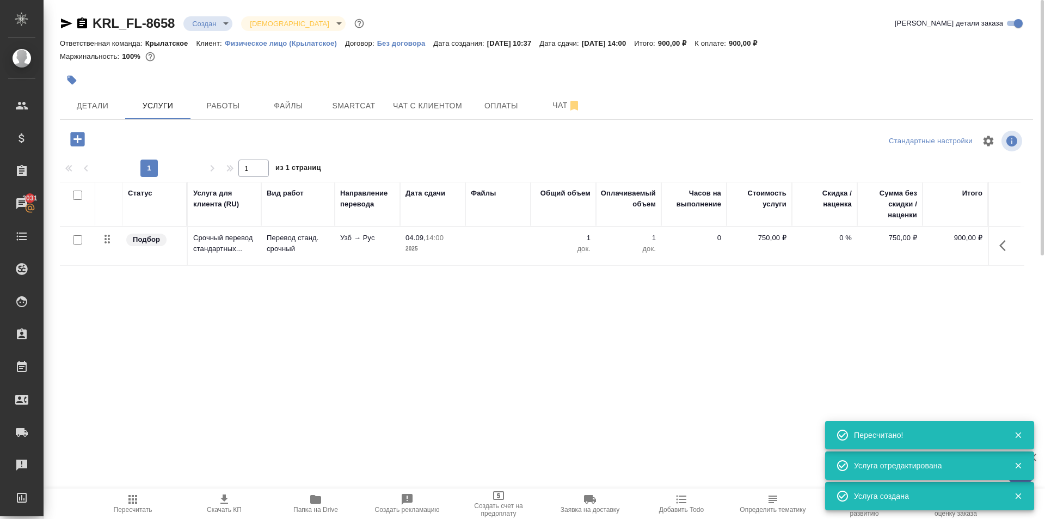
click at [81, 135] on icon "button" at bounding box center [77, 139] width 14 height 14
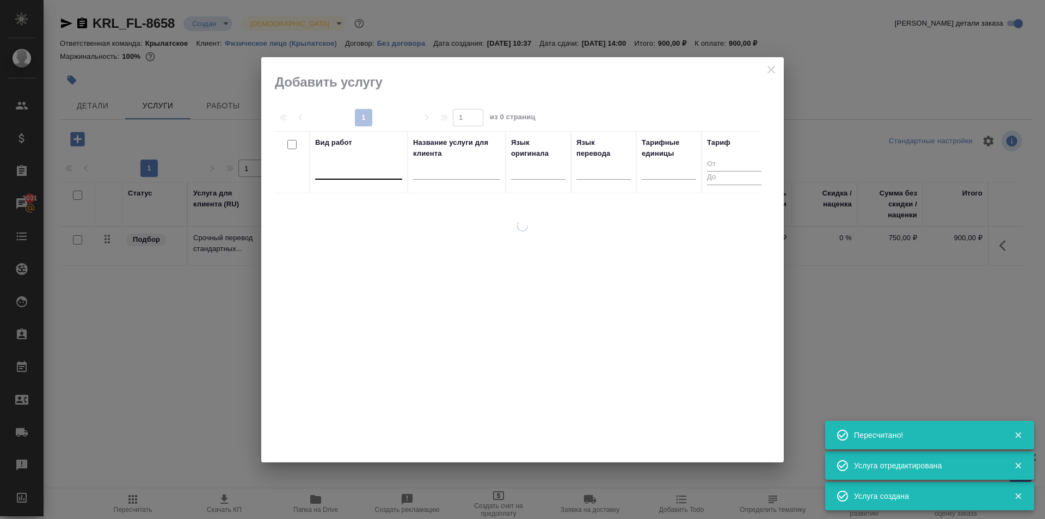
click at [346, 173] on div at bounding box center [358, 169] width 87 height 16
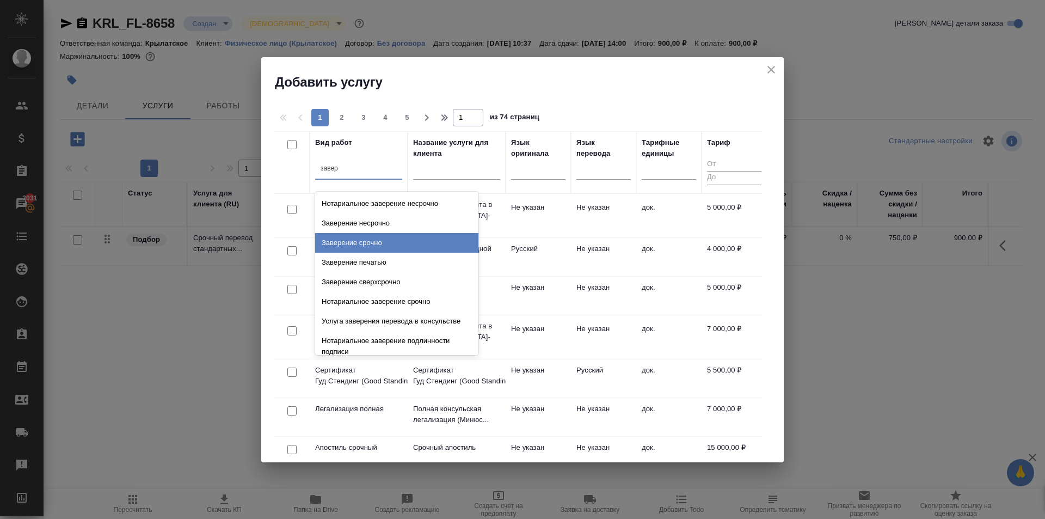
click at [395, 236] on div "Заверение срочно" at bounding box center [396, 243] width 163 height 20
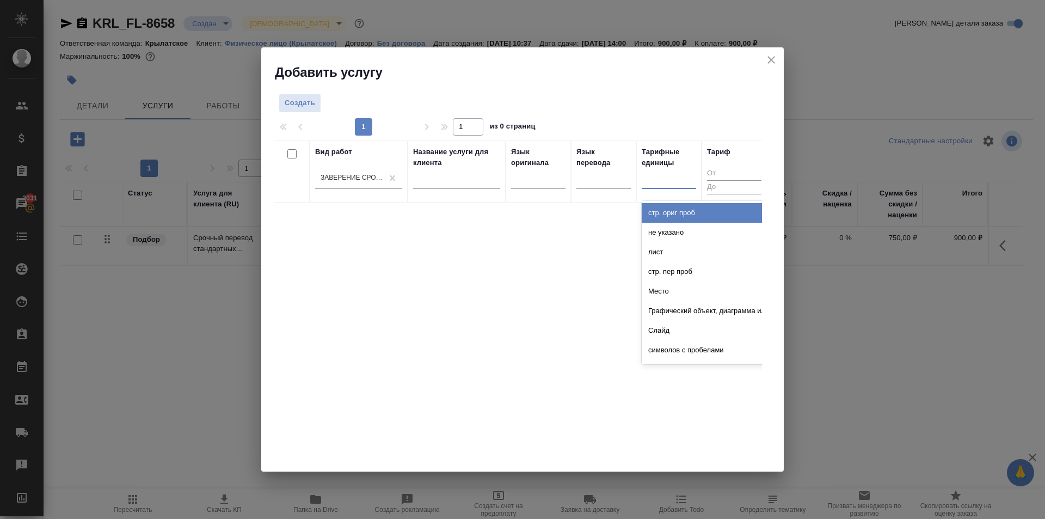
click at [675, 183] on div at bounding box center [669, 178] width 54 height 16
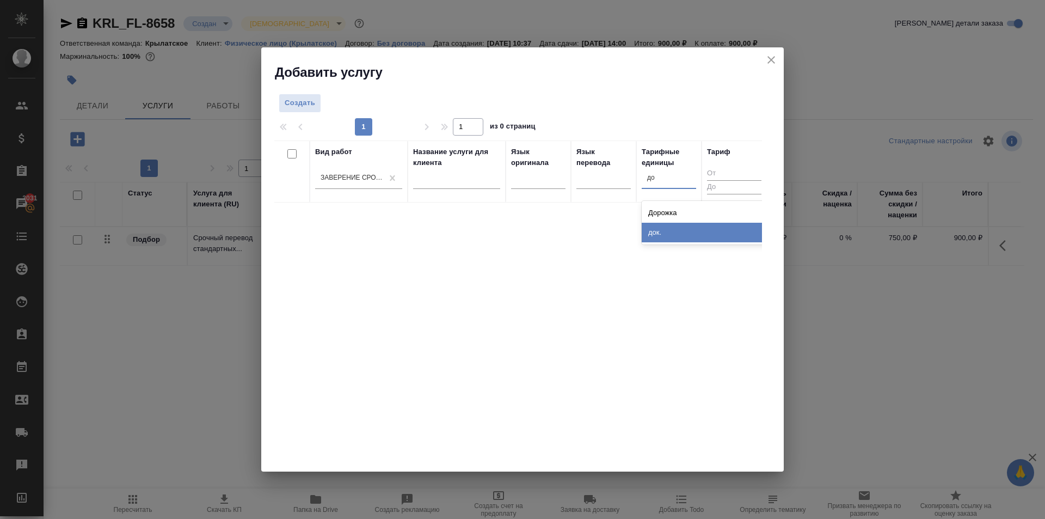
click at [664, 230] on div "док." at bounding box center [723, 233] width 163 height 20
click at [306, 99] on span "Создать" at bounding box center [300, 103] width 30 height 13
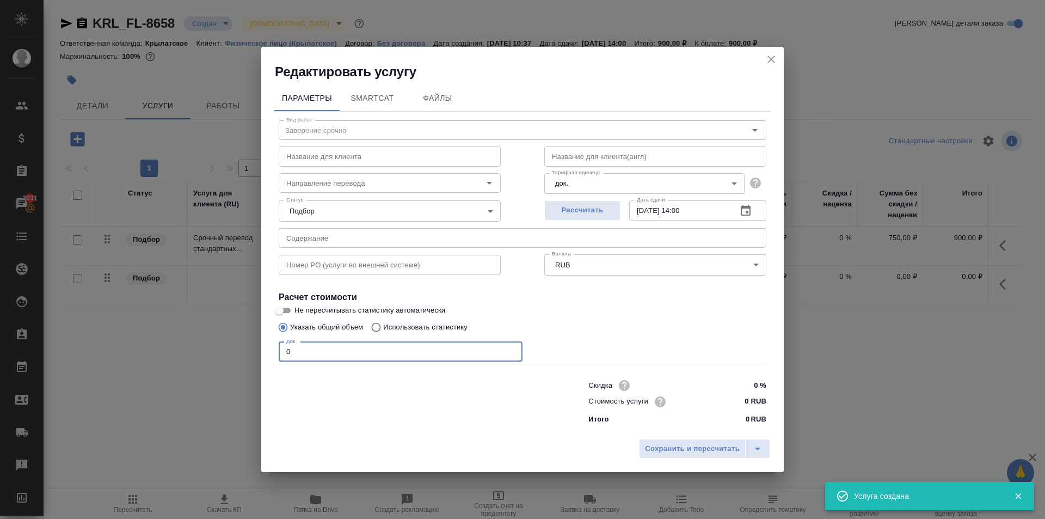
drag, startPoint x: 284, startPoint y: 359, endPoint x: 274, endPoint y: 359, distance: 9.8
click at [274, 359] on div "Вид работ Заверение срочно Вид работ Название для клиента Название для клиента …" at bounding box center [522, 270] width 496 height 317
click at [722, 393] on div "Стоимость услуги 0 RUB" at bounding box center [677, 401] width 178 height 16
click at [731, 401] on input "0 RUB" at bounding box center [745, 401] width 41 height 16
click at [694, 448] on span "Сохранить и пересчитать" at bounding box center [692, 449] width 95 height 13
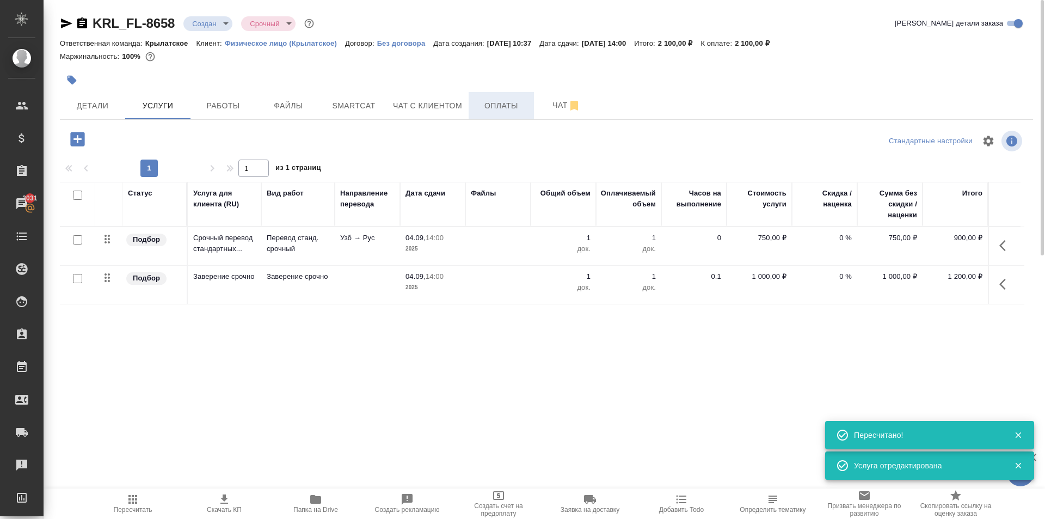
click at [471, 113] on button "Оплаты" at bounding box center [501, 105] width 65 height 27
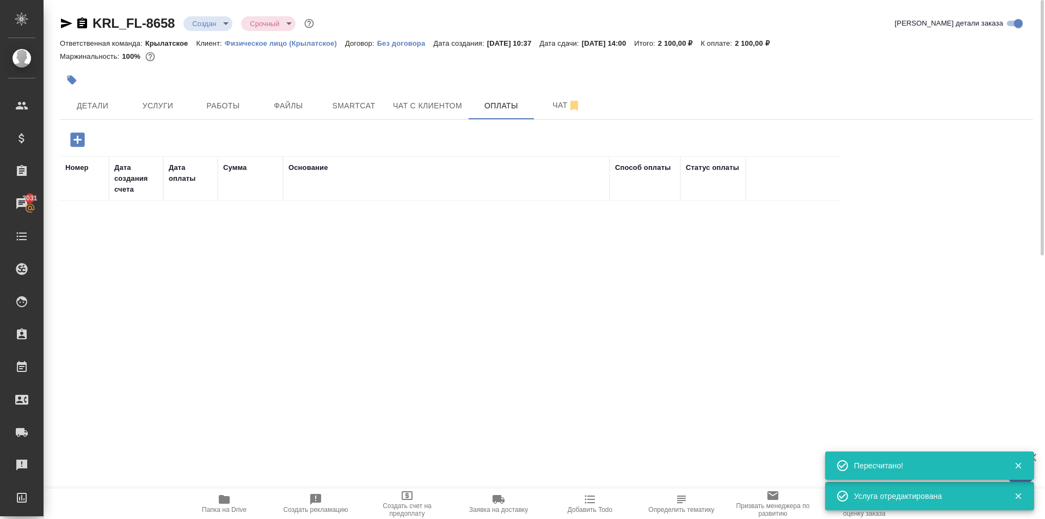
click at [98, 146] on div at bounding box center [222, 139] width 324 height 22
click at [84, 138] on icon "button" at bounding box center [77, 139] width 14 height 14
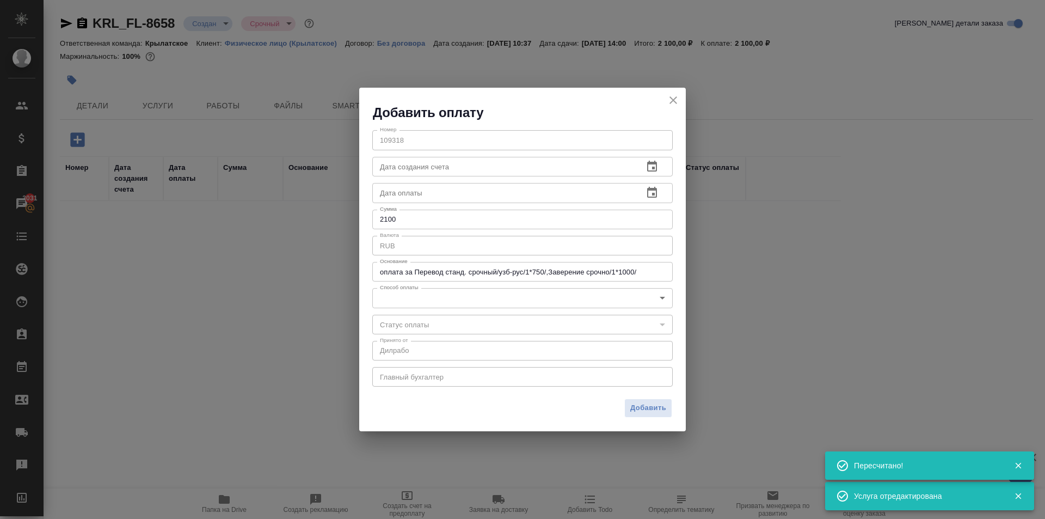
click at [410, 299] on body "🙏 .cls-1 fill:#fff; AWATERA Kasymov Timur Клиенты Спецификации Заказы 3031 Чаты…" at bounding box center [522, 259] width 1045 height 519
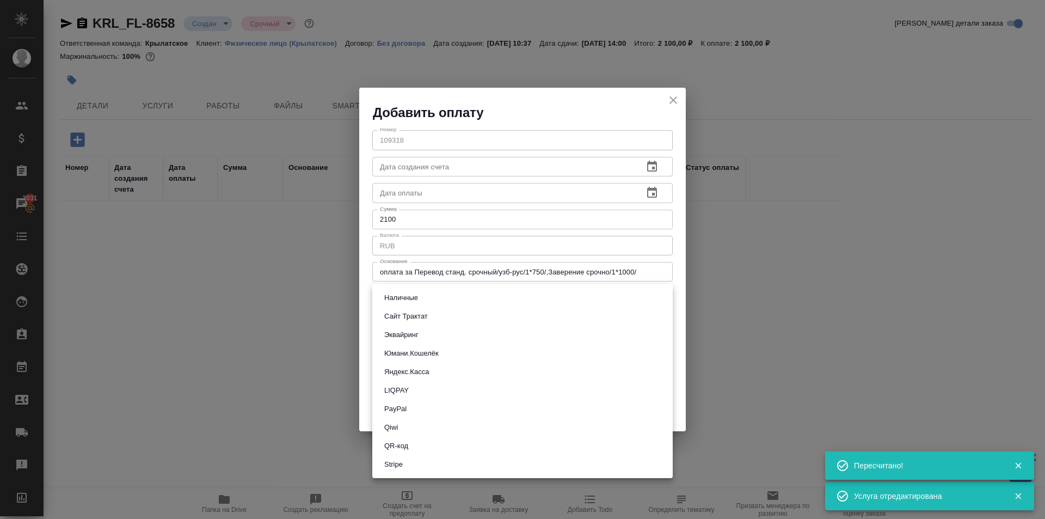
click at [420, 339] on button "Эквайринг" at bounding box center [401, 335] width 41 height 12
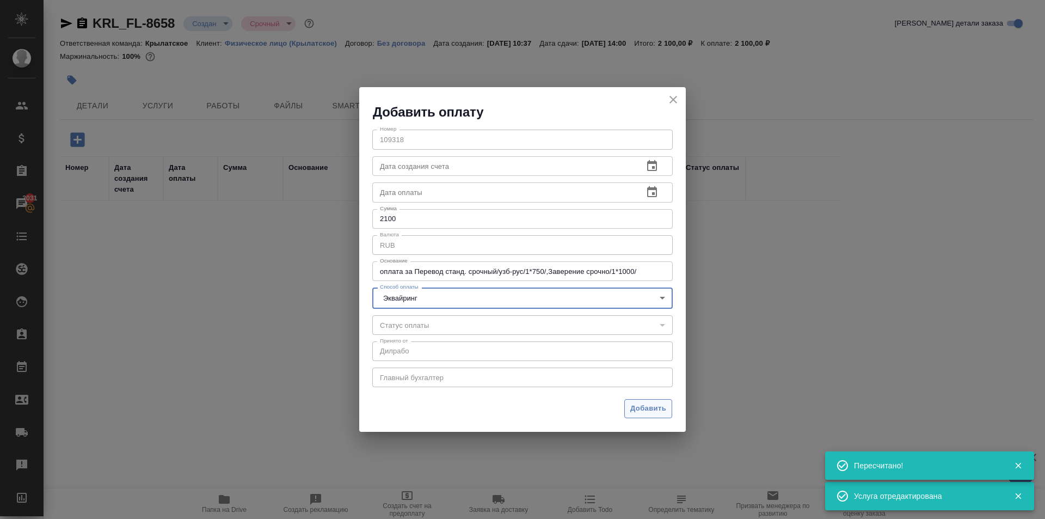
click at [651, 414] on span "Добавить" at bounding box center [648, 408] width 36 height 13
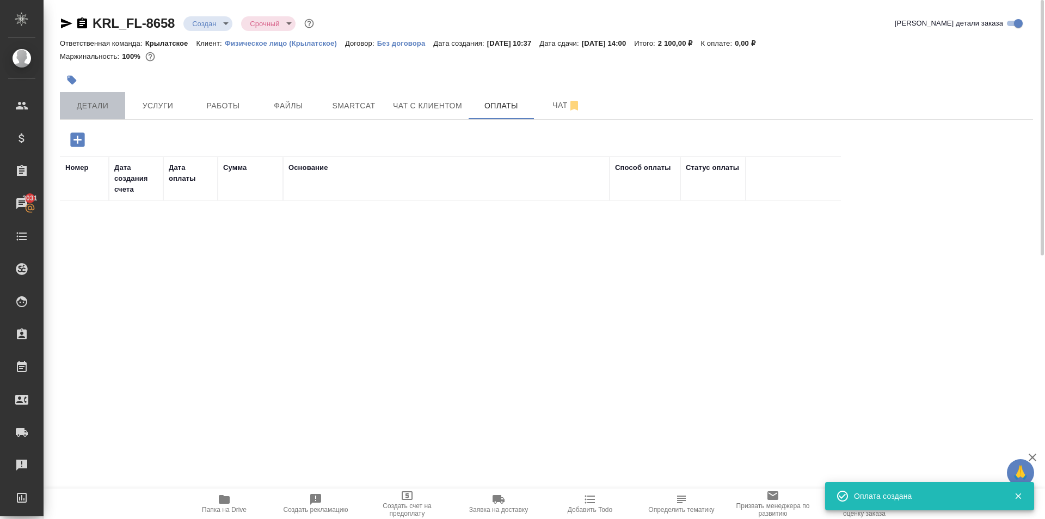
click at [99, 95] on button "Детали" at bounding box center [92, 105] width 65 height 27
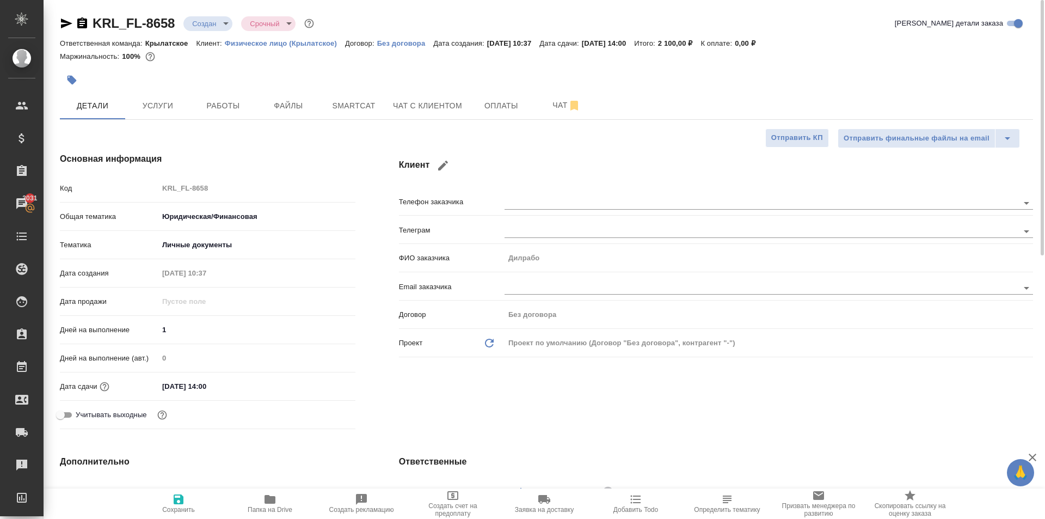
scroll to position [218, 0]
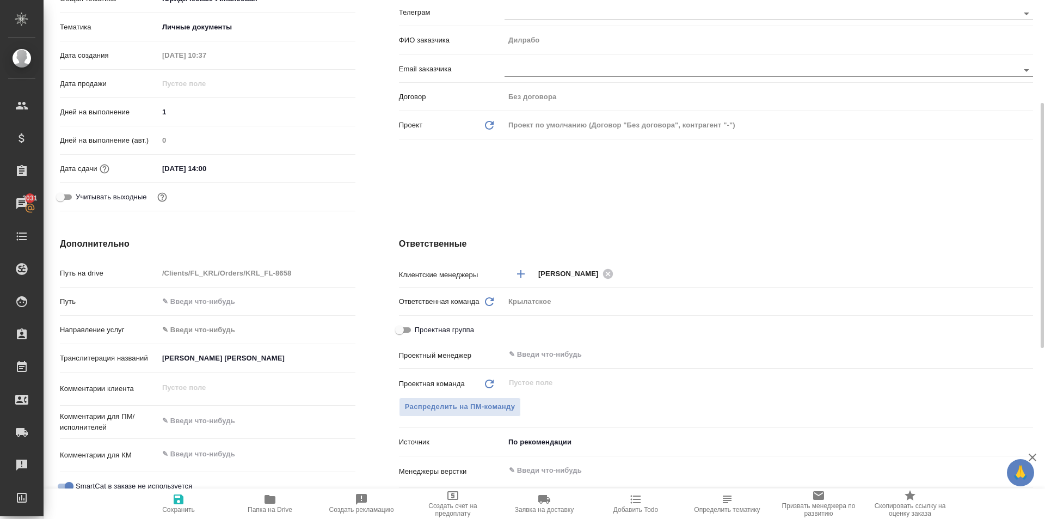
click at [202, 325] on body "🙏 .cls-1 fill:#fff; AWATERA Kasymov Timur Клиенты Спецификации Заказы 3031 Чаты…" at bounding box center [522, 259] width 1045 height 519
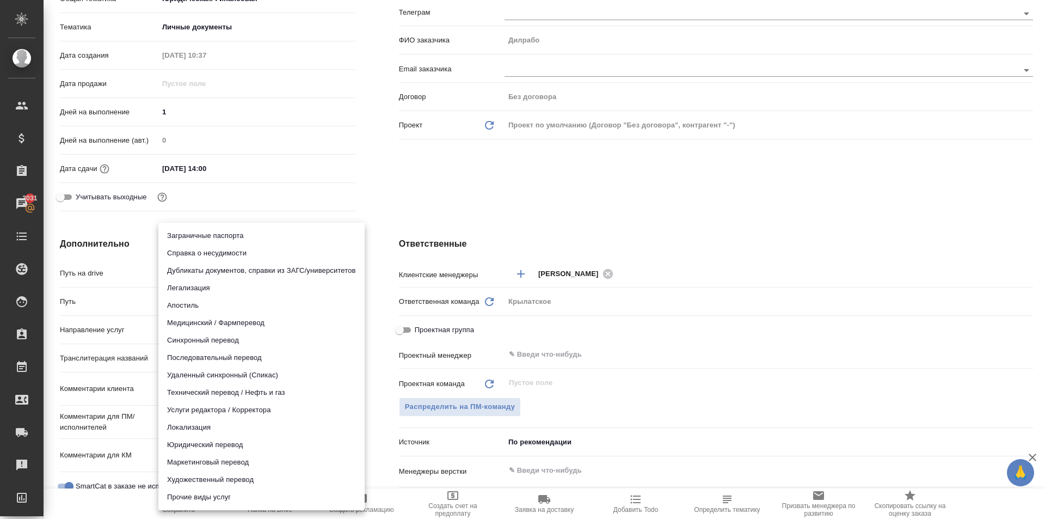
click at [185, 448] on li "Юридический перевод" at bounding box center [261, 444] width 206 height 17
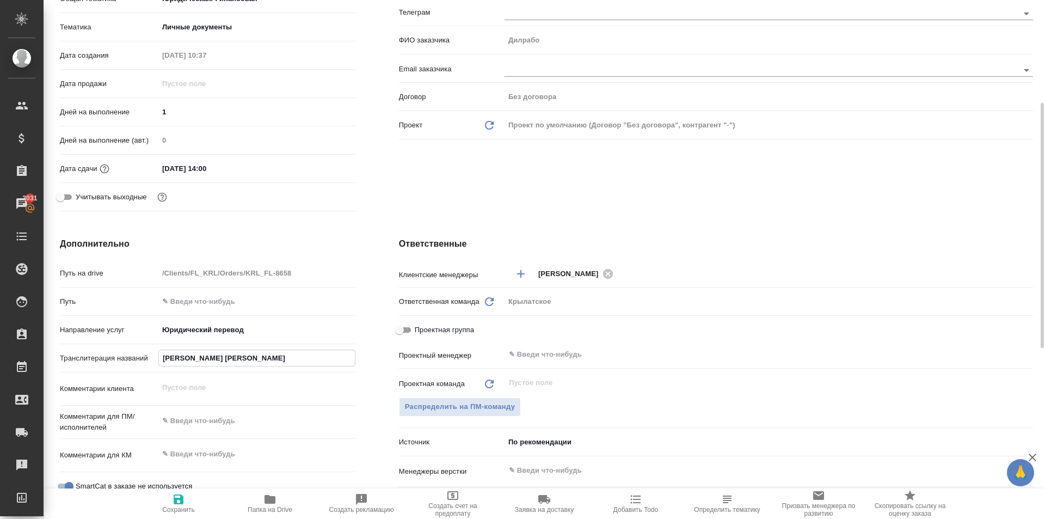
click at [192, 363] on input "ТУКСАНОВА ДИЛРАБО СУВОНКУЛОВНА" at bounding box center [257, 358] width 196 height 16
click at [167, 509] on span "Сохранить" at bounding box center [178, 510] width 33 height 8
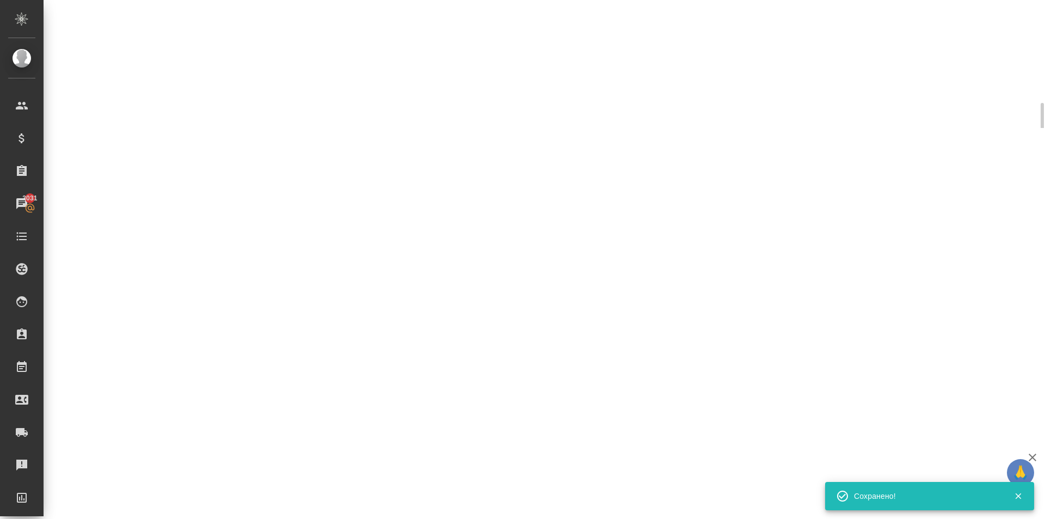
scroll to position [0, 0]
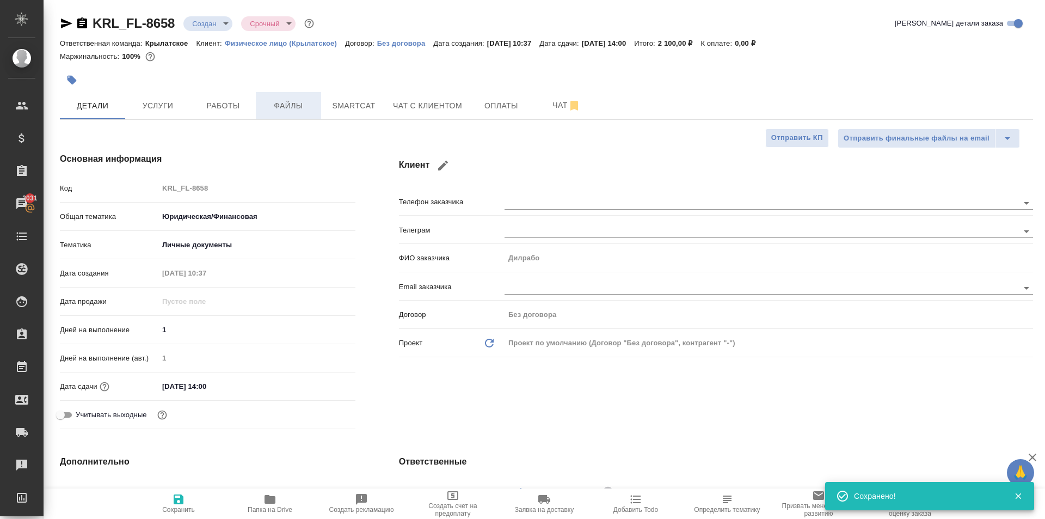
click at [309, 106] on span "Файлы" at bounding box center [288, 106] width 52 height 14
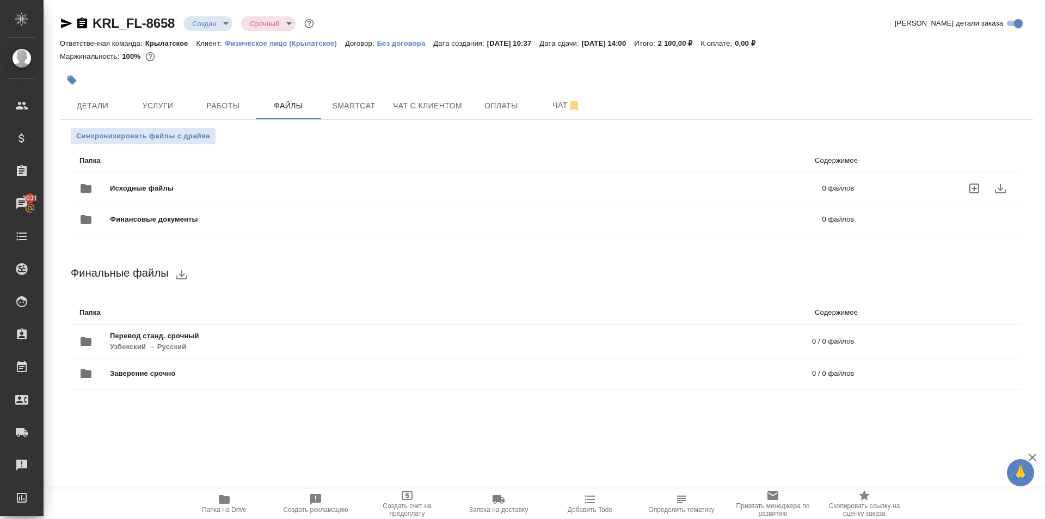
click at [149, 190] on span "Исходные файлы" at bounding box center [304, 188] width 388 height 11
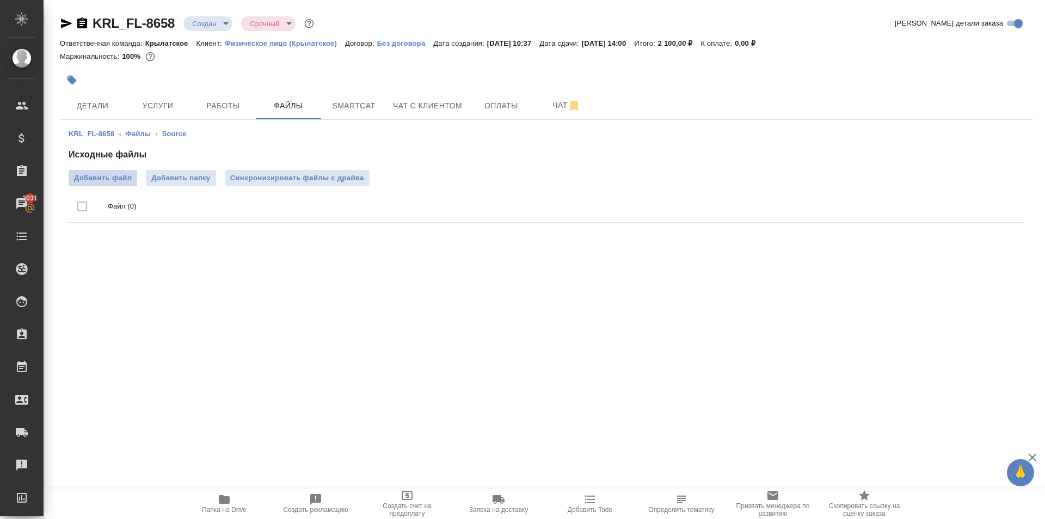
click at [110, 176] on span "Добавить файл" at bounding box center [103, 178] width 58 height 11
click at [0, 0] on input "Добавить файл" at bounding box center [0, 0] width 0 height 0
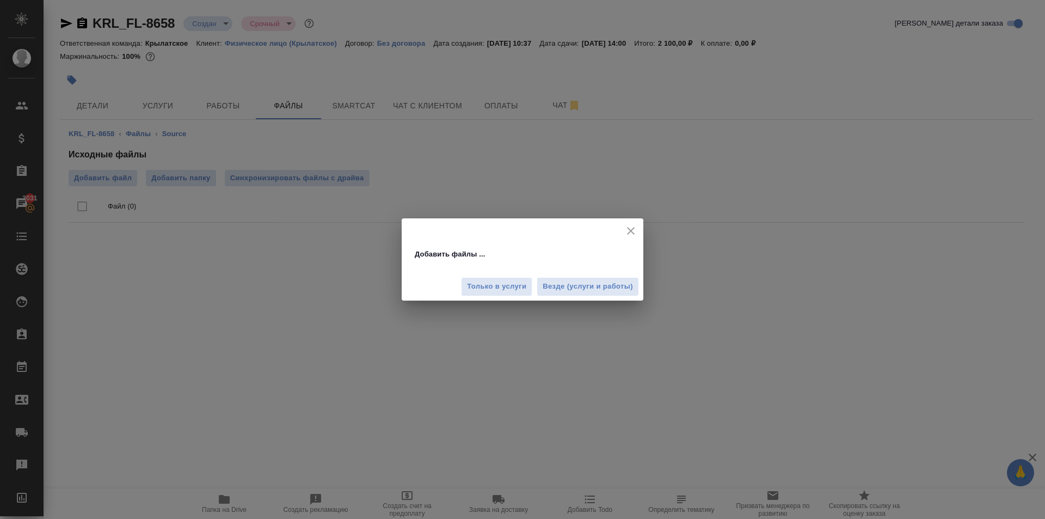
click at [580, 293] on button "Везде (услуги и работы)" at bounding box center [588, 286] width 102 height 19
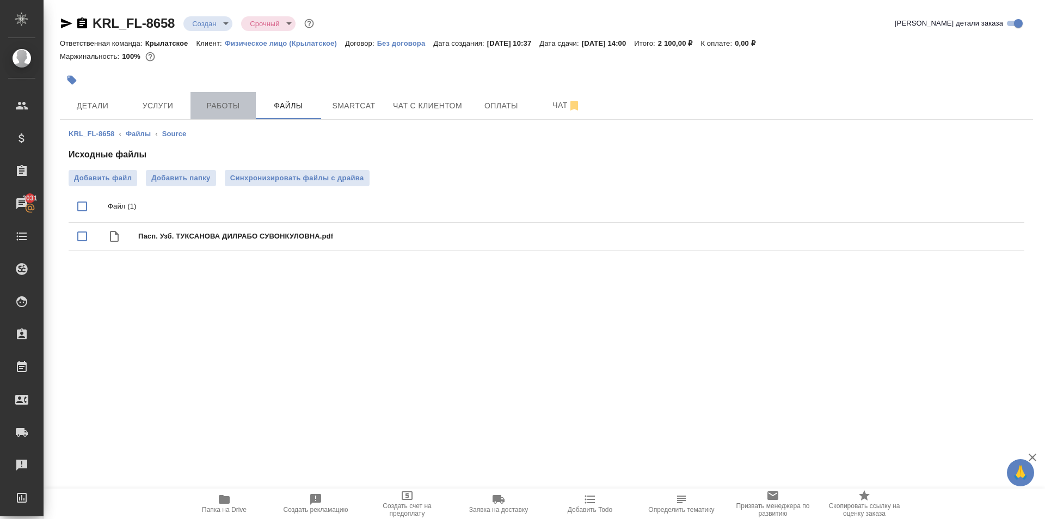
click at [223, 108] on span "Работы" at bounding box center [223, 106] width 52 height 14
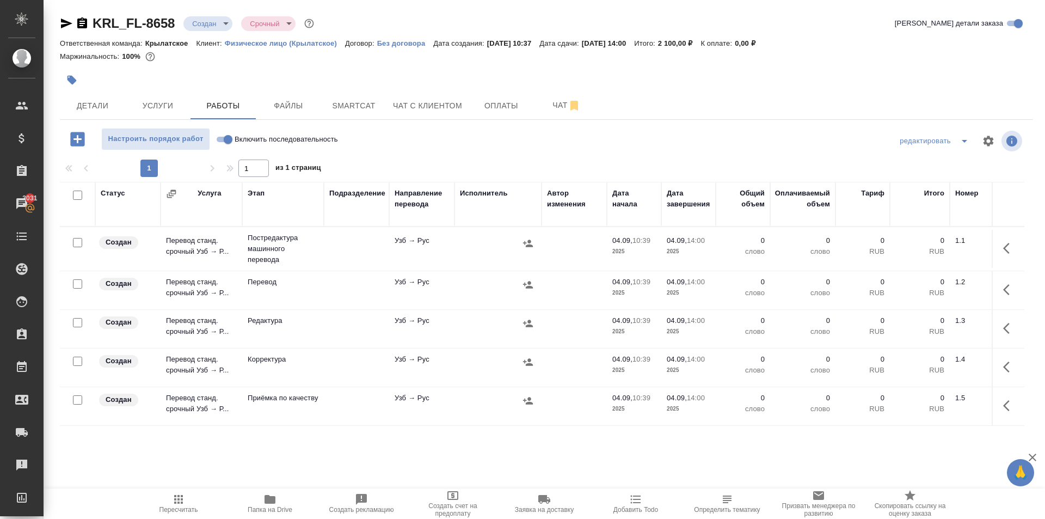
click at [225, 135] on input "Включить последовательность" at bounding box center [227, 139] width 39 height 13
click at [76, 197] on input "checkbox" at bounding box center [77, 194] width 9 height 9
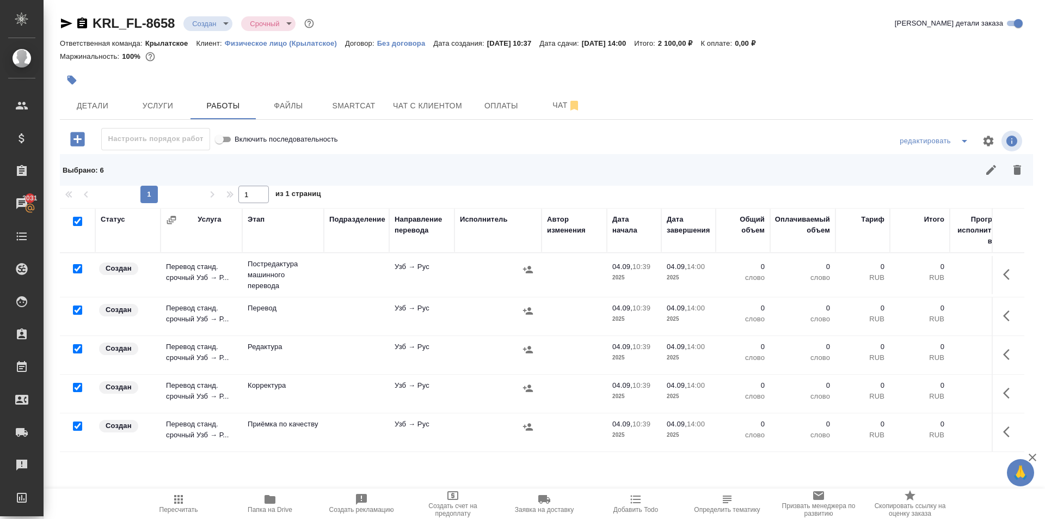
click at [74, 310] on input "checkbox" at bounding box center [77, 309] width 9 height 9
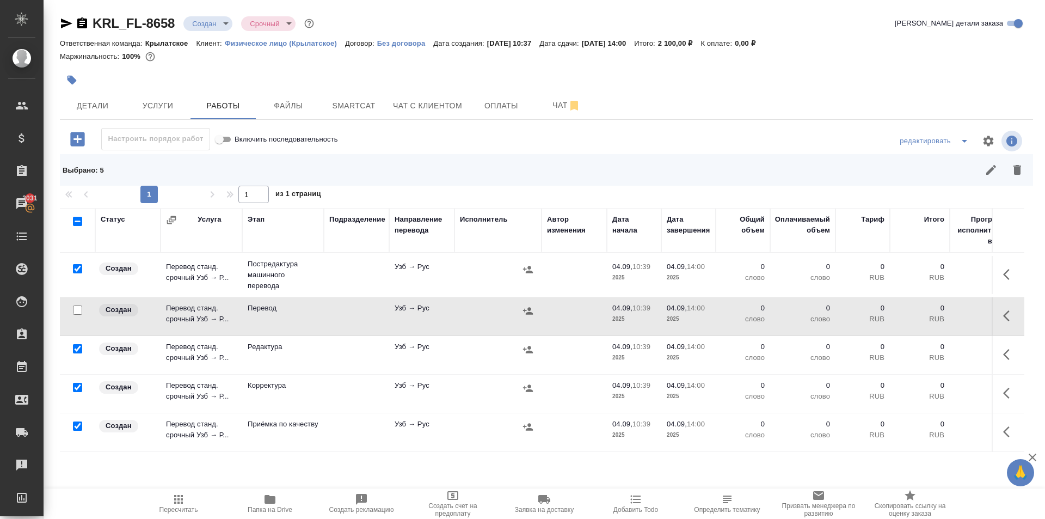
click at [77, 302] on td at bounding box center [77, 316] width 35 height 38
click at [80, 309] on input "checkbox" at bounding box center [77, 309] width 9 height 9
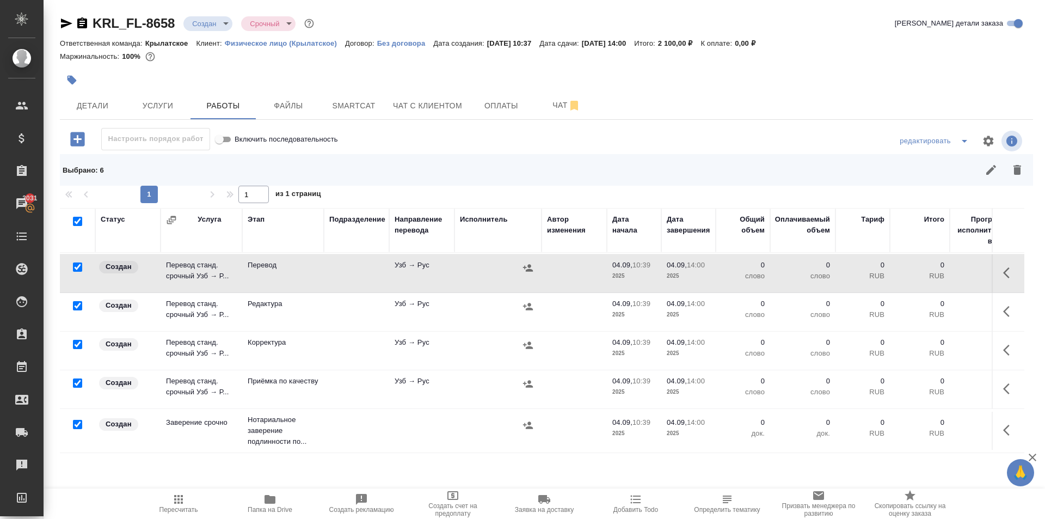
scroll to position [51, 0]
click at [81, 420] on input "checkbox" at bounding box center [77, 424] width 9 height 9
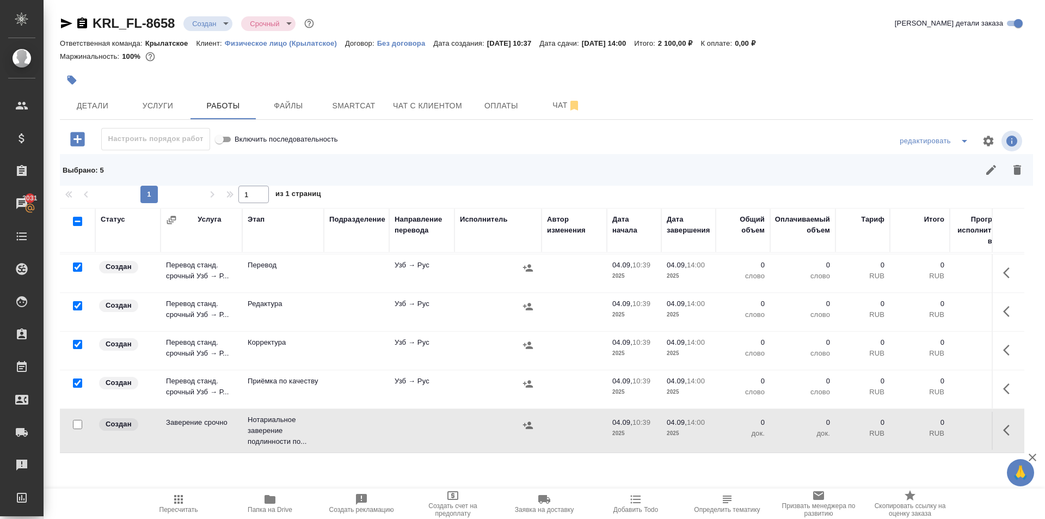
drag, startPoint x: 1027, startPoint y: 178, endPoint x: 988, endPoint y: 197, distance: 43.1
click at [1024, 177] on button "button" at bounding box center [1017, 170] width 26 height 26
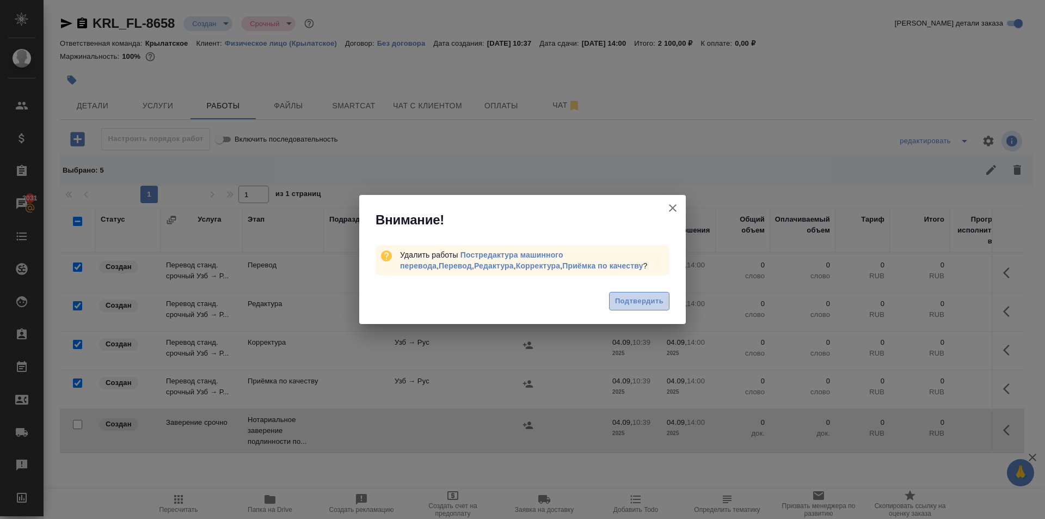
click at [644, 294] on button "Подтвердить" at bounding box center [639, 301] width 60 height 19
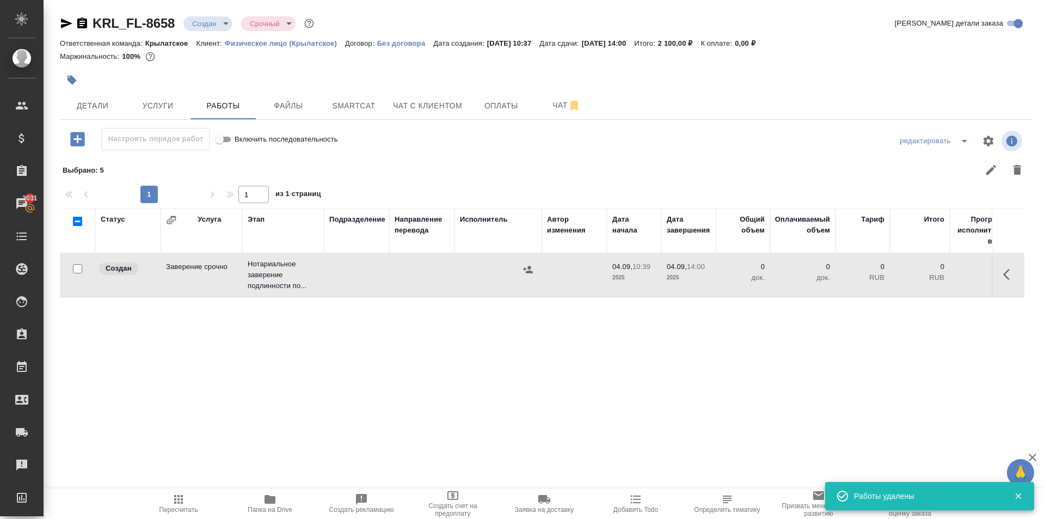
scroll to position [0, 0]
click at [1002, 273] on button "button" at bounding box center [1009, 274] width 26 height 26
click at [925, 275] on icon "button" at bounding box center [929, 274] width 13 height 13
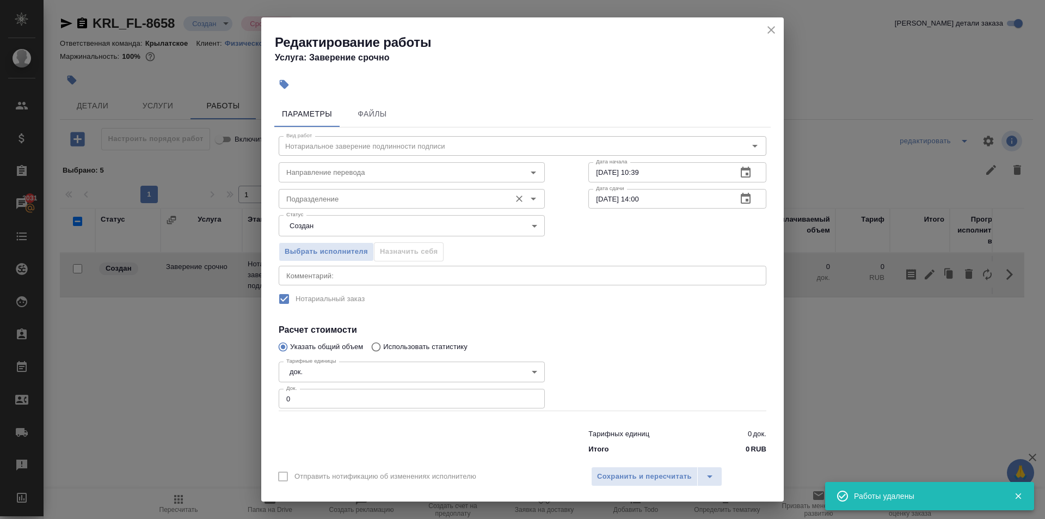
click at [343, 194] on input "Подразделение" at bounding box center [393, 198] width 223 height 13
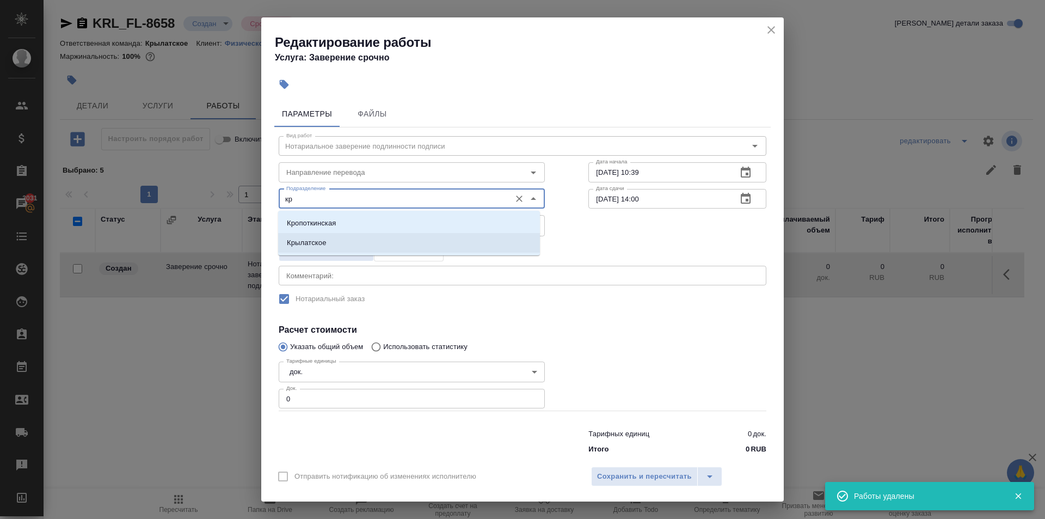
drag, startPoint x: 336, startPoint y: 228, endPoint x: 329, endPoint y: 237, distance: 12.0
click at [329, 237] on ul "Кропоткинская Крылатское" at bounding box center [409, 241] width 262 height 39
click at [329, 237] on li "Крылатское" at bounding box center [409, 243] width 262 height 20
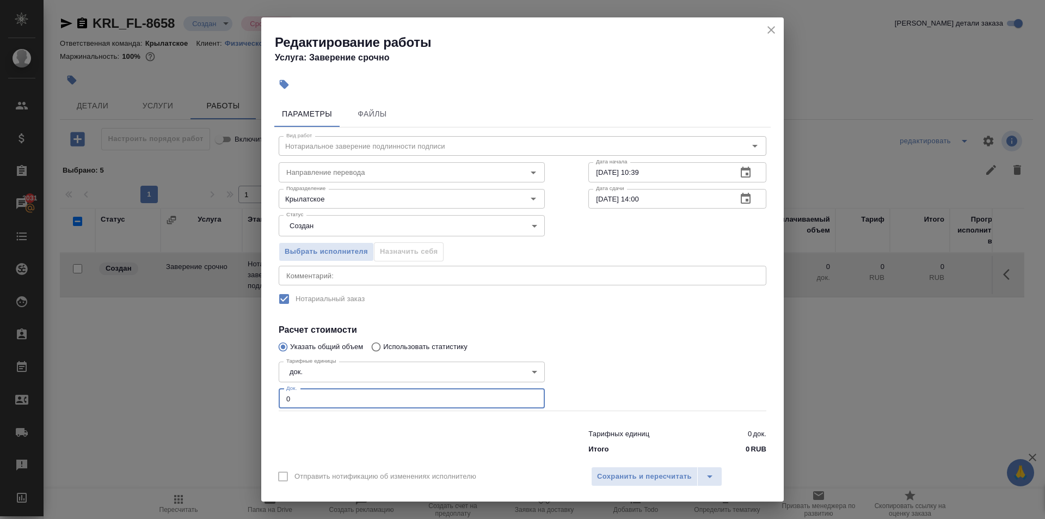
drag, startPoint x: 313, startPoint y: 403, endPoint x: 263, endPoint y: 403, distance: 50.1
click at [263, 403] on div "Параметры Файлы Вид работ Нотариальное заверение подлинности подписи Вид работ …" at bounding box center [522, 277] width 522 height 363
click at [636, 472] on span "Сохранить и пересчитать" at bounding box center [644, 476] width 95 height 13
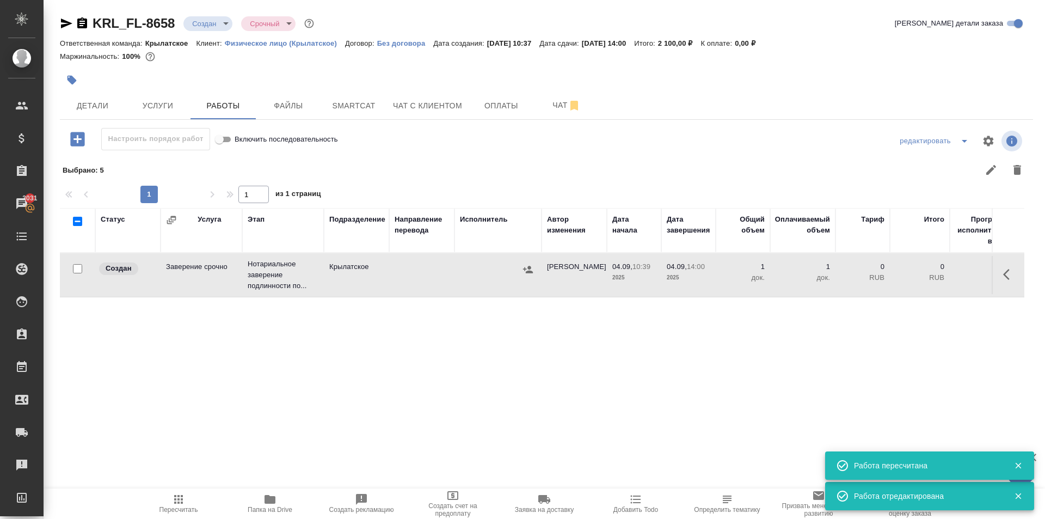
click at [532, 267] on icon "button" at bounding box center [527, 269] width 11 height 11
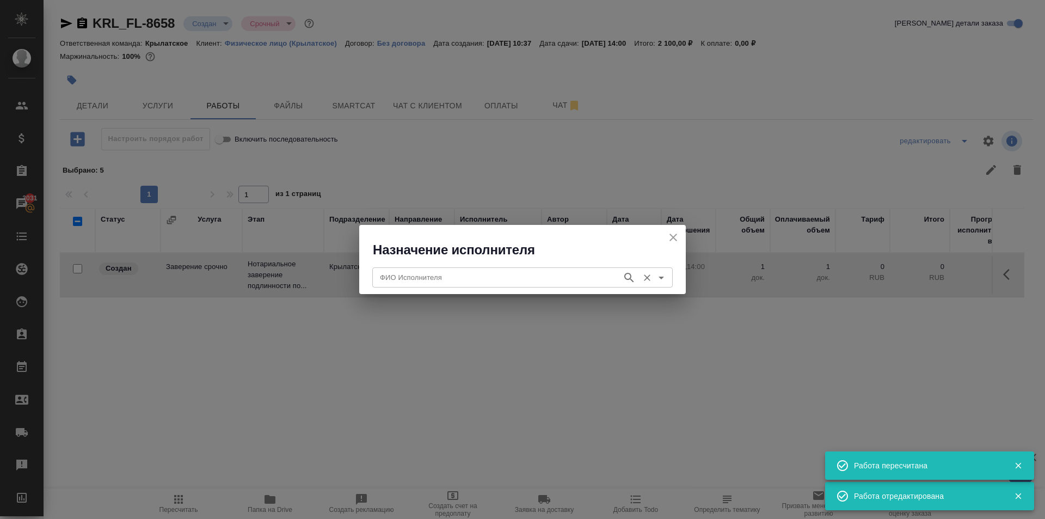
click at [496, 267] on div "ФИО Исполнителя" at bounding box center [522, 277] width 300 height 20
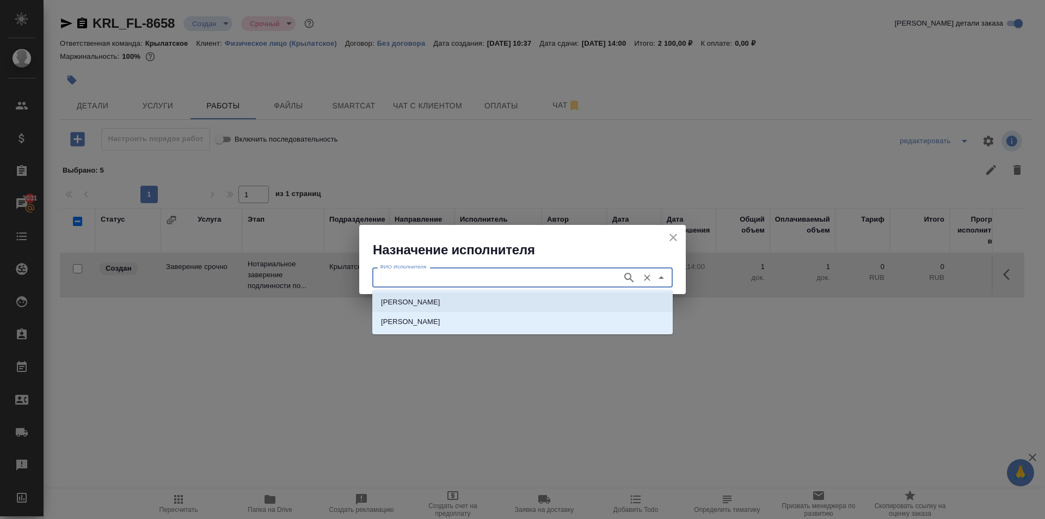
click at [440, 297] on p "НОТАРИУС Мацуленко Юлия Юрьевна" at bounding box center [410, 302] width 59 height 11
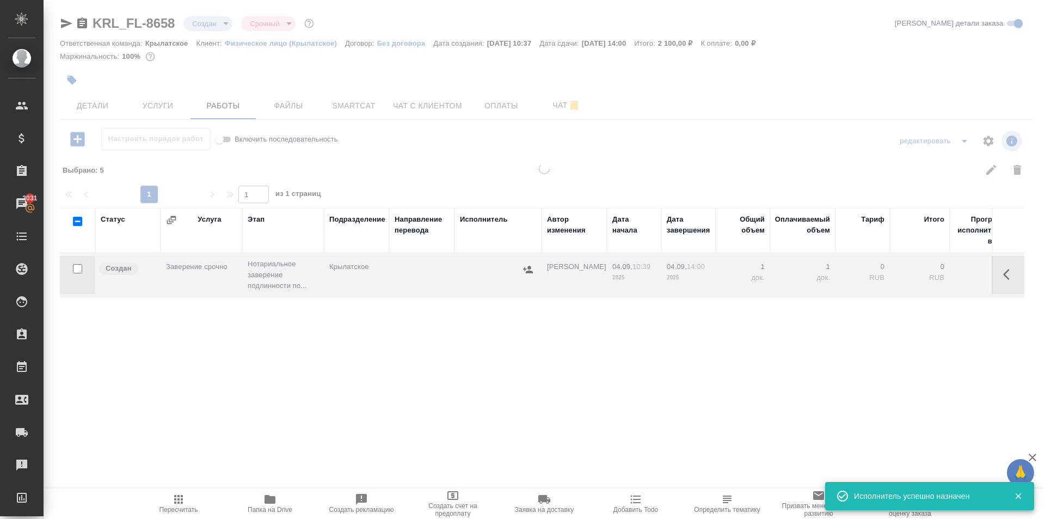
click at [176, 507] on span "Пересчитать" at bounding box center [178, 510] width 39 height 8
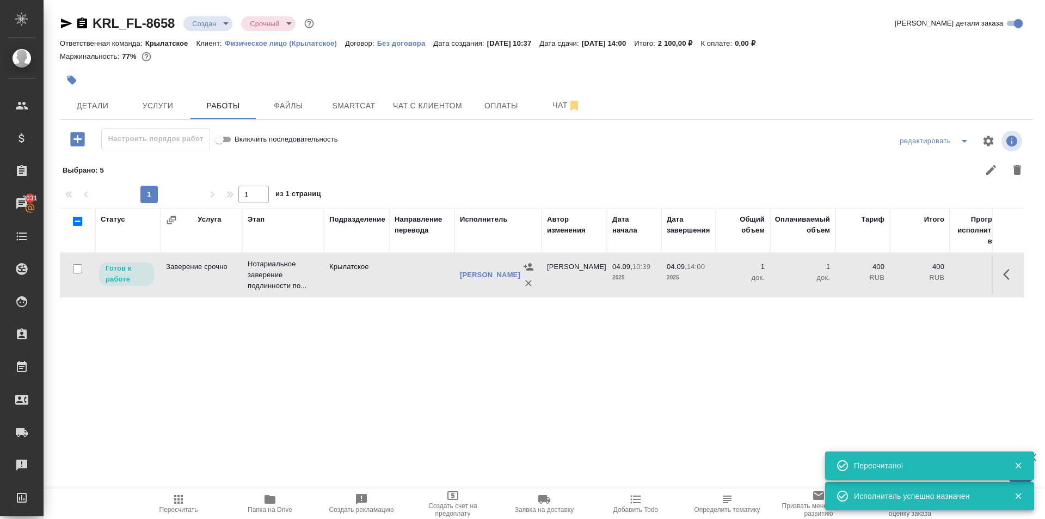
click at [186, 491] on button "Пересчитать" at bounding box center [178, 503] width 91 height 30
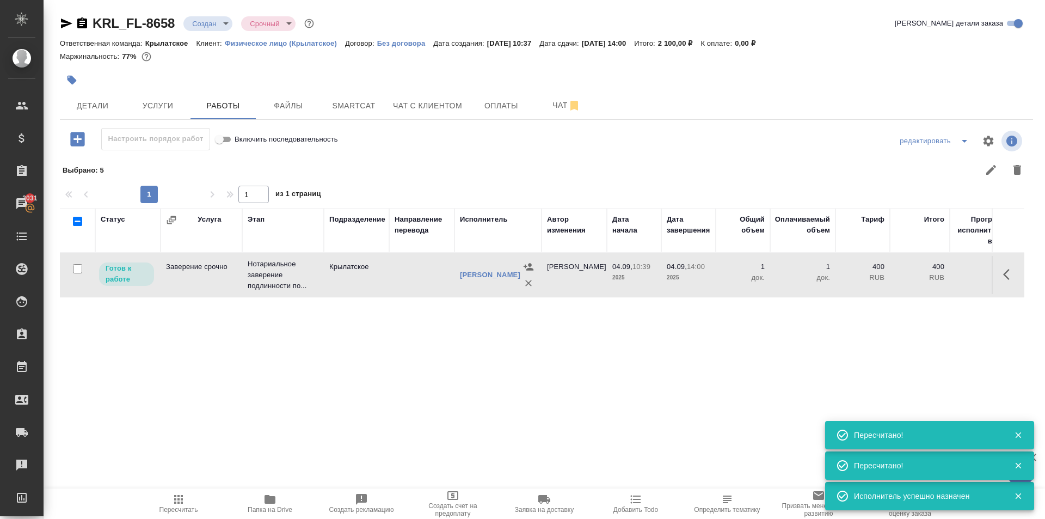
click at [1006, 272] on icon "button" at bounding box center [1006, 274] width 7 height 11
click at [932, 276] on icon "button" at bounding box center [929, 274] width 13 height 13
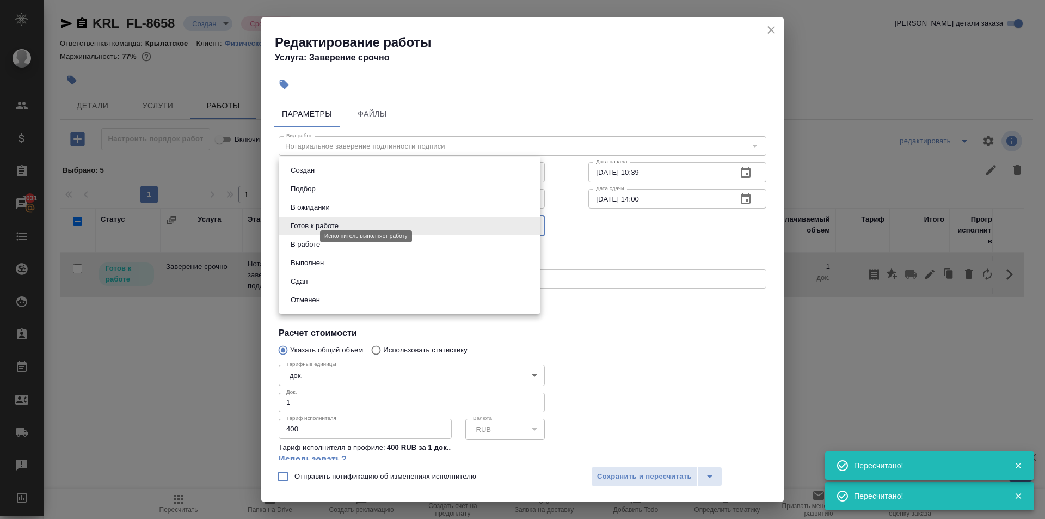
click at [296, 233] on body "🙏 .cls-1 fill:#fff; AWATERA Kasymov Timur Клиенты Спецификации Заказы 3031 Чаты…" at bounding box center [522, 259] width 1045 height 519
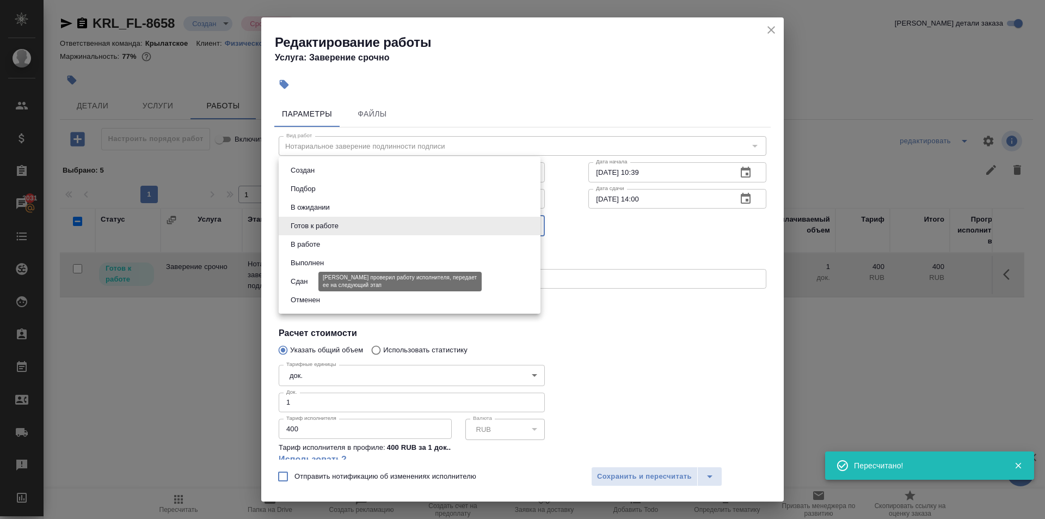
drag, startPoint x: 310, startPoint y: 283, endPoint x: 338, endPoint y: 288, distance: 28.8
click at [310, 282] on button "Сдан" at bounding box center [298, 281] width 23 height 12
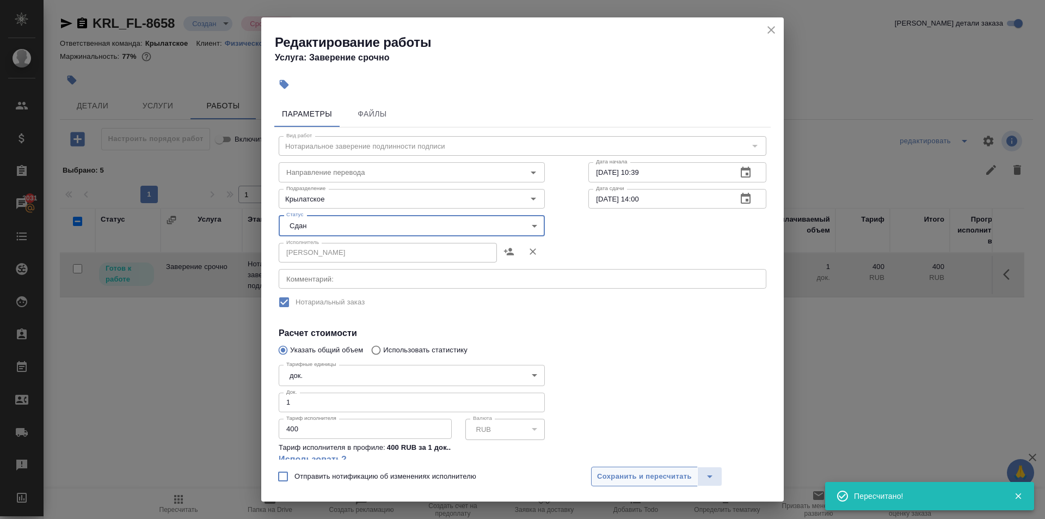
click at [618, 476] on span "Сохранить и пересчитать" at bounding box center [644, 476] width 95 height 13
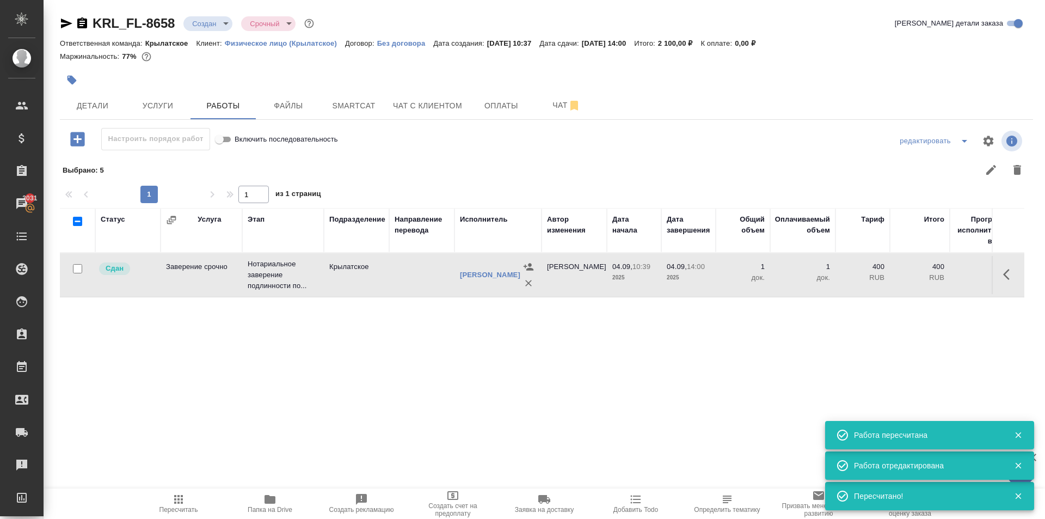
click at [168, 499] on span "Пересчитать" at bounding box center [178, 503] width 78 height 21
click at [421, 157] on div at bounding box center [643, 170] width 774 height 26
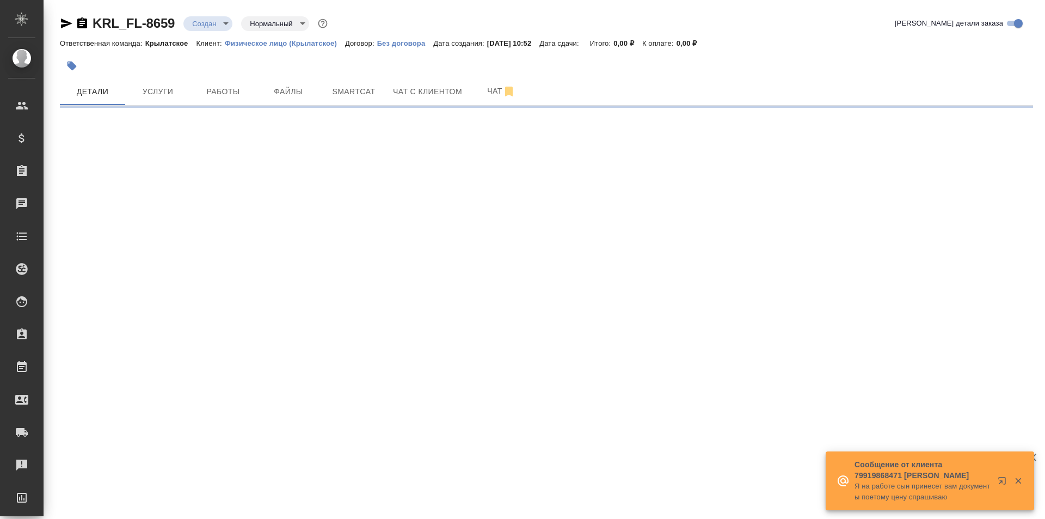
select select "RU"
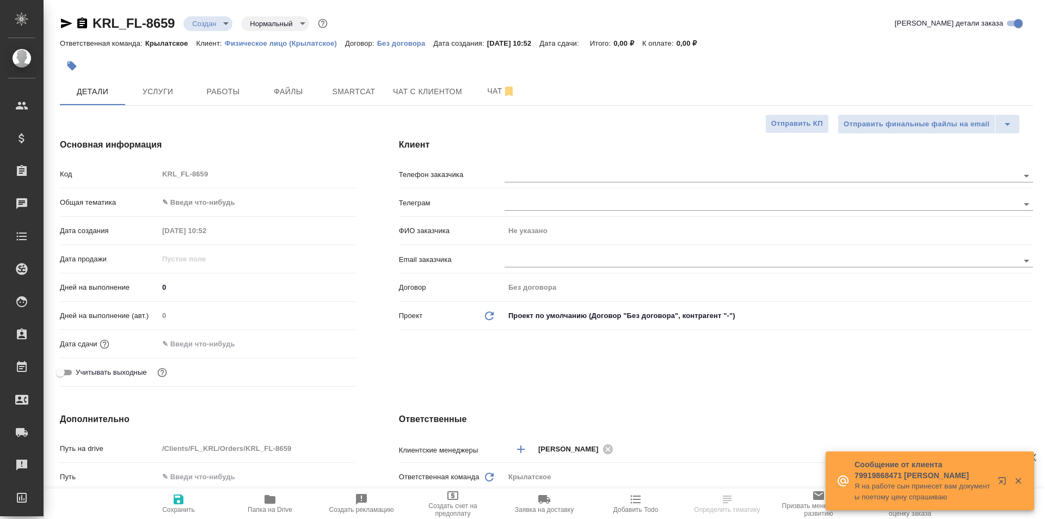
type textarea "x"
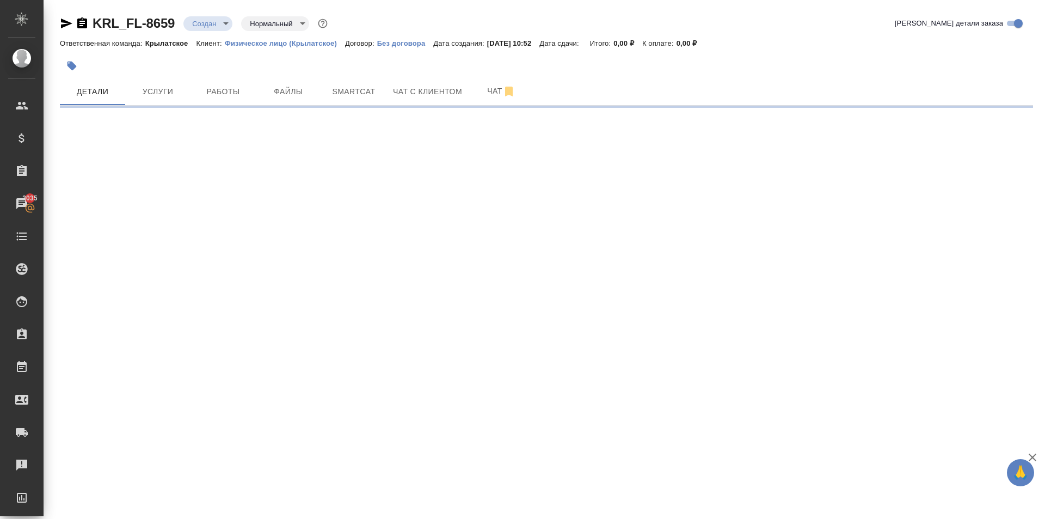
select select "RU"
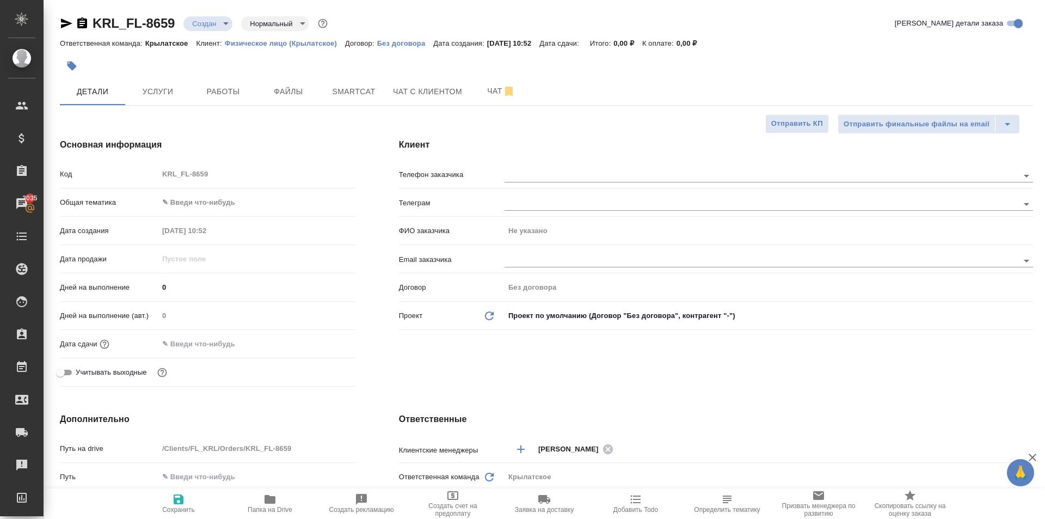
type textarea "x"
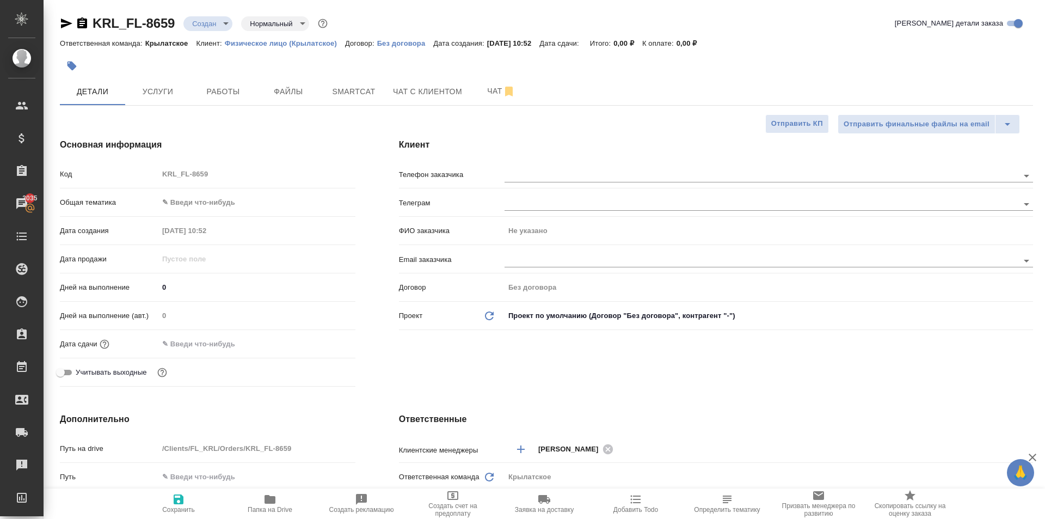
type textarea "x"
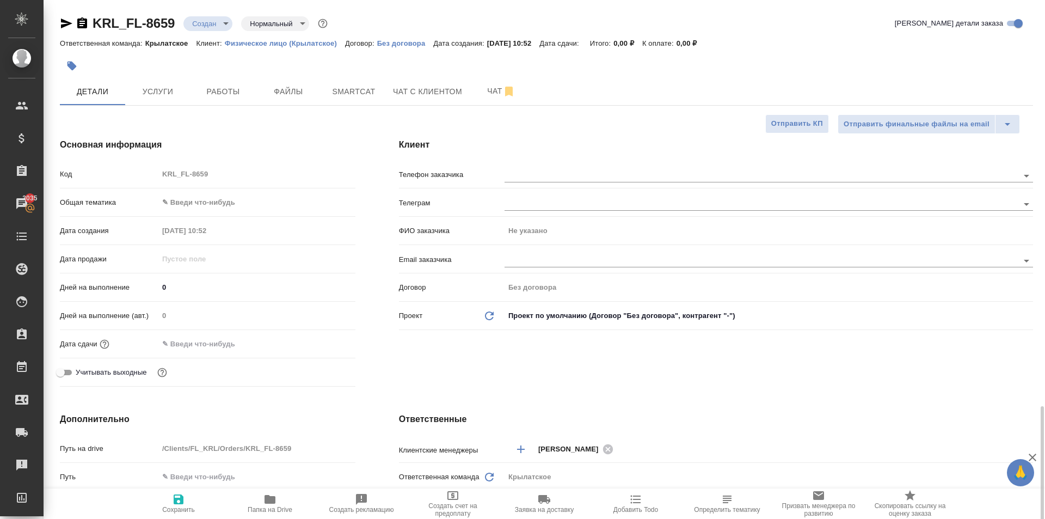
scroll to position [272, 0]
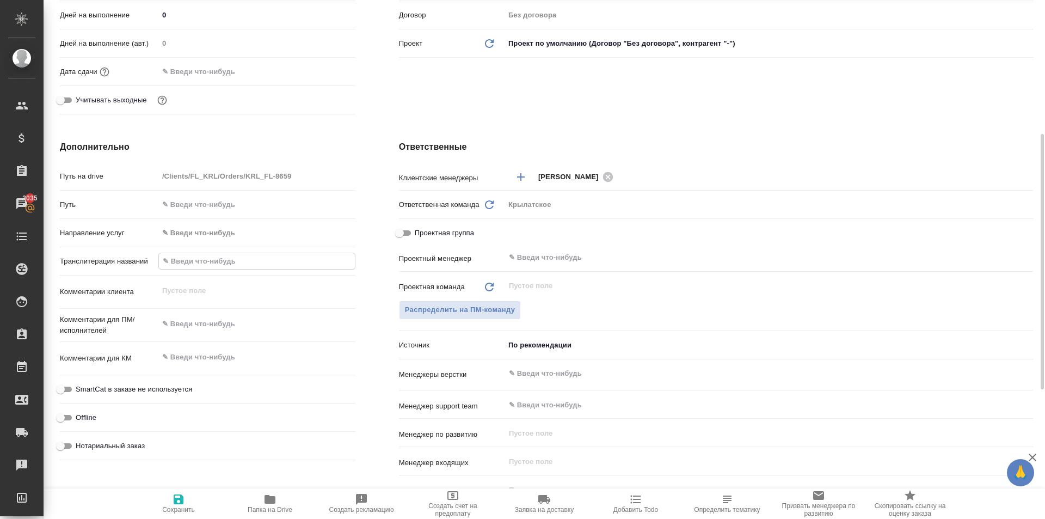
click at [205, 257] on input "text" at bounding box center [257, 261] width 196 height 16
type input "[PERSON_NAME]"
type textarea "x"
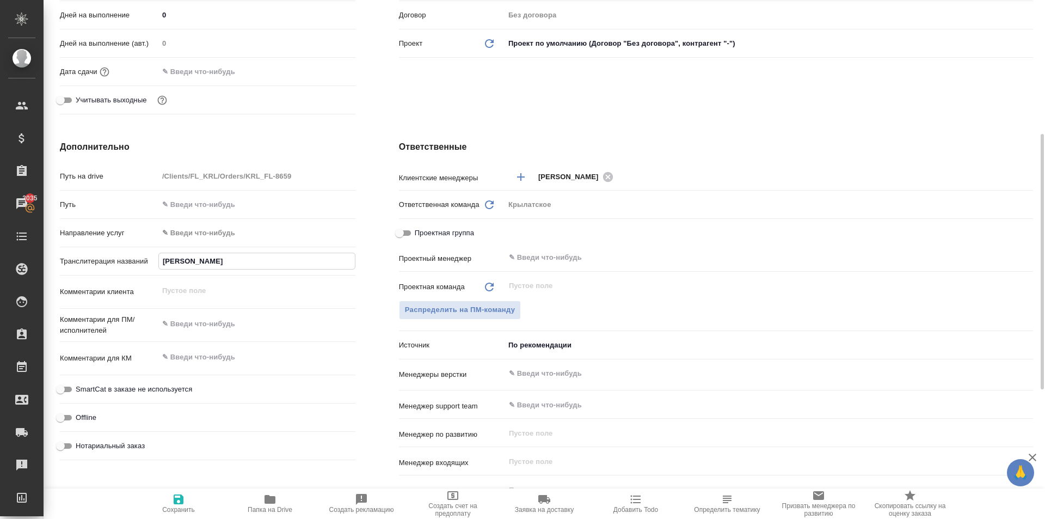
type input "КУ"
type textarea "x"
type input "КУБ"
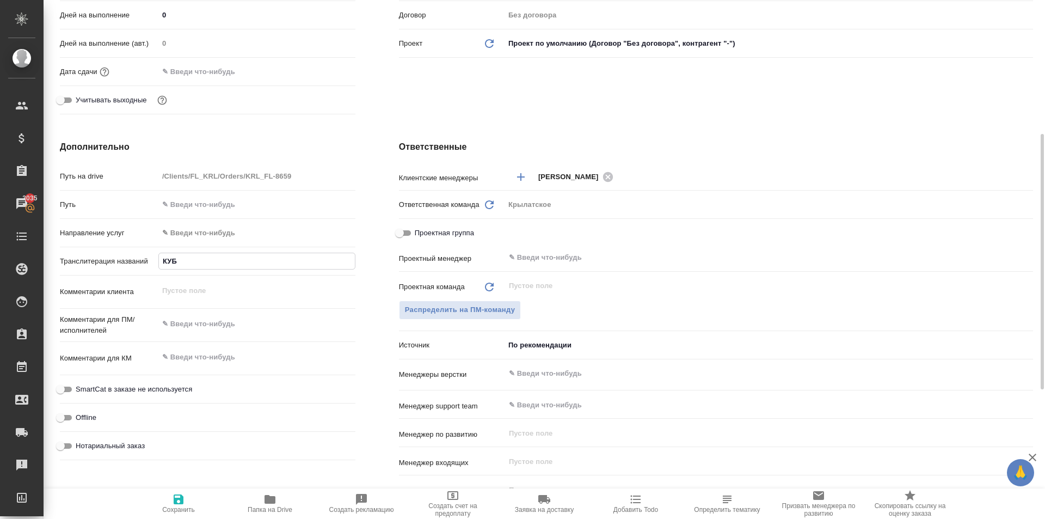
type textarea "x"
type input "КУБА"
type textarea "x"
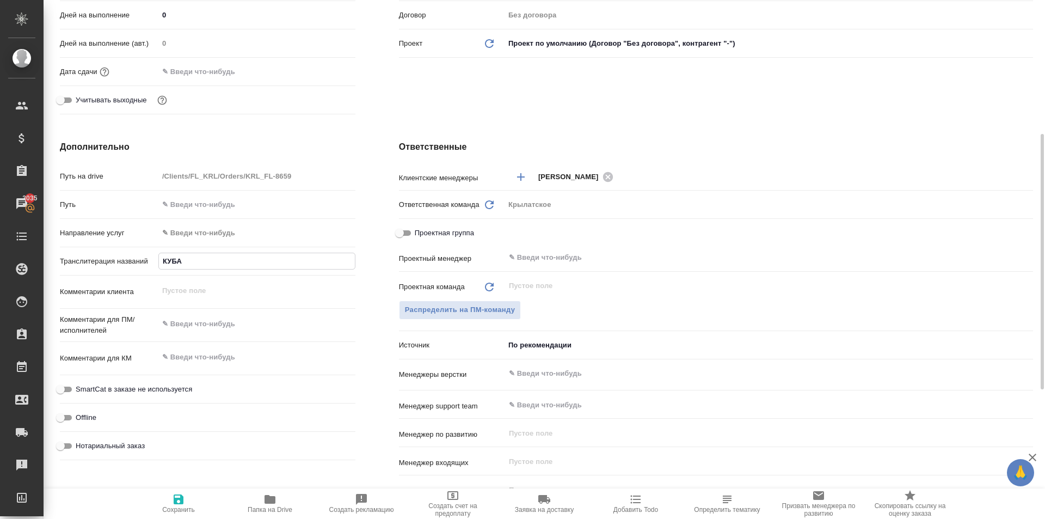
type textarea "x"
type input "КУБАТ"
type textarea "x"
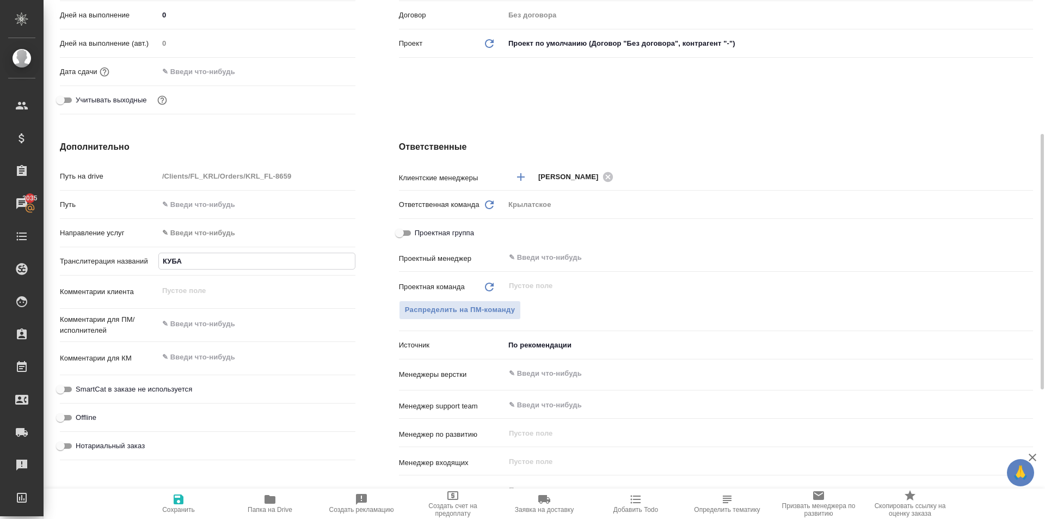
type textarea "x"
type input "КУБАТБ"
type textarea "x"
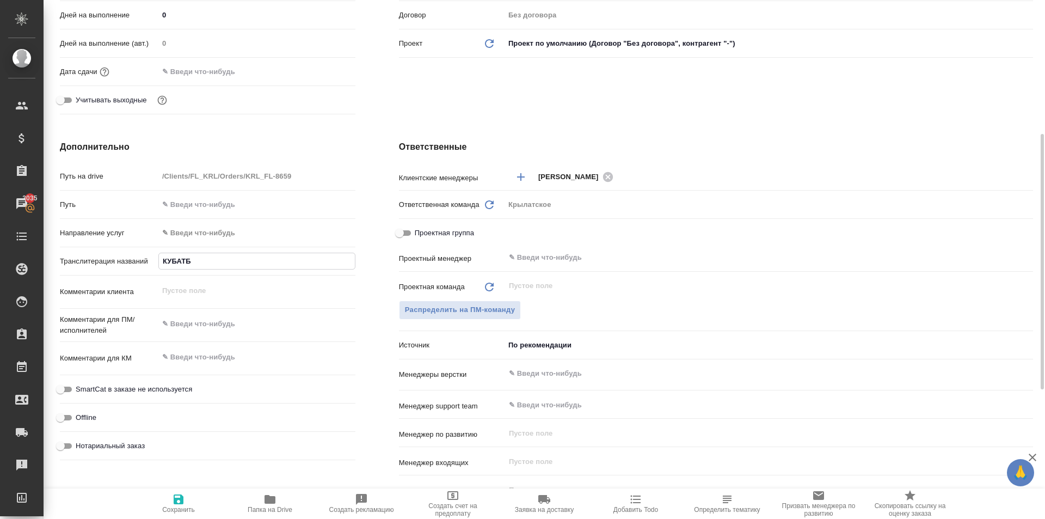
type input "КУБАТБЕ"
type textarea "x"
type input "КУБАТБЕК"
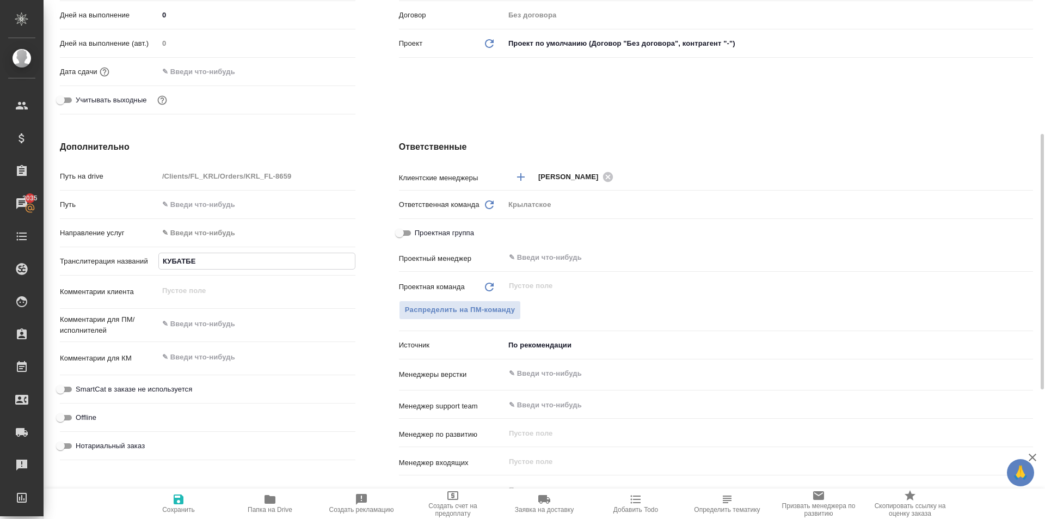
type textarea "x"
type input "КУБАТБЕКО"
type textarea "x"
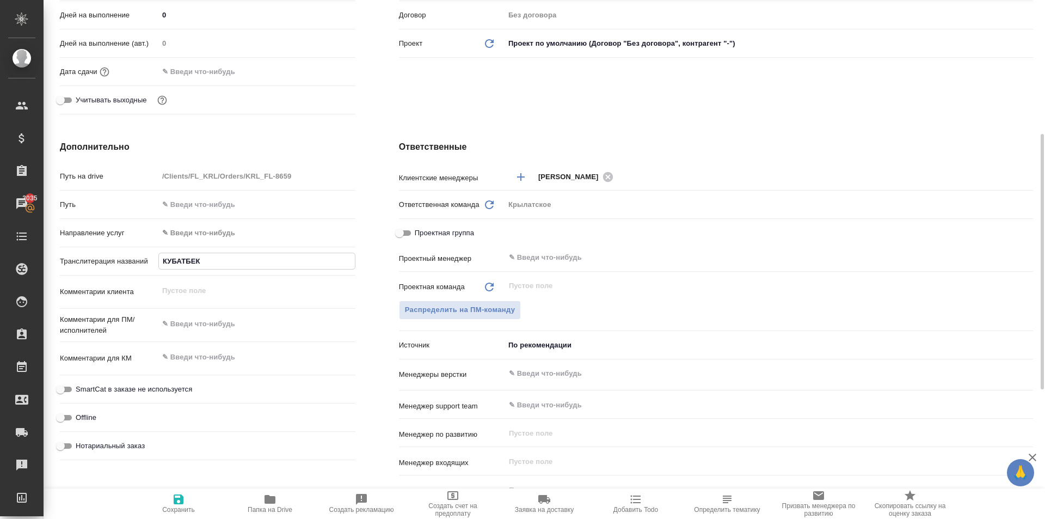
type textarea "x"
type input "КУБАТБЕКОВ"
type textarea "x"
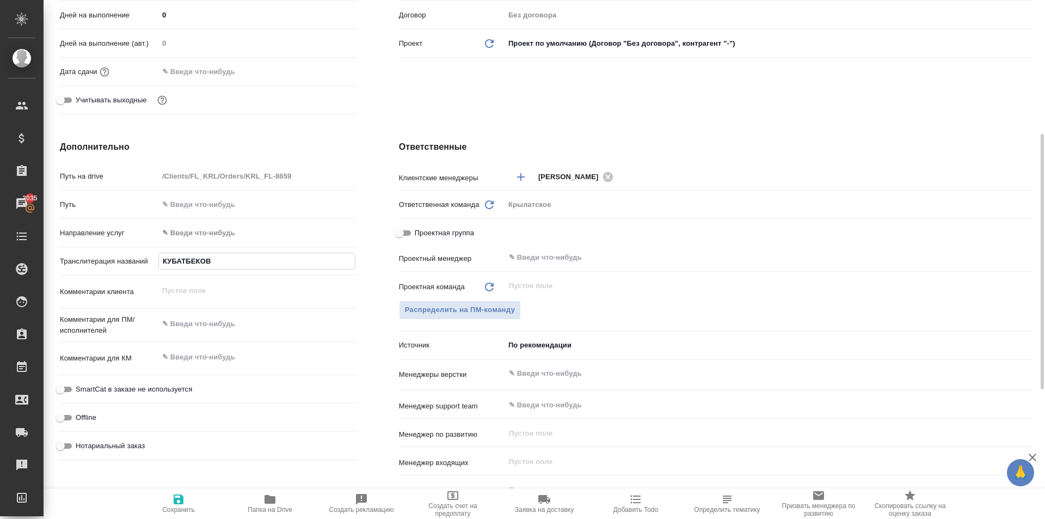
type textarea "x"
type input "КУБАТБЕКОВ [PERSON_NAME]"
type textarea "x"
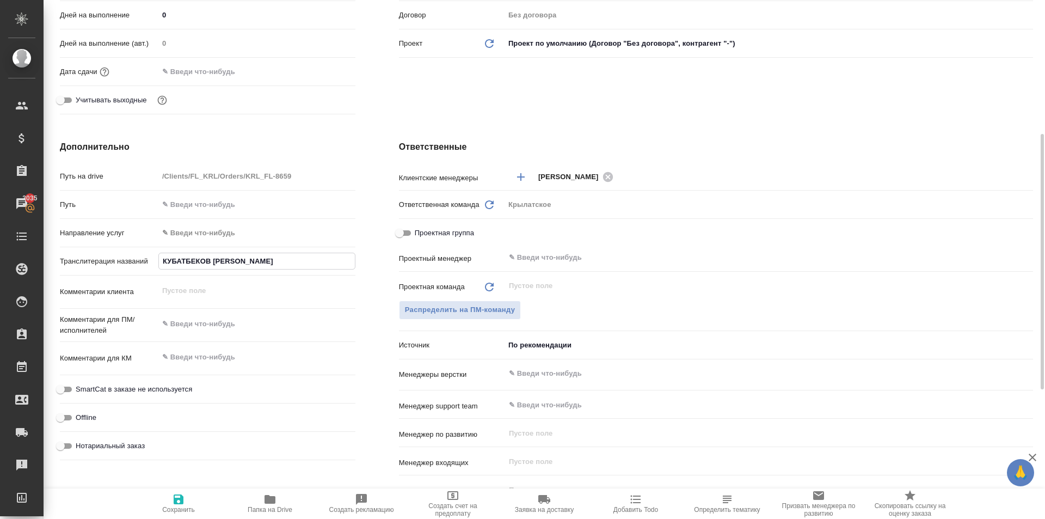
type input "КУБАТБЕКОВ ТА"
type textarea "x"
type input "КУБАТБЕКОВ ТАЛ"
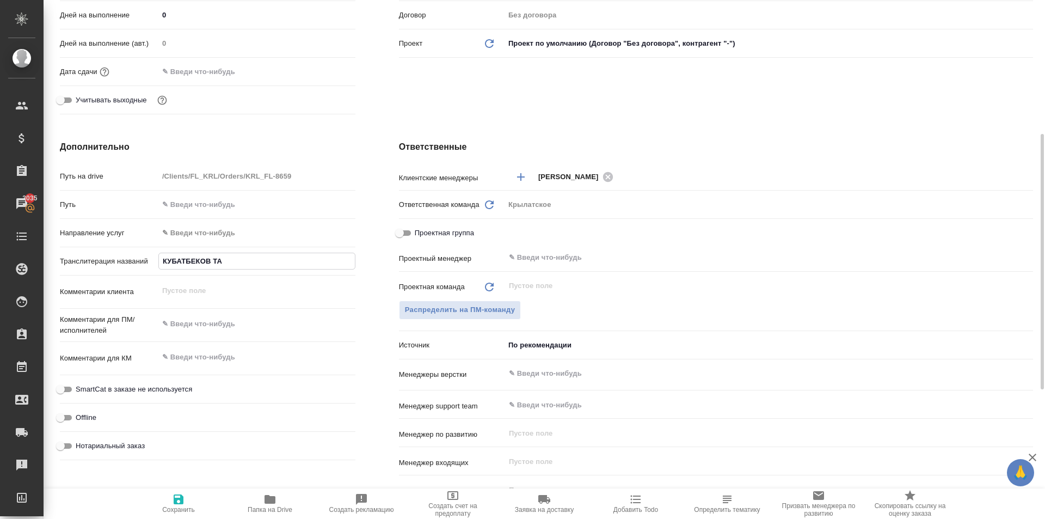
type textarea "x"
type input "КУБАТБЕКОВ ТАЛГ"
type textarea "x"
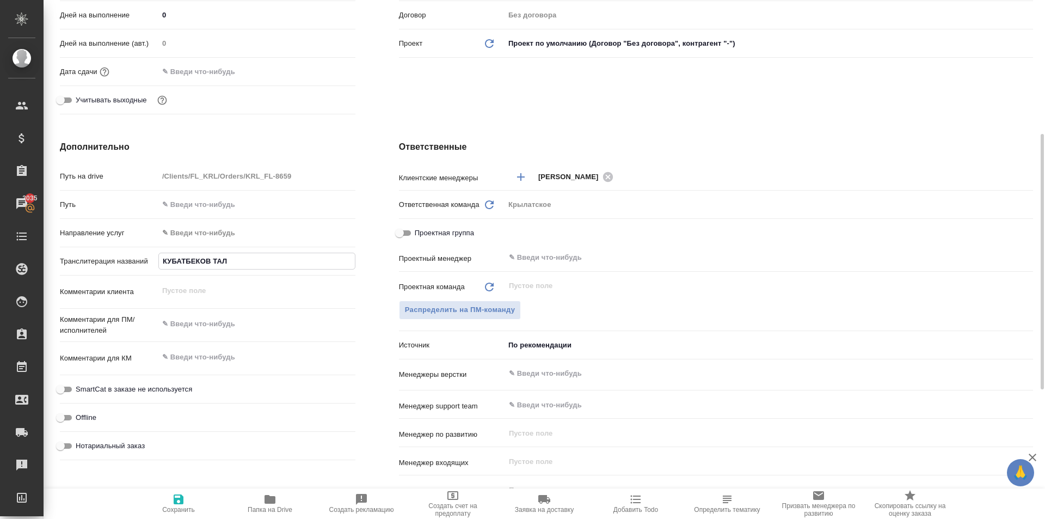
type textarea "x"
type input "[PERSON_NAME]"
type textarea "x"
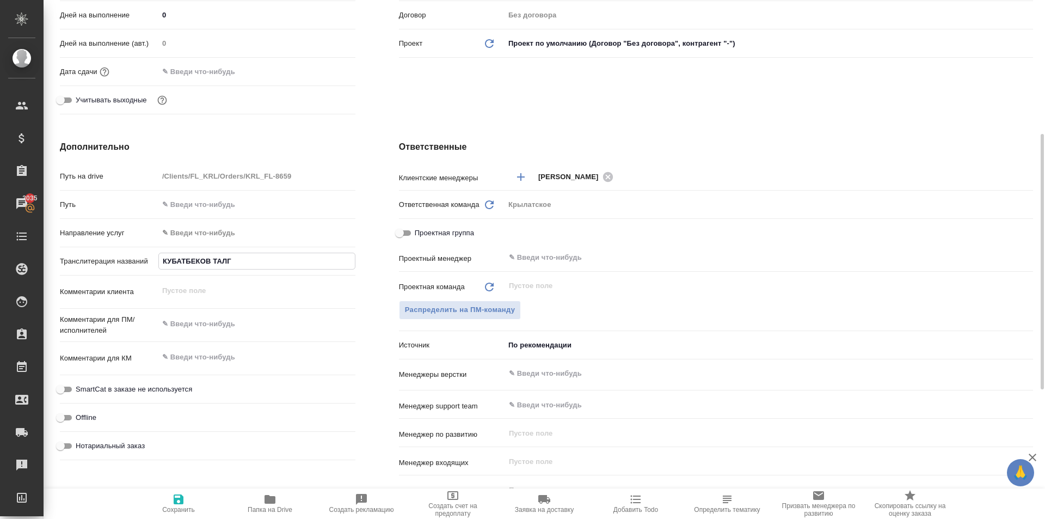
type textarea "x"
type input "[PERSON_NAME]"
type textarea "x"
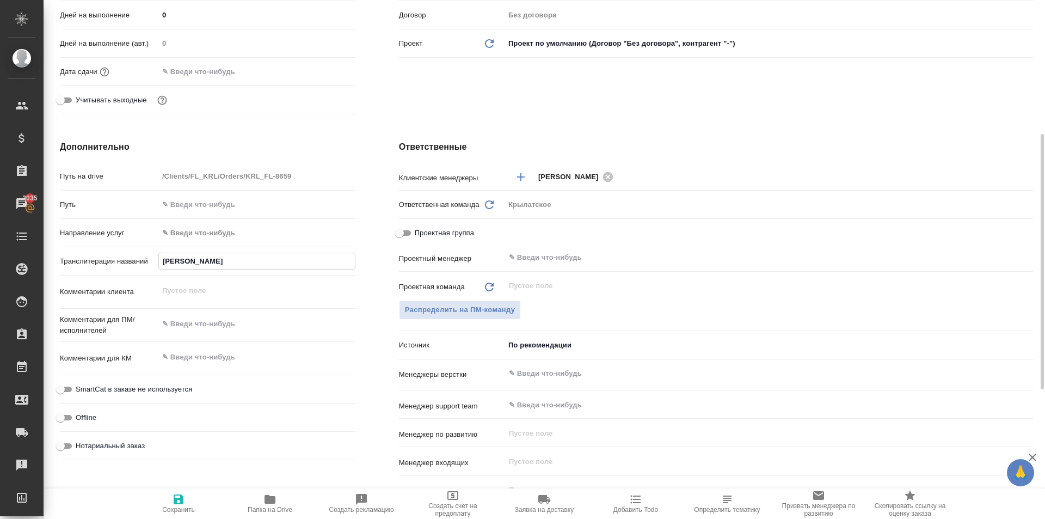
type input "[PERSON_NAME]"
type textarea "x"
type input "[PERSON_NAME]"
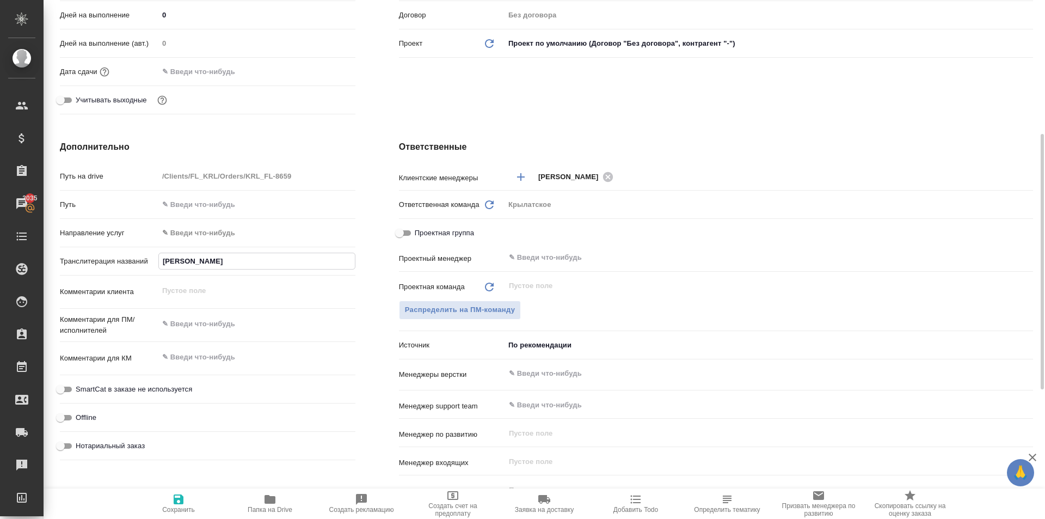
click at [180, 498] on icon "button" at bounding box center [179, 499] width 10 height 10
type textarea "x"
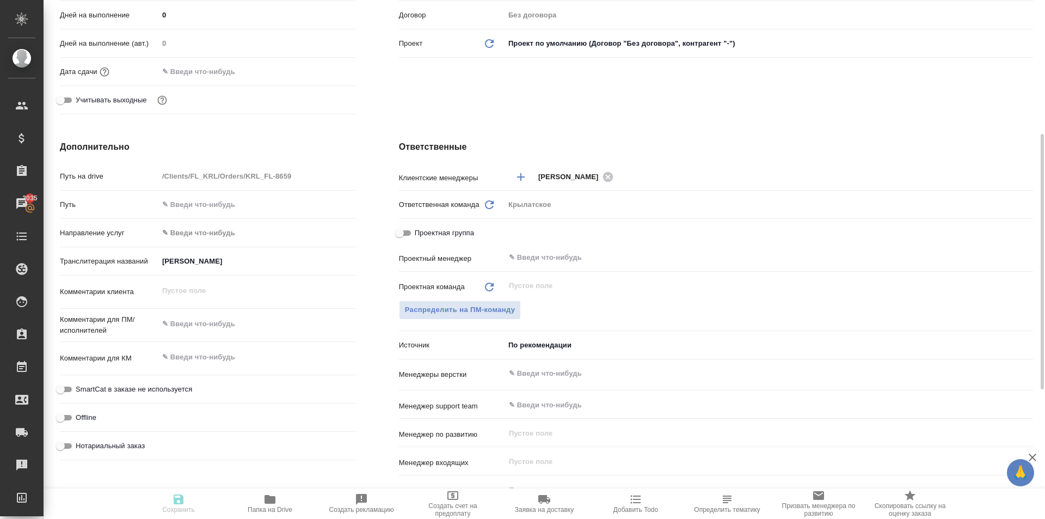
type textarea "x"
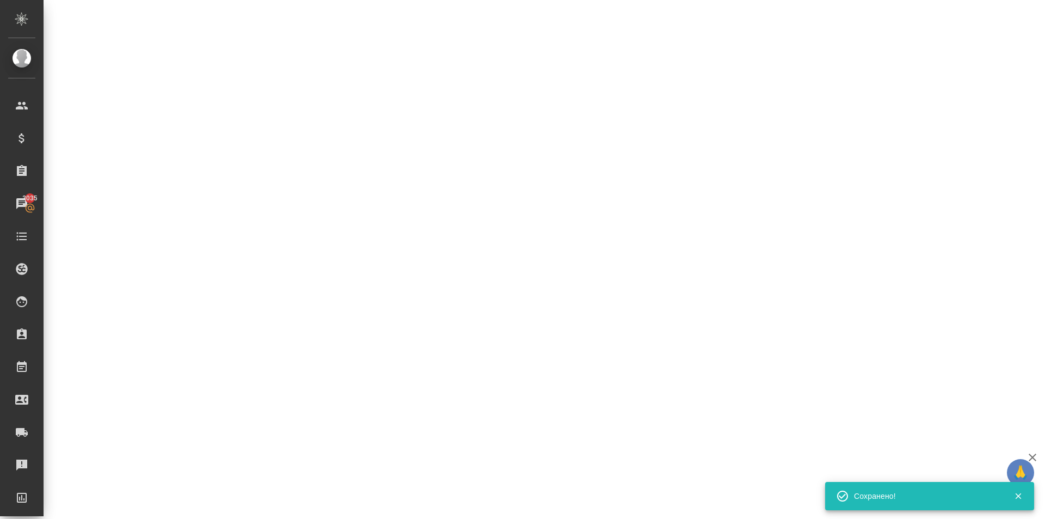
select select "RU"
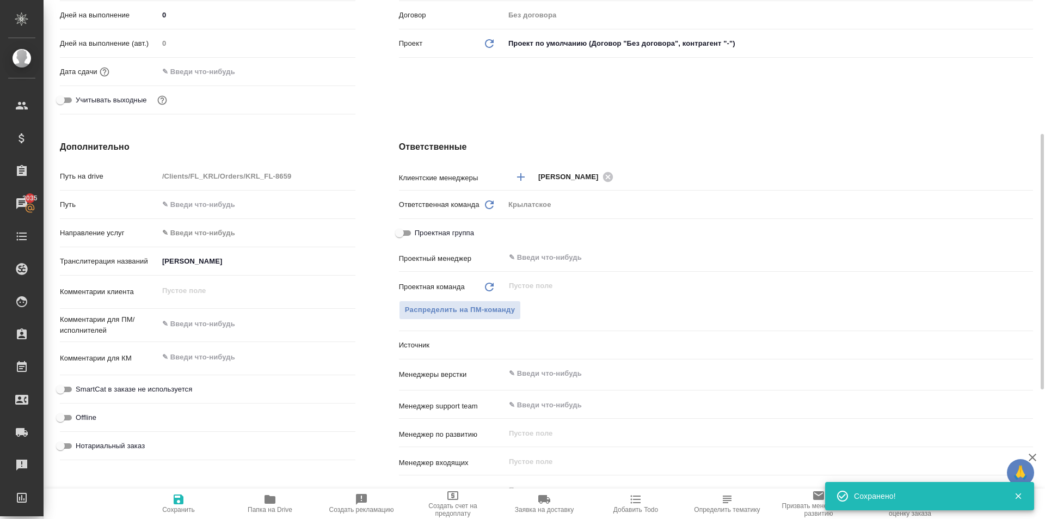
type textarea "x"
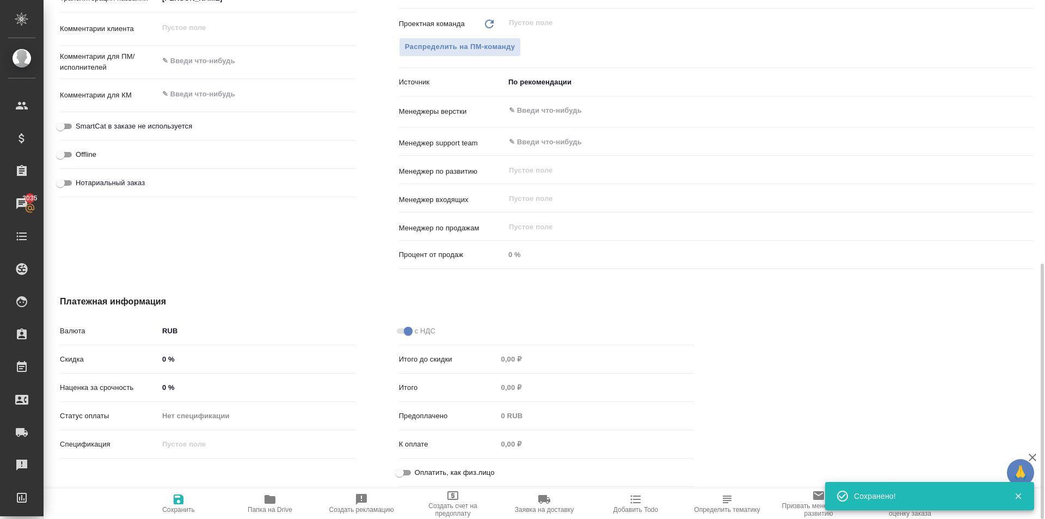
click at [126, 180] on span "Нотариальный заказ" at bounding box center [110, 182] width 69 height 11
click at [80, 180] on input "Нотариальный заказ" at bounding box center [60, 182] width 39 height 13
checkbox input "true"
type textarea "x"
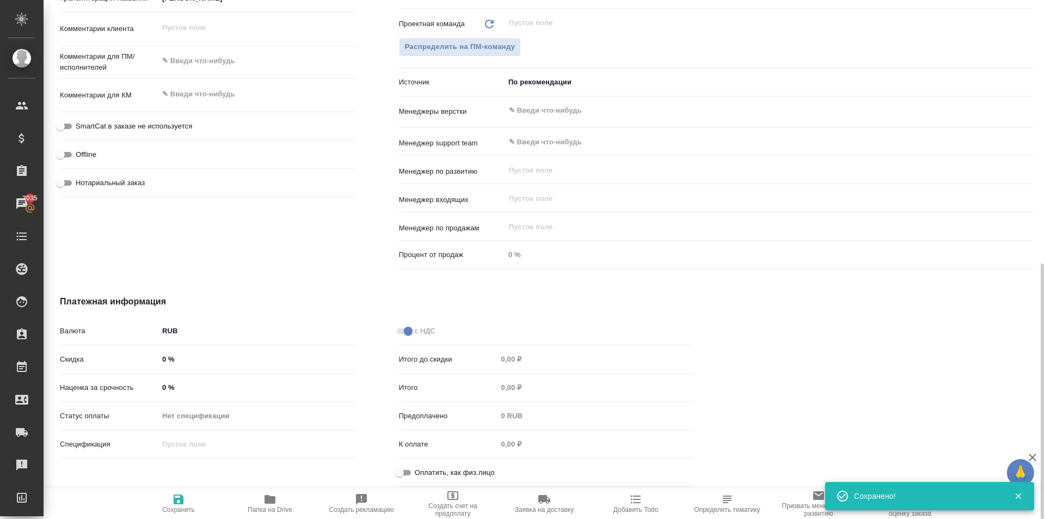
type textarea "x"
click at [134, 137] on div "SmartCat в заказе не используется" at bounding box center [208, 130] width 296 height 28
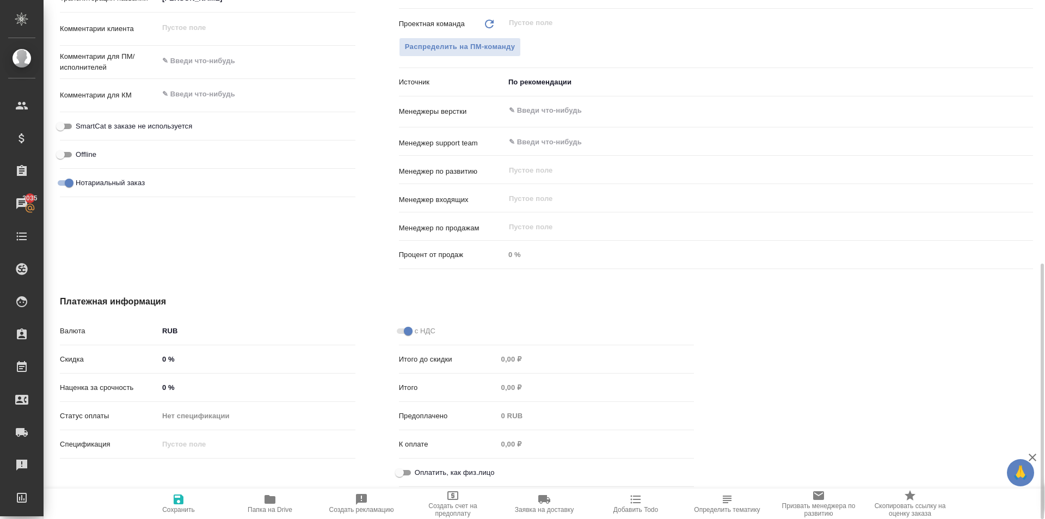
click at [137, 127] on span "SmartCat в заказе не используется" at bounding box center [134, 126] width 116 height 11
click at [80, 127] on input "SmartCat в заказе не используется" at bounding box center [60, 126] width 39 height 13
checkbox input "true"
type textarea "x"
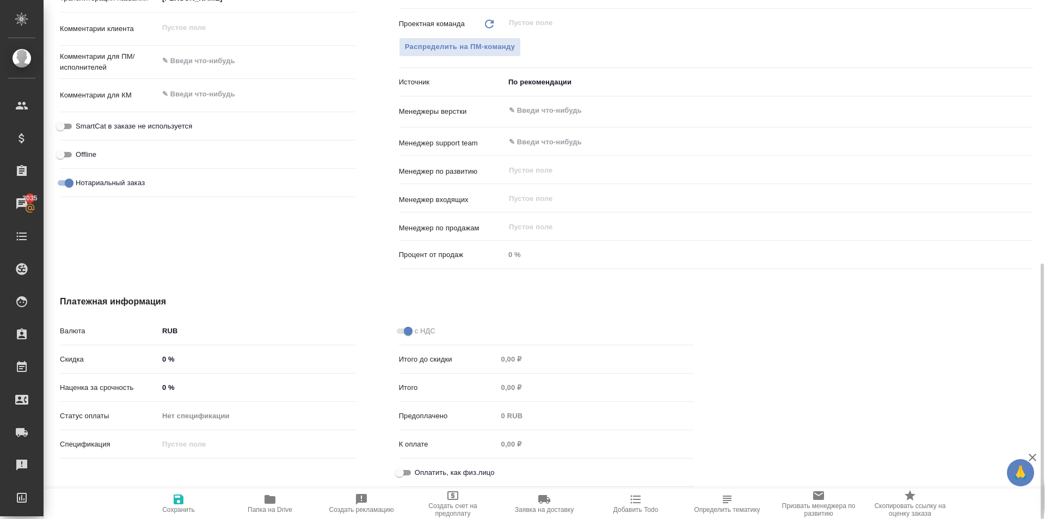
type textarea "x"
click at [405, 481] on div "Оплатить, как физ.лицо" at bounding box center [547, 472] width 296 height 19
click at [403, 473] on input "Оплатить, как физ.лицо" at bounding box center [399, 472] width 39 height 13
checkbox input "true"
type textarea "x"
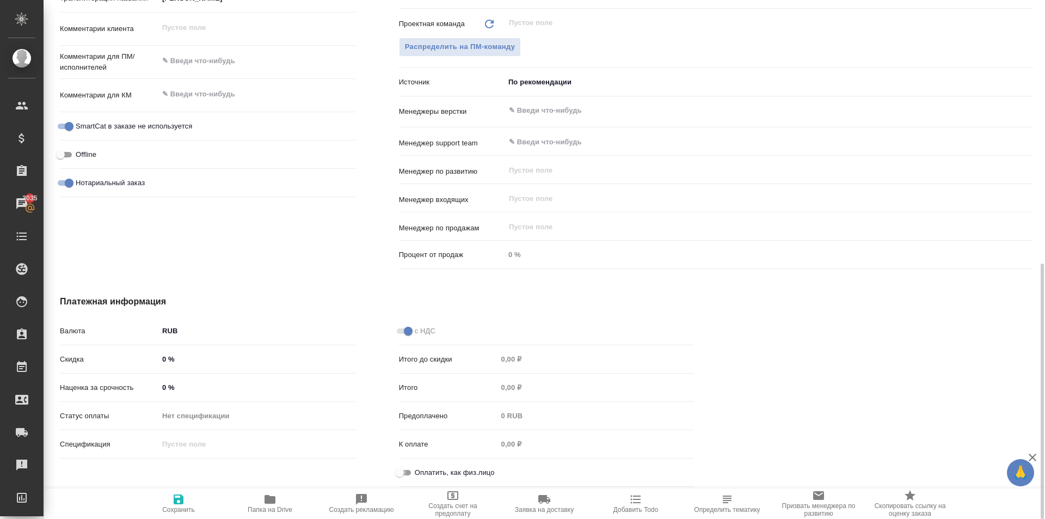
type textarea "x"
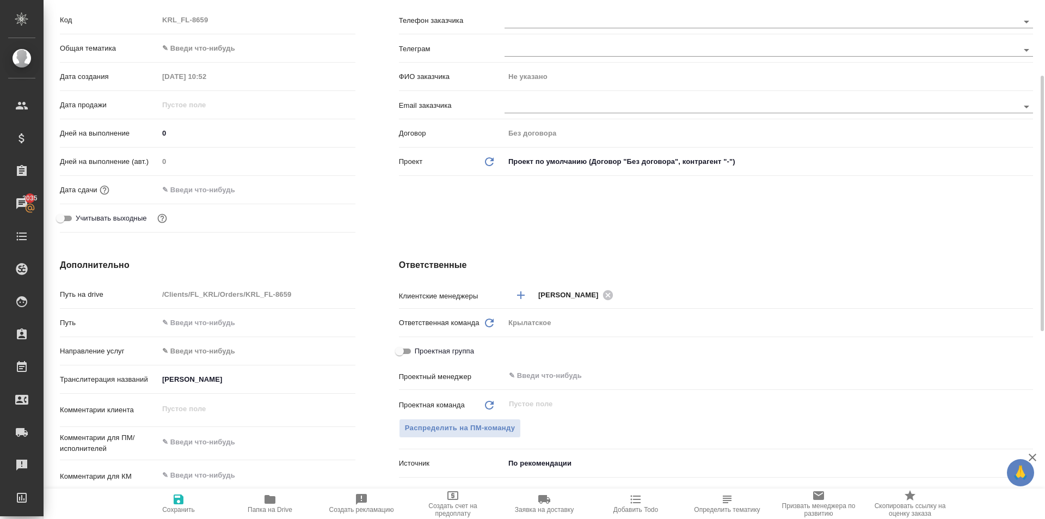
scroll to position [0, 0]
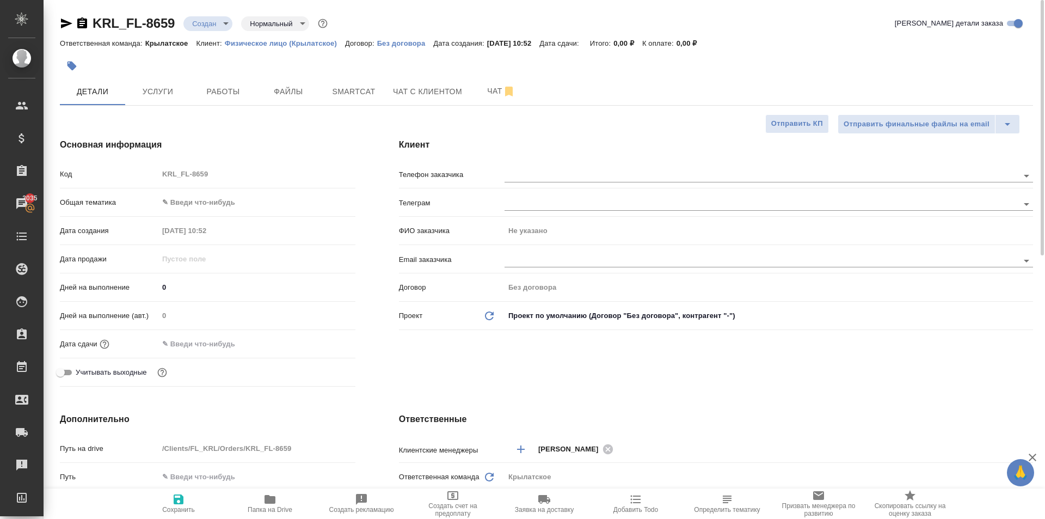
click at [213, 199] on body "🙏 .cls-1 fill:#fff; AWATERA Kasymov Timur Клиенты Спецификации Заказы 3035 Чаты…" at bounding box center [522, 259] width 1045 height 519
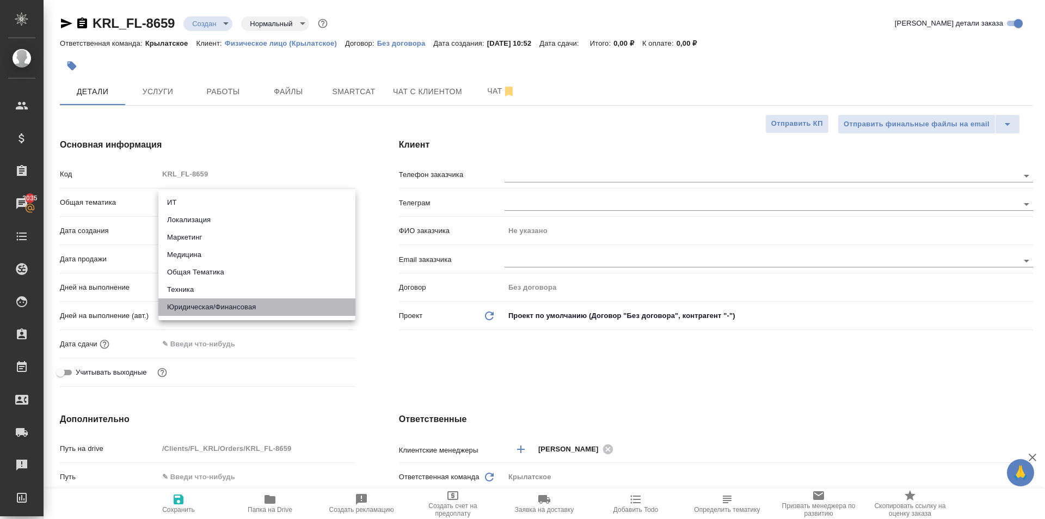
click at [223, 307] on li "Юридическая/Финансовая" at bounding box center [256, 306] width 197 height 17
type input "yr-fn"
type textarea "x"
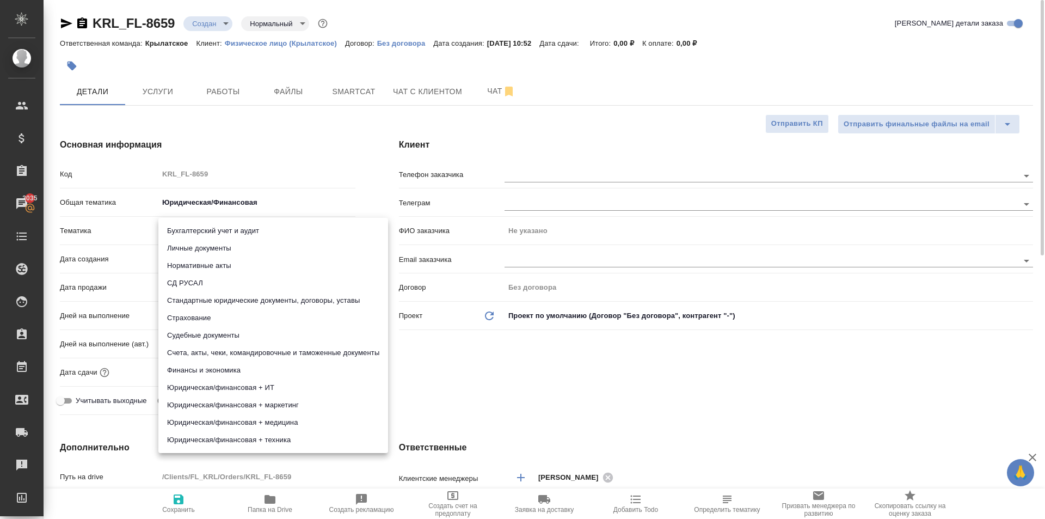
click at [194, 231] on body "🙏 .cls-1 fill:#fff; AWATERA Kasymov Timur Клиенты Спецификации Заказы 3035 Чаты…" at bounding box center [522, 259] width 1045 height 519
click at [195, 242] on li "Личные документы" at bounding box center [273, 247] width 230 height 17
type textarea "x"
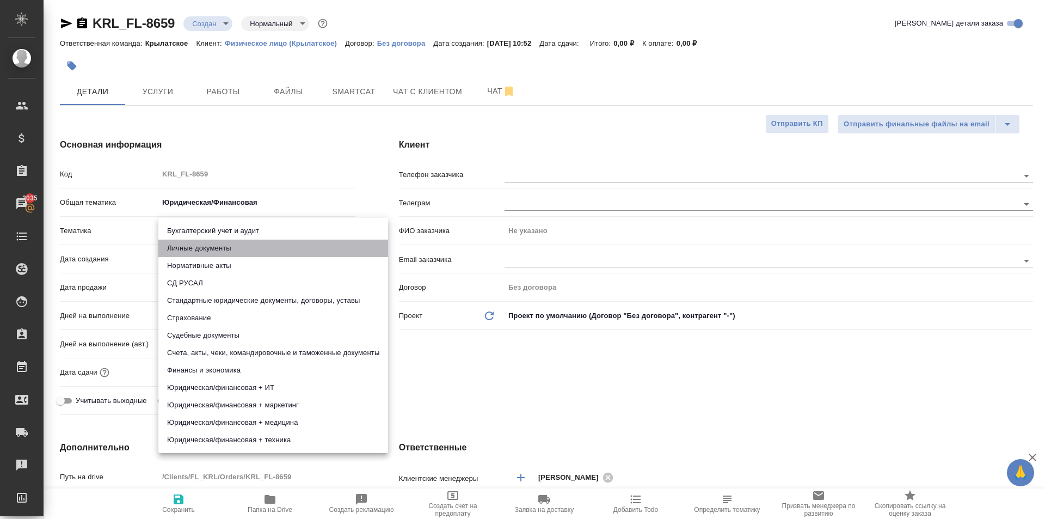
type input "5a8b8b956a9677013d343cfe"
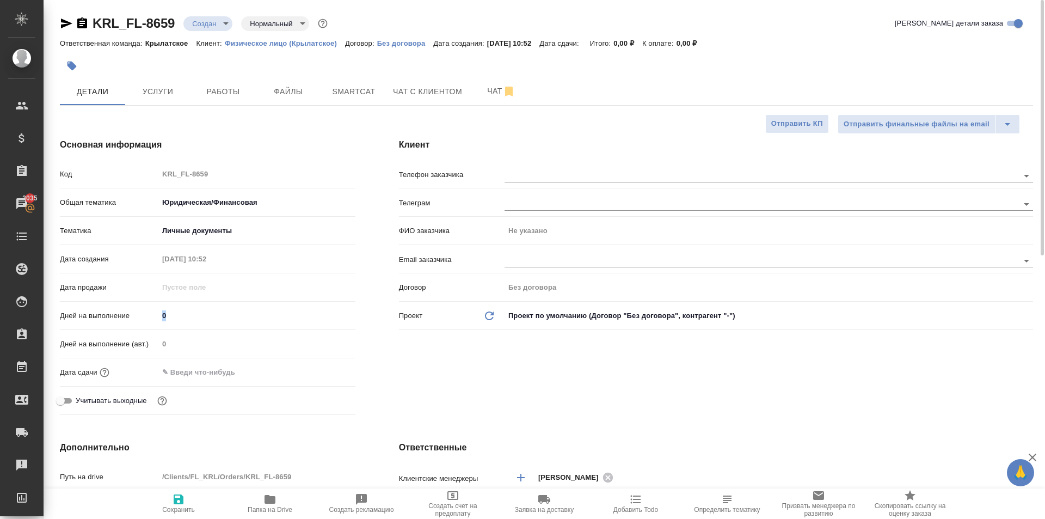
drag, startPoint x: 170, startPoint y: 327, endPoint x: 172, endPoint y: 320, distance: 6.9
click at [172, 321] on div "Дней на выполнение 0" at bounding box center [208, 320] width 296 height 28
drag, startPoint x: 163, startPoint y: 317, endPoint x: 149, endPoint y: 316, distance: 14.2
click at [141, 311] on div "Дней на выполнение 0" at bounding box center [208, 315] width 296 height 19
type input "1"
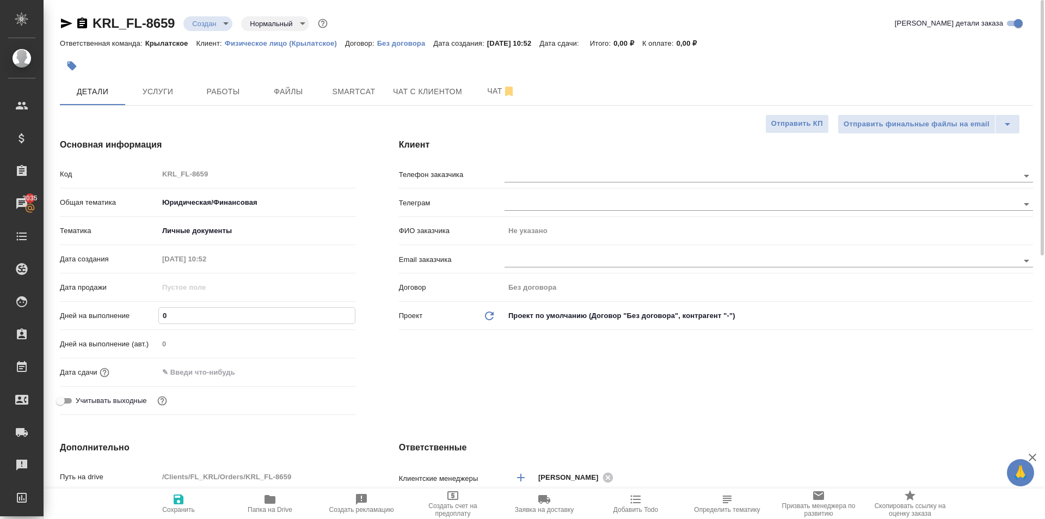
type textarea "x"
type input "1"
click at [199, 376] on input "text" at bounding box center [206, 372] width 95 height 16
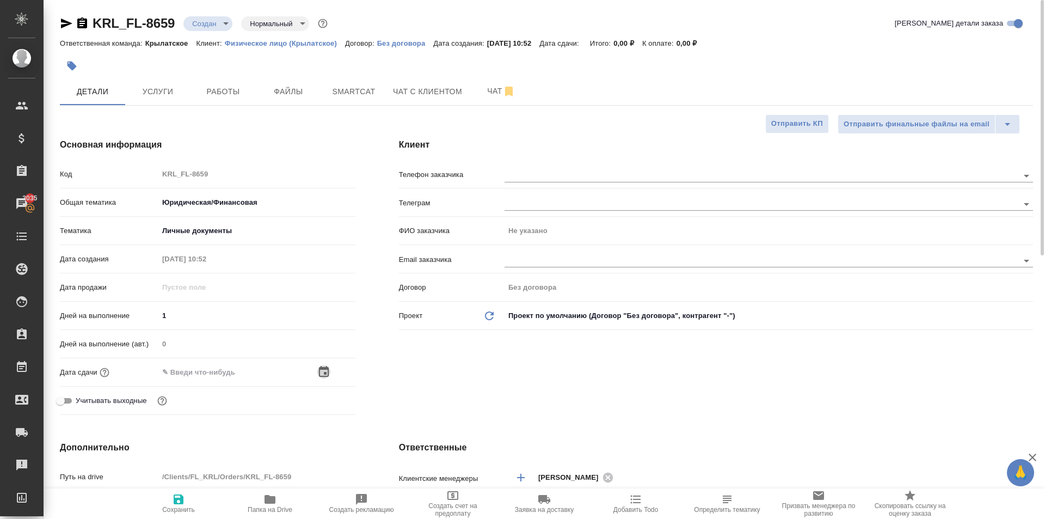
click at [323, 374] on icon "button" at bounding box center [323, 371] width 13 height 13
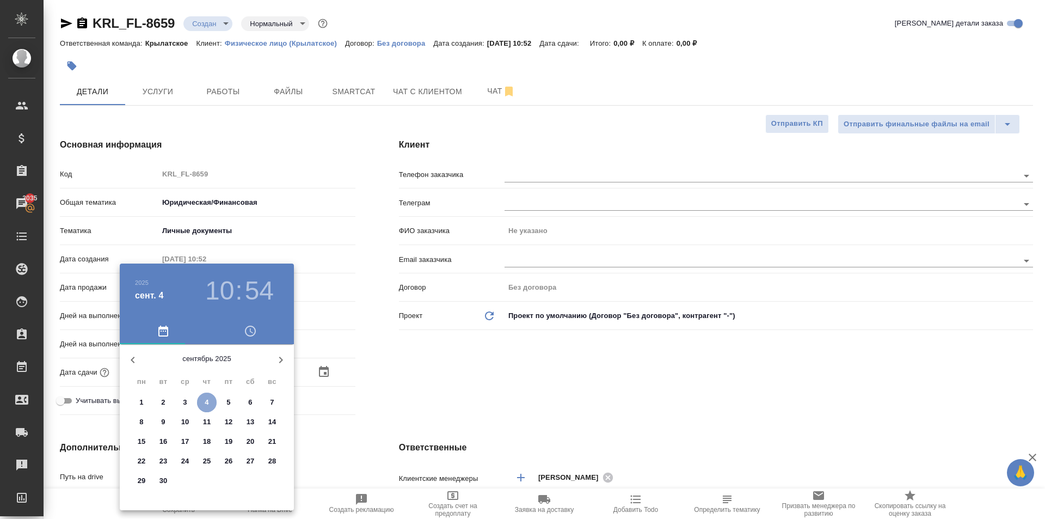
click at [208, 401] on span "4" at bounding box center [207, 402] width 20 height 11
type input "04.09.2025 10:54"
type textarea "x"
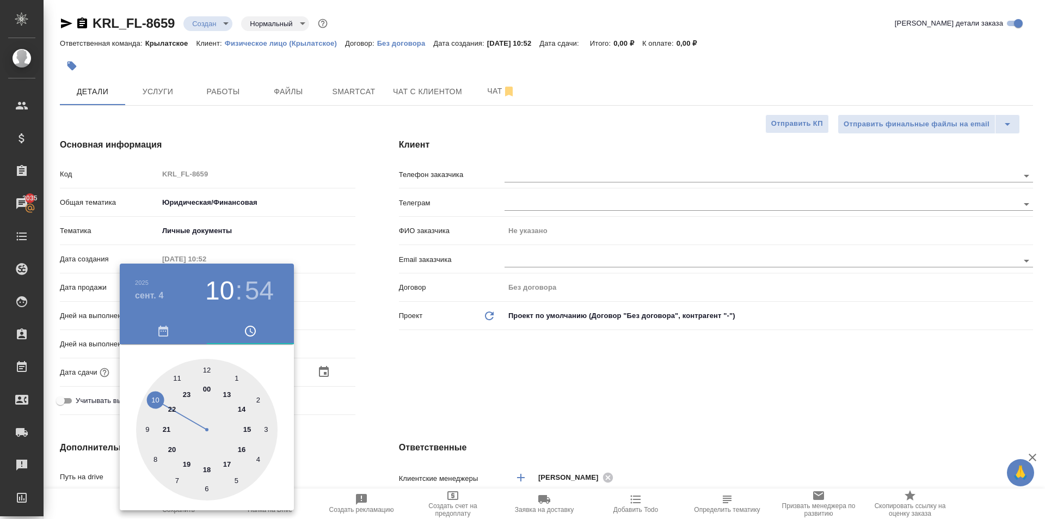
click at [204, 370] on div at bounding box center [206, 429] width 141 height 141
type input "04.09.2025 12:54"
type textarea "x"
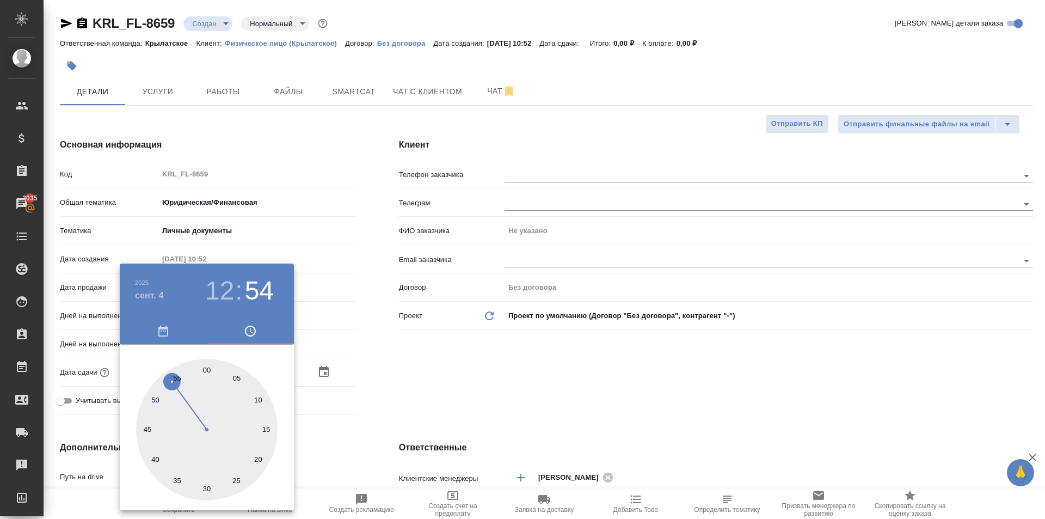
click at [205, 370] on div at bounding box center [206, 429] width 141 height 141
type input "04.09.2025 12:00"
type textarea "x"
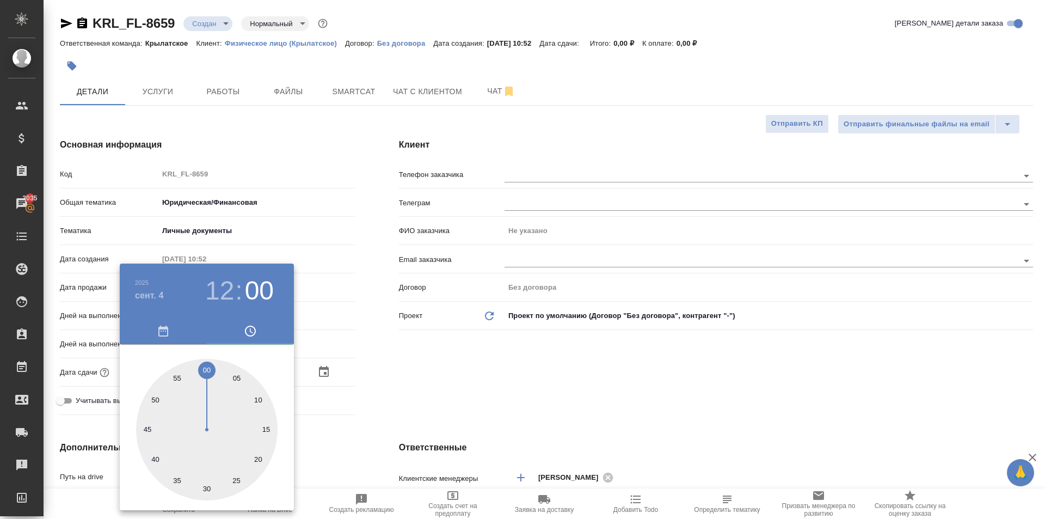
click at [205, 370] on div at bounding box center [206, 429] width 141 height 141
click at [349, 398] on div at bounding box center [522, 259] width 1045 height 519
type textarea "x"
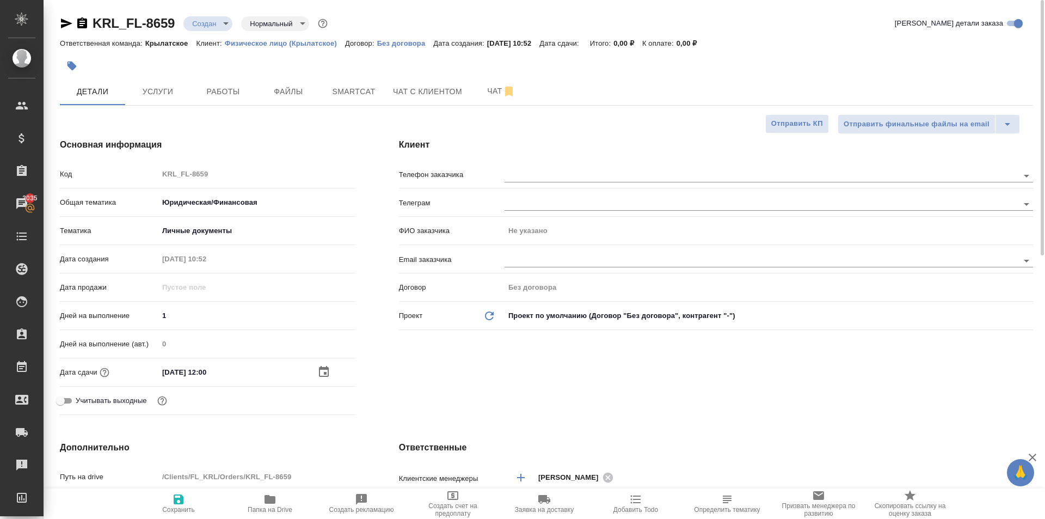
click at [166, 514] on button "Сохранить" at bounding box center [178, 503] width 91 height 30
type textarea "x"
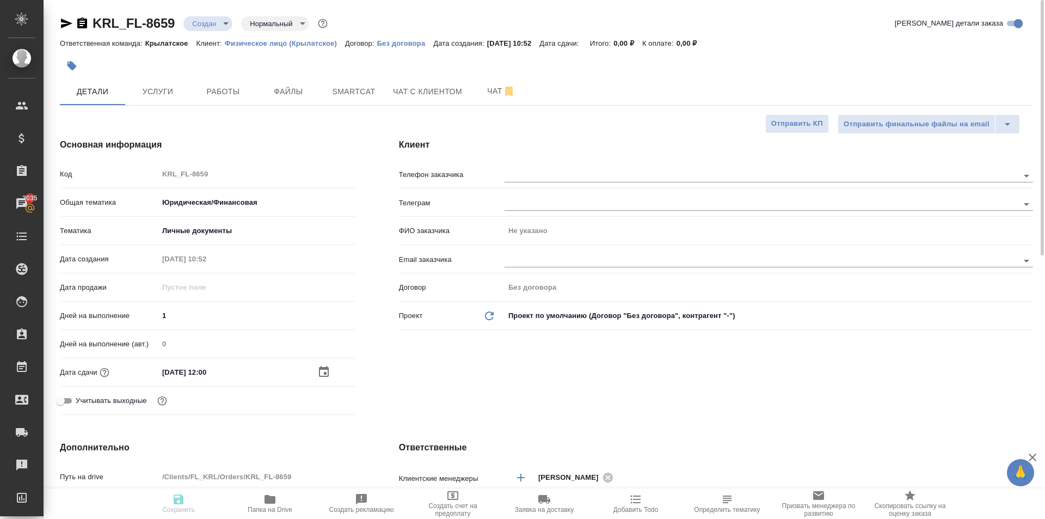
type textarea "x"
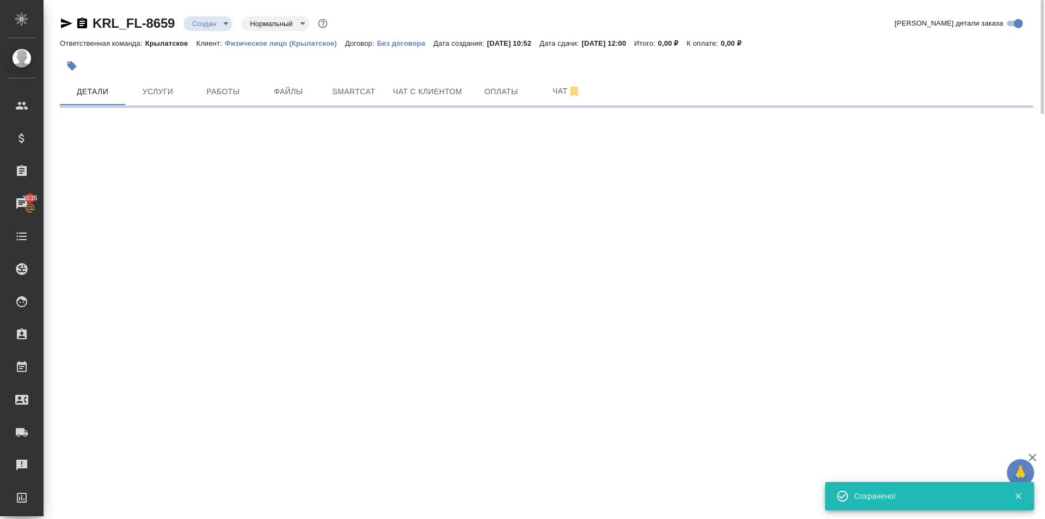
select select "RU"
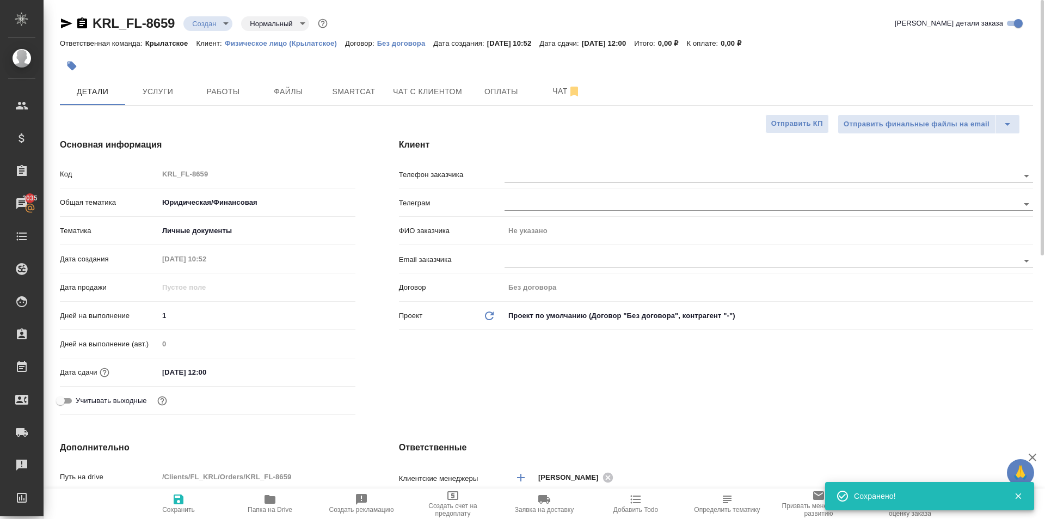
type textarea "x"
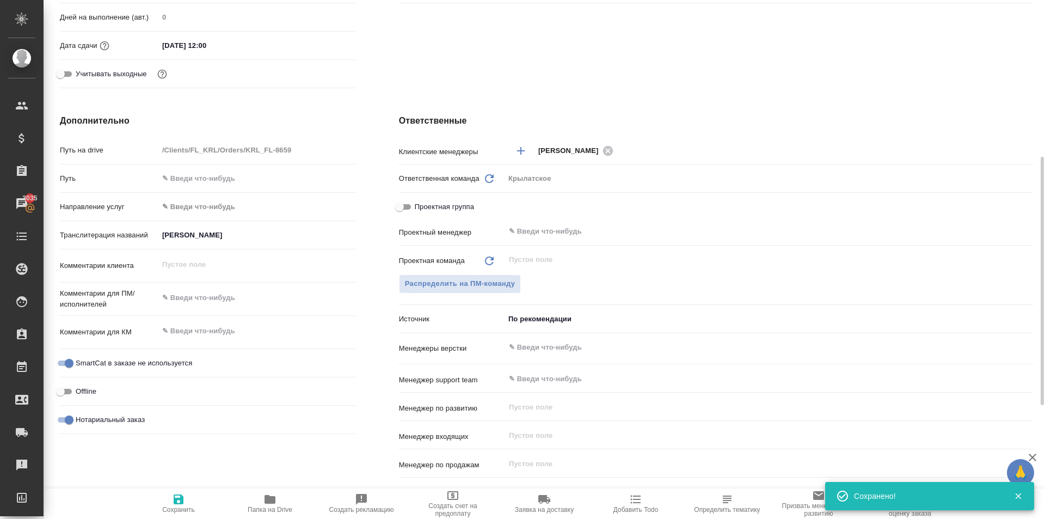
type textarea "x"
click at [228, 306] on textarea at bounding box center [256, 297] width 197 height 19
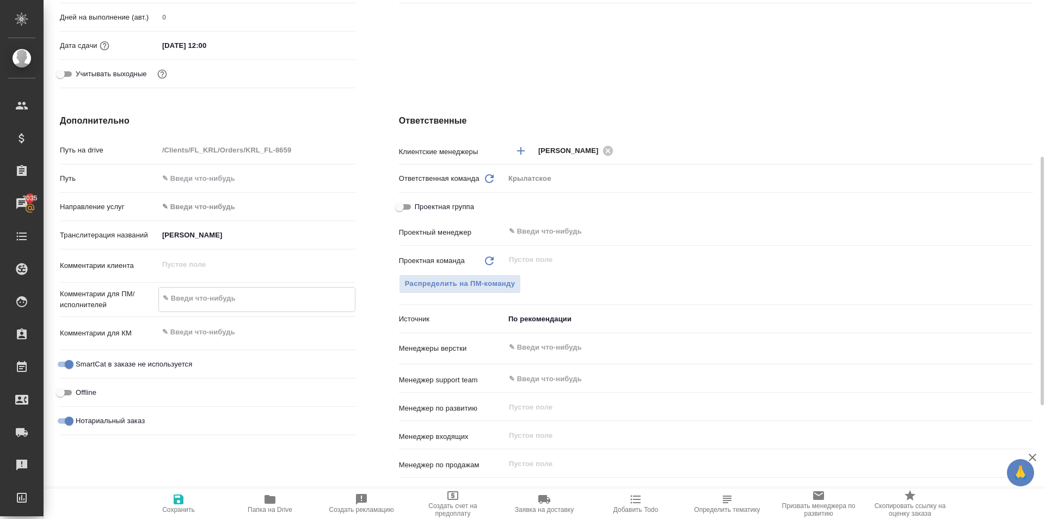
type textarea "x"
type textarea "н"
type textarea "x"
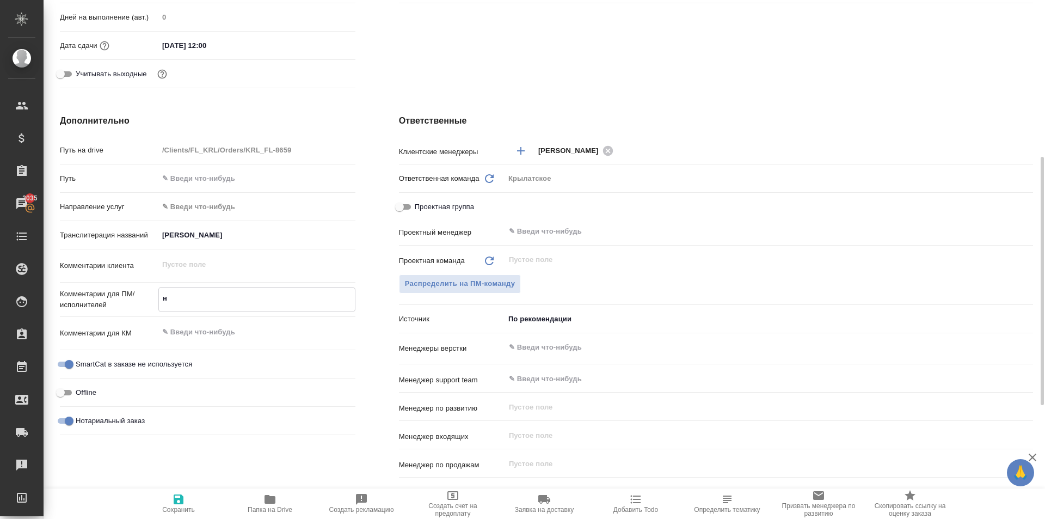
type textarea "x"
type textarea "К"
type textarea "x"
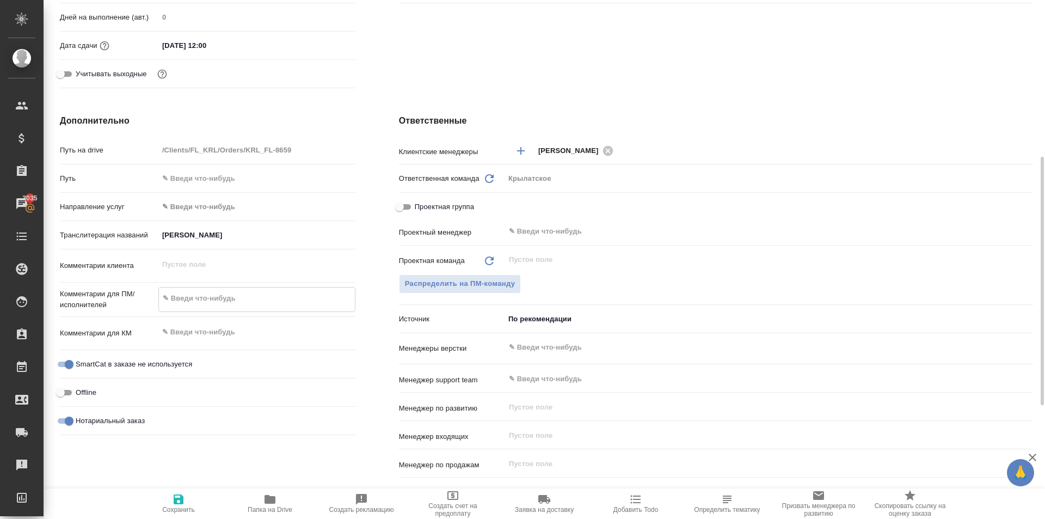
type textarea "x"
type textarea "Кы"
type textarea "x"
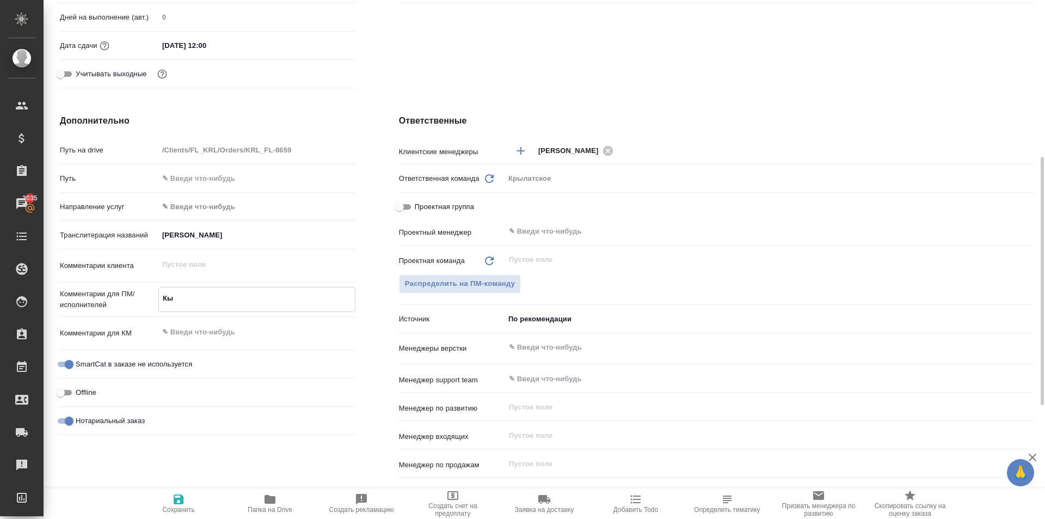
type textarea "Кыр"
type textarea "x"
type textarea "Кырг"
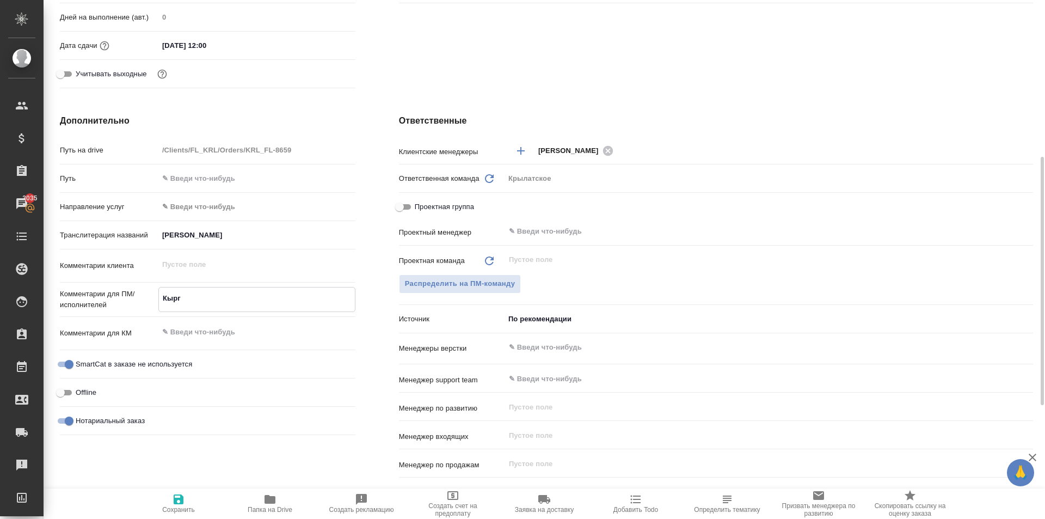
type textarea "x"
type textarea "Кыргф"
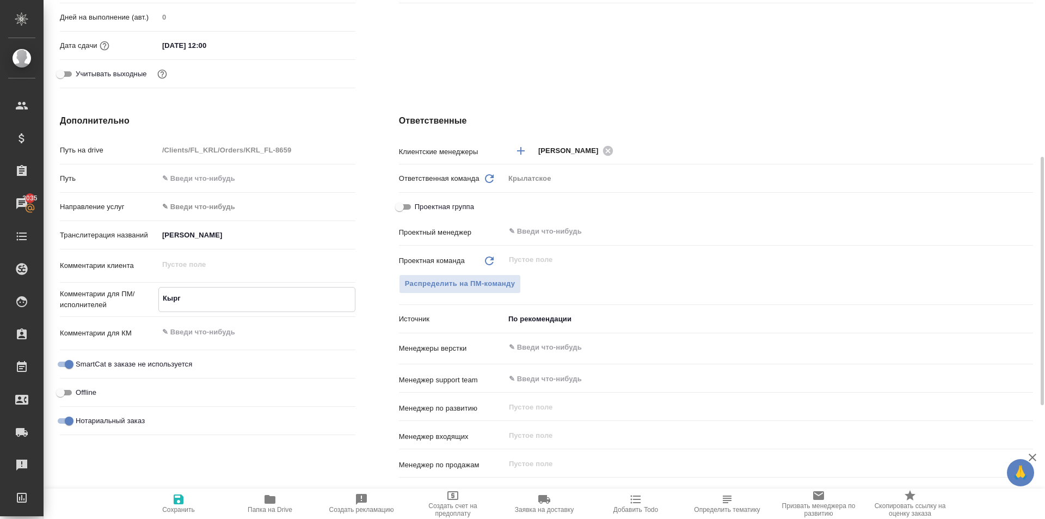
type textarea "x"
type textarea "Кырг"
type textarea "x"
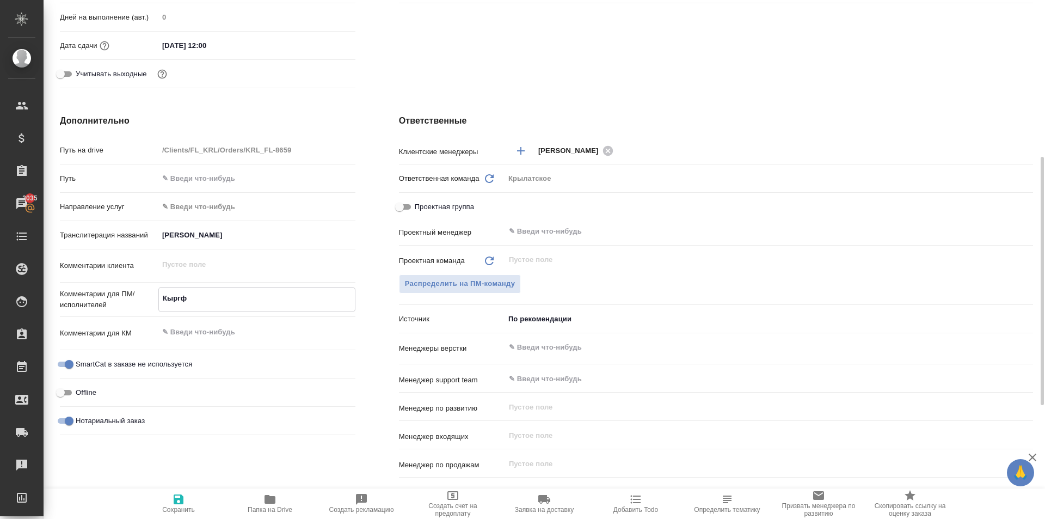
type textarea "x"
type textarea "Кыргы"
type textarea "x"
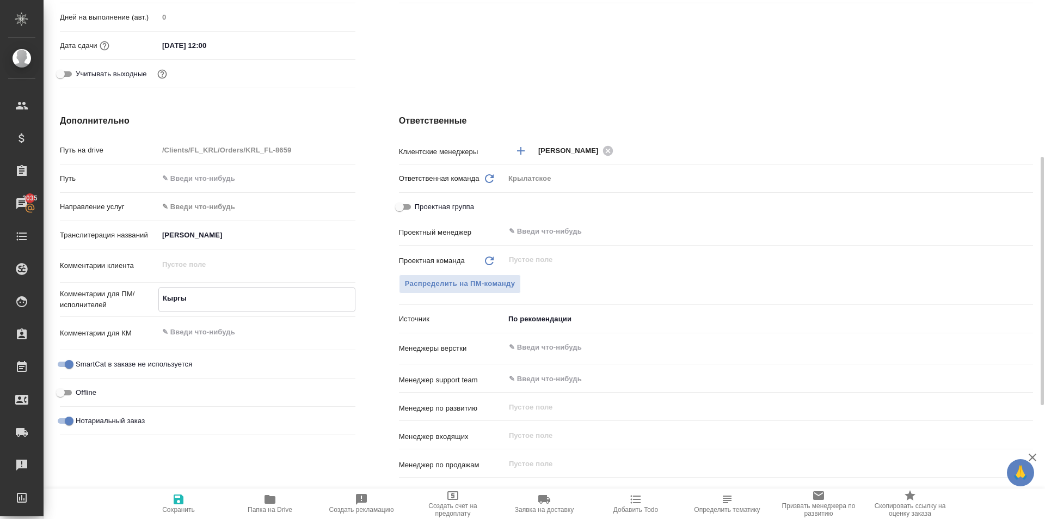
type textarea "x"
type textarea "Кыргыз"
type textarea "x"
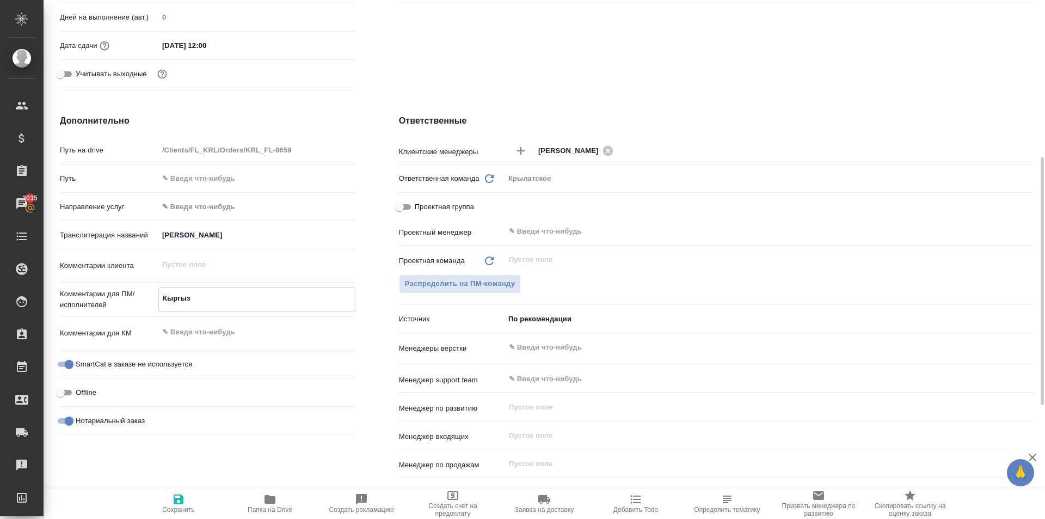
type textarea "Кыргыз."
type textarea "x"
type textarea "Кыргыз."
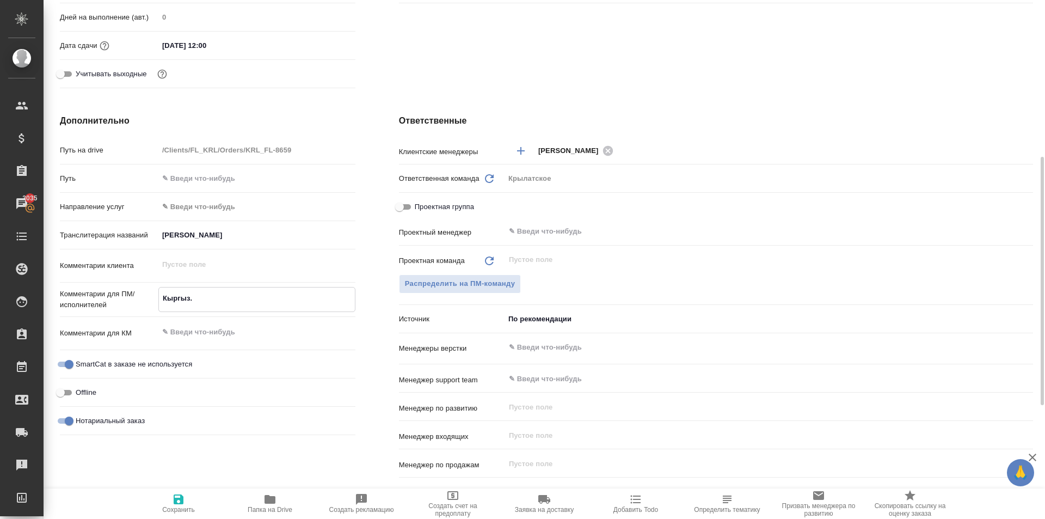
type textarea "x"
type textarea "Кыргыз. Р"
type textarea "x"
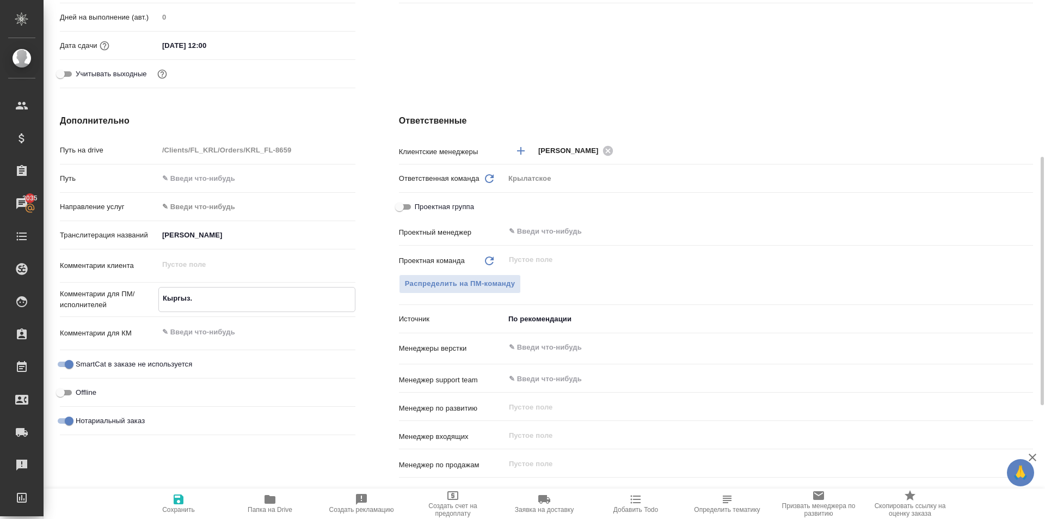
type textarea "x"
type textarea "Кыргыз. Ре"
type textarea "x"
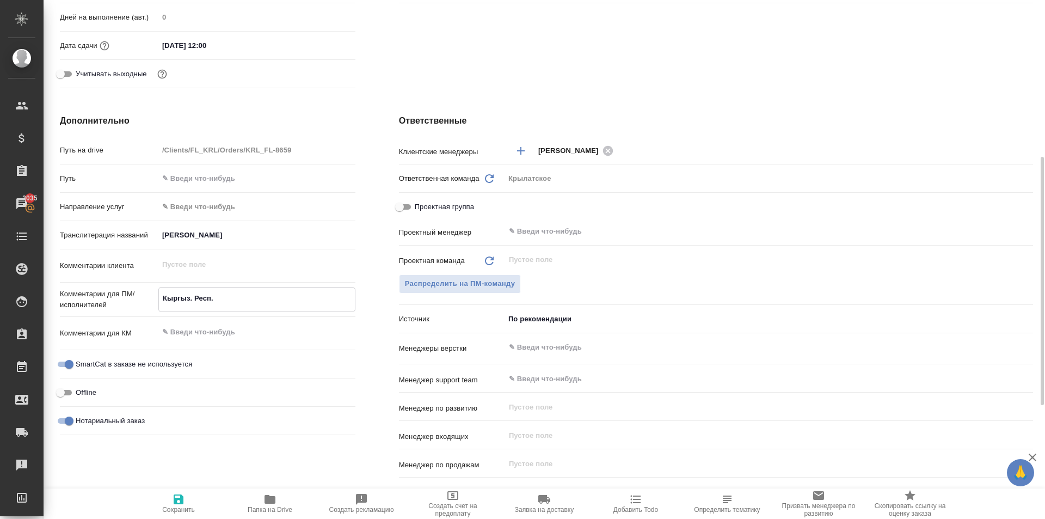
drag, startPoint x: 173, startPoint y: 514, endPoint x: 199, endPoint y: 503, distance: 28.1
click at [174, 514] on button "Сохранить" at bounding box center [178, 503] width 91 height 30
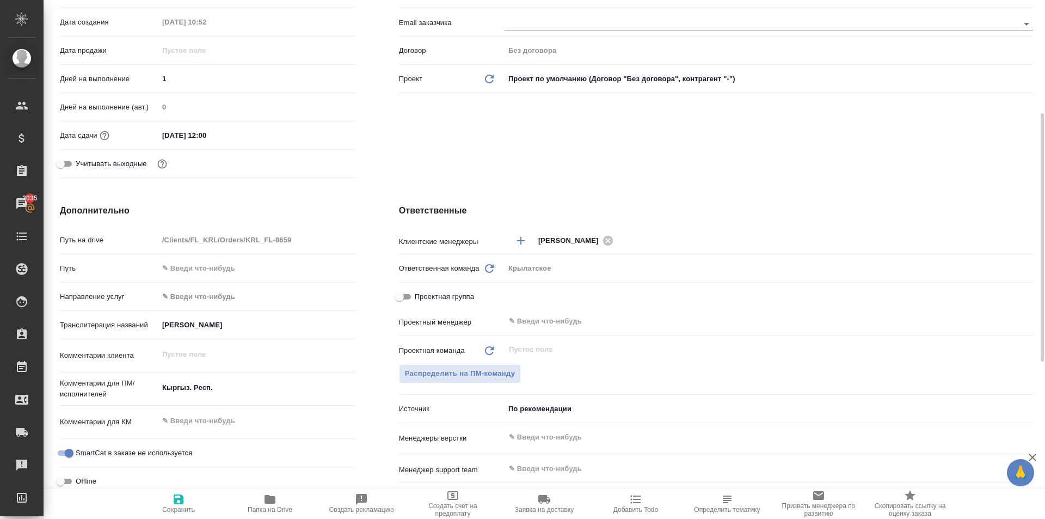
scroll to position [0, 0]
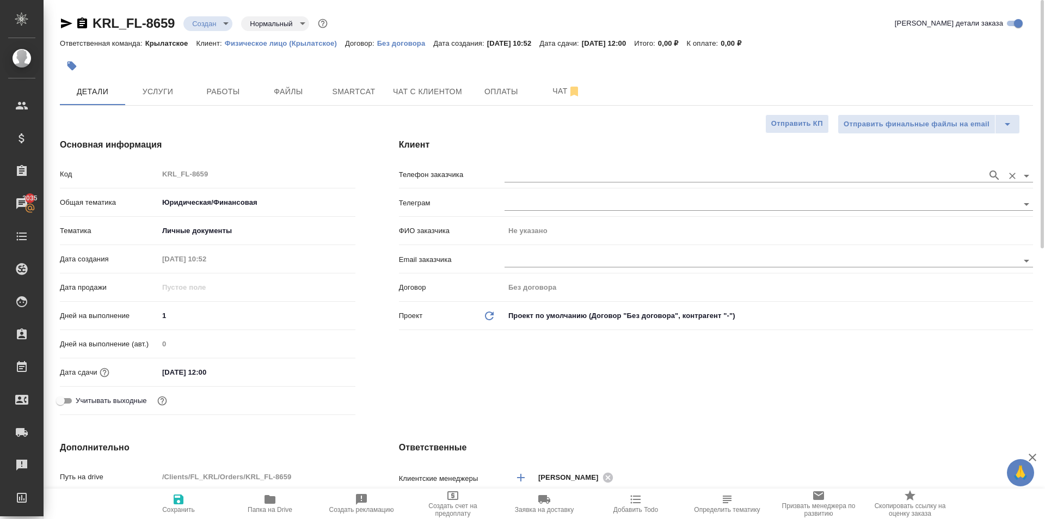
click at [543, 167] on div at bounding box center [768, 174] width 528 height 20
click at [543, 175] on input "text" at bounding box center [742, 175] width 477 height 13
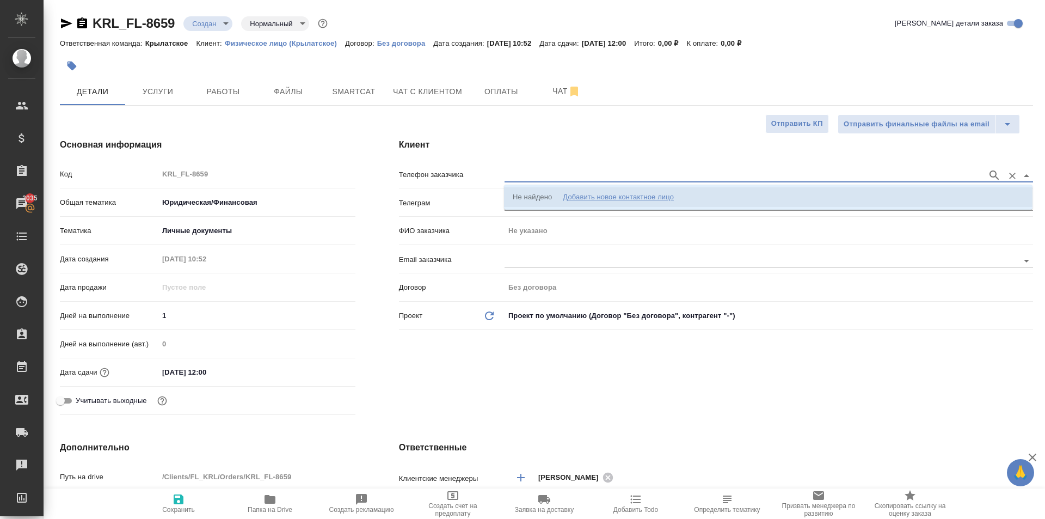
click at [561, 201] on div "Не найдено Добавить новое контактное лицо" at bounding box center [593, 197] width 161 height 11
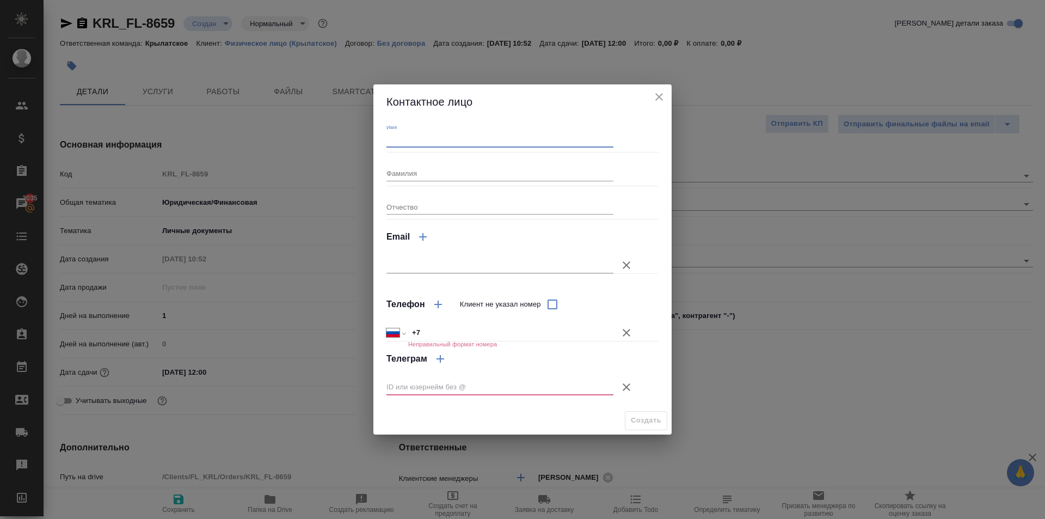
click at [418, 143] on input "Имя" at bounding box center [499, 139] width 227 height 15
click at [415, 167] on input "Фамилия" at bounding box center [499, 172] width 227 height 15
drag, startPoint x: 625, startPoint y: 325, endPoint x: 628, endPoint y: 333, distance: 8.3
click at [627, 330] on button "Клиент не указал номер" at bounding box center [626, 332] width 26 height 26
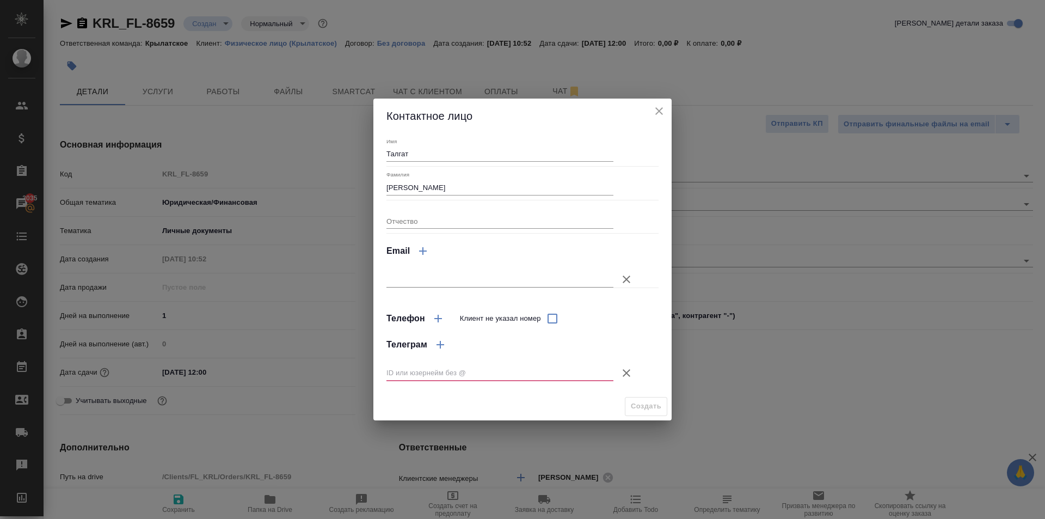
click at [626, 367] on icon "button" at bounding box center [626, 372] width 13 height 13
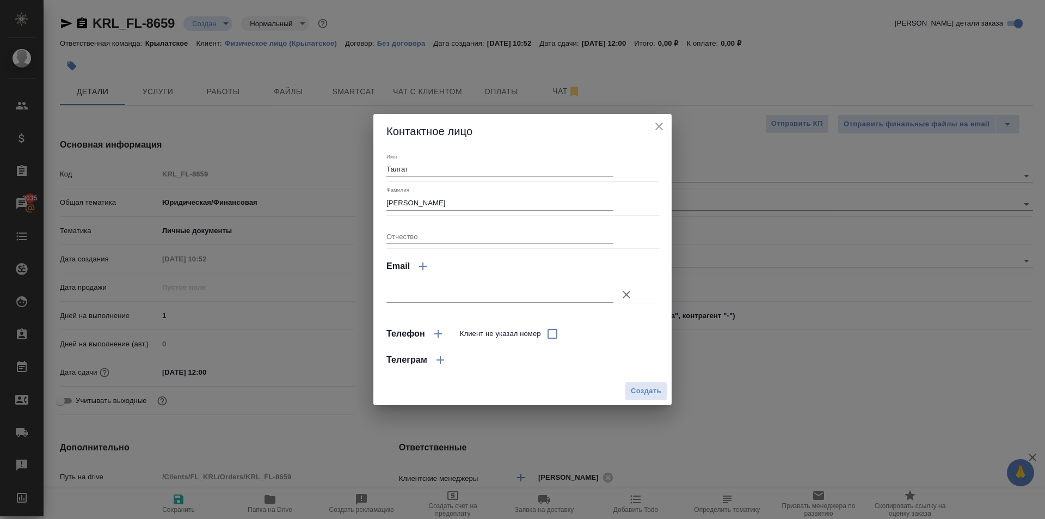
click at [628, 397] on button "Создать" at bounding box center [646, 390] width 42 height 19
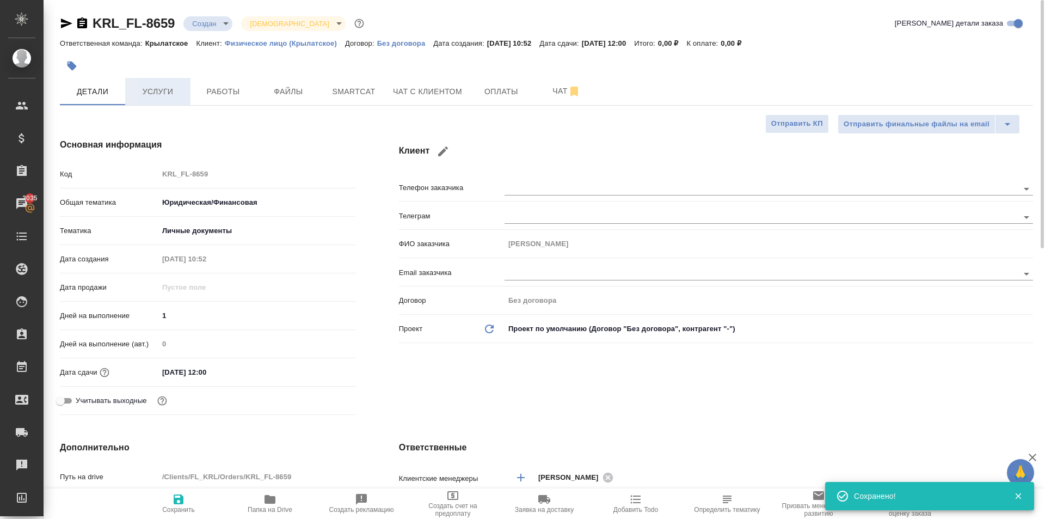
click at [168, 93] on span "Услуги" at bounding box center [158, 92] width 52 height 14
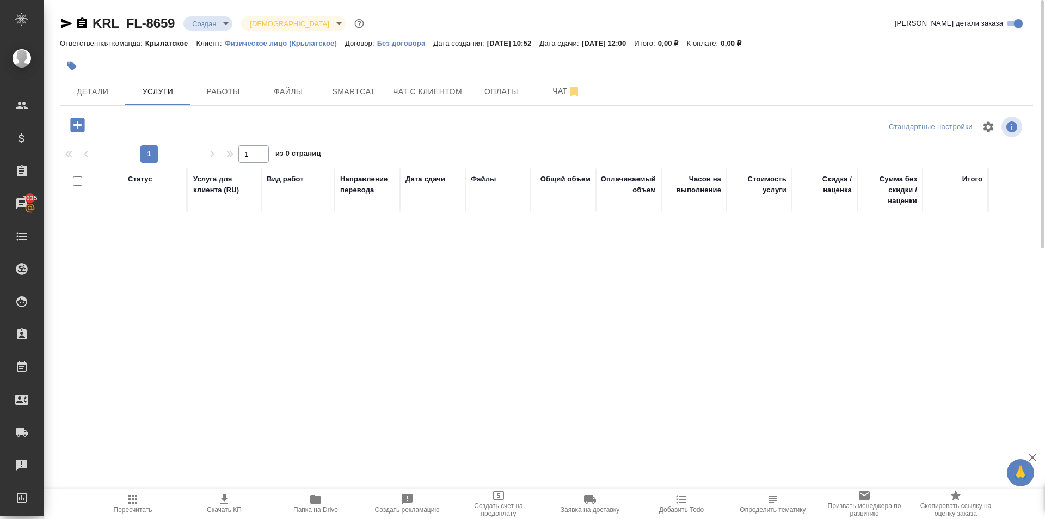
click at [72, 127] on icon "button" at bounding box center [77, 125] width 14 height 14
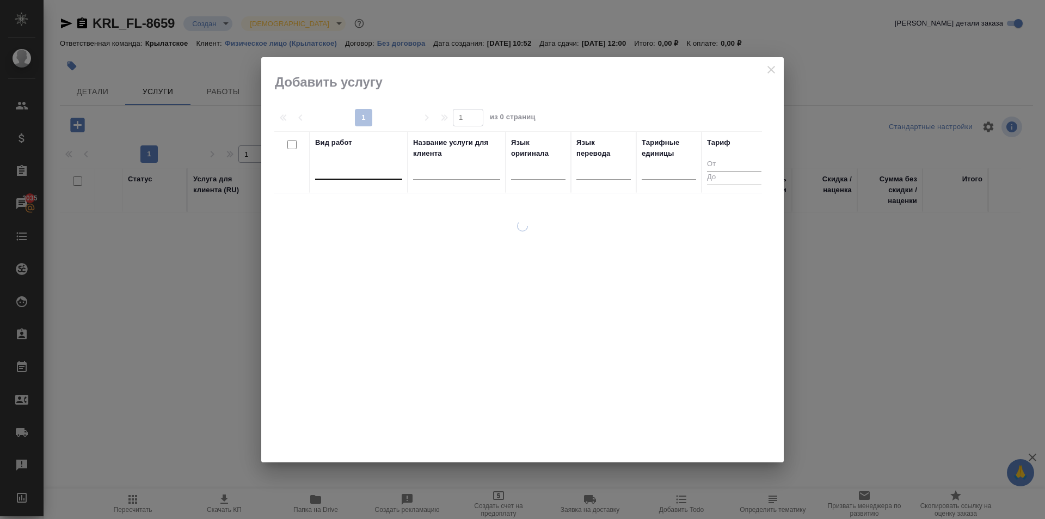
drag, startPoint x: 343, startPoint y: 160, endPoint x: 345, endPoint y: 168, distance: 7.9
click at [344, 162] on div "Вид работ" at bounding box center [358, 162] width 87 height 50
click at [346, 168] on div at bounding box center [358, 169] width 87 height 16
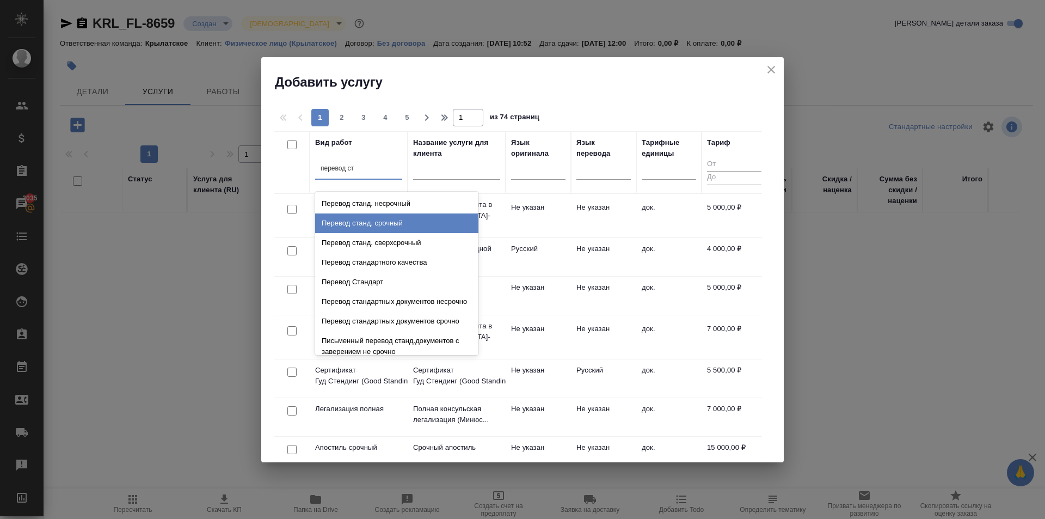
click at [404, 219] on div "Перевод станд. срочный" at bounding box center [396, 223] width 163 height 20
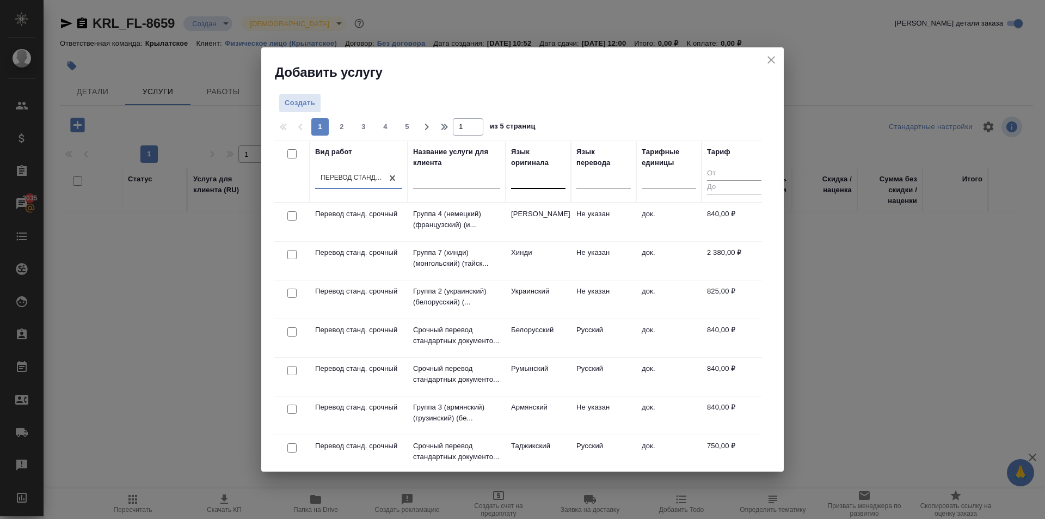
click at [522, 181] on div at bounding box center [538, 178] width 54 height 16
click at [562, 218] on div "Киргизский" at bounding box center [592, 213] width 163 height 20
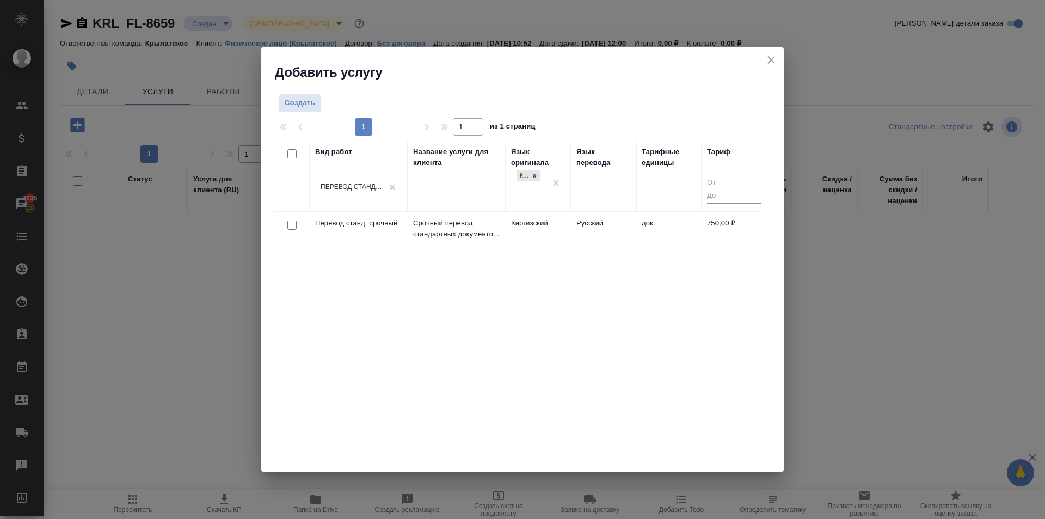
click at [567, 228] on td "Киргизский" at bounding box center [538, 231] width 65 height 38
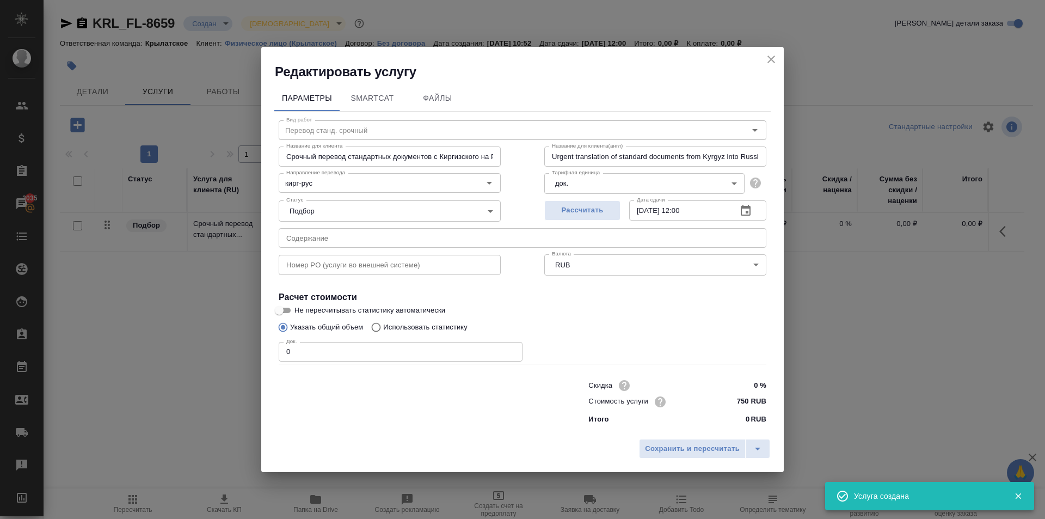
drag, startPoint x: 277, startPoint y: 355, endPoint x: 252, endPoint y: 352, distance: 25.2
click at [252, 352] on div "Редактировать услугу Параметры SmartCat Файлы Вид работ Перевод станд. срочный …" at bounding box center [522, 259] width 1045 height 519
click at [699, 440] on button "Сохранить и пересчитать" at bounding box center [692, 449] width 107 height 20
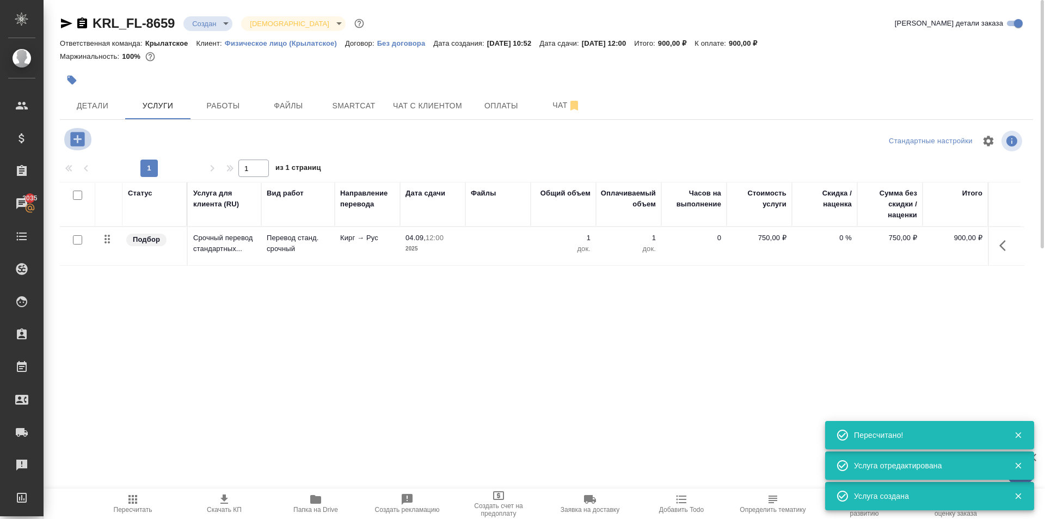
click at [83, 147] on icon "button" at bounding box center [77, 139] width 19 height 19
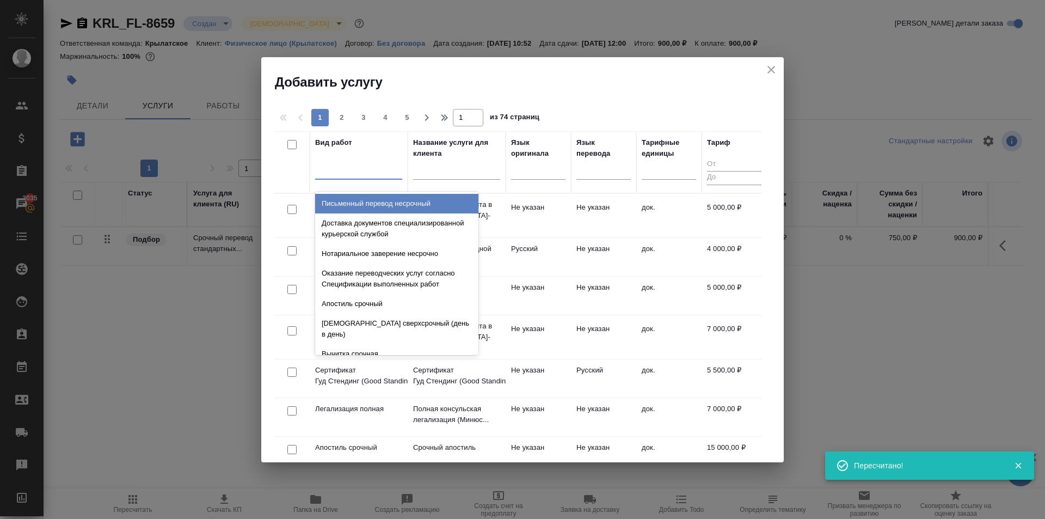
click at [350, 173] on div at bounding box center [358, 169] width 87 height 16
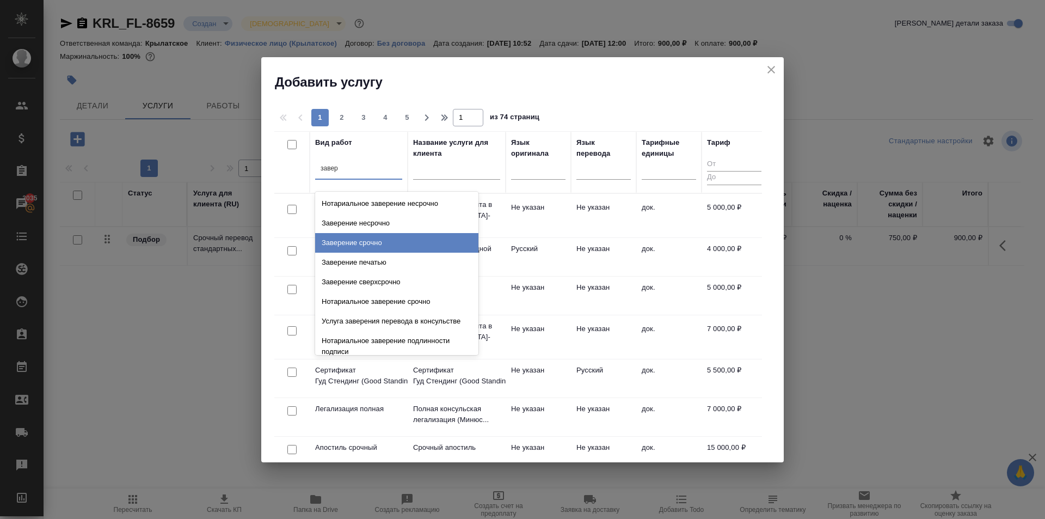
click at [430, 241] on div "Заверение срочно" at bounding box center [396, 243] width 163 height 20
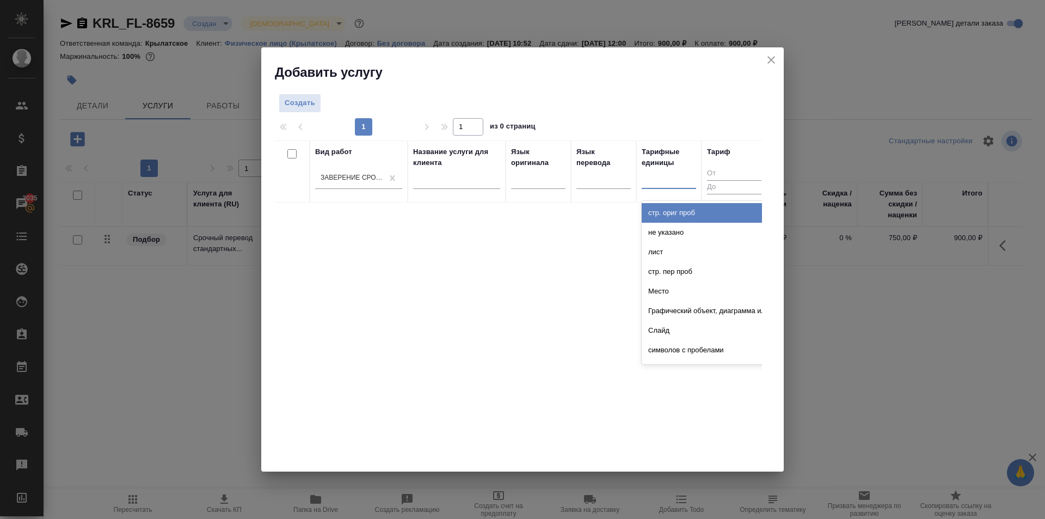
click at [668, 174] on div at bounding box center [669, 178] width 54 height 16
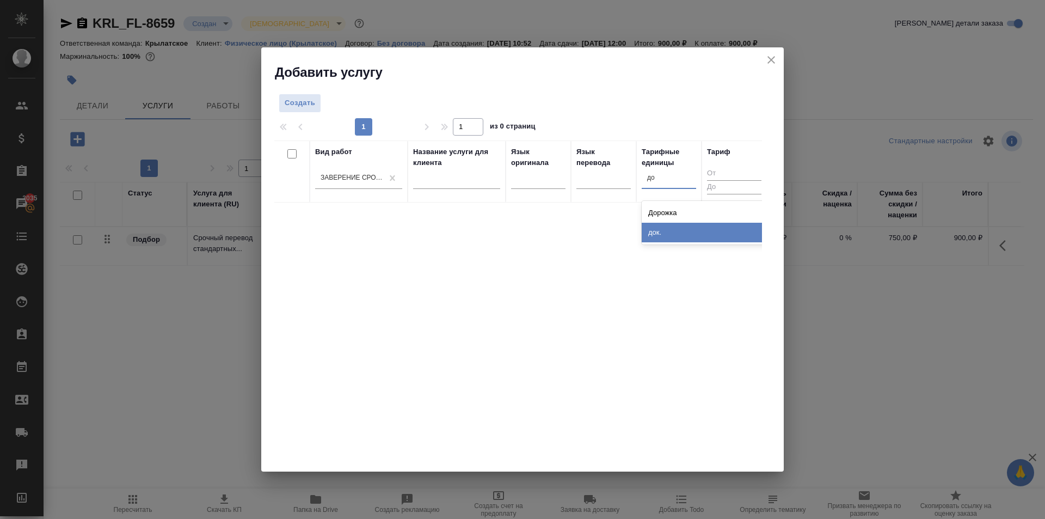
click at [663, 230] on div "док." at bounding box center [723, 233] width 163 height 20
click at [304, 100] on span "Создать" at bounding box center [300, 103] width 30 height 13
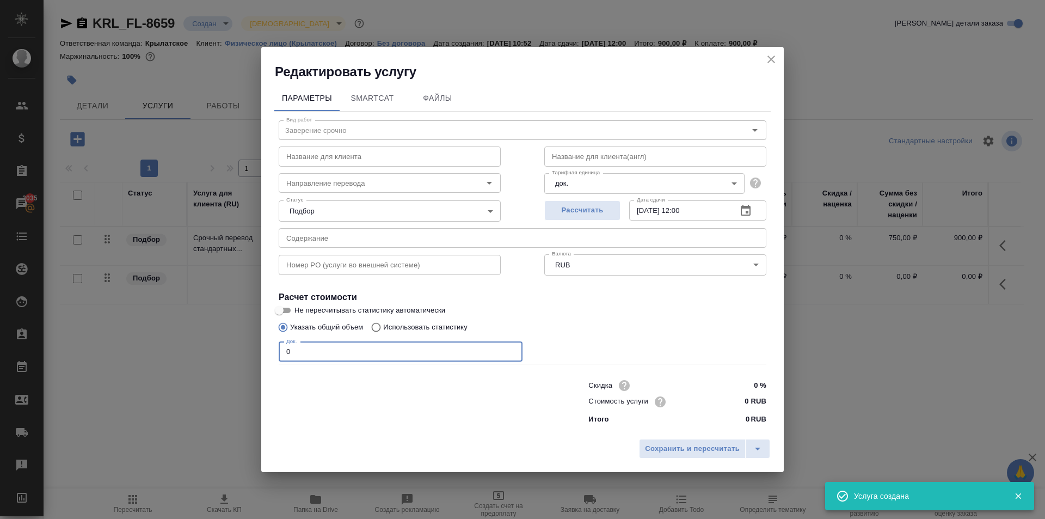
drag, startPoint x: 294, startPoint y: 360, endPoint x: 280, endPoint y: 359, distance: 14.2
click at [280, 359] on input "0" at bounding box center [401, 352] width 244 height 20
click at [724, 405] on div "Стоимость услуги 0 RUB" at bounding box center [677, 401] width 178 height 16
click at [733, 398] on input "0 RUB" at bounding box center [745, 401] width 41 height 16
click at [707, 440] on div "Сохранить и пересчитать" at bounding box center [522, 453] width 522 height 39
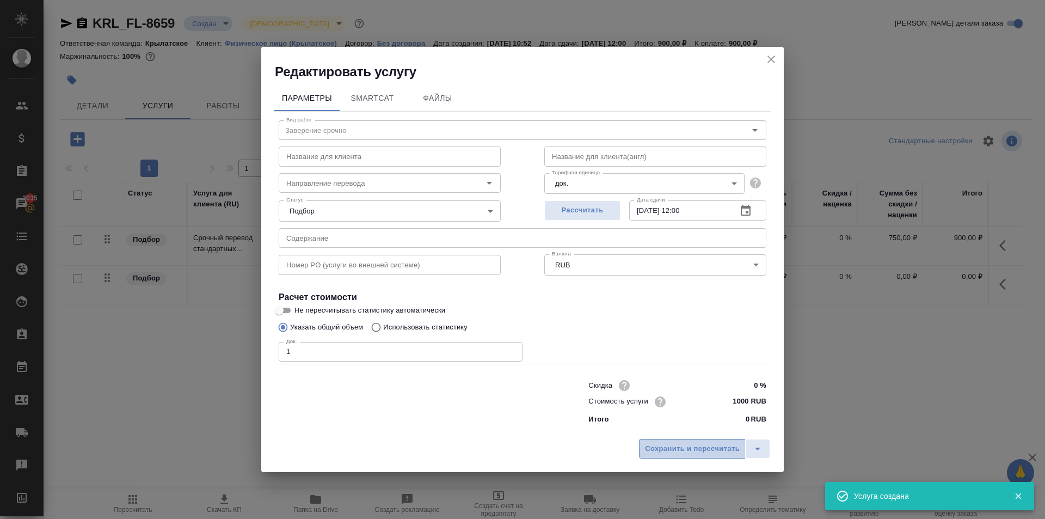
click at [707, 440] on button "Сохранить и пересчитать" at bounding box center [692, 449] width 107 height 20
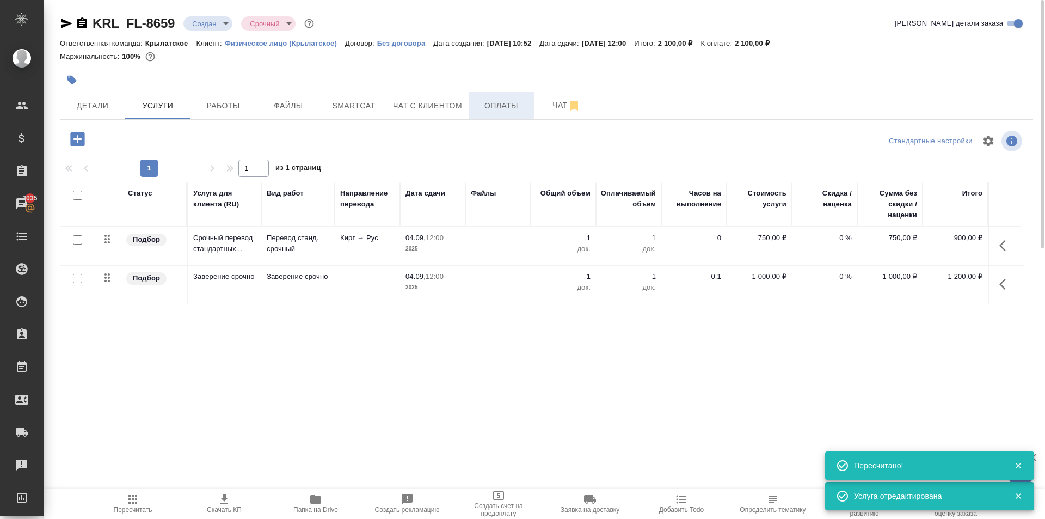
click at [493, 109] on span "Оплаты" at bounding box center [501, 106] width 52 height 14
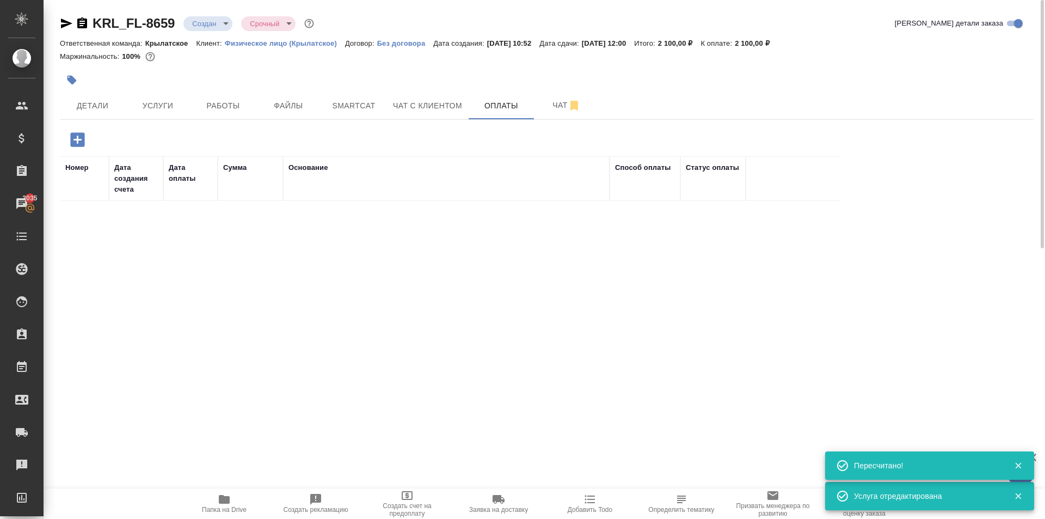
drag, startPoint x: 74, startPoint y: 151, endPoint x: 75, endPoint y: 130, distance: 20.7
click at [75, 133] on div "Номер Дата создания счета Дата оплаты Сумма Основание Способ оплаты Статус опла…" at bounding box center [546, 305] width 973 height 354
click at [76, 131] on icon "button" at bounding box center [77, 139] width 19 height 19
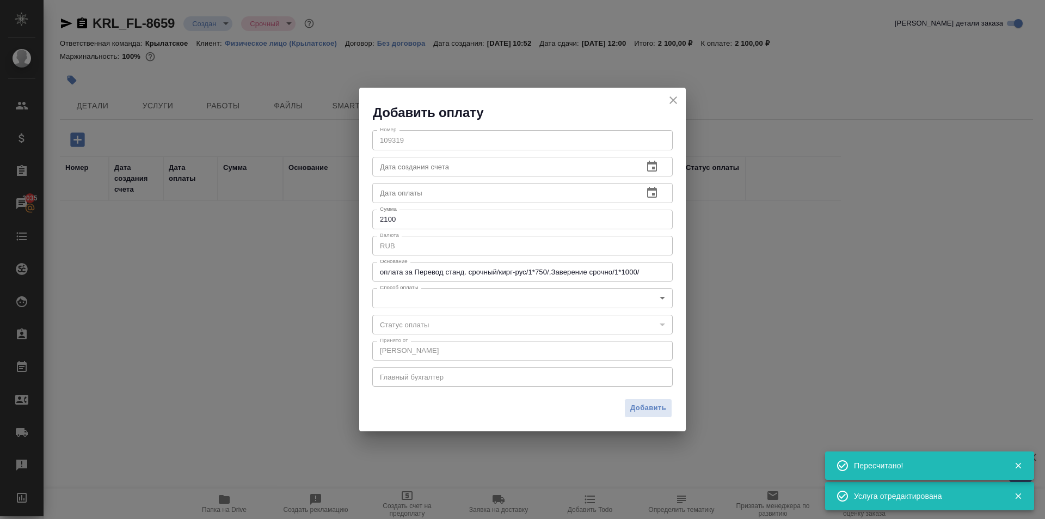
drag, startPoint x: 422, startPoint y: 315, endPoint x: 415, endPoint y: 301, distance: 15.3
click at [421, 315] on div "​" at bounding box center [522, 325] width 300 height 20
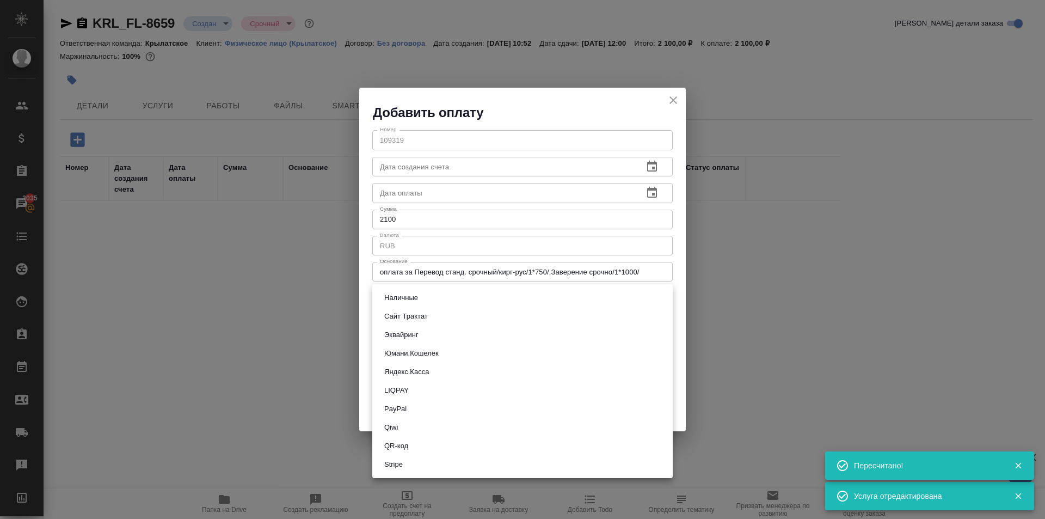
click at [414, 300] on body "🙏 .cls-1 fill:#fff; AWATERA Kasymov Timur Клиенты Спецификации Заказы 3035 Чаты…" at bounding box center [522, 259] width 1045 height 519
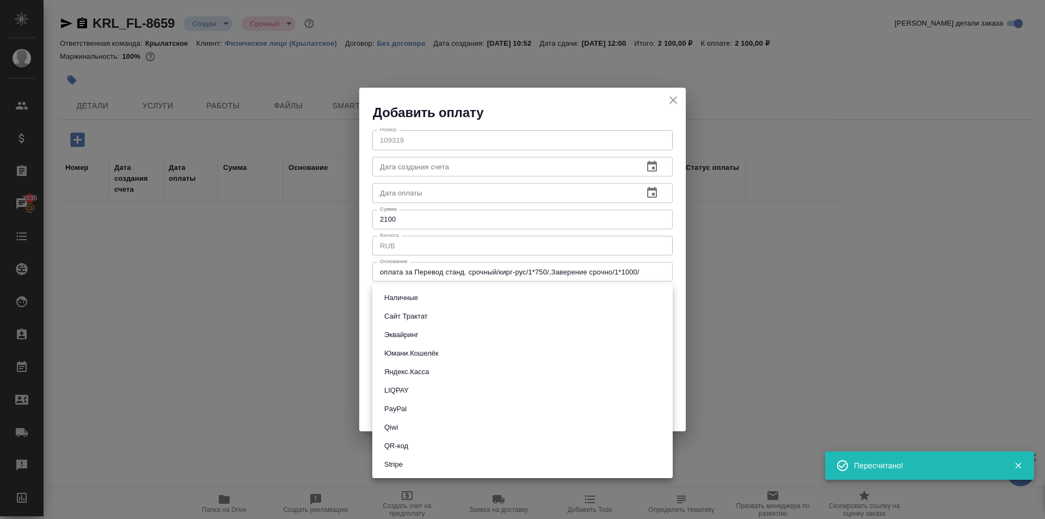
click at [408, 329] on button "Эквайринг" at bounding box center [401, 335] width 41 height 12
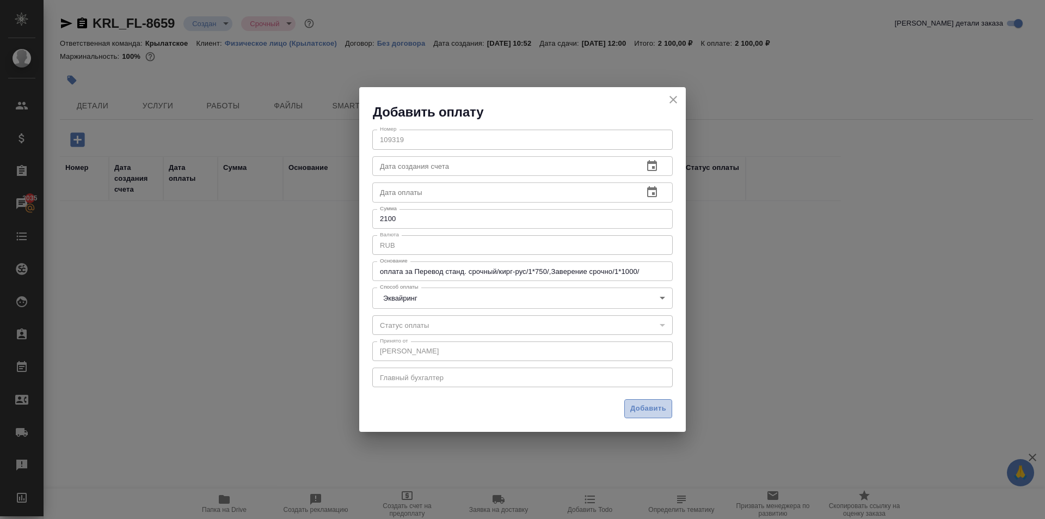
click at [639, 404] on span "Добавить" at bounding box center [648, 408] width 36 height 13
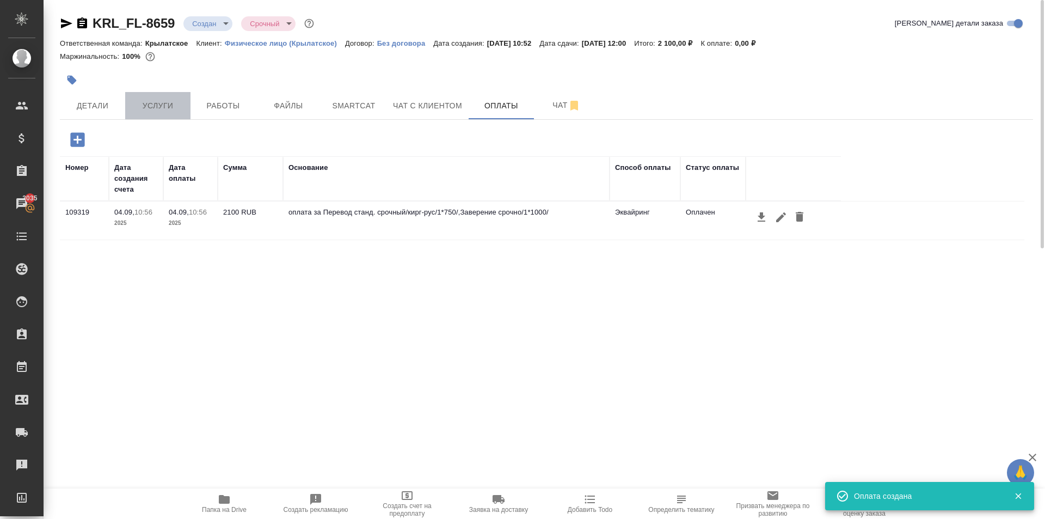
click at [180, 109] on span "Услуги" at bounding box center [158, 106] width 52 height 14
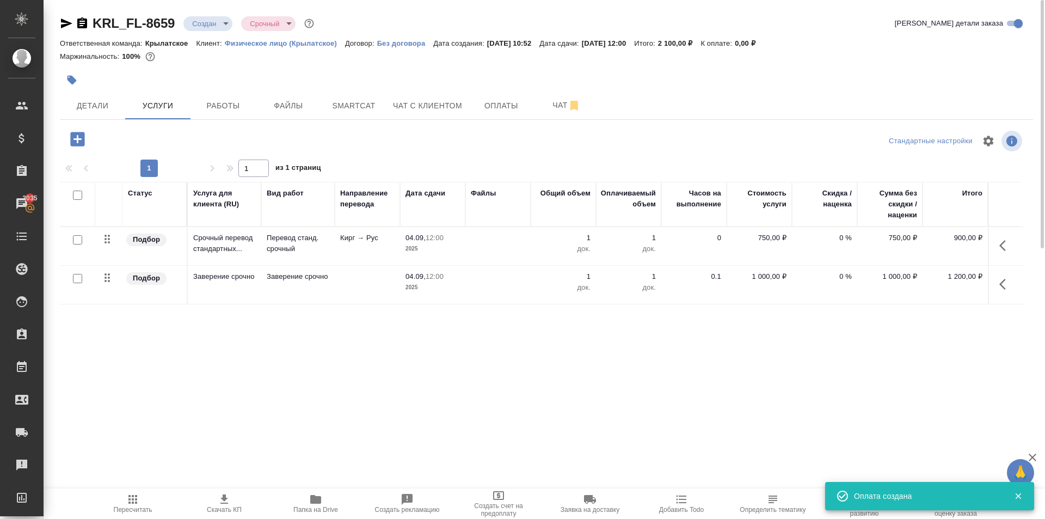
drag, startPoint x: 73, startPoint y: 128, endPoint x: 80, endPoint y: 135, distance: 9.6
click at [80, 135] on button "button" at bounding box center [78, 139] width 30 height 22
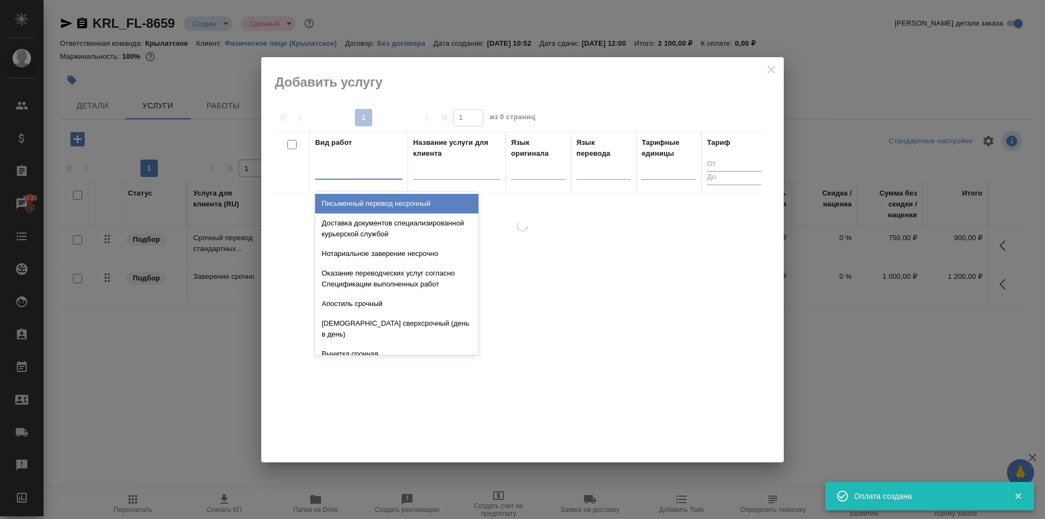
click at [373, 168] on div at bounding box center [358, 169] width 87 height 16
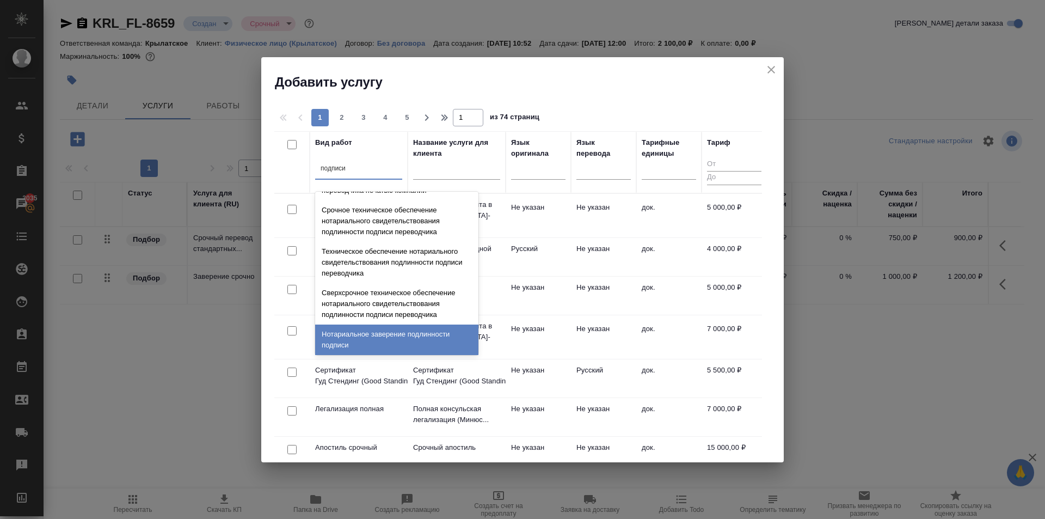
scroll to position [98, 0]
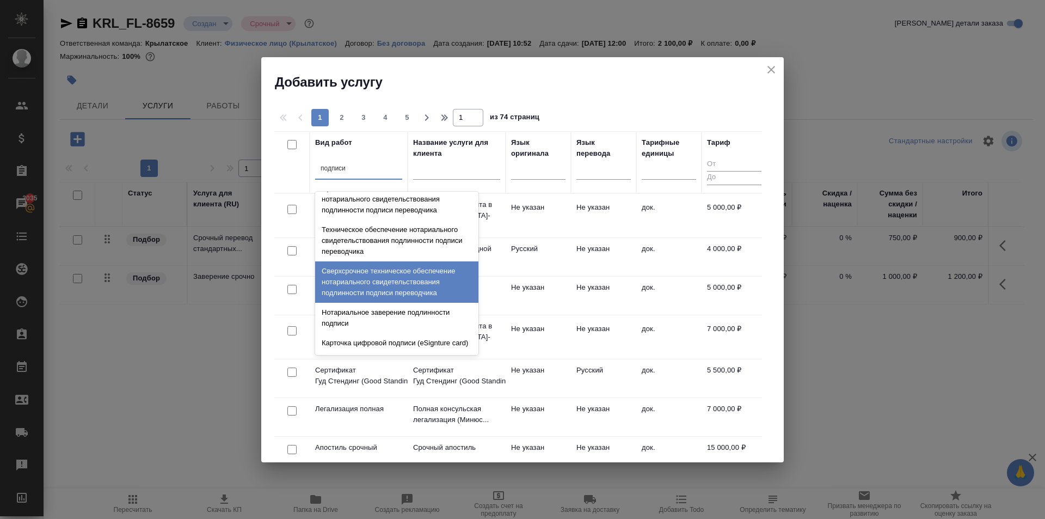
click at [429, 265] on div "Сверхсрочное техническое обеспечение нотариального свидетельствования подлиннос…" at bounding box center [396, 281] width 163 height 41
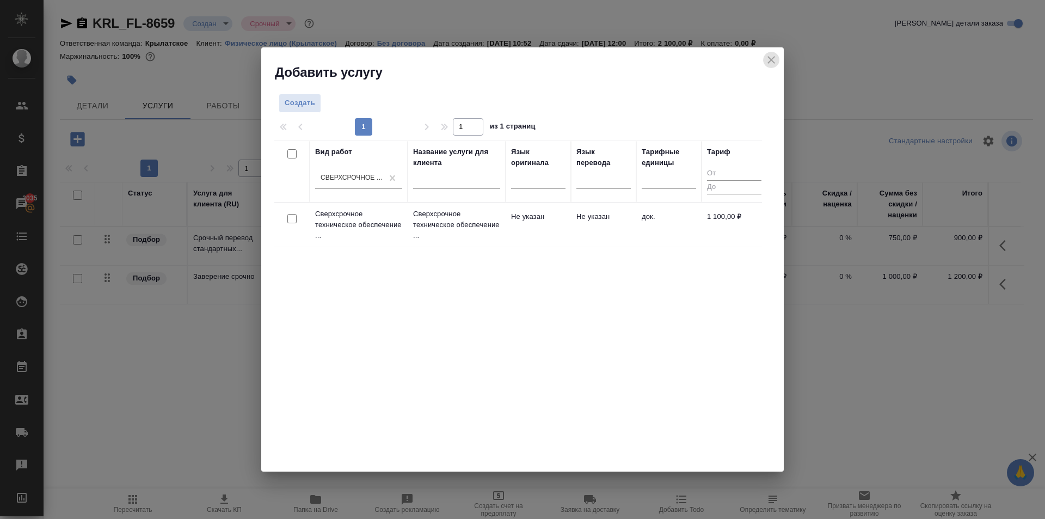
click at [773, 58] on icon "close" at bounding box center [771, 60] width 8 height 8
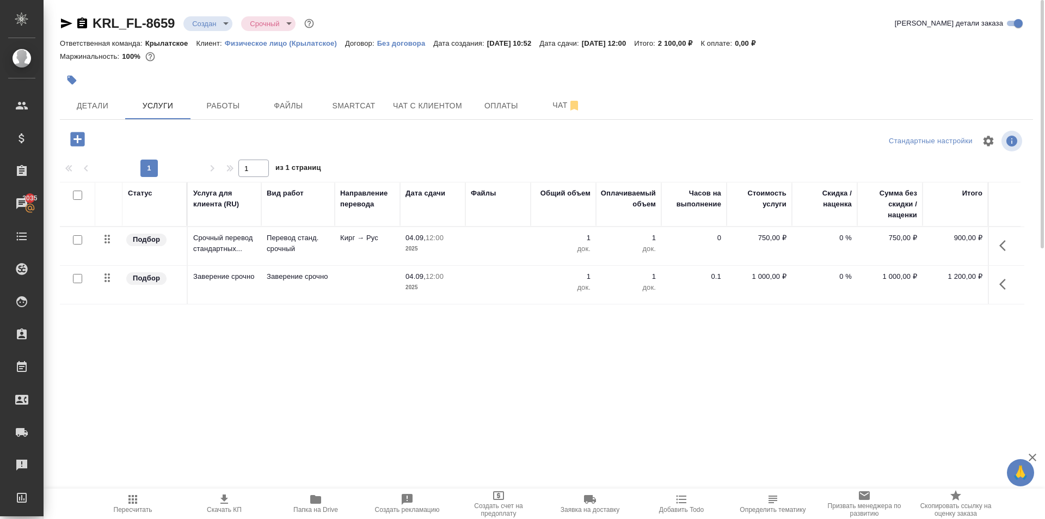
click at [142, 495] on span "Пересчитать" at bounding box center [133, 503] width 78 height 21
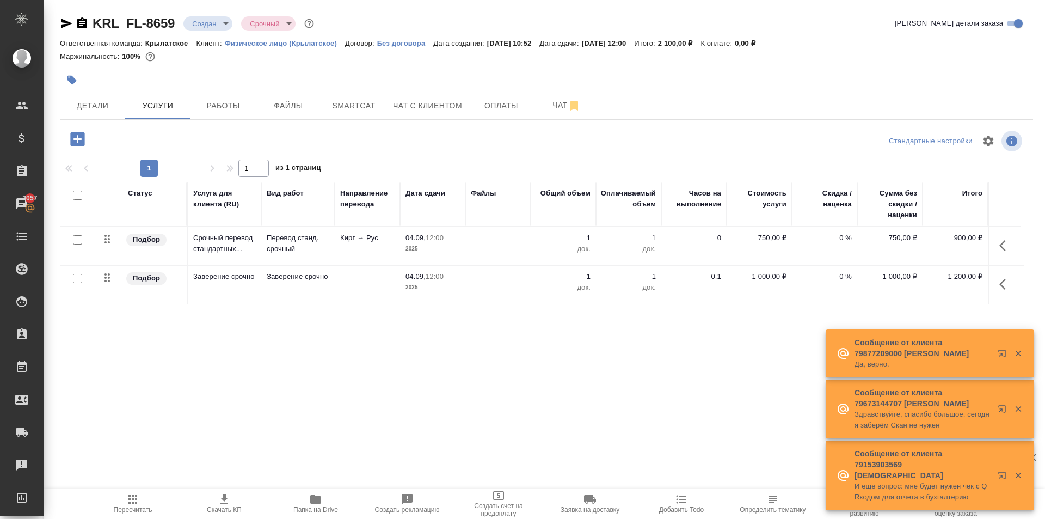
scroll to position [0, 0]
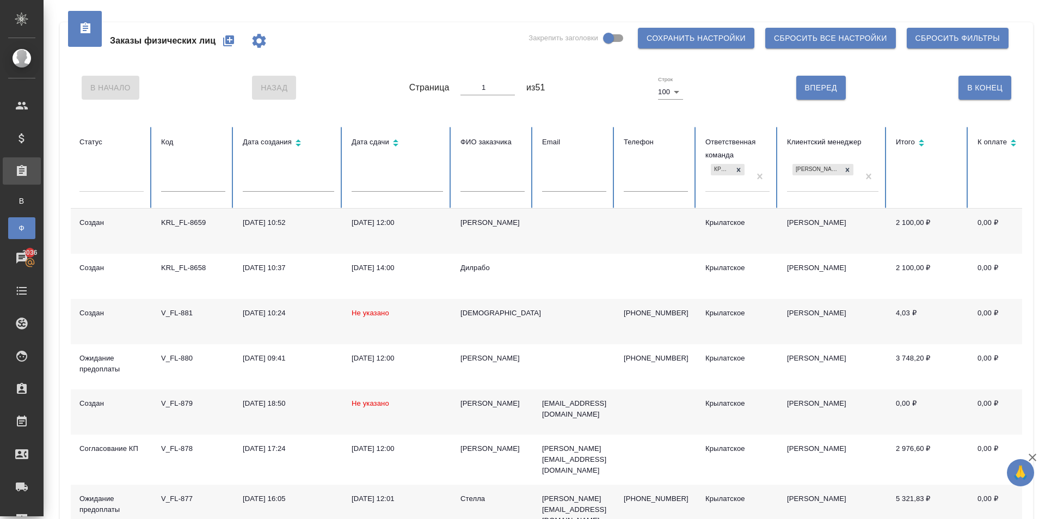
click at [235, 42] on button "button" at bounding box center [229, 41] width 26 height 26
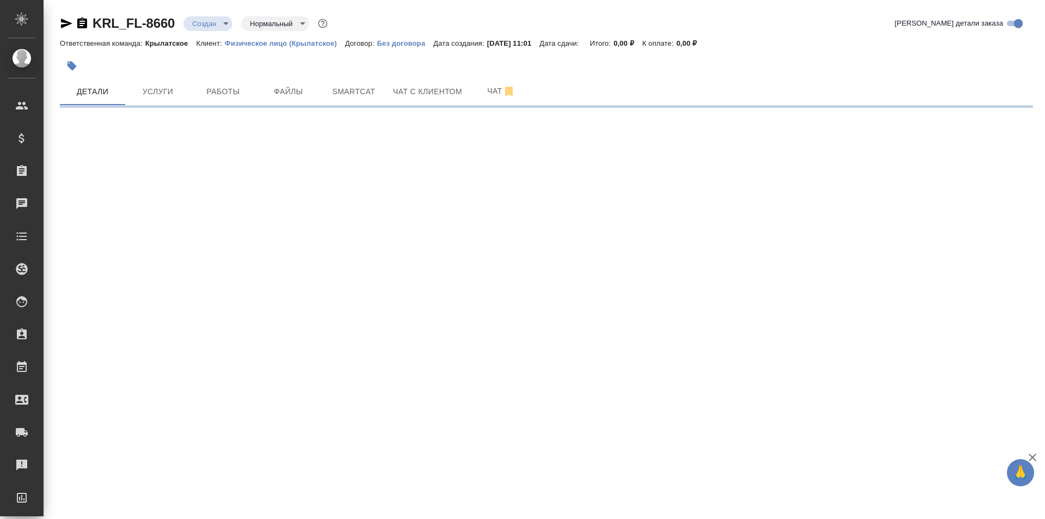
select select "RU"
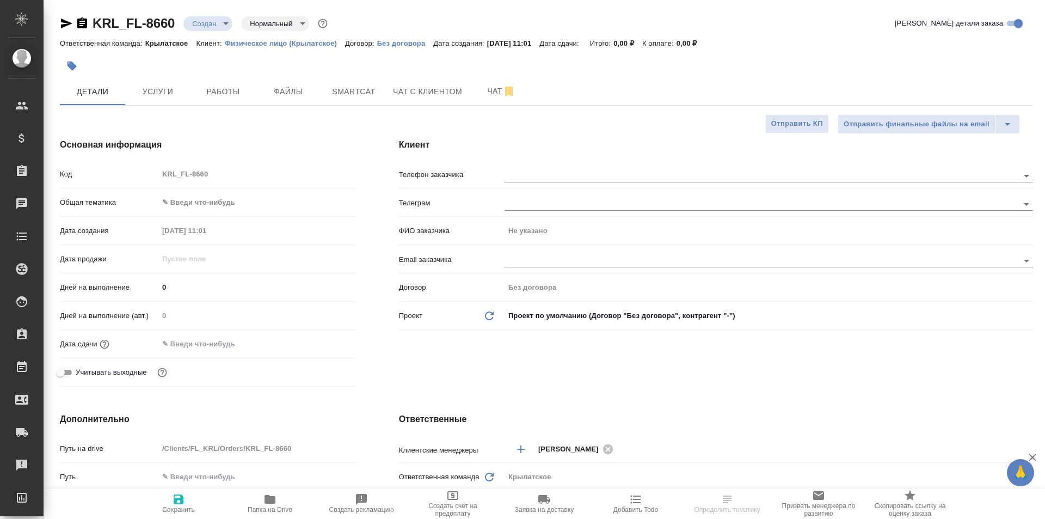
type textarea "x"
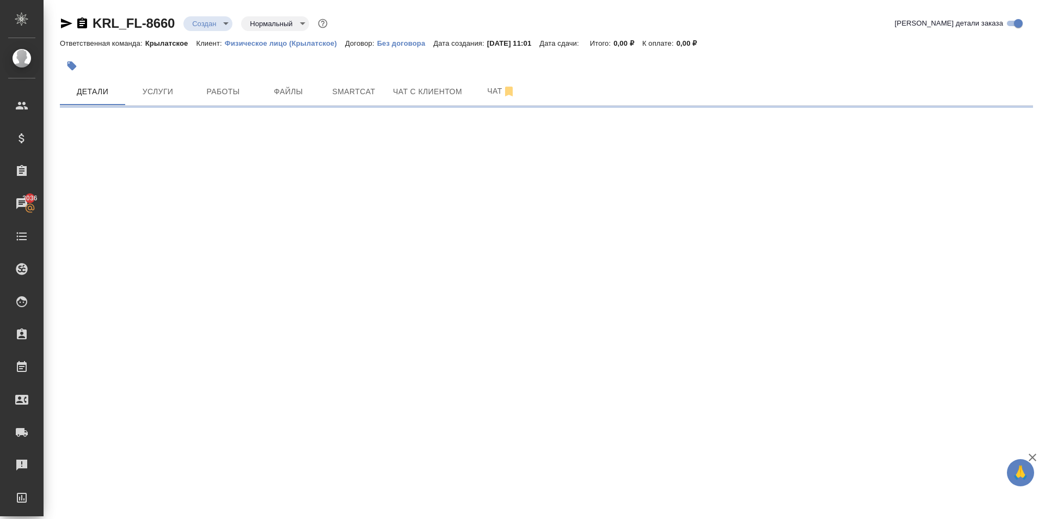
select select "RU"
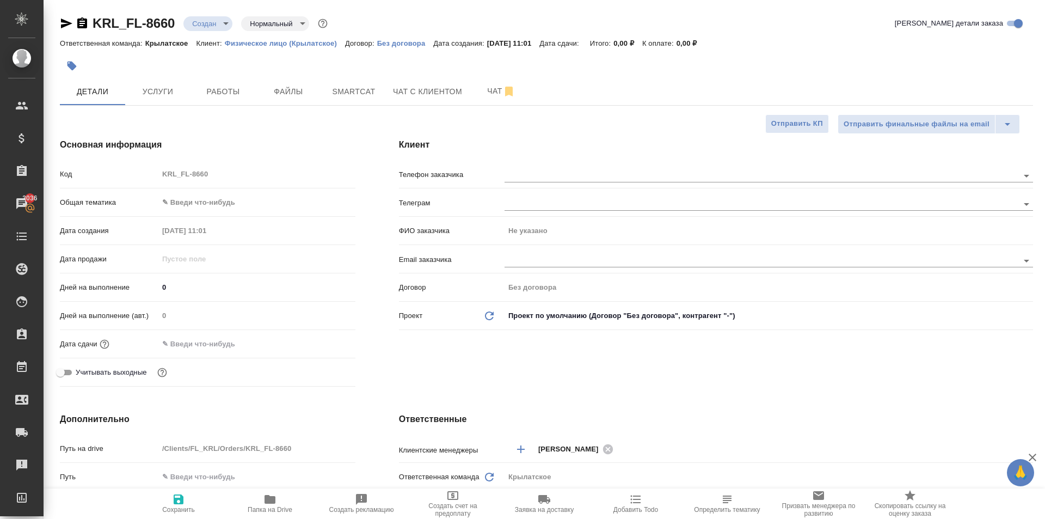
type textarea "x"
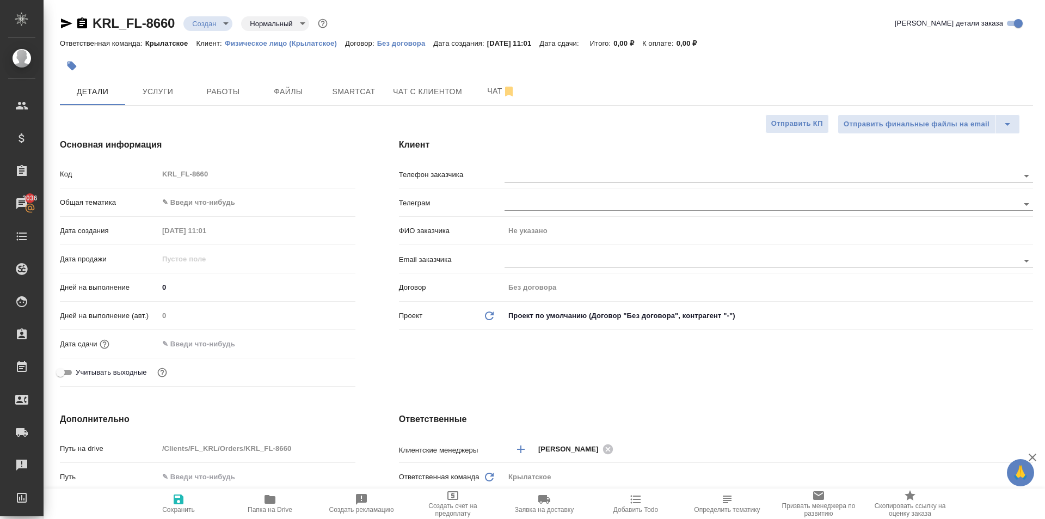
type textarea "x"
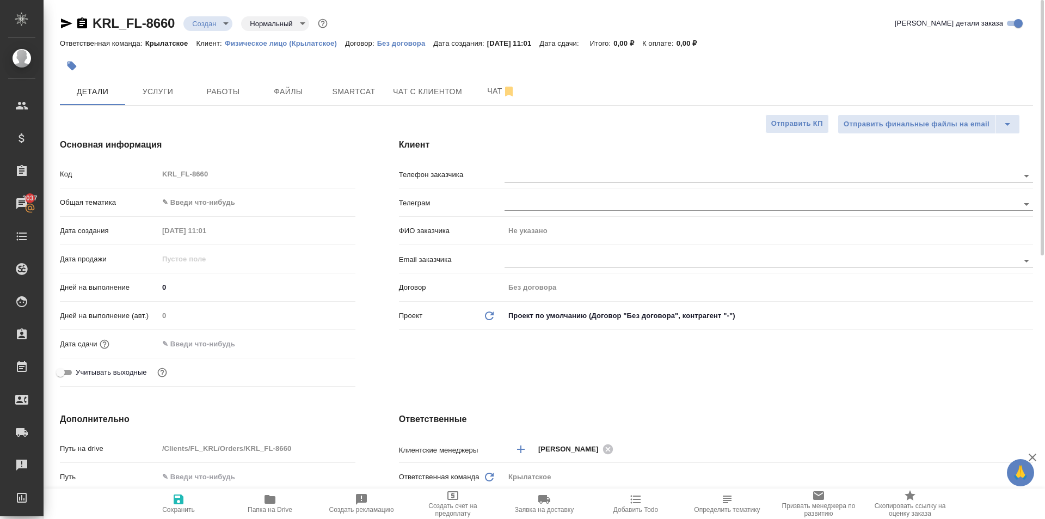
type textarea "x"
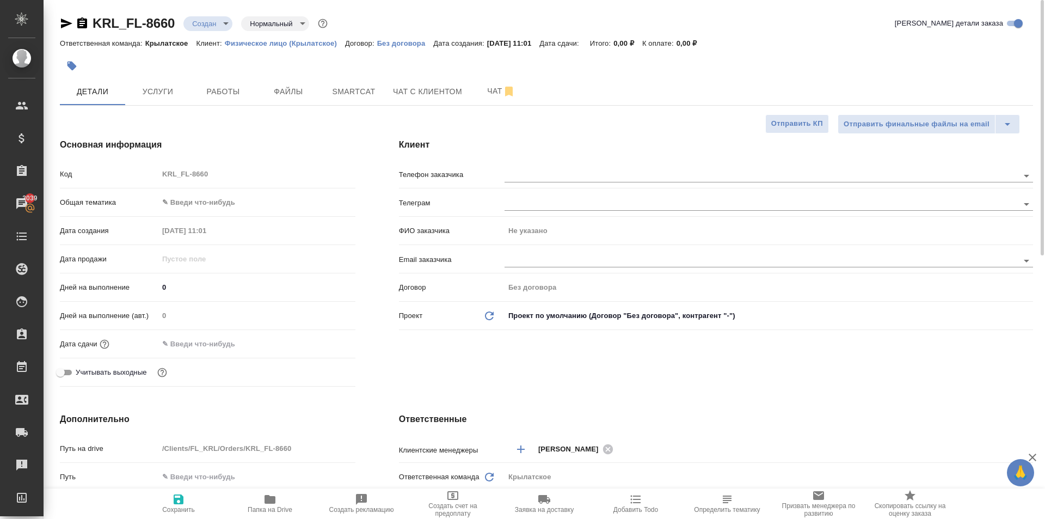
type textarea "x"
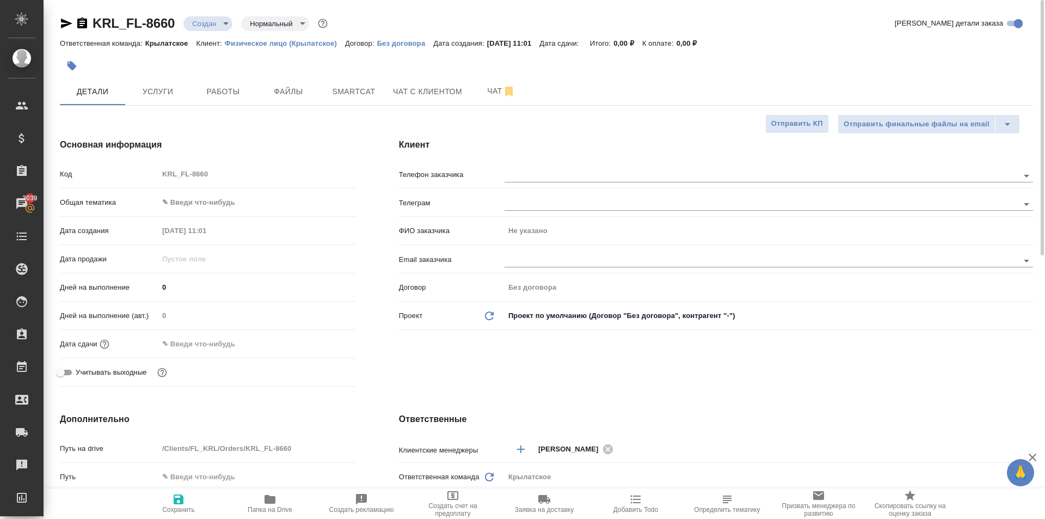
type textarea "x"
click at [828, 35] on div "KRL_FL-8660 Создан new Нормальный normal Кратко детали заказа" at bounding box center [546, 26] width 973 height 22
type textarea "x"
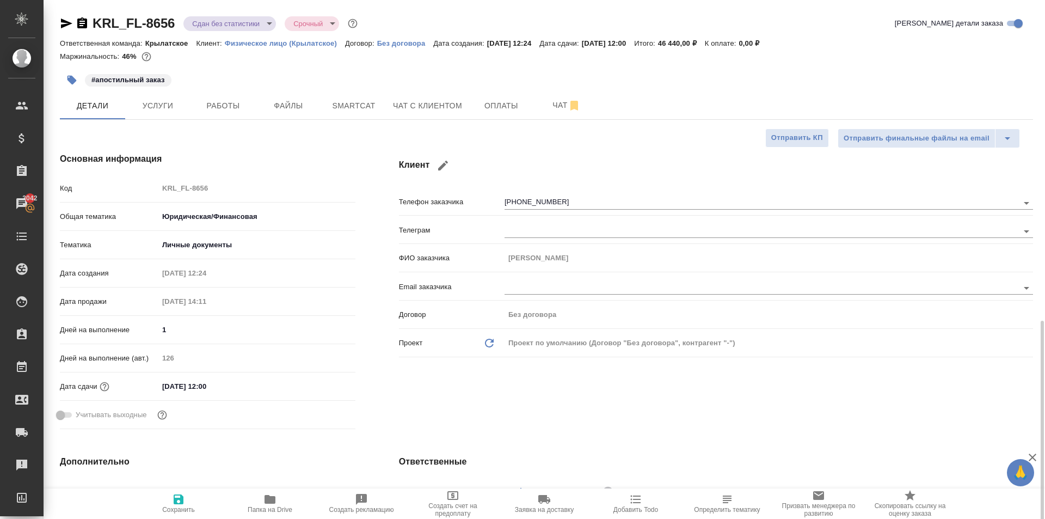
select select "RU"
click at [153, 105] on span "Услуги" at bounding box center [158, 106] width 52 height 14
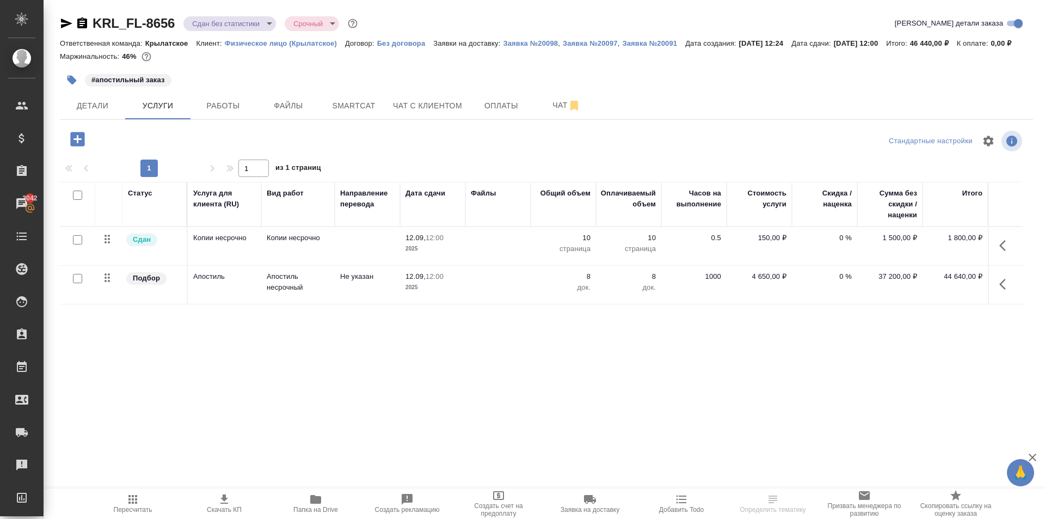
click at [387, 64] on div "Маржинальность: 46%" at bounding box center [546, 57] width 973 height 14
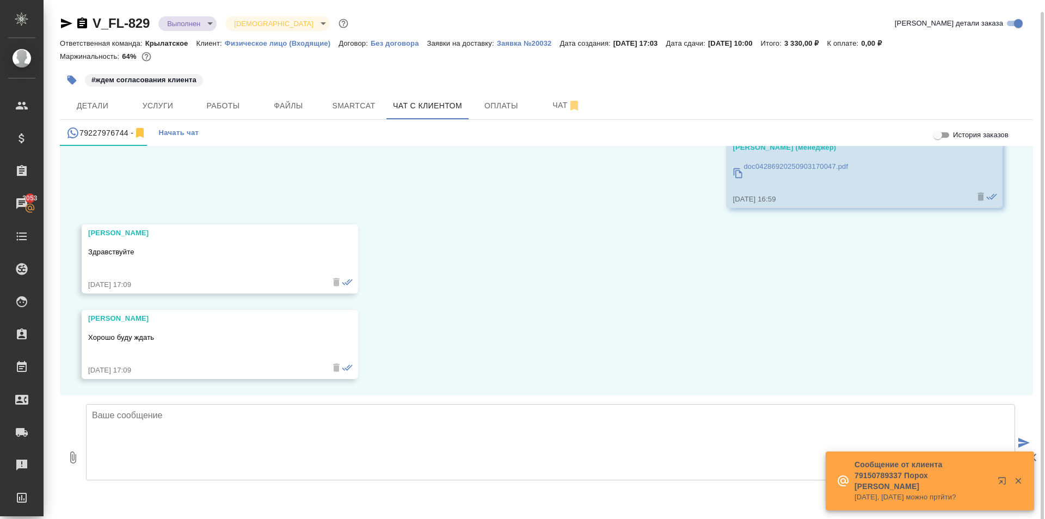
scroll to position [6, 0]
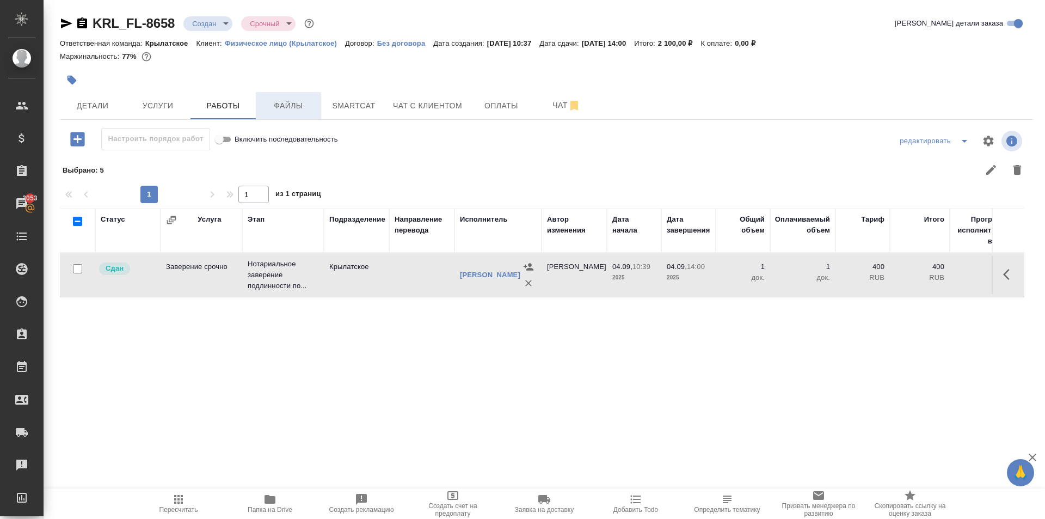
click at [283, 107] on span "Файлы" at bounding box center [288, 106] width 52 height 14
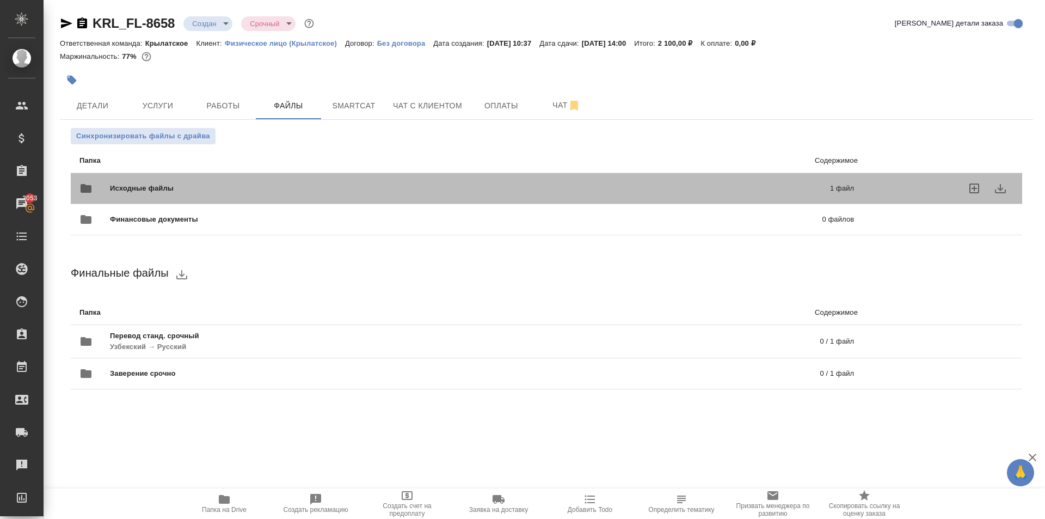
click at [188, 187] on span "Исходные файлы" at bounding box center [306, 188] width 392 height 11
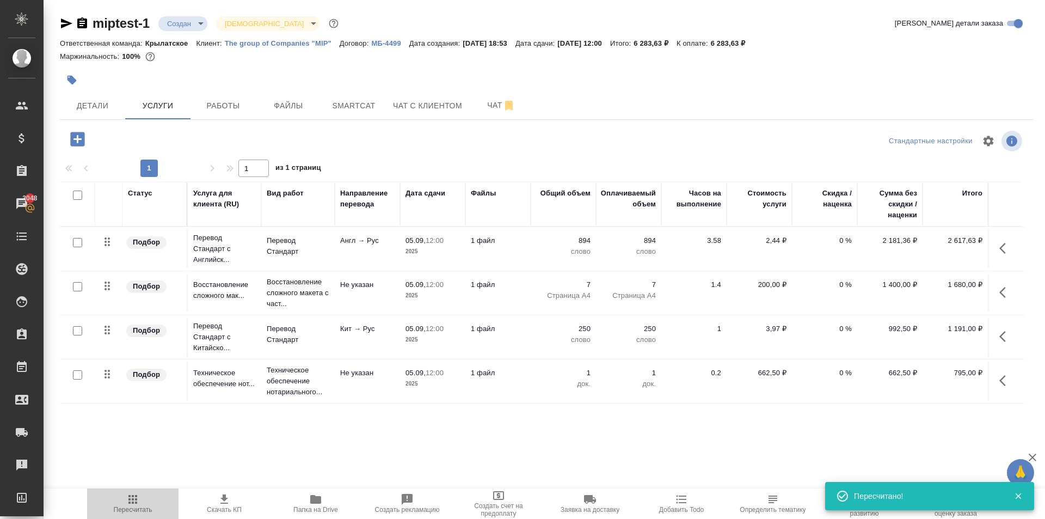
click at [138, 494] on icon "button" at bounding box center [132, 499] width 13 height 13
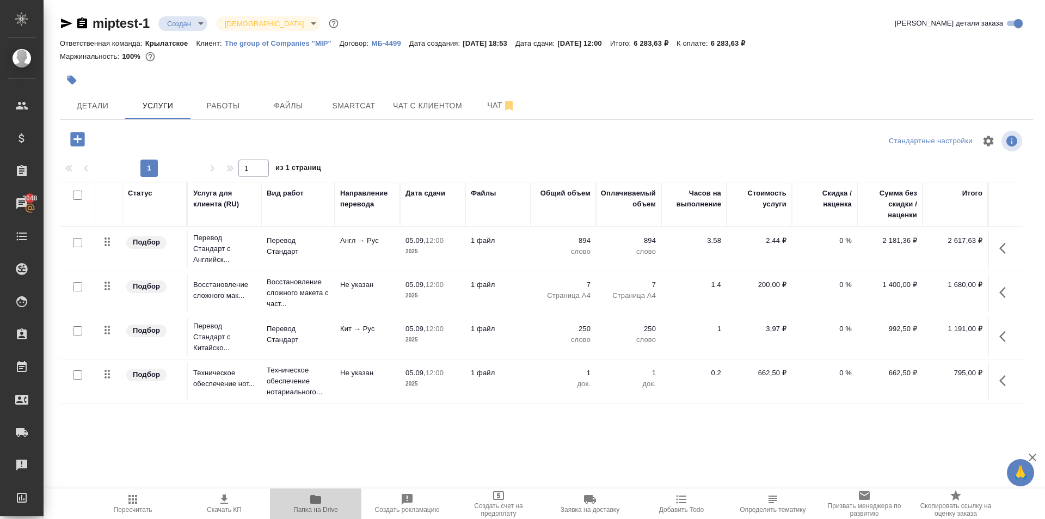
click at [321, 502] on icon "button" at bounding box center [315, 499] width 11 height 9
click at [61, 21] on icon "button" at bounding box center [66, 23] width 13 height 13
click at [500, 155] on div at bounding box center [546, 156] width 973 height 5
click at [136, 508] on span "Пересчитать" at bounding box center [133, 510] width 39 height 8
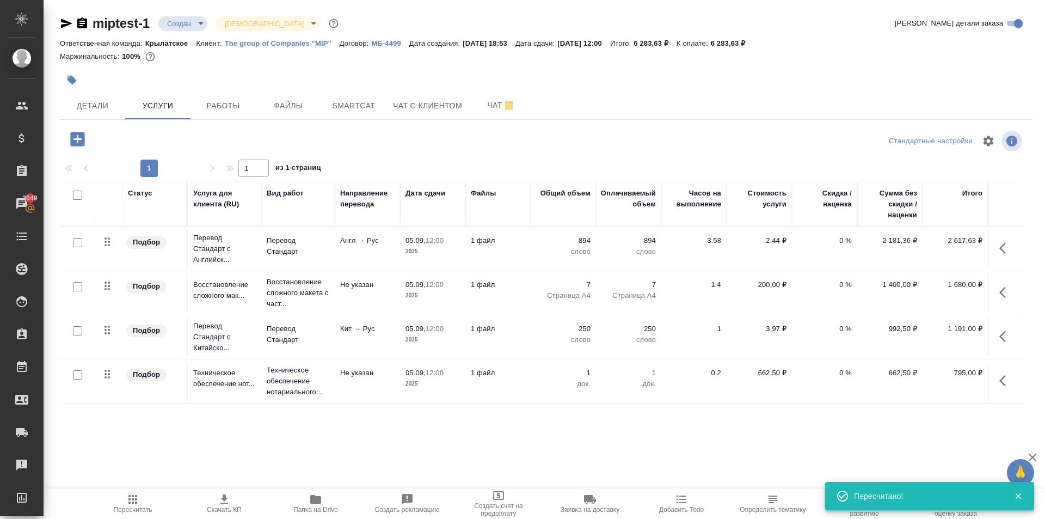
click at [517, 72] on div at bounding box center [384, 80] width 649 height 24
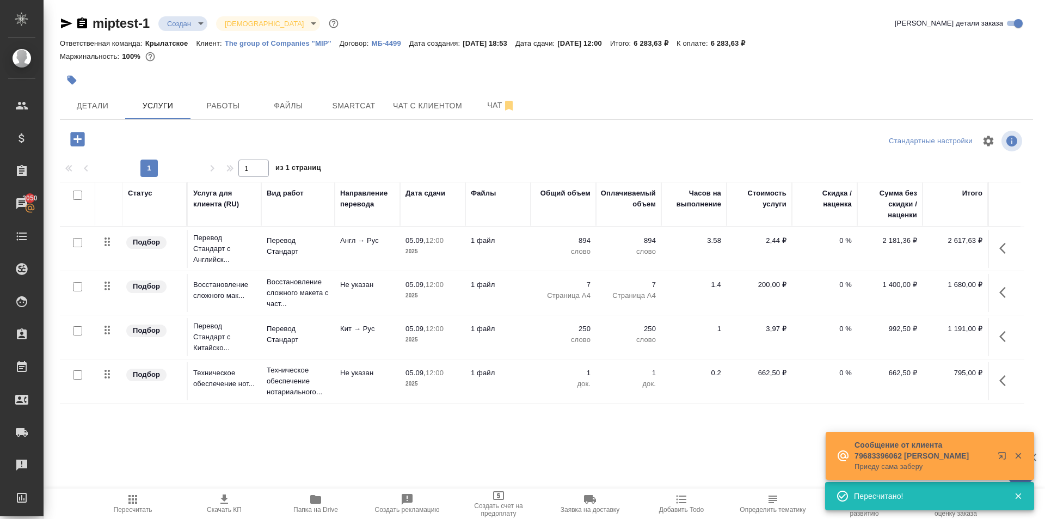
click at [266, 43] on p "The group of Companies "MIP"" at bounding box center [282, 43] width 115 height 8
click at [1000, 335] on icon "button" at bounding box center [1002, 336] width 7 height 11
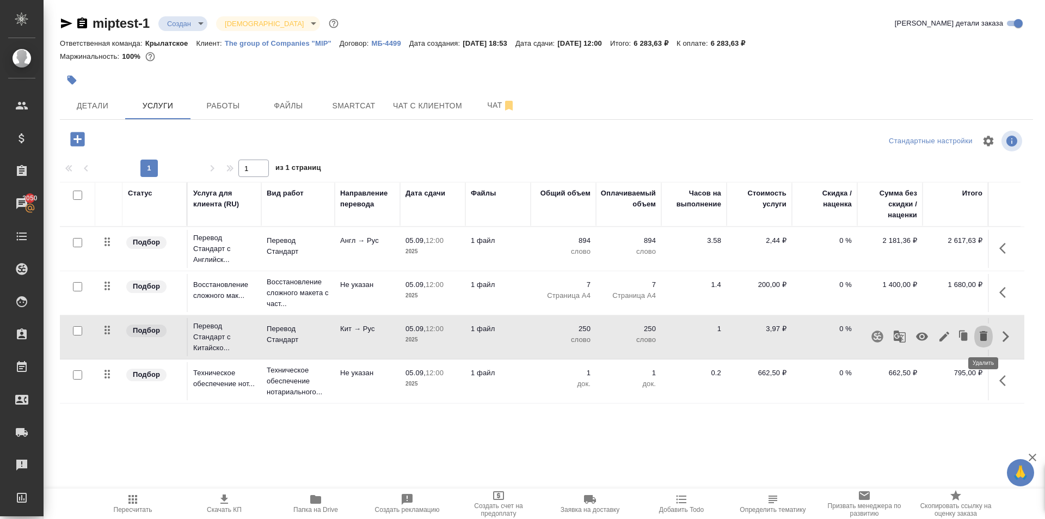
click at [984, 338] on icon "button" at bounding box center [984, 336] width 8 height 10
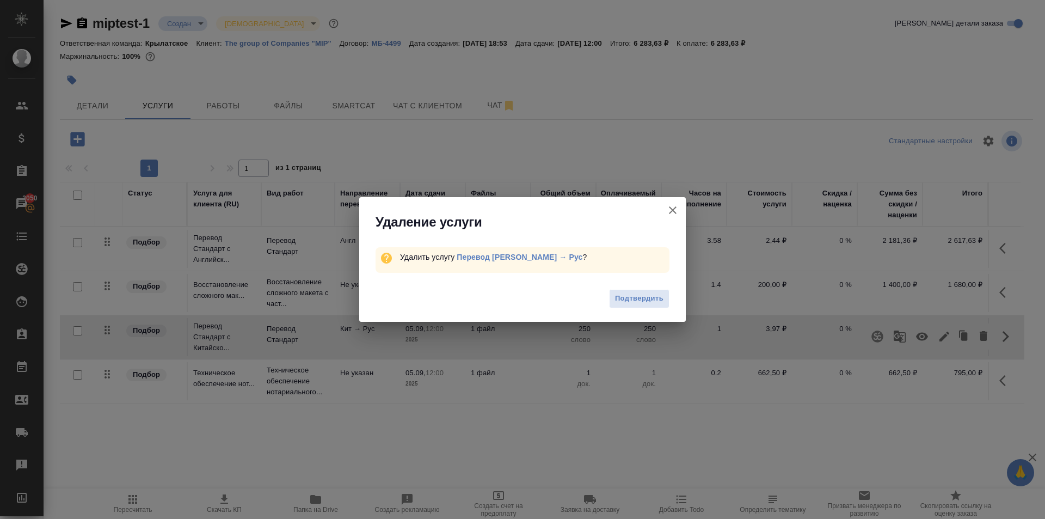
click at [638, 312] on div "Подтвердить" at bounding box center [522, 300] width 327 height 44
click at [635, 303] on button "Подтвердить" at bounding box center [639, 298] width 60 height 19
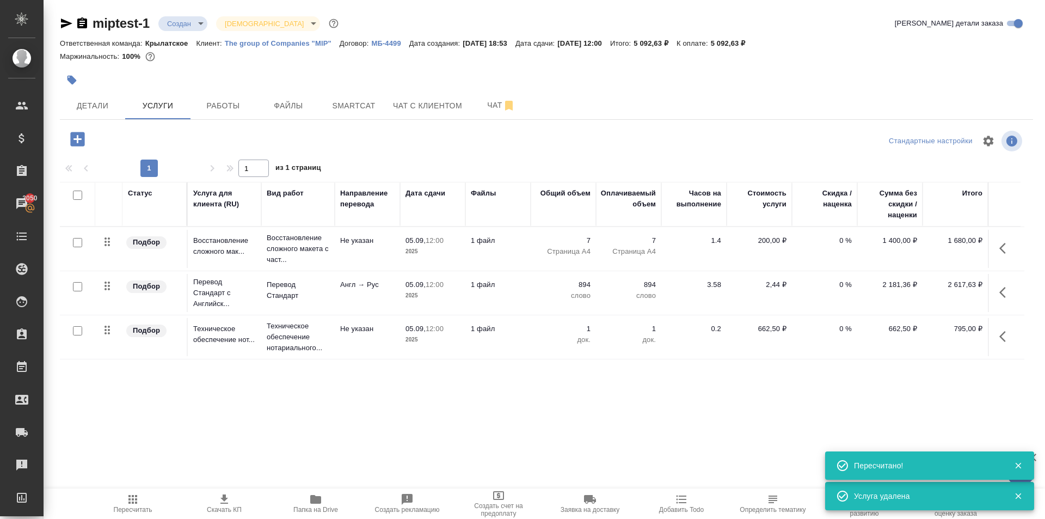
click at [143, 500] on span "Пересчитать" at bounding box center [133, 503] width 78 height 21
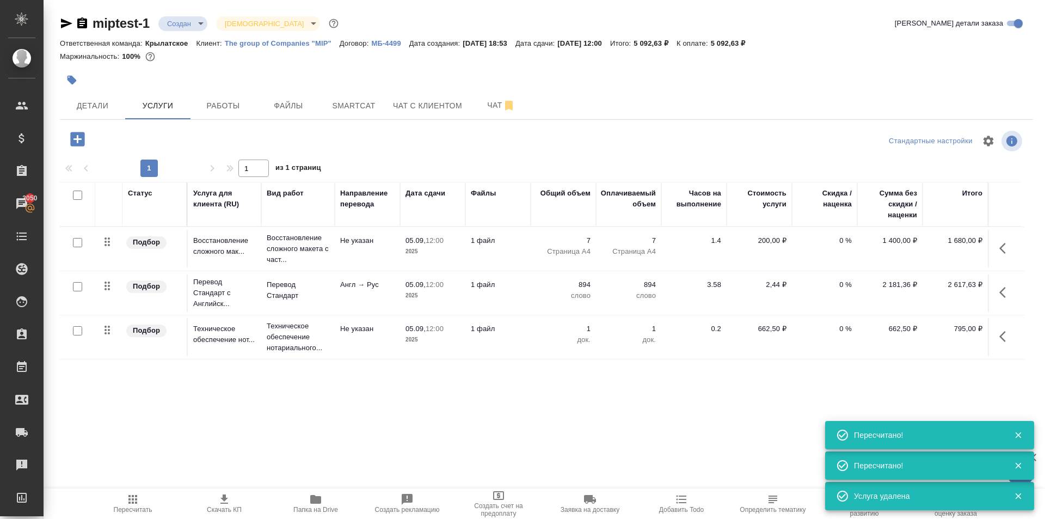
click at [78, 138] on icon "button" at bounding box center [77, 139] width 14 height 14
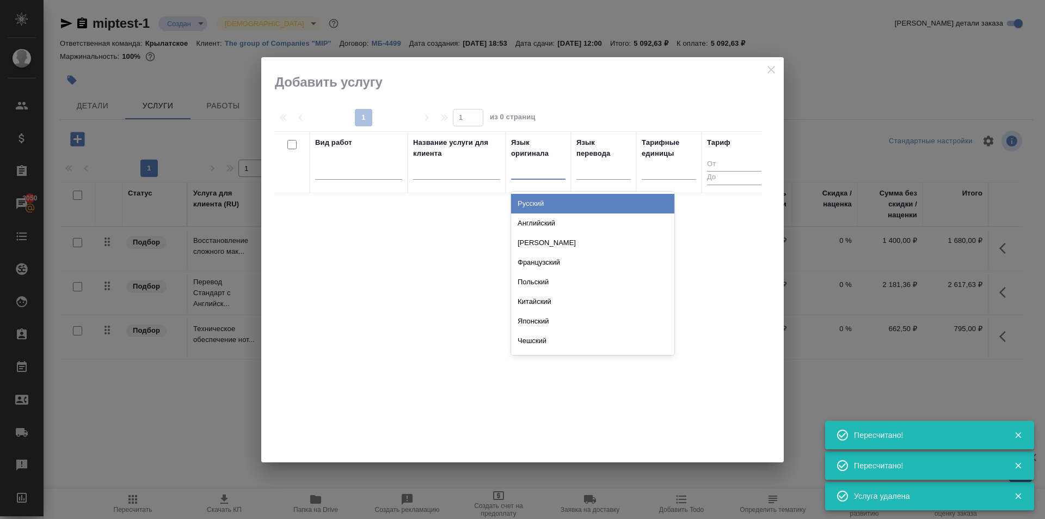
click at [525, 171] on div at bounding box center [538, 169] width 54 height 16
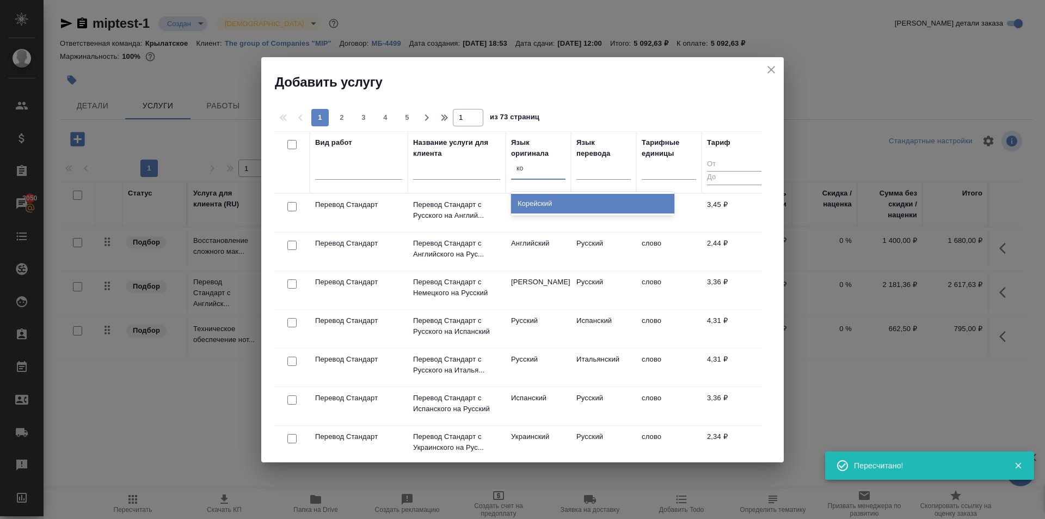
type input "кор"
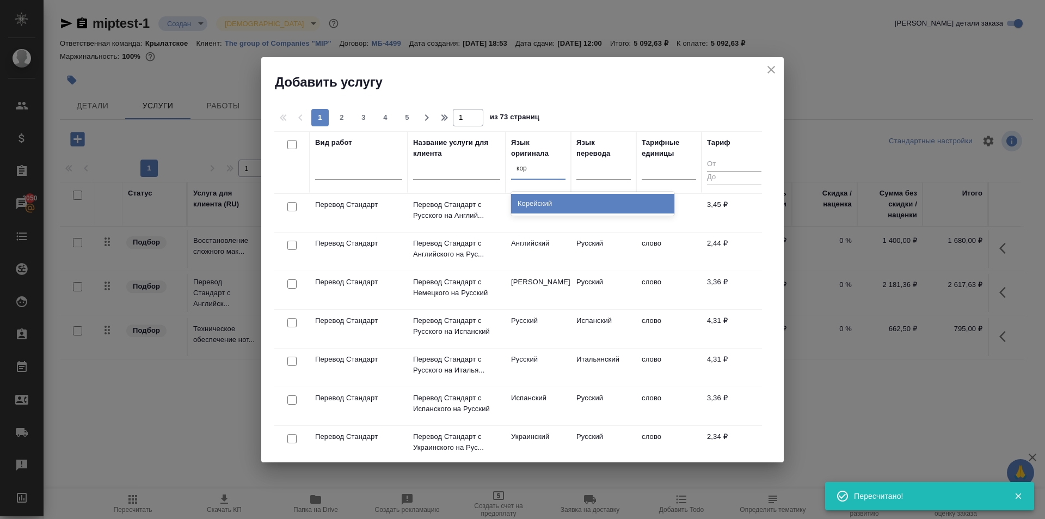
click at [533, 205] on div "Корейский" at bounding box center [592, 204] width 163 height 20
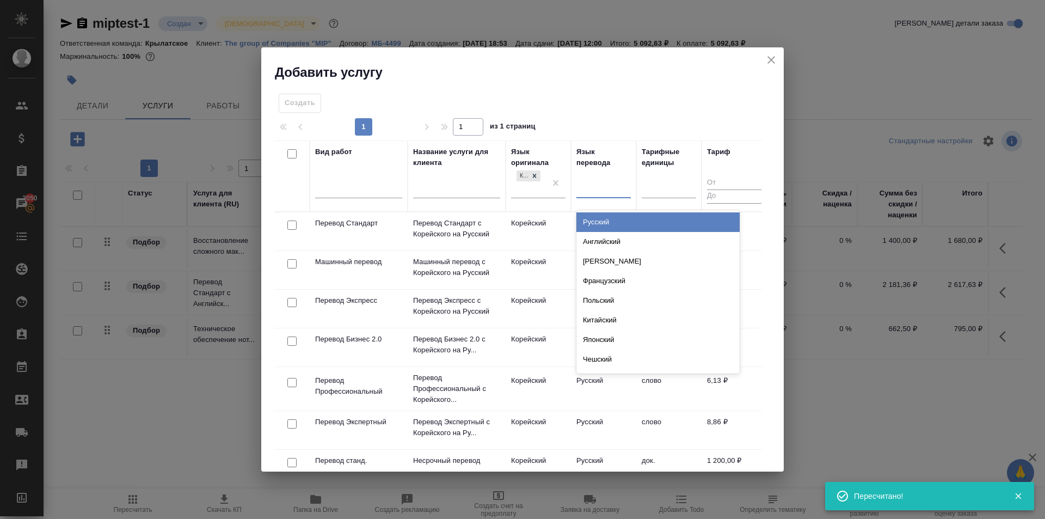
click at [598, 186] on div at bounding box center [603, 187] width 54 height 16
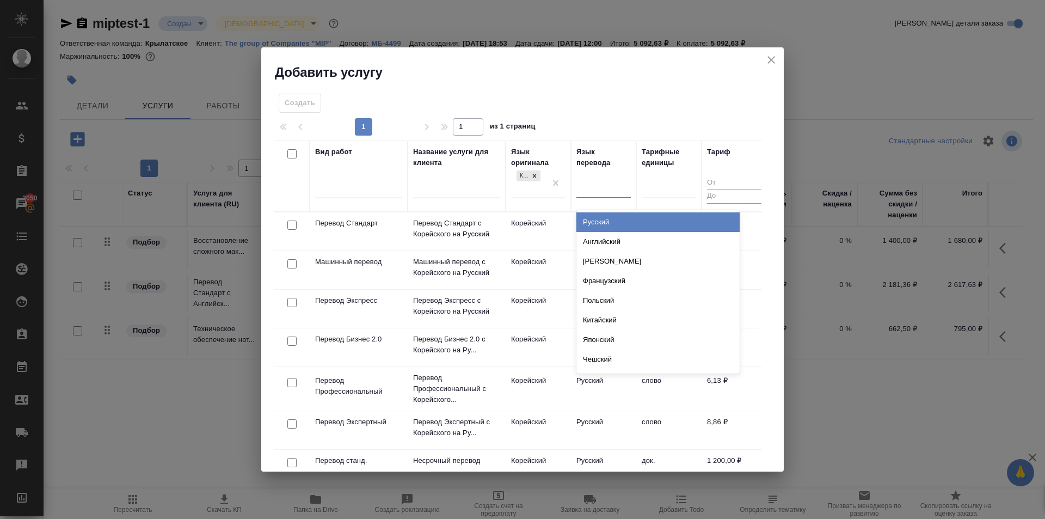
click at [619, 219] on div "Русский" at bounding box center [657, 222] width 163 height 20
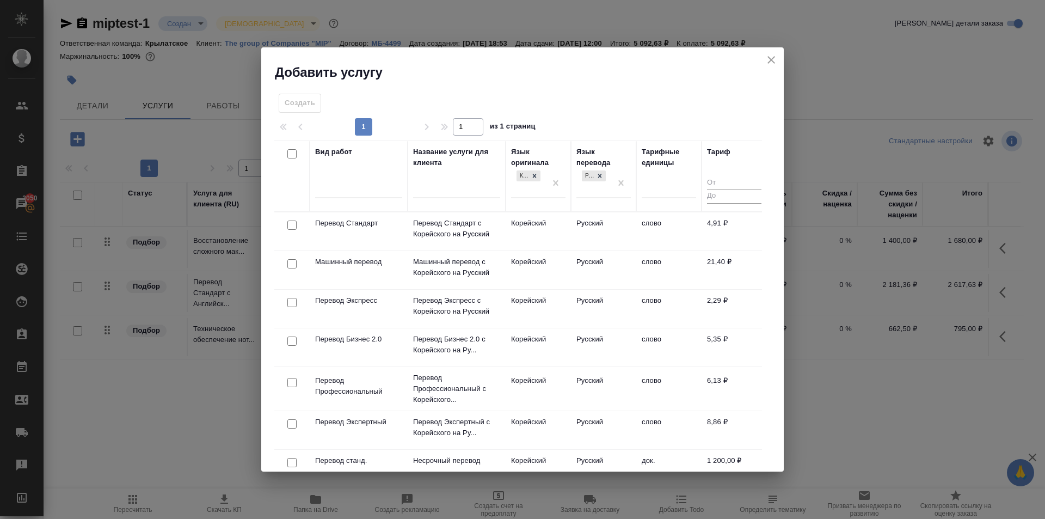
click at [568, 225] on td "Корейский" at bounding box center [538, 231] width 65 height 38
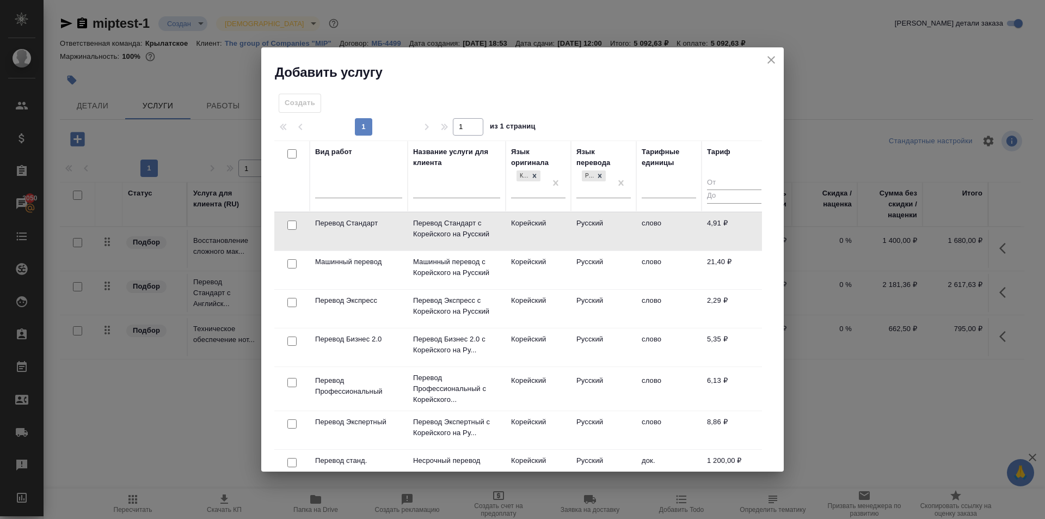
click at [568, 225] on td "Корейский" at bounding box center [538, 231] width 65 height 38
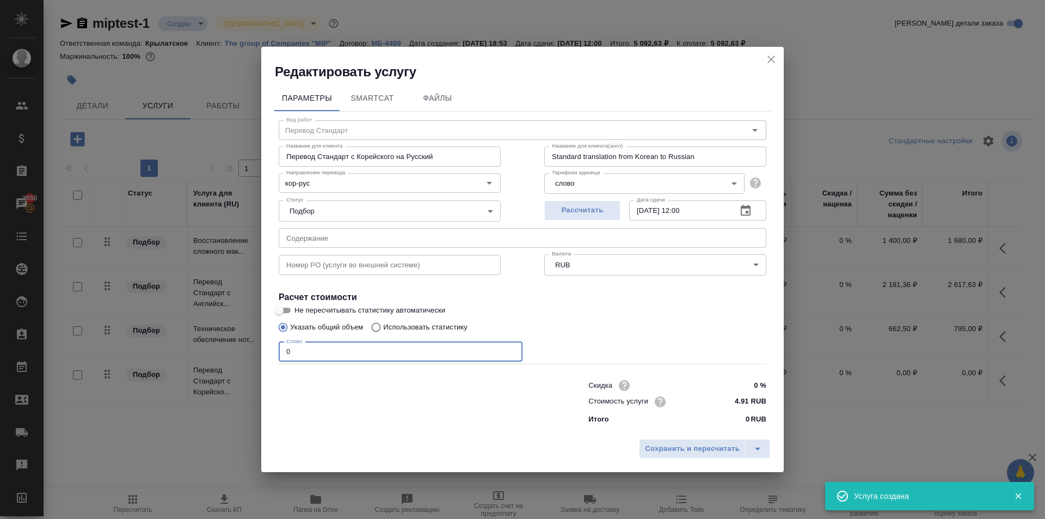
drag, startPoint x: 352, startPoint y: 347, endPoint x: 258, endPoint y: 346, distance: 94.2
click at [258, 346] on div "Редактировать услугу Параметры SmartCat Файлы Вид работ Перевод Стандарт Вид ра…" at bounding box center [522, 259] width 1045 height 519
type input "250"
click at [631, 447] on div "Сохранить и пересчитать" at bounding box center [522, 452] width 522 height 39
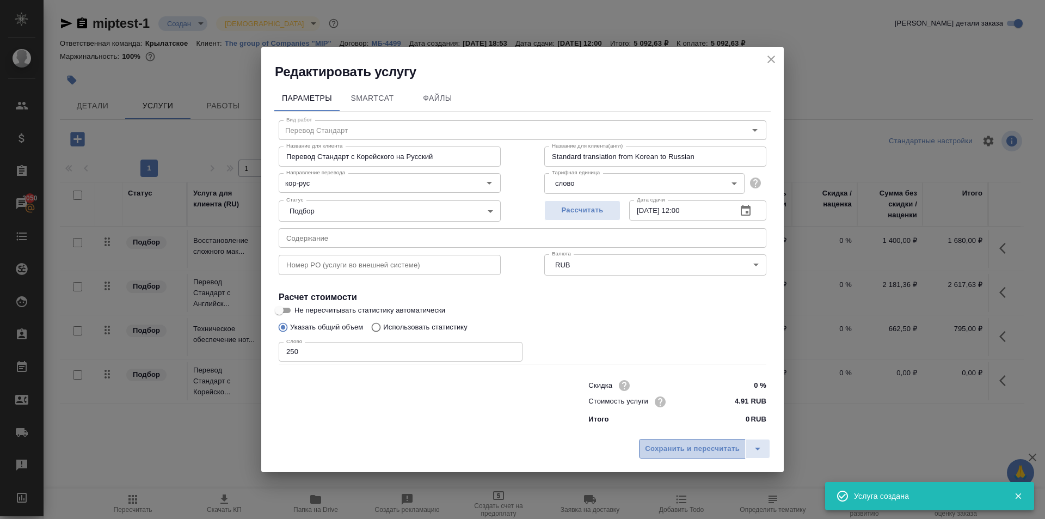
click at [660, 451] on span "Сохранить и пересчитать" at bounding box center [692, 448] width 95 height 13
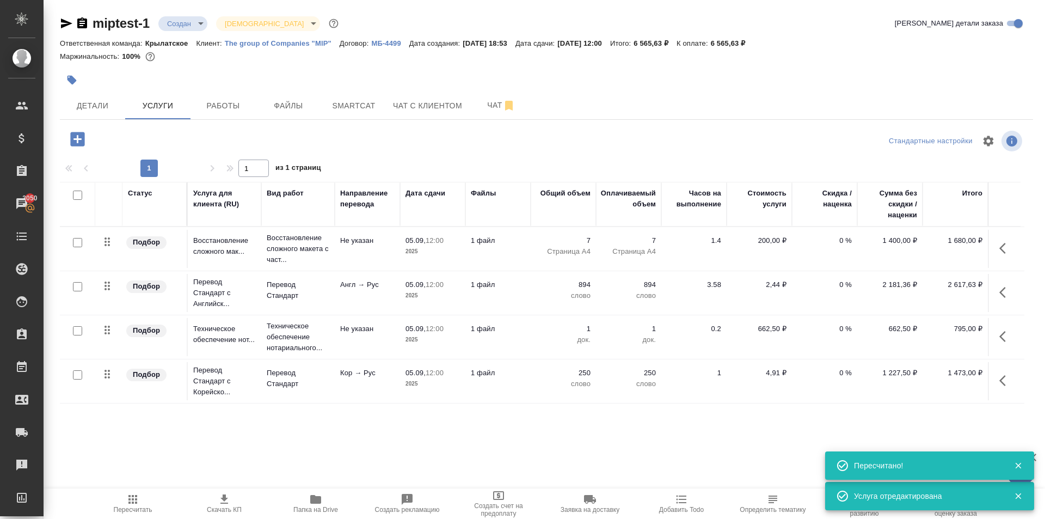
drag, startPoint x: 1005, startPoint y: 262, endPoint x: 994, endPoint y: 250, distance: 16.2
click at [1007, 250] on icon "button" at bounding box center [1005, 248] width 13 height 13
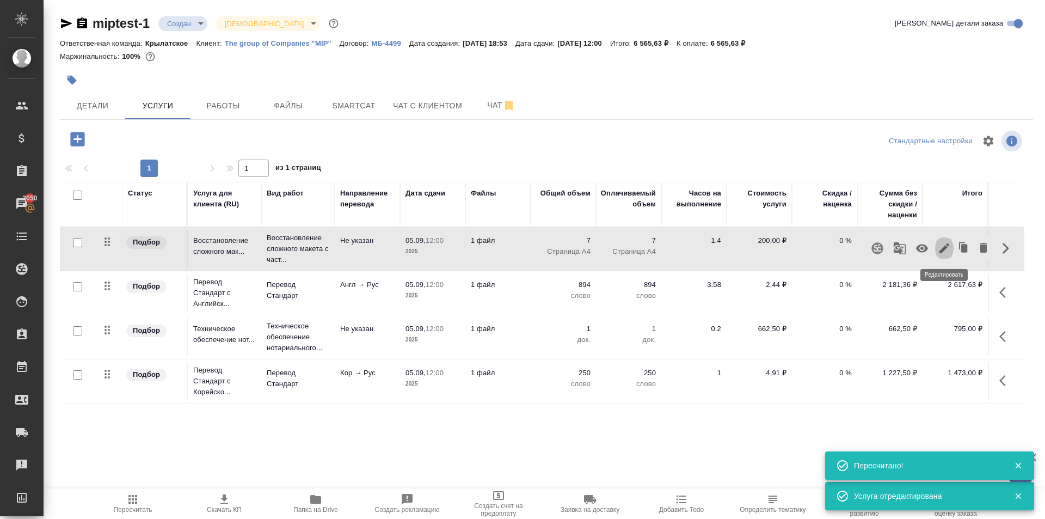
click at [943, 243] on icon "button" at bounding box center [944, 248] width 13 height 13
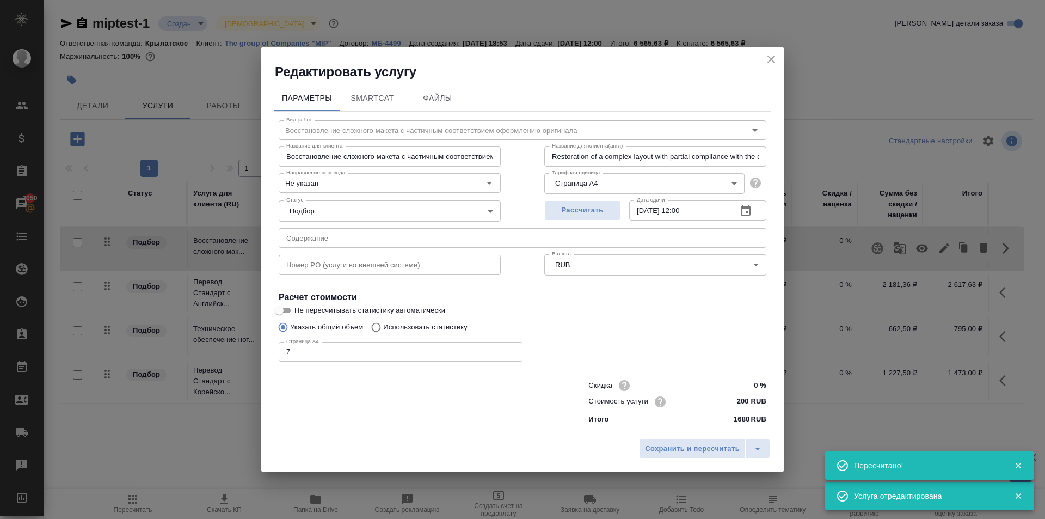
click at [774, 60] on icon "close" at bounding box center [771, 59] width 13 height 13
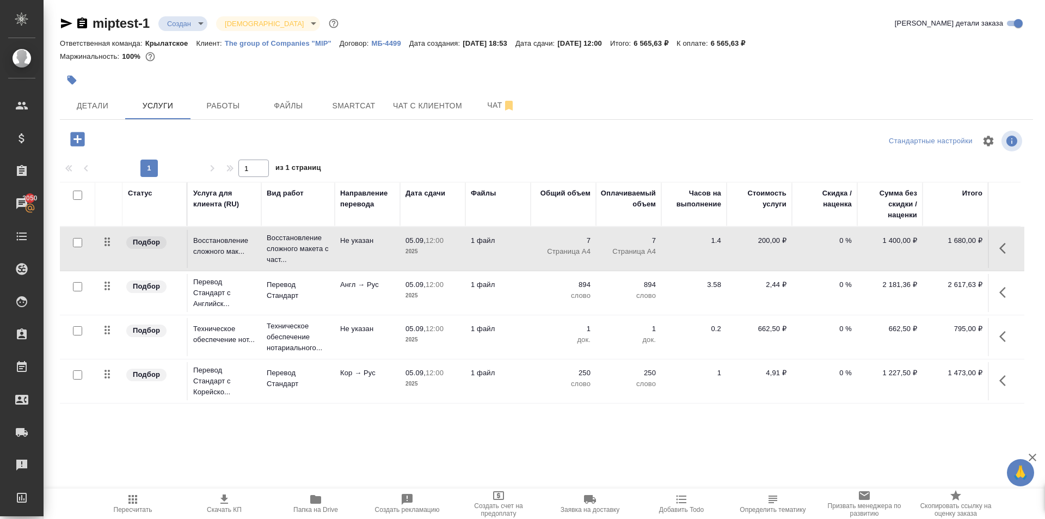
drag, startPoint x: 99, startPoint y: 377, endPoint x: 93, endPoint y: 354, distance: 23.1
click at [93, 354] on tbody "Подбор Восстановление сложного мак... Восстановление сложного макета с част... …" at bounding box center [542, 315] width 964 height 176
drag, startPoint x: 1019, startPoint y: 300, endPoint x: 999, endPoint y: 291, distance: 22.4
click at [1018, 299] on td at bounding box center [1004, 293] width 33 height 38
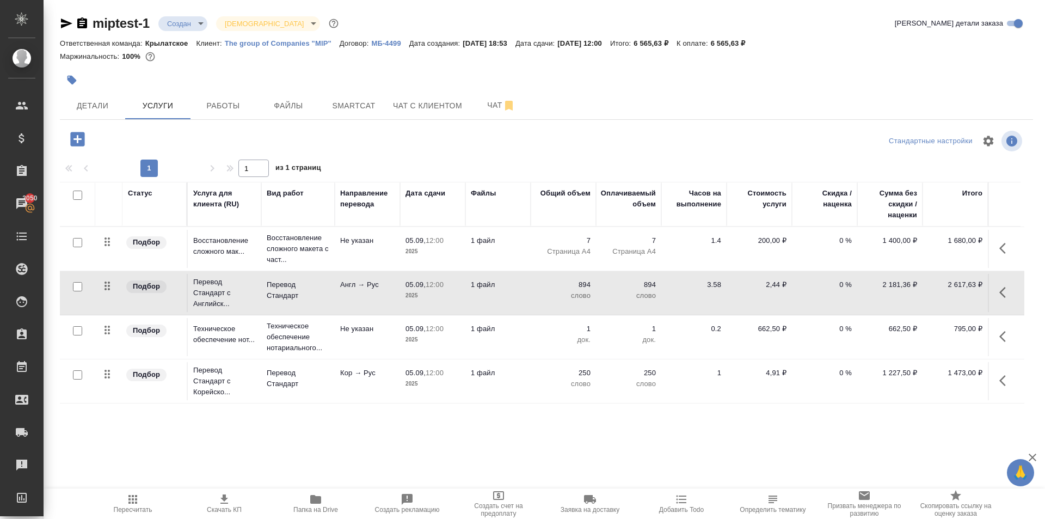
click at [1000, 291] on icon "button" at bounding box center [1005, 292] width 13 height 13
click at [944, 291] on icon "button" at bounding box center [944, 292] width 10 height 10
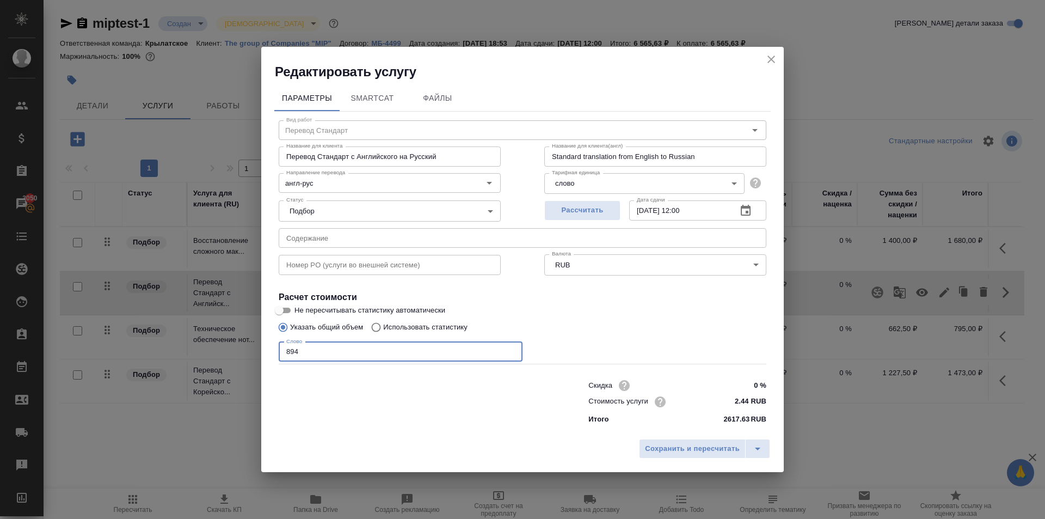
drag, startPoint x: 358, startPoint y: 358, endPoint x: 266, endPoint y: 352, distance: 92.7
click at [266, 352] on div "Параметры SmartCat Файлы Вид работ Перевод Стандарт Вид работ Название для клие…" at bounding box center [522, 257] width 522 height 353
type input "950"
click at [644, 446] on button "Сохранить и пересчитать" at bounding box center [692, 449] width 107 height 20
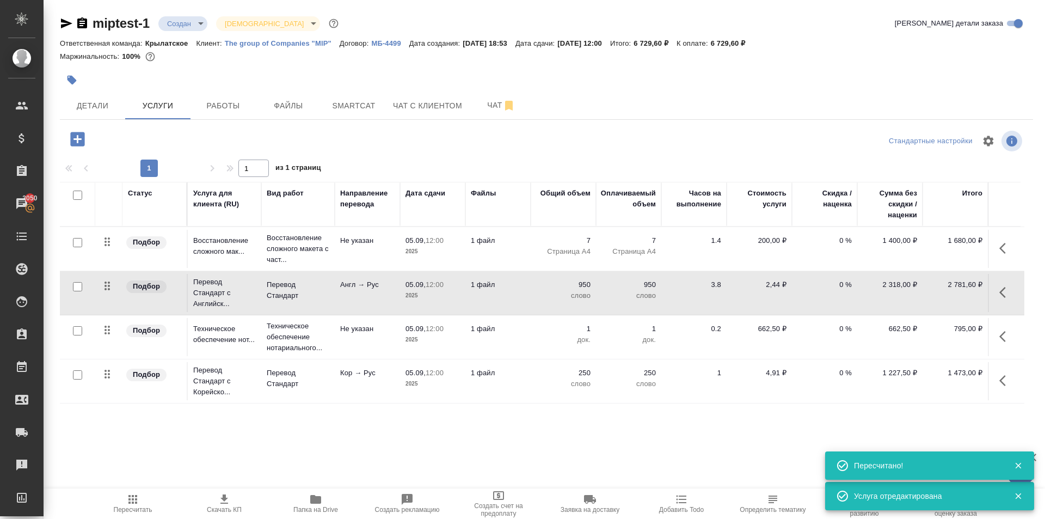
click at [126, 509] on span "Пересчитать" at bounding box center [133, 510] width 39 height 8
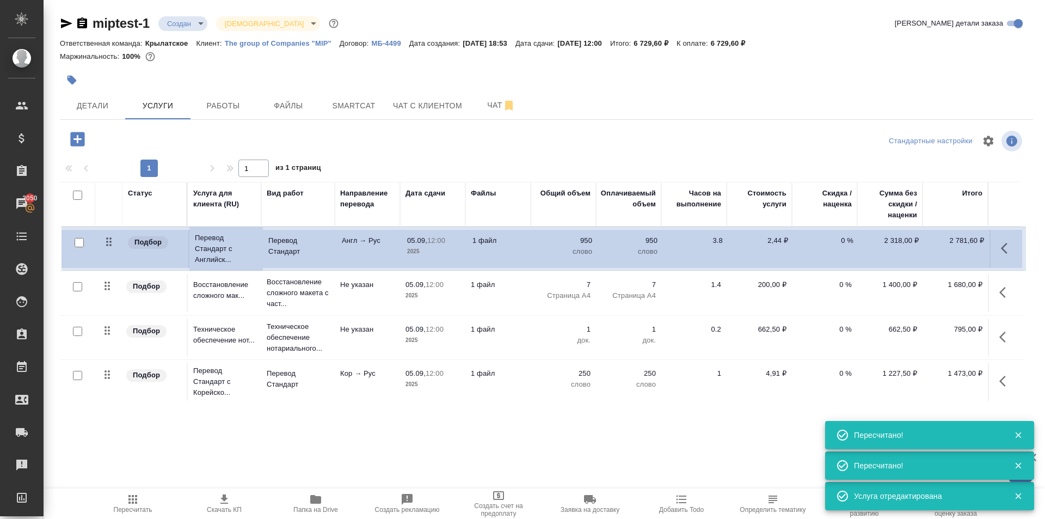
drag, startPoint x: 105, startPoint y: 286, endPoint x: 105, endPoint y: 239, distance: 47.3
click at [105, 239] on table "Статус Услуга для клиента (RU) Вид работ Направление перевода Дата сдачи Файлы …" at bounding box center [542, 293] width 964 height 222
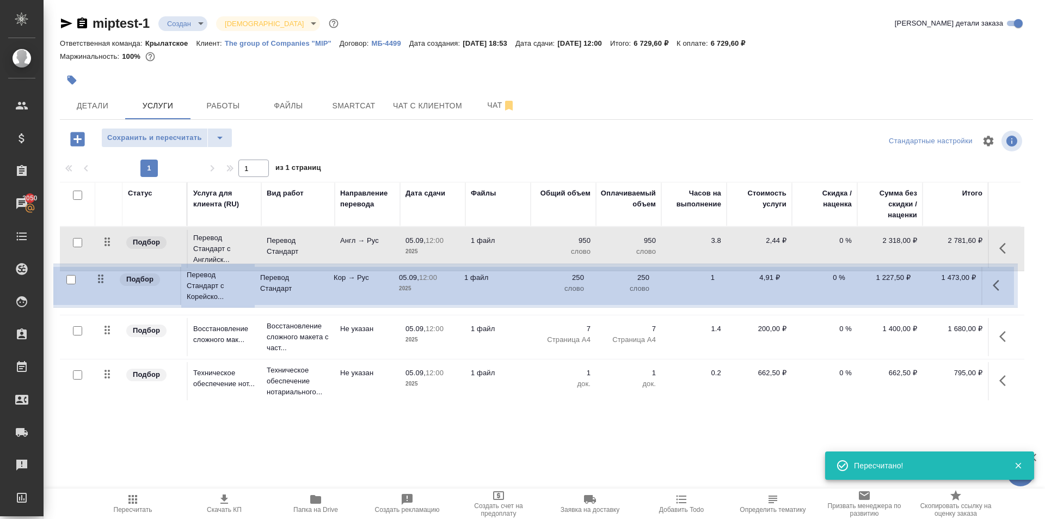
drag, startPoint x: 108, startPoint y: 376, endPoint x: 100, endPoint y: 276, distance: 99.4
click at [100, 276] on table "Статус Услуга для клиента (RU) Вид работ Направление перевода Дата сдачи Файлы …" at bounding box center [542, 292] width 964 height 221
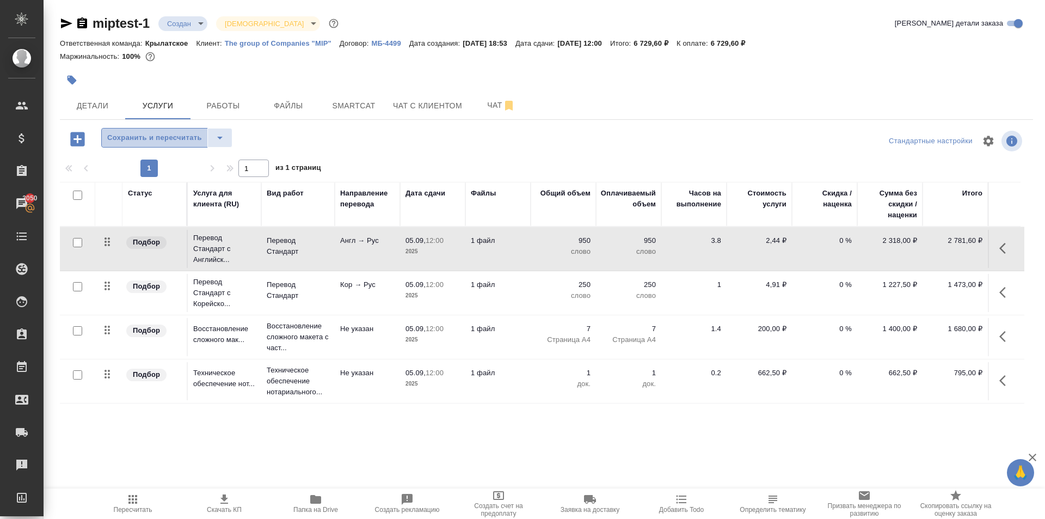
click at [167, 136] on span "Сохранить и пересчитать" at bounding box center [154, 138] width 95 height 13
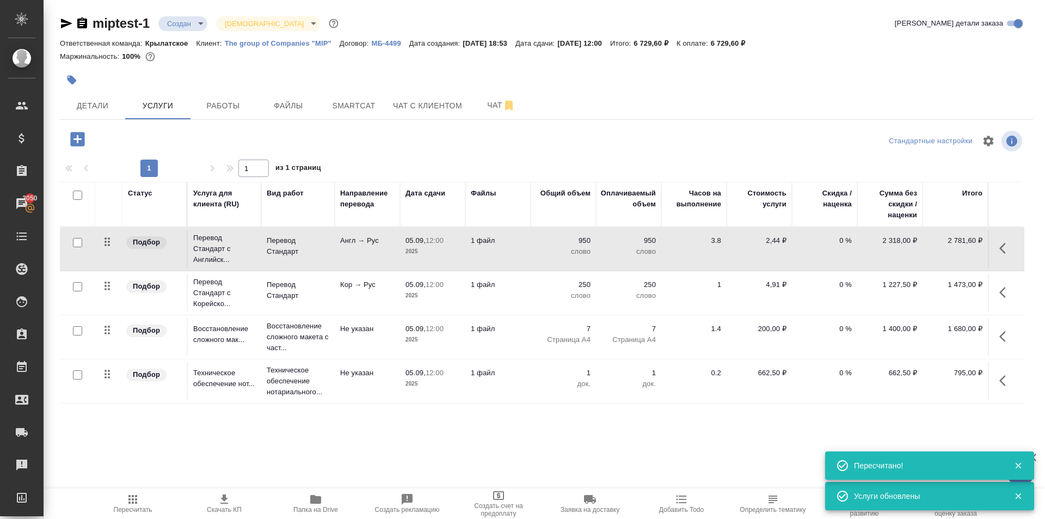
click at [73, 495] on div "Пересчитать Скачать КП Папка на Drive Создать рекламацию Создать счет на предоп…" at bounding box center [544, 503] width 1001 height 30
click at [108, 501] on span "Пересчитать" at bounding box center [133, 503] width 78 height 21
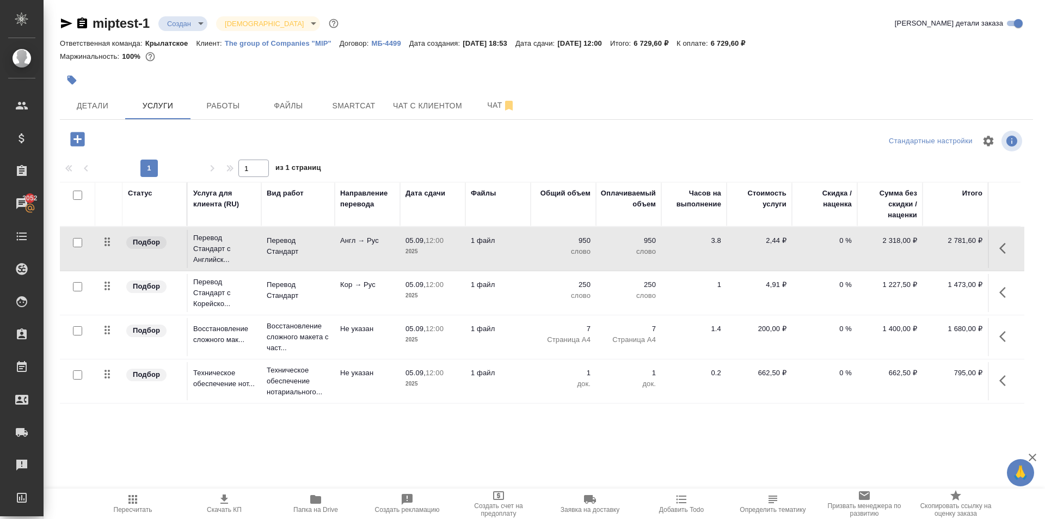
click at [222, 503] on icon "button" at bounding box center [224, 498] width 8 height 9
click at [167, 26] on body "🙏 .cls-1 fill:#fff; AWATERA Kasymov Timur Клиенты Спецификации Заказы 3052 Чаты…" at bounding box center [522, 259] width 1045 height 519
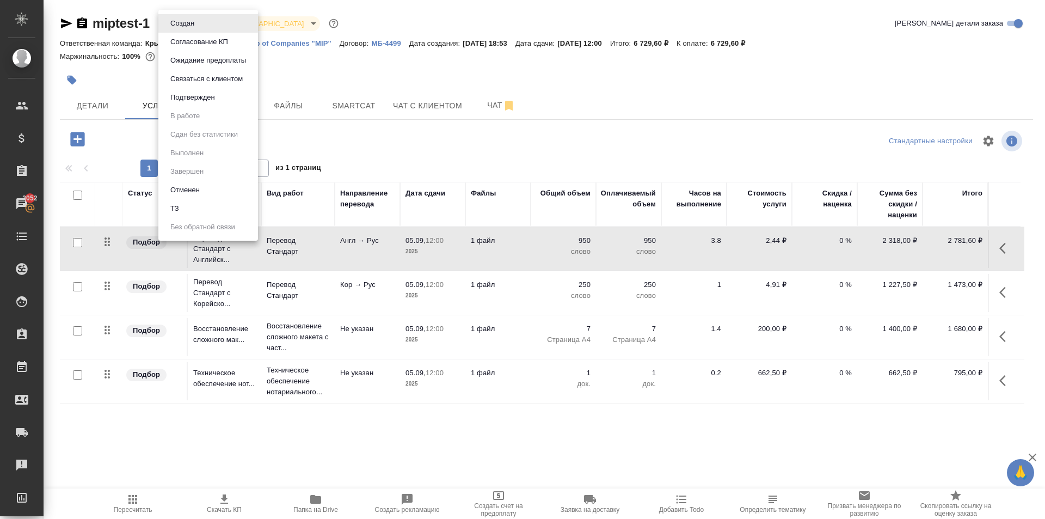
click at [177, 41] on button "Согласование КП" at bounding box center [199, 42] width 64 height 12
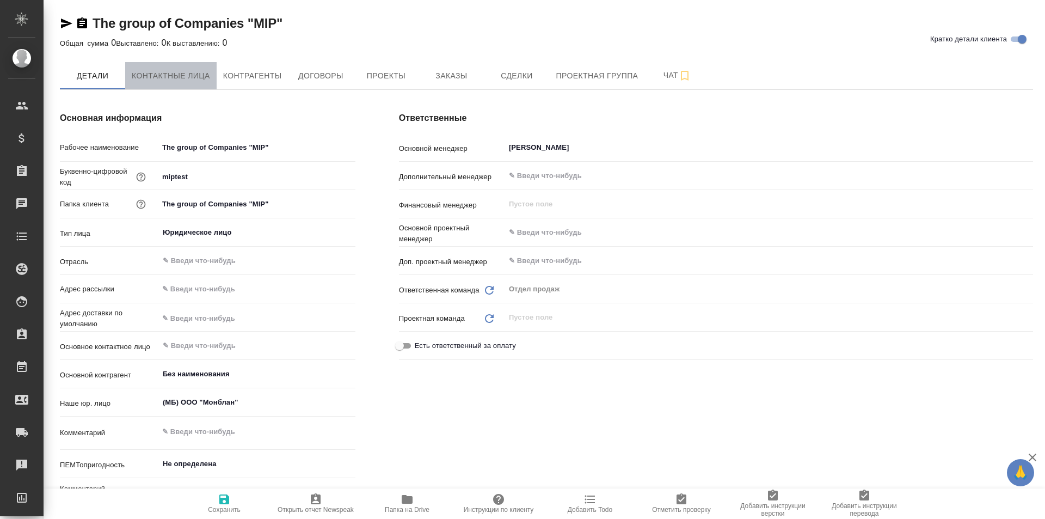
click at [187, 76] on span "Контактные лица" at bounding box center [171, 76] width 78 height 14
select select "RU"
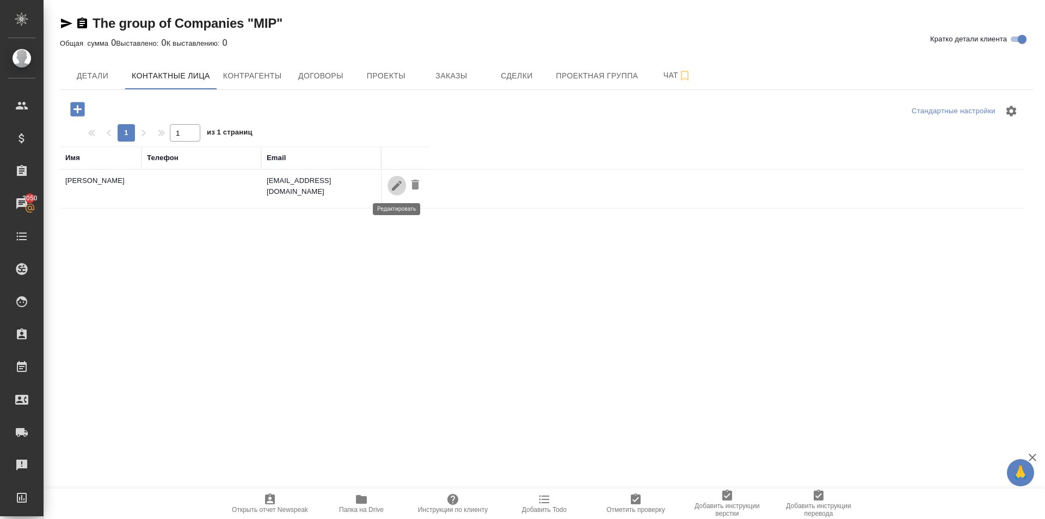
click at [397, 186] on icon "button" at bounding box center [397, 185] width 10 height 10
type input "[PERSON_NAME]"
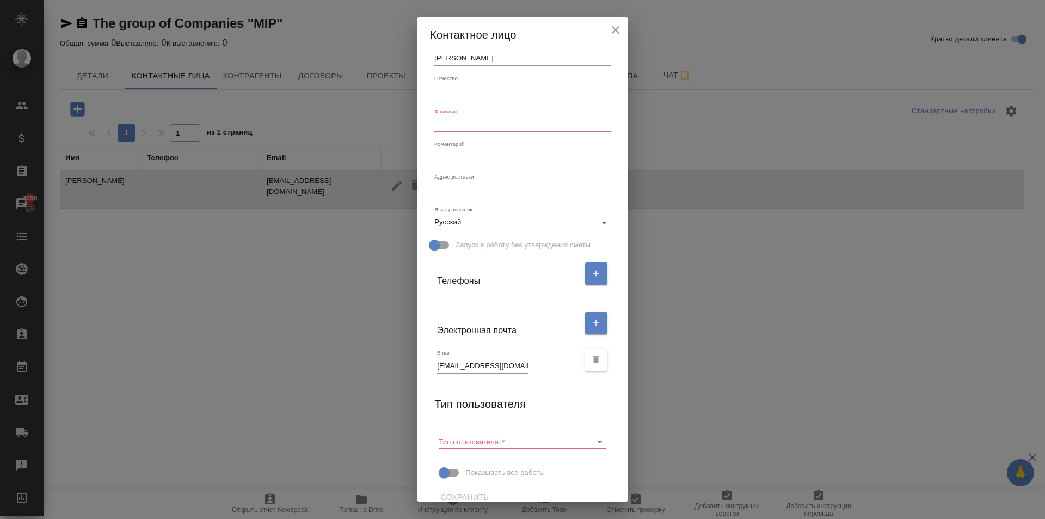
scroll to position [34, 0]
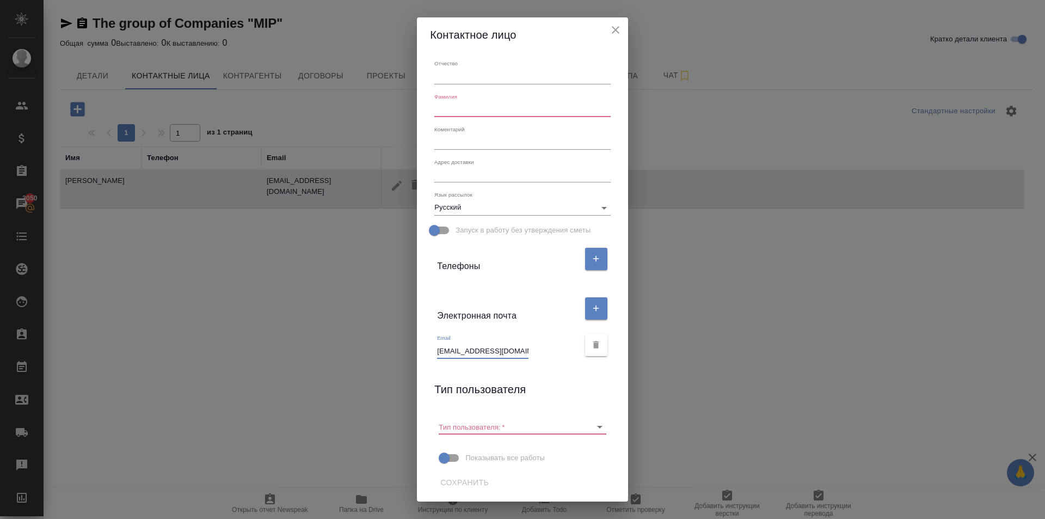
drag, startPoint x: 493, startPoint y: 353, endPoint x: 364, endPoint y: 338, distance: 129.3
click at [364, 338] on div "Контактное лицо Имя [PERSON_NAME] Отчество [PERSON_NAME] x Адрес доставки x Язы…" at bounding box center [522, 259] width 1045 height 519
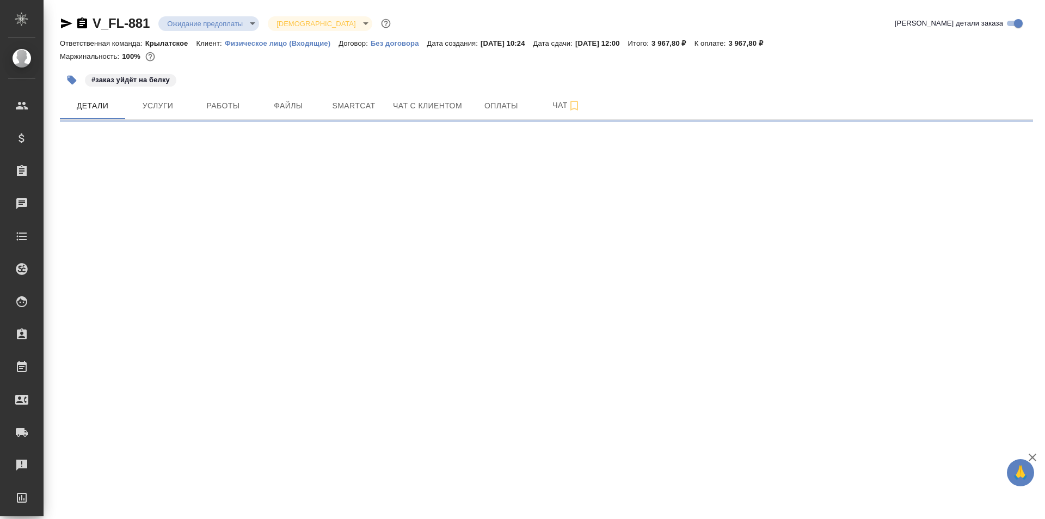
select select "RU"
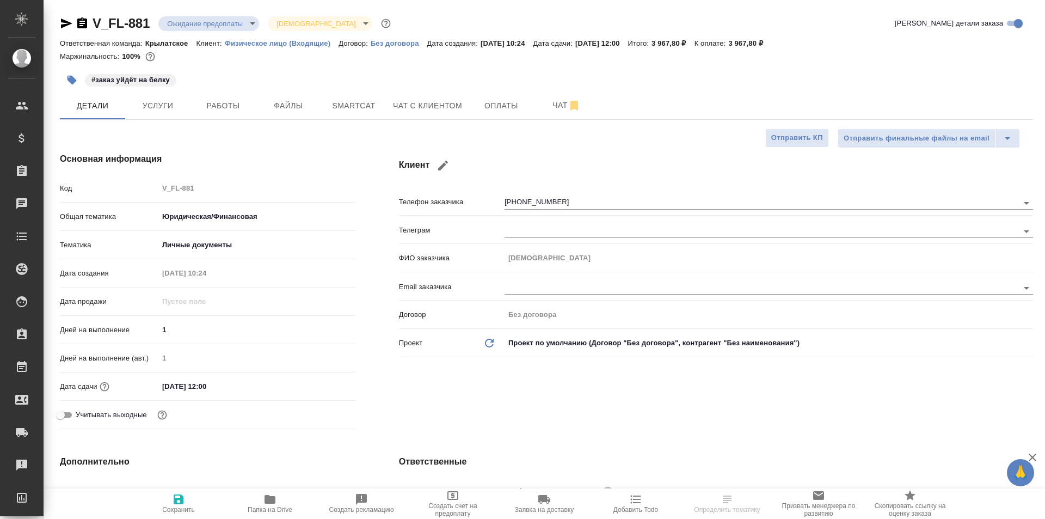
type textarea "x"
click at [424, 106] on span "Чат с клиентом" at bounding box center [427, 106] width 69 height 14
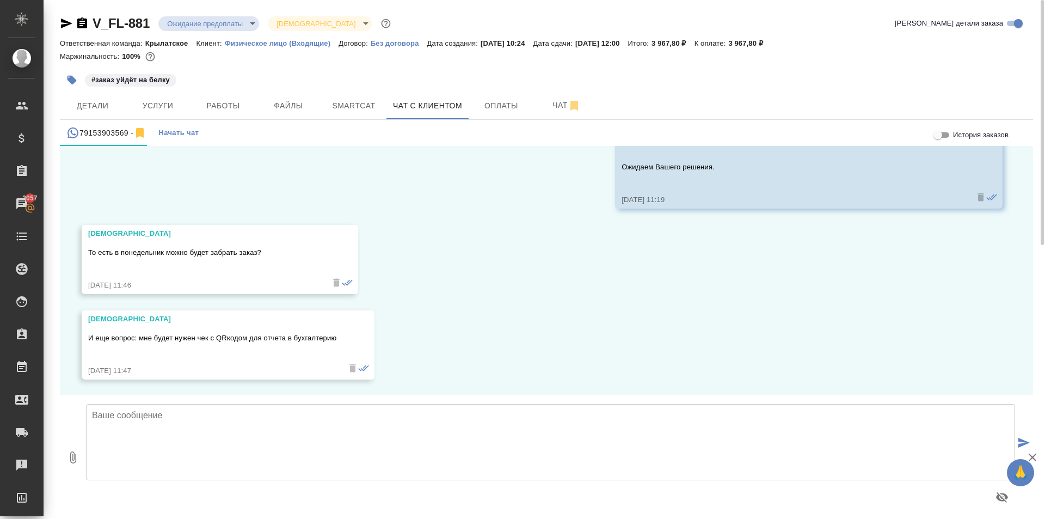
scroll to position [645, 0]
click at [213, 437] on textarea at bounding box center [550, 442] width 929 height 76
type textarea "R"
click at [96, 413] on textarea "Как планируете произвести оплату?" at bounding box center [550, 442] width 929 height 76
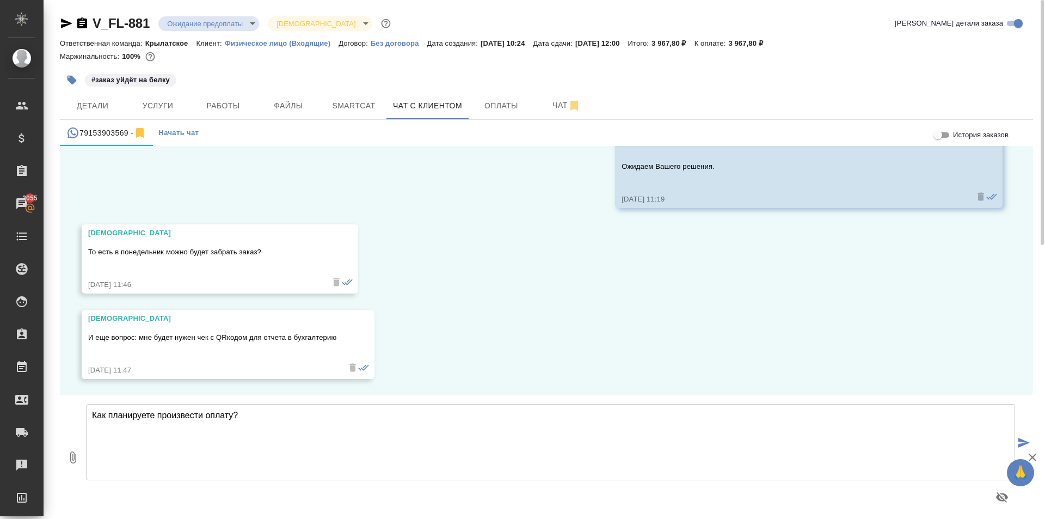
click at [93, 414] on textarea "Как планируете произвести оплату?" at bounding box center [550, 442] width 929 height 76
click at [245, 415] on textarea "Если [DATE] запустим заказ в работу, то в [DATE] во вторую половину дня будет г…" at bounding box center [550, 442] width 929 height 76
click at [248, 416] on textarea "Если [DATE] запустим заказ в работу,(до обеда) то в [DATE] во вторую половину д…" at bounding box center [550, 442] width 929 height 76
click at [316, 424] on textarea "Если [DATE] запустим заказ в работу, (до обеда) то в [DATE] во вторую половину …" at bounding box center [550, 442] width 929 height 76
click at [274, 429] on textarea "Если [DATE] запустим заказ в работу, (до обеда) то в [DATE] во вторую половину …" at bounding box center [550, 442] width 929 height 76
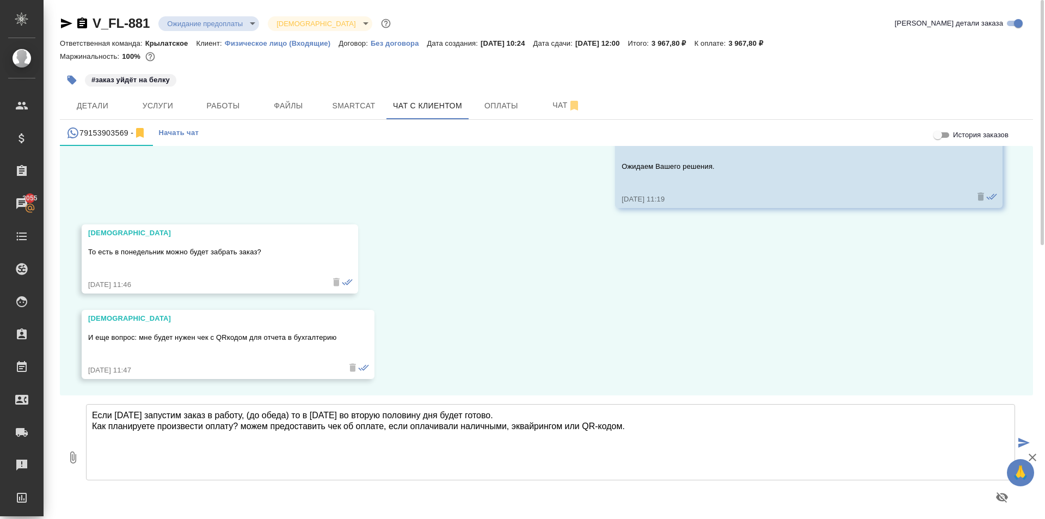
click at [561, 424] on textarea "Если [DATE] запустим заказ в работу, (до обеда) то в [DATE] во вторую половину …" at bounding box center [550, 442] width 929 height 76
click at [608, 435] on textarea "Если [DATE] запустим заказ в работу, (до обеда) то в [DATE] во вторую половину …" at bounding box center [550, 442] width 929 height 76
click at [600, 429] on textarea "Если [DATE] запустим заказ в работу, (до обеда) то в [DATE] во вторую половину …" at bounding box center [550, 442] width 929 height 76
type textarea "Если [DATE] запустим заказ в работу, (до обеда) то в [DATE] во вторую половину …"
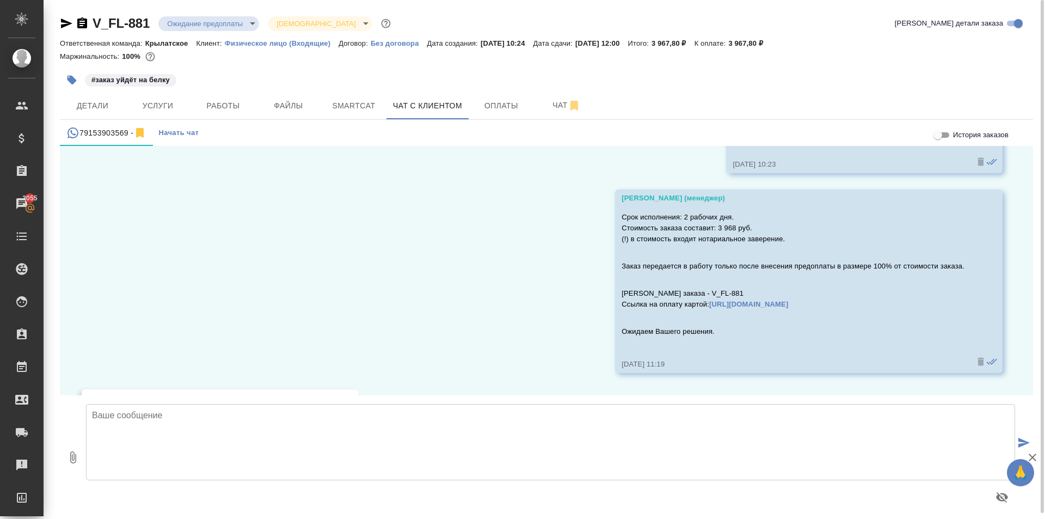
scroll to position [752, 0]
